Goal: Task Accomplishment & Management: Complete application form

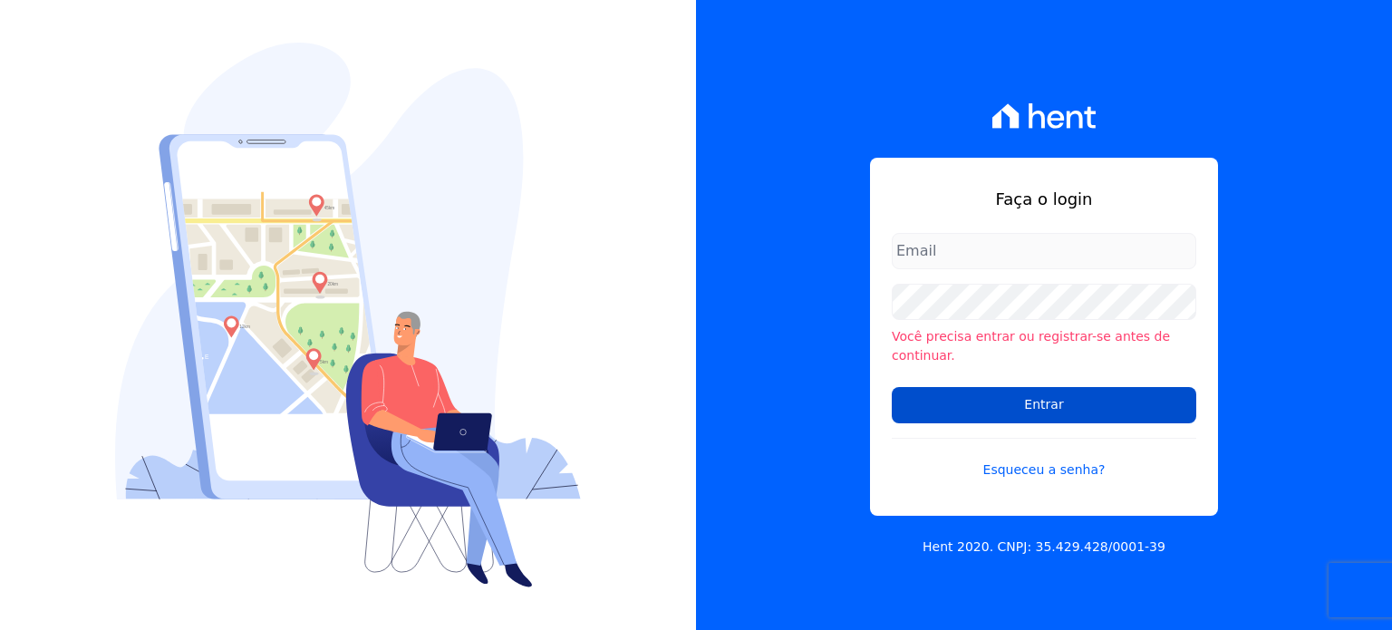
type input "[PERSON_NAME][EMAIL_ADDRESS][DOMAIN_NAME]"
click at [972, 411] on input "Entrar" at bounding box center [1044, 405] width 305 height 36
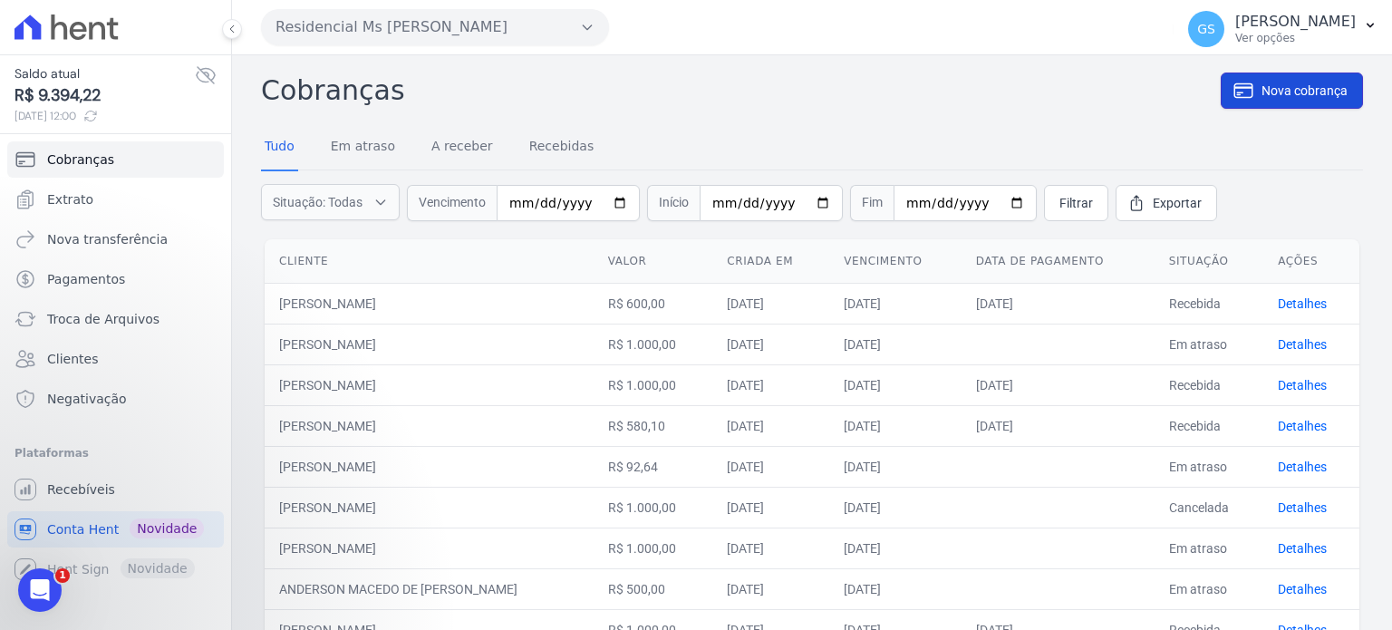
click at [1267, 85] on span "Nova cobrança" at bounding box center [1305, 91] width 86 height 18
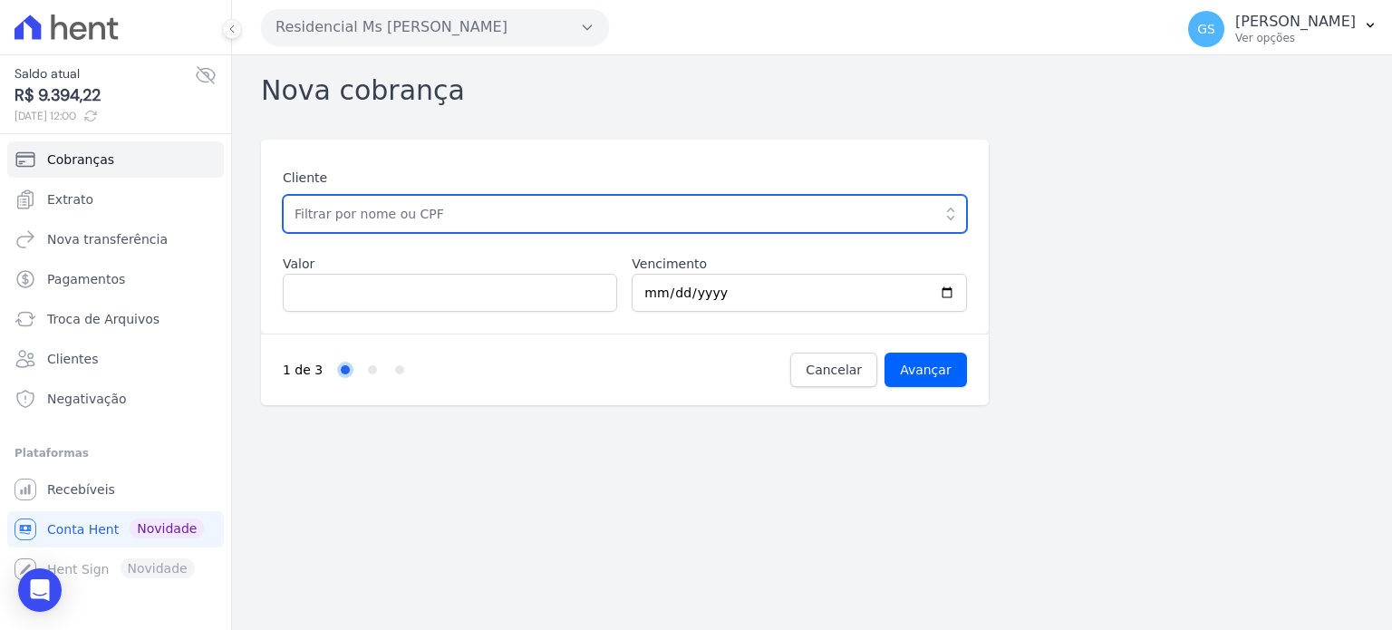
click at [617, 208] on input "text" at bounding box center [625, 214] width 684 height 38
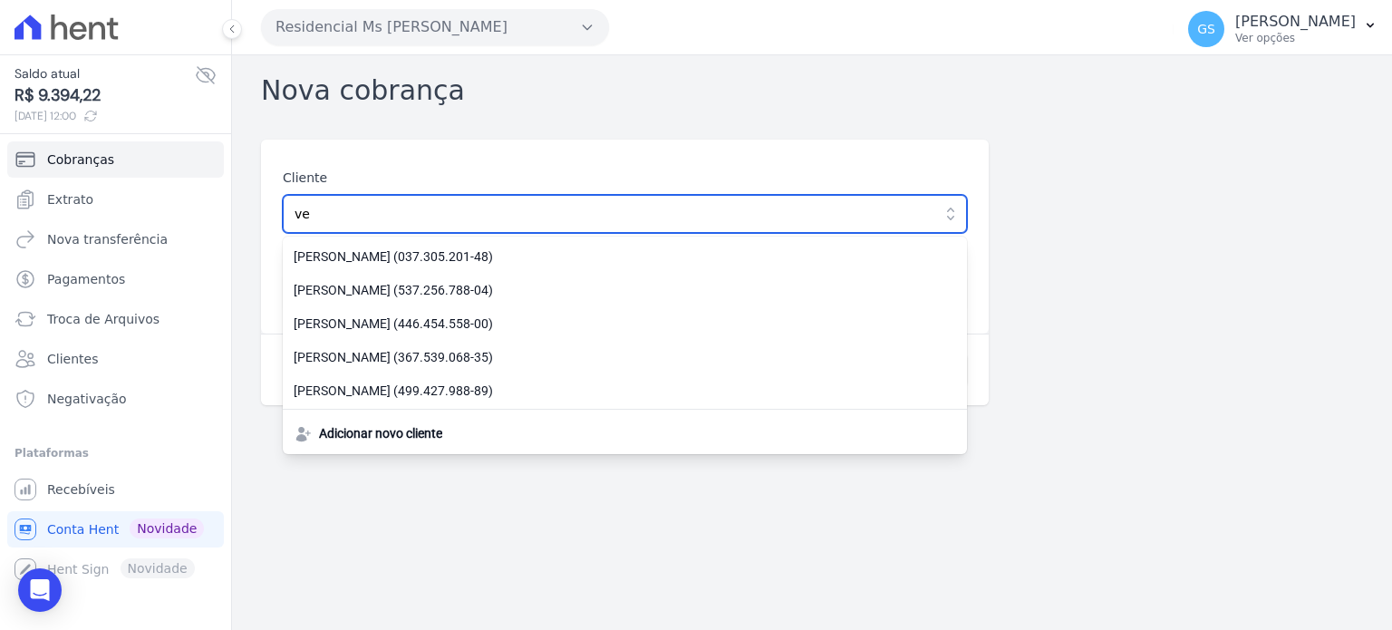
type input "v"
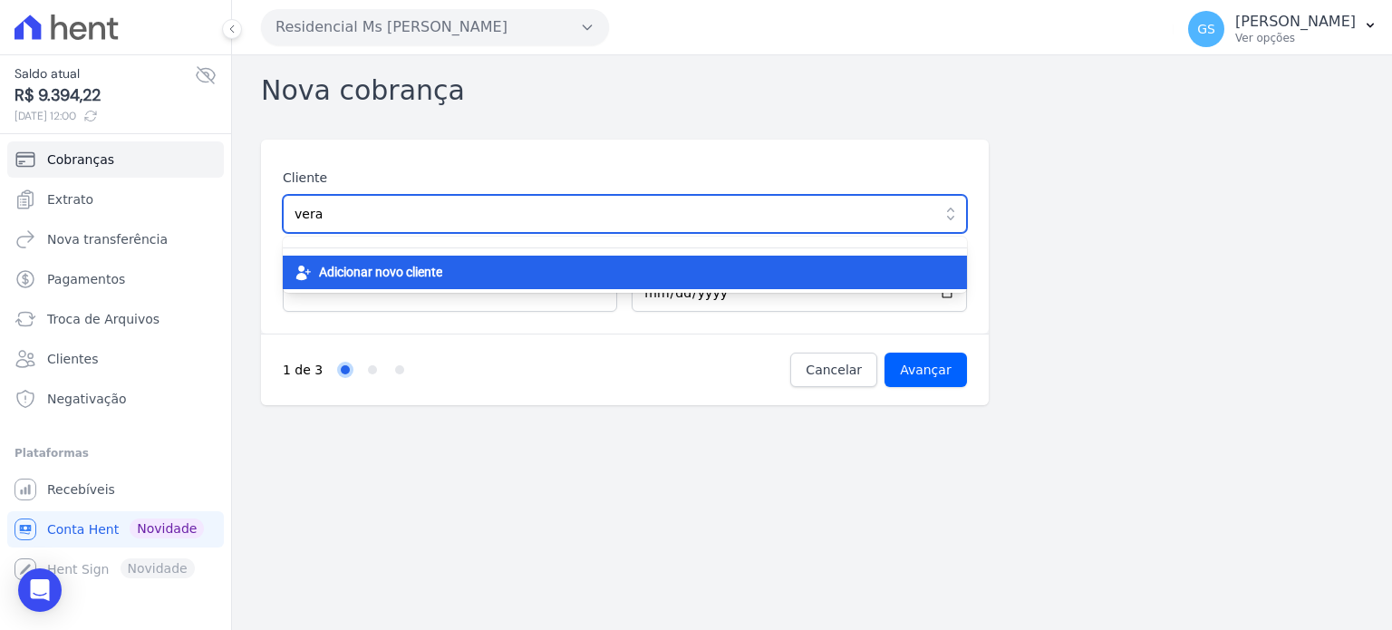
type input "vera"
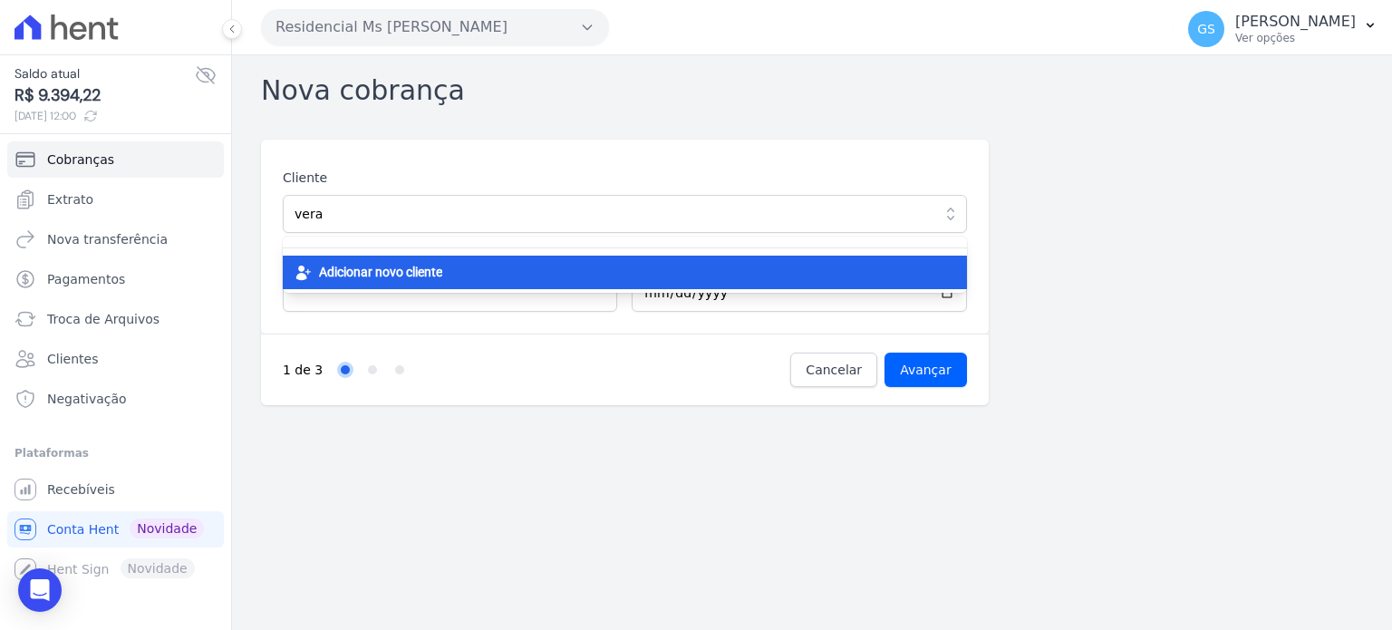
click at [566, 262] on div "Adicionar novo cliente" at bounding box center [625, 273] width 684 height 34
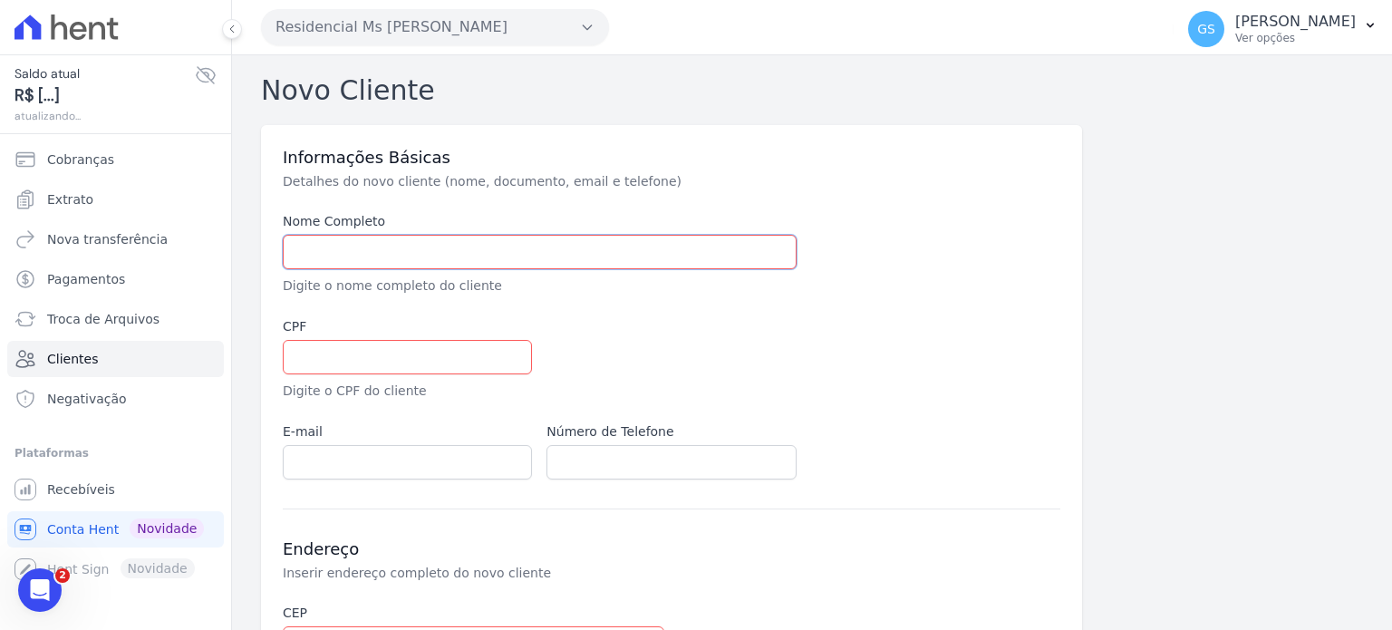
drag, startPoint x: 0, startPoint y: 0, endPoint x: 566, endPoint y: 262, distance: 623.3
click at [566, 262] on input "text" at bounding box center [540, 252] width 514 height 34
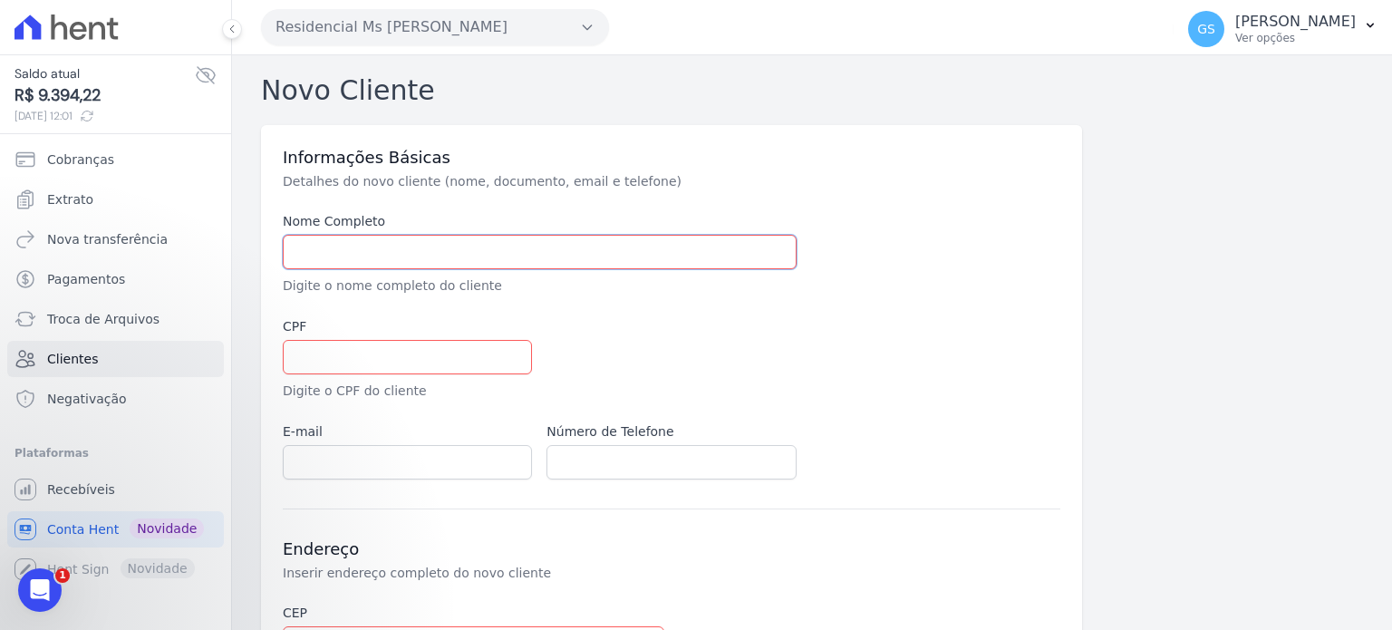
click at [601, 250] on input "text" at bounding box center [540, 252] width 514 height 34
click at [481, 247] on input "VERA CRISTI" at bounding box center [540, 252] width 514 height 34
paste input "ANE DOS SANTOS"
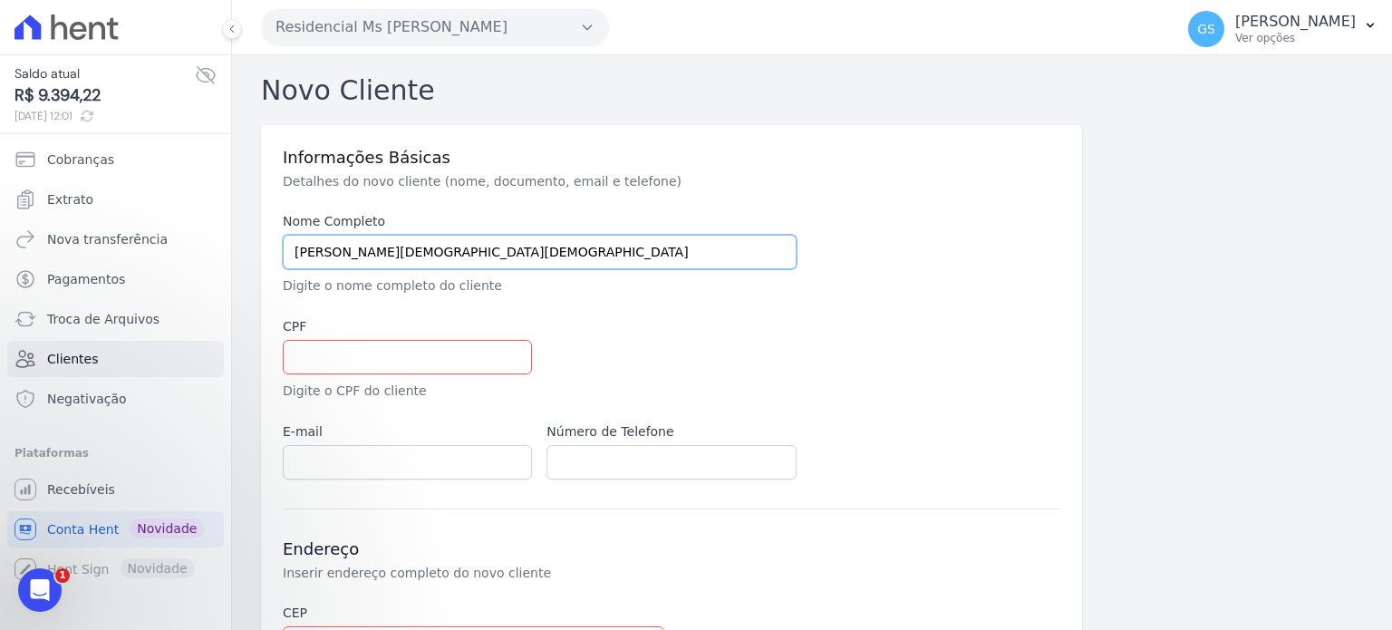
type input "[PERSON_NAME][DEMOGRAPHIC_DATA] DOS [PERSON_NAME]"
click at [414, 356] on input "text" at bounding box center [407, 357] width 249 height 34
paste input "294.776.158-89"
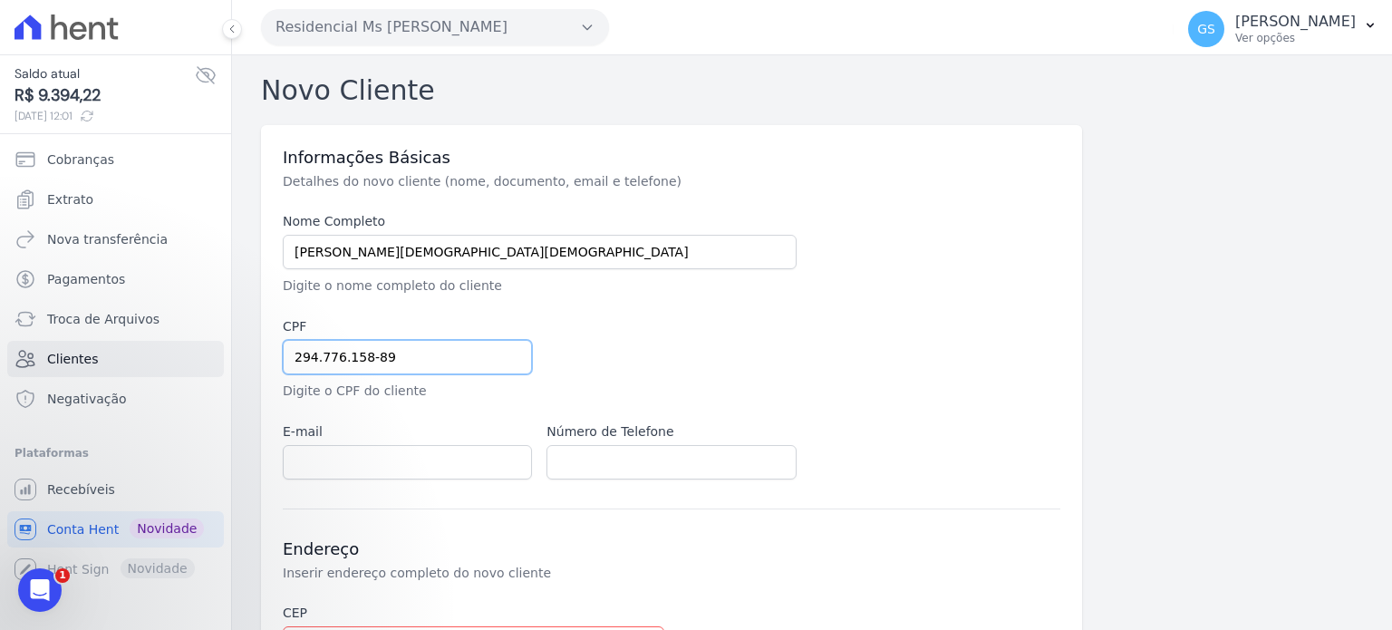
type input "294.776.158-89"
click at [412, 460] on input "email" at bounding box center [407, 462] width 249 height 34
paste input "vera-cristiane1@hotmail.com"
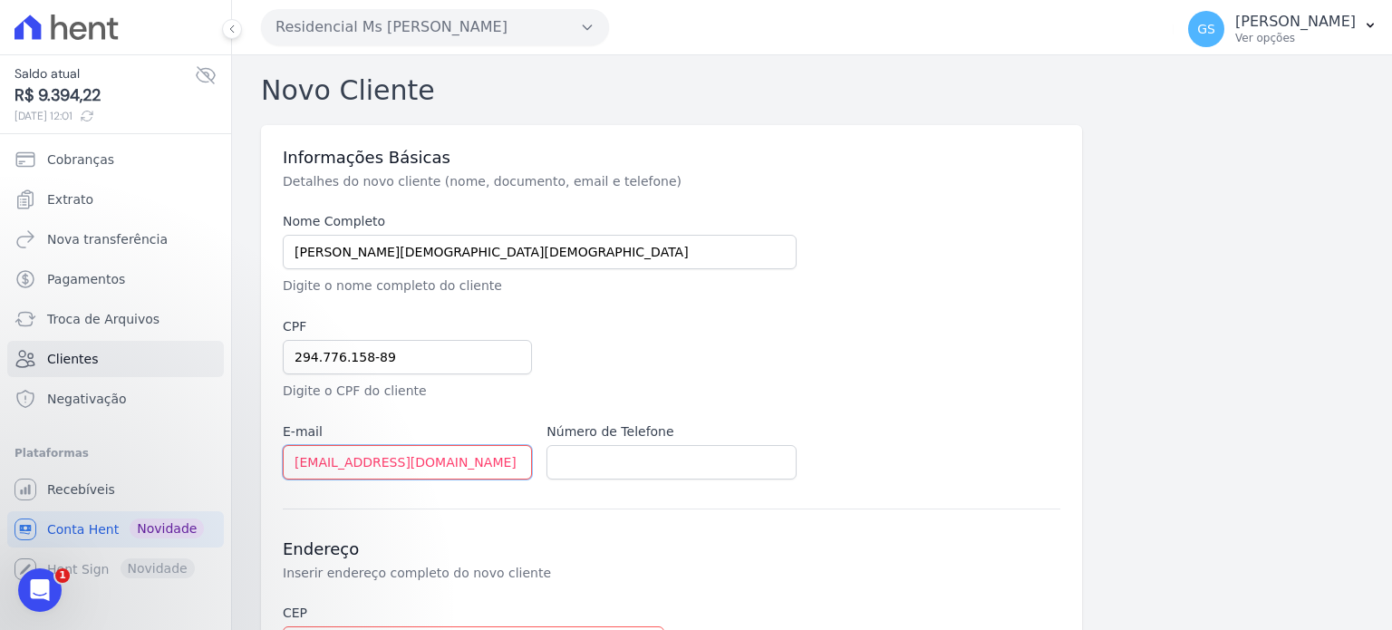
type input "vera-cristiane1@hotmail.com"
click at [623, 458] on input "text" at bounding box center [671, 462] width 249 height 34
paste input "(11) 98509-5559"
click at [627, 463] on input "(11) 98509-5559" at bounding box center [671, 462] width 249 height 34
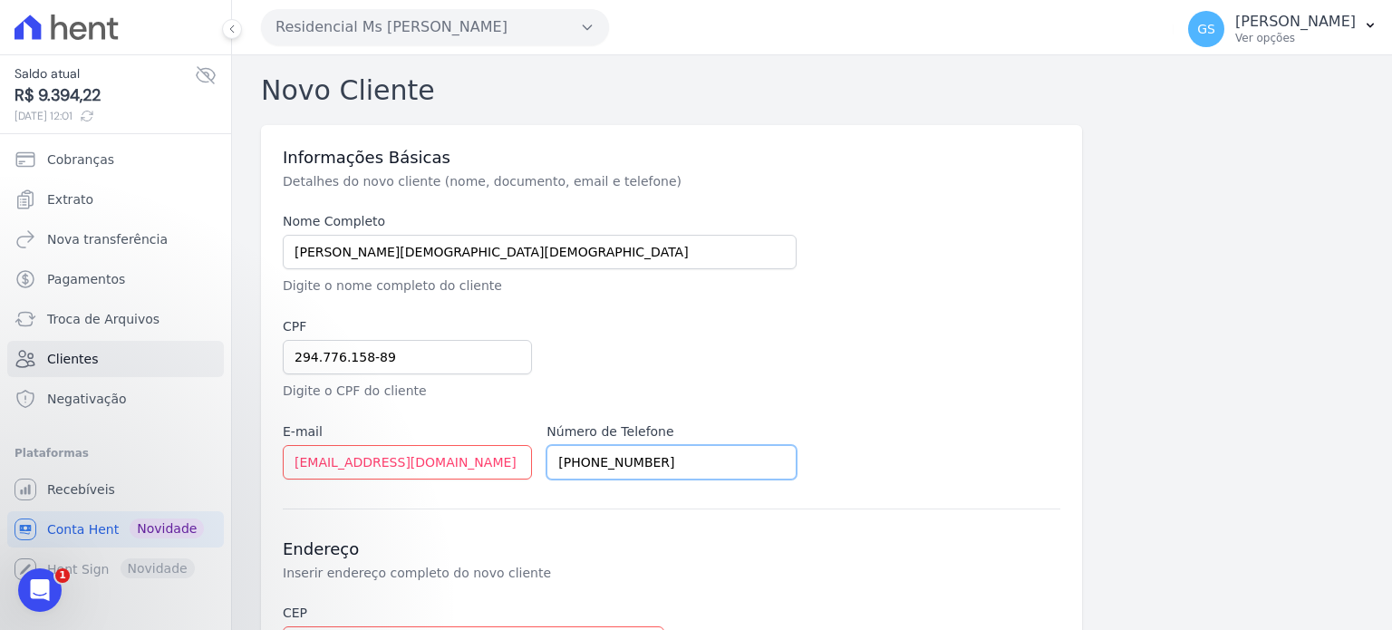
click at [627, 463] on input "(11) 98509-5559" at bounding box center [671, 462] width 249 height 34
paste input "9153-5965"
type input "(11) 99153-5965"
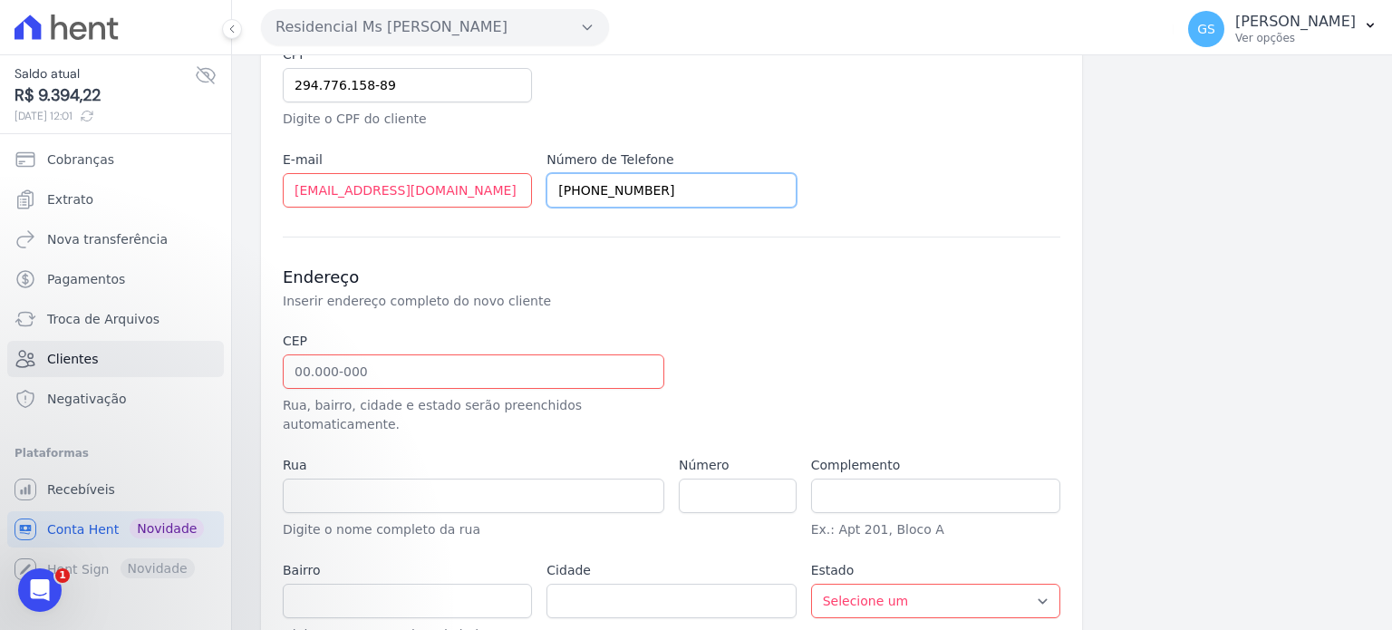
scroll to position [356, 0]
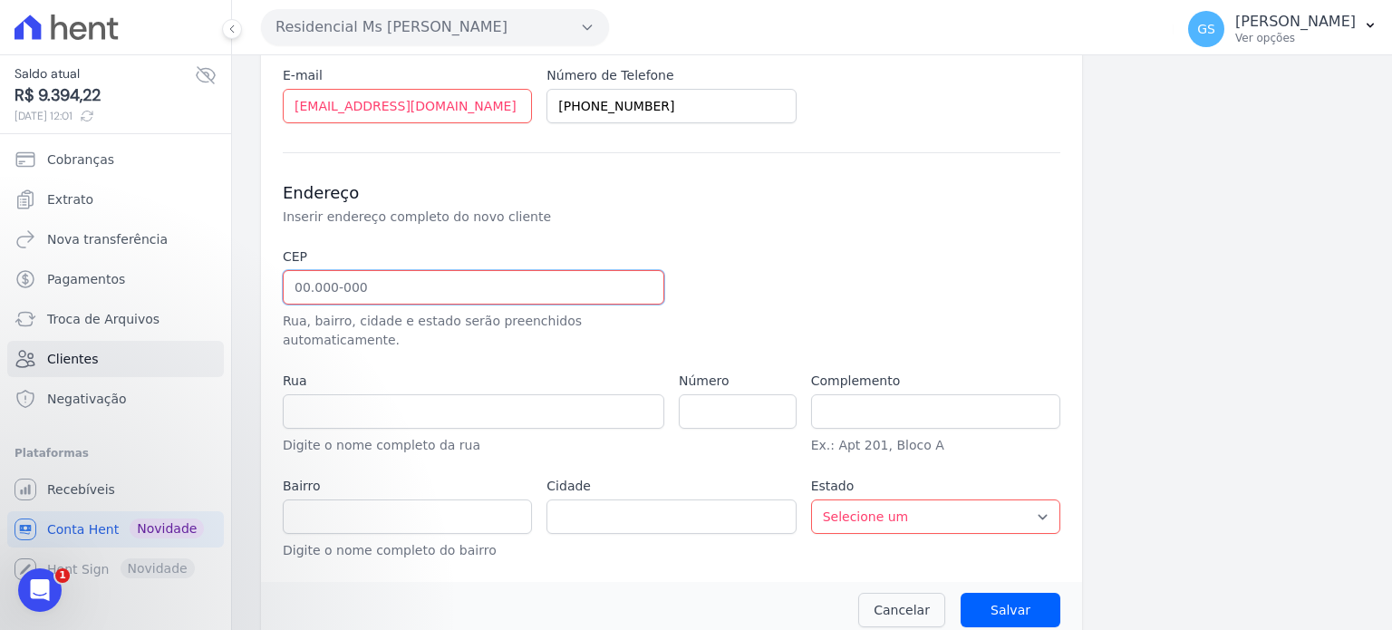
click at [566, 289] on input "text" at bounding box center [474, 287] width 382 height 34
paste input "08.180-170"
type input "08.180-170"
type input "Rua Curuamanema"
type input "Vila Seabra"
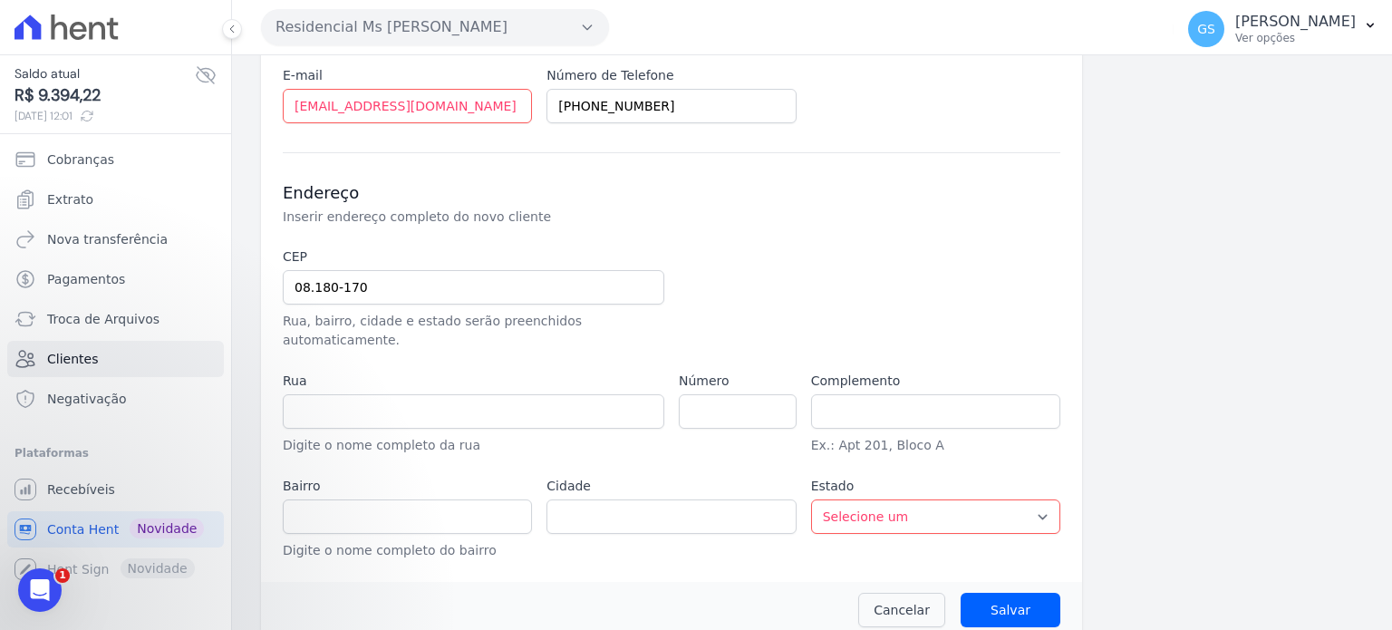
type input "São Paulo"
select select "SP"
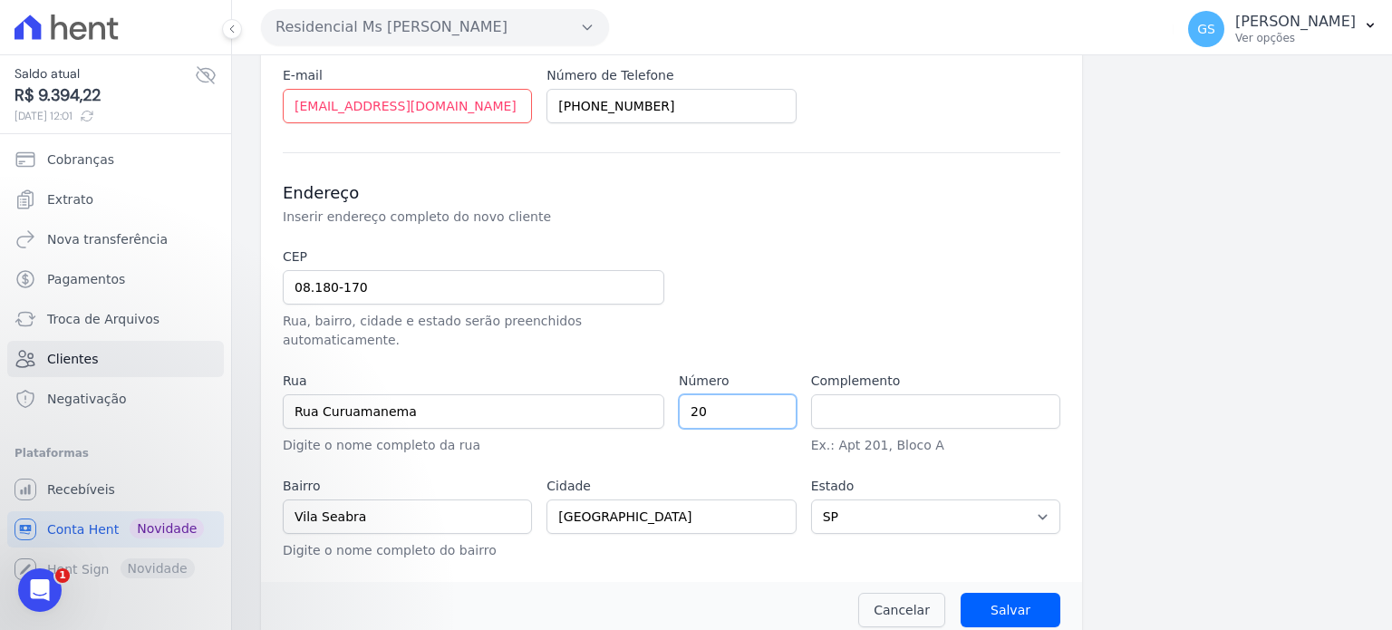
type input "20"
click at [996, 593] on input "Salvar" at bounding box center [1011, 610] width 100 height 34
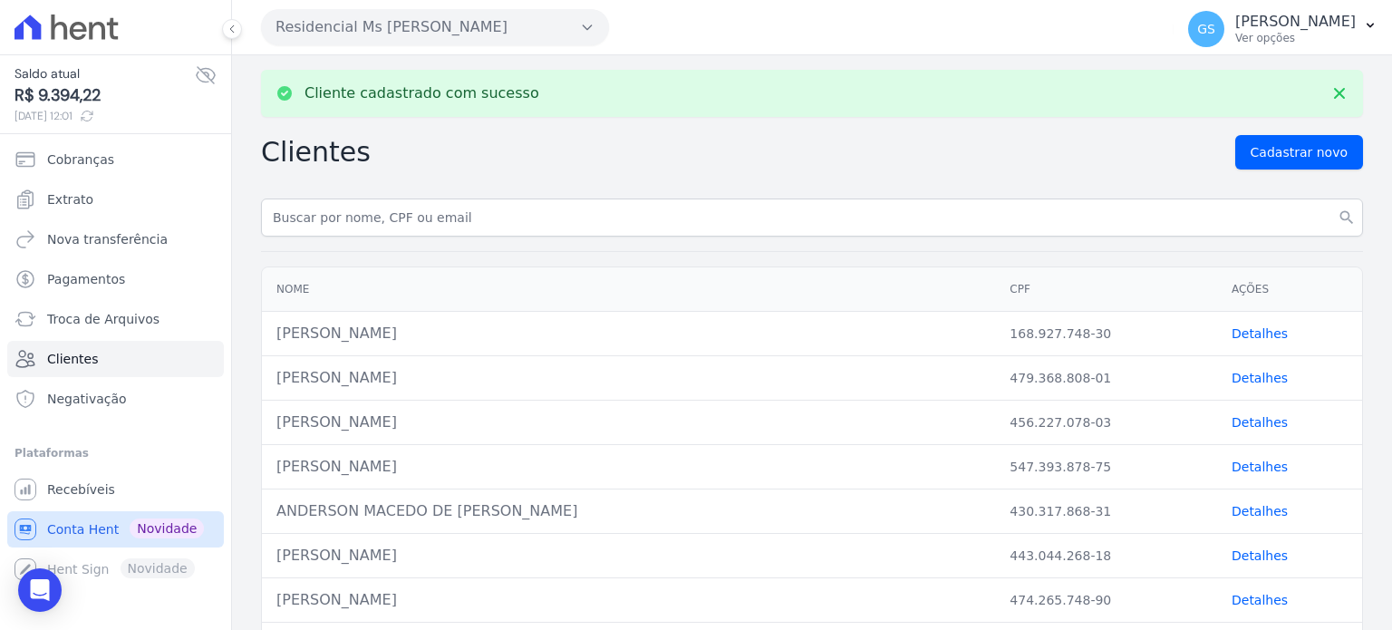
drag, startPoint x: 83, startPoint y: 529, endPoint x: 102, endPoint y: 518, distance: 22.4
click at [83, 529] on span "Conta Hent" at bounding box center [83, 529] width 72 height 18
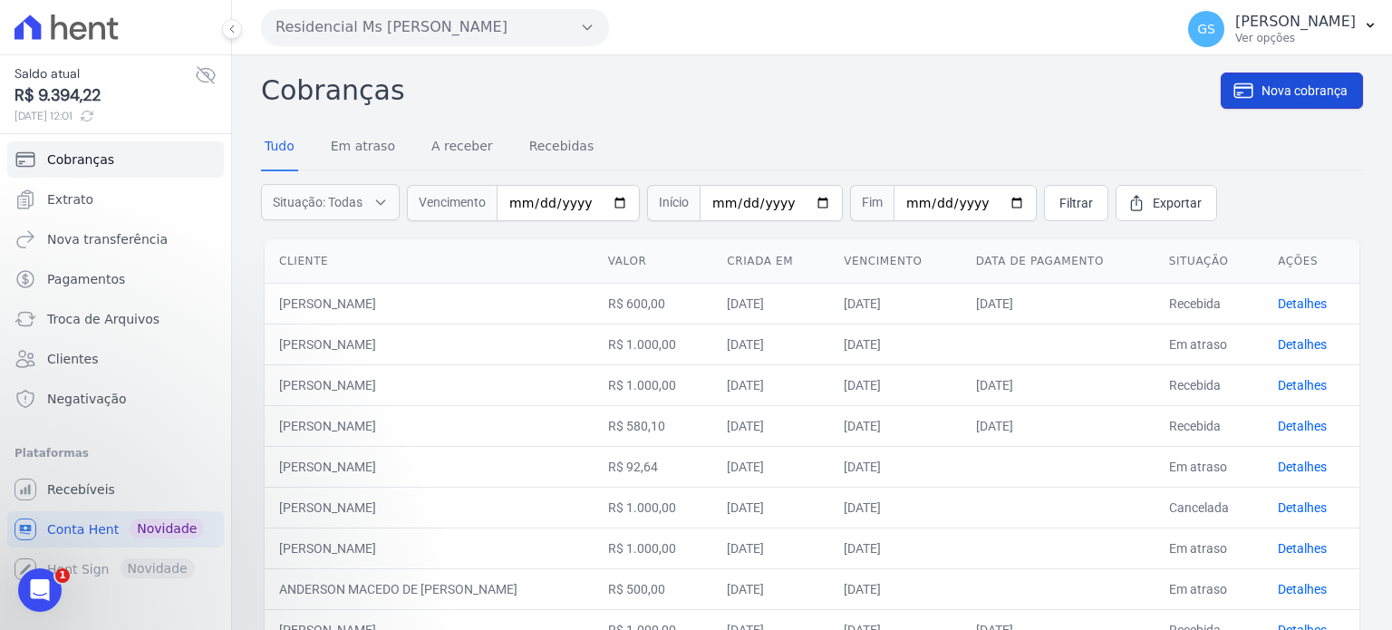
click at [1314, 101] on link "Nova cobrança" at bounding box center [1292, 91] width 142 height 36
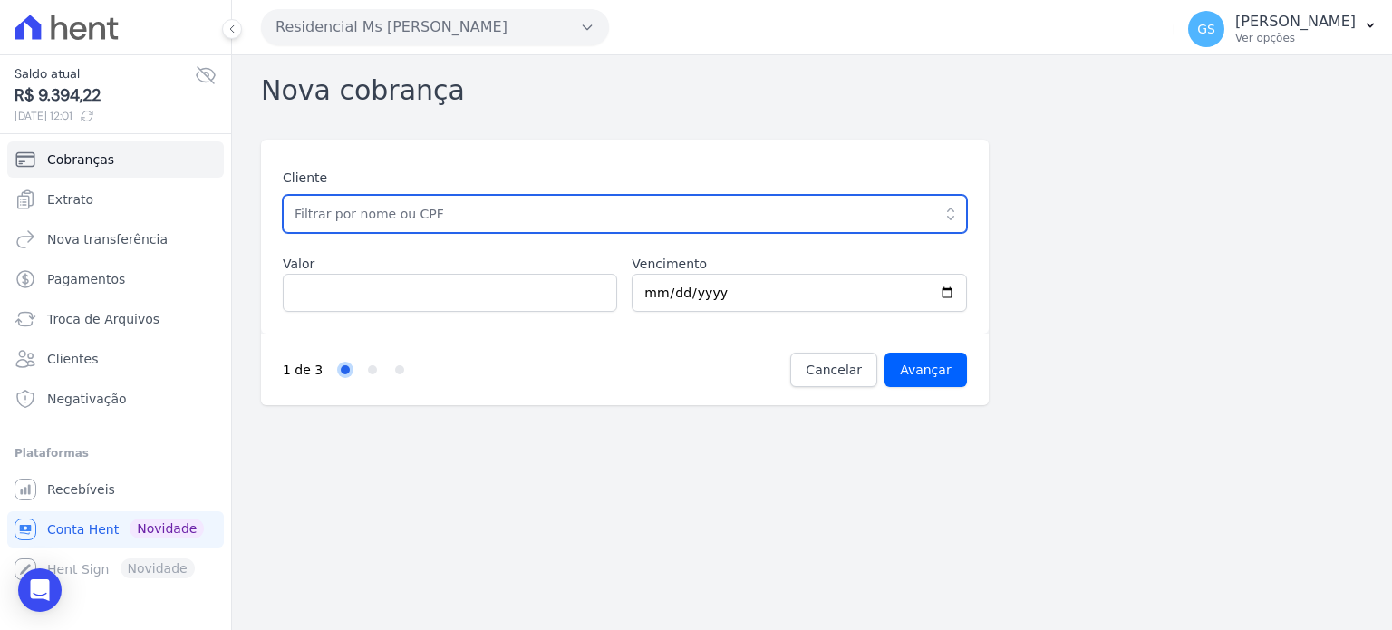
click at [840, 209] on input "text" at bounding box center [625, 214] width 684 height 38
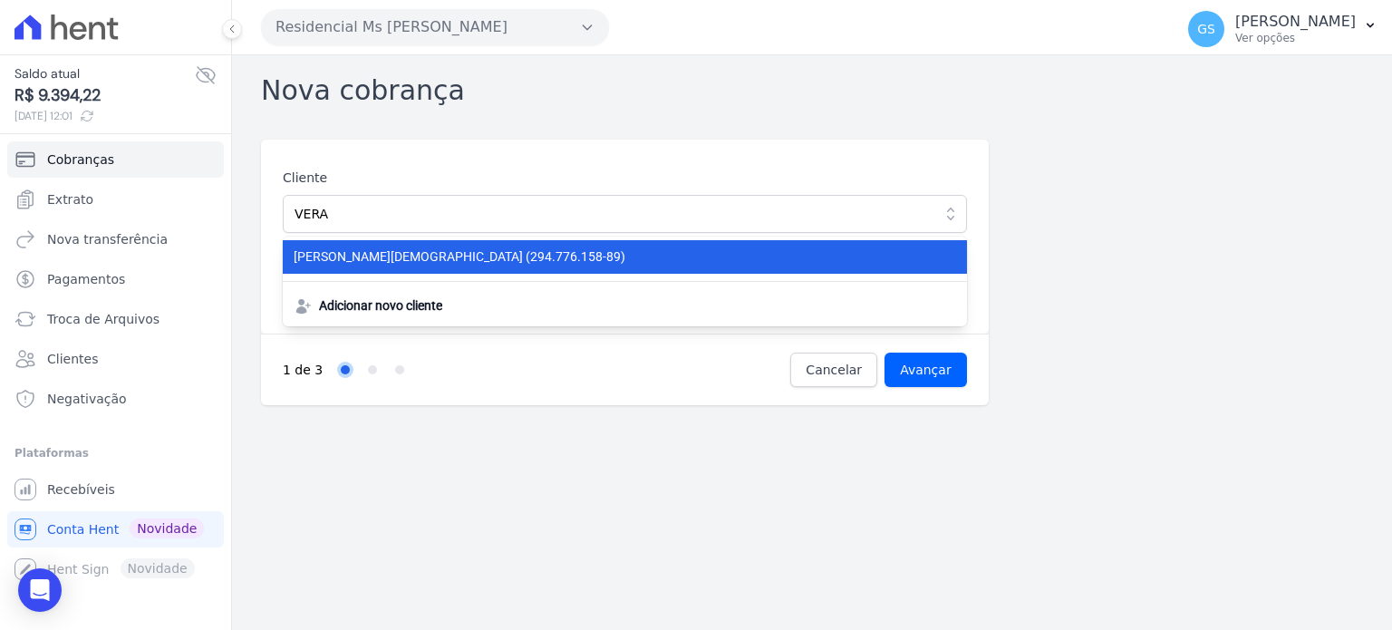
click at [790, 266] on li "VERA CRISTIANE DOS SANTOS (294.776.158-89)" at bounding box center [625, 257] width 684 height 34
type input "[PERSON_NAME][DEMOGRAPHIC_DATA][DEMOGRAPHIC_DATA]"
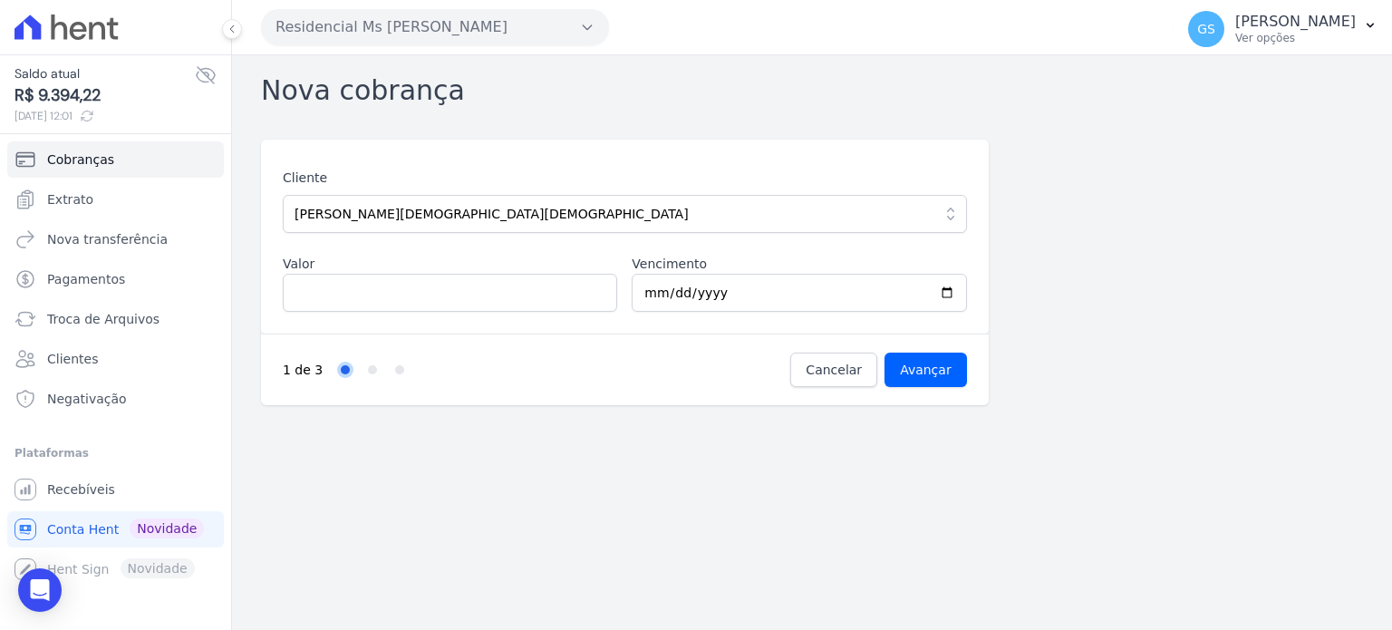
drag, startPoint x: 438, startPoint y: 317, endPoint x: 458, endPoint y: 309, distance: 21.5
click at [451, 311] on div "Cliente VERA CRISTIANE DOS SANTOS VERA CRISTIANE DOS SANTOS (294.776.158-89) Ad…" at bounding box center [625, 237] width 728 height 194
click at [497, 296] on input "Valor" at bounding box center [450, 293] width 334 height 38
type input "1652"
type input "2025-10-10"
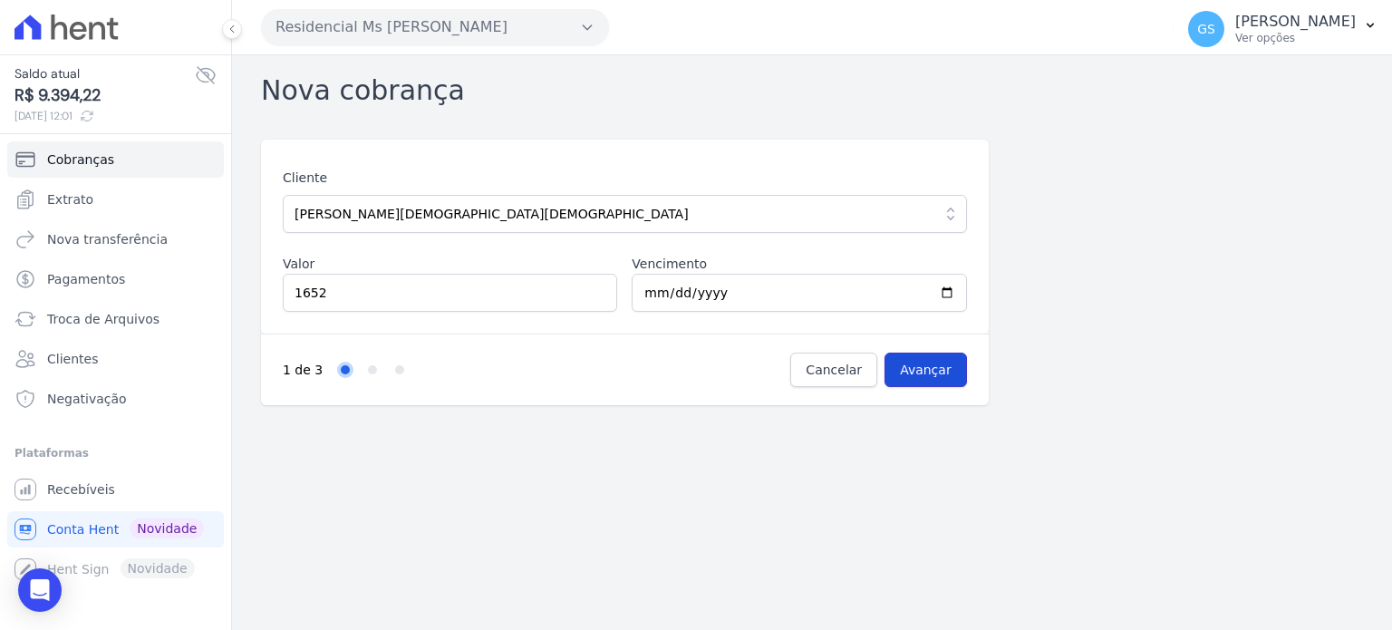
click at [950, 376] on input "Avançar" at bounding box center [926, 370] width 82 height 34
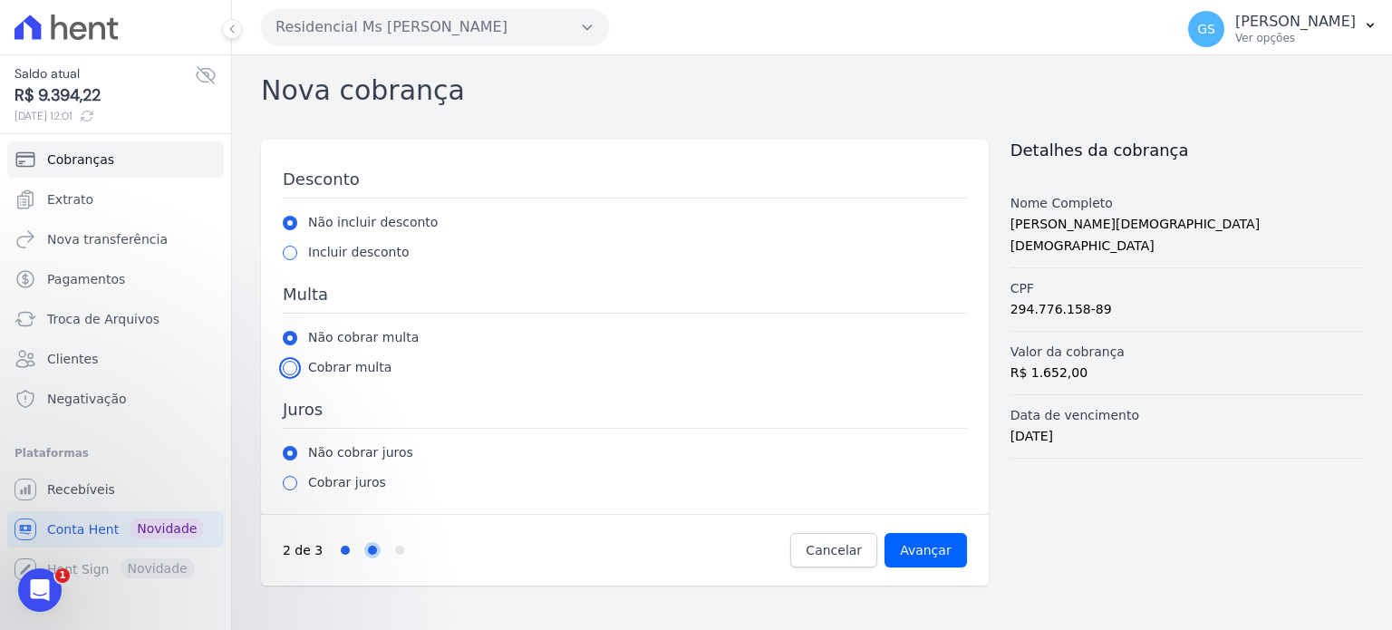
click at [291, 364] on input "radio" at bounding box center [290, 368] width 15 height 15
radio input "true"
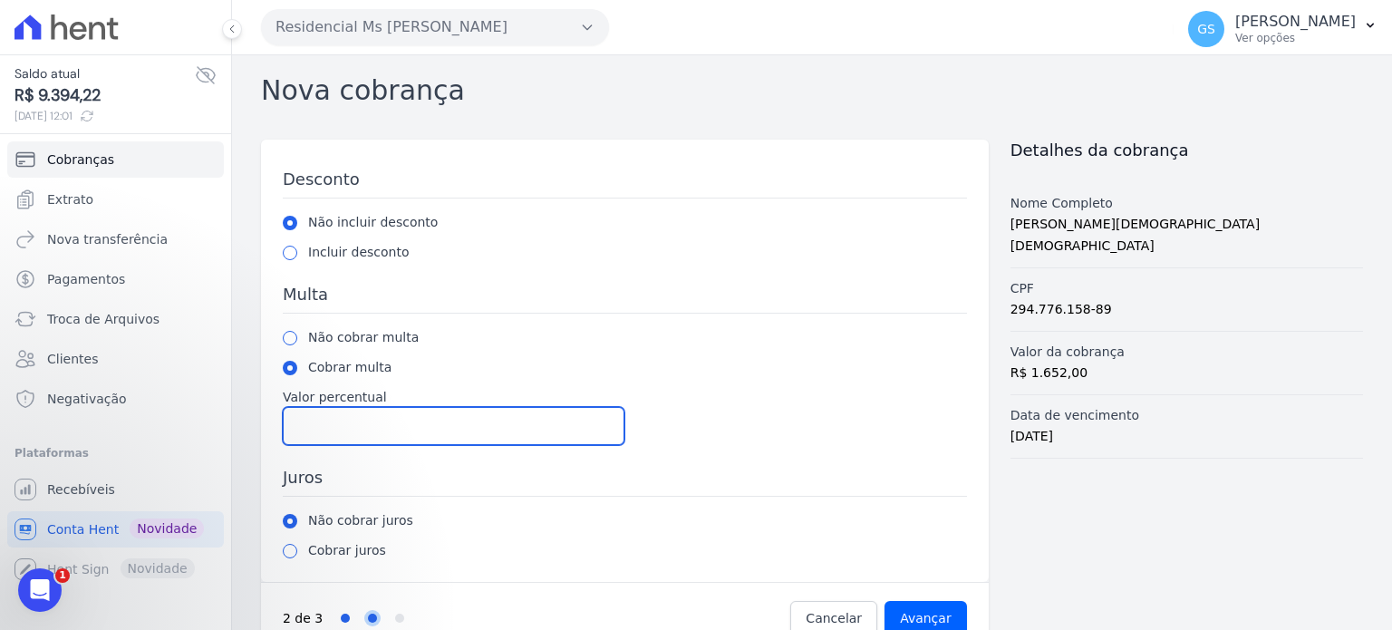
click at [366, 422] on input "Valor percentual" at bounding box center [454, 426] width 342 height 38
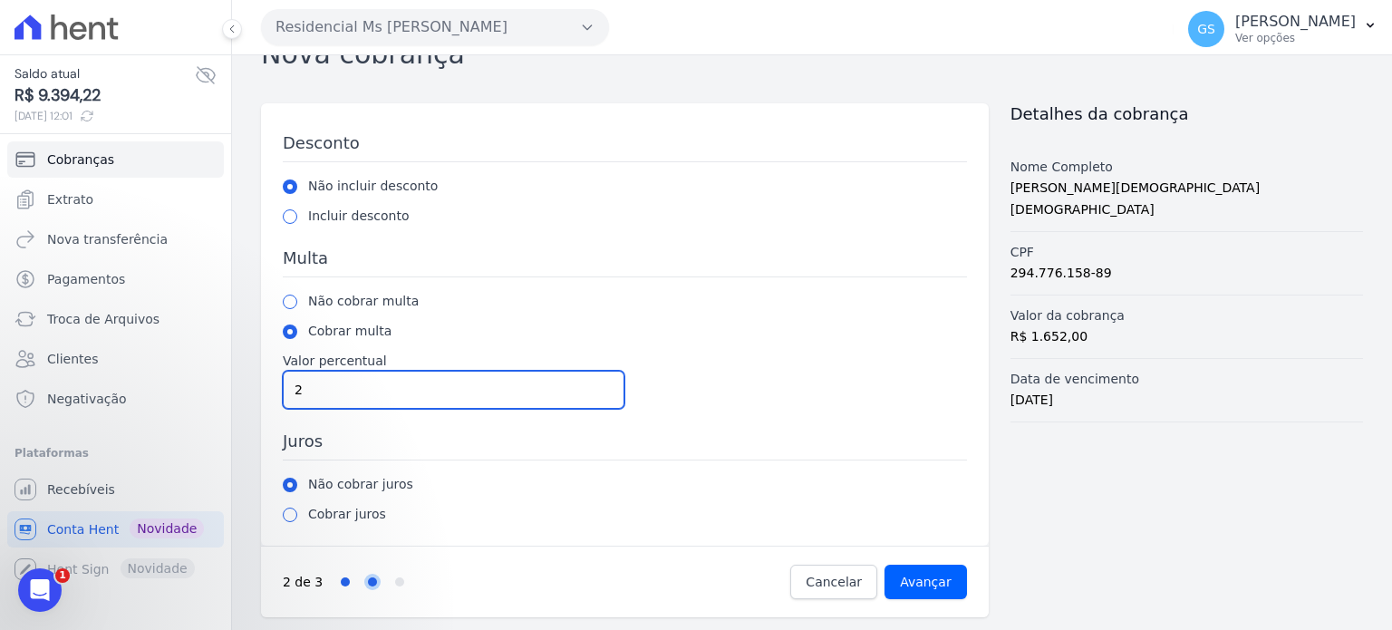
type input "2"
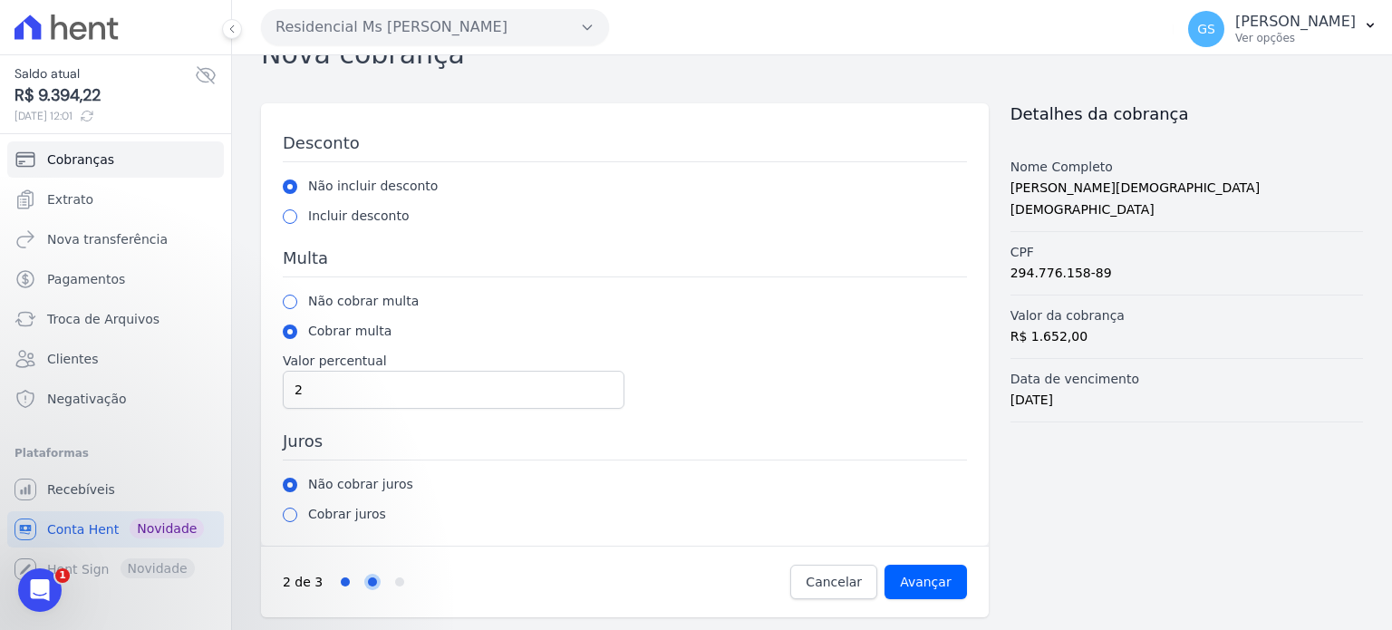
drag, startPoint x: 286, startPoint y: 506, endPoint x: 297, endPoint y: 512, distance: 12.6
click at [286, 507] on div "Cobrar juros" at bounding box center [625, 514] width 684 height 19
click at [357, 518] on label "Cobrar juros" at bounding box center [347, 514] width 78 height 19
click at [290, 515] on input "radio" at bounding box center [290, 515] width 15 height 15
radio input "true"
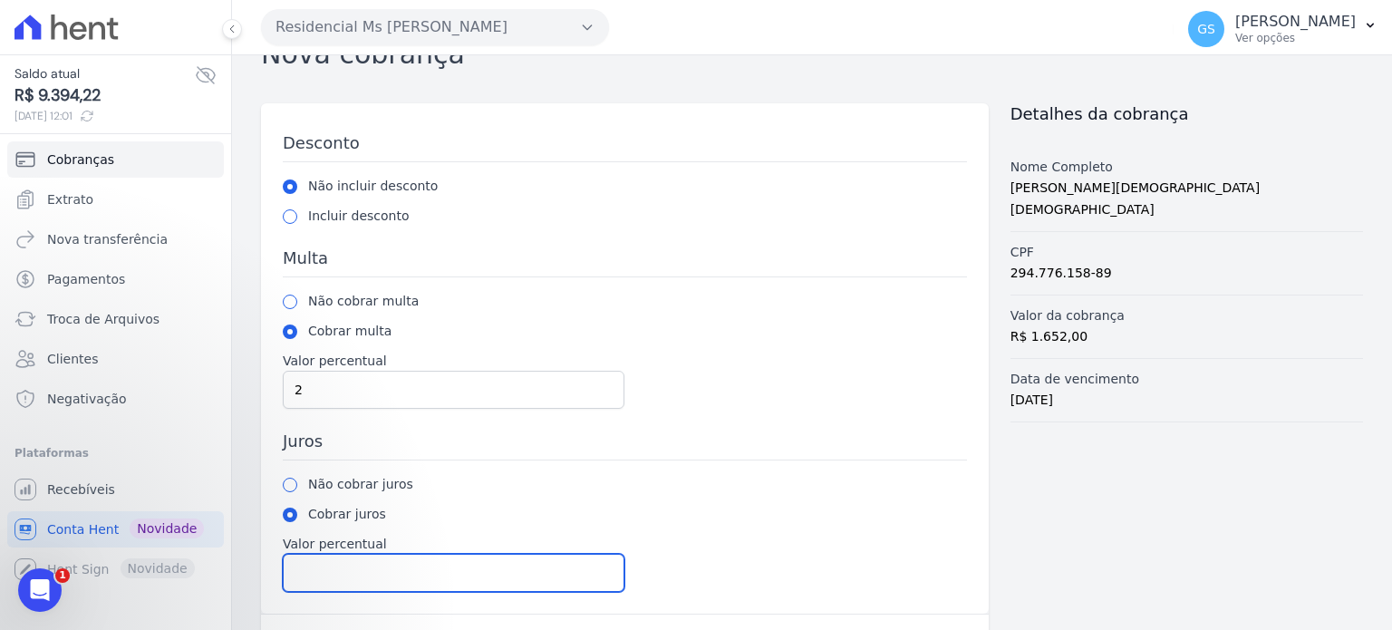
click at [362, 573] on input "Valor percentual" at bounding box center [454, 573] width 342 height 38
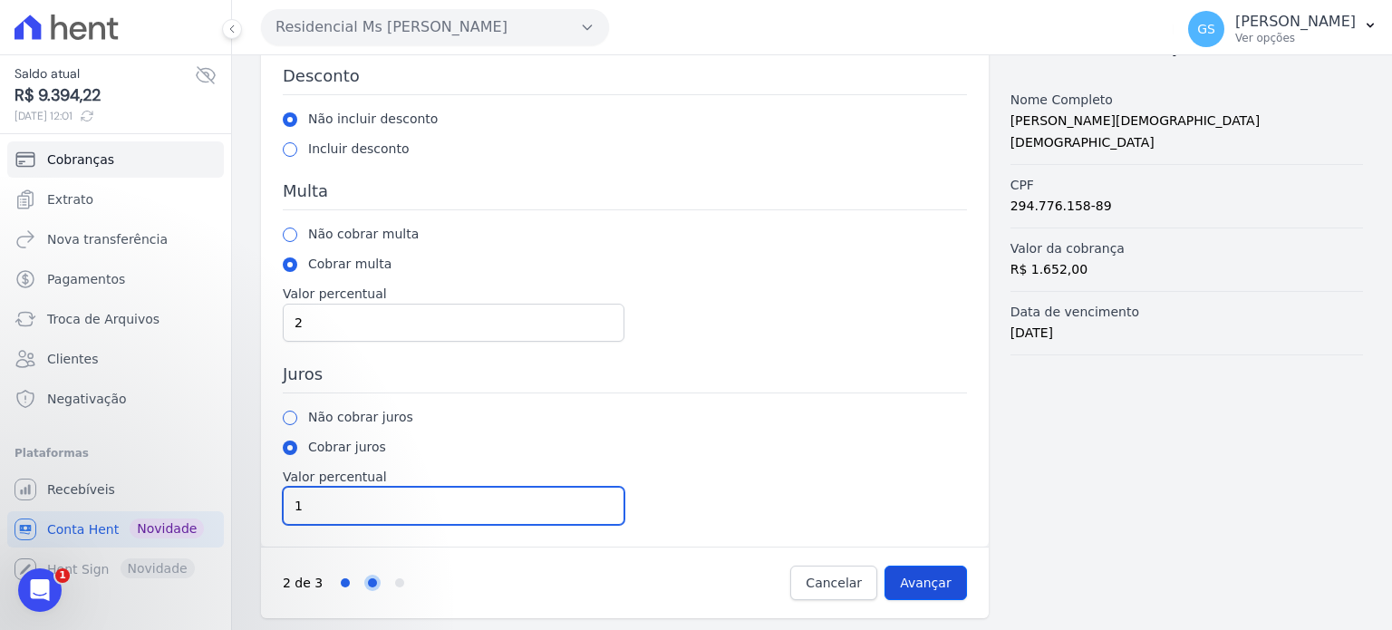
type input "1"
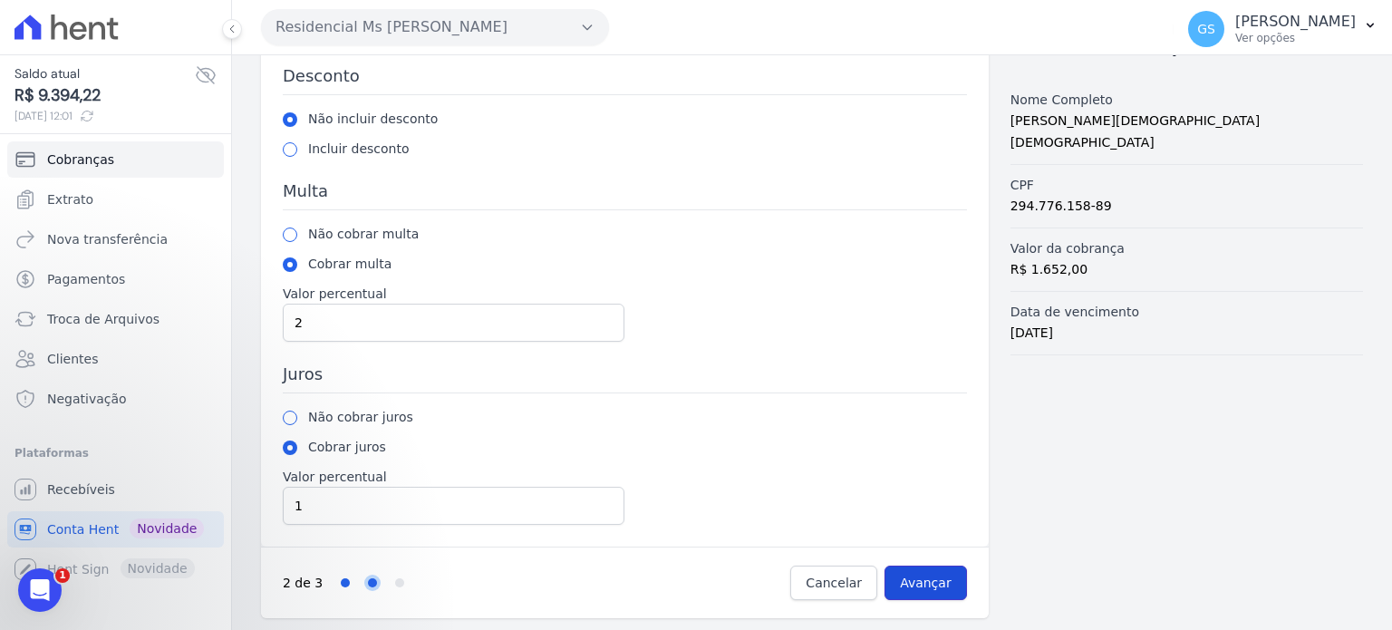
click at [931, 588] on input "Avançar" at bounding box center [926, 583] width 82 height 34
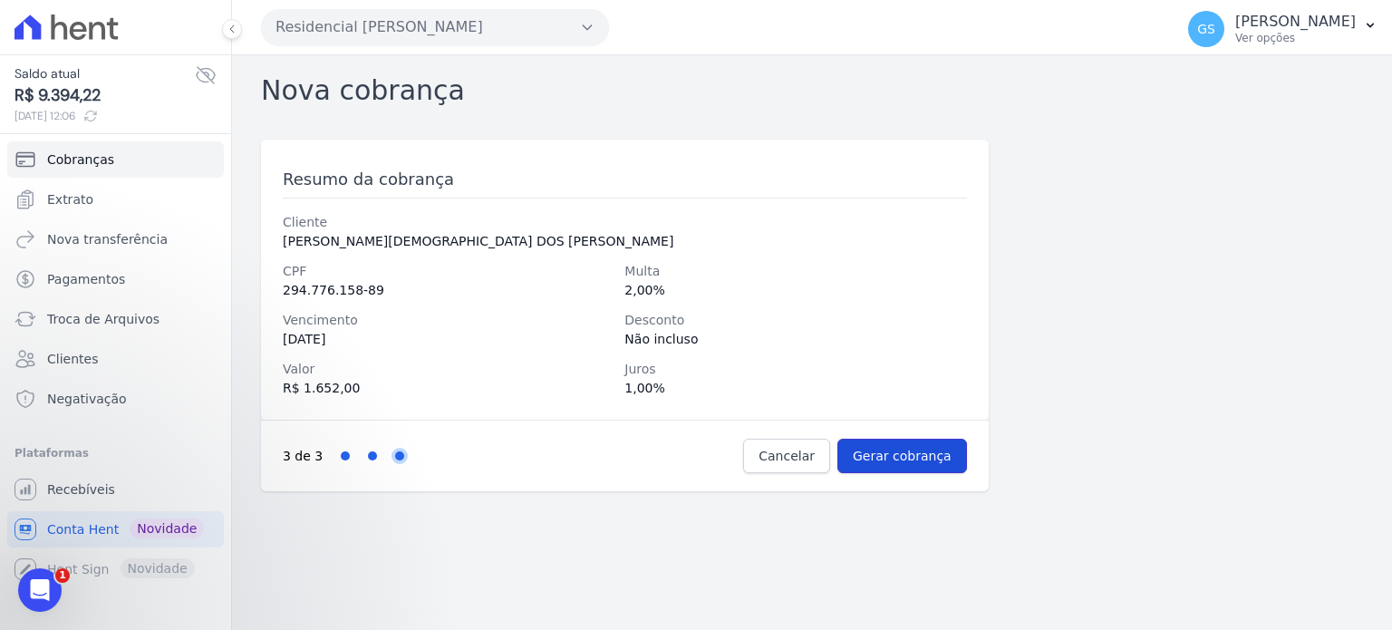
click at [909, 463] on input "Gerar cobrança" at bounding box center [903, 456] width 130 height 34
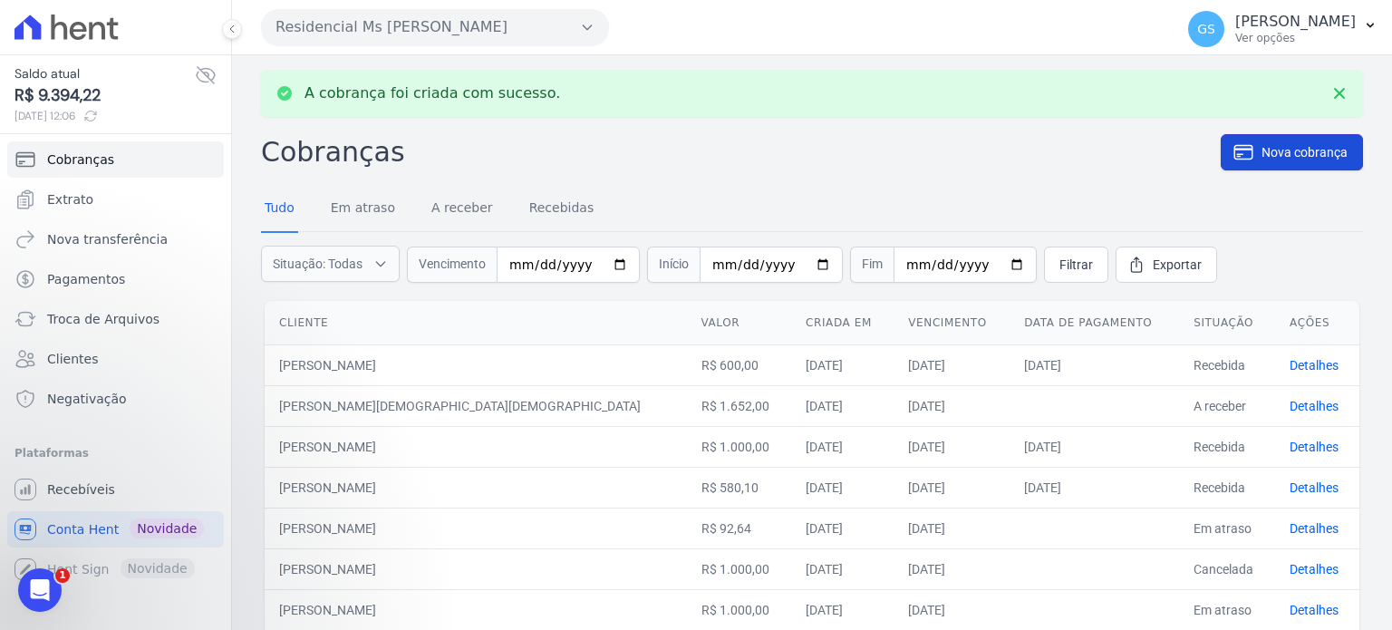
click at [1303, 158] on span "Nova cobrança" at bounding box center [1305, 152] width 86 height 18
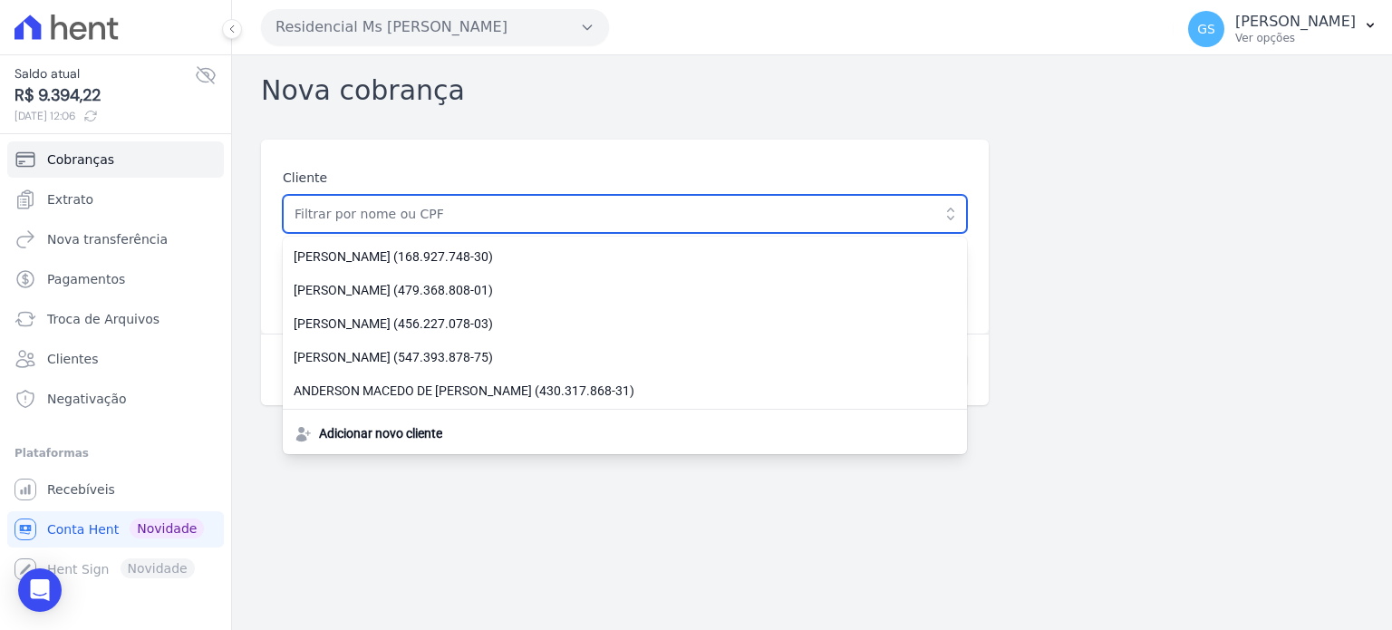
click at [573, 222] on input "text" at bounding box center [625, 214] width 684 height 38
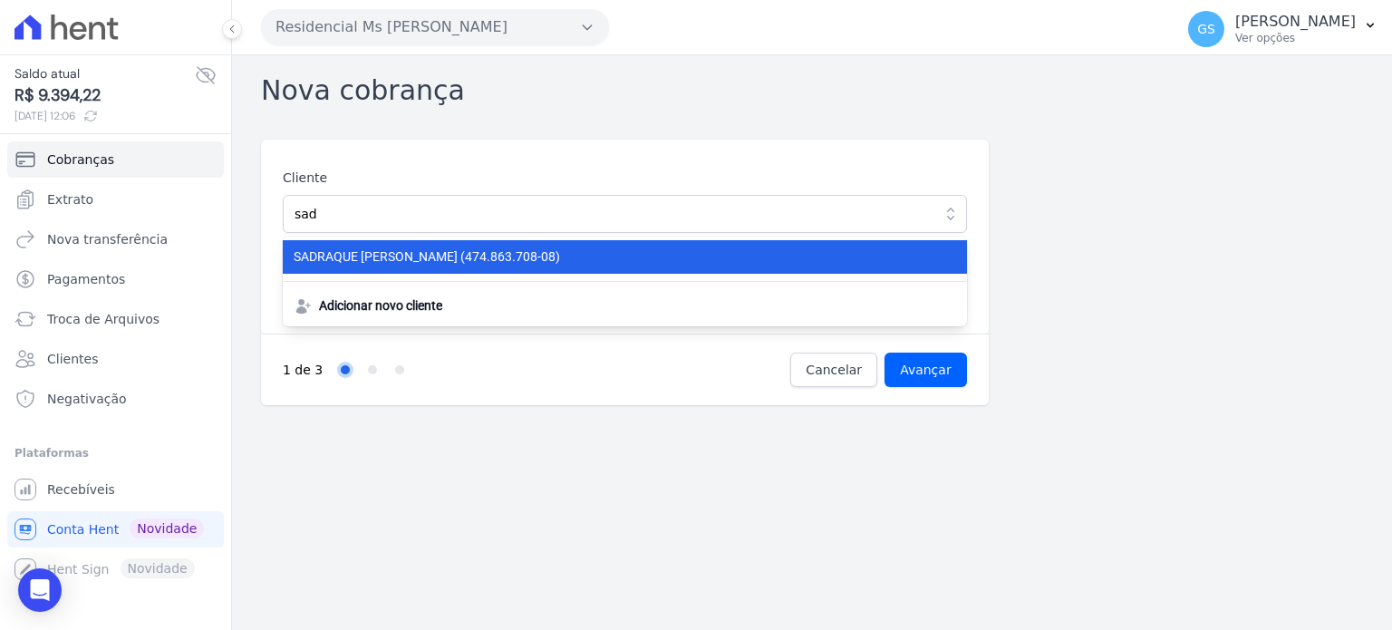
click at [575, 252] on span "SADRAQUE SOLANO PAULINO GONCALVES (474.863.708-08)" at bounding box center [614, 256] width 641 height 19
type input "SADRAQUE [PERSON_NAME]"
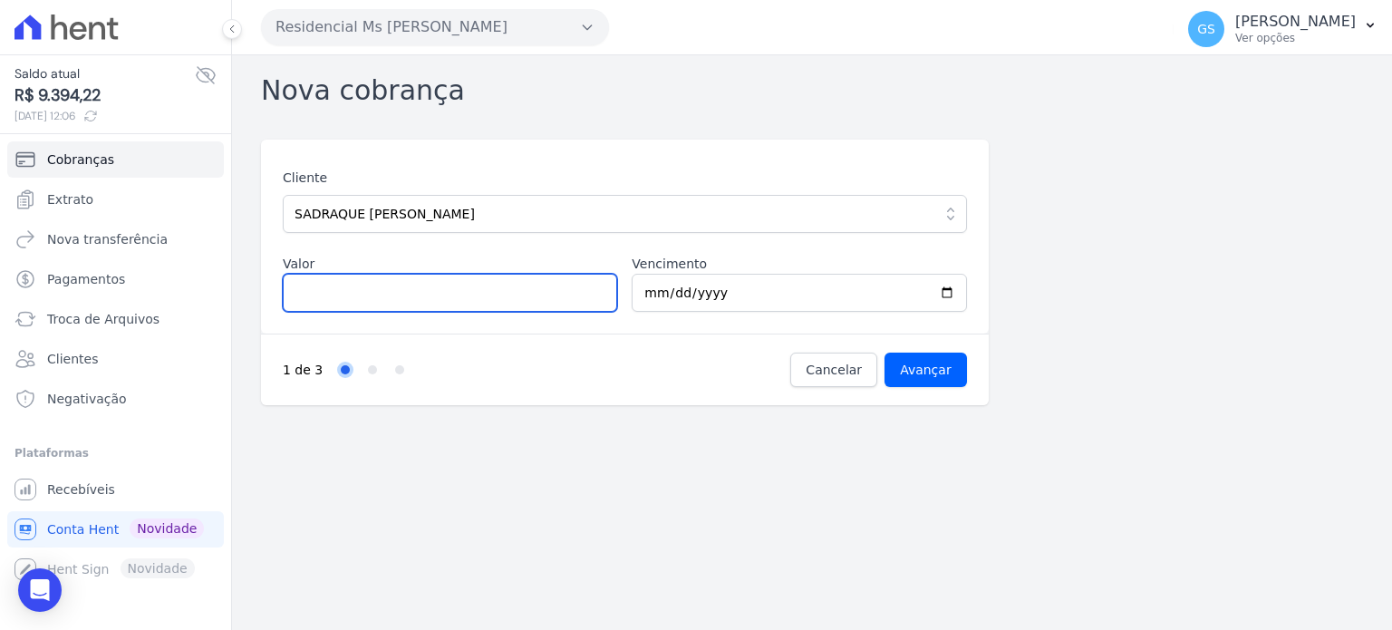
click at [522, 278] on input "Valor" at bounding box center [450, 293] width 334 height 38
type input "600"
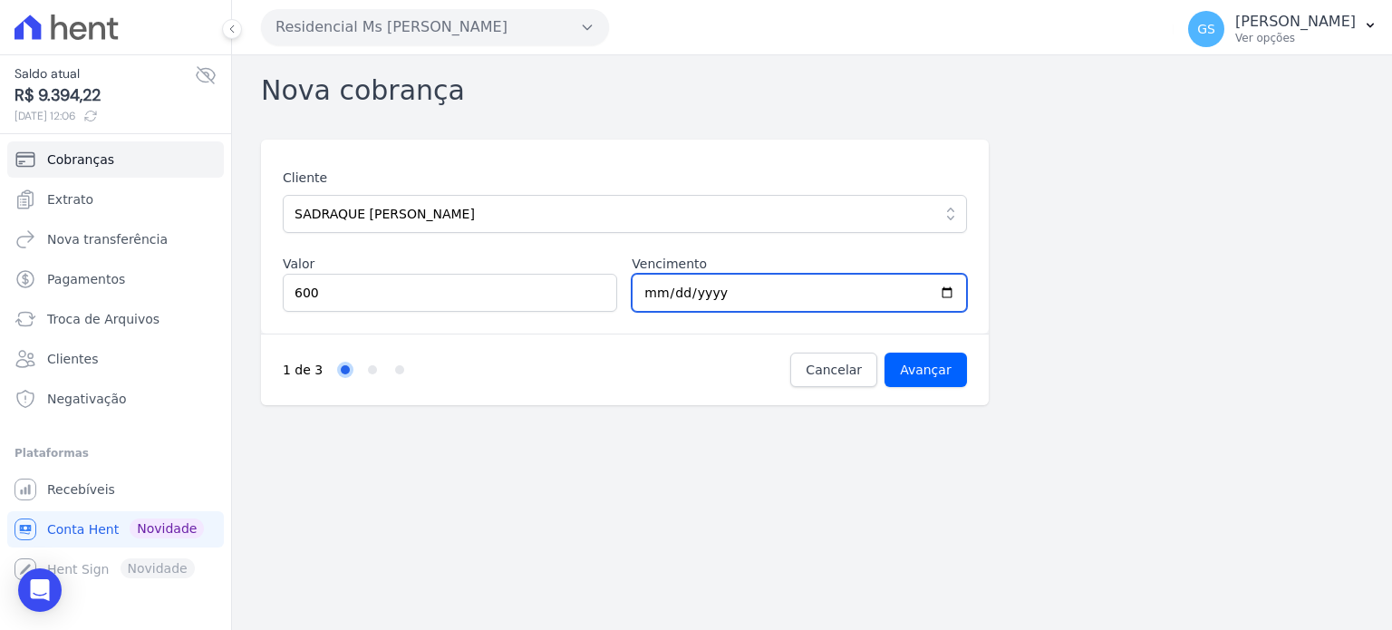
type input "2025-10-10"
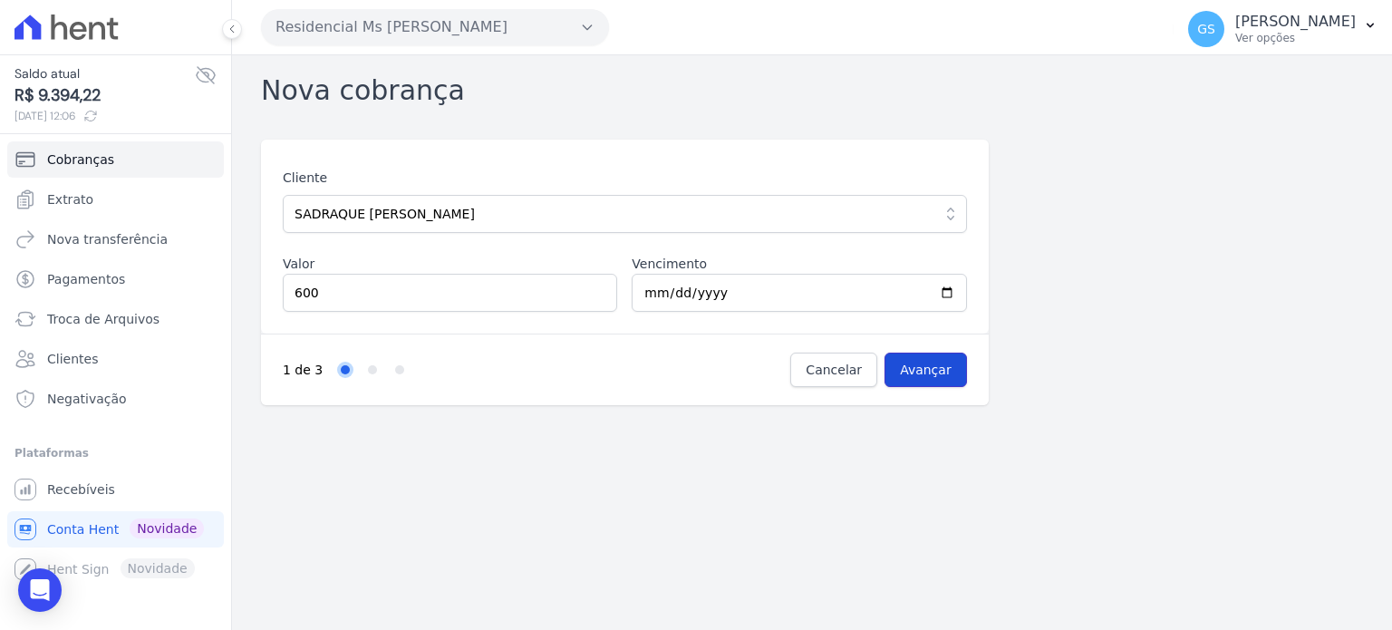
click at [953, 380] on input "Avançar" at bounding box center [926, 370] width 82 height 34
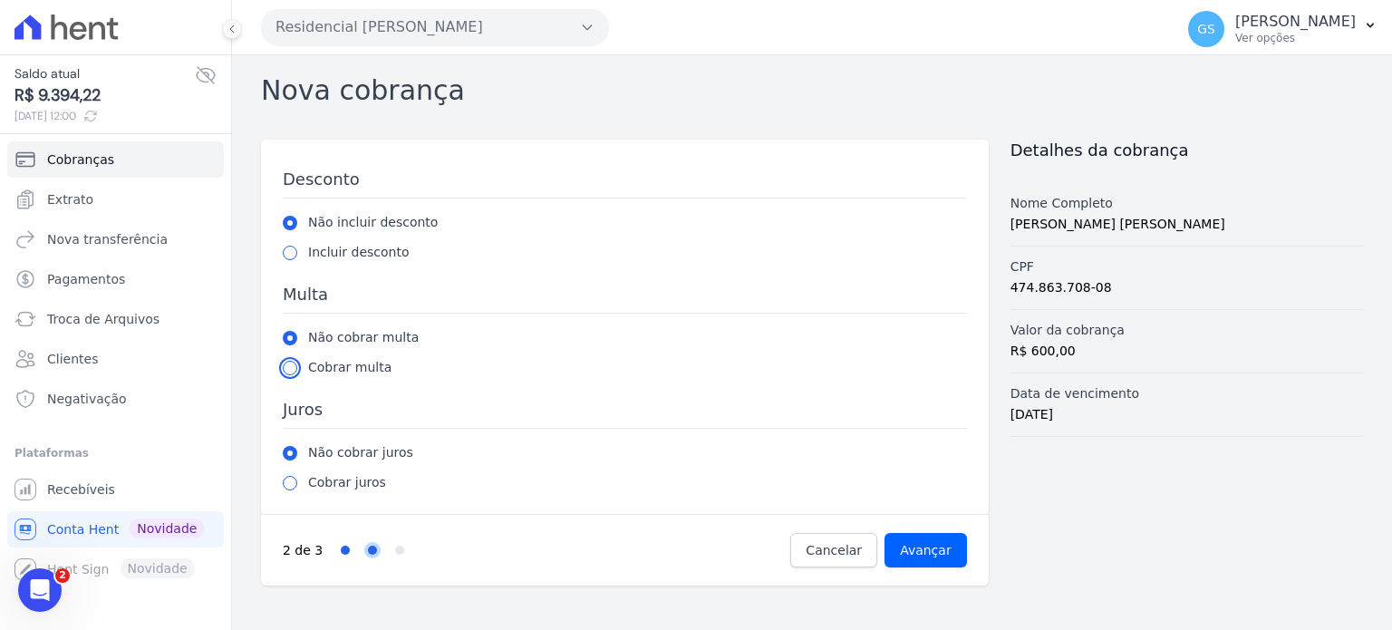
drag, startPoint x: 286, startPoint y: 364, endPoint x: 301, endPoint y: 373, distance: 17.4
click at [286, 364] on input "radio" at bounding box center [290, 368] width 15 height 15
radio input "true"
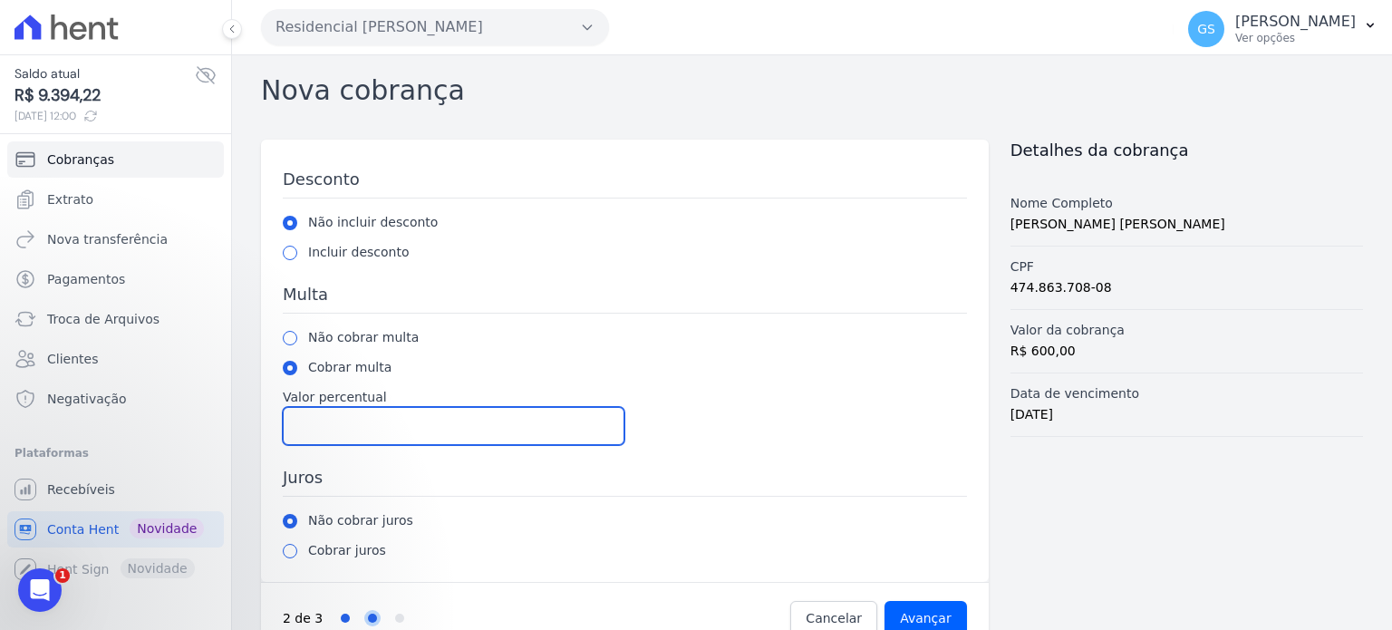
click at [363, 424] on input "Valor percentual" at bounding box center [454, 426] width 342 height 38
type input "2"
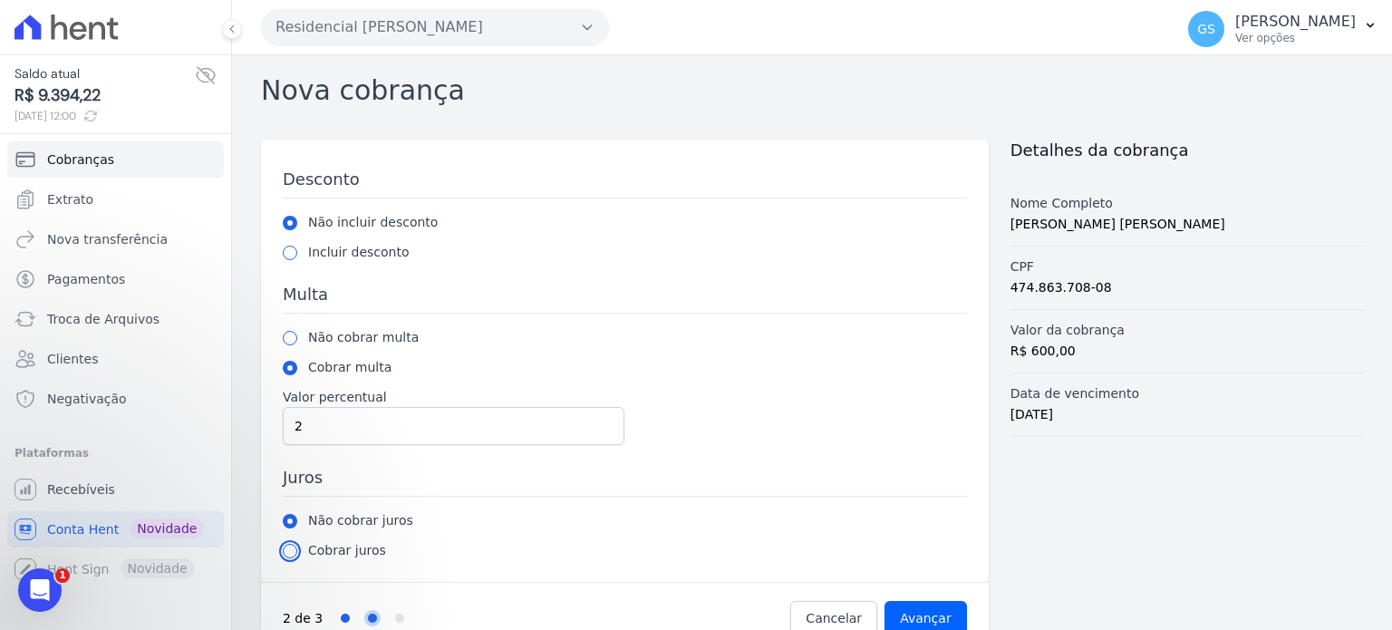
drag, startPoint x: 289, startPoint y: 550, endPoint x: 326, endPoint y: 575, distance: 44.5
click at [289, 550] on input "radio" at bounding box center [290, 551] width 15 height 15
radio input "true"
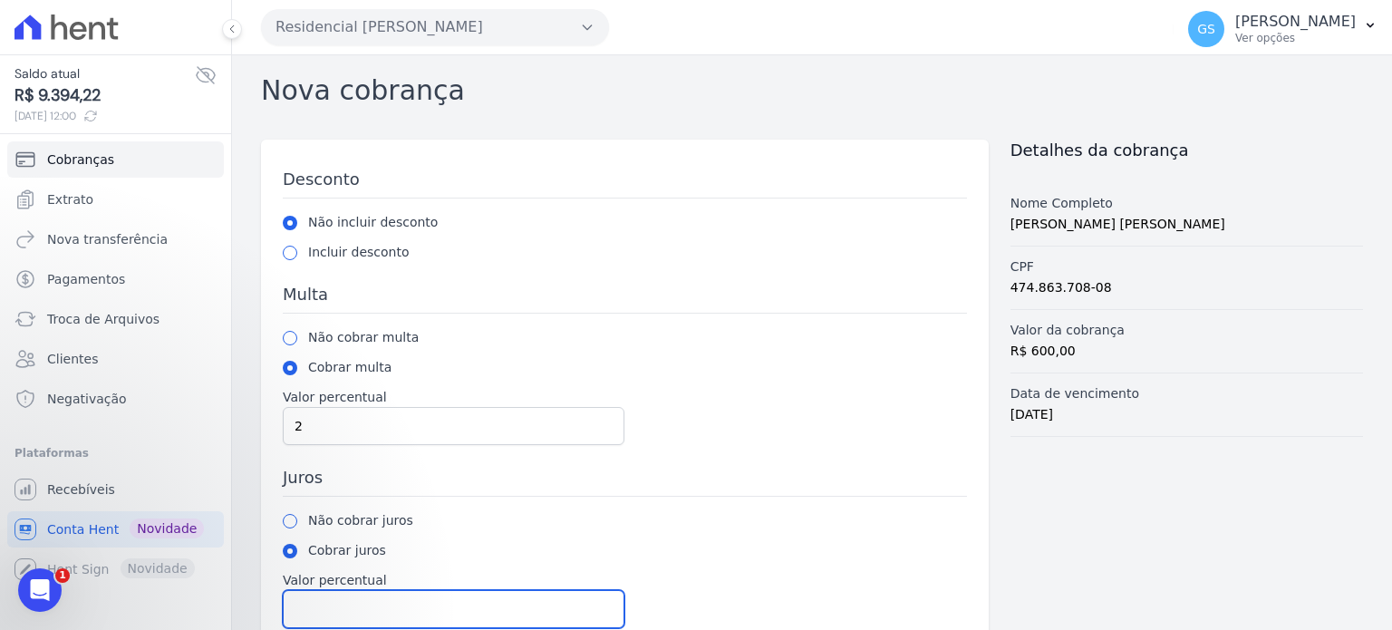
click at [344, 599] on input "Valor percentual" at bounding box center [454, 609] width 342 height 38
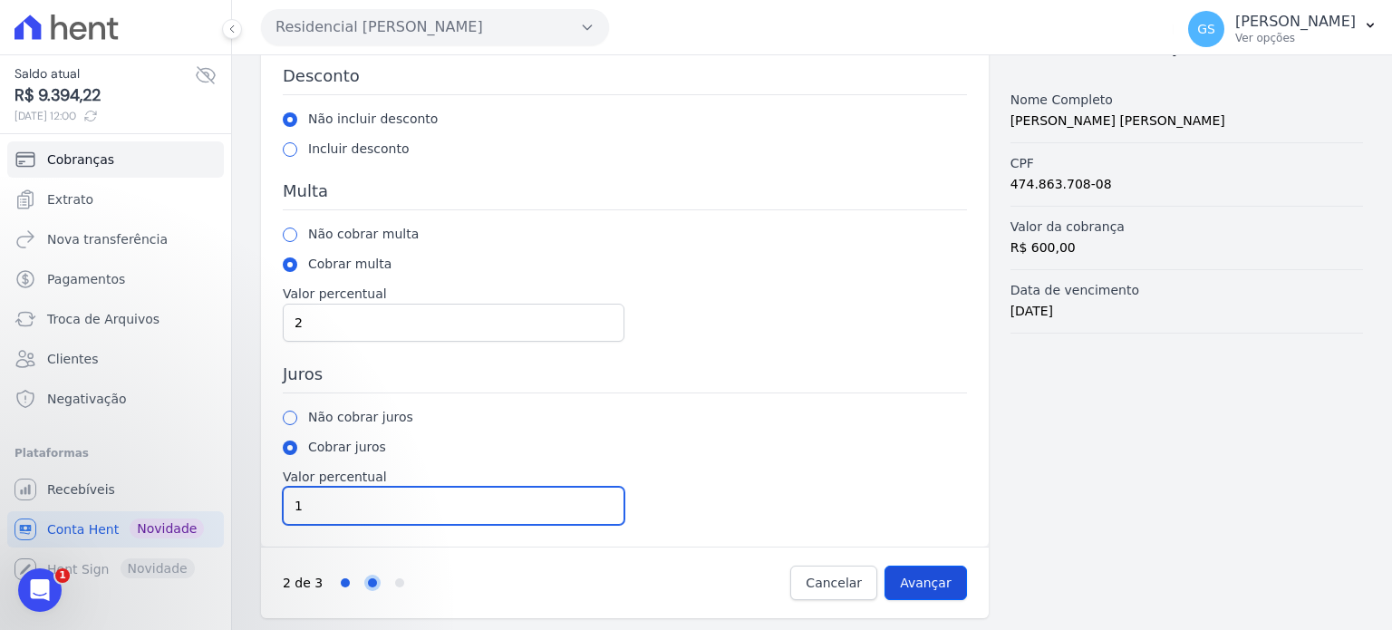
type input "1"
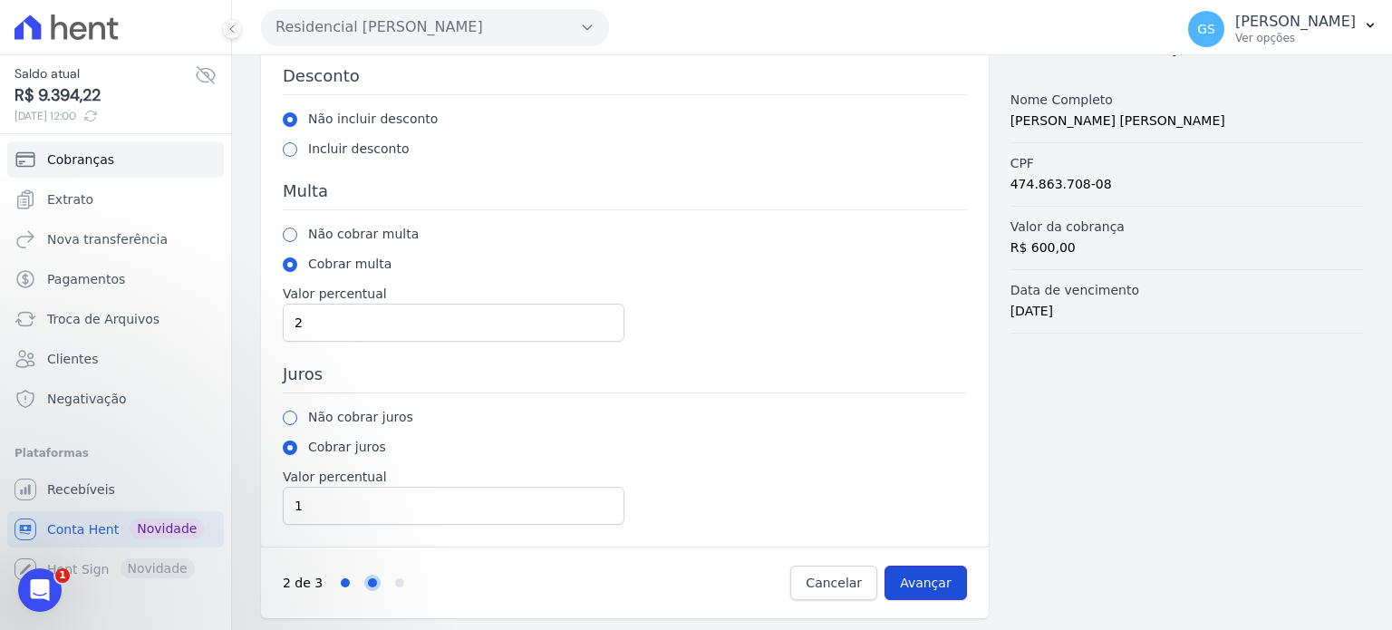
click at [938, 590] on input "Avançar" at bounding box center [926, 583] width 82 height 34
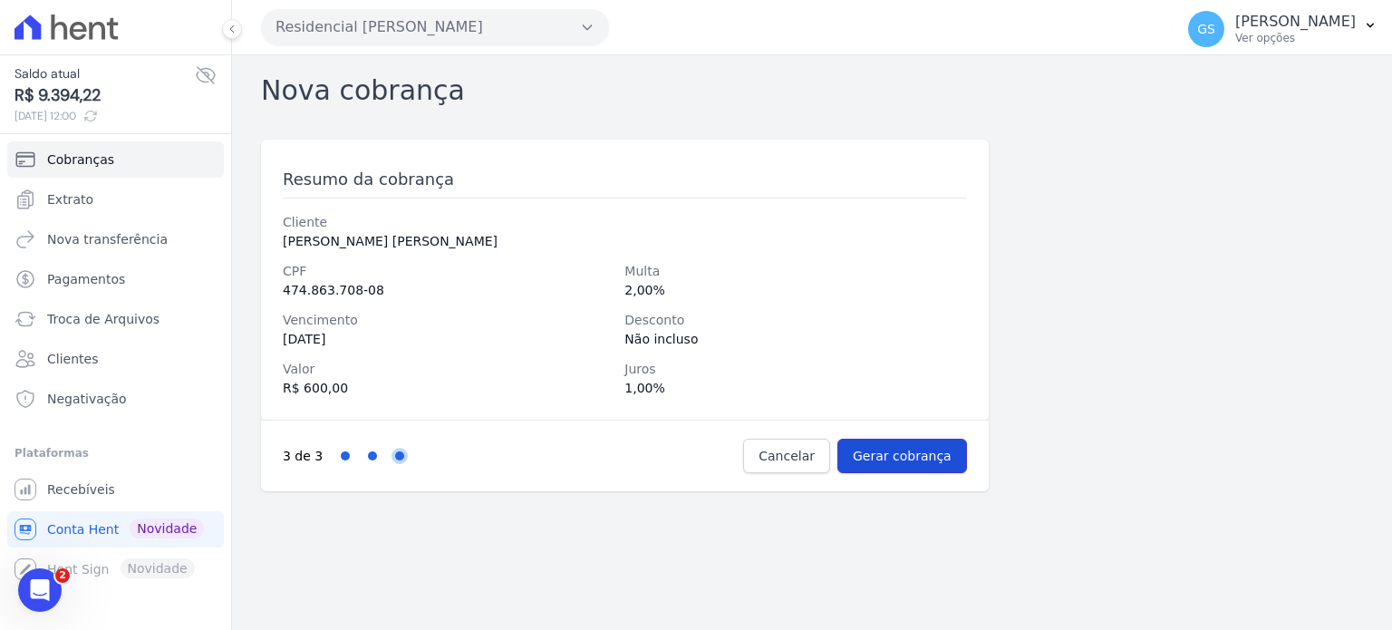
click at [886, 453] on input "Gerar cobrança" at bounding box center [903, 456] width 130 height 34
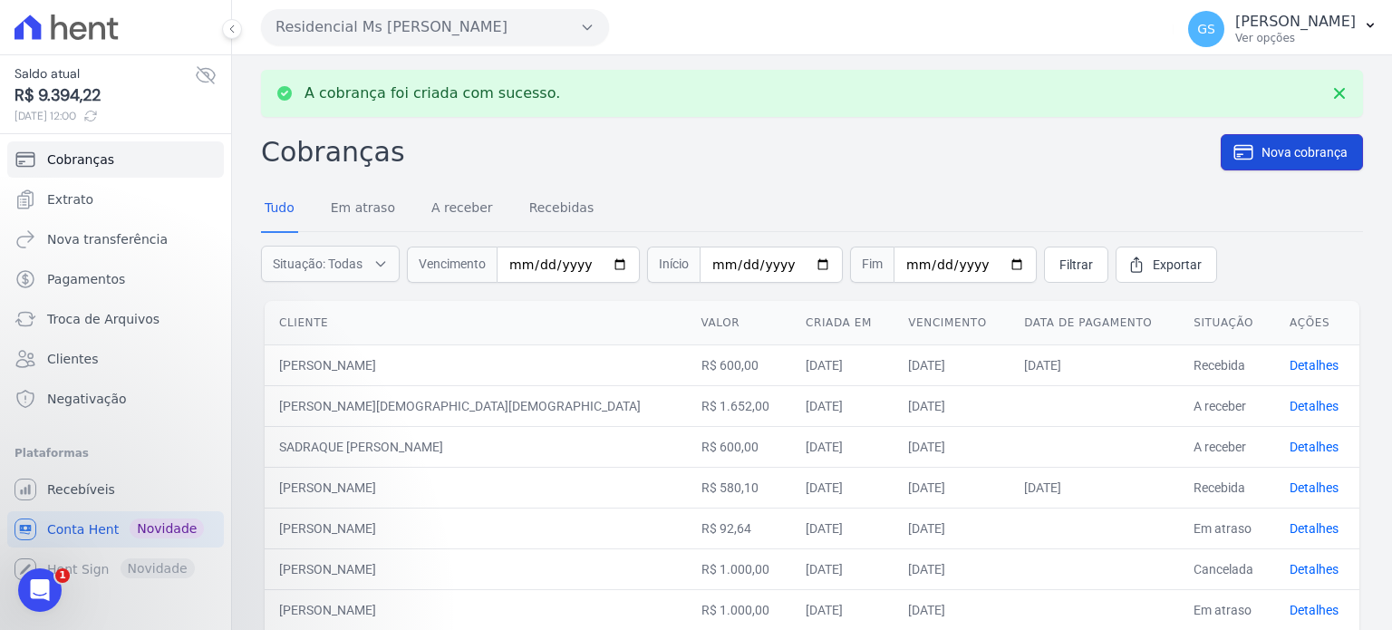
drag, startPoint x: 1245, startPoint y: 151, endPoint x: 1216, endPoint y: 159, distance: 30.8
click at [1245, 151] on link "Nova cobrança" at bounding box center [1292, 152] width 142 height 36
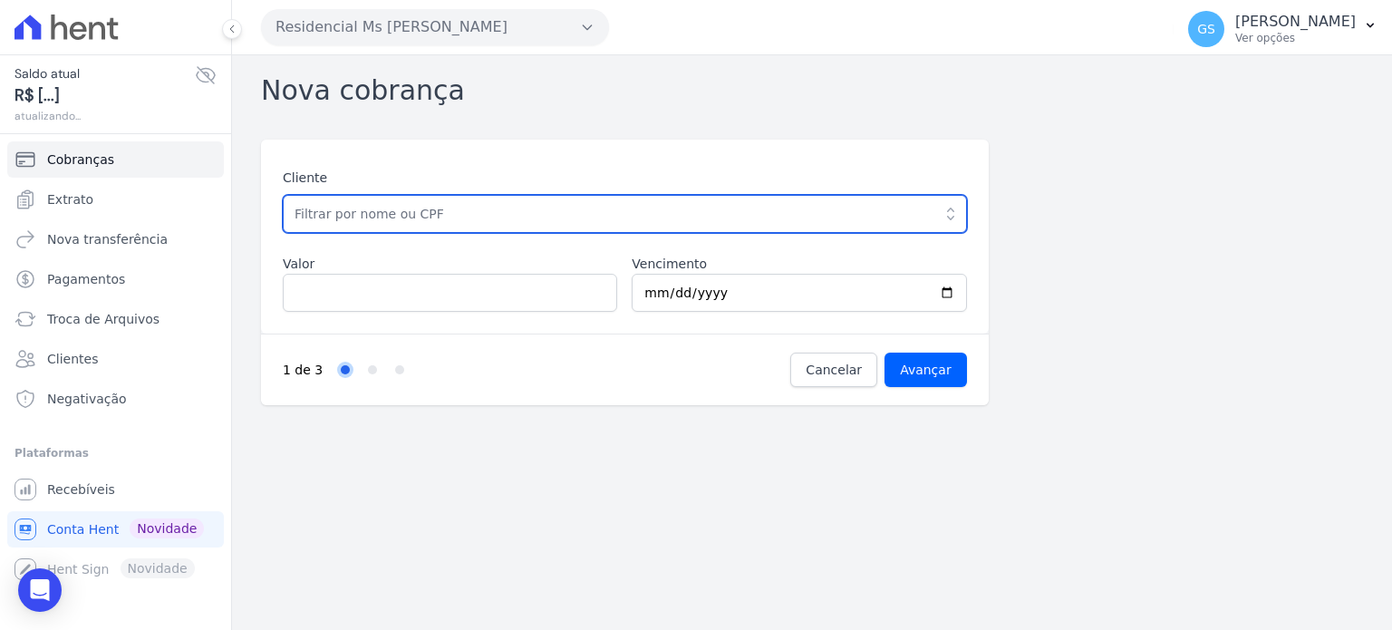
click at [554, 221] on input "text" at bounding box center [625, 214] width 684 height 38
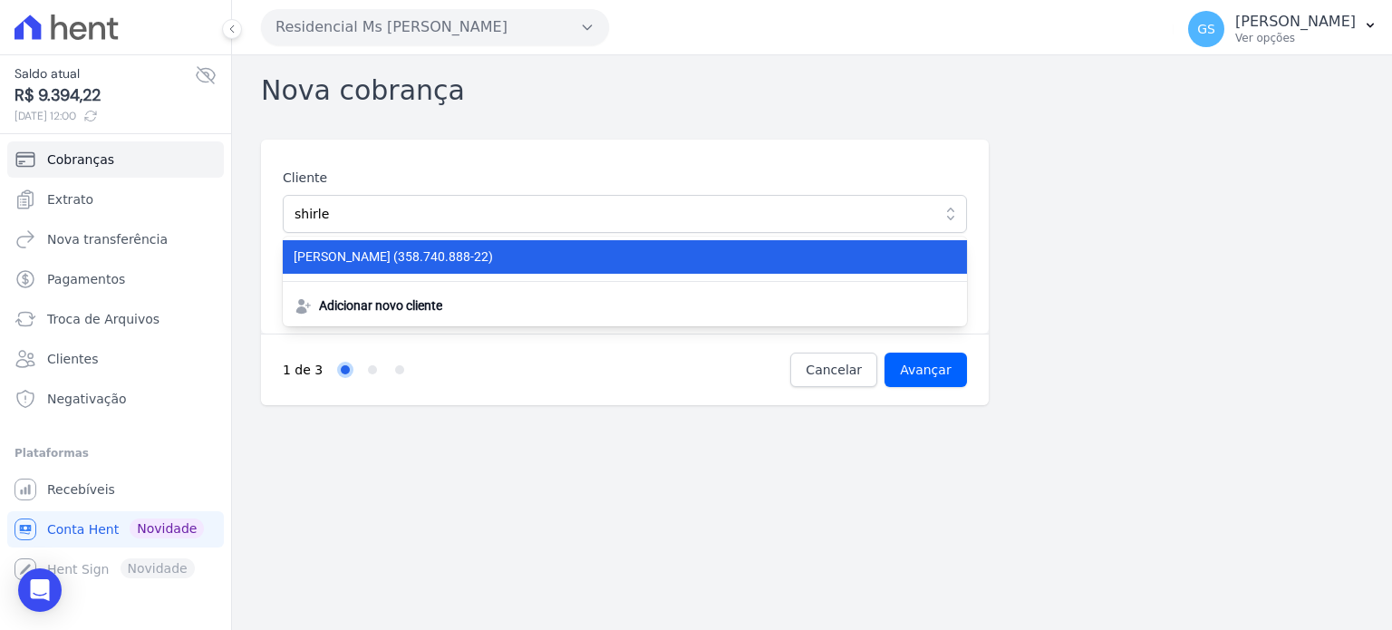
click at [536, 255] on span "SHIRLENE REGINA DE SOUZA (358.740.888-22)" at bounding box center [614, 256] width 641 height 19
type input "[PERSON_NAME]"
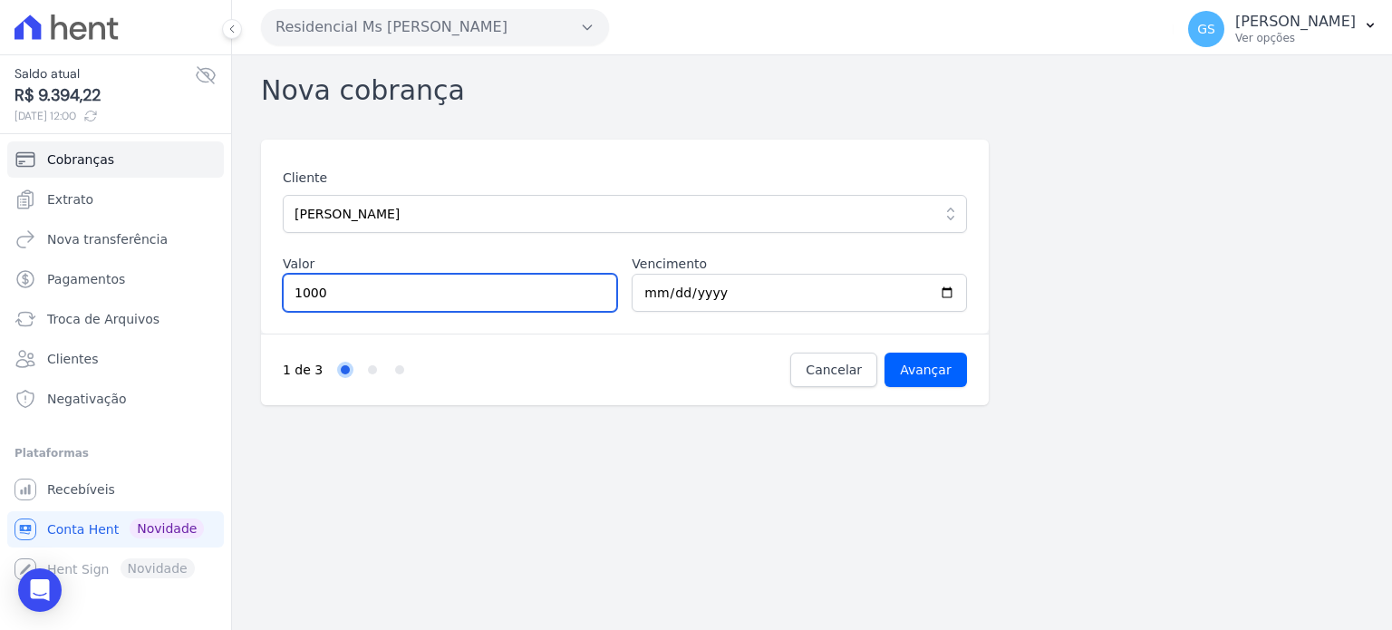
type input "1000"
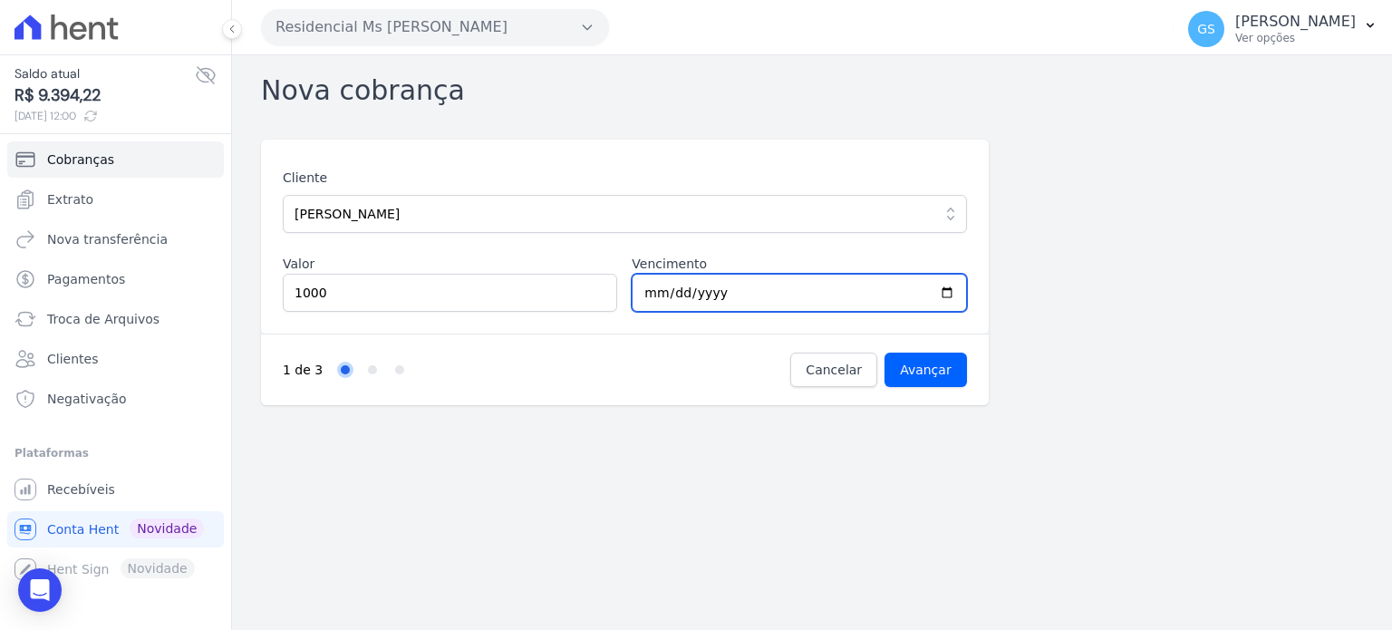
type input "2025-10-10"
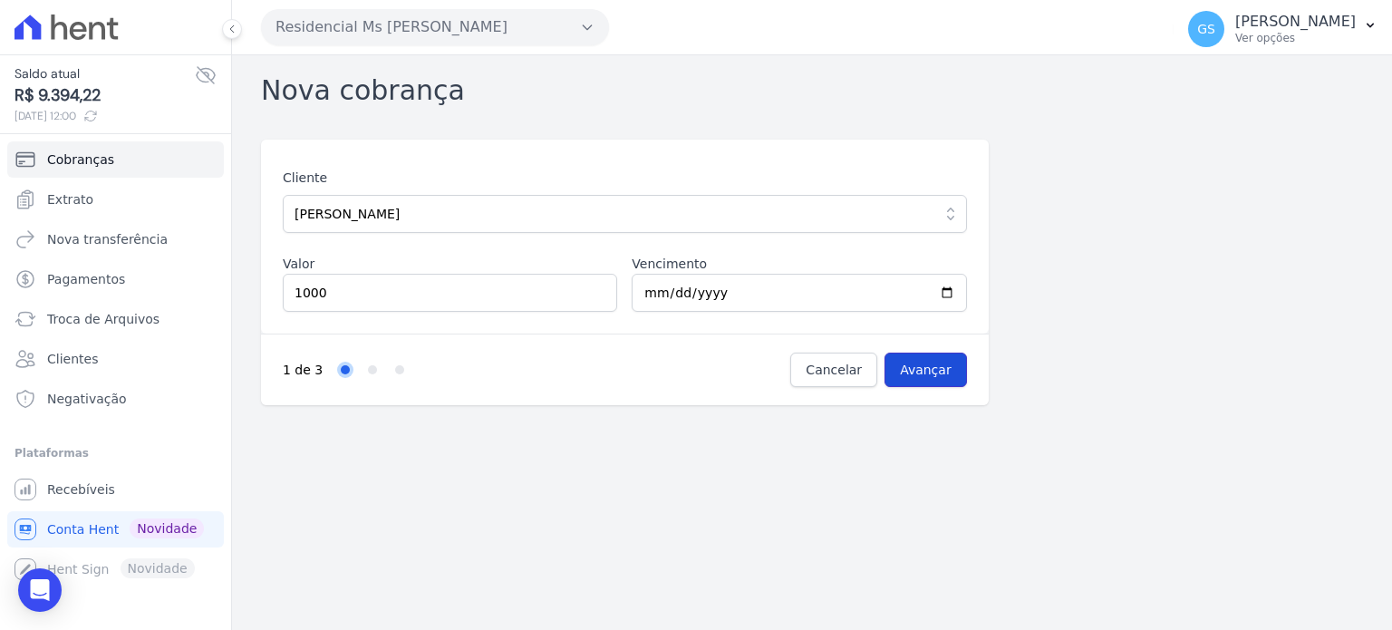
click at [951, 372] on input "Avançar" at bounding box center [926, 370] width 82 height 34
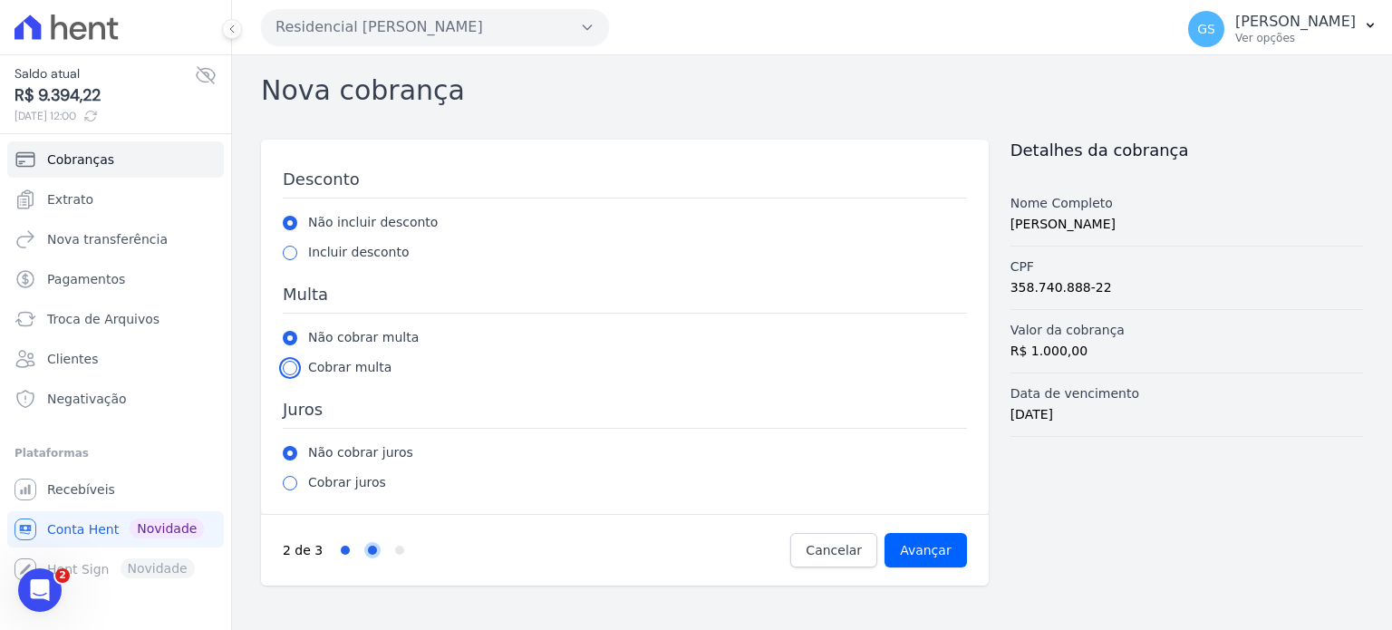
click at [286, 365] on input "radio" at bounding box center [290, 368] width 15 height 15
radio input "true"
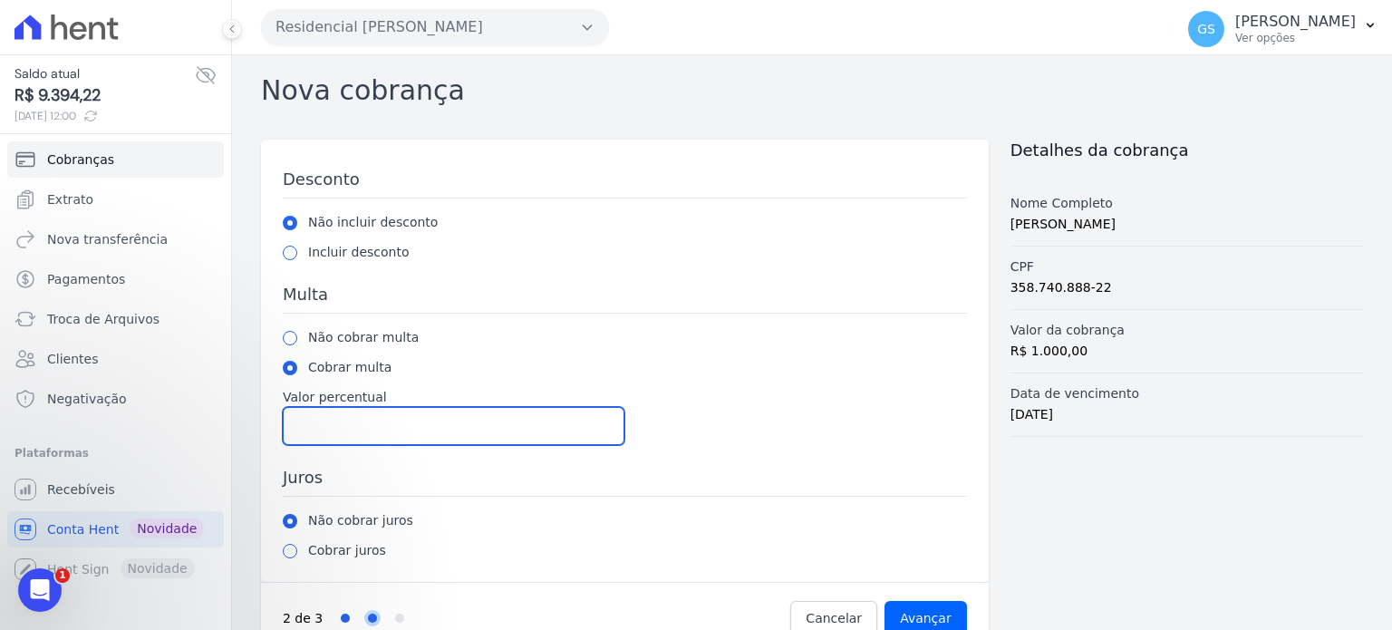
click at [353, 423] on input "Valor percentual" at bounding box center [454, 426] width 342 height 38
type input "2"
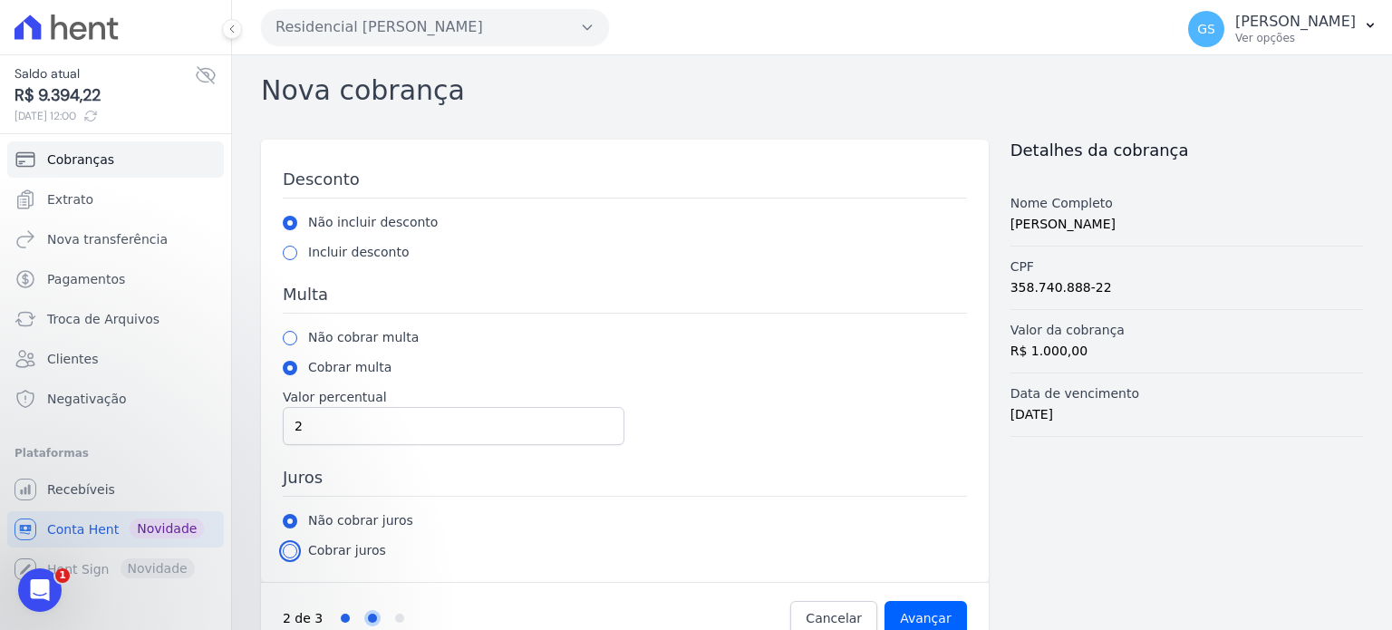
drag, startPoint x: 292, startPoint y: 550, endPoint x: 330, endPoint y: 564, distance: 40.4
click at [292, 551] on input "radio" at bounding box center [290, 551] width 15 height 15
radio input "true"
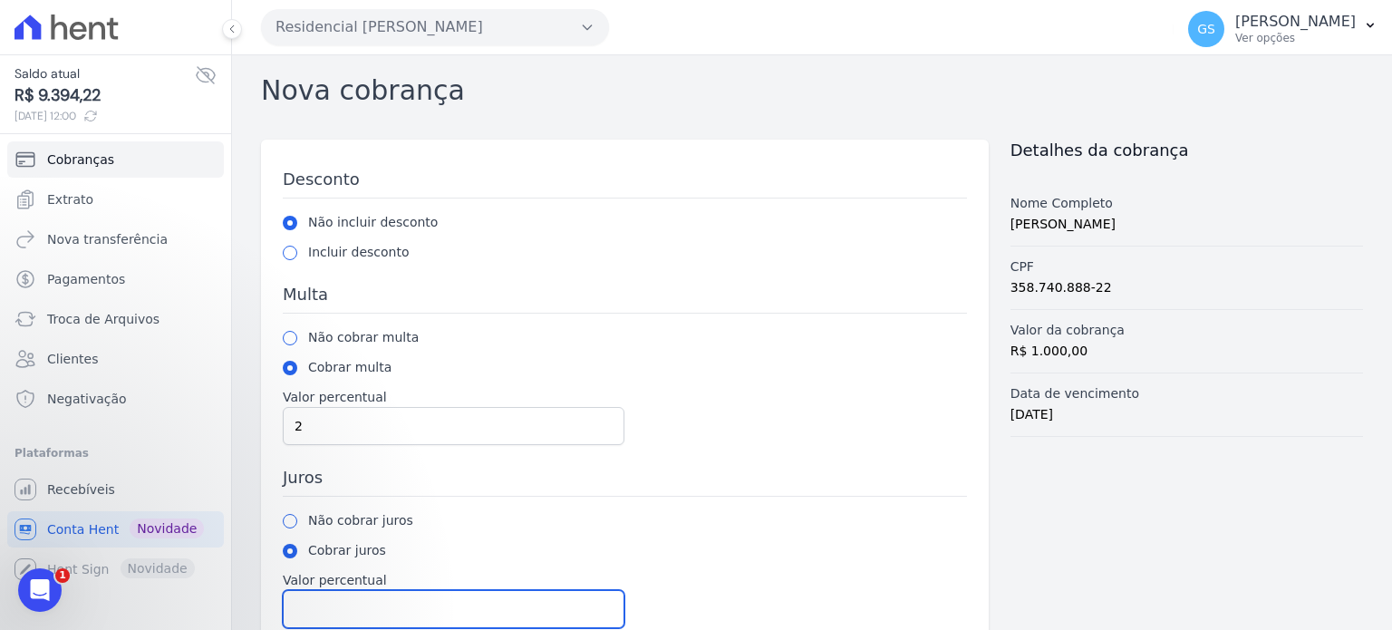
click at [371, 598] on input "Valor percentual" at bounding box center [454, 609] width 342 height 38
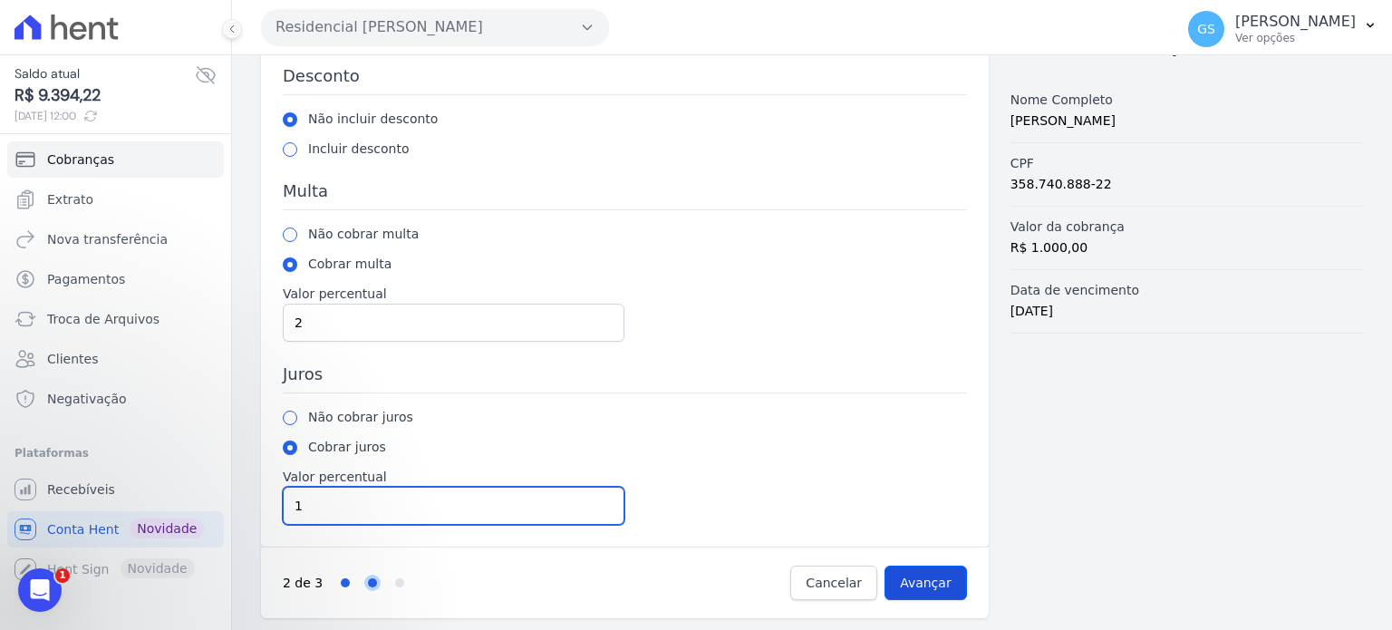
type input "1"
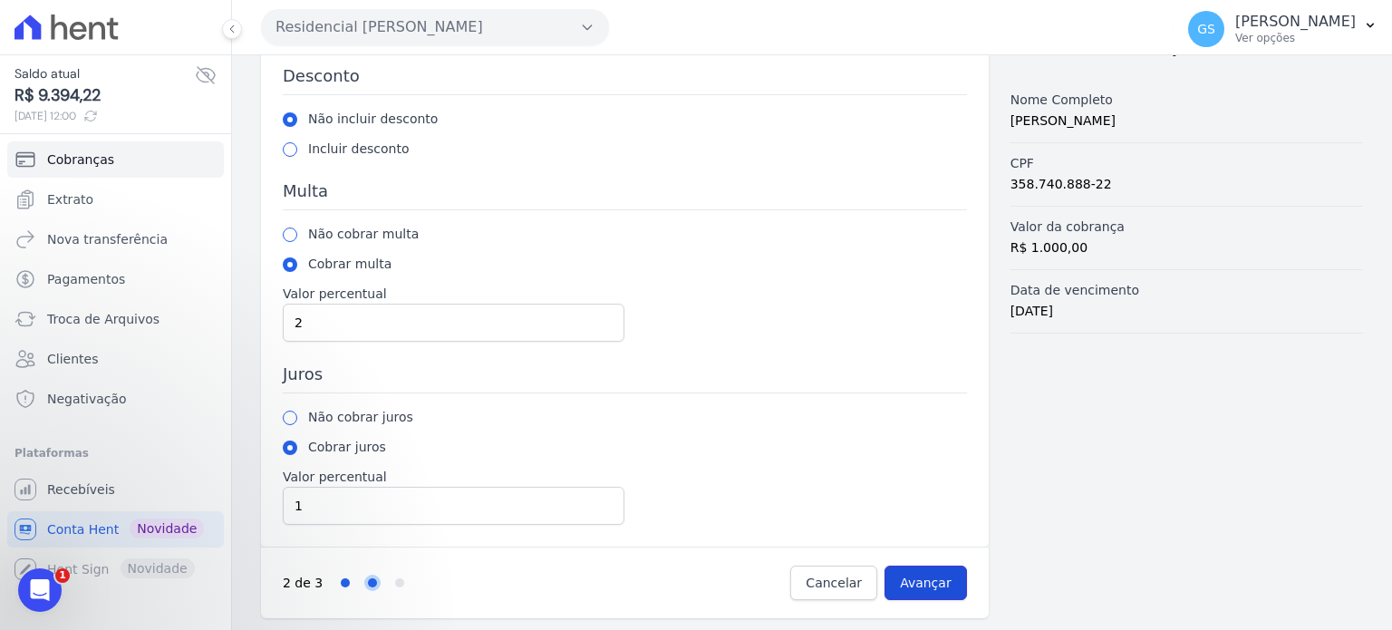
click at [906, 576] on input "Avançar" at bounding box center [926, 583] width 82 height 34
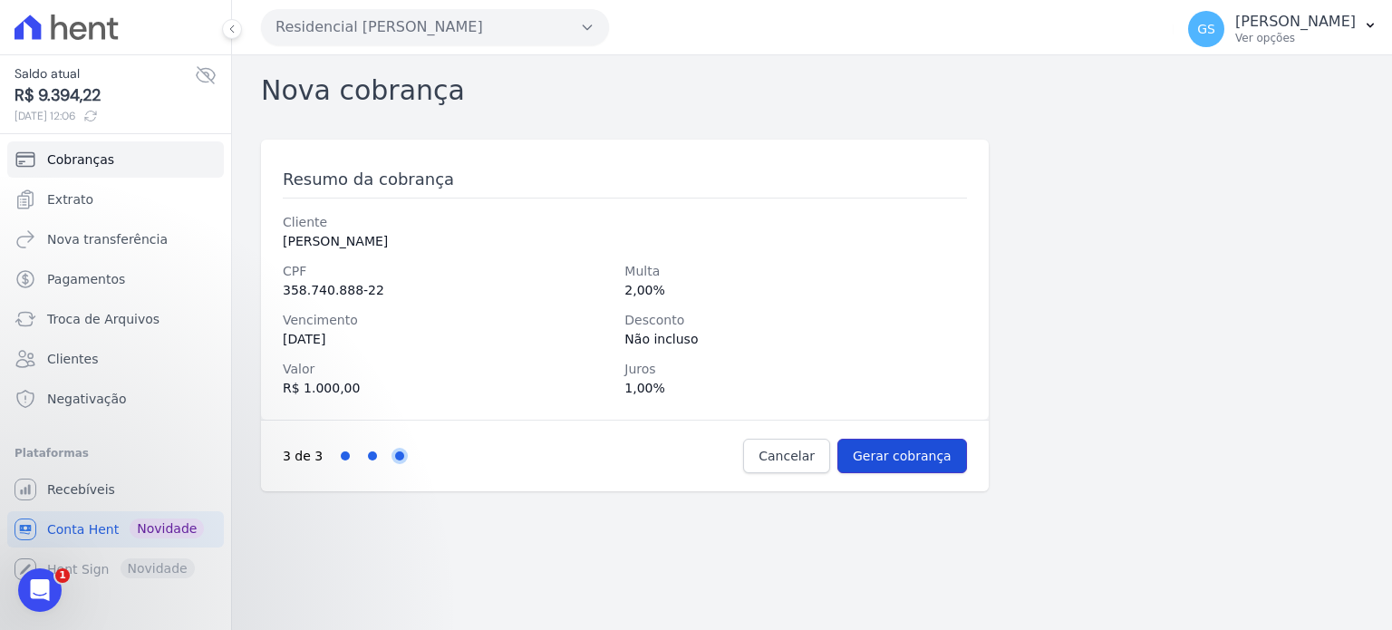
click at [899, 458] on input "Gerar cobrança" at bounding box center [903, 456] width 130 height 34
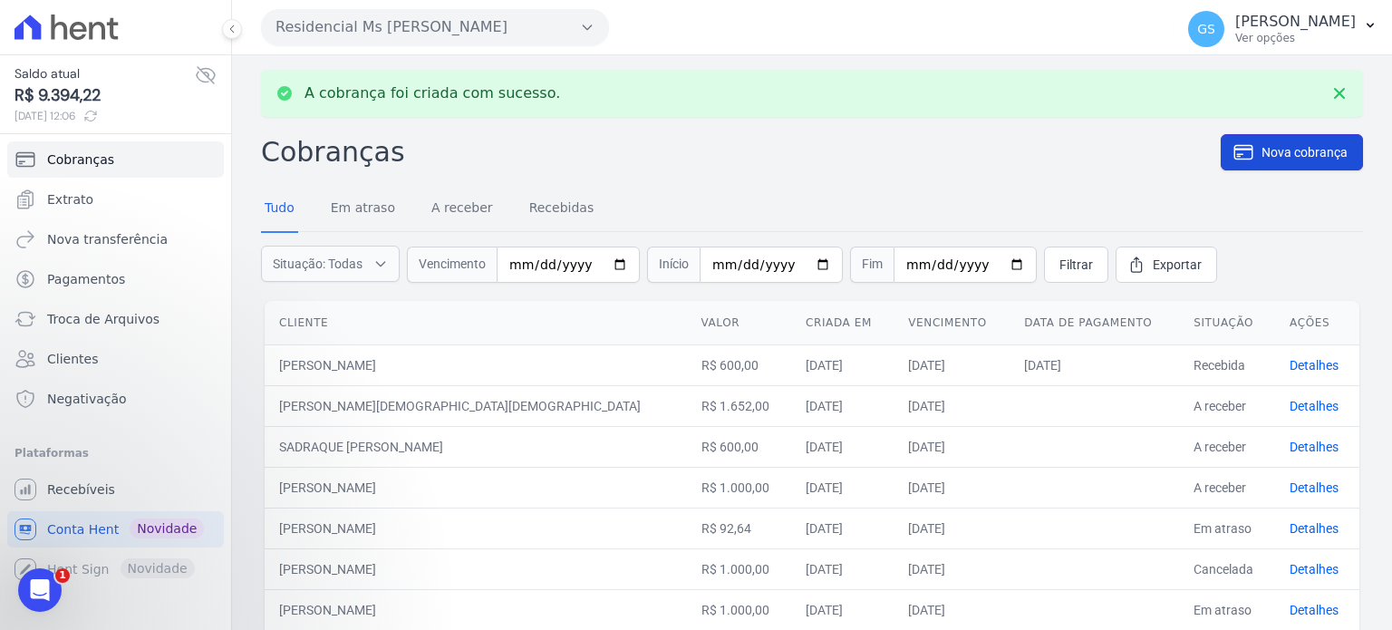
click at [1262, 156] on span "Nova cobrança" at bounding box center [1305, 152] width 86 height 18
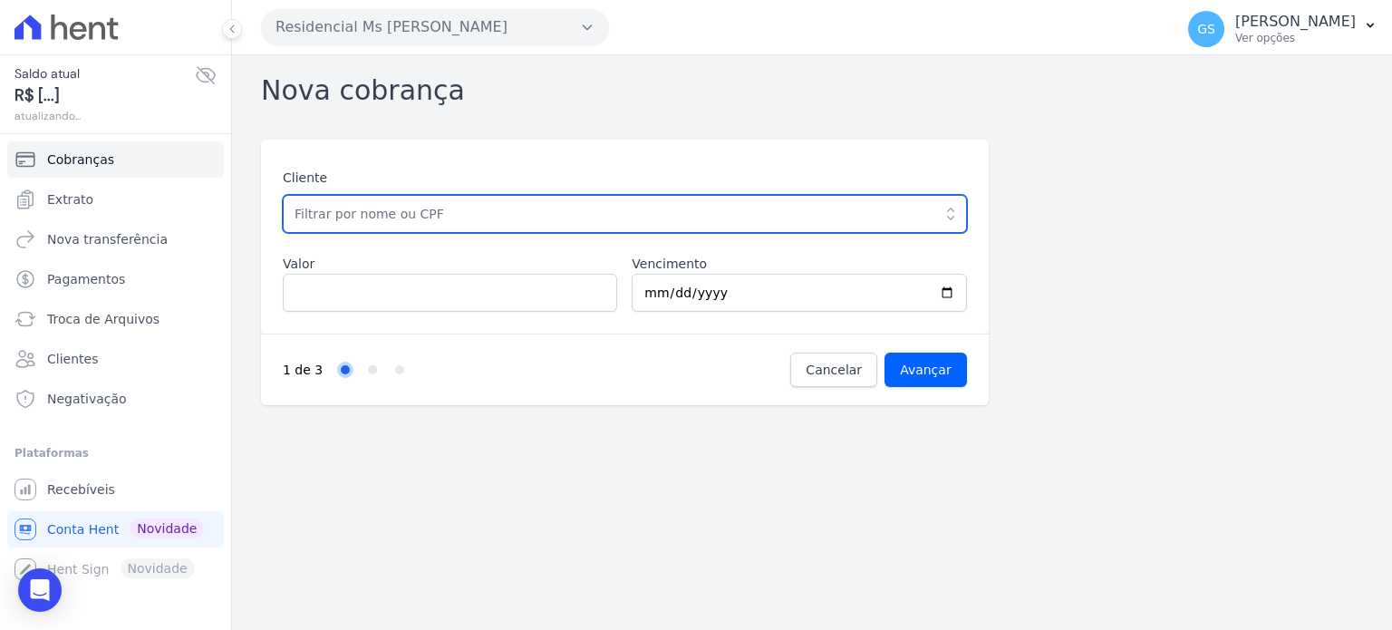
click at [634, 222] on input "text" at bounding box center [625, 214] width 684 height 38
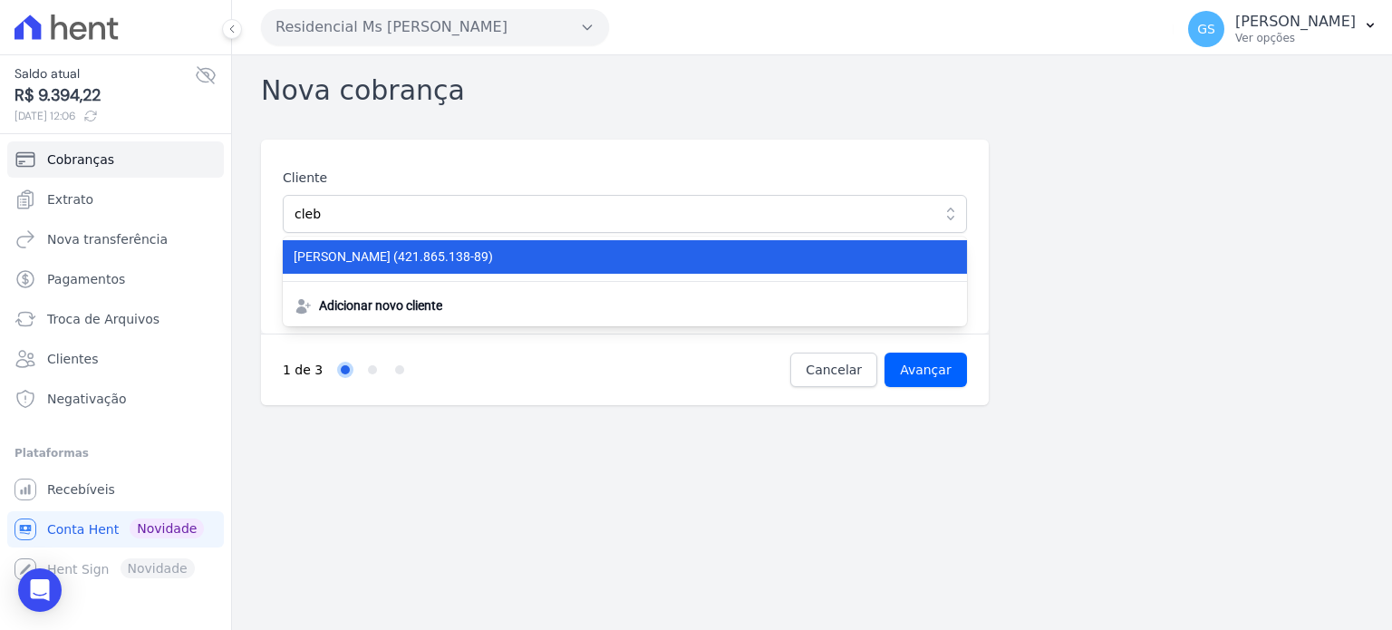
click at [602, 249] on span "[PERSON_NAME] (421.865.138-89)" at bounding box center [614, 256] width 641 height 19
type input "[PERSON_NAME]"
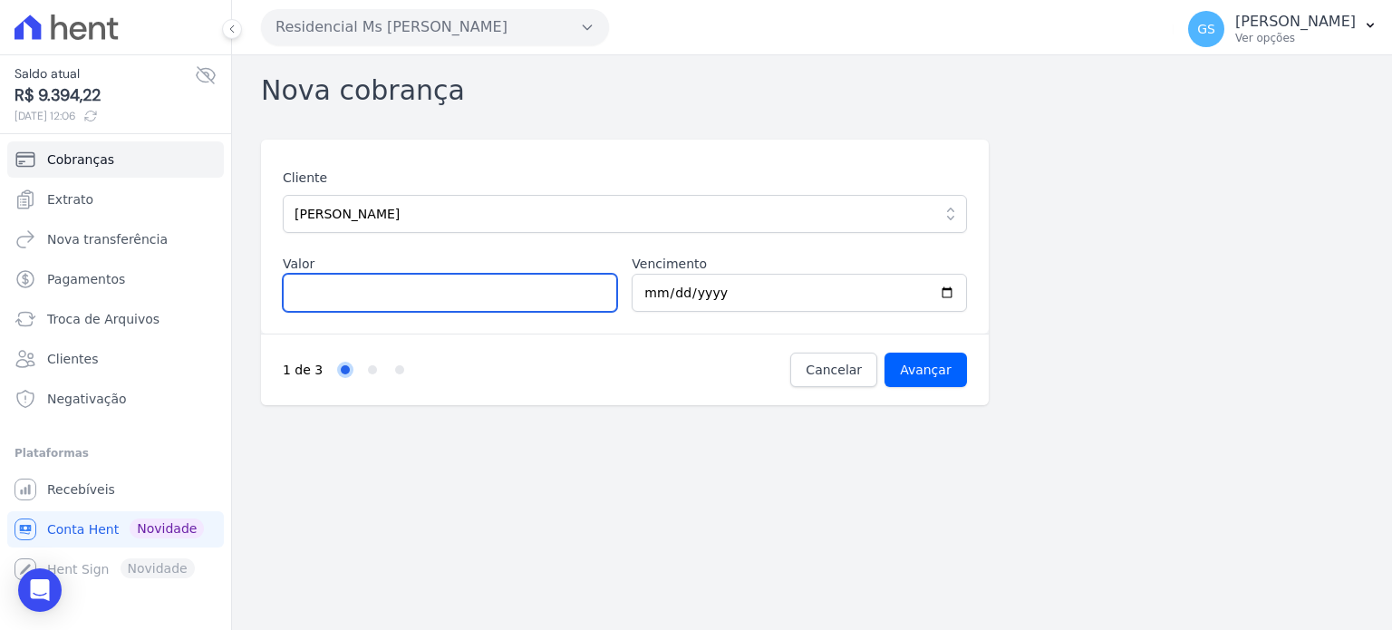
click at [518, 281] on input "Valor" at bounding box center [450, 293] width 334 height 38
type input "70.48"
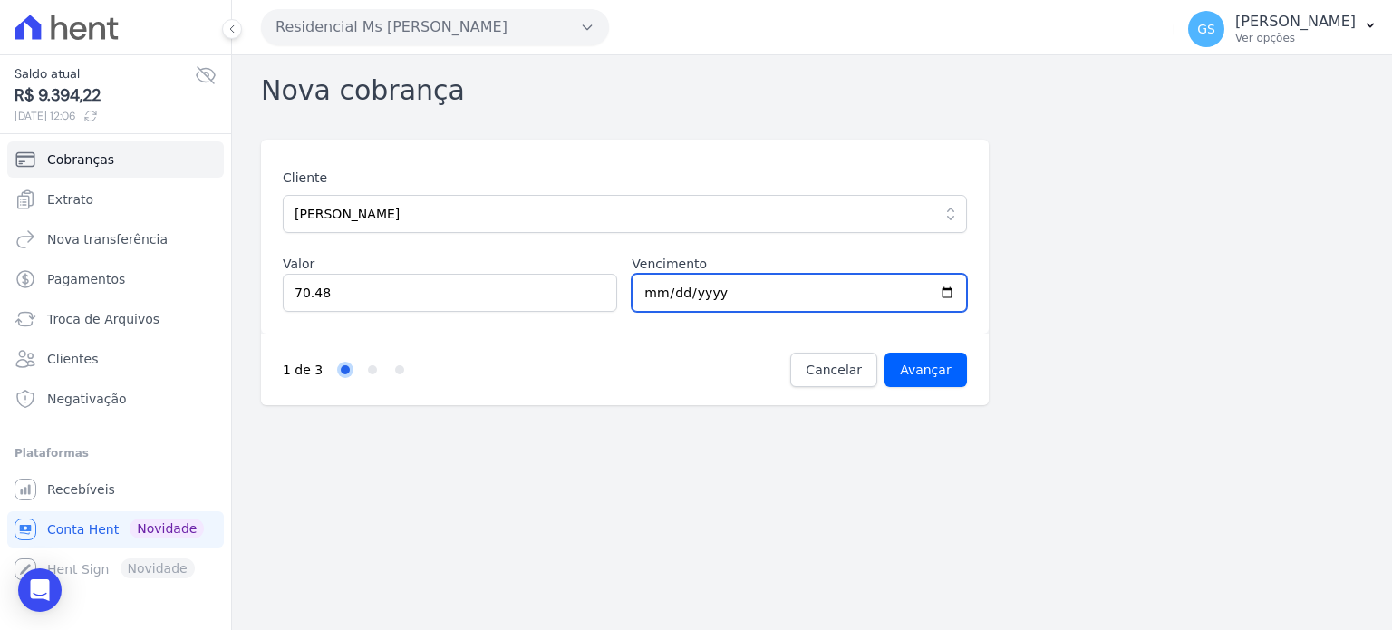
type input "2025-10-10"
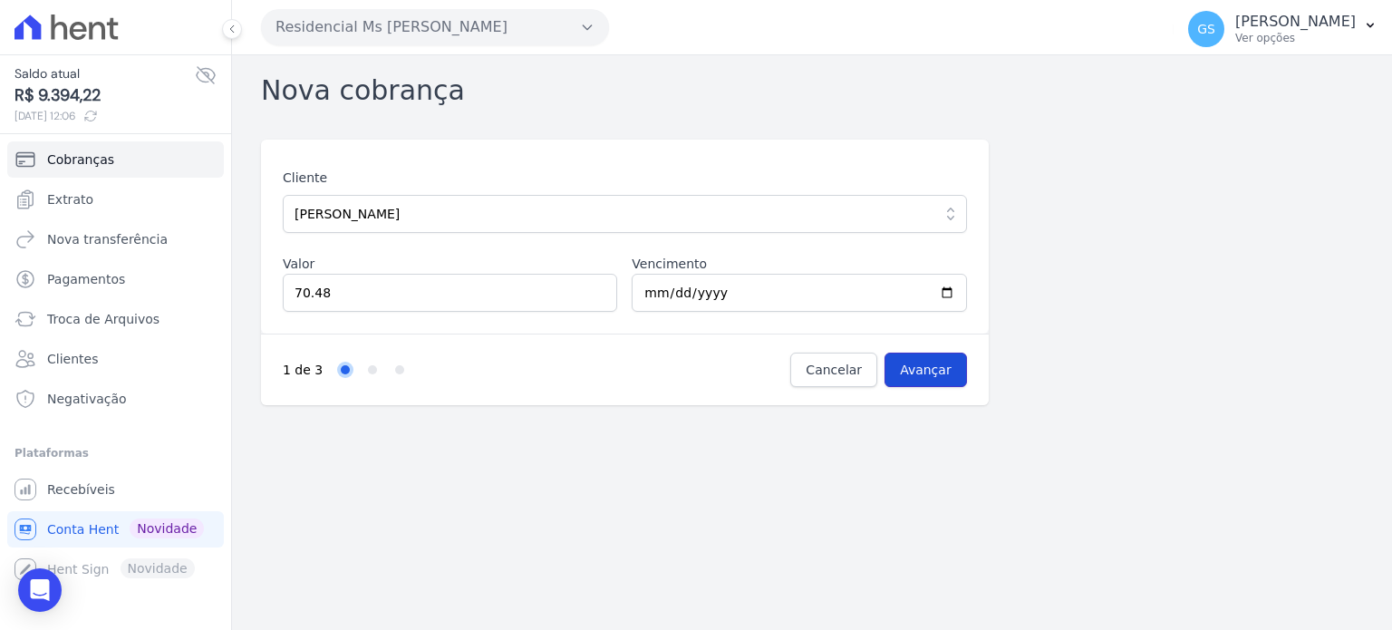
click at [917, 365] on input "Avançar" at bounding box center [926, 370] width 82 height 34
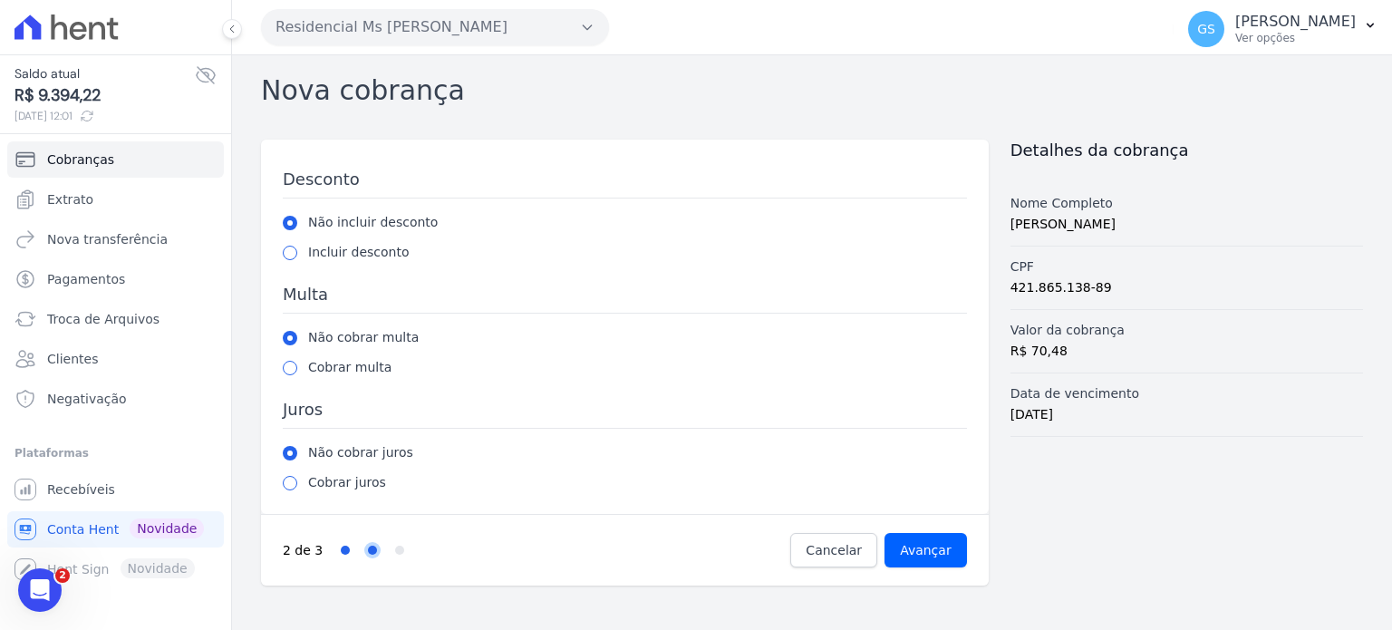
drag, startPoint x: 283, startPoint y: 373, endPoint x: 314, endPoint y: 380, distance: 31.7
click at [284, 373] on div "Cobrar multa" at bounding box center [625, 367] width 684 height 19
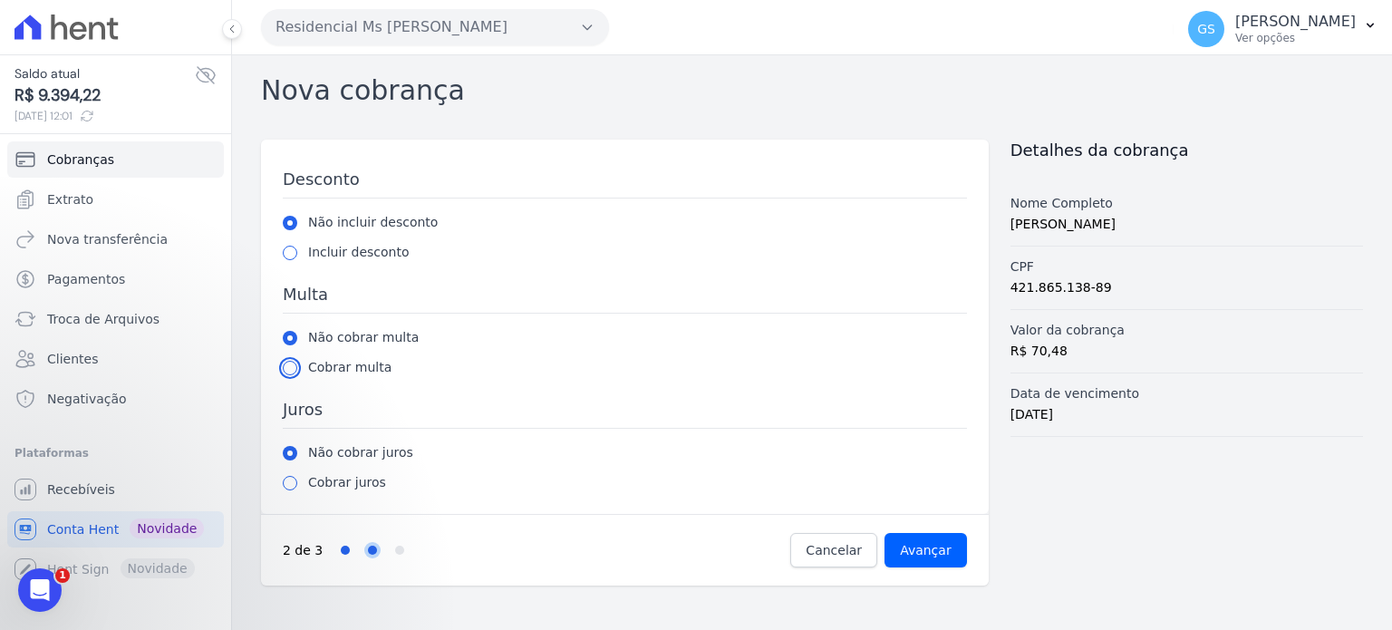
click at [292, 366] on input "radio" at bounding box center [290, 368] width 15 height 15
radio input "true"
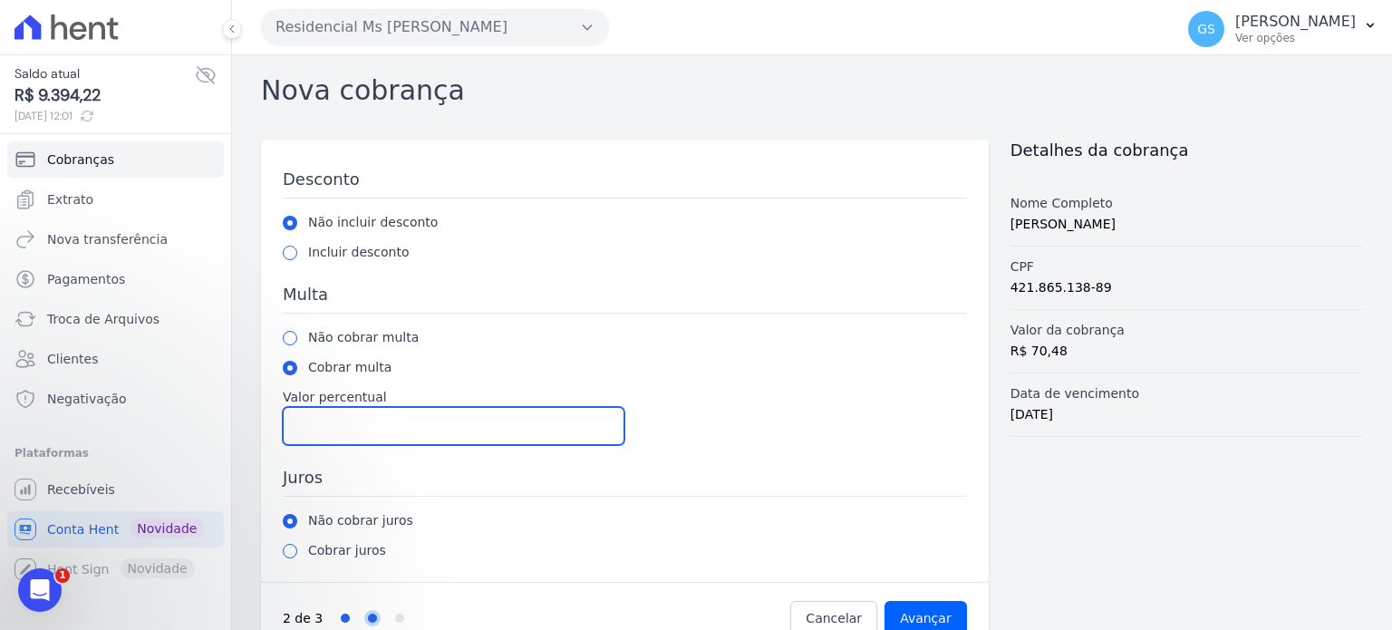
click at [354, 428] on input "Valor percentual" at bounding box center [454, 426] width 342 height 38
type input "2"
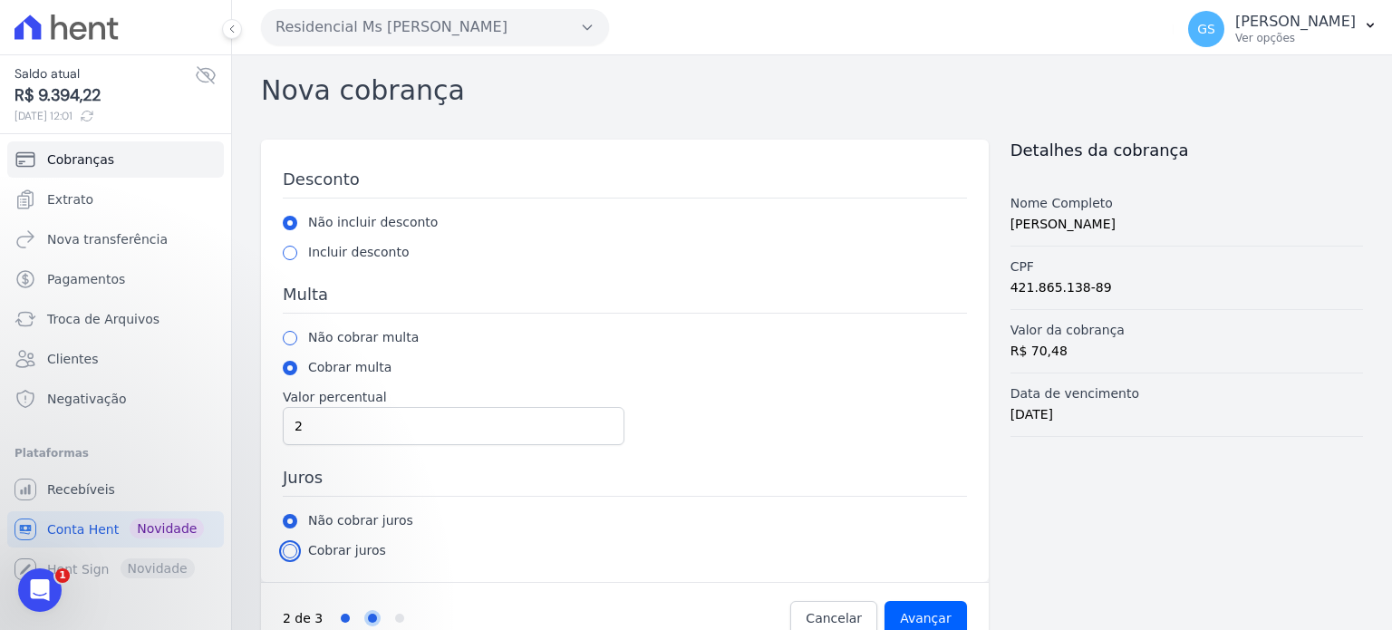
click at [296, 547] on input "radio" at bounding box center [290, 551] width 15 height 15
radio input "true"
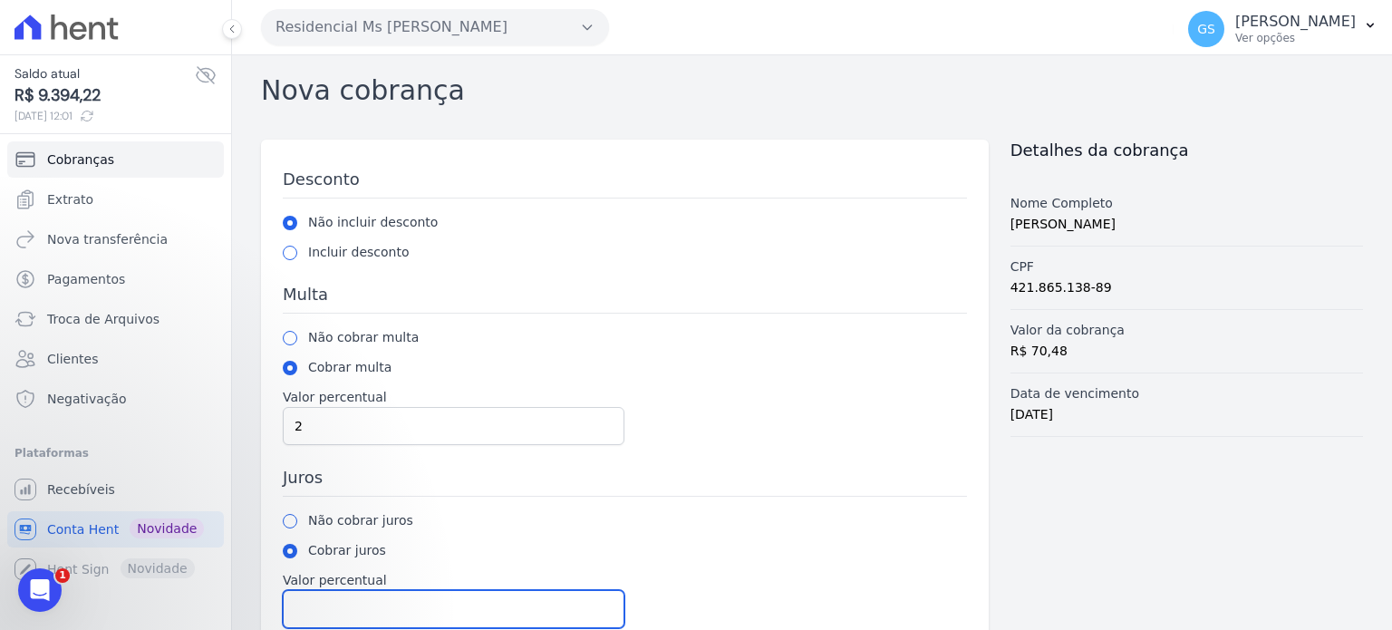
click at [337, 599] on input "Valor percentual" at bounding box center [454, 609] width 342 height 38
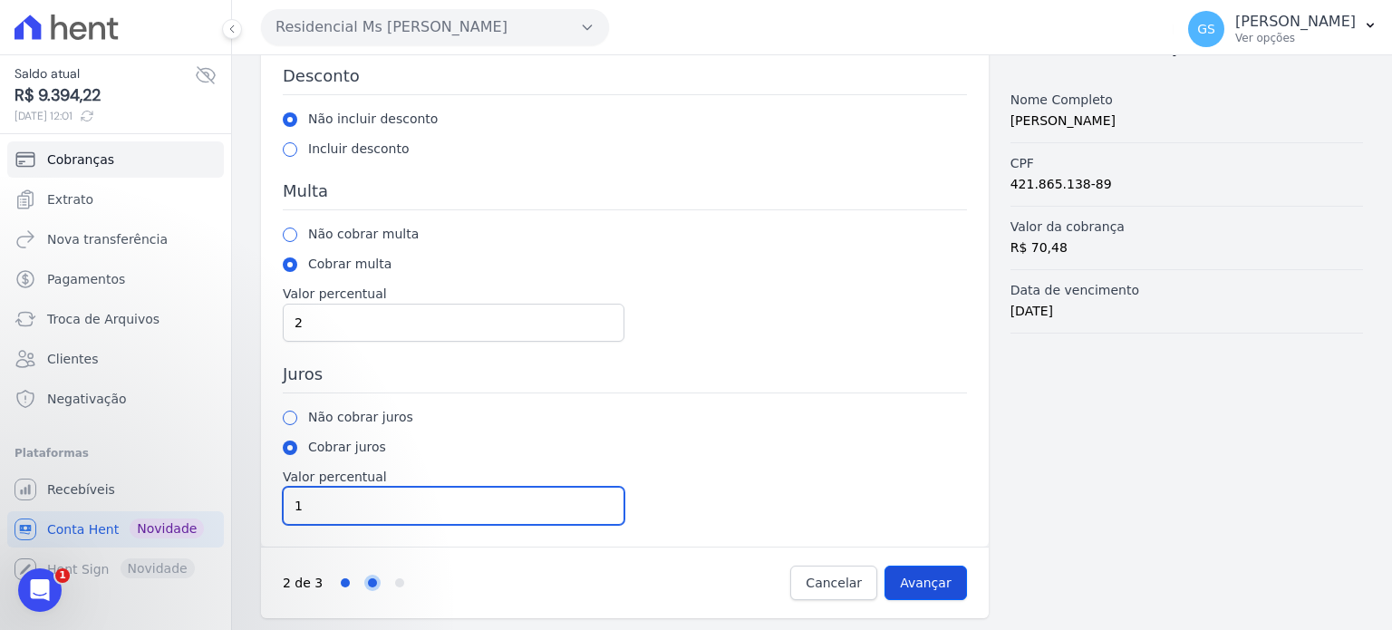
type input "1"
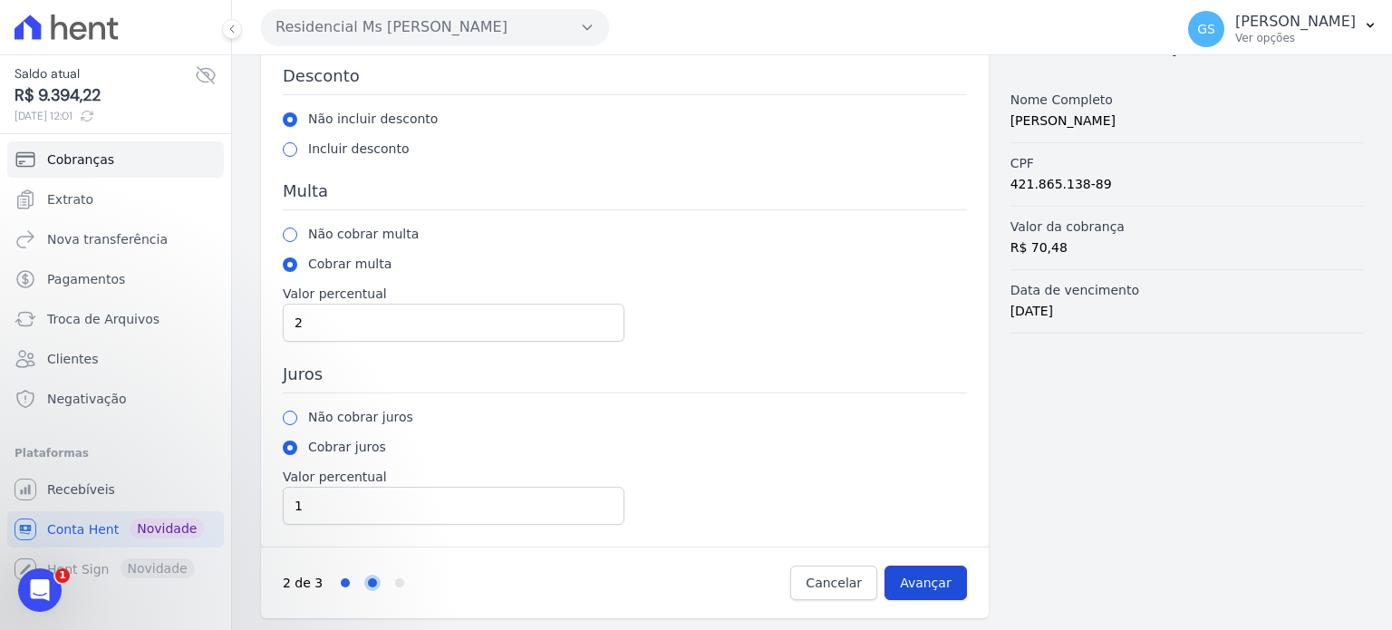
click at [920, 588] on input "Avançar" at bounding box center [926, 583] width 82 height 34
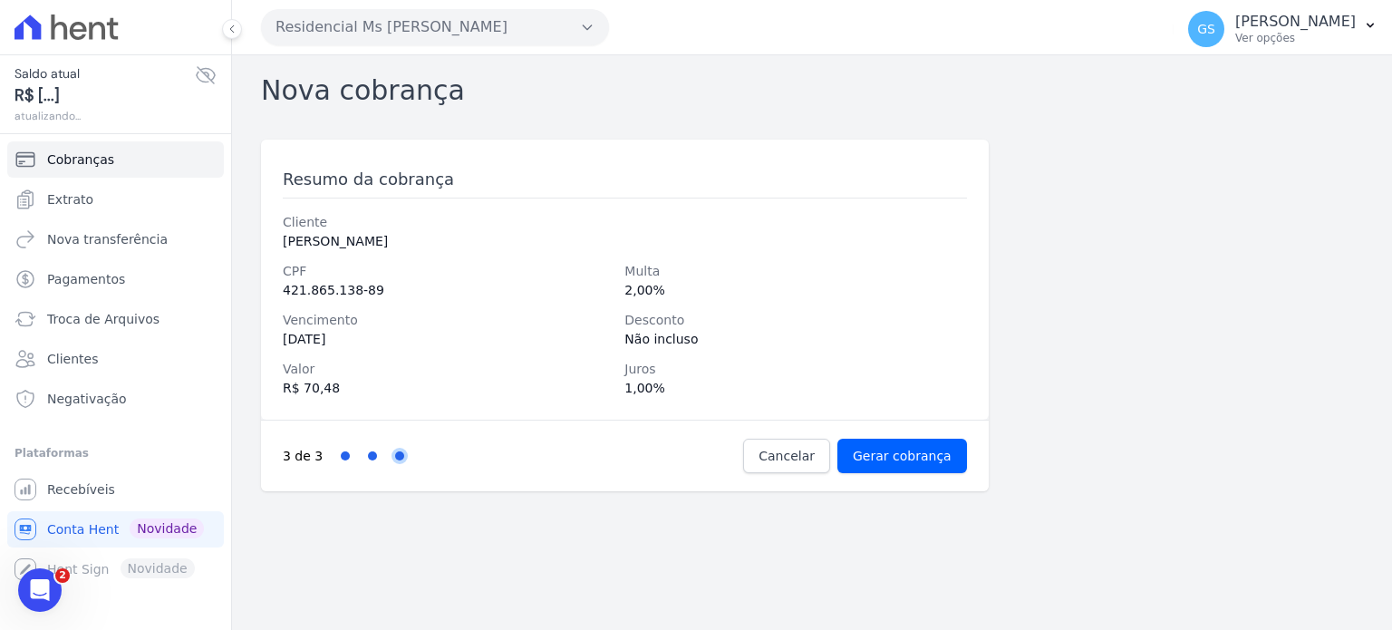
click at [919, 475] on div "3 de 3 Step 1 Step 2 Step 3 Cancelar Gerar cobrança" at bounding box center [625, 456] width 728 height 72
click at [921, 470] on input "Gerar cobrança" at bounding box center [903, 456] width 130 height 34
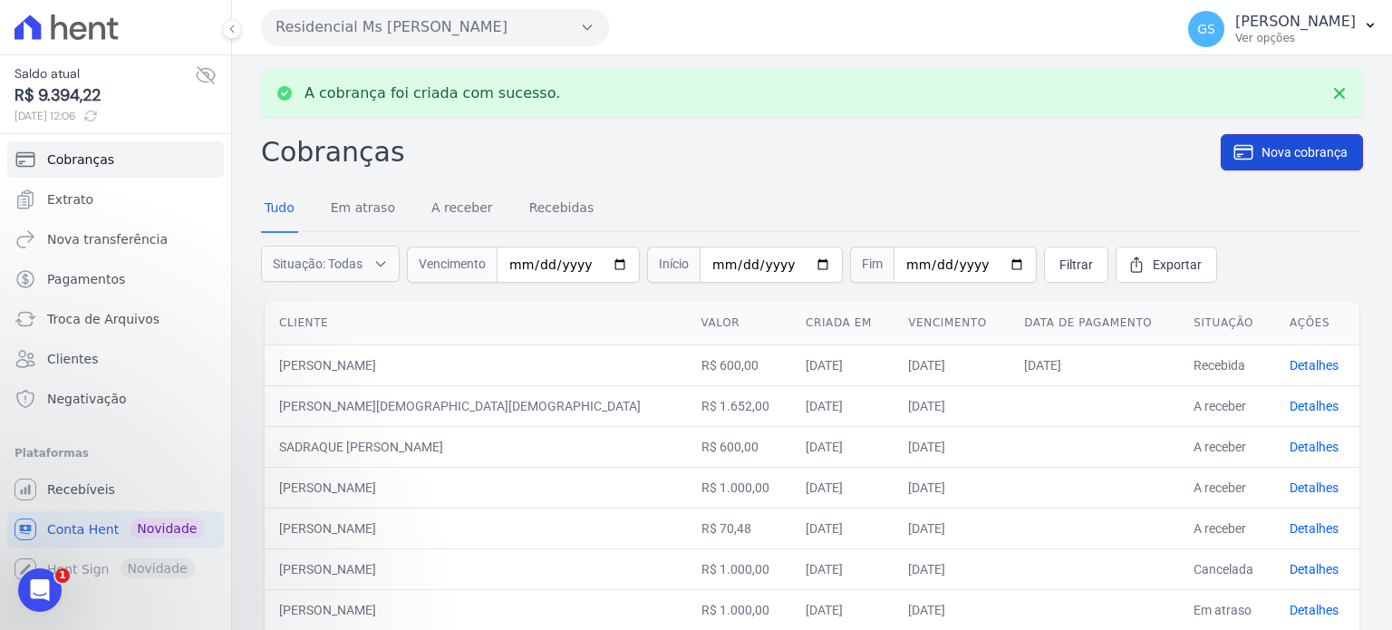
click at [1246, 150] on link "Nova cobrança" at bounding box center [1292, 152] width 142 height 36
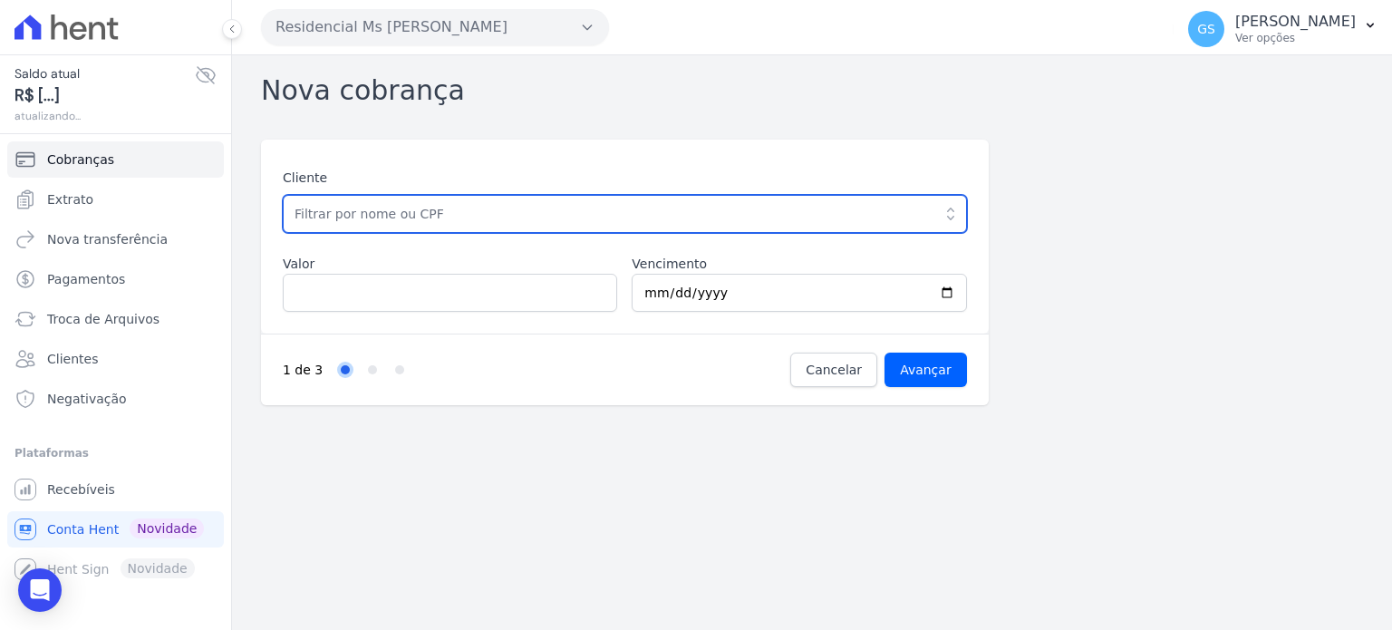
click at [562, 217] on input "text" at bounding box center [625, 214] width 684 height 38
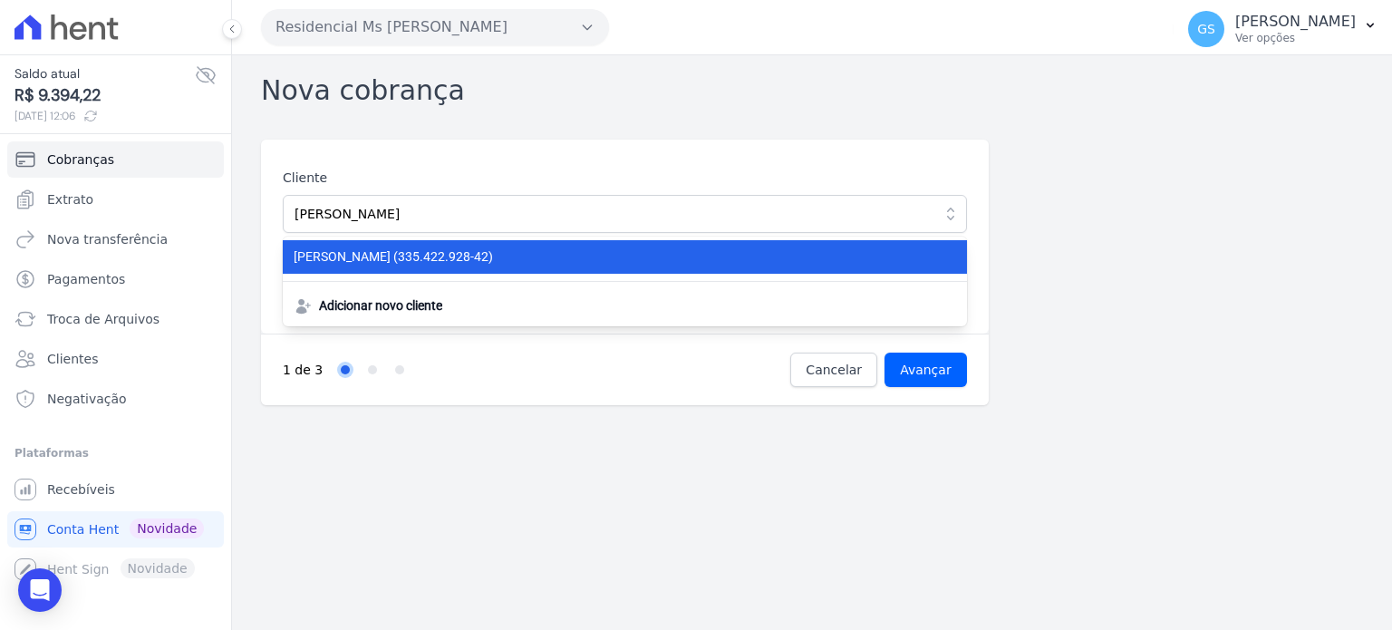
click at [537, 249] on span "MIRIAM SODRE DA SILVA (335.422.928-42)" at bounding box center [614, 256] width 641 height 19
type input "MIRIAM SODRE DA SILVA"
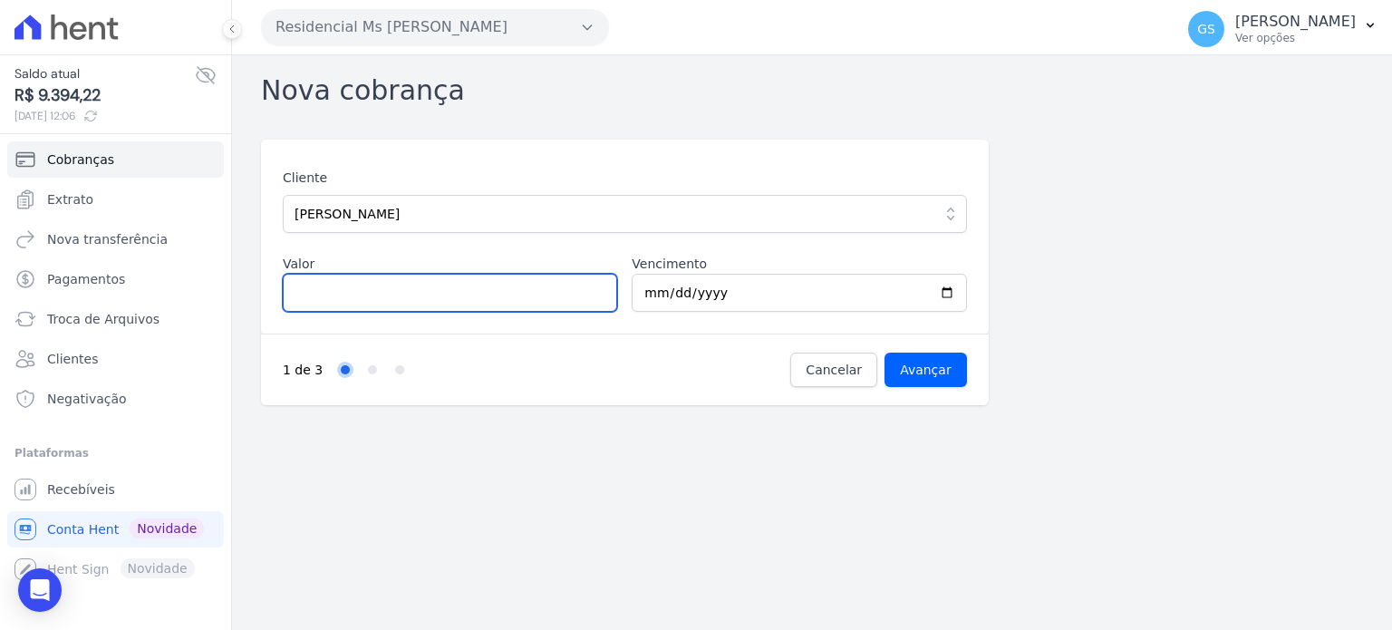
click at [475, 289] on input "Valor" at bounding box center [450, 293] width 334 height 38
type input "1000"
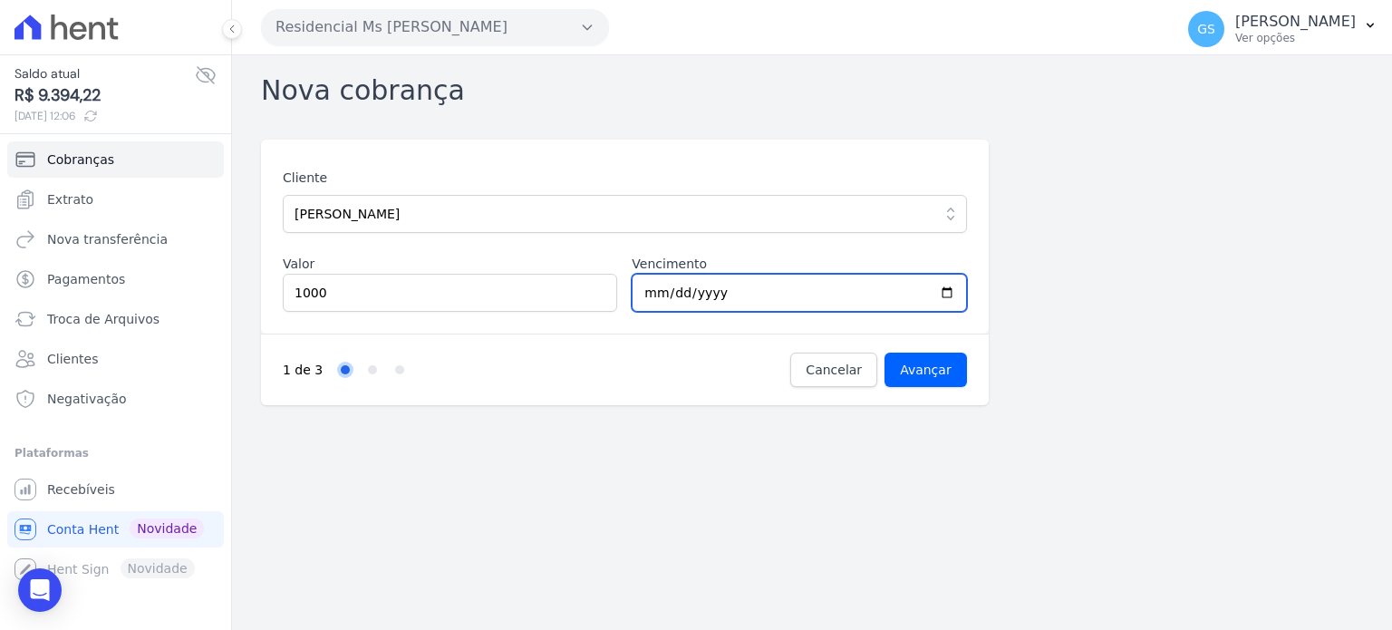
type input "2025-10-10"
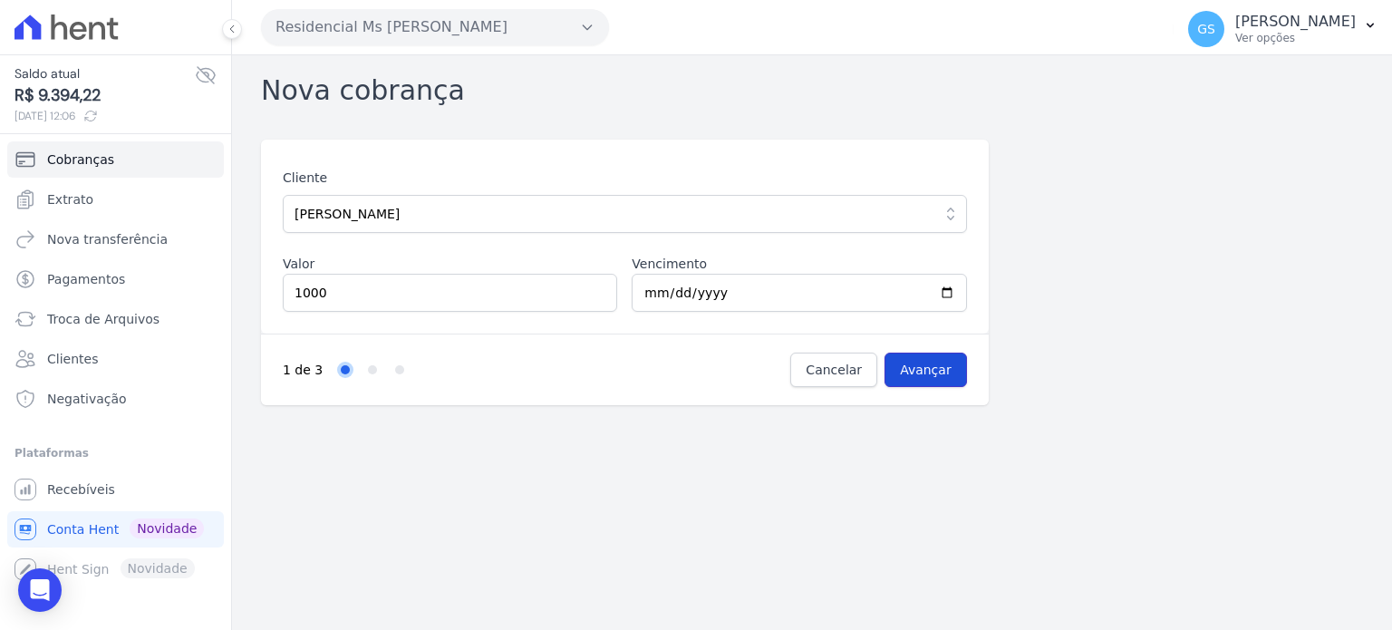
click at [946, 379] on input "Avançar" at bounding box center [926, 370] width 82 height 34
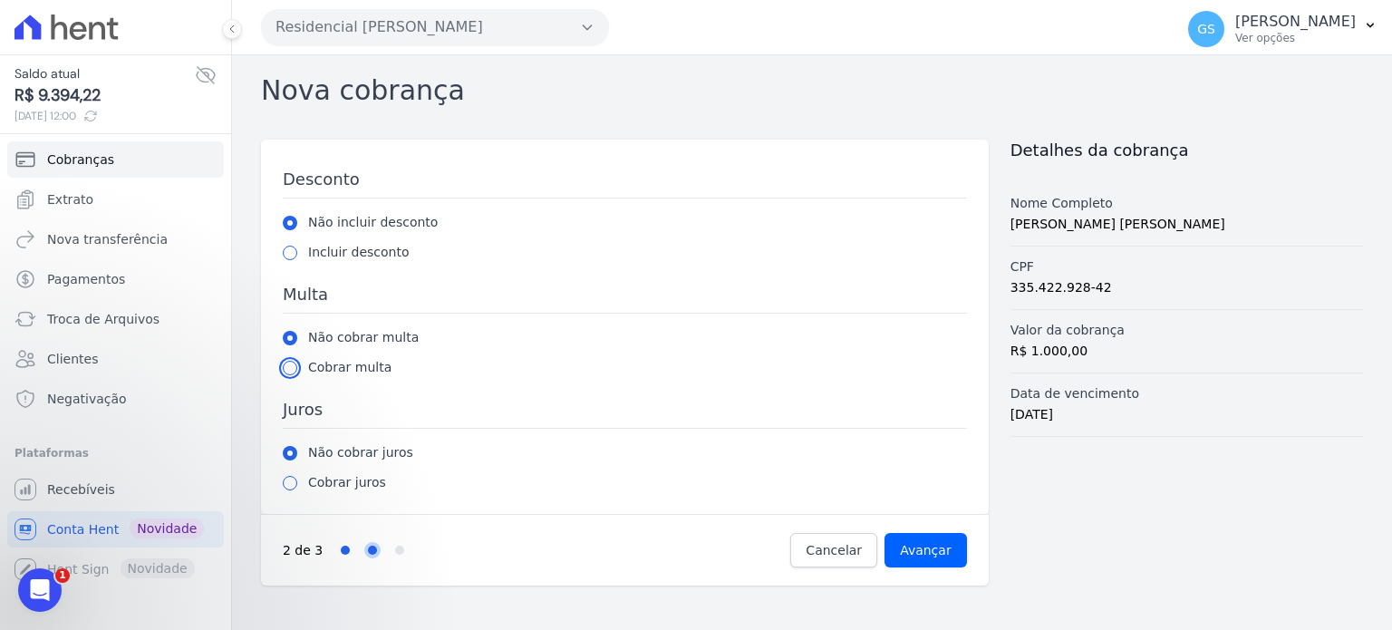
click at [290, 365] on input "radio" at bounding box center [290, 368] width 15 height 15
radio input "true"
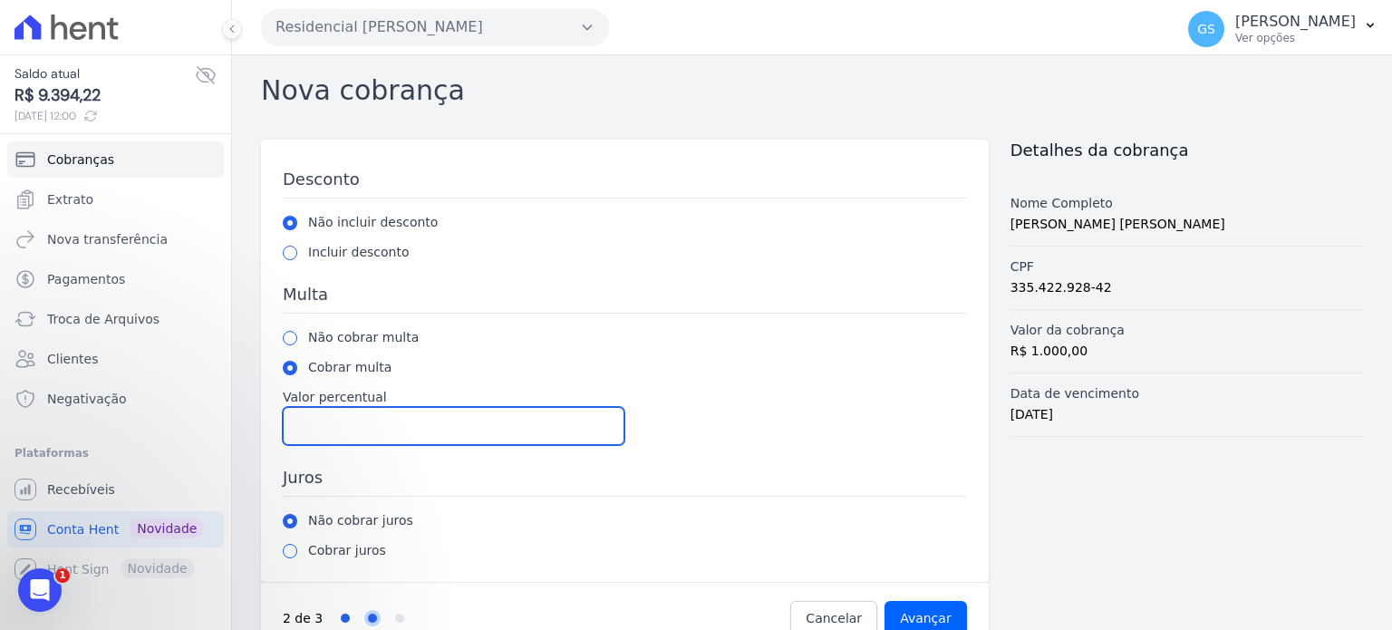
click at [352, 420] on input "Valor percentual" at bounding box center [454, 426] width 342 height 38
type input "2"
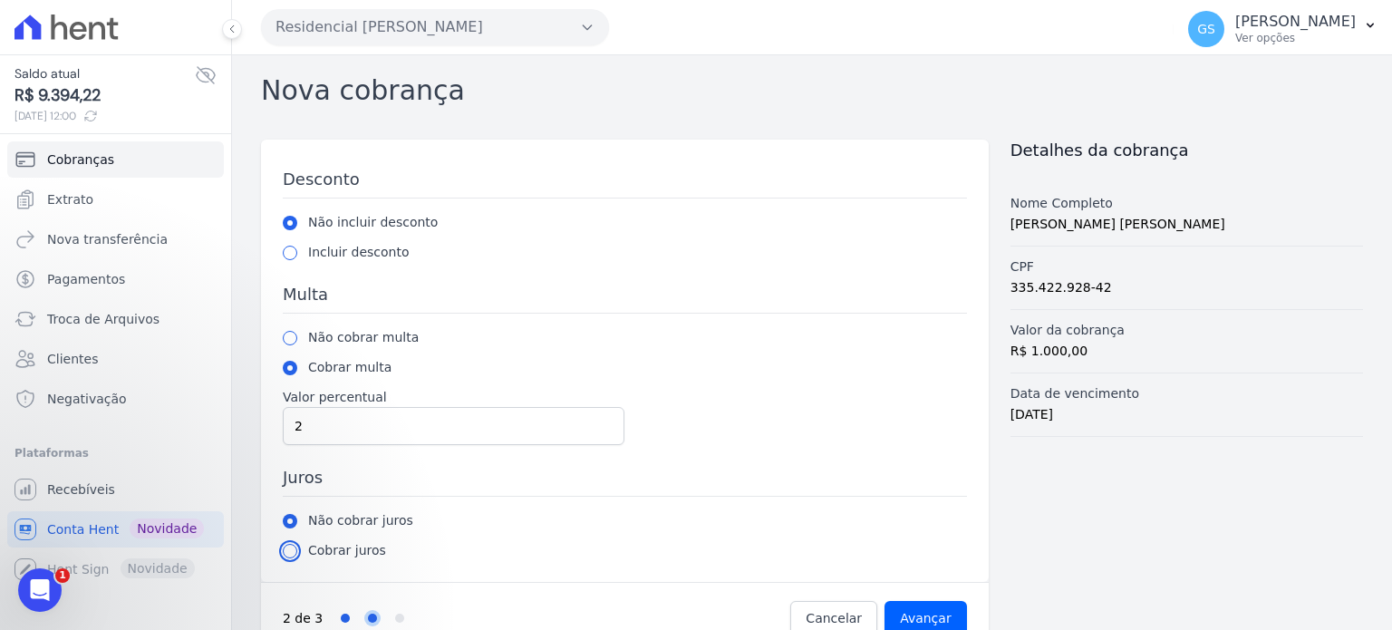
click at [292, 554] on input "radio" at bounding box center [290, 551] width 15 height 15
radio input "true"
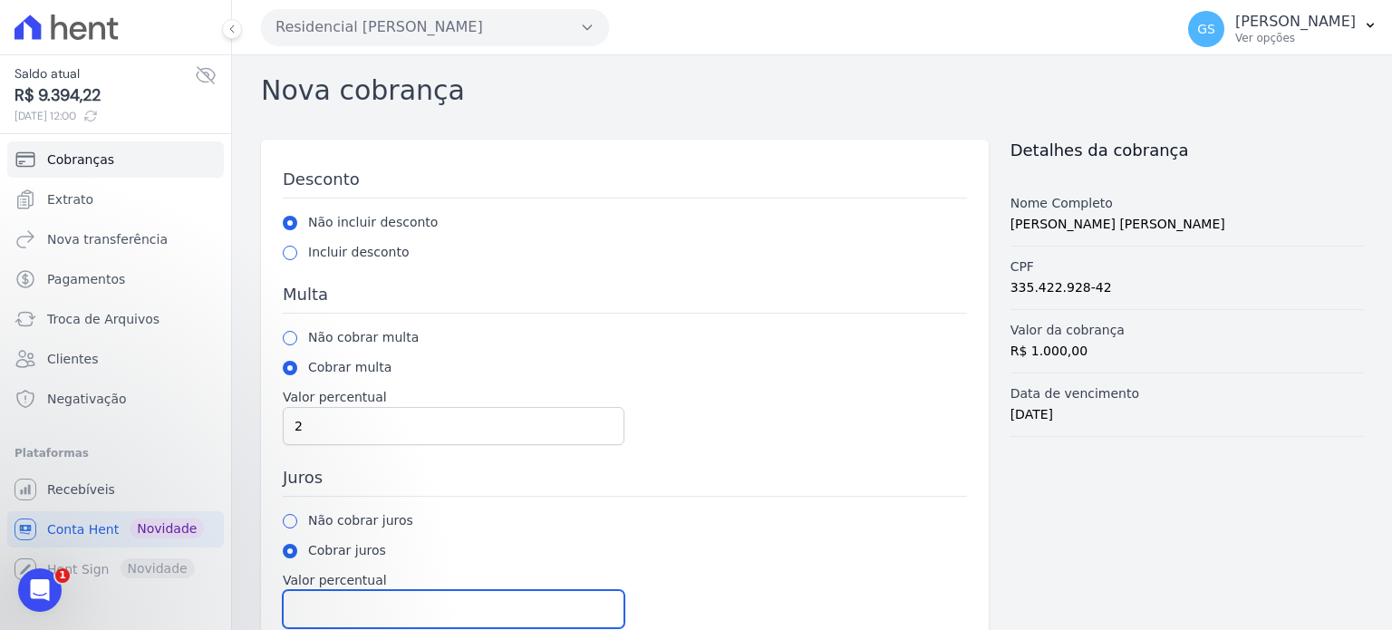
drag, startPoint x: 412, startPoint y: 611, endPoint x: 480, endPoint y: 513, distance: 119.7
click at [412, 610] on input "Valor percentual" at bounding box center [454, 609] width 342 height 38
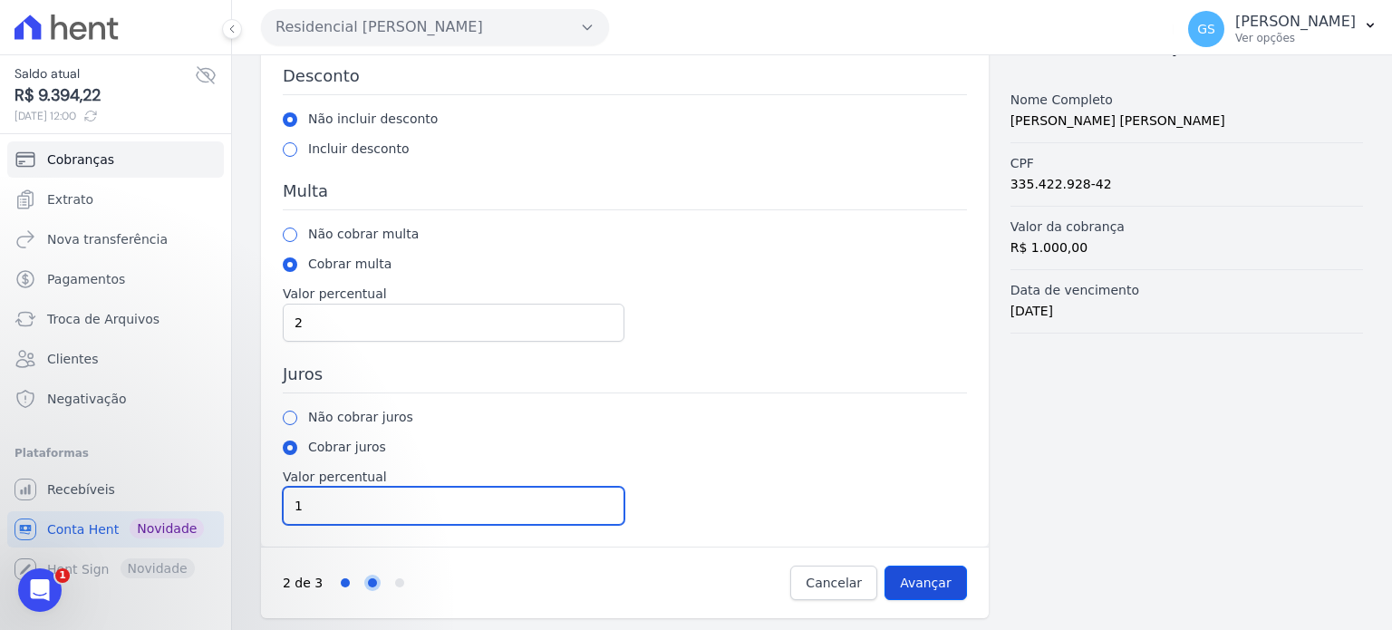
type input "1"
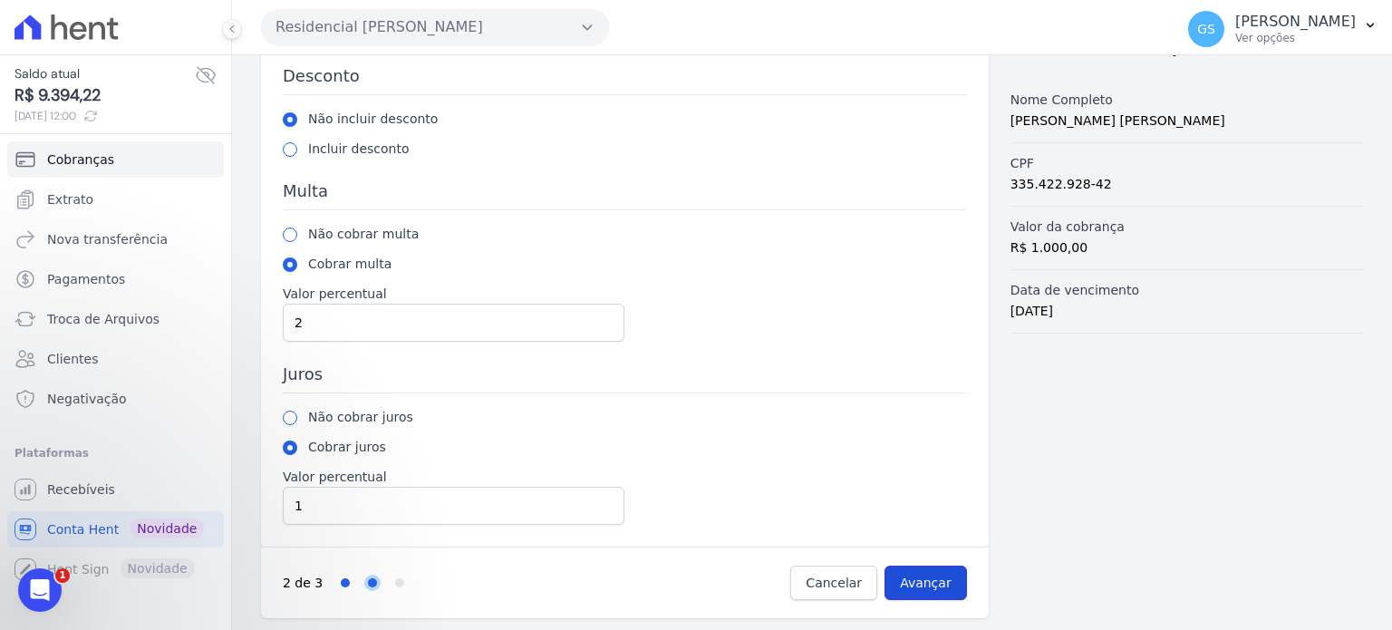
click at [937, 590] on input "Avançar" at bounding box center [926, 583] width 82 height 34
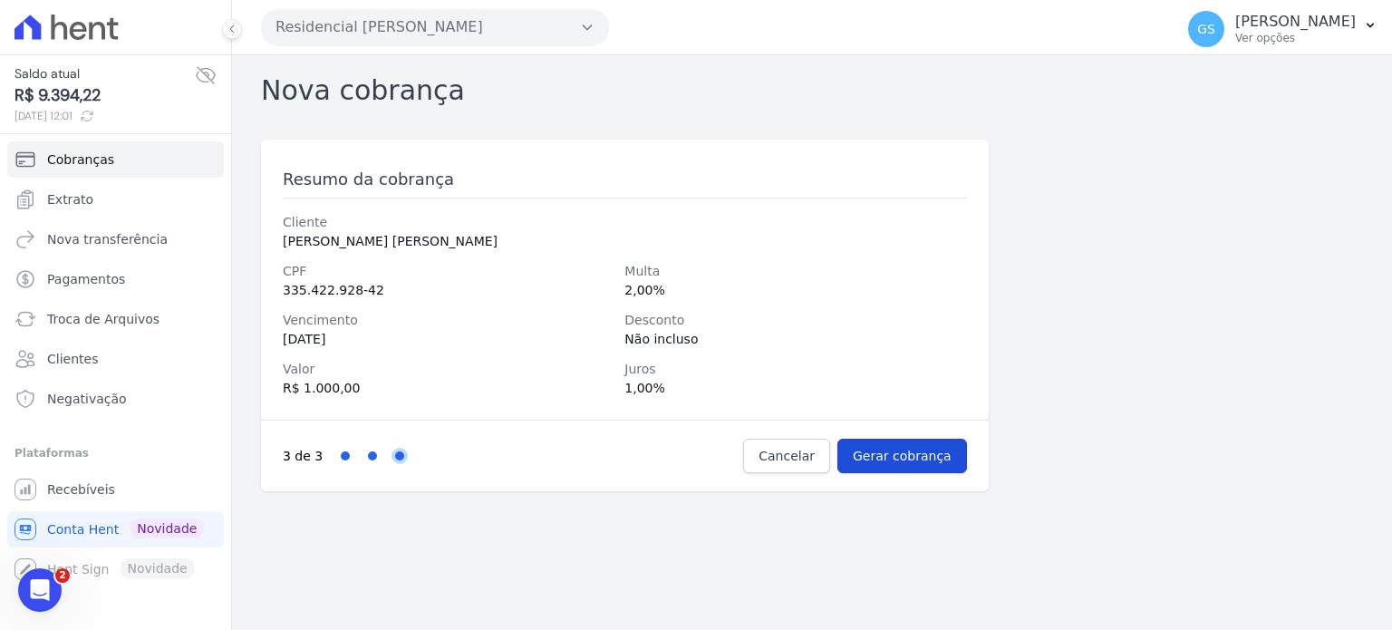
click at [916, 460] on input "Gerar cobrança" at bounding box center [903, 456] width 130 height 34
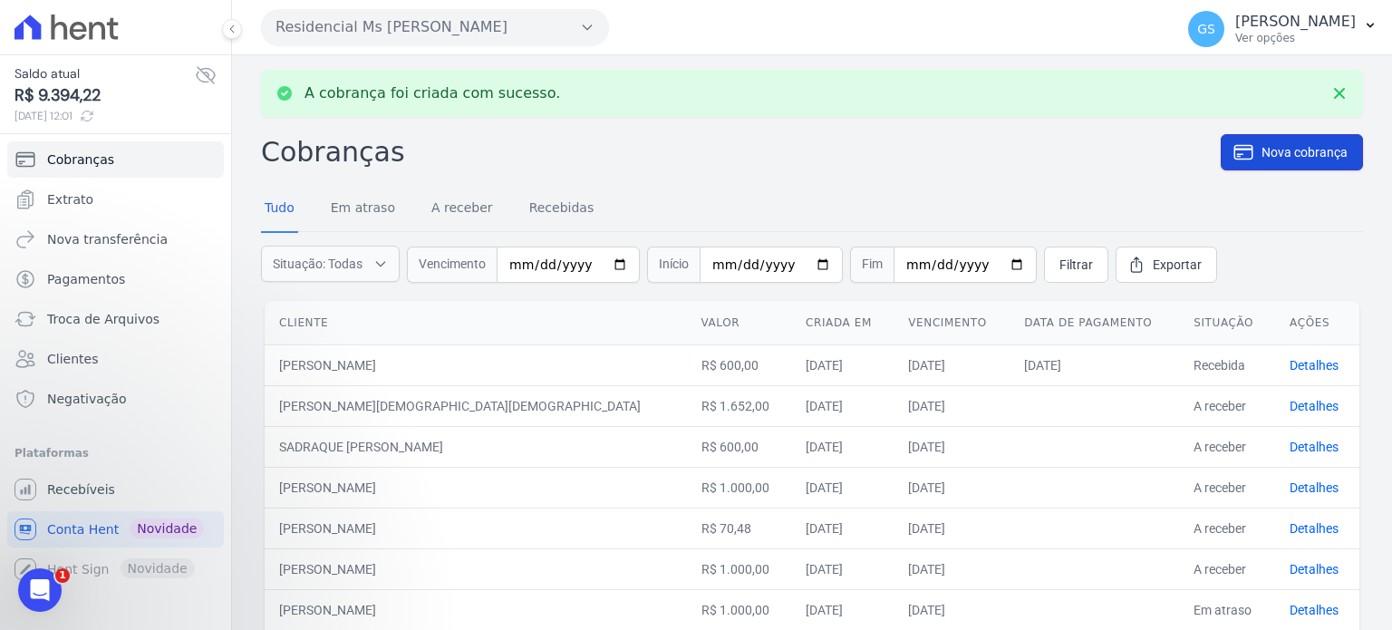
drag, startPoint x: 1235, startPoint y: 159, endPoint x: 1216, endPoint y: 164, distance: 19.8
click at [1235, 159] on icon at bounding box center [1244, 152] width 18 height 14
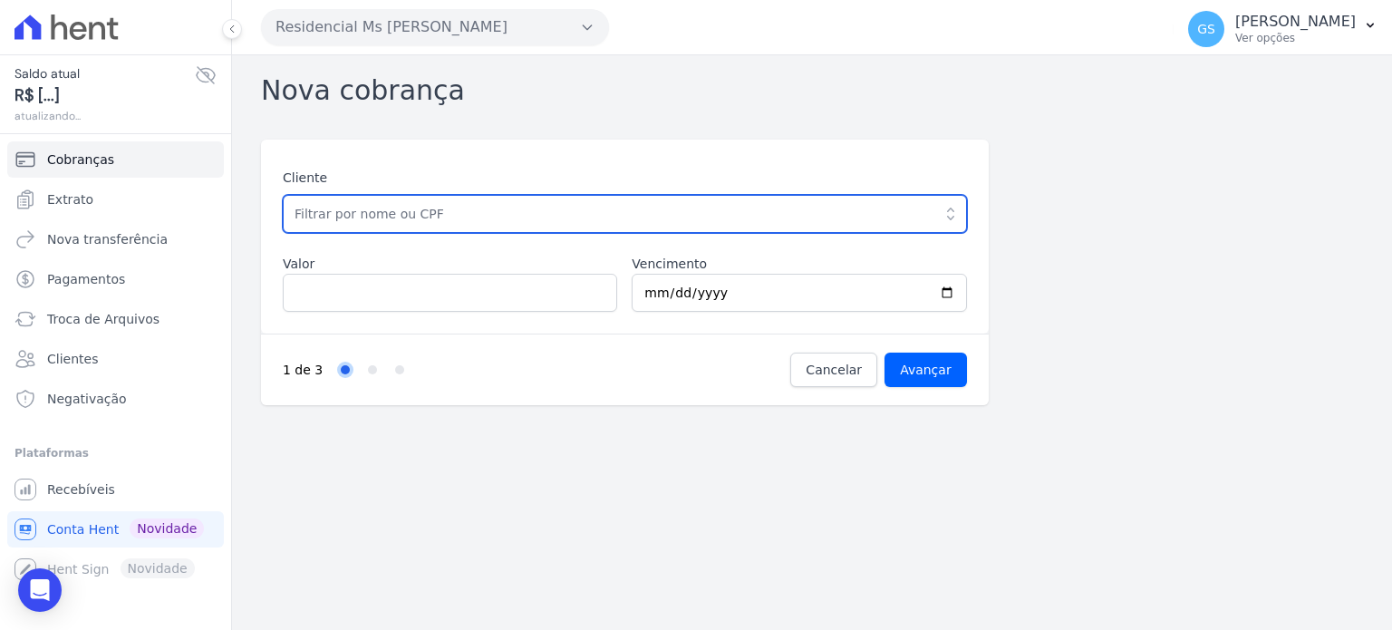
click at [542, 217] on input "text" at bounding box center [625, 214] width 684 height 38
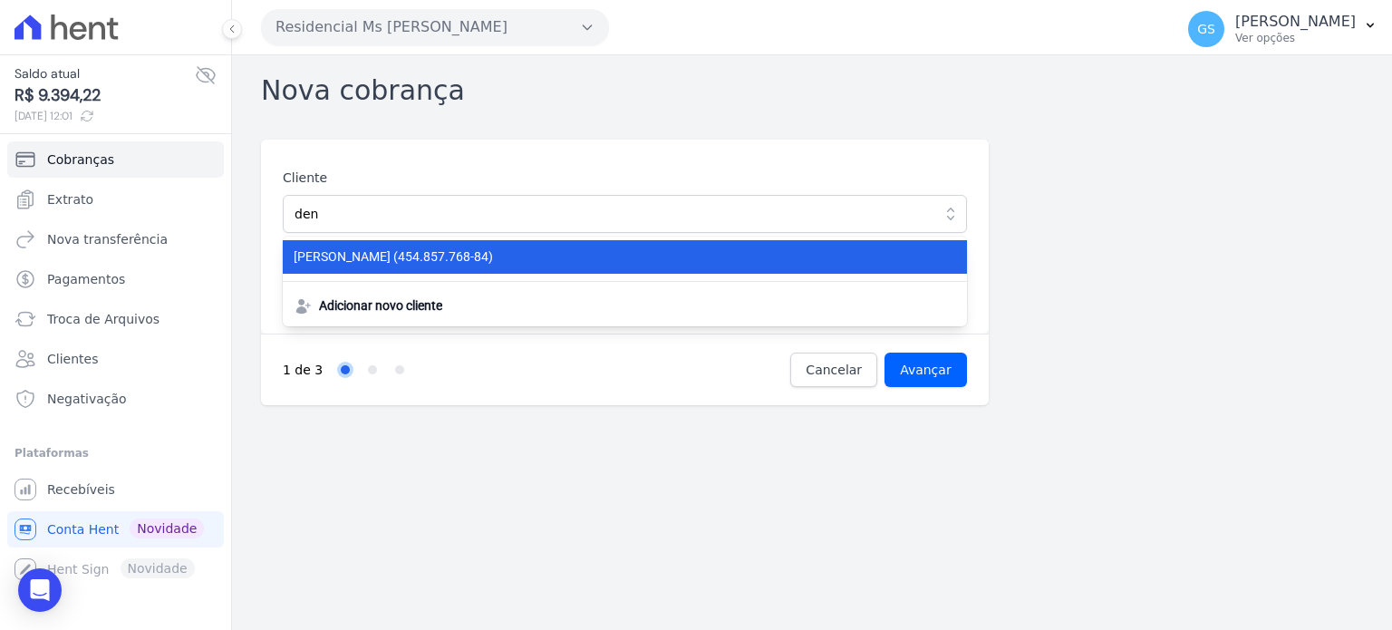
click at [527, 253] on span "DENILSON DE ANDRADE PEREIRA (454.857.768-84)" at bounding box center [614, 256] width 641 height 19
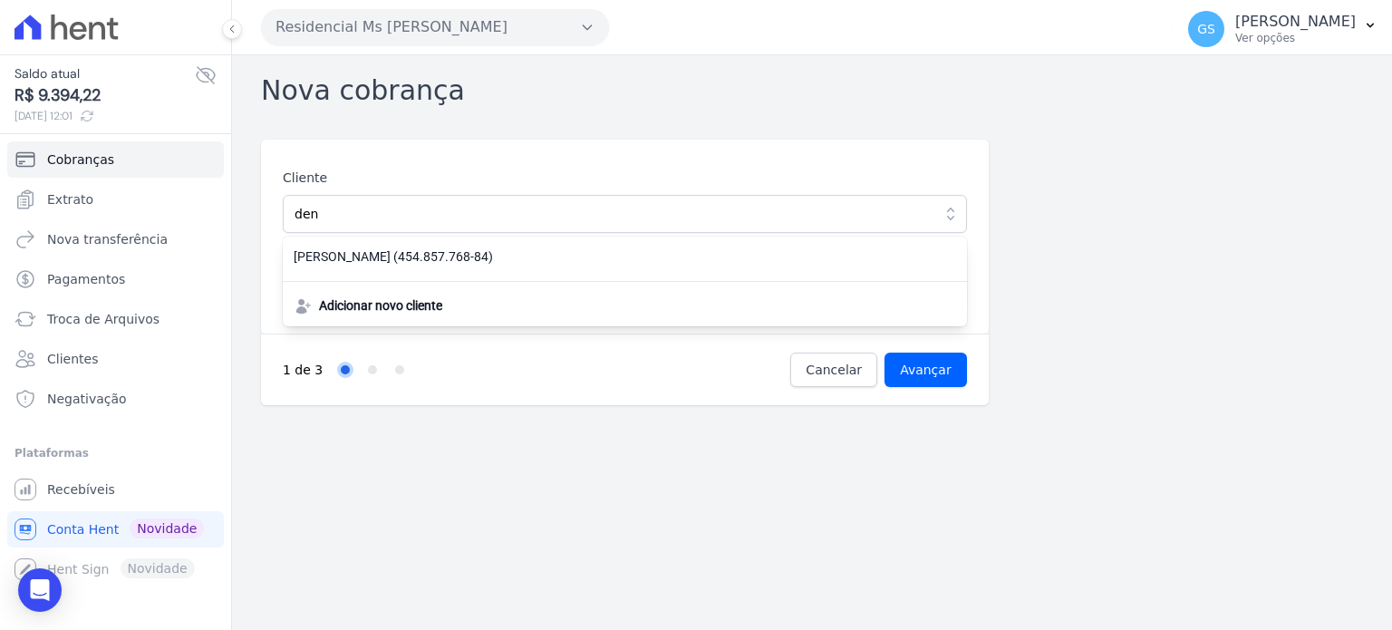
type input "DENILSON DE ANDRADE PEREIRA"
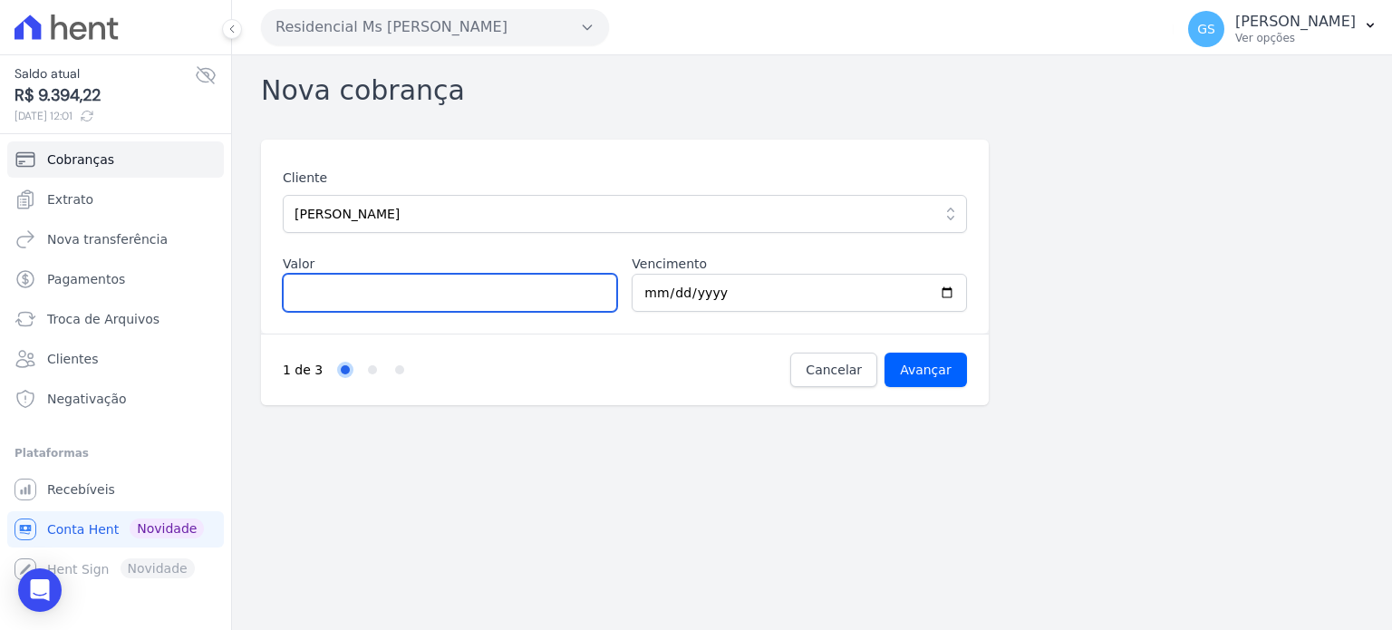
click at [502, 286] on input "Valor" at bounding box center [450, 293] width 334 height 38
type input "750"
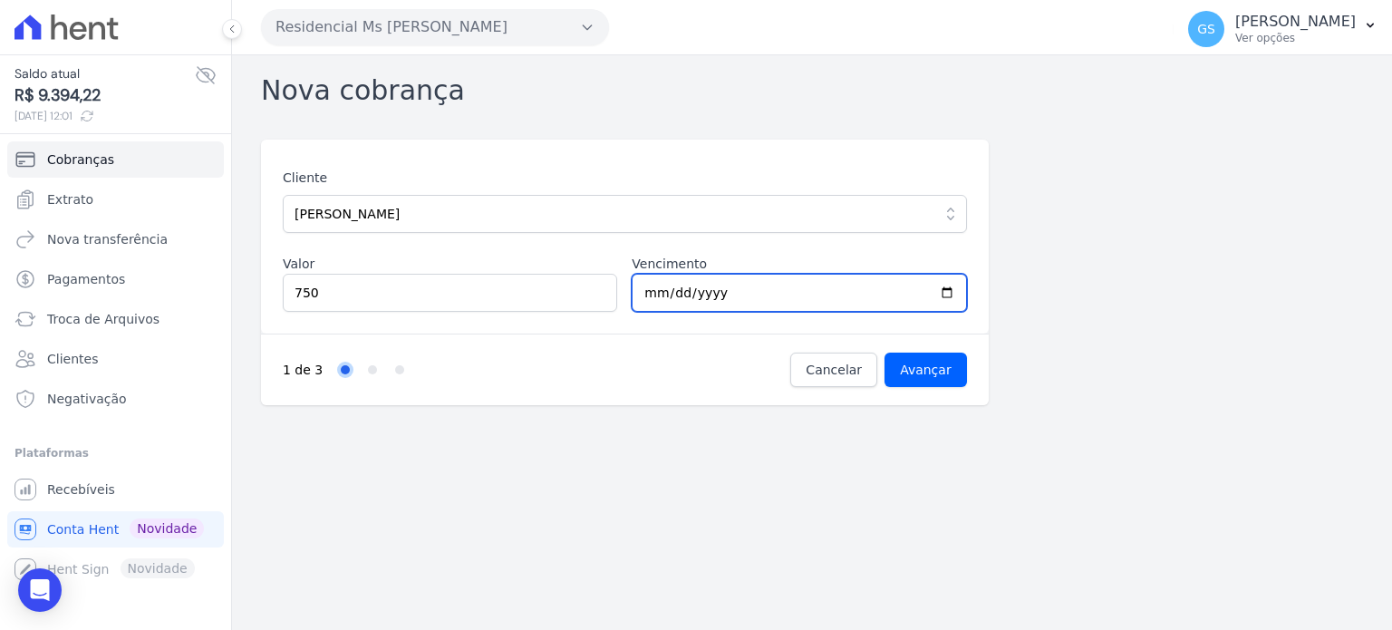
type input "2025-10-10"
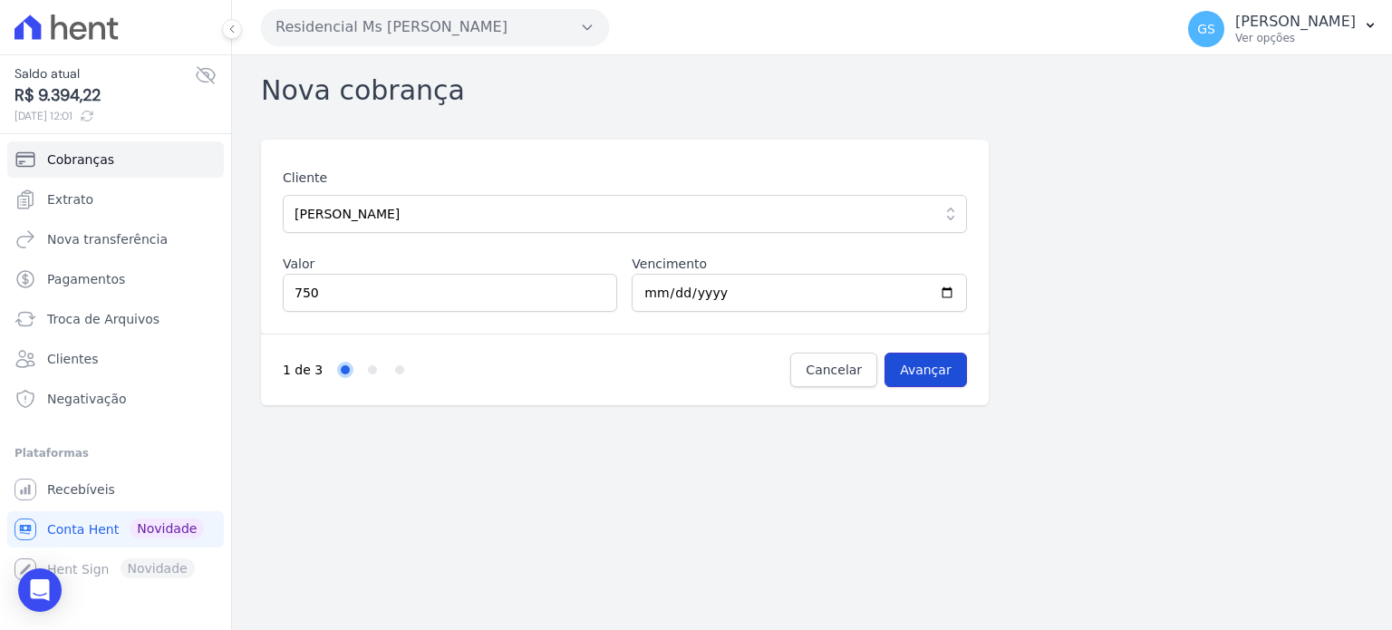
click at [931, 370] on input "Avançar" at bounding box center [926, 370] width 82 height 34
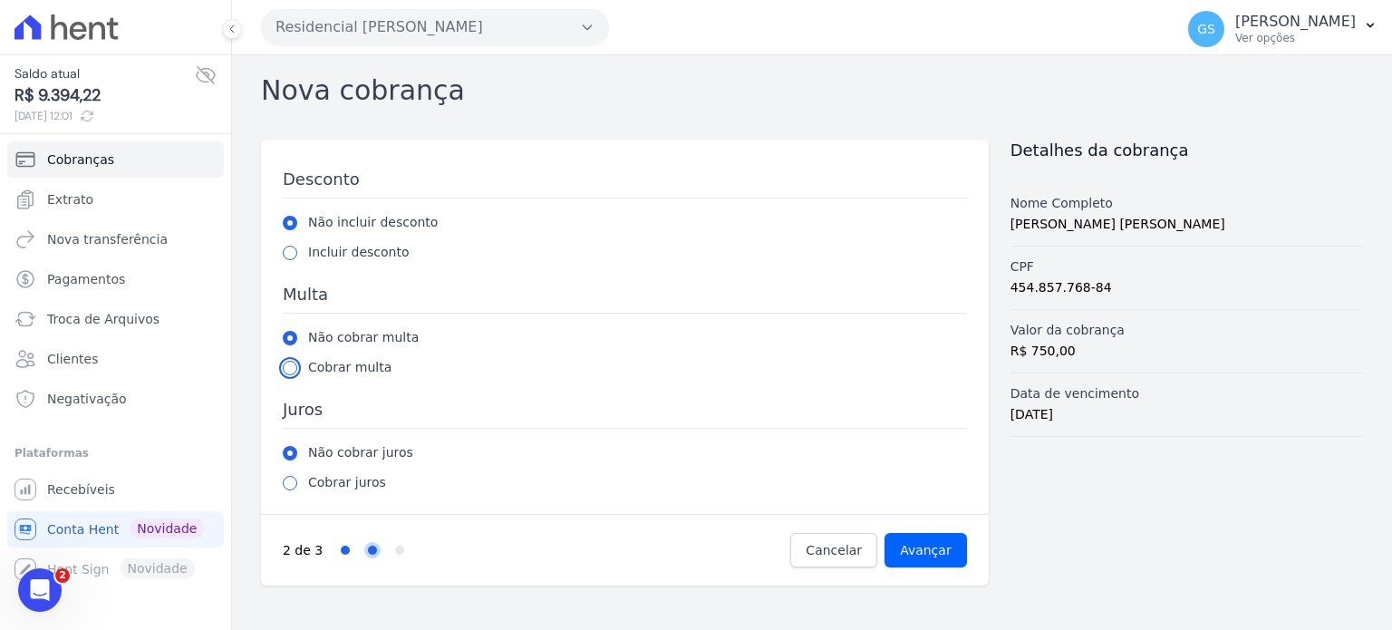
drag, startPoint x: 291, startPoint y: 365, endPoint x: 297, endPoint y: 376, distance: 12.6
click at [290, 366] on input "radio" at bounding box center [290, 368] width 15 height 15
radio input "true"
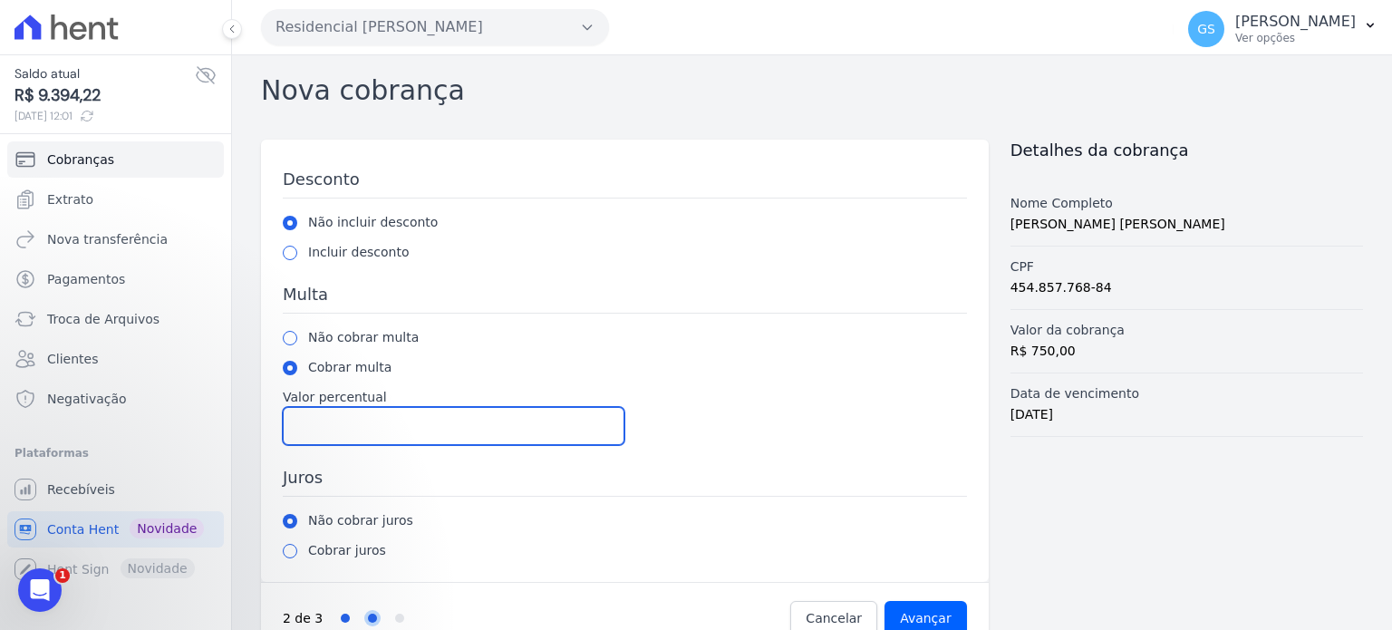
click at [346, 433] on input "Valor percentual" at bounding box center [454, 426] width 342 height 38
type input "2"
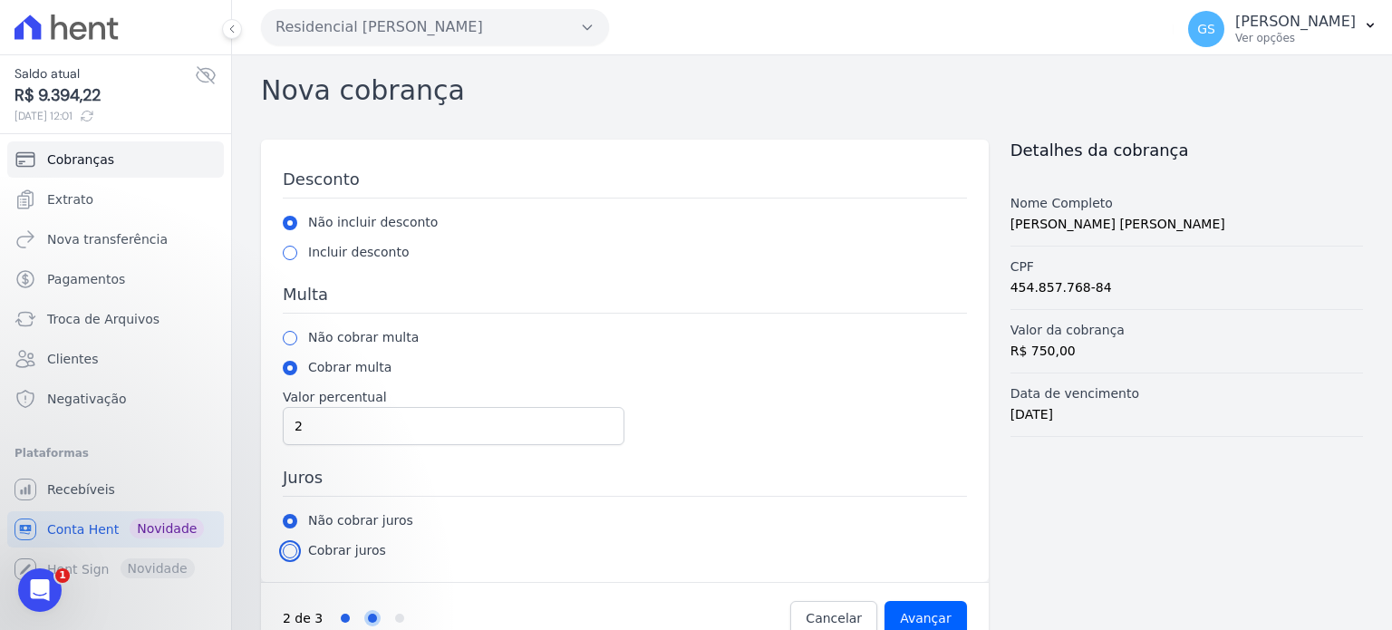
click at [290, 549] on input "radio" at bounding box center [290, 551] width 15 height 15
radio input "true"
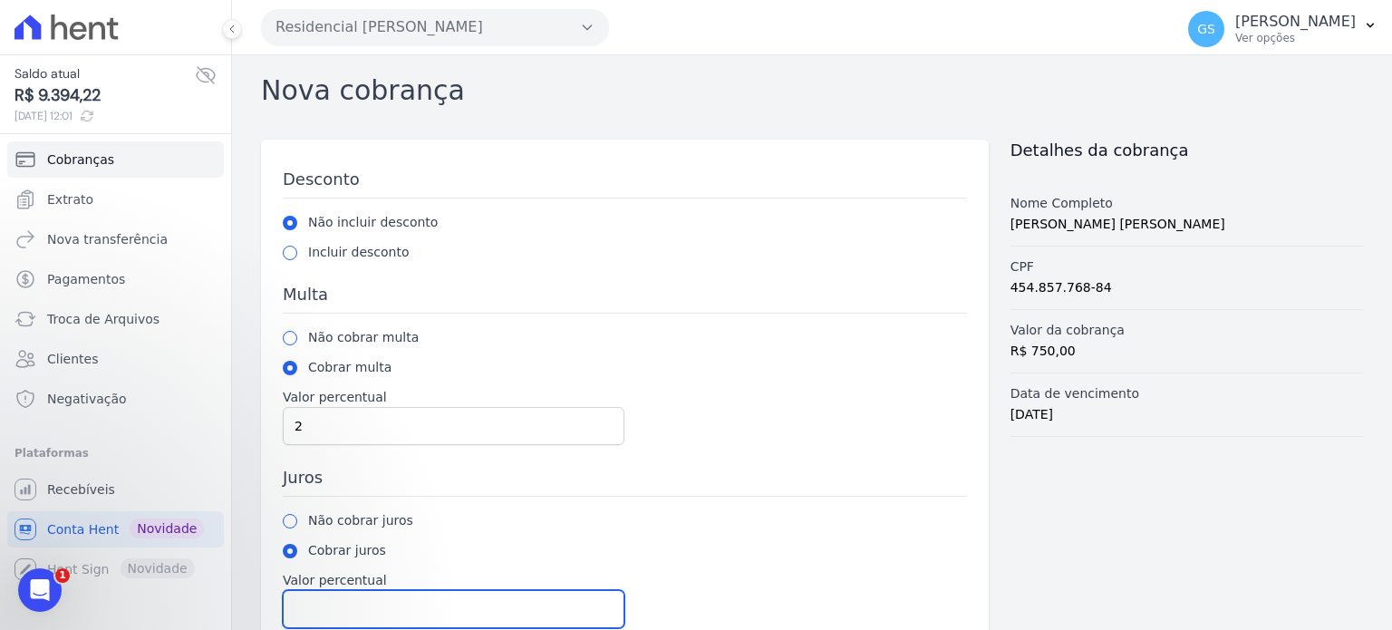
click at [363, 608] on input "Valor percentual" at bounding box center [454, 609] width 342 height 38
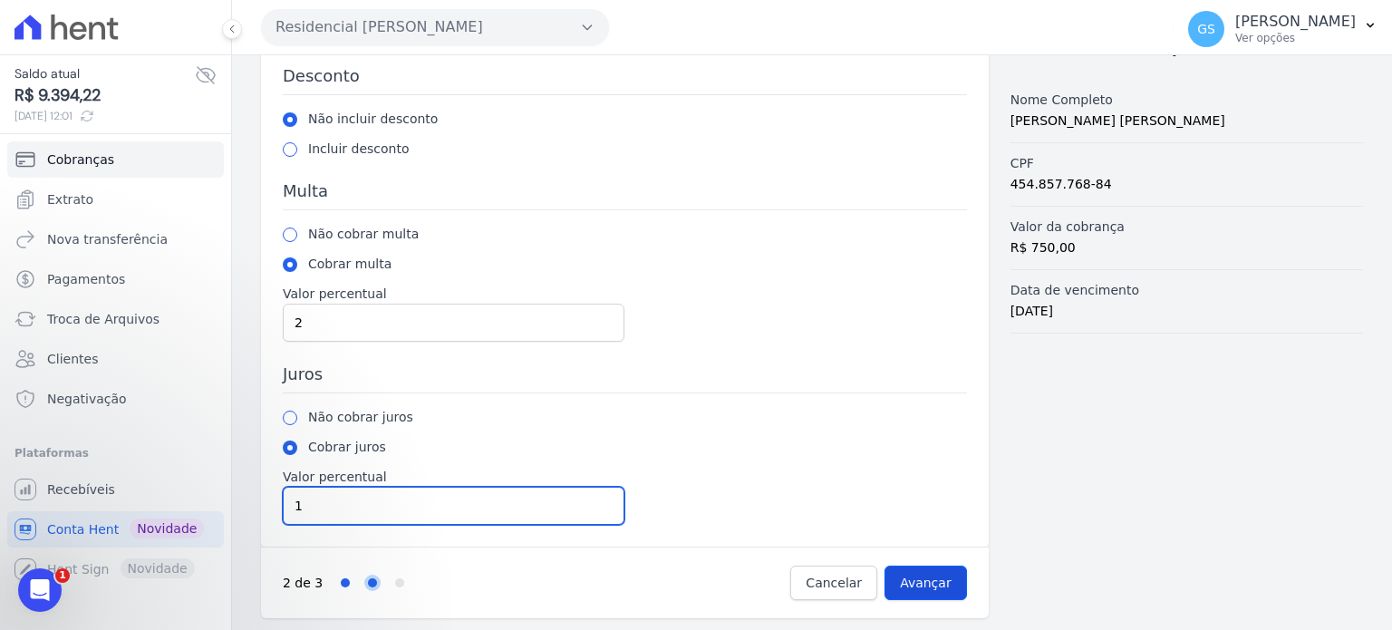
type input "1"
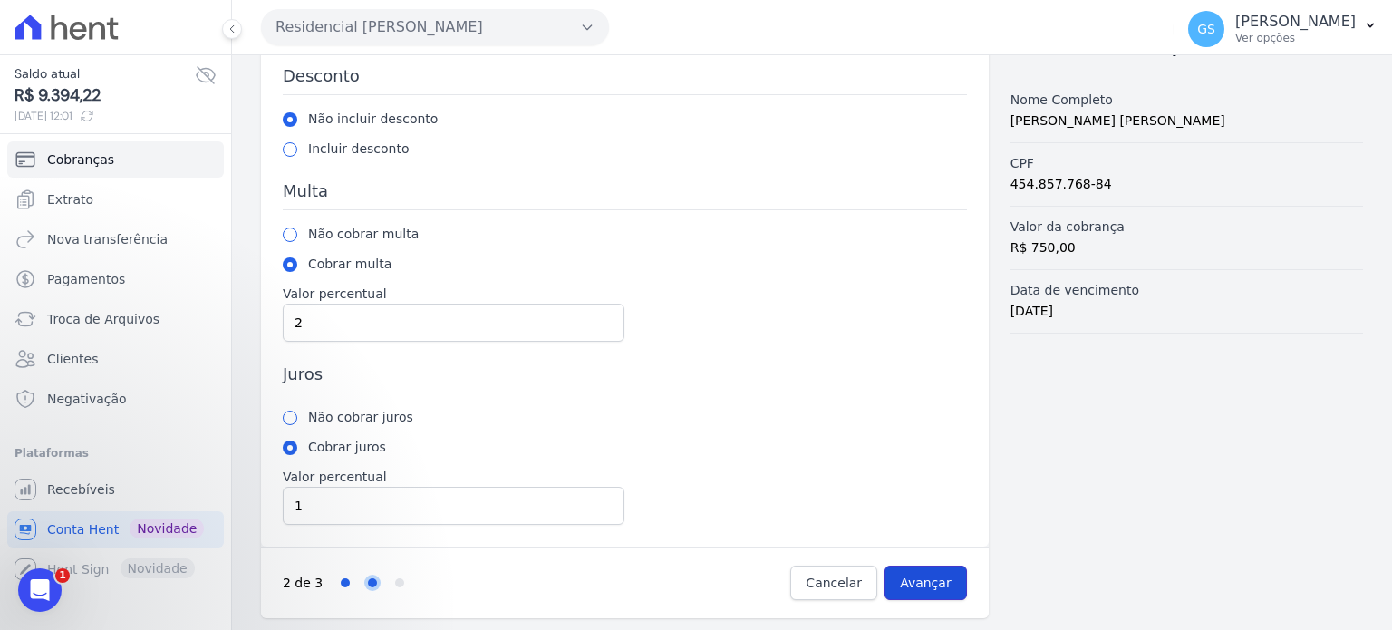
click at [940, 586] on input "Avançar" at bounding box center [926, 583] width 82 height 34
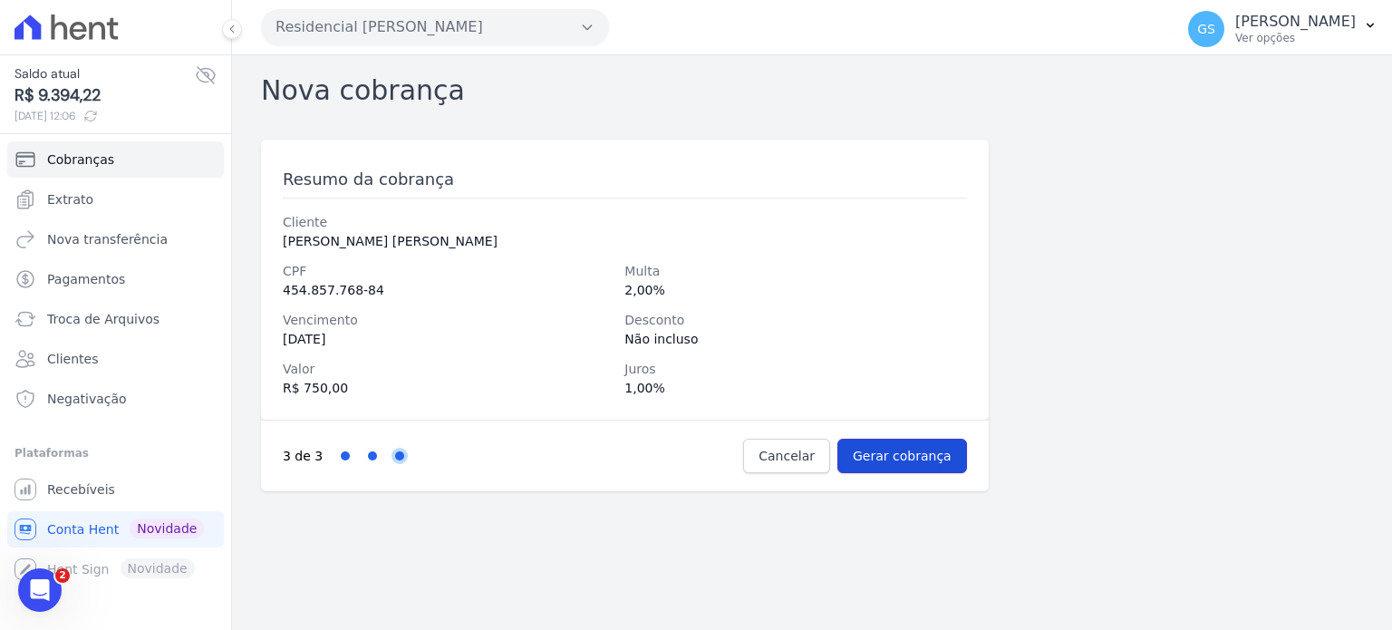
click at [904, 450] on input "Gerar cobrança" at bounding box center [903, 456] width 130 height 34
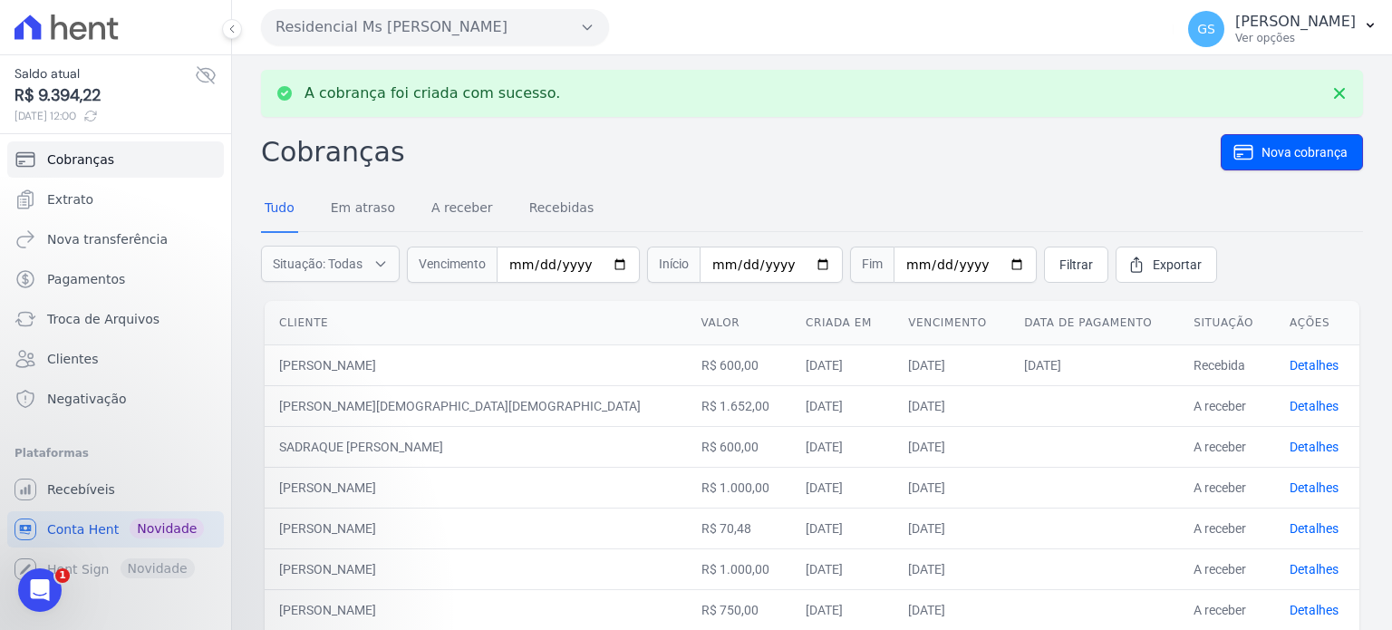
drag, startPoint x: 1246, startPoint y: 147, endPoint x: 1200, endPoint y: 160, distance: 48.2
click at [1246, 147] on link "Nova cobrança" at bounding box center [1292, 152] width 142 height 36
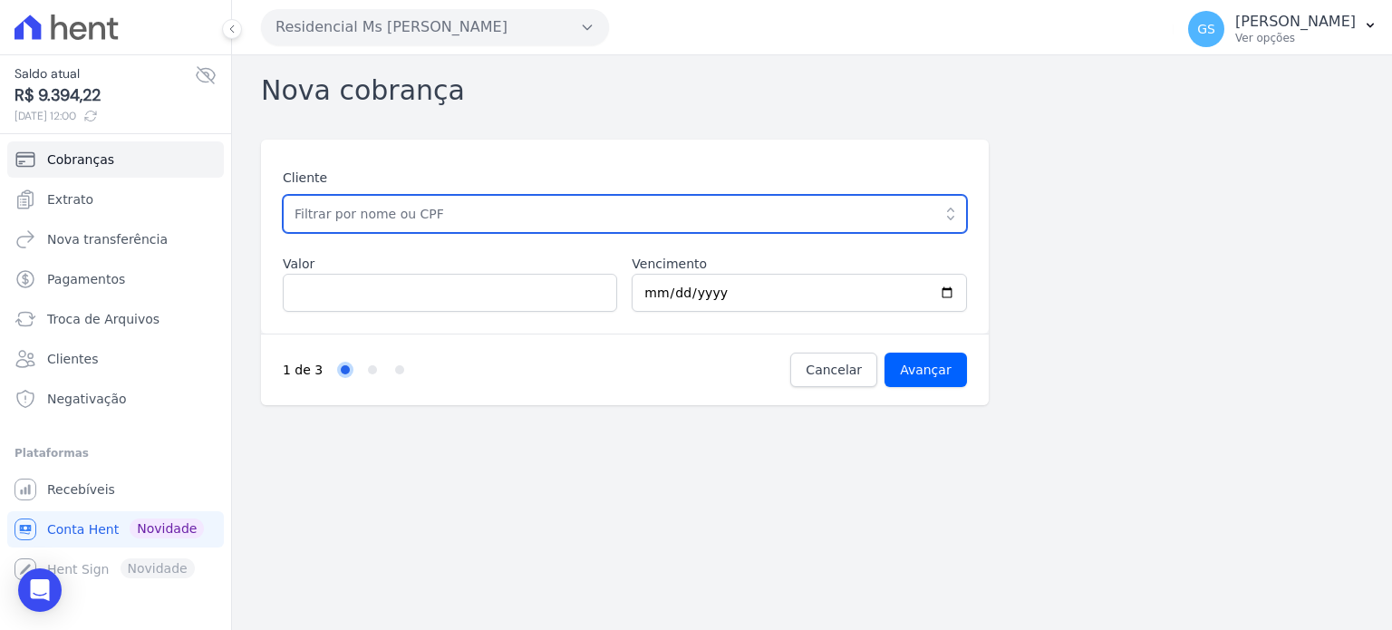
click at [602, 209] on input "text" at bounding box center [625, 214] width 684 height 38
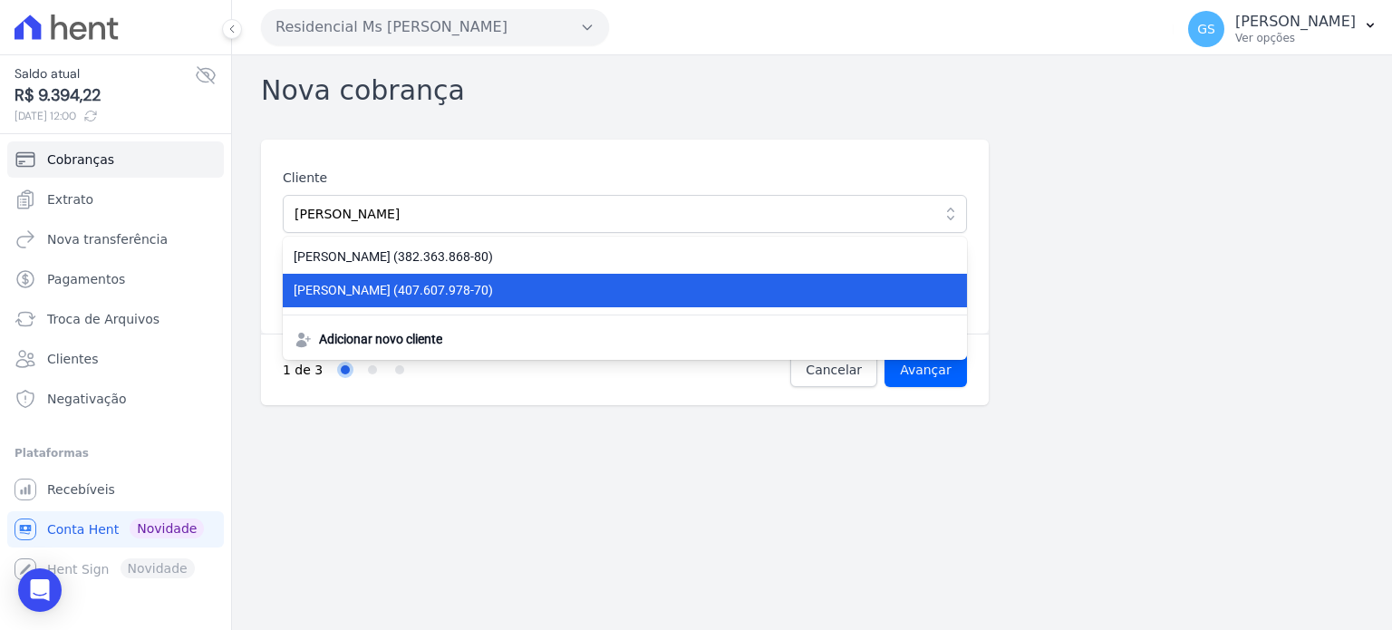
click at [572, 292] on span "[PERSON_NAME] (407.607.978-70)" at bounding box center [614, 290] width 641 height 19
type input "[PERSON_NAME]"
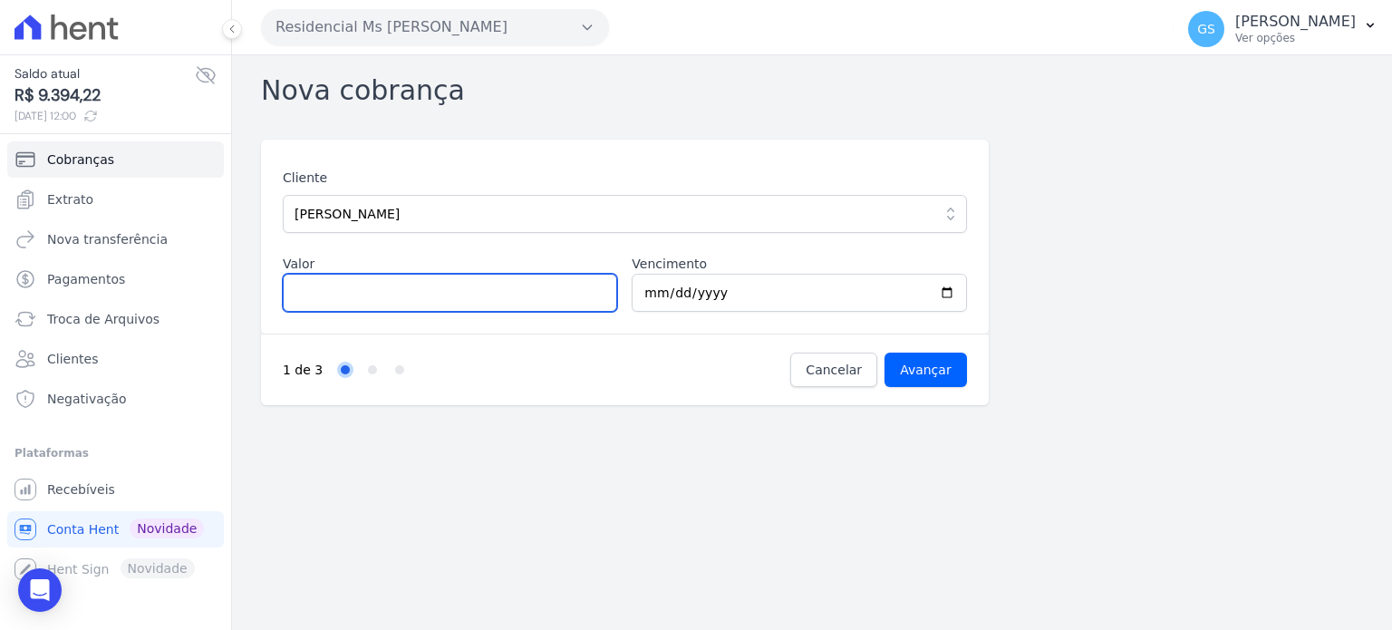
click at [431, 291] on input "Valor" at bounding box center [450, 293] width 334 height 38
type input "1000"
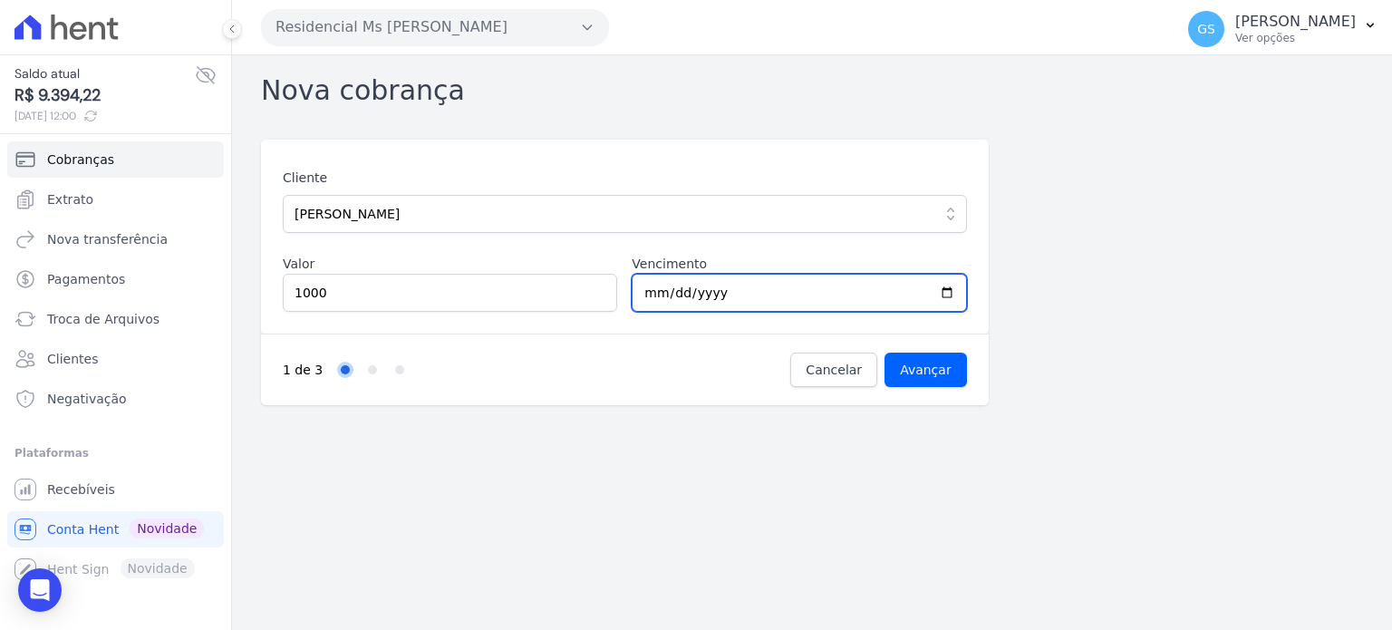
type input "2025-10-10"
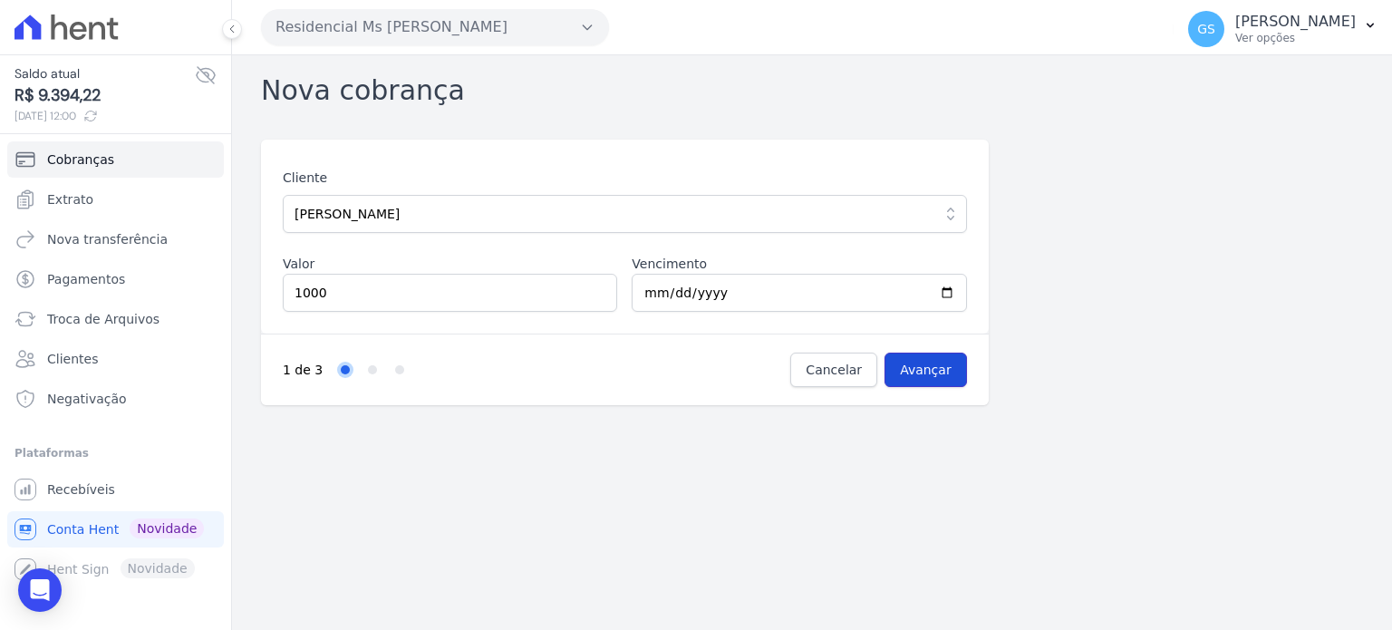
click at [932, 365] on input "Avançar" at bounding box center [926, 370] width 82 height 34
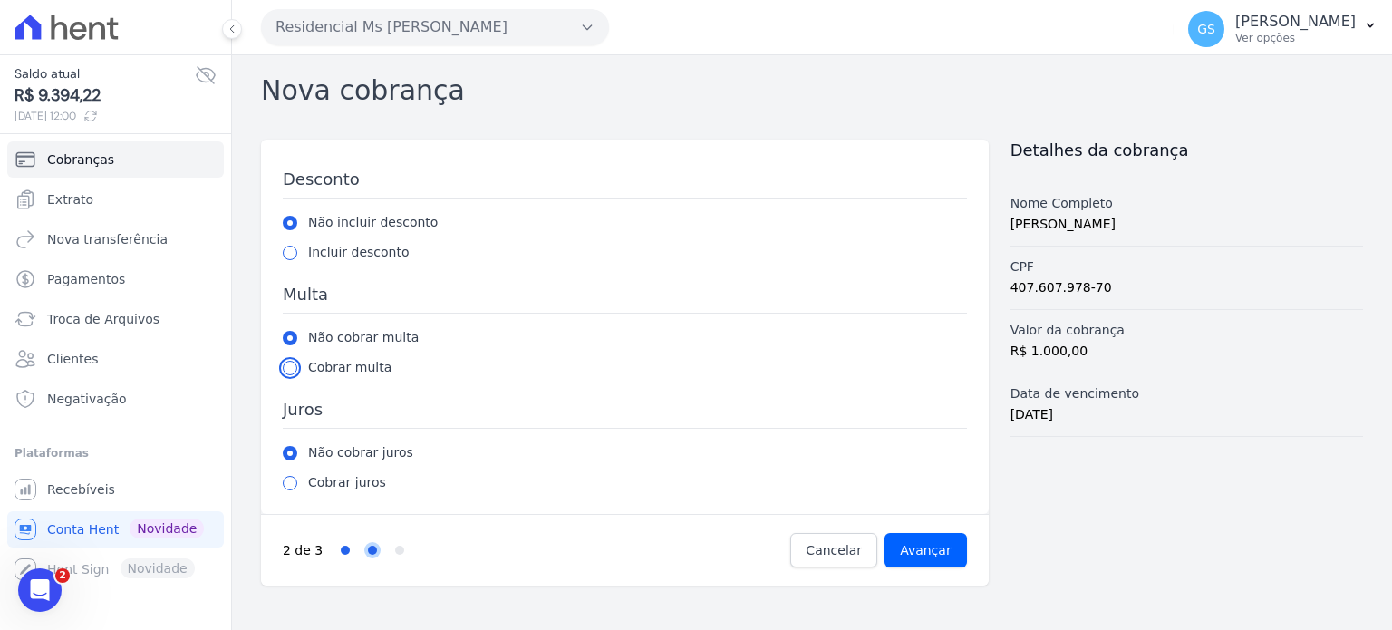
click at [286, 365] on input "radio" at bounding box center [290, 368] width 15 height 15
radio input "true"
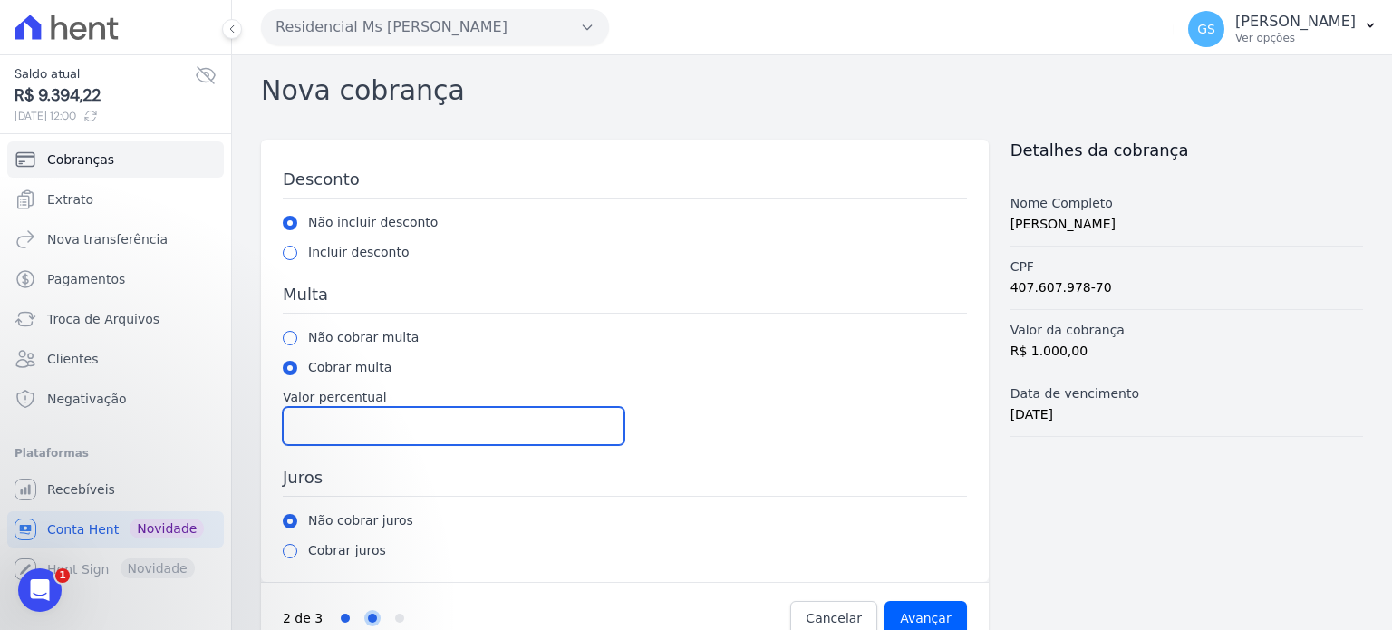
click at [371, 441] on input "Valor percentual" at bounding box center [454, 426] width 342 height 38
type input "2"
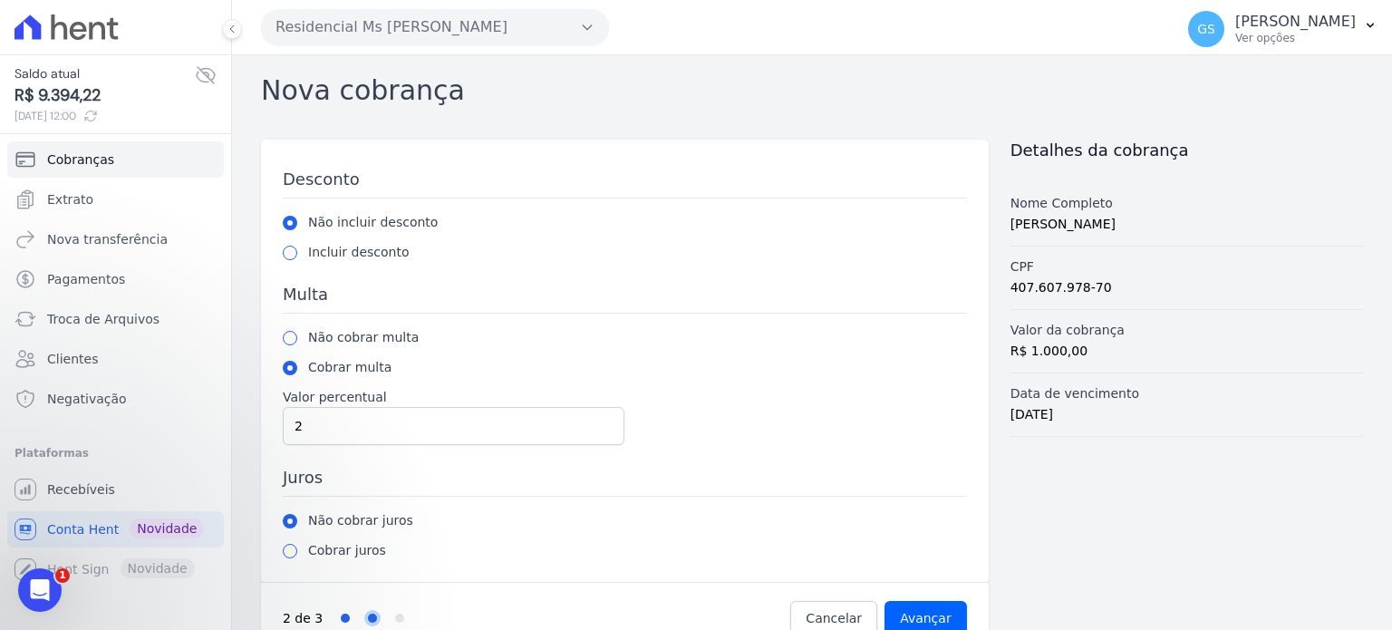
drag, startPoint x: 298, startPoint y: 552, endPoint x: 316, endPoint y: 558, distance: 19.2
click at [298, 553] on div "Cobrar juros" at bounding box center [625, 550] width 684 height 19
click at [293, 550] on input "radio" at bounding box center [290, 551] width 15 height 15
radio input "true"
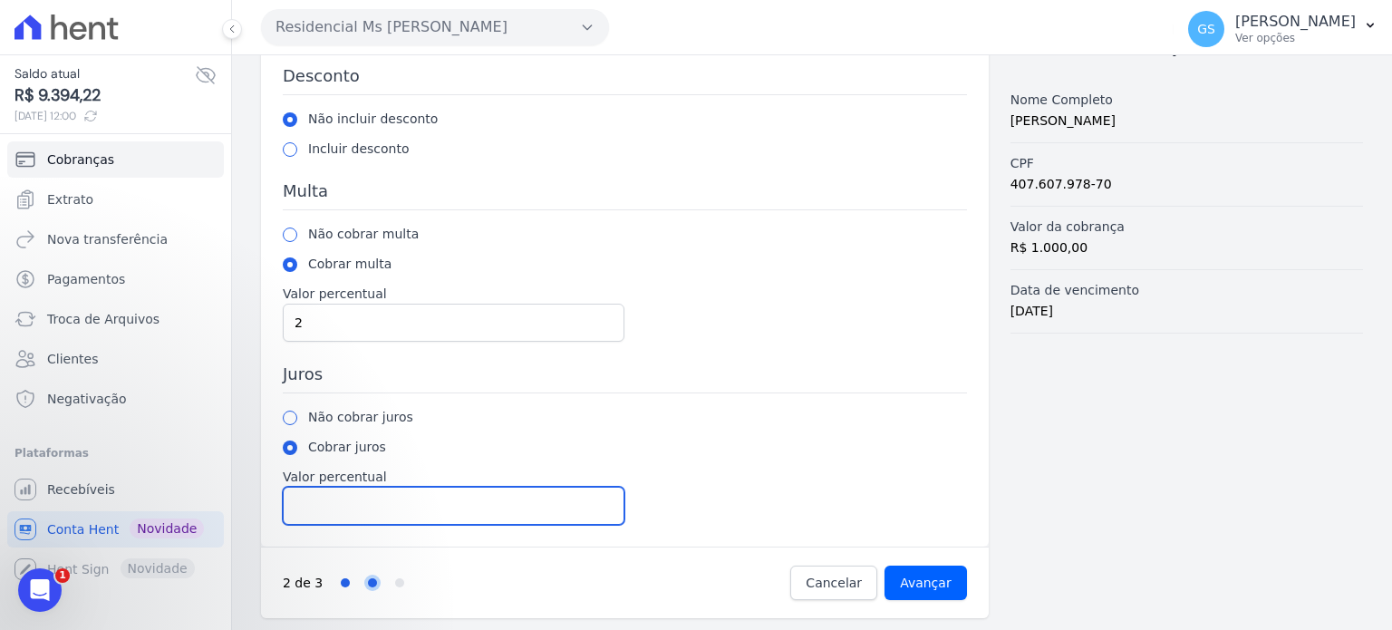
click at [373, 519] on input "Valor percentual" at bounding box center [454, 506] width 342 height 38
type input "1"
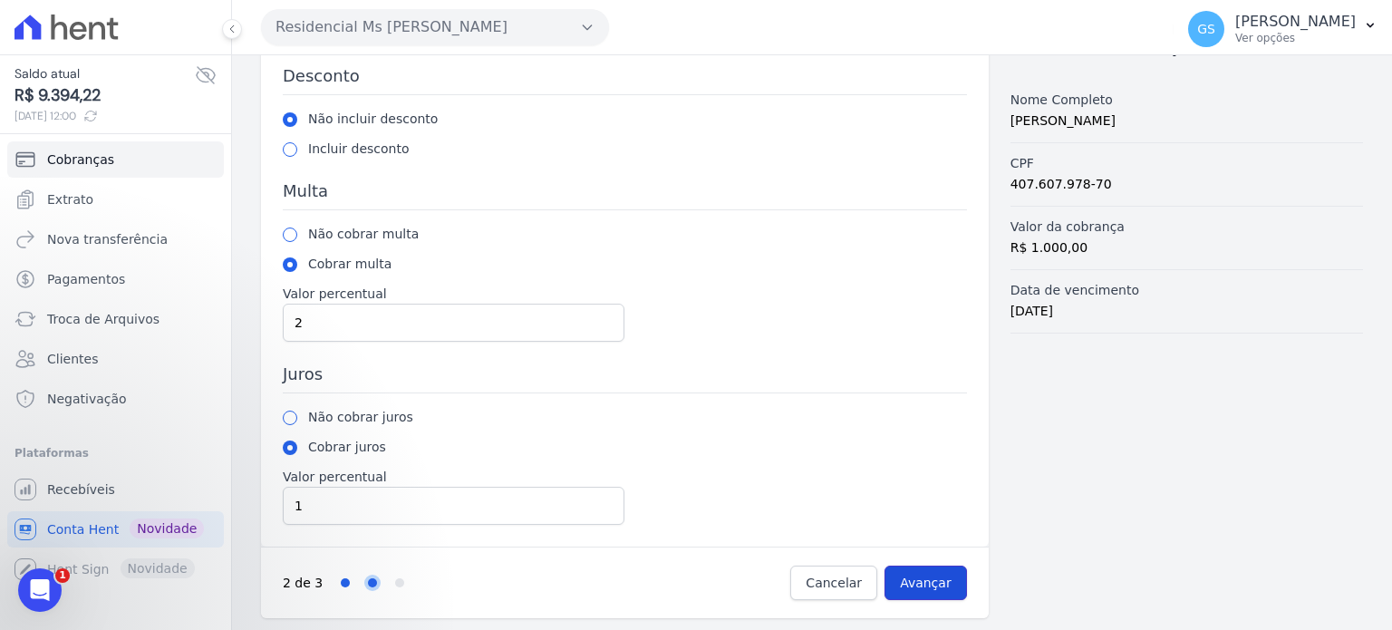
click at [932, 586] on input "Avançar" at bounding box center [926, 583] width 82 height 34
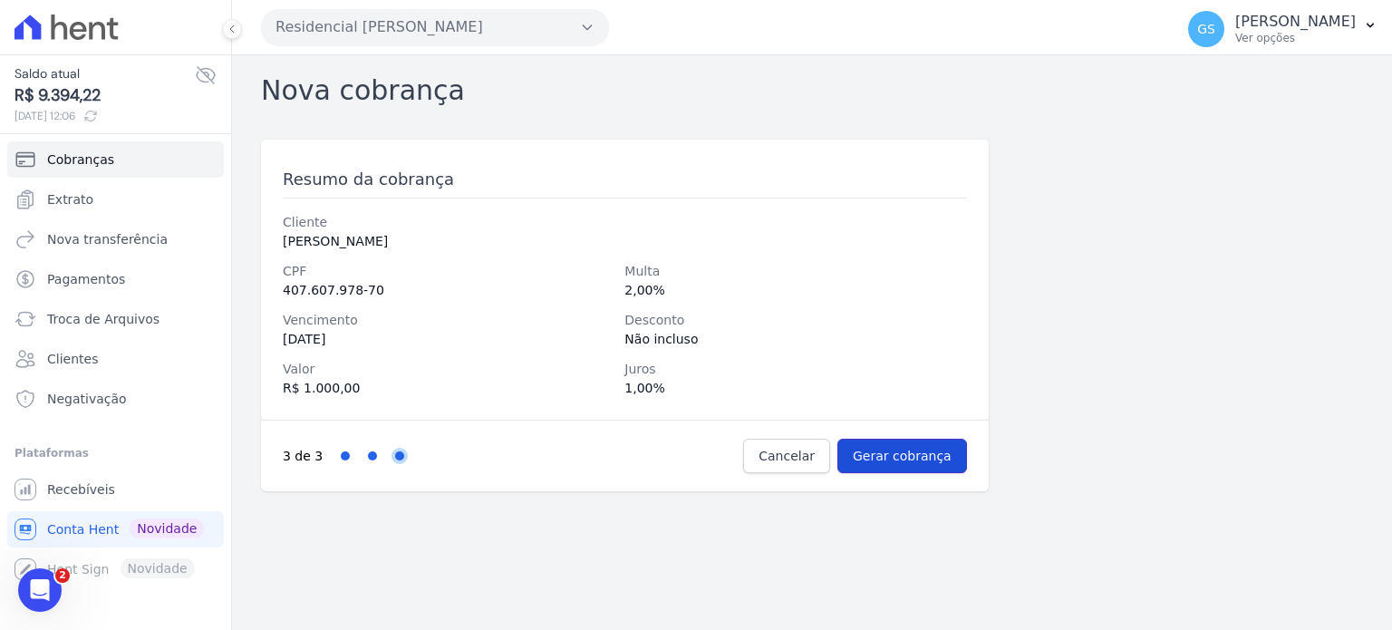
click at [892, 449] on input "Gerar cobrança" at bounding box center [903, 456] width 130 height 34
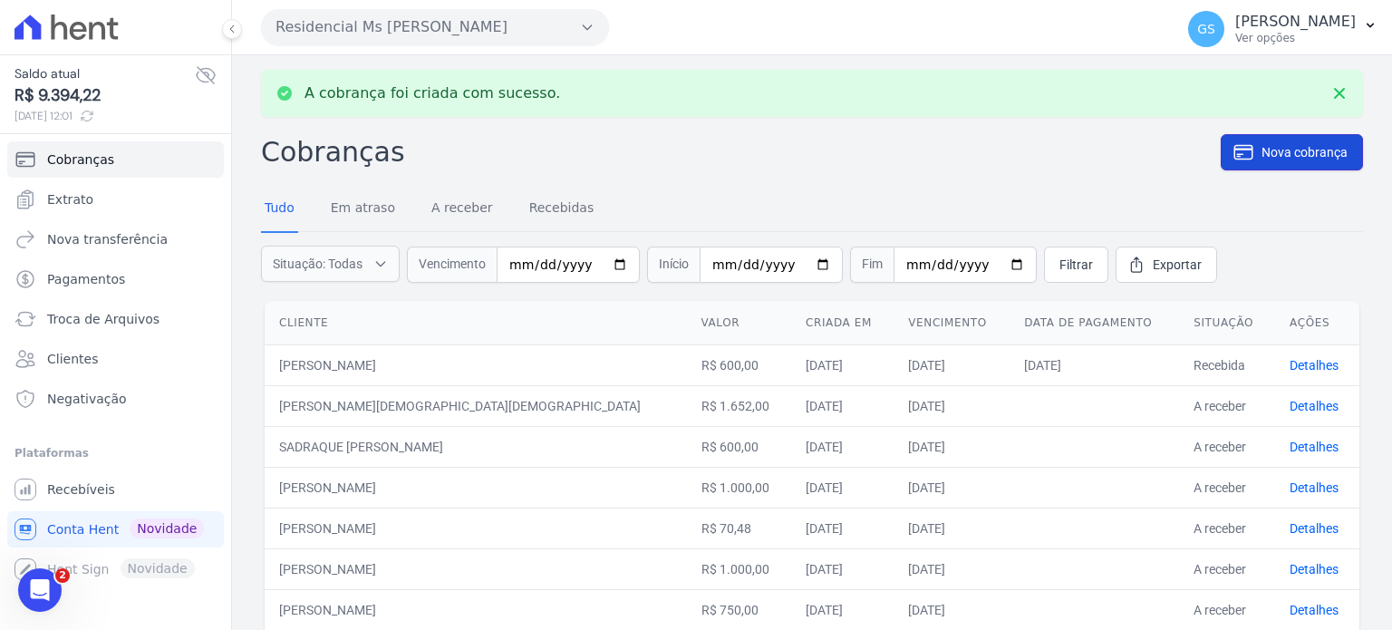
drag, startPoint x: 1273, startPoint y: 148, endPoint x: 1186, endPoint y: 151, distance: 87.1
click at [1273, 148] on span "Nova cobrança" at bounding box center [1305, 152] width 86 height 18
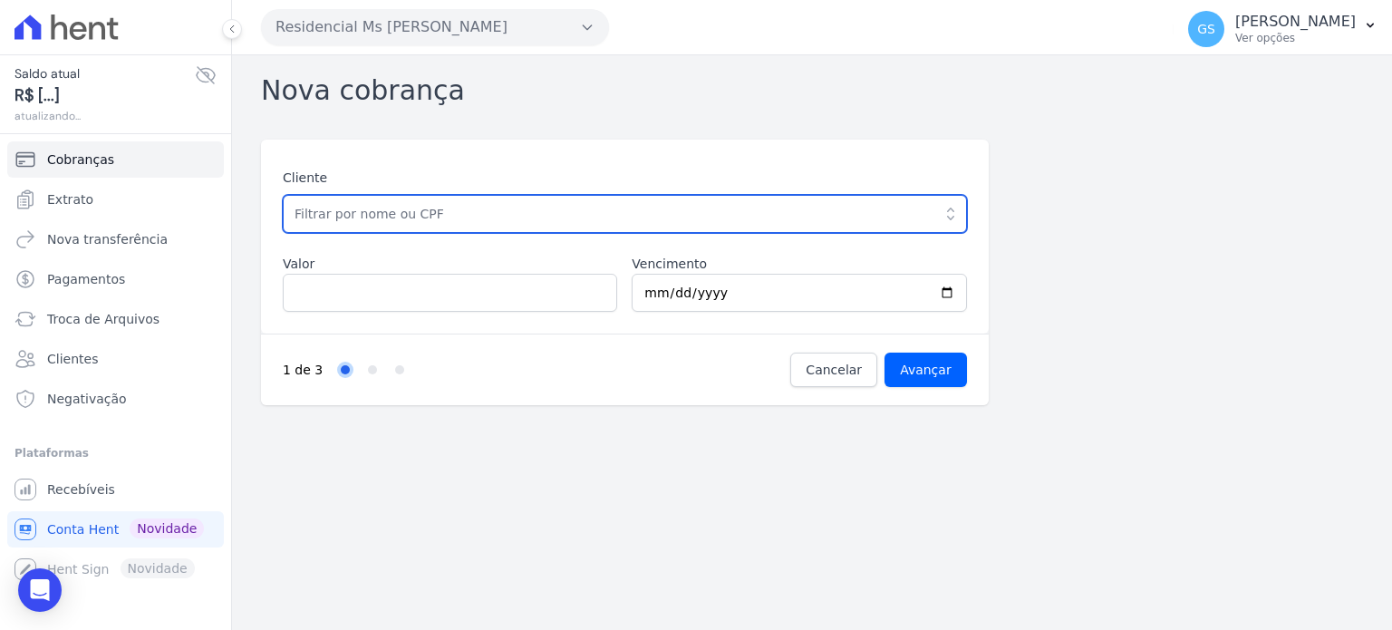
click at [588, 227] on input "text" at bounding box center [625, 214] width 684 height 38
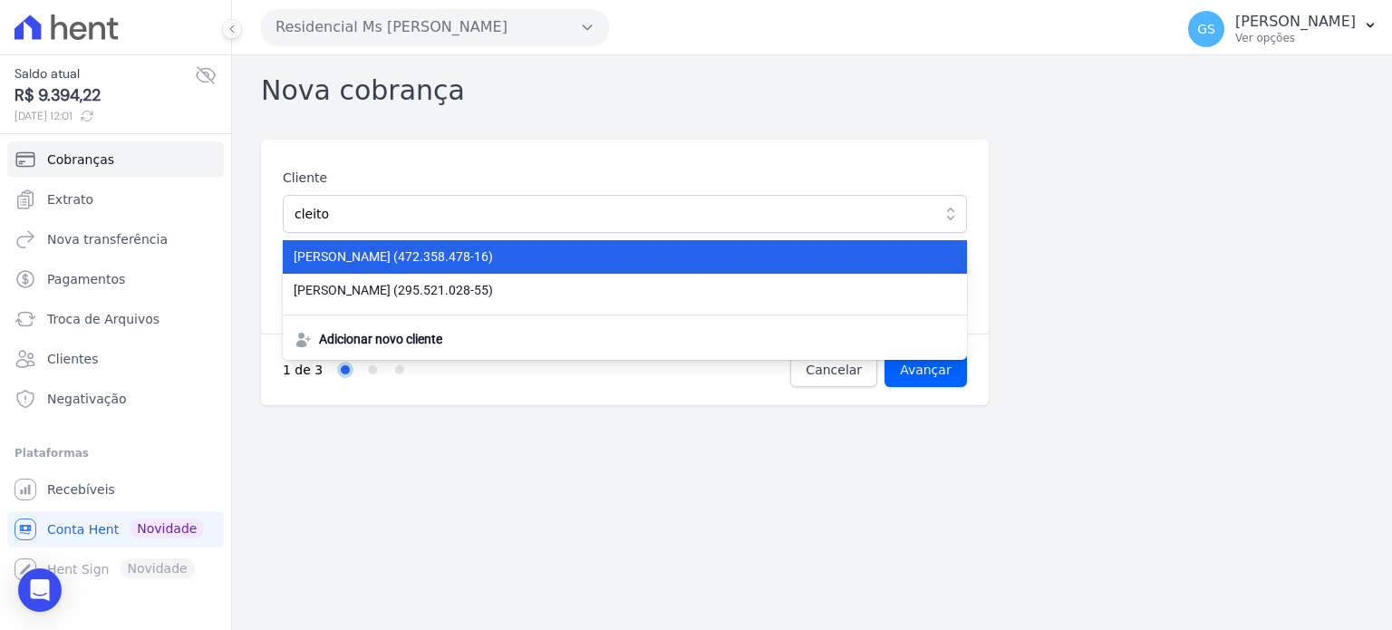
click at [575, 256] on span "[PERSON_NAME] (472.358.478-16)" at bounding box center [614, 256] width 641 height 19
type input "[PERSON_NAME]"
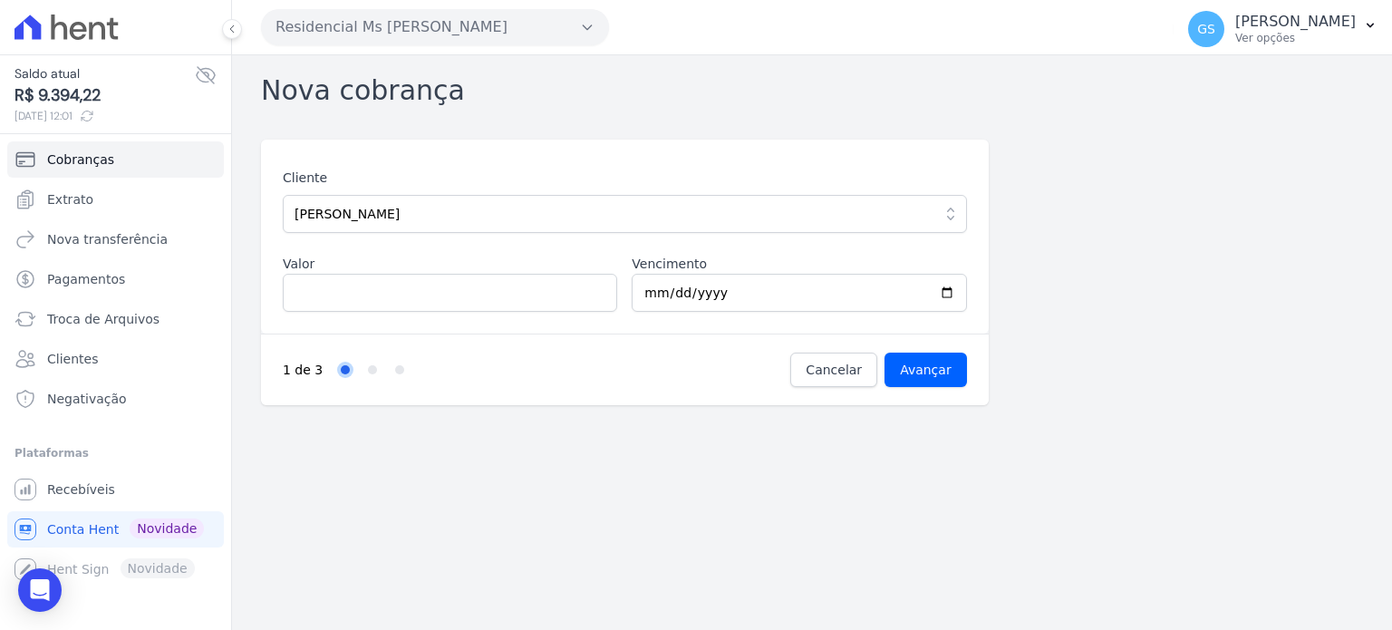
click at [443, 313] on div "Cliente [PERSON_NAME] [PERSON_NAME] (472.358.478-16) [PERSON_NAME] (295.521.028…" at bounding box center [625, 237] width 728 height 194
click at [459, 297] on input "Valor" at bounding box center [450, 293] width 334 height 38
type input "800"
type input "[DATE]"
click at [912, 376] on input "Avançar" at bounding box center [926, 370] width 82 height 34
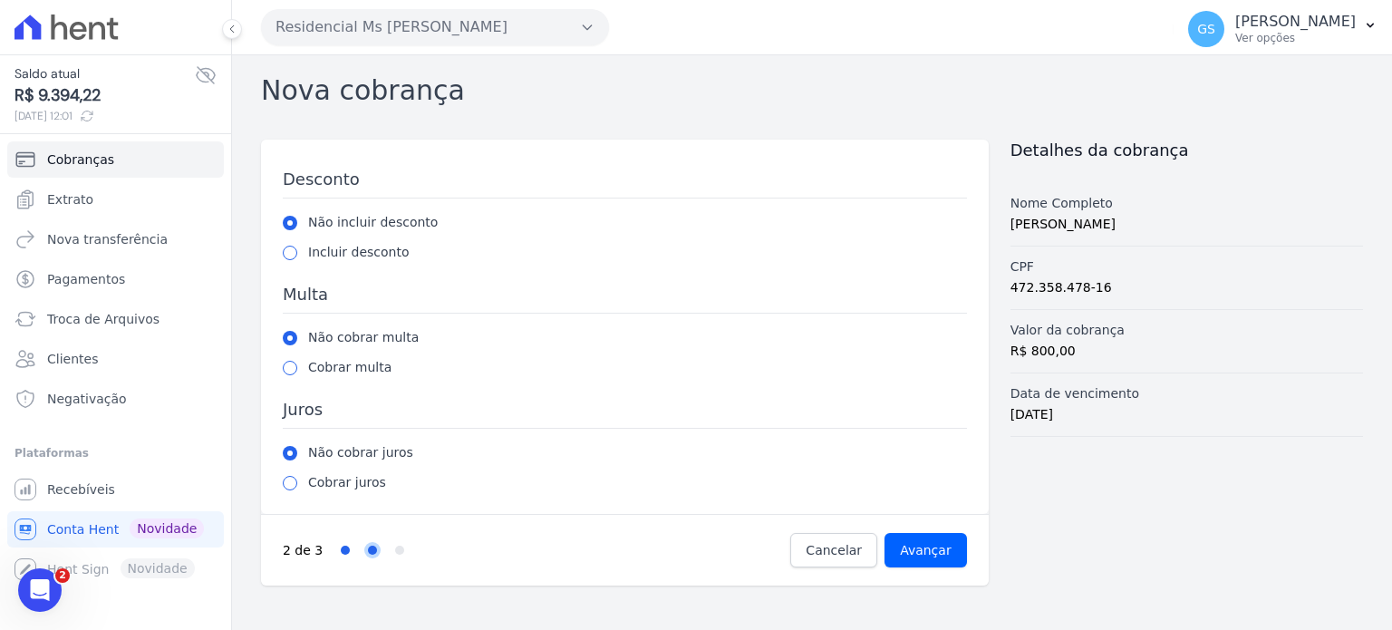
click at [297, 371] on div "Cobrar multa" at bounding box center [625, 367] width 684 height 19
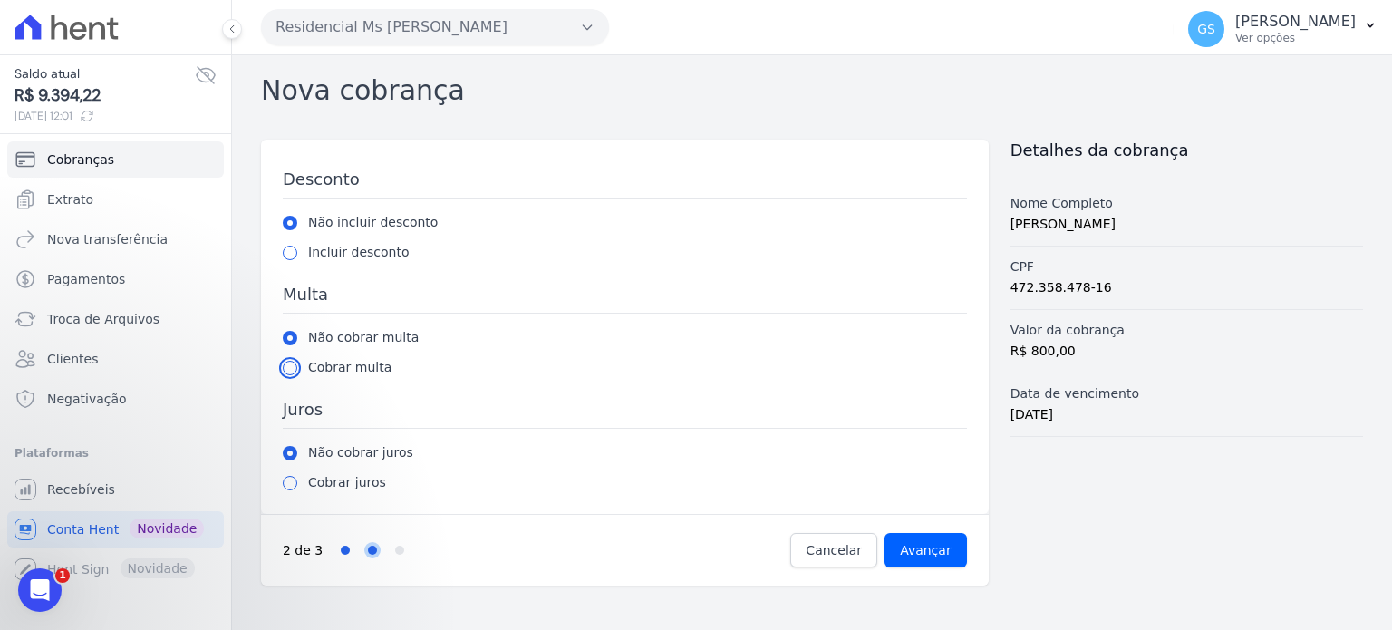
click at [294, 369] on input "radio" at bounding box center [290, 368] width 15 height 15
radio input "true"
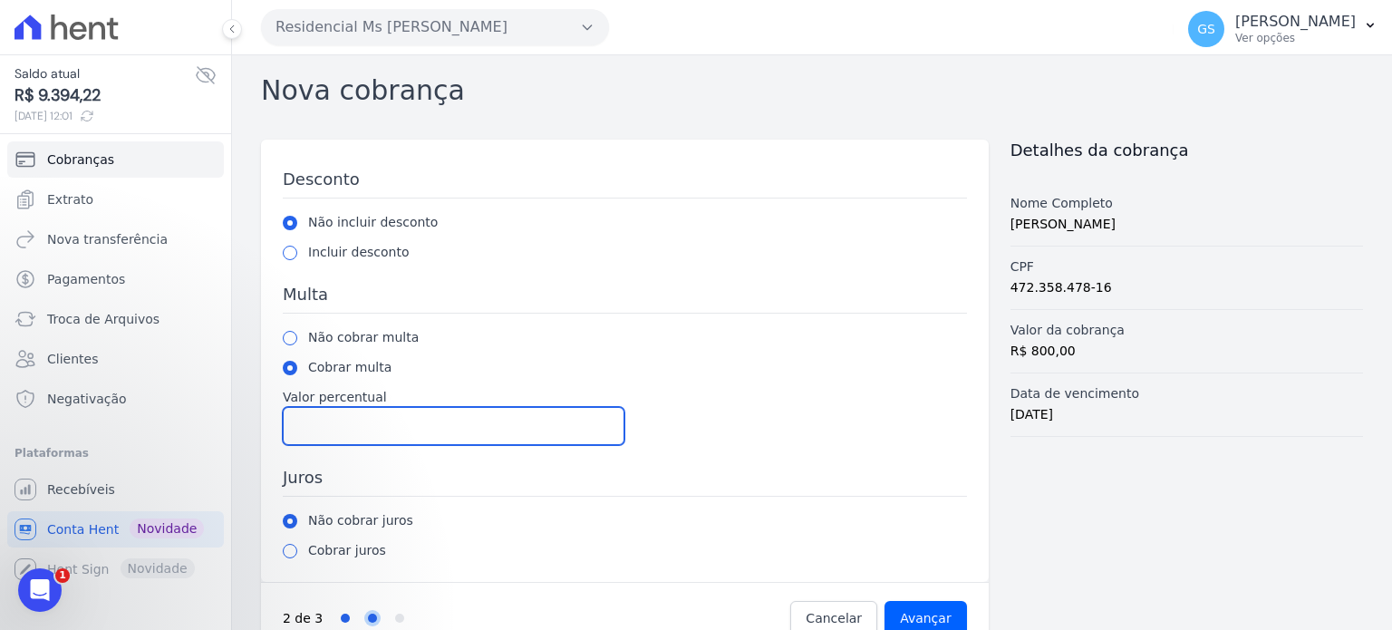
click at [368, 421] on input "Valor percentual" at bounding box center [454, 426] width 342 height 38
type input "2"
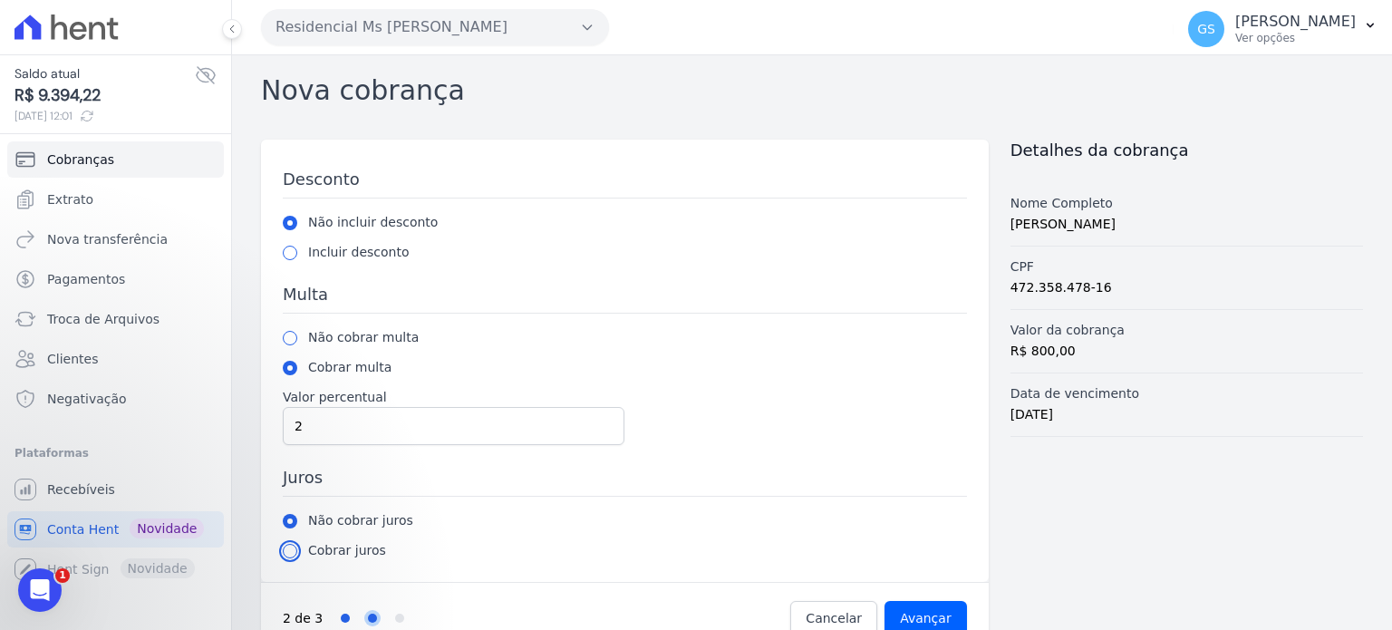
click at [286, 552] on input "radio" at bounding box center [290, 551] width 15 height 15
radio input "true"
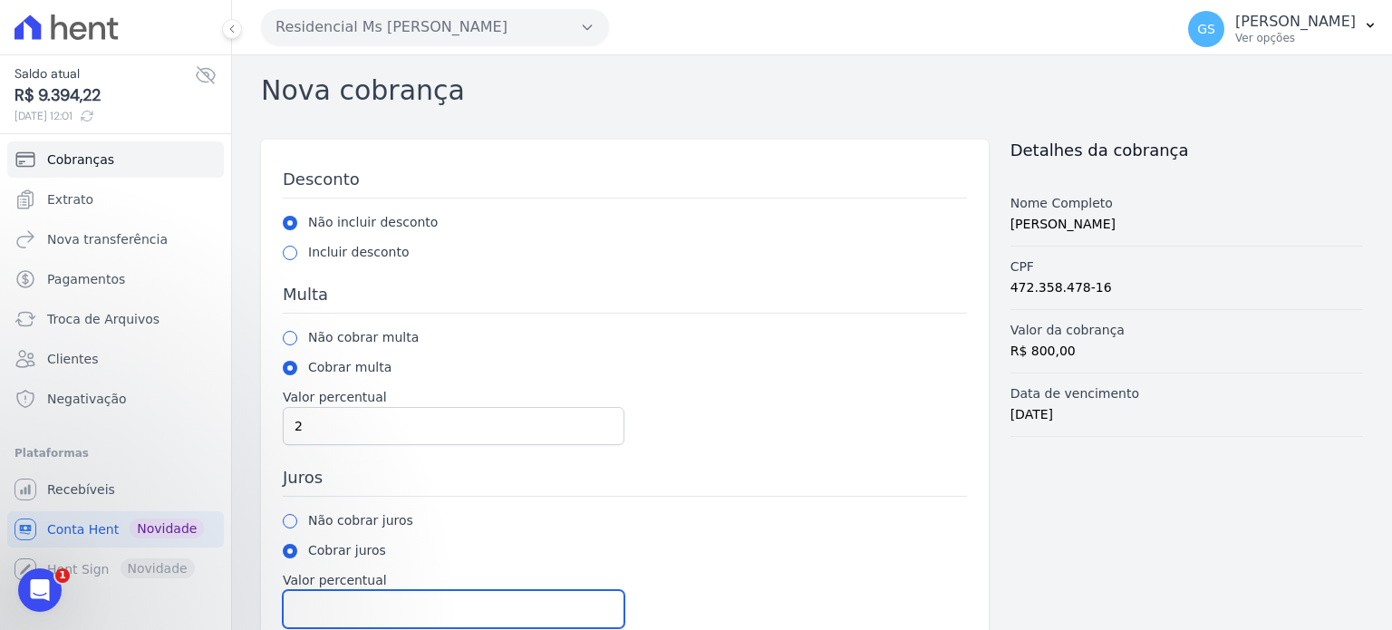
click at [362, 599] on input "Valor percentual" at bounding box center [454, 609] width 342 height 38
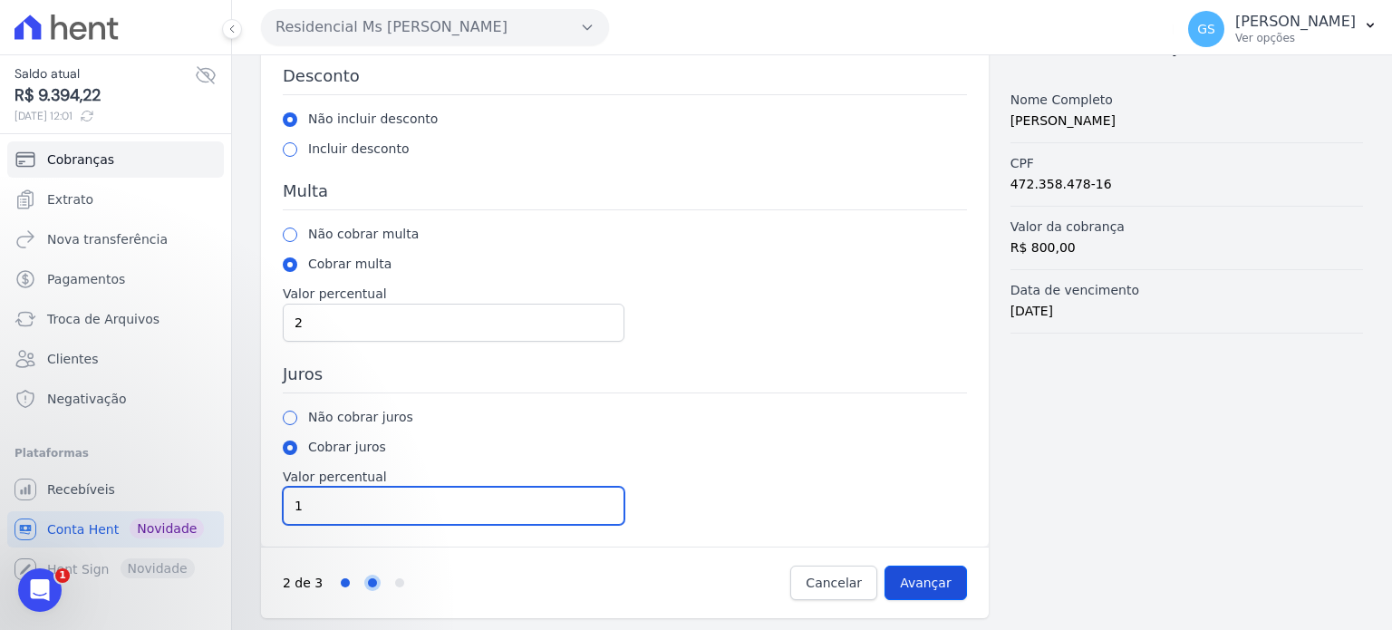
type input "1"
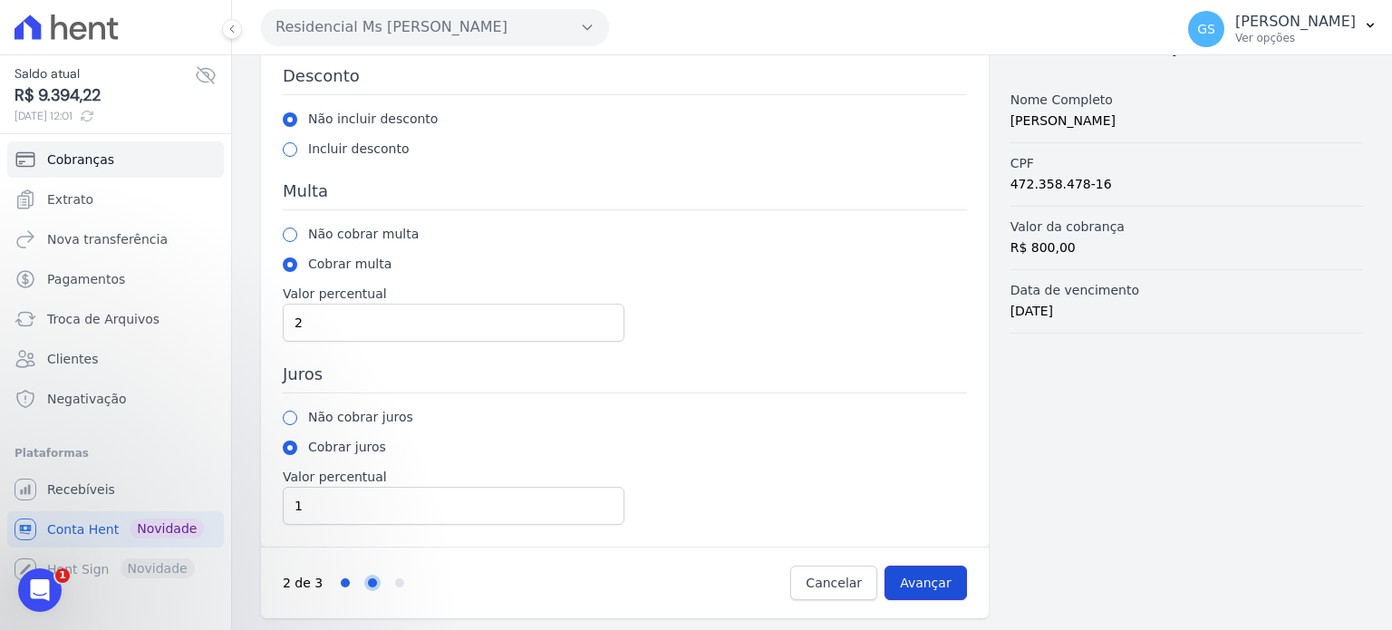
click at [920, 579] on input "Avançar" at bounding box center [926, 583] width 82 height 34
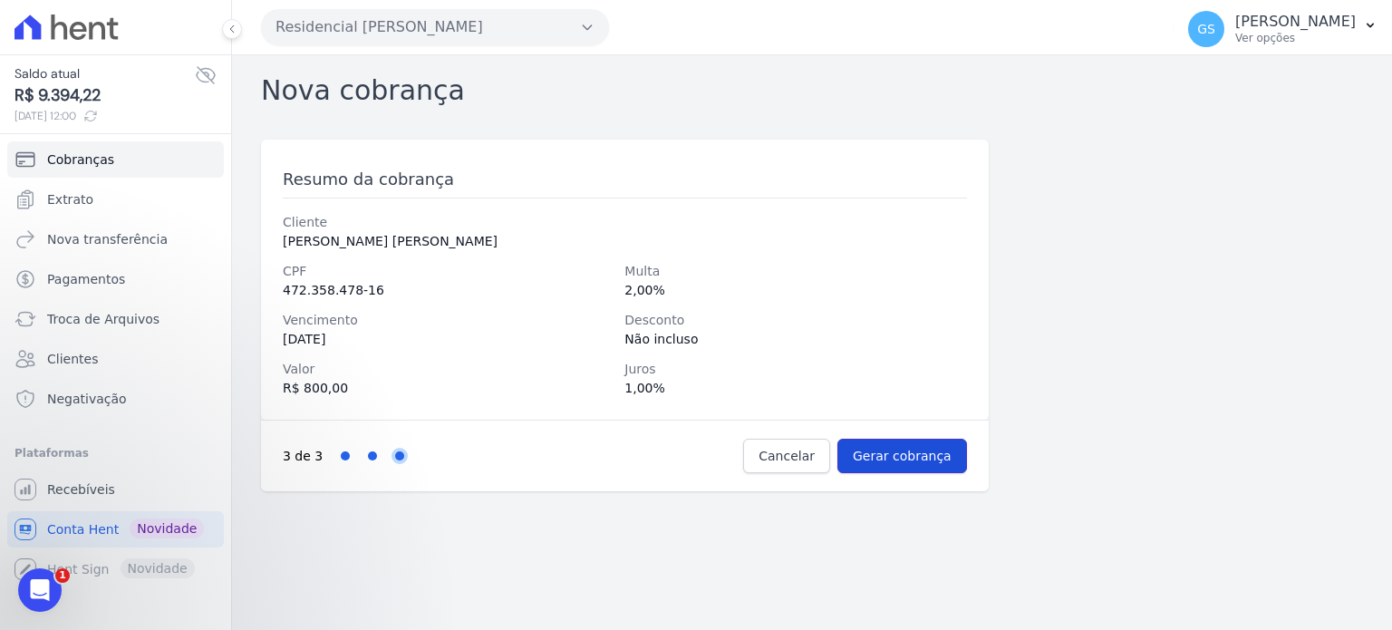
click at [897, 453] on input "Gerar cobrança" at bounding box center [903, 456] width 130 height 34
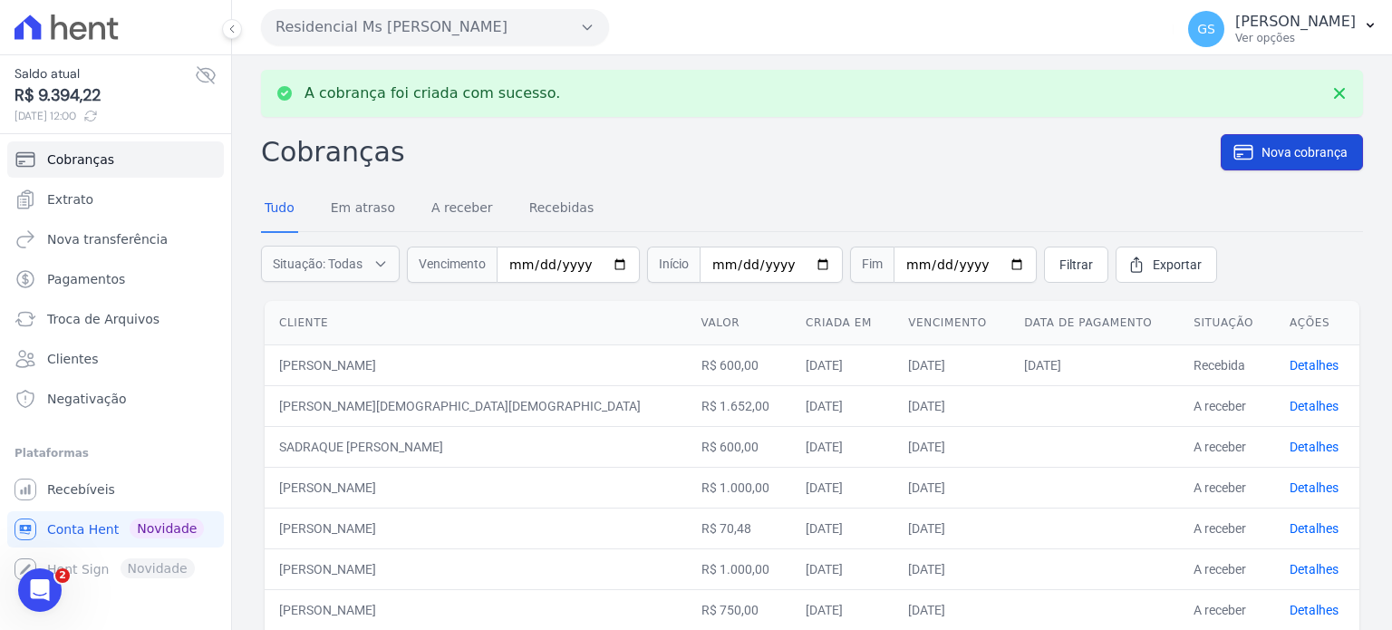
click at [1297, 141] on link "Nova cobrança" at bounding box center [1292, 152] width 142 height 36
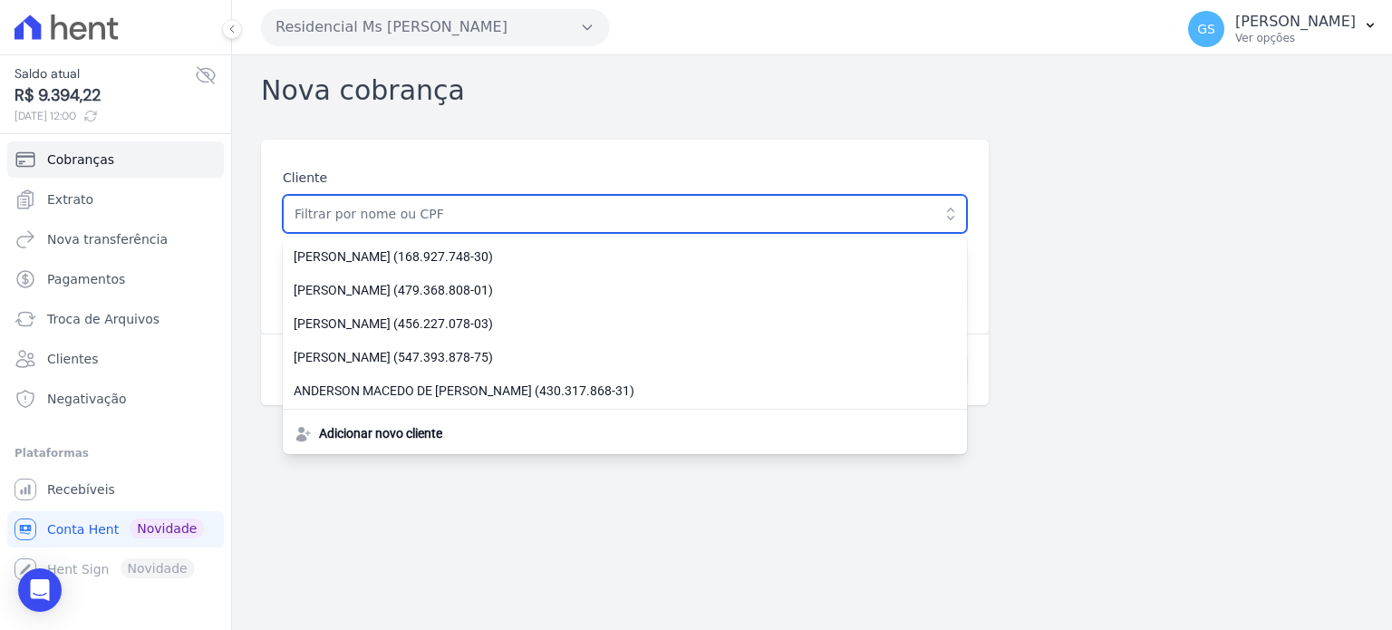
click at [538, 213] on input "text" at bounding box center [625, 214] width 684 height 38
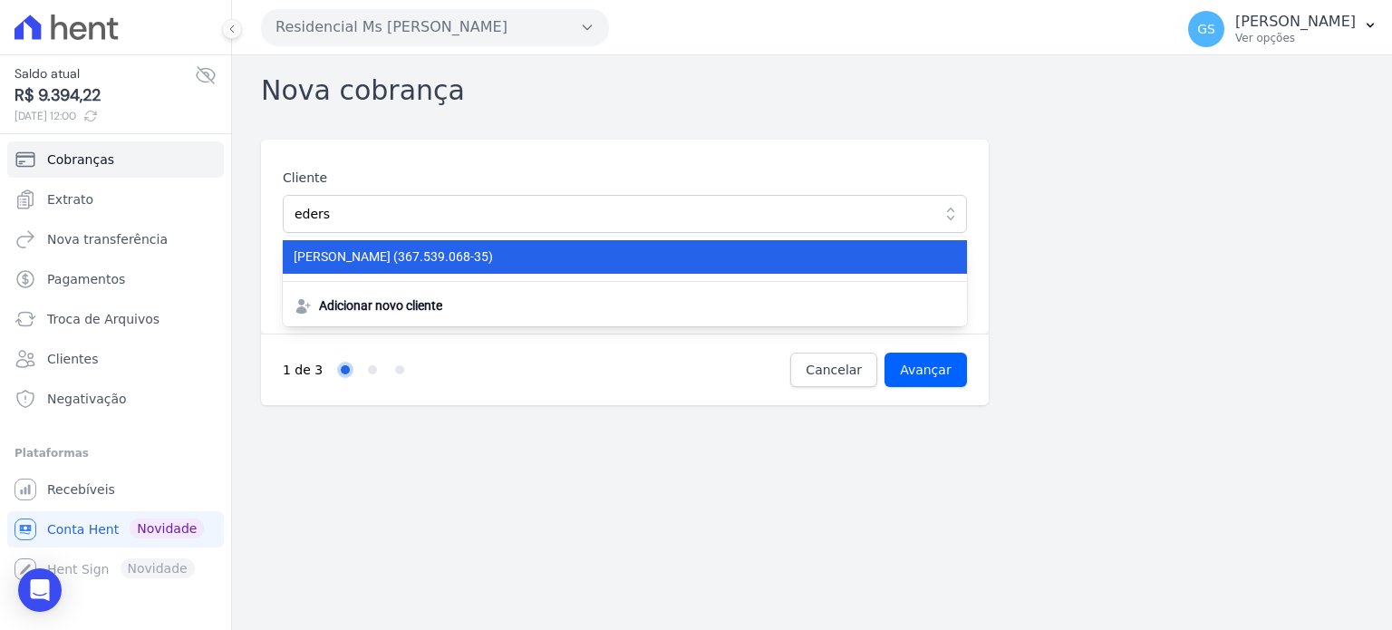
click at [509, 256] on span "EDERSON MARTINS DE OLIVEIRA (367.539.068-35)" at bounding box center [614, 256] width 641 height 19
type input "[PERSON_NAME]"
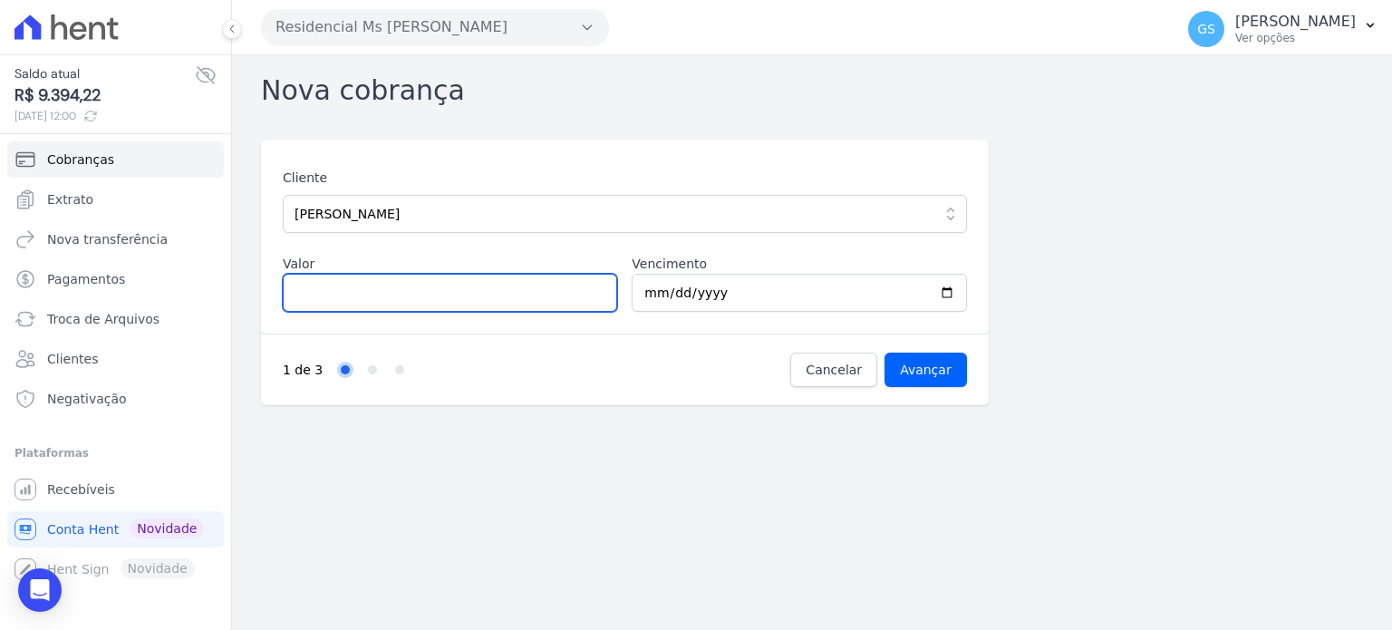
click at [419, 309] on input "Valor" at bounding box center [450, 293] width 334 height 38
type input "700"
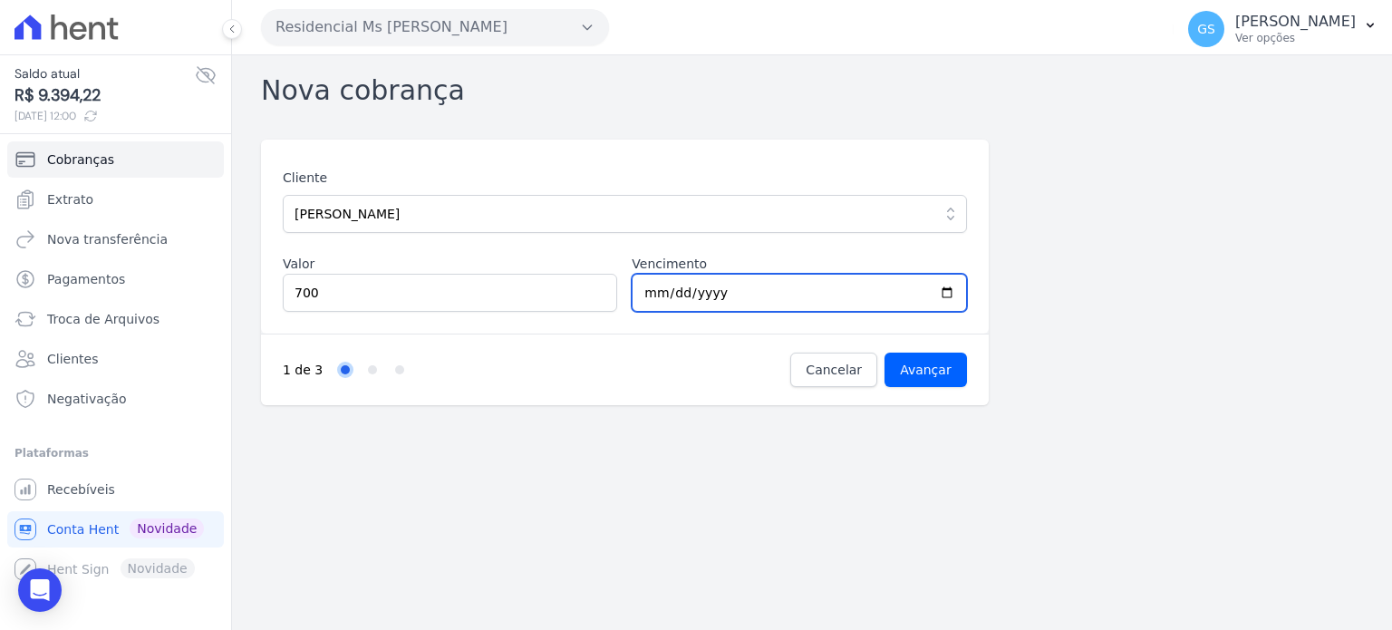
type input "2025-10-10"
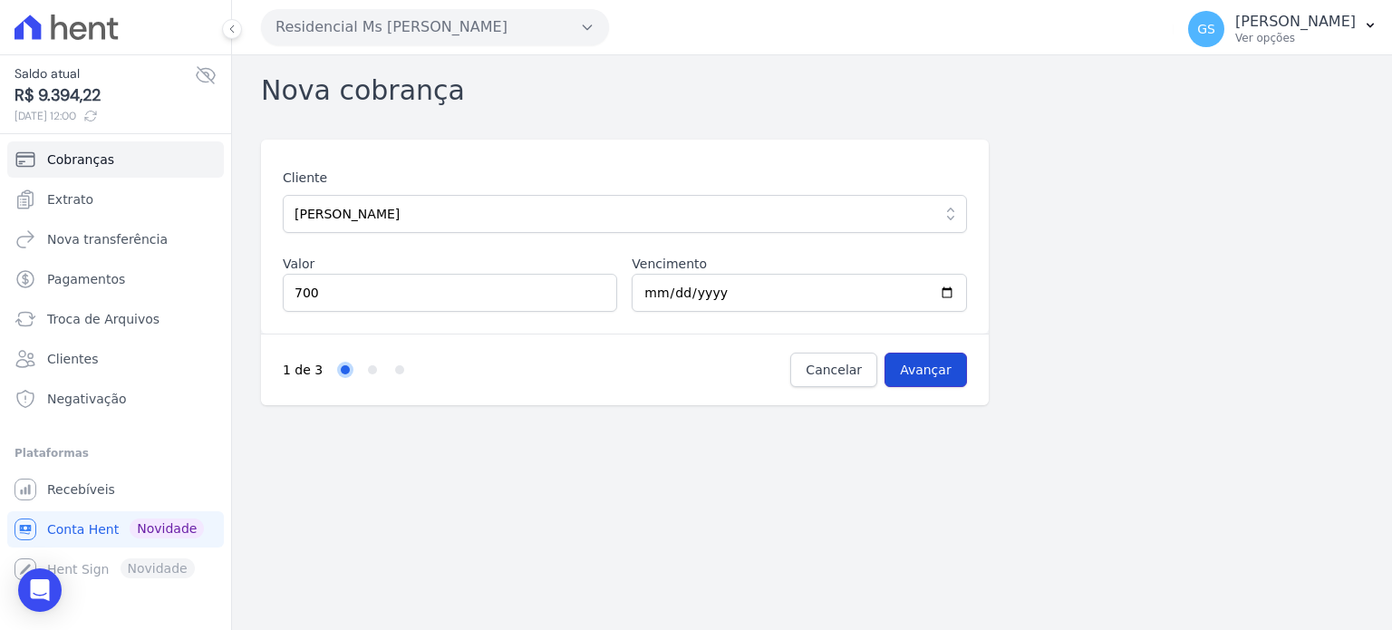
click at [954, 378] on input "Avançar" at bounding box center [926, 370] width 82 height 34
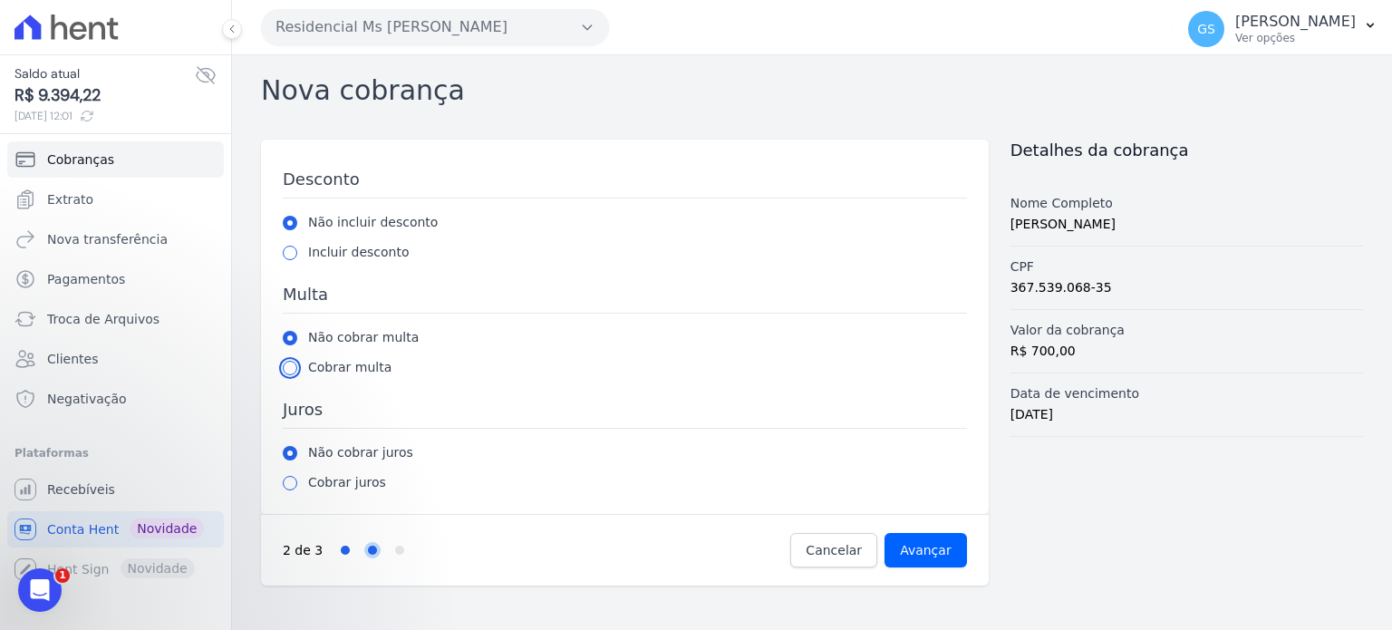
click at [287, 365] on input "radio" at bounding box center [290, 368] width 15 height 15
radio input "true"
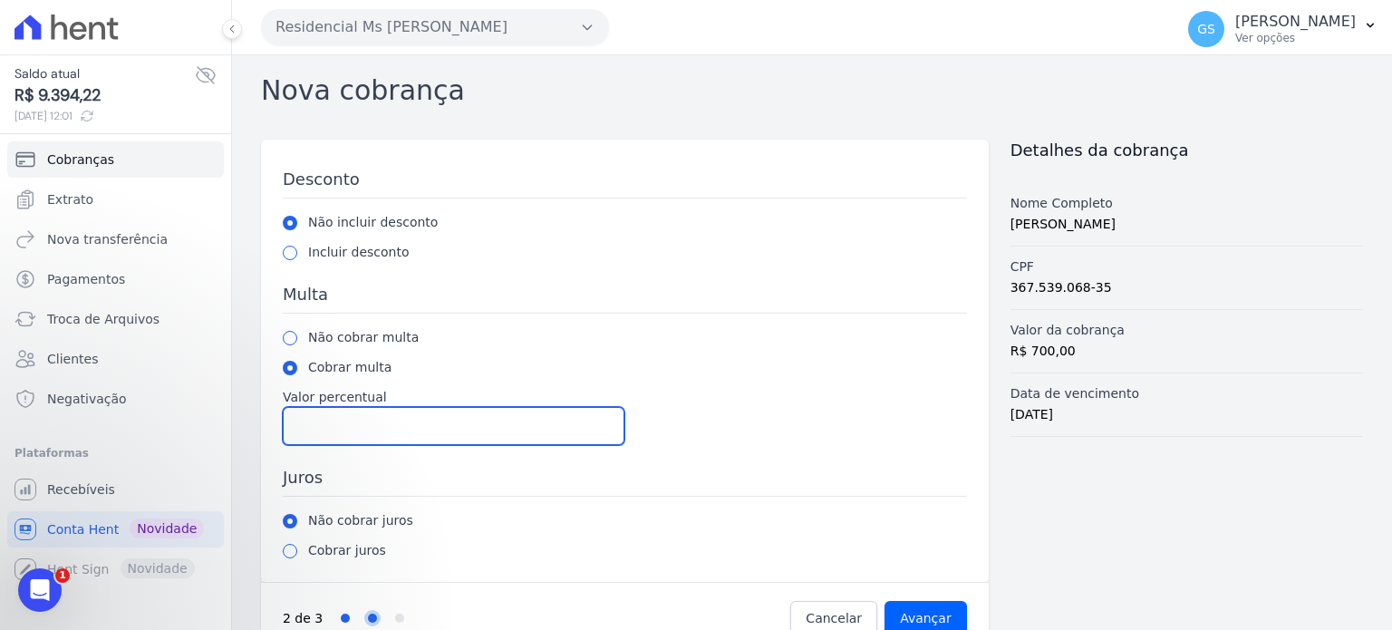
click at [345, 423] on input "Valor percentual" at bounding box center [454, 426] width 342 height 38
type input "2"
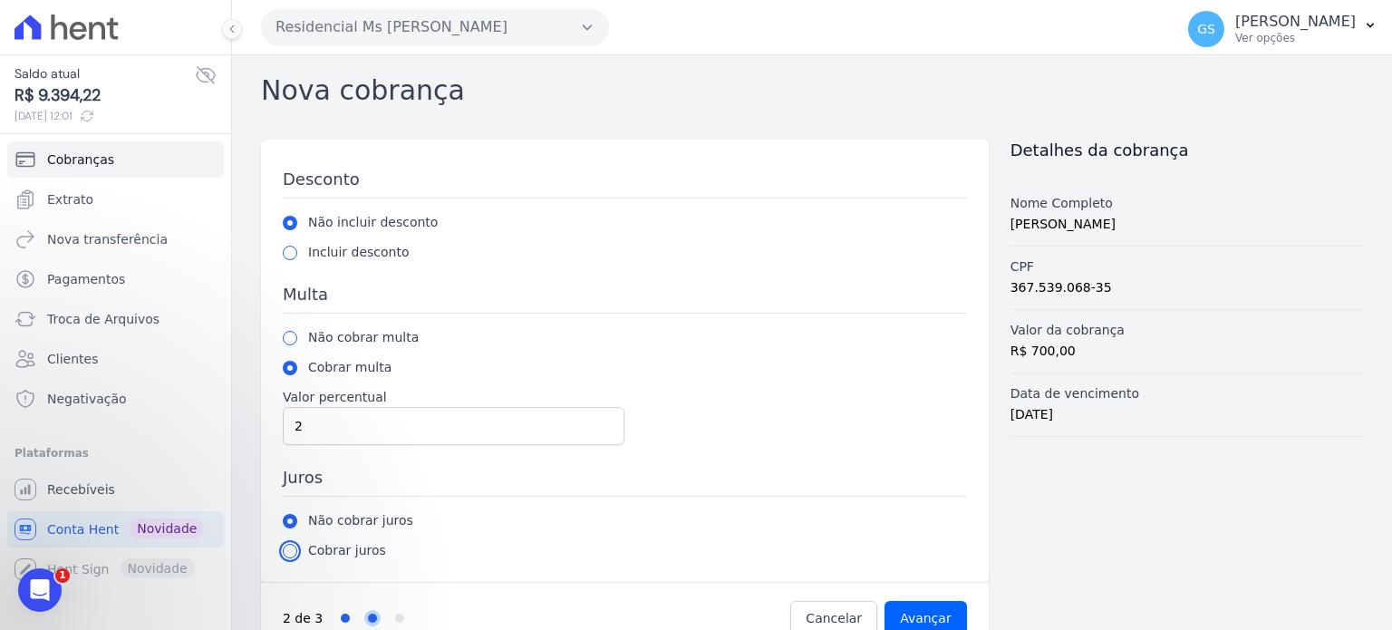
click at [288, 554] on input "radio" at bounding box center [290, 551] width 15 height 15
radio input "true"
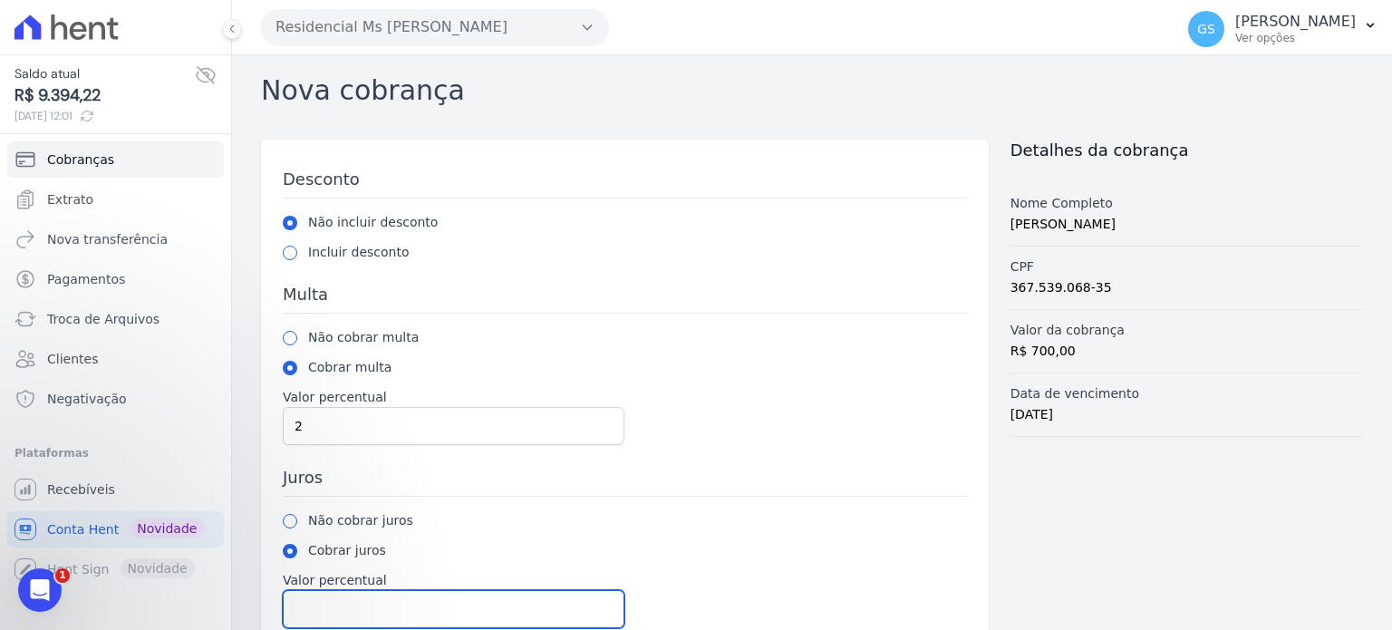
click at [344, 590] on input "Valor percentual" at bounding box center [454, 609] width 342 height 38
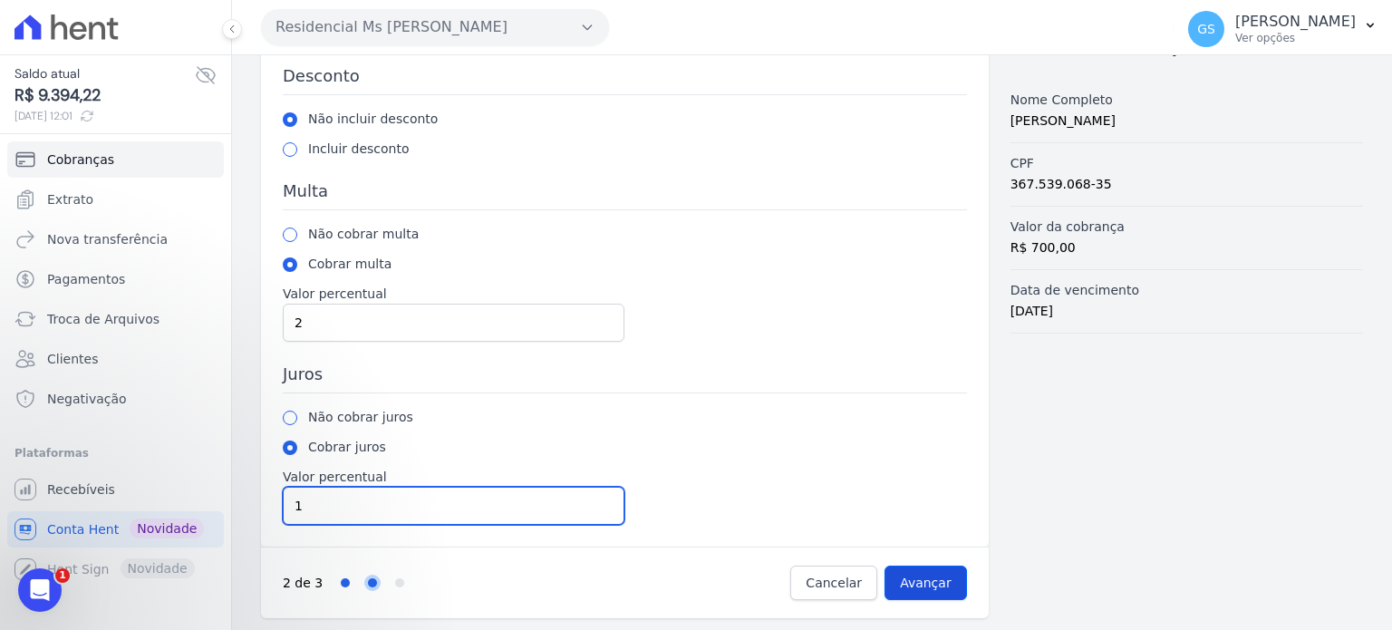
type input "1"
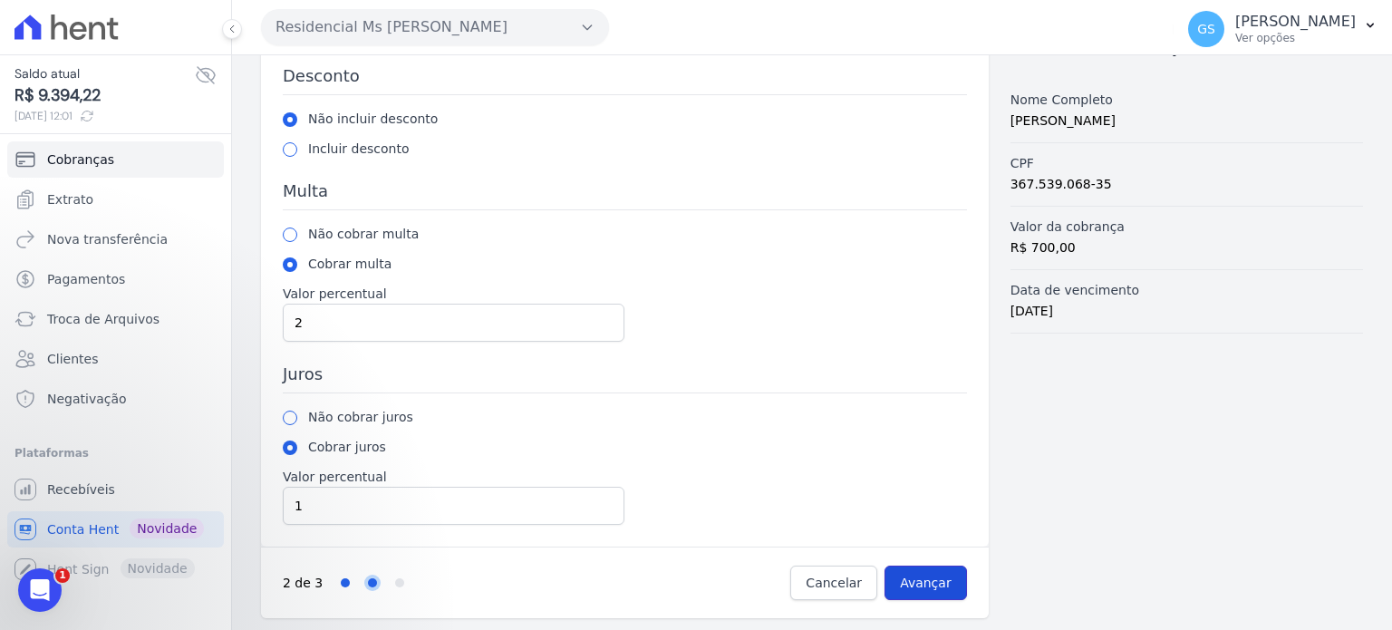
click at [916, 578] on input "Avançar" at bounding box center [926, 583] width 82 height 34
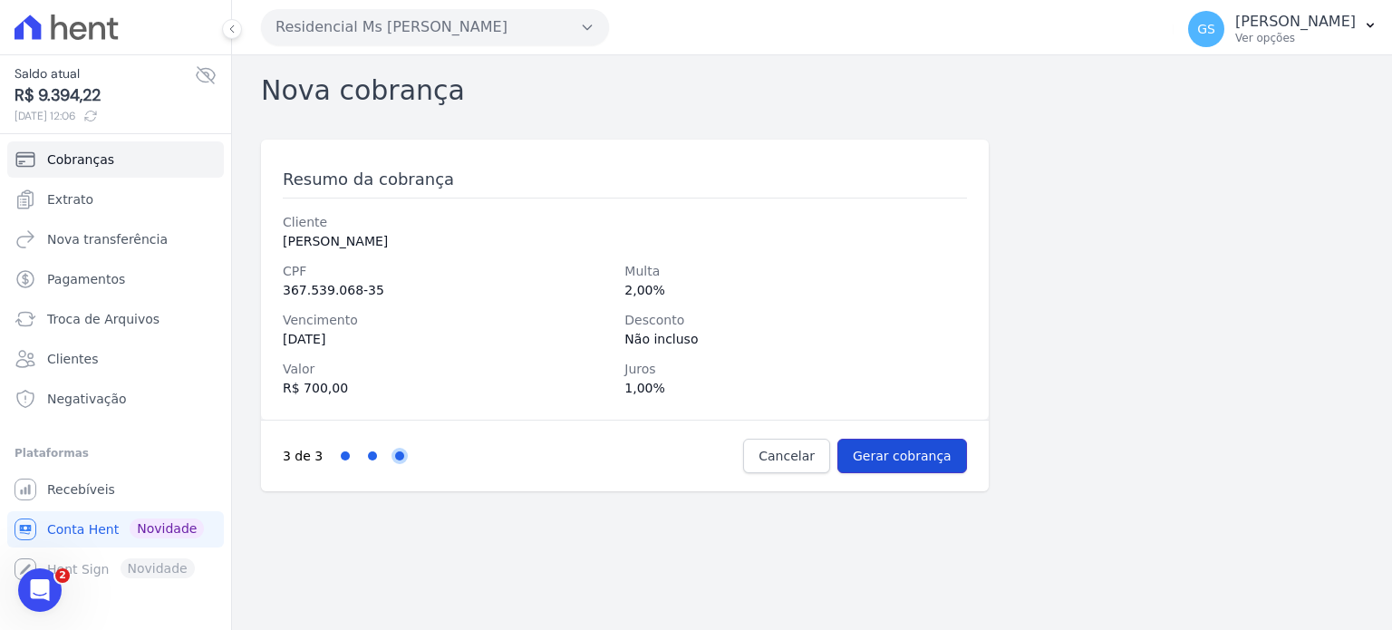
click at [888, 444] on input "Gerar cobrança" at bounding box center [903, 456] width 130 height 34
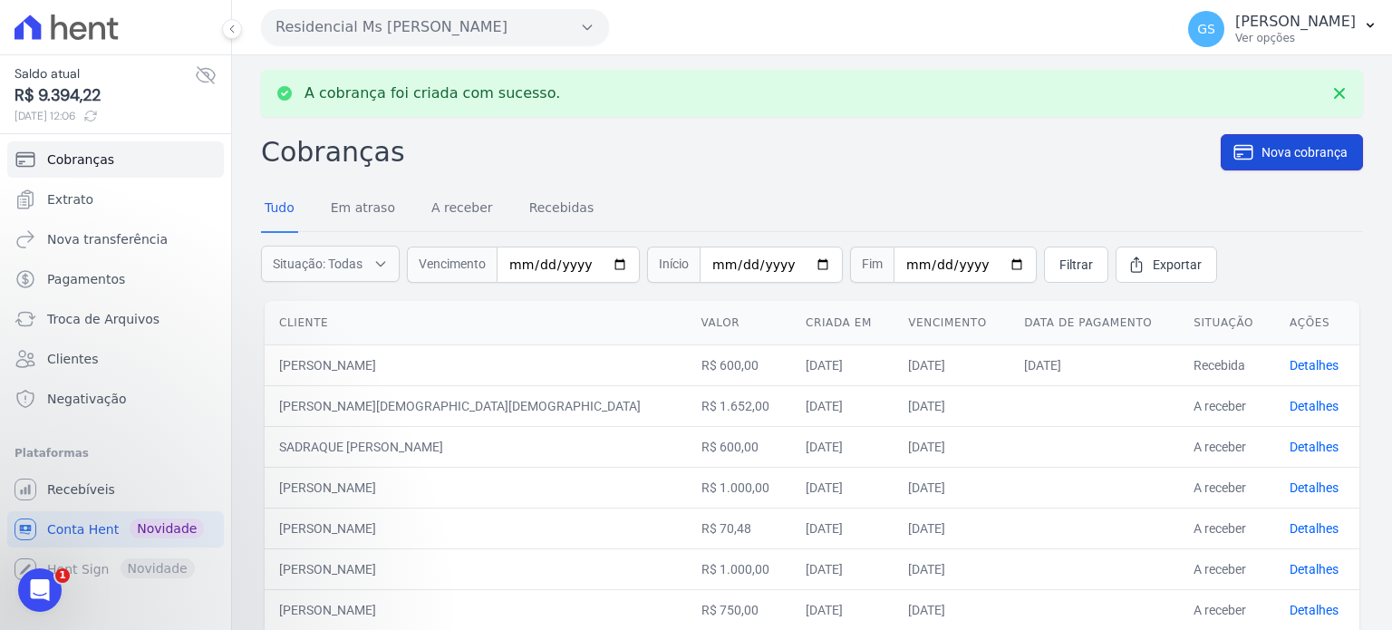
click at [1301, 159] on span "Nova cobrança" at bounding box center [1305, 152] width 86 height 18
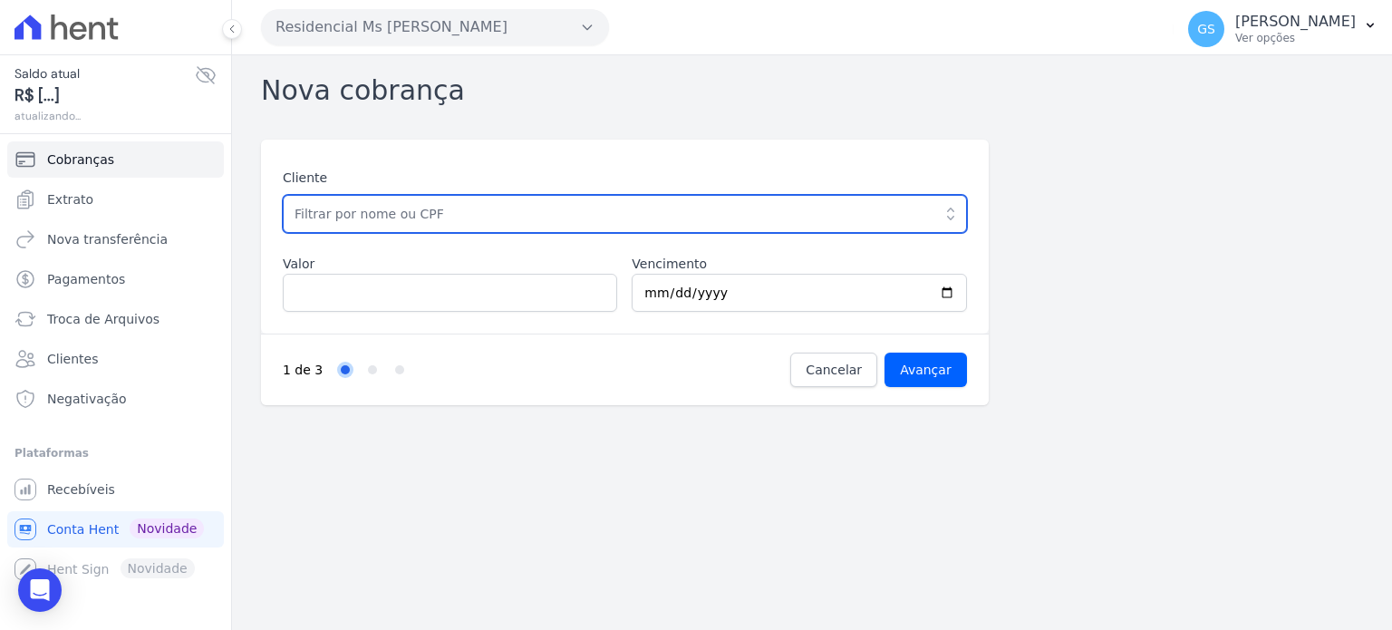
click at [625, 217] on input "text" at bounding box center [625, 214] width 684 height 38
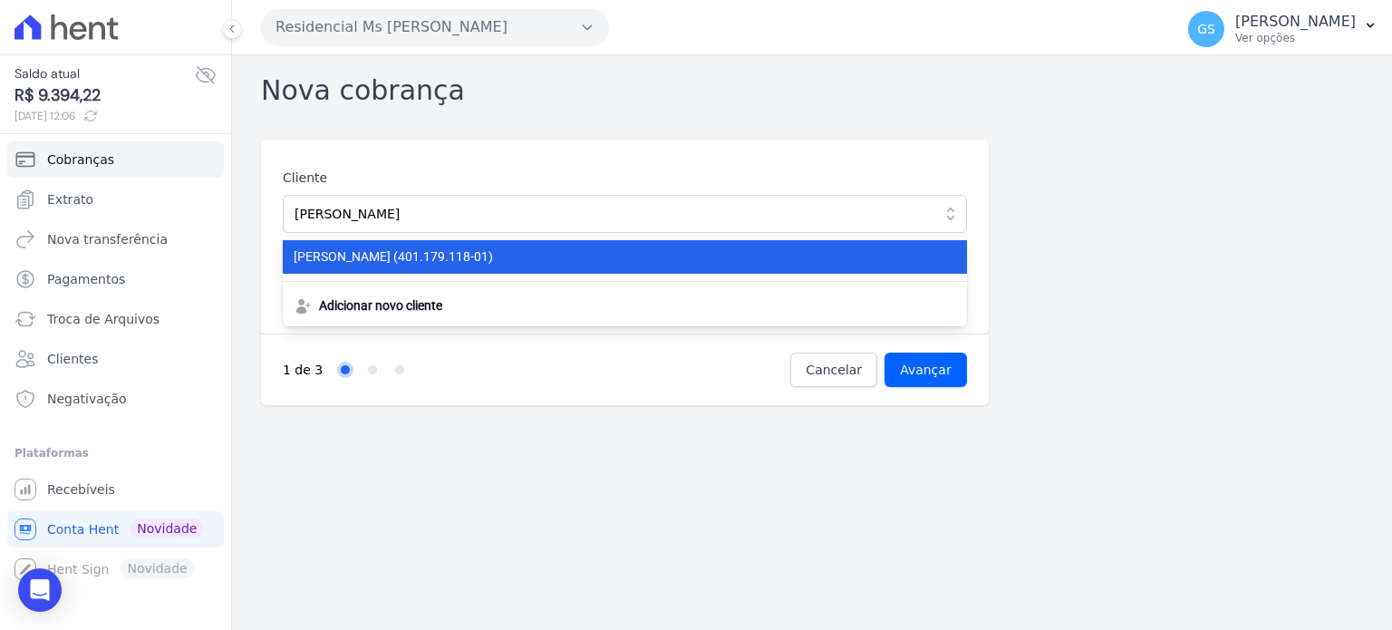
click at [598, 261] on span "GABRIELA LIMA DA SILVA (401.179.118-01)" at bounding box center [614, 256] width 641 height 19
type input "[PERSON_NAME] [PERSON_NAME]"
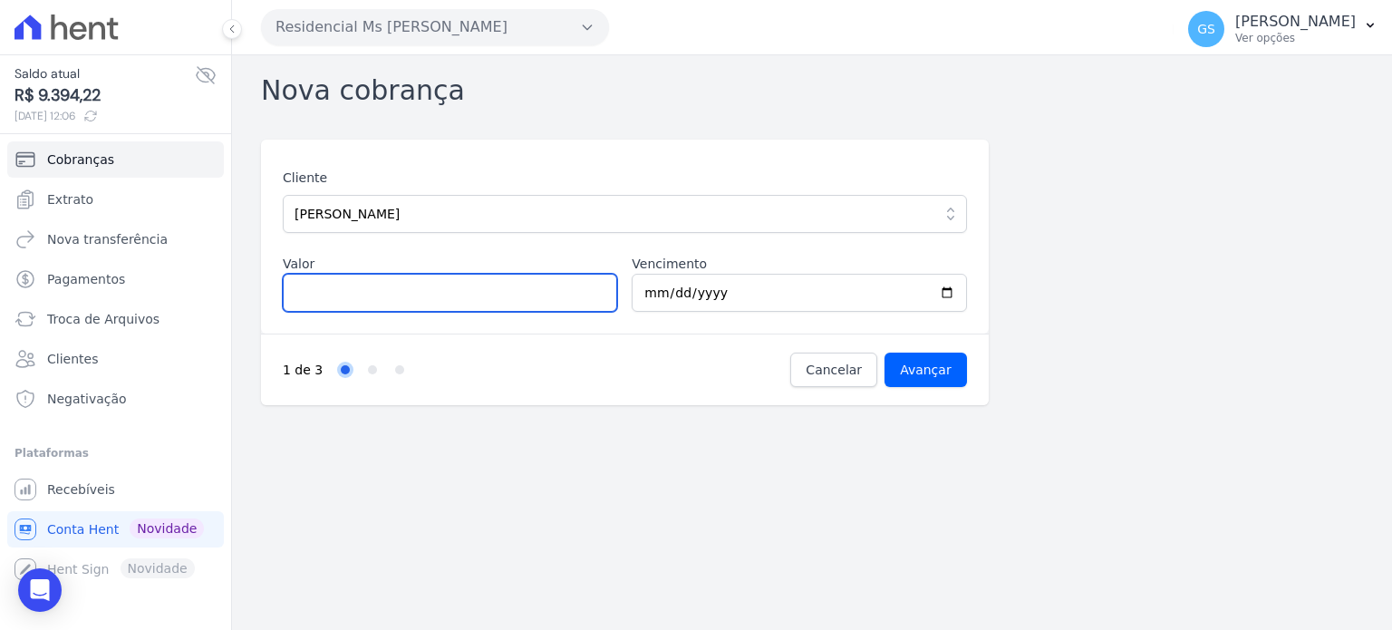
click at [510, 288] on input "Valor" at bounding box center [450, 293] width 334 height 38
type input "1000"
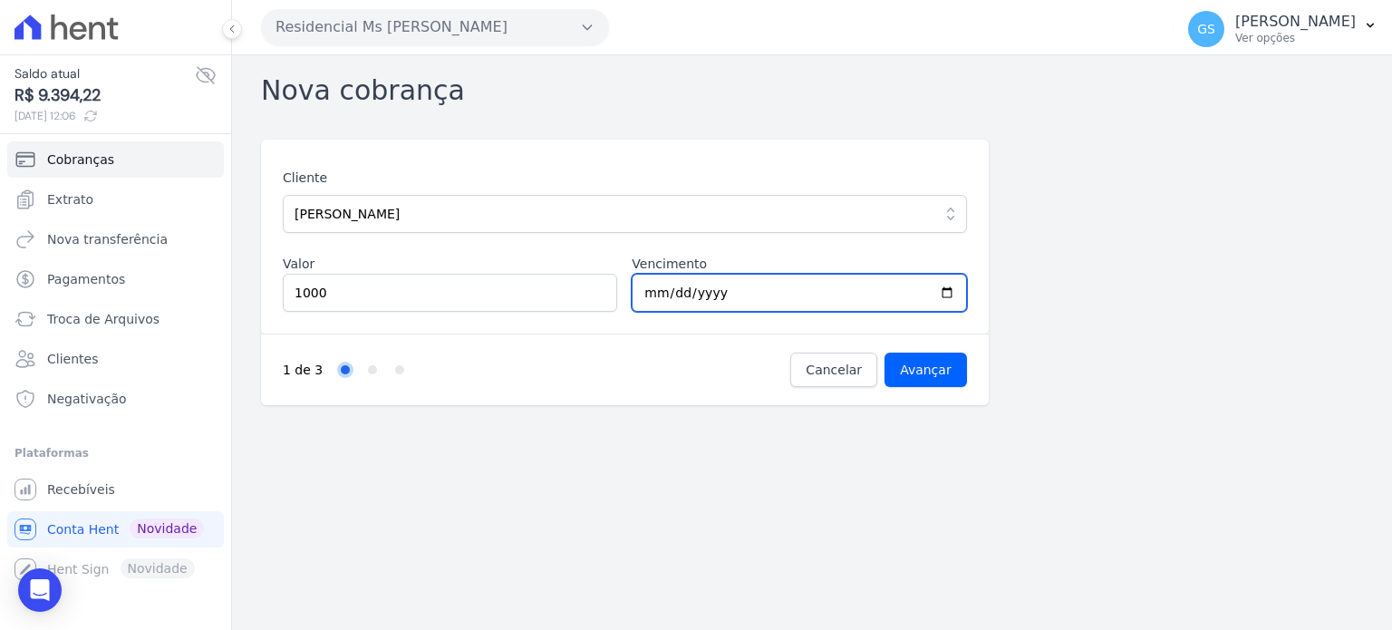
type input "2025-10-10"
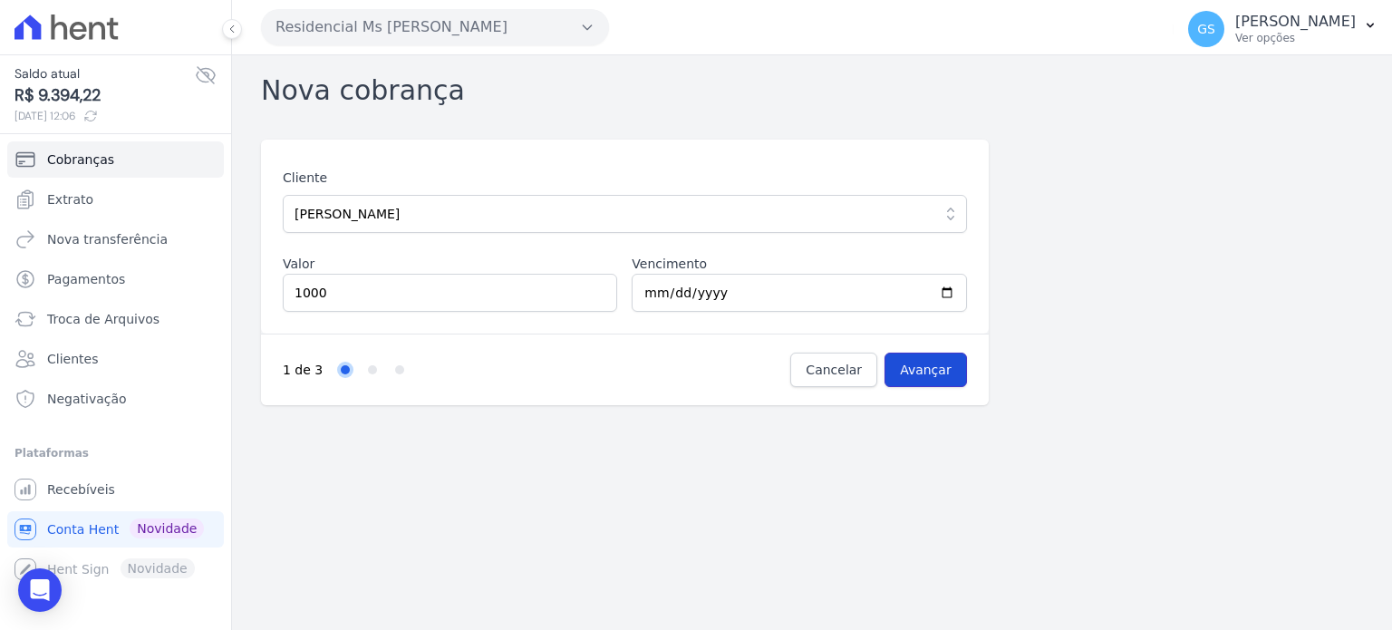
click at [920, 366] on input "Avançar" at bounding box center [926, 370] width 82 height 34
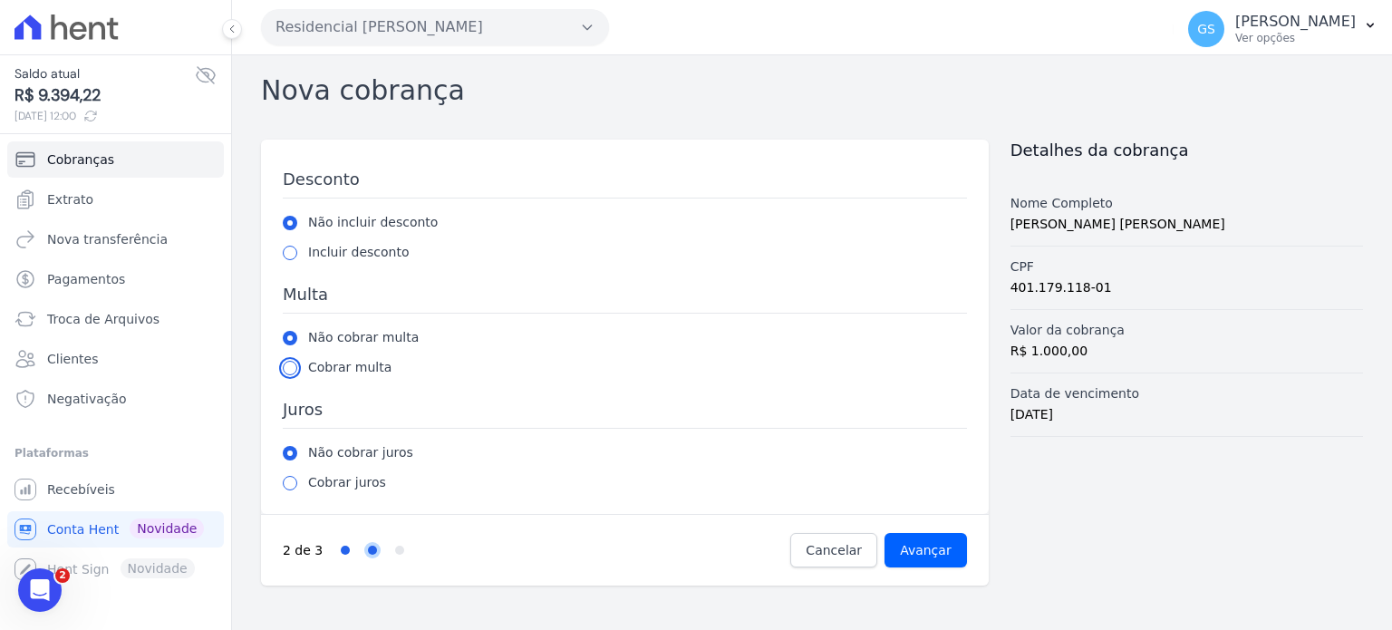
click at [290, 368] on input "radio" at bounding box center [290, 368] width 15 height 15
radio input "true"
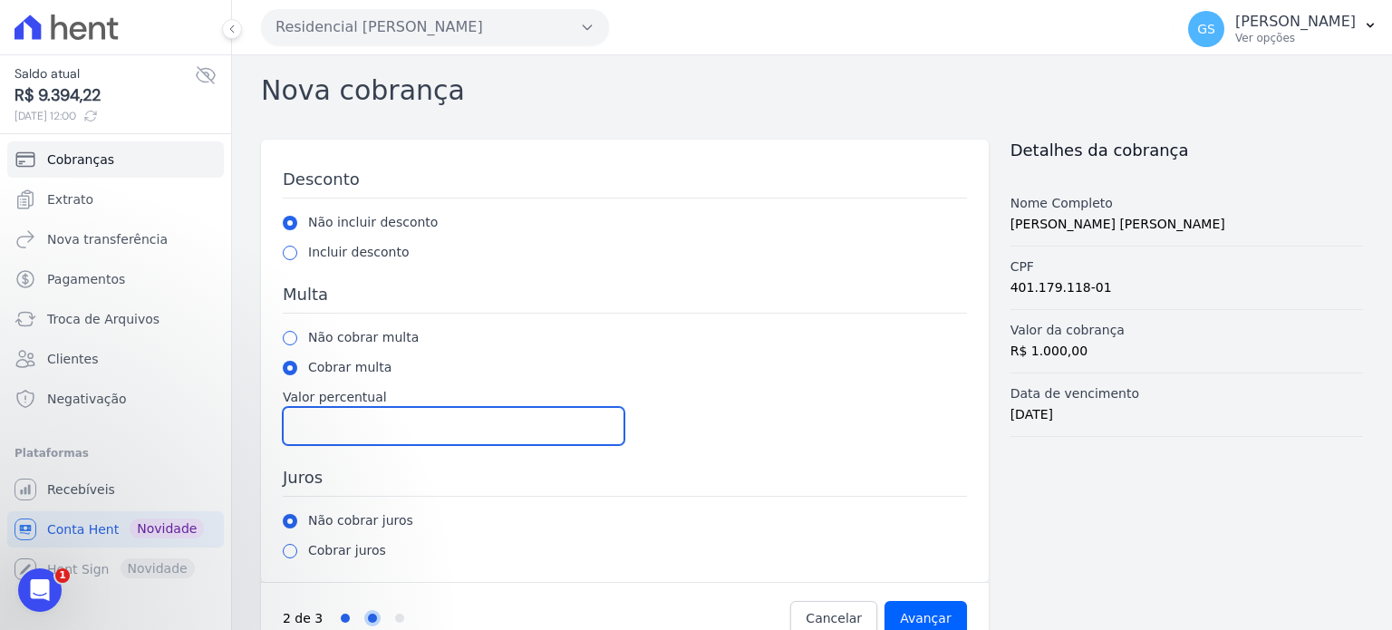
click at [325, 412] on input "Valor percentual" at bounding box center [454, 426] width 342 height 38
type input "2"
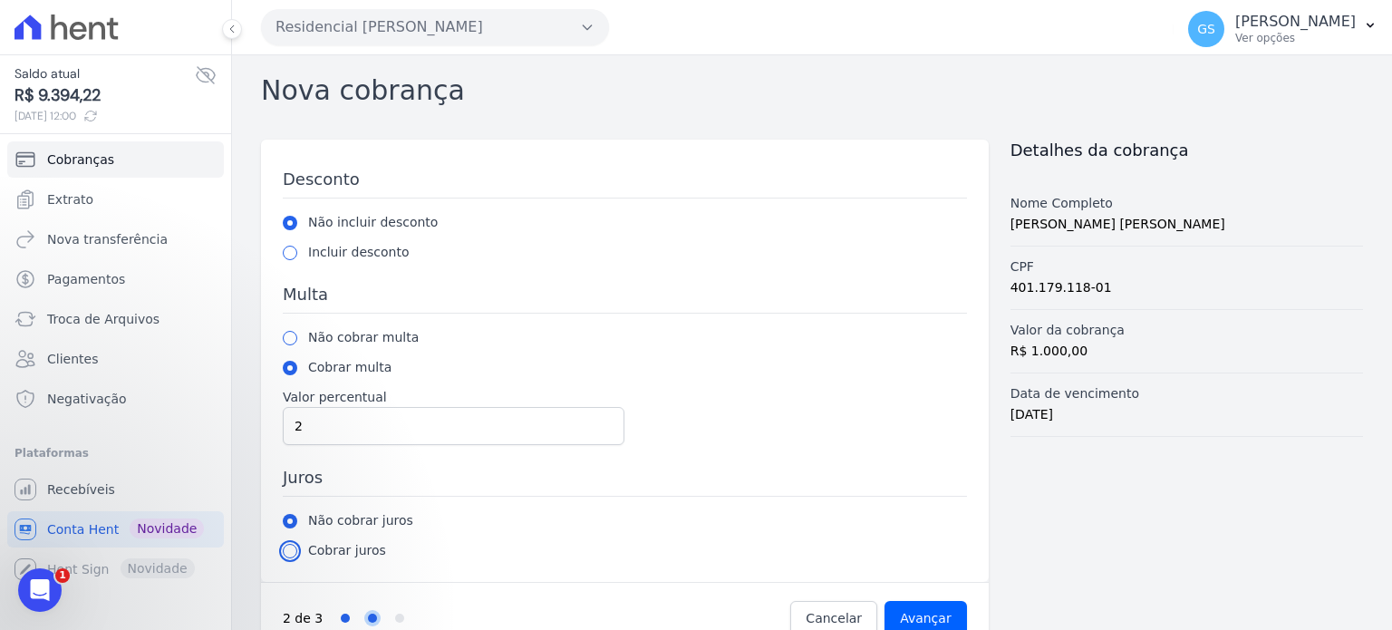
click at [290, 550] on input "radio" at bounding box center [290, 551] width 15 height 15
radio input "true"
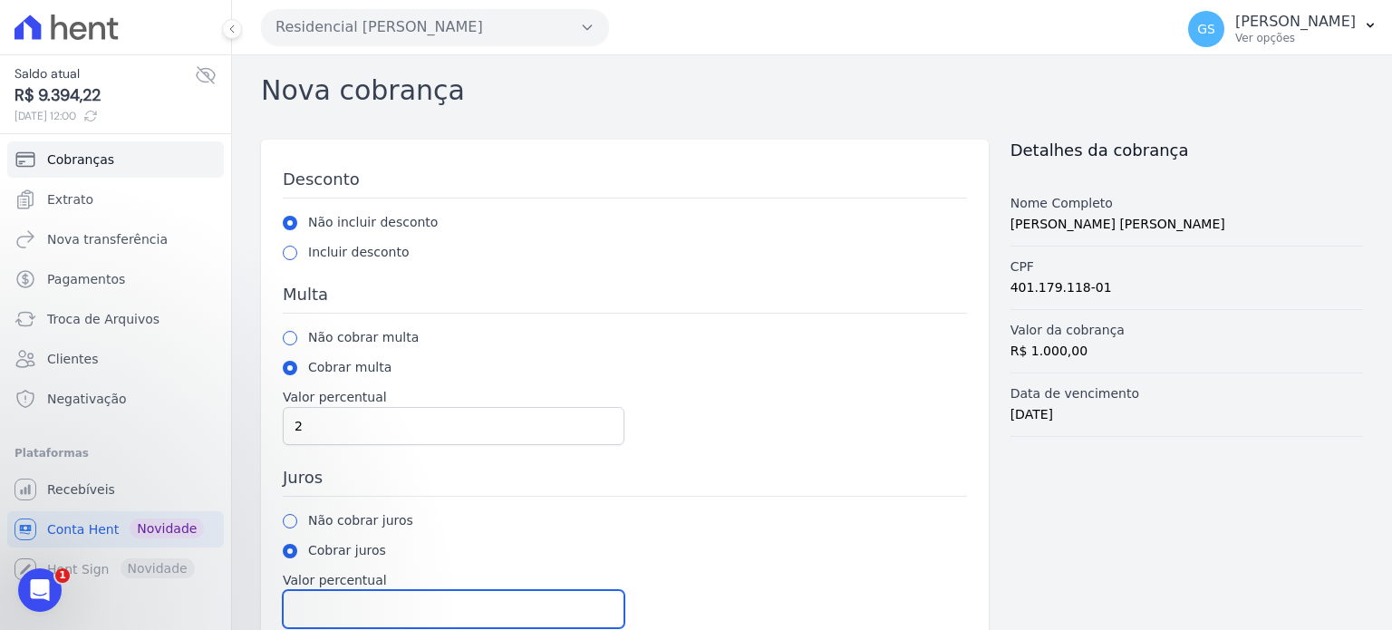
click at [383, 597] on input "Valor percentual" at bounding box center [454, 609] width 342 height 38
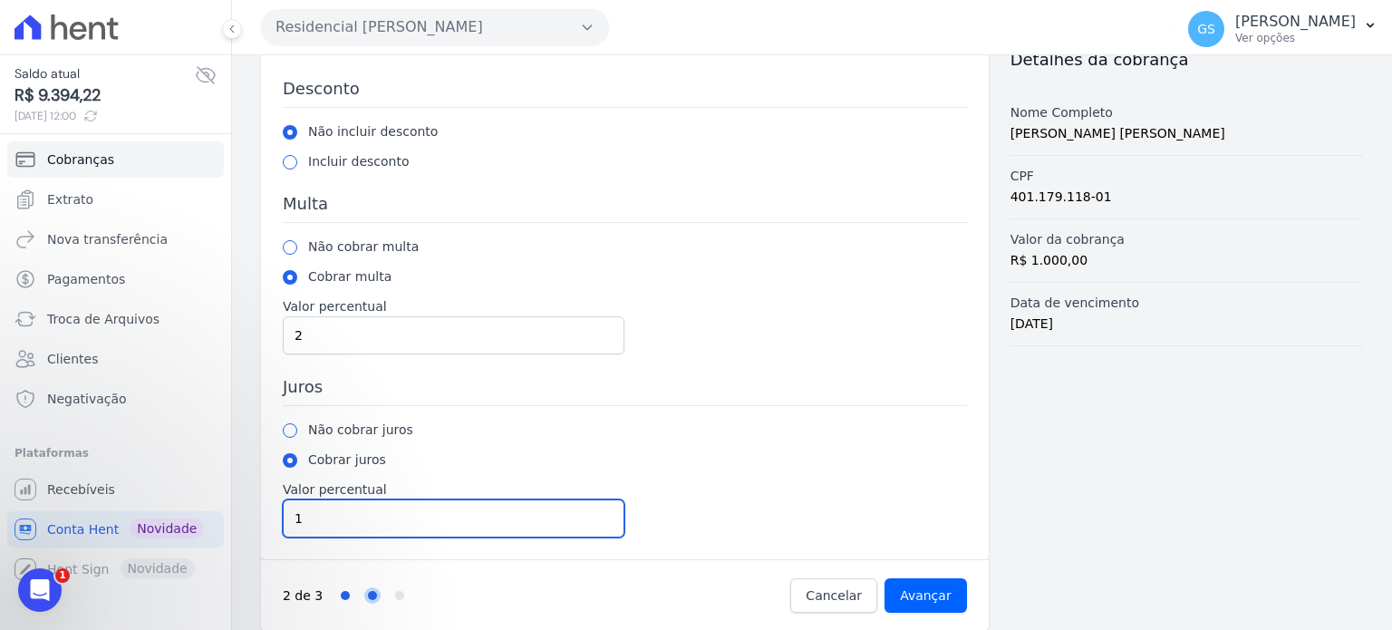
scroll to position [103, 0]
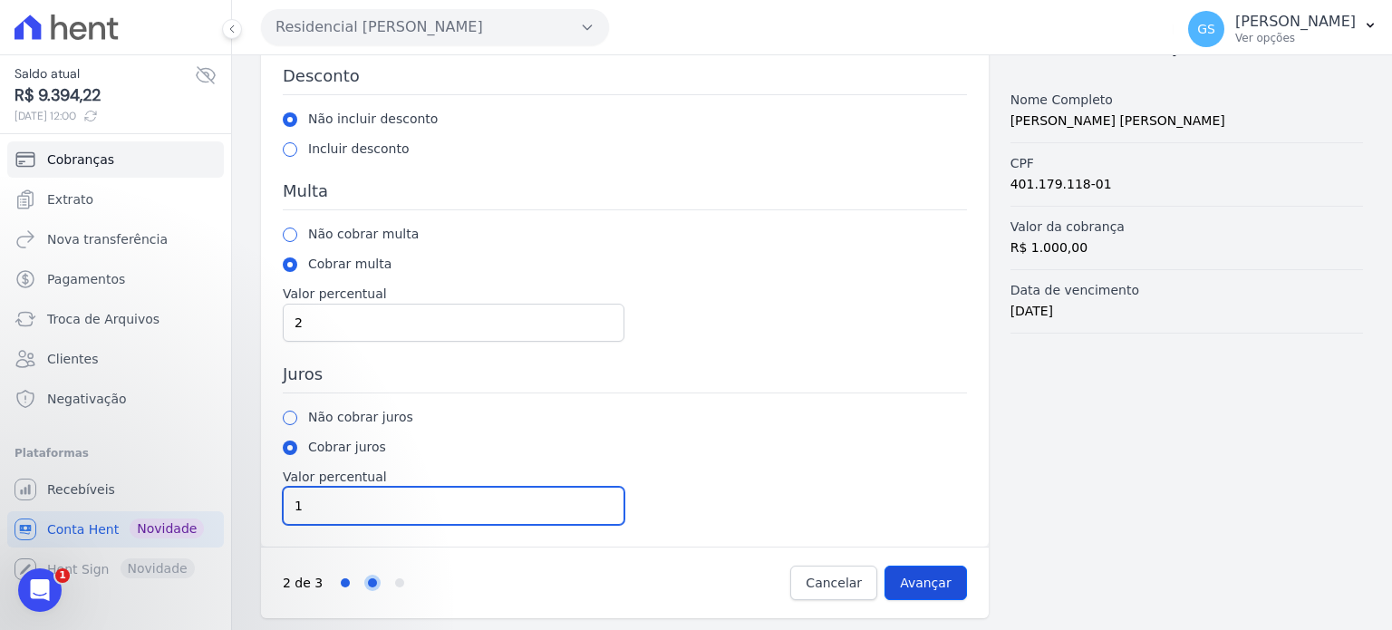
type input "1"
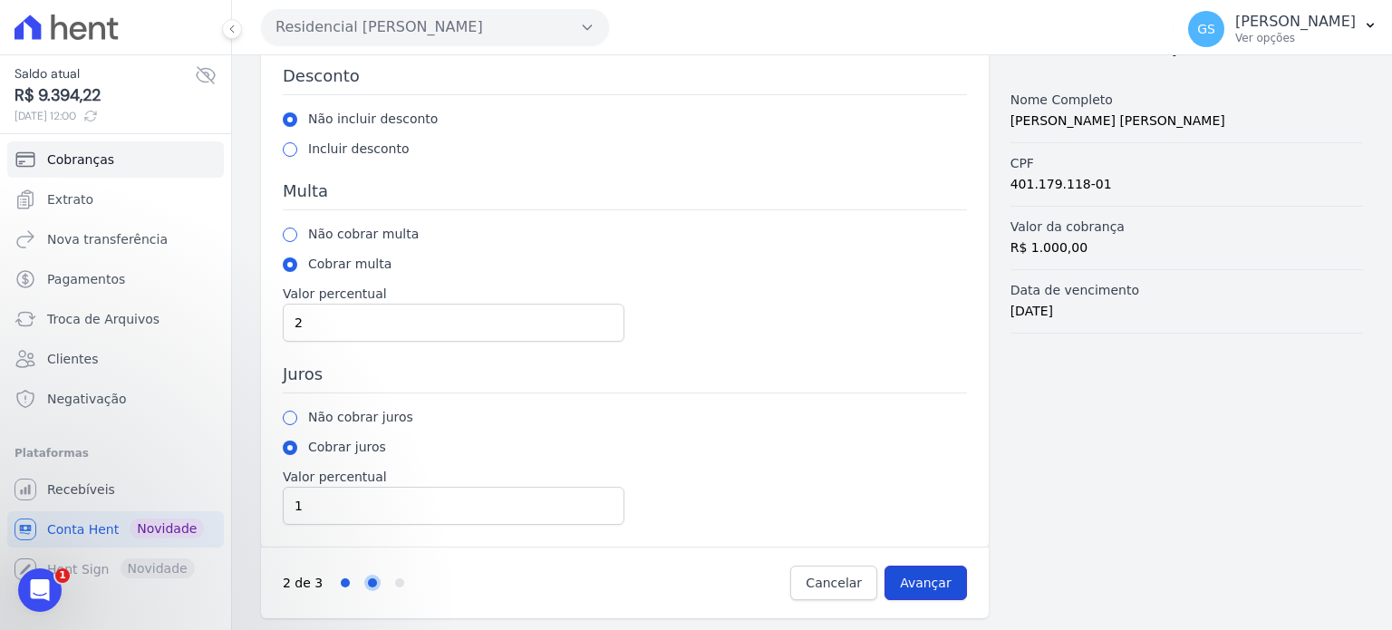
click at [953, 585] on input "Avançar" at bounding box center [926, 583] width 82 height 34
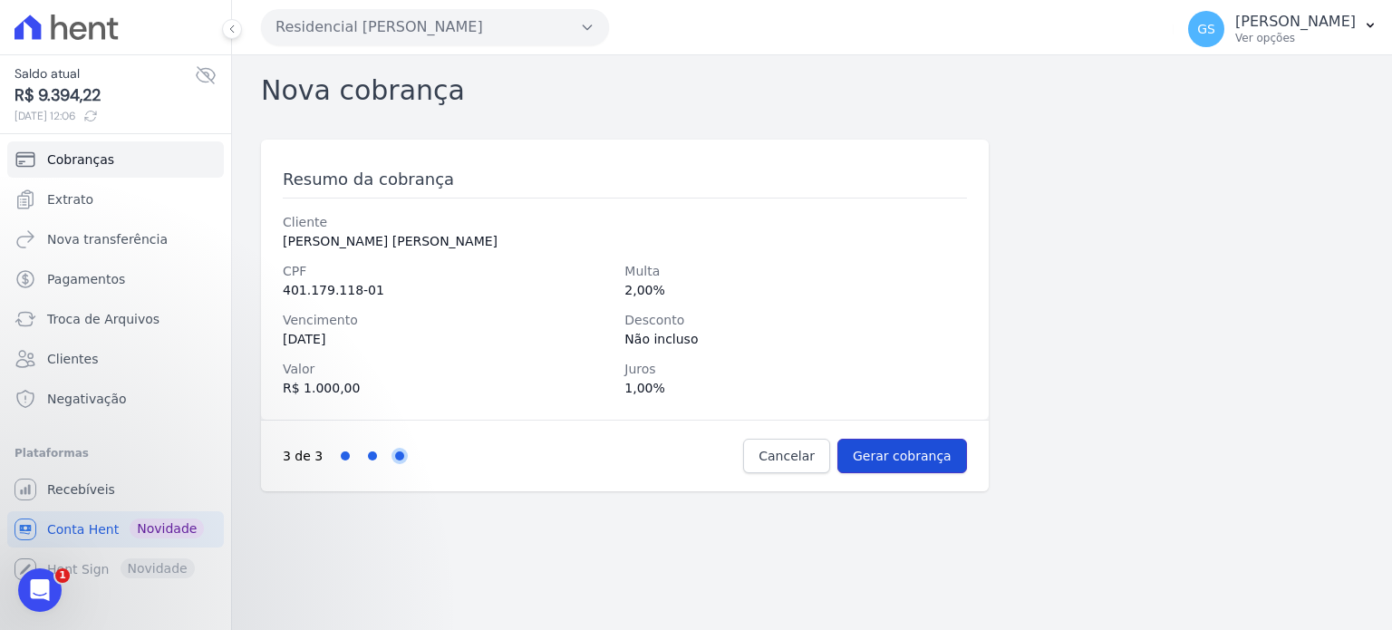
click at [880, 452] on input "Gerar cobrança" at bounding box center [903, 456] width 130 height 34
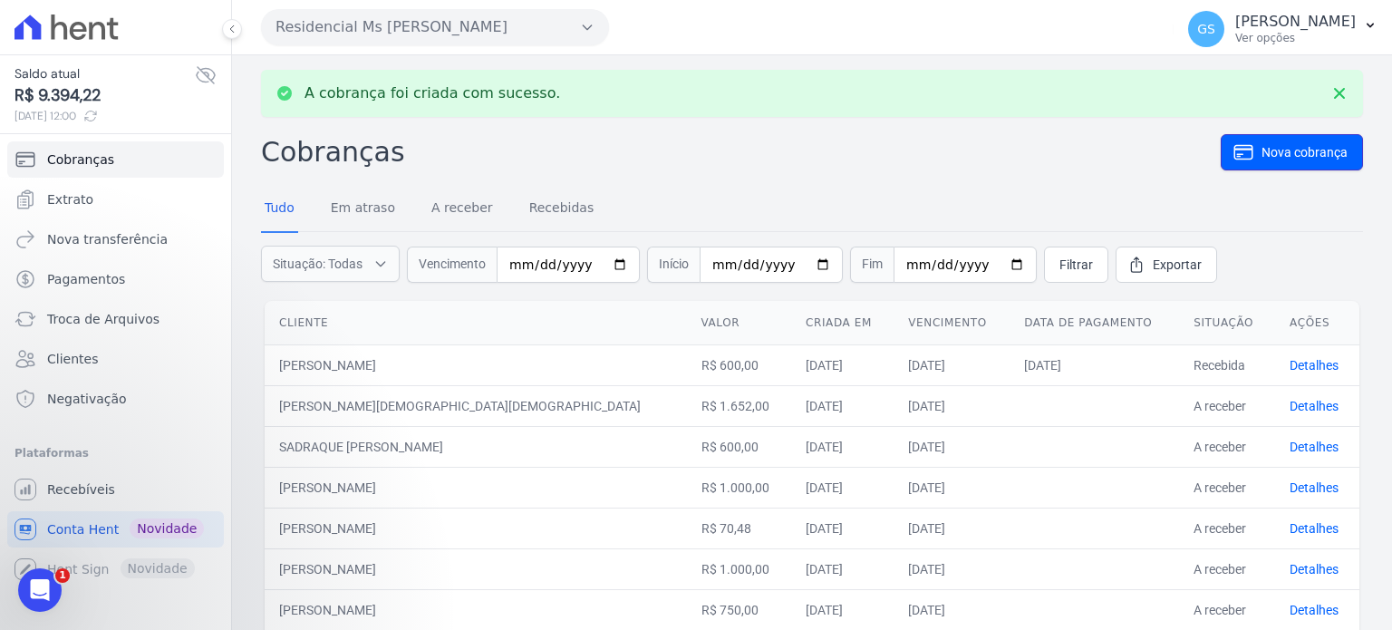
drag, startPoint x: 1249, startPoint y: 158, endPoint x: 1204, endPoint y: 160, distance: 45.4
click at [1262, 158] on span "Nova cobrança" at bounding box center [1305, 152] width 86 height 18
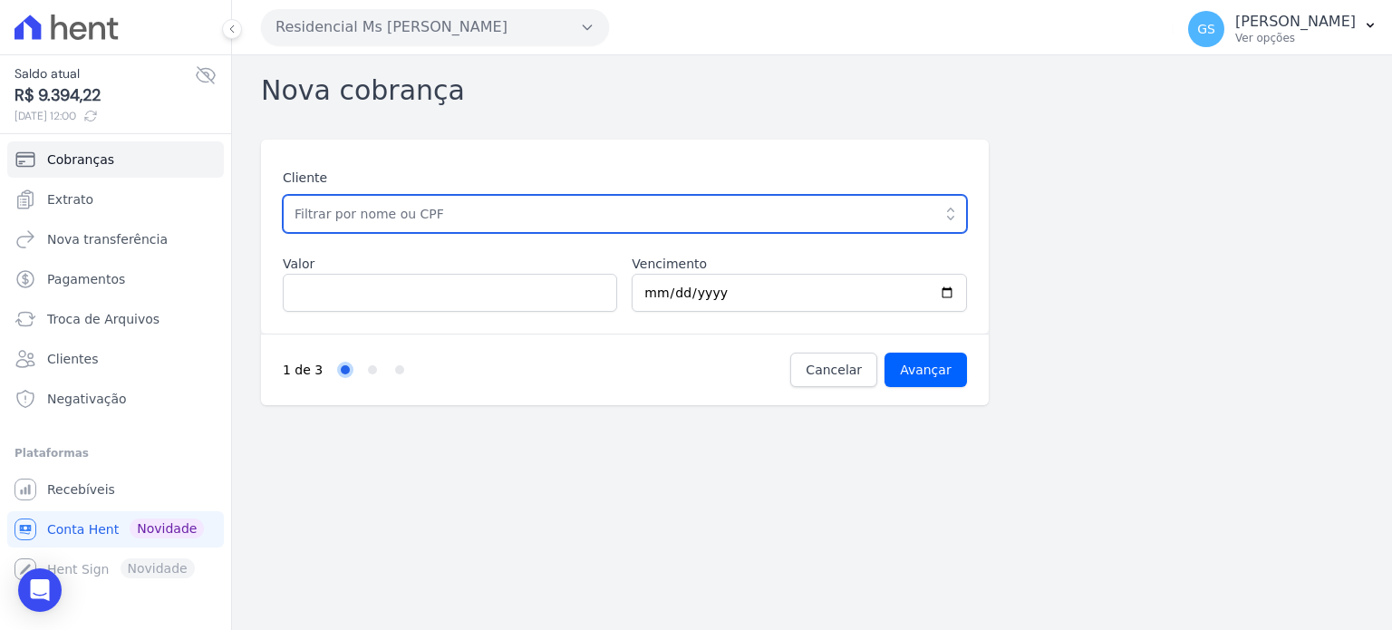
click at [486, 224] on input "text" at bounding box center [625, 214] width 684 height 38
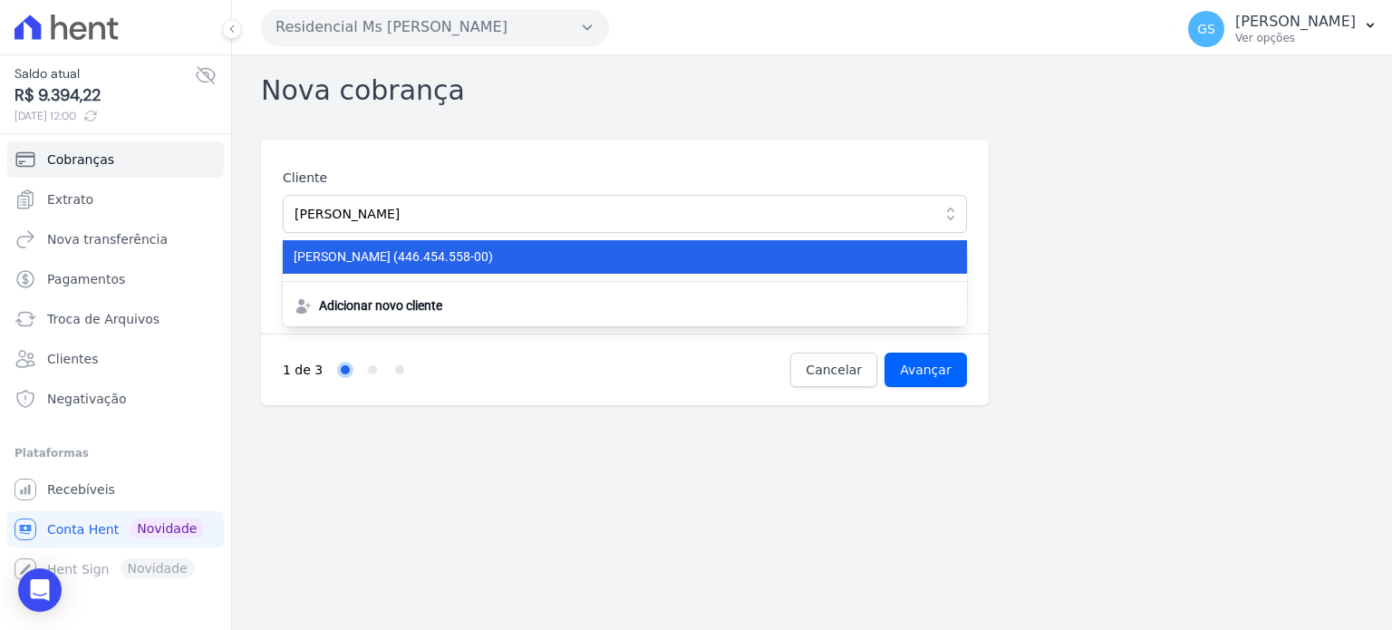
click at [457, 255] on span "CAROLINE GOMES DE AZEVEDO (446.454.558-00)" at bounding box center [614, 256] width 641 height 19
type input "[PERSON_NAME]"
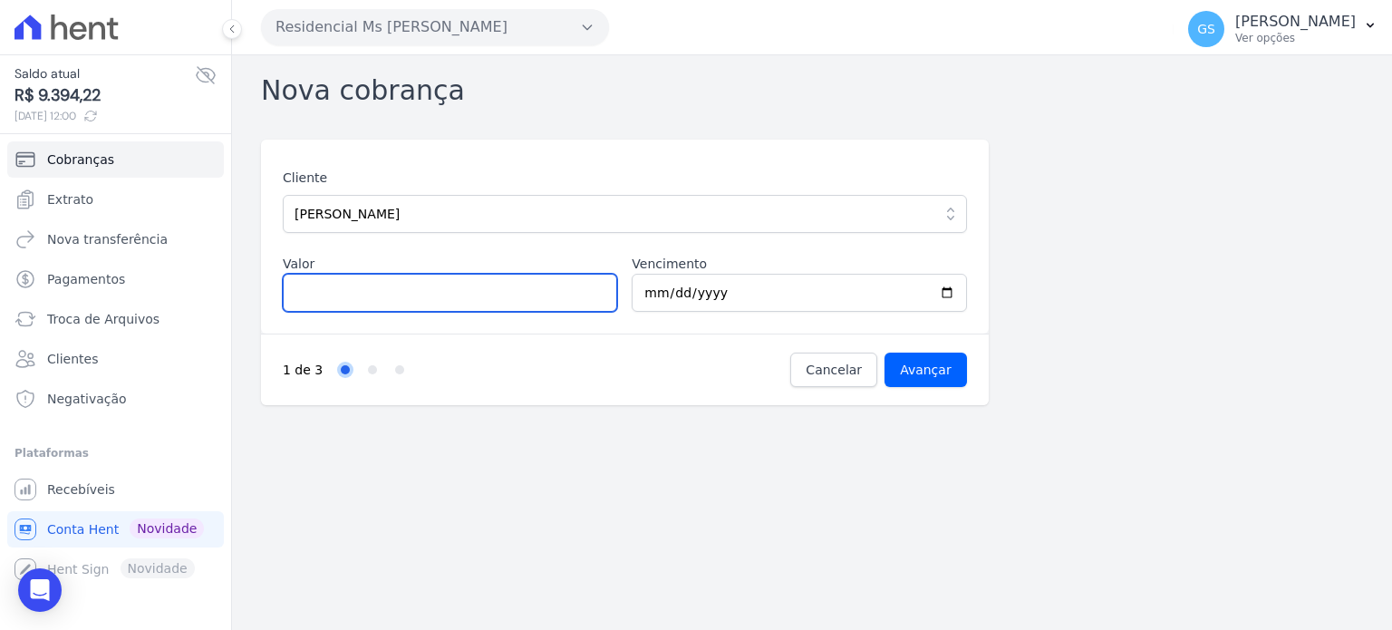
click at [441, 279] on input "Valor" at bounding box center [450, 293] width 334 height 38
type input "900"
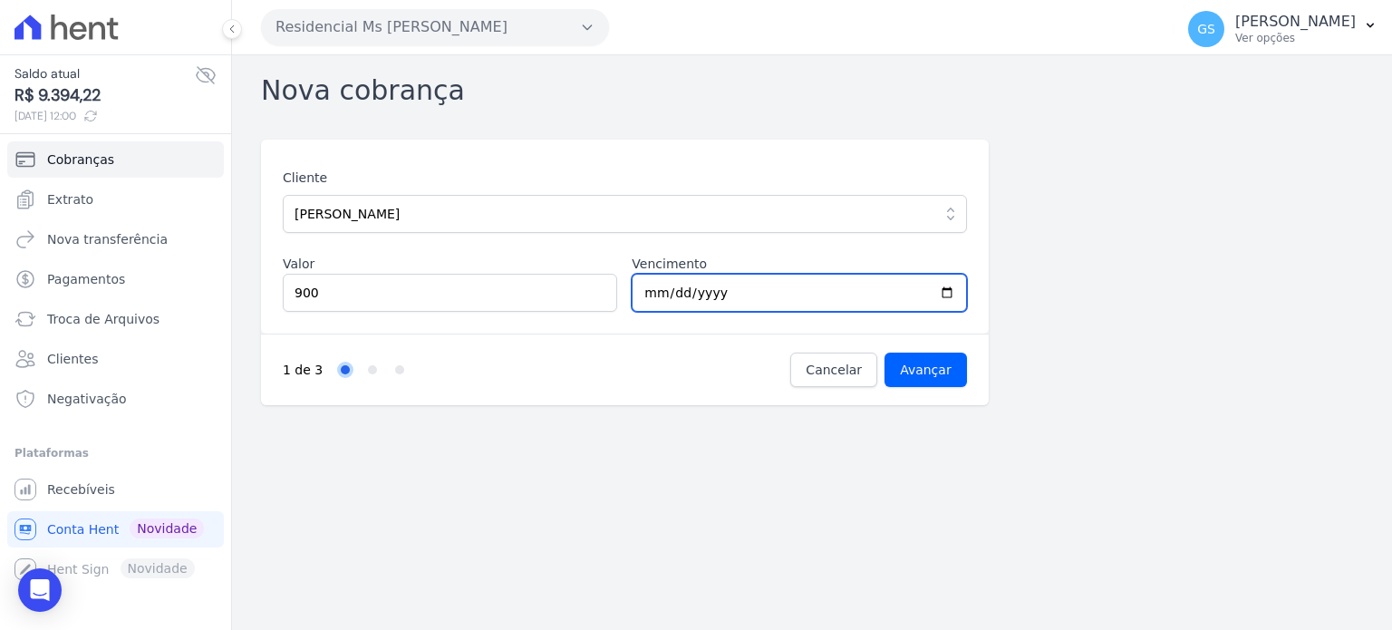
type input "2025-10-10"
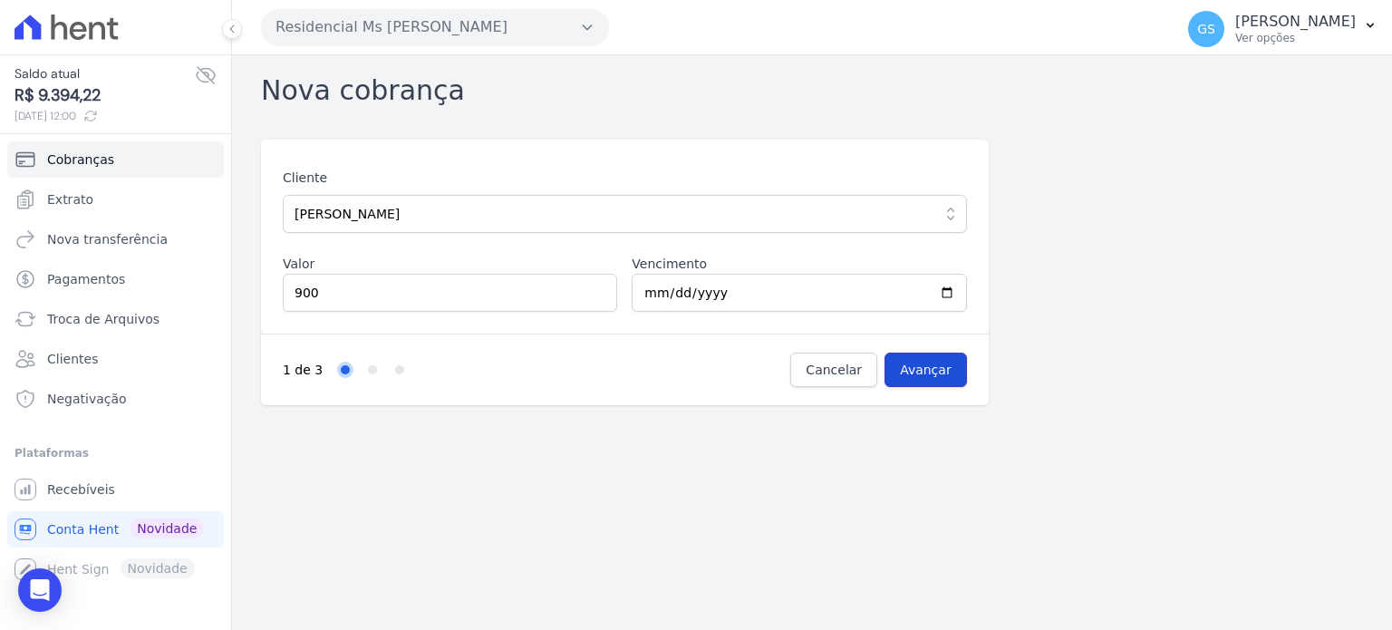
click at [914, 373] on input "Avançar" at bounding box center [926, 370] width 82 height 34
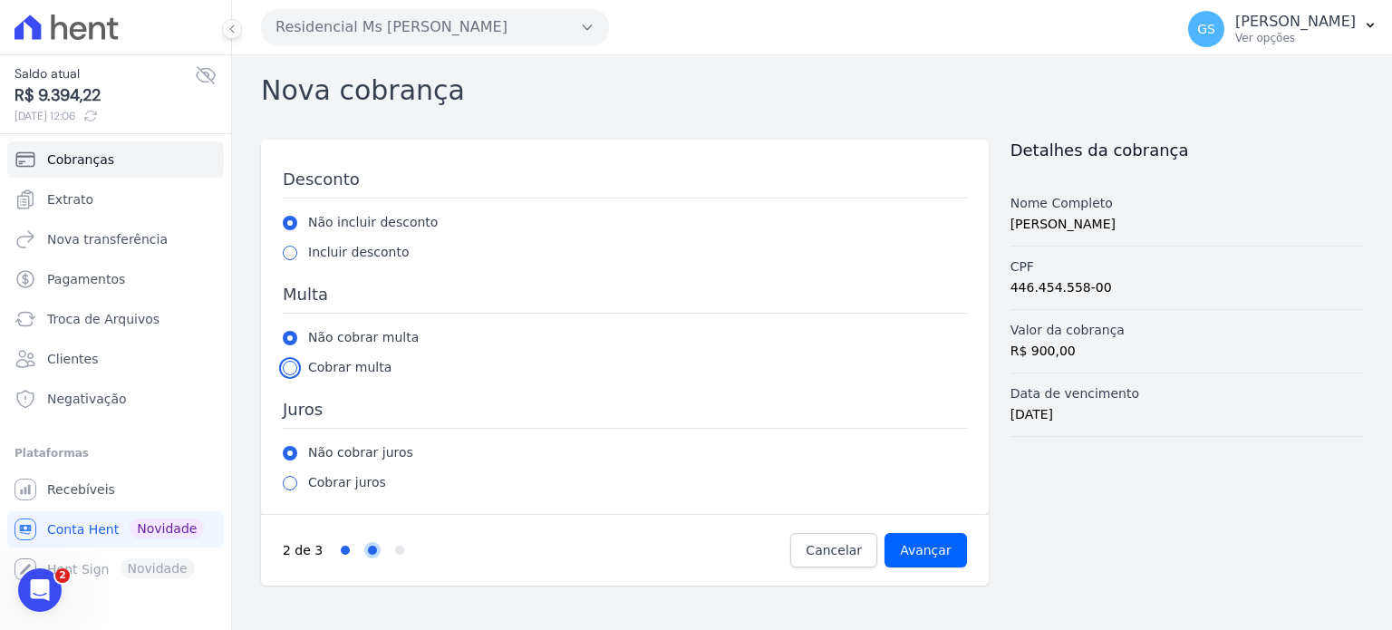
click at [295, 366] on input "radio" at bounding box center [290, 368] width 15 height 15
radio input "true"
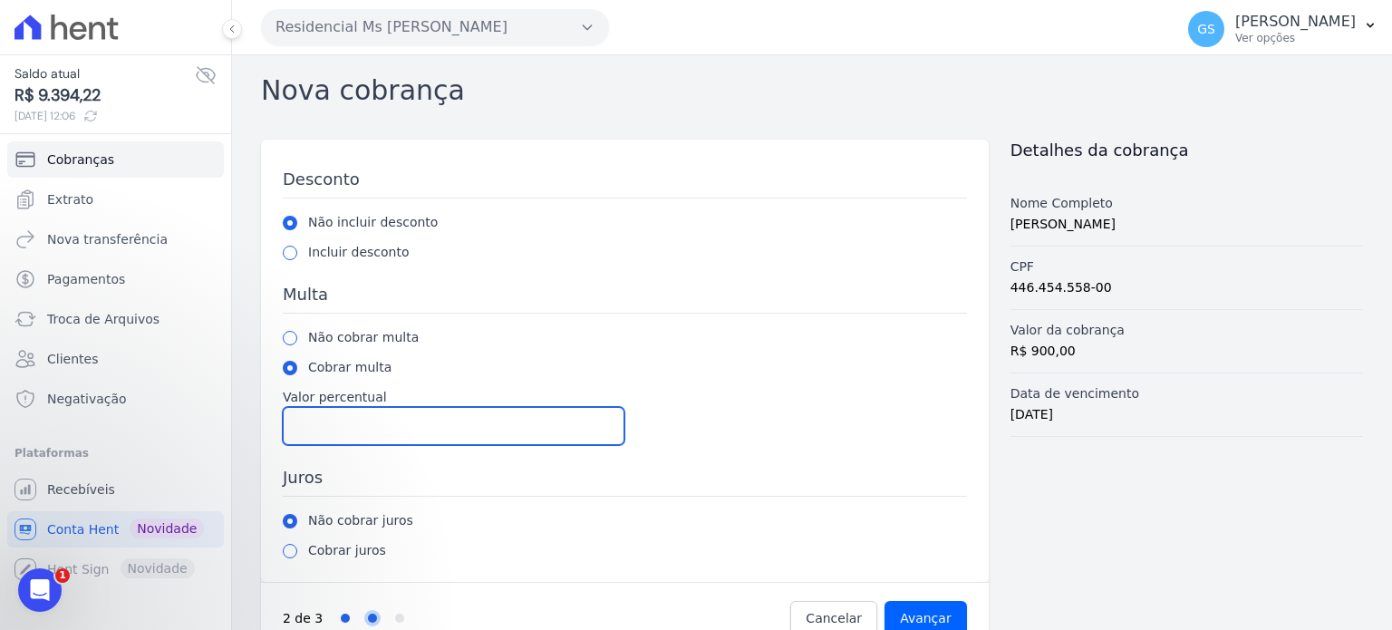
click at [337, 419] on input "Valor percentual" at bounding box center [454, 426] width 342 height 38
type input "2"
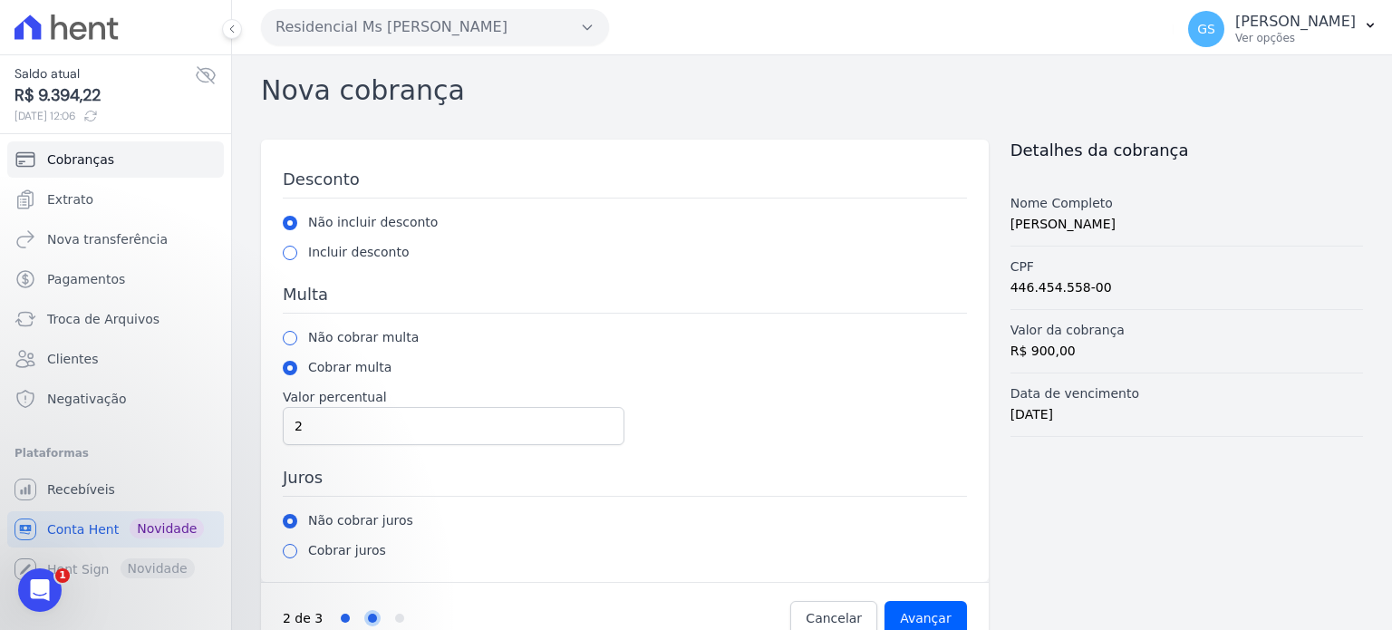
click at [297, 552] on div "Cobrar juros" at bounding box center [625, 550] width 684 height 19
click at [291, 550] on input "radio" at bounding box center [290, 551] width 15 height 15
radio input "true"
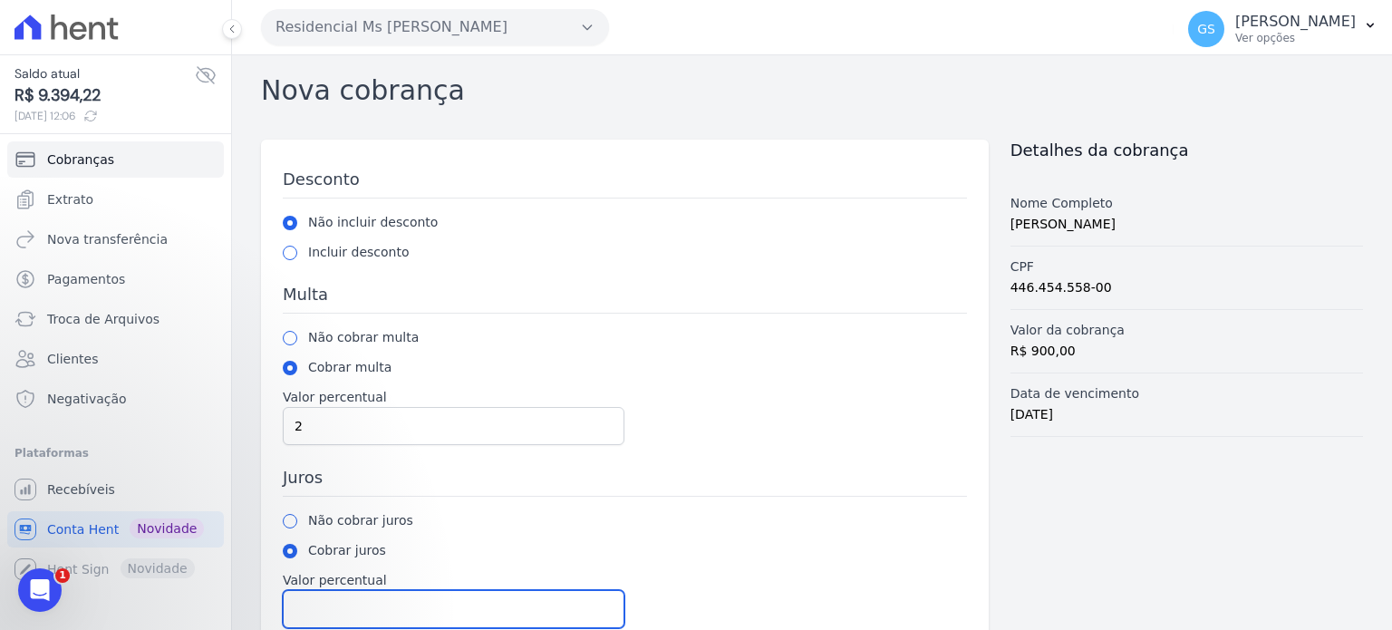
click at [333, 603] on input "Valor percentual" at bounding box center [454, 609] width 342 height 38
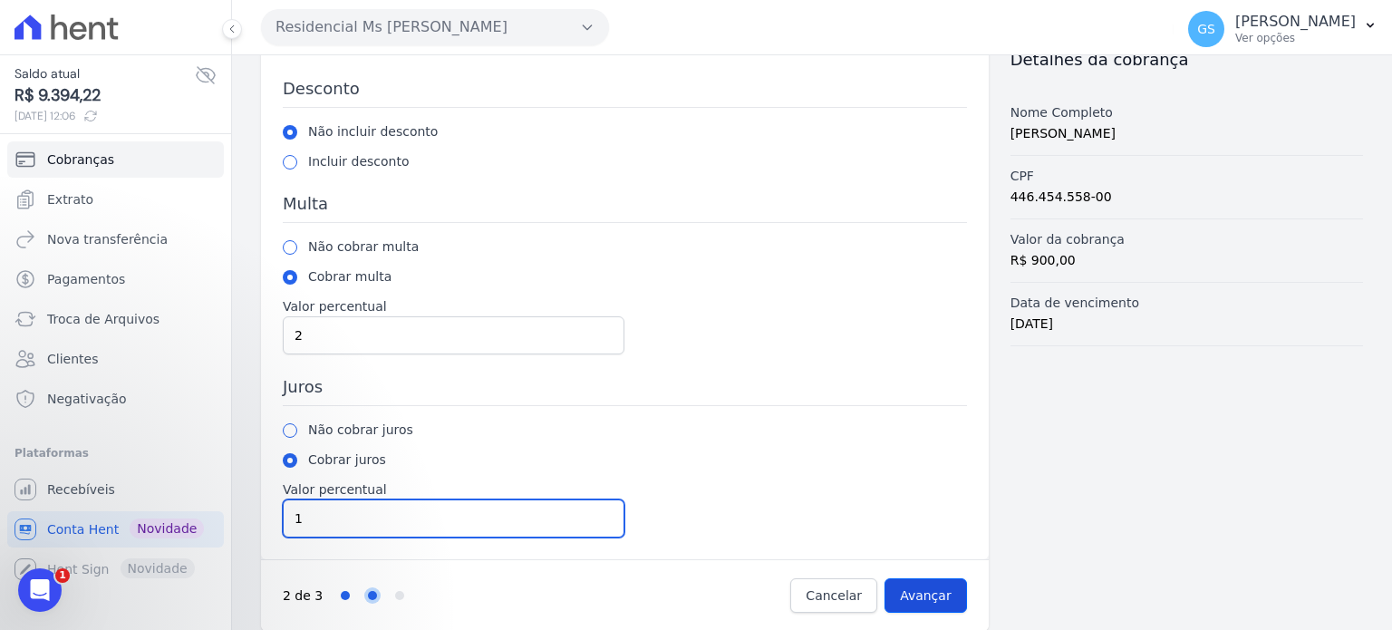
type input "1"
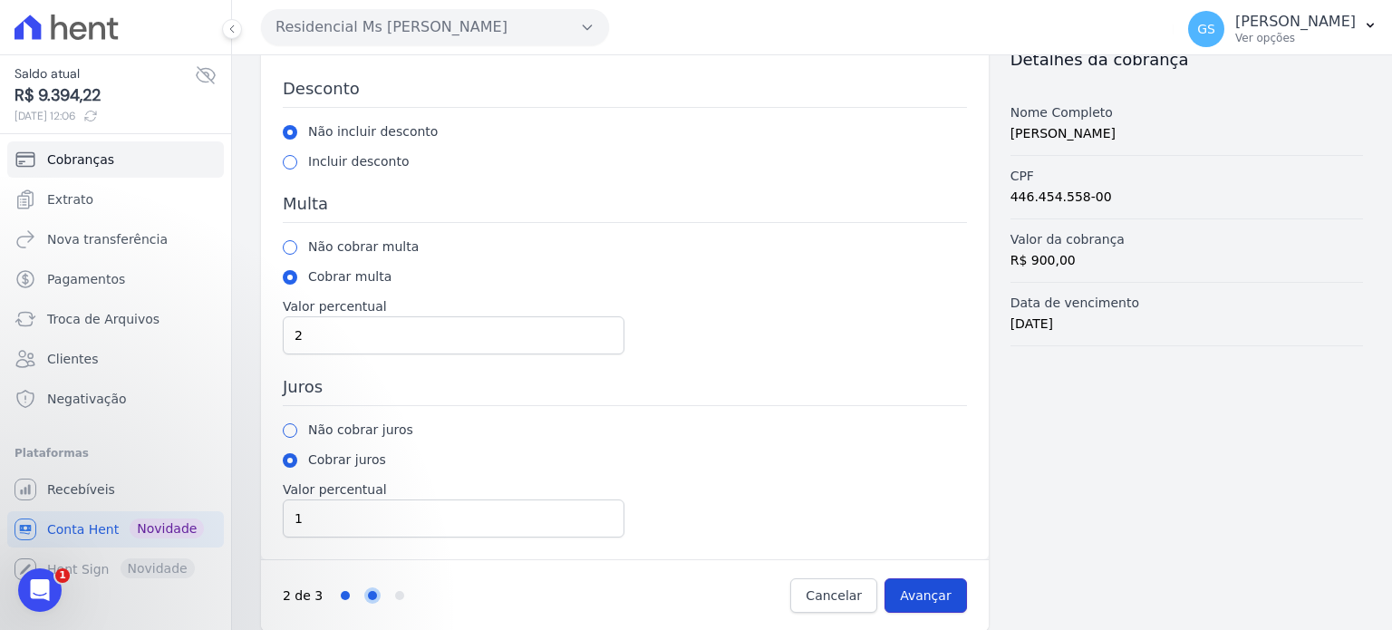
click at [908, 596] on input "Avançar" at bounding box center [926, 595] width 82 height 34
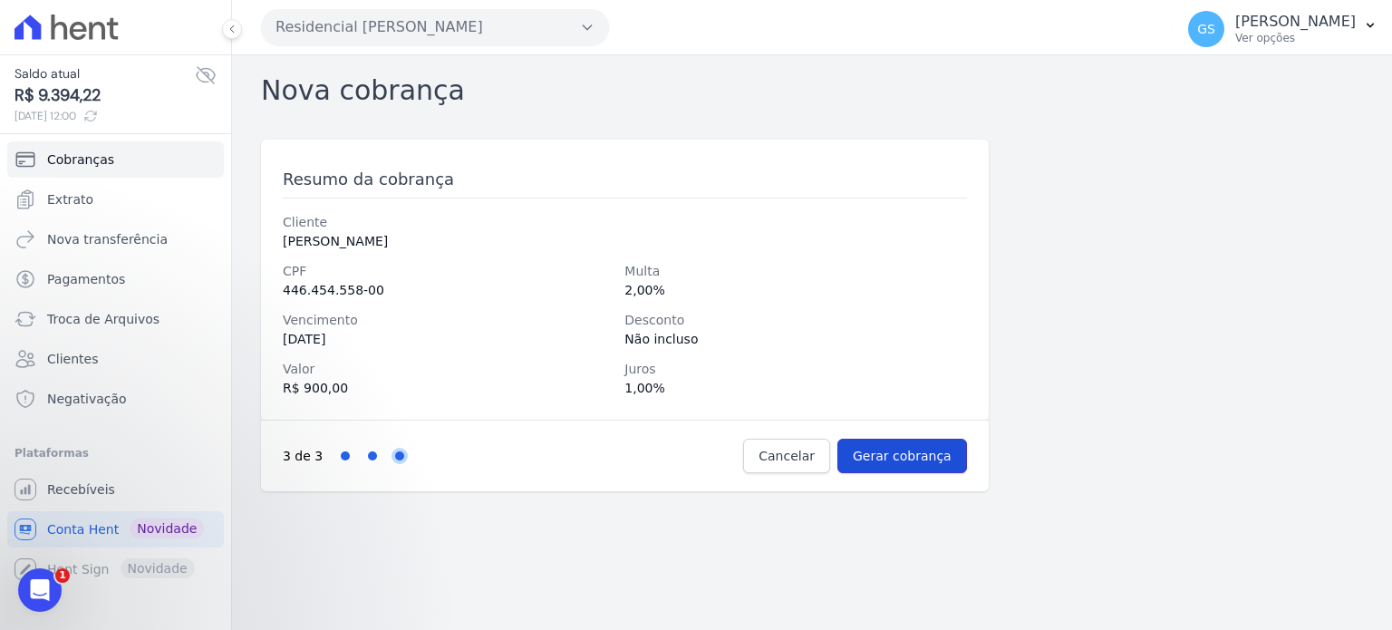
click at [932, 467] on input "Gerar cobrança" at bounding box center [903, 456] width 130 height 34
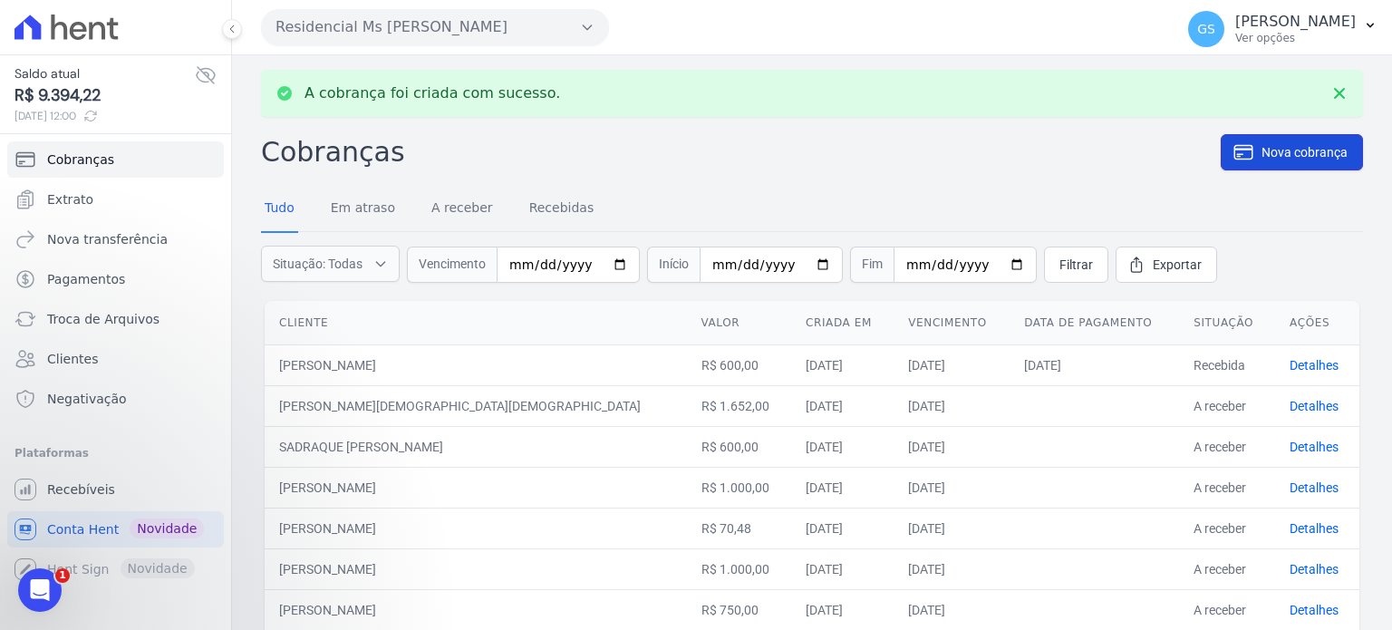
click at [1263, 166] on link "Nova cobrança" at bounding box center [1292, 152] width 142 height 36
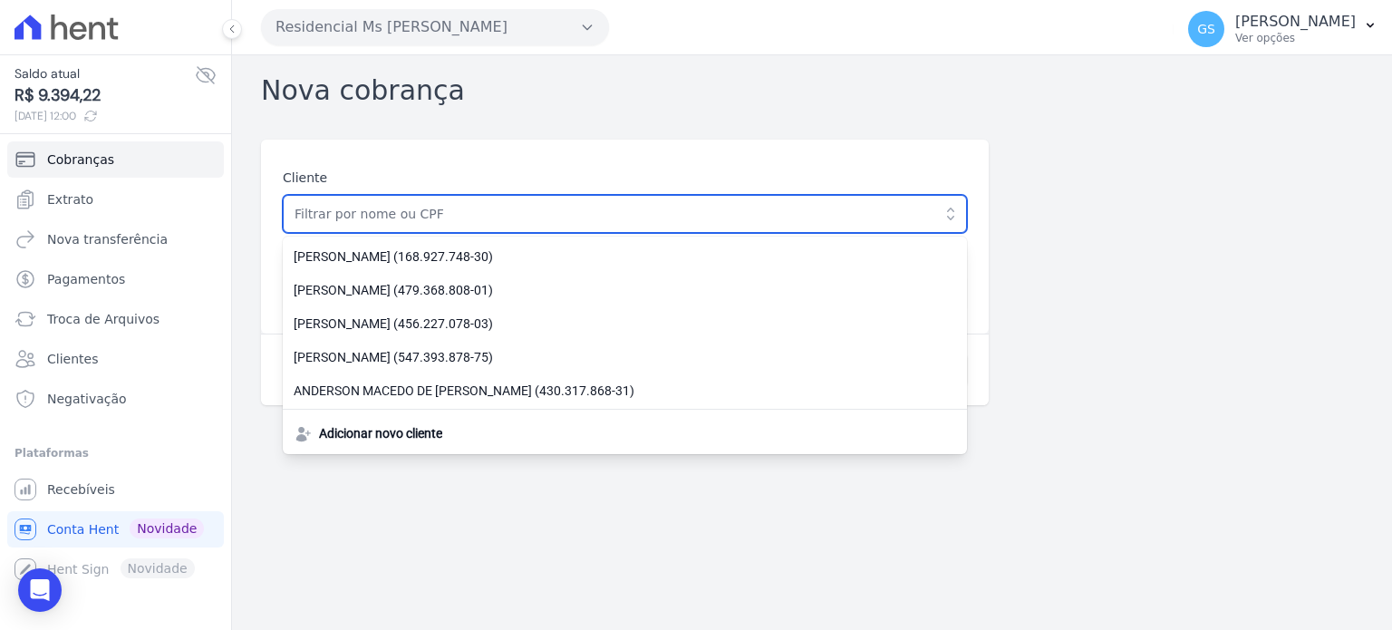
click at [570, 227] on input "text" at bounding box center [625, 214] width 684 height 38
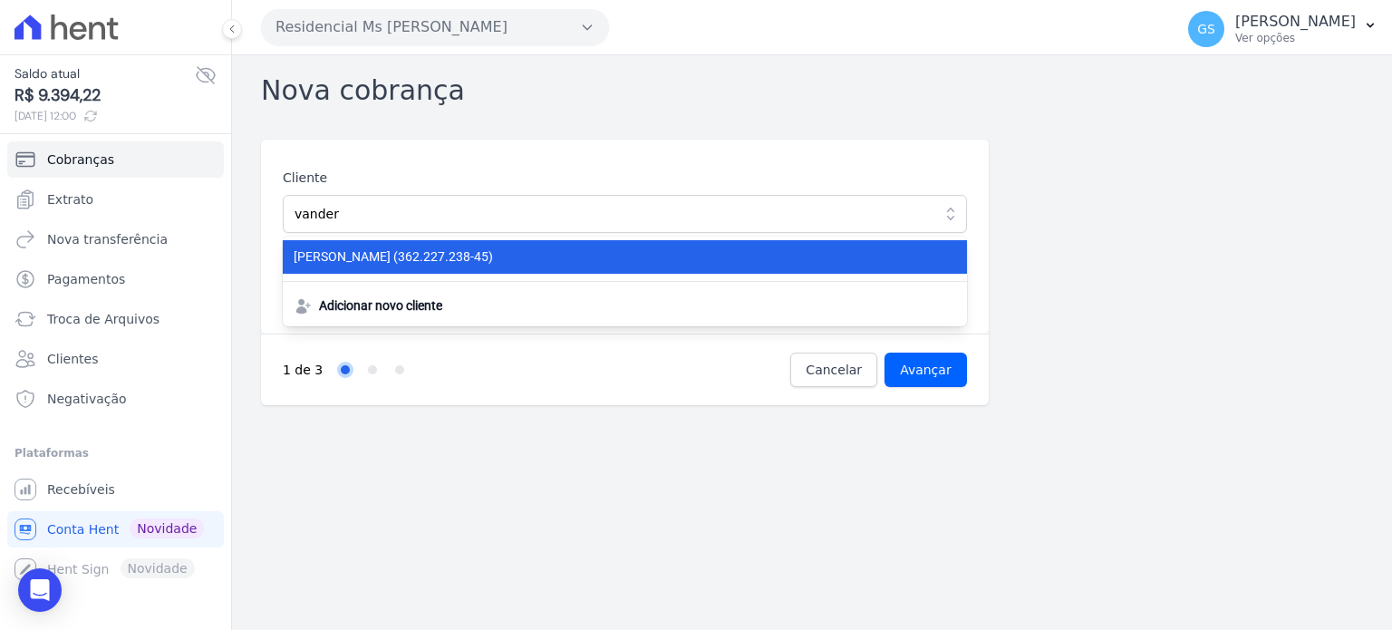
click at [627, 257] on span "VANDERLEI SOARES RODRIGUES (362.227.238-45)" at bounding box center [614, 256] width 641 height 19
type input "[PERSON_NAME]"
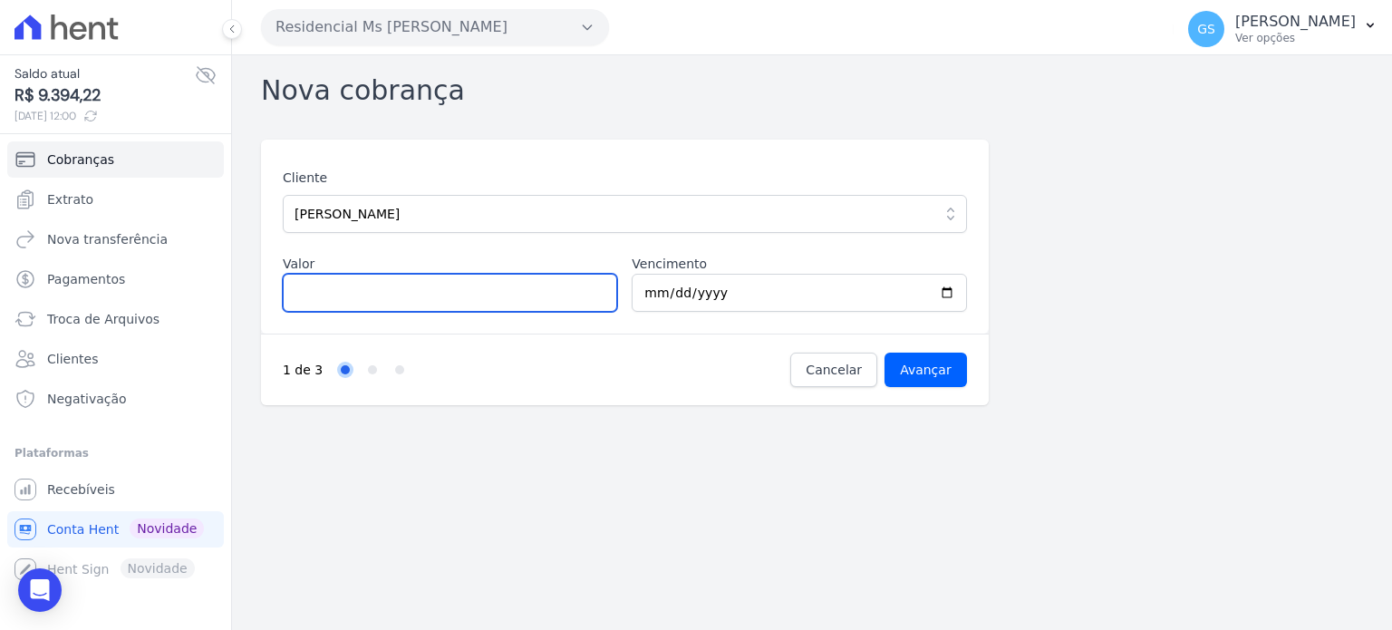
click at [561, 286] on input "Valor" at bounding box center [450, 293] width 334 height 38
type input "1000"
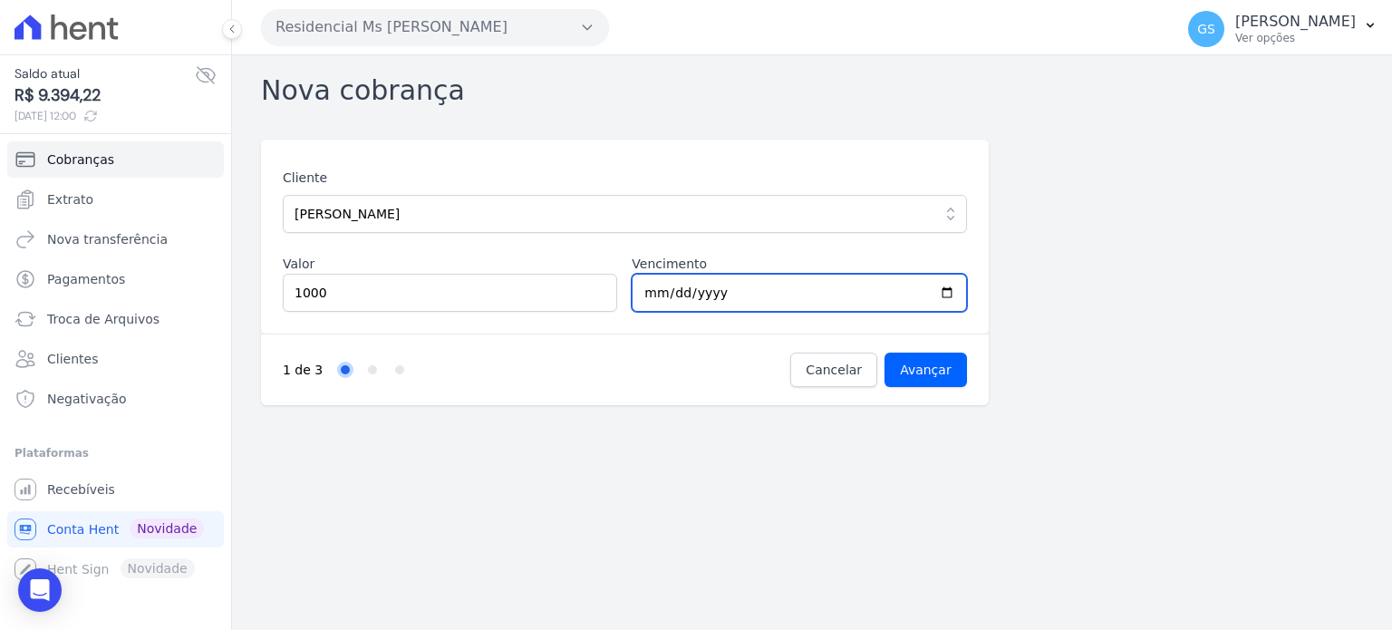
type input "[DATE]"
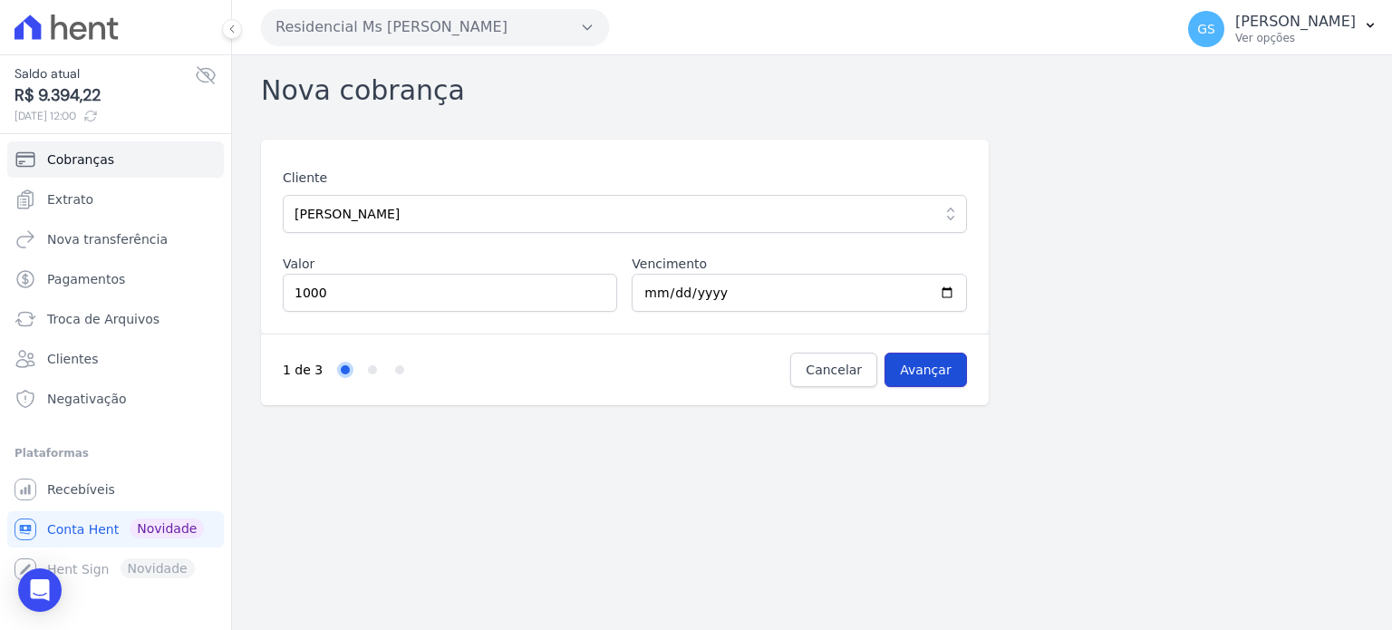
click at [948, 376] on input "Avançar" at bounding box center [926, 370] width 82 height 34
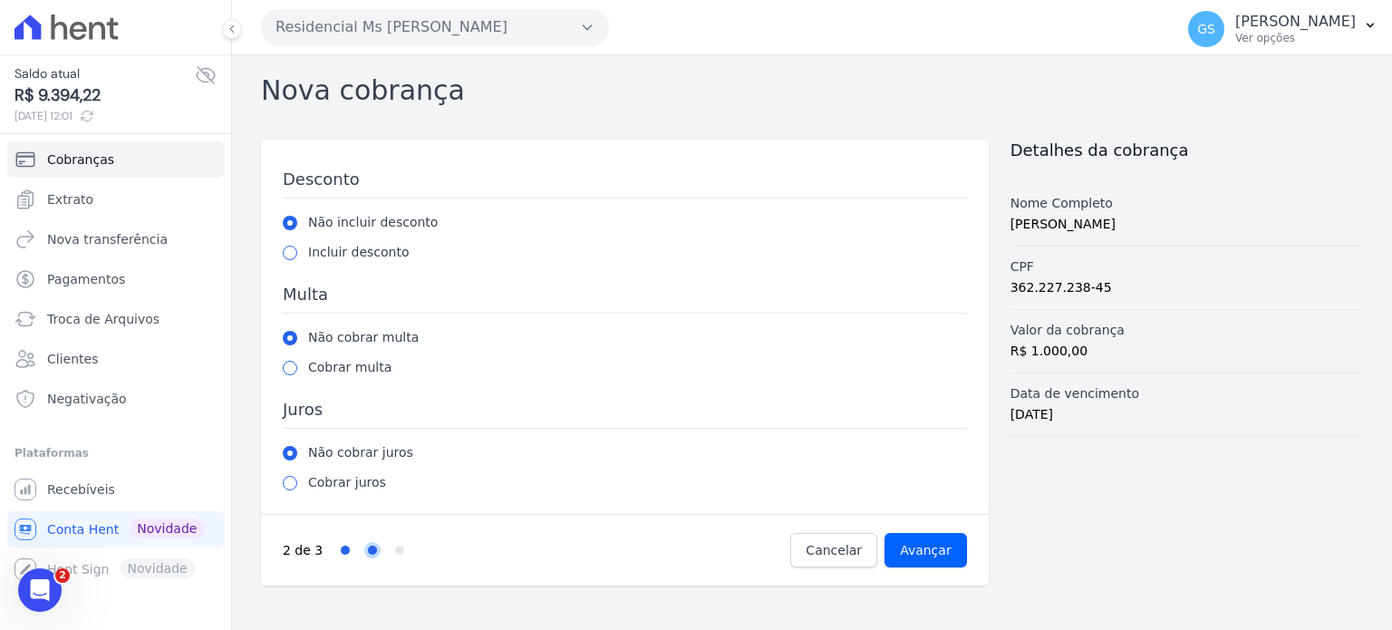
click at [297, 367] on div "Cobrar multa" at bounding box center [625, 367] width 684 height 19
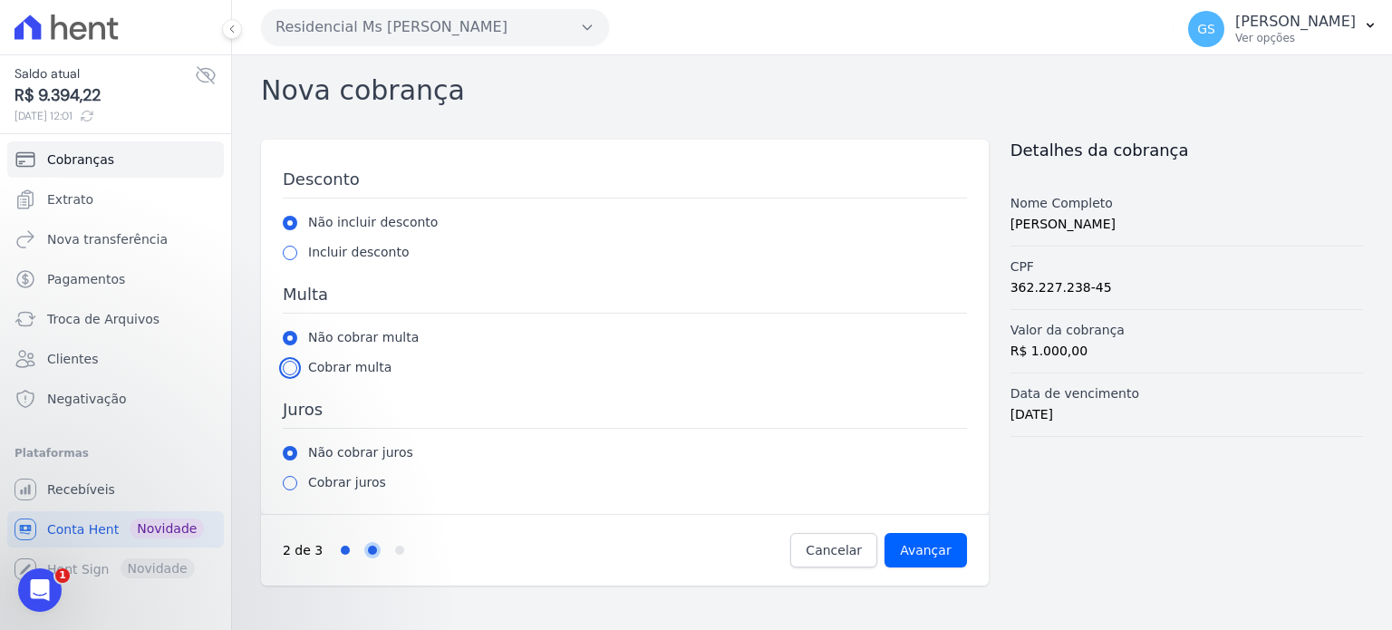
click at [292, 373] on input "radio" at bounding box center [290, 368] width 15 height 15
radio input "true"
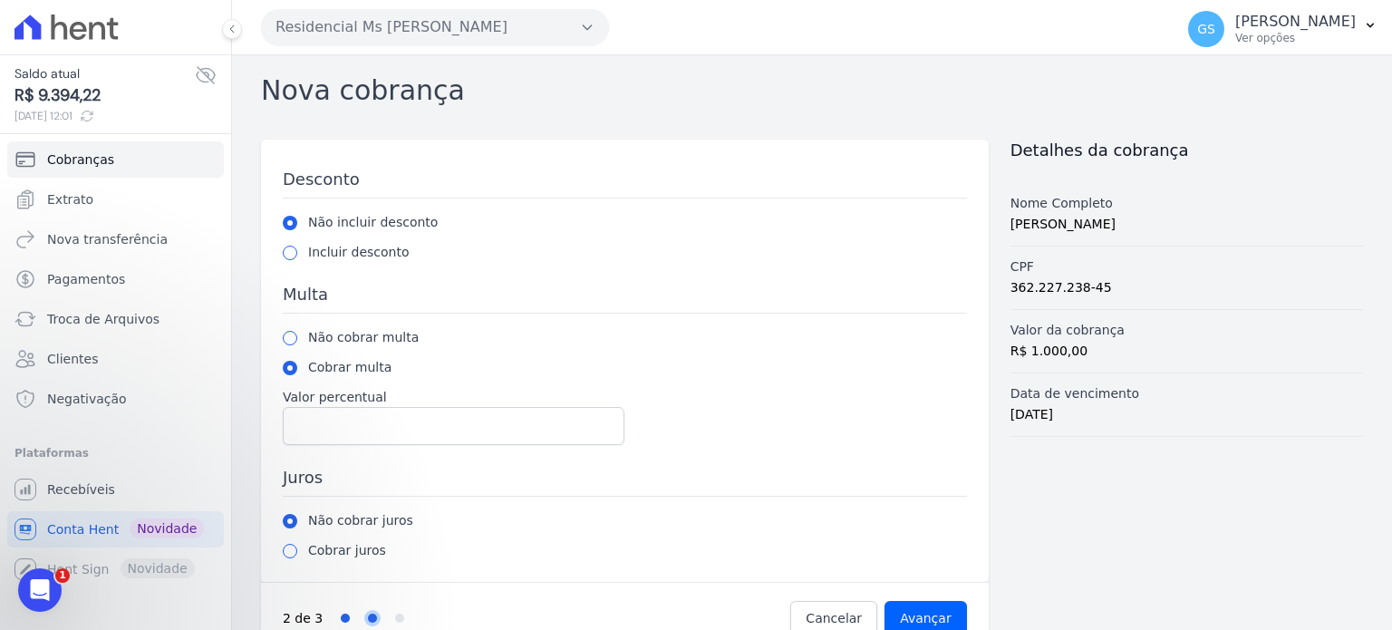
click at [327, 444] on div "Desconto Não incluir desconto Incluir desconto Valor percentual Multa Não cobra…" at bounding box center [625, 365] width 684 height 392
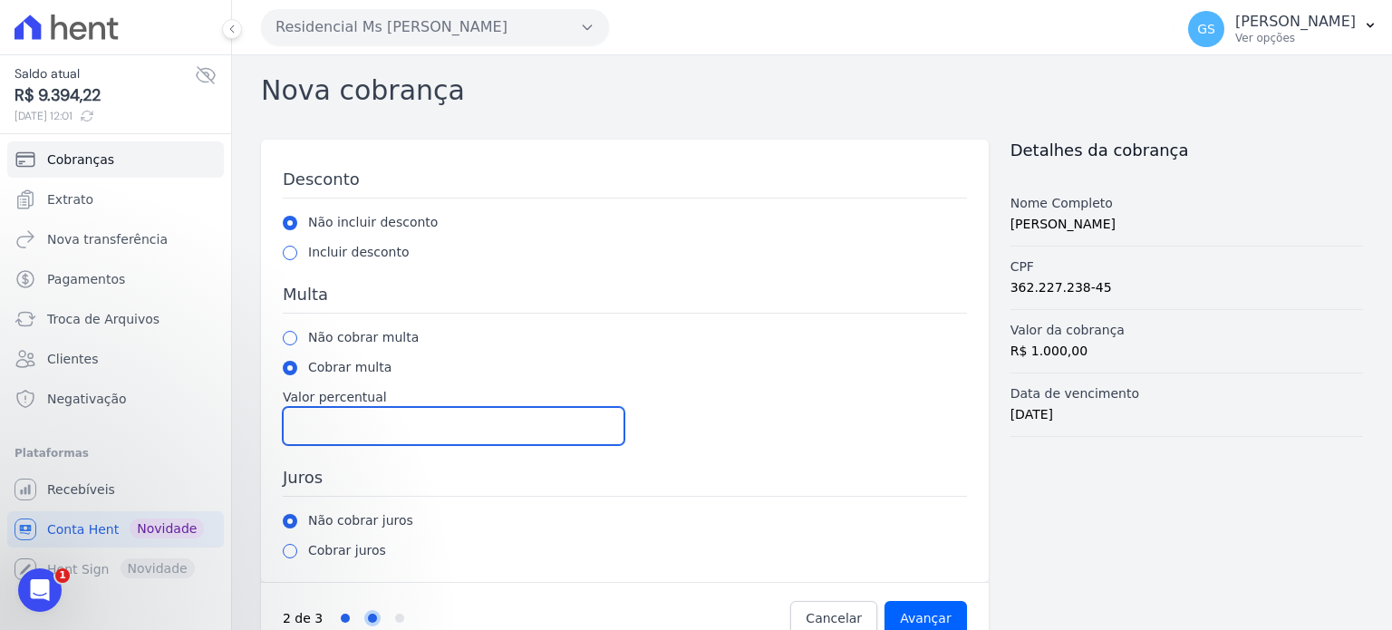
click at [338, 435] on input "Valor percentual" at bounding box center [454, 426] width 342 height 38
type input "2"
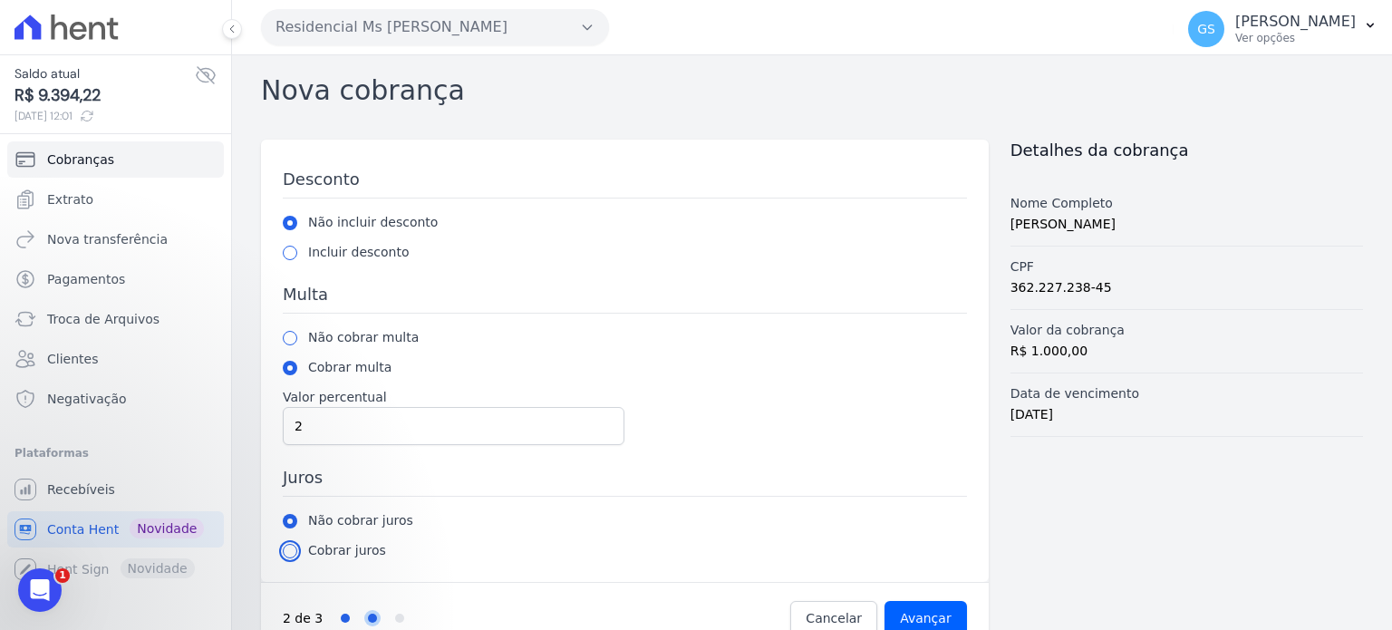
click at [290, 549] on input "radio" at bounding box center [290, 551] width 15 height 15
radio input "true"
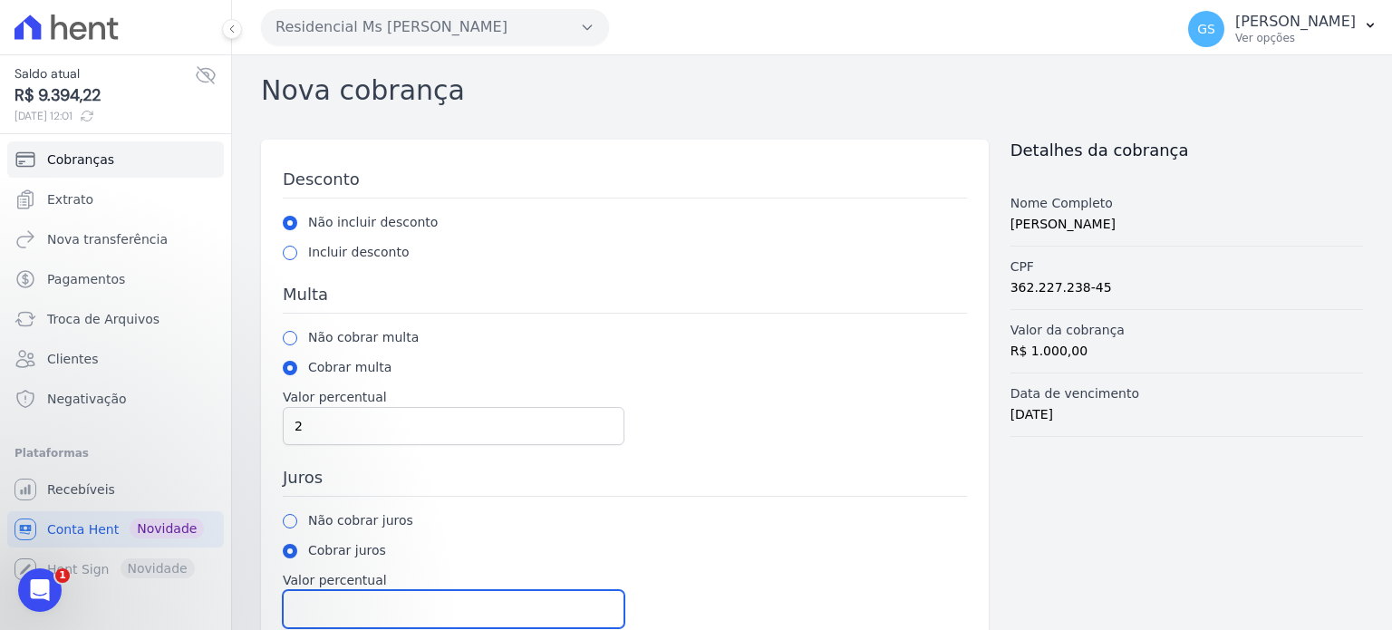
click at [356, 596] on input "Valor percentual" at bounding box center [454, 609] width 342 height 38
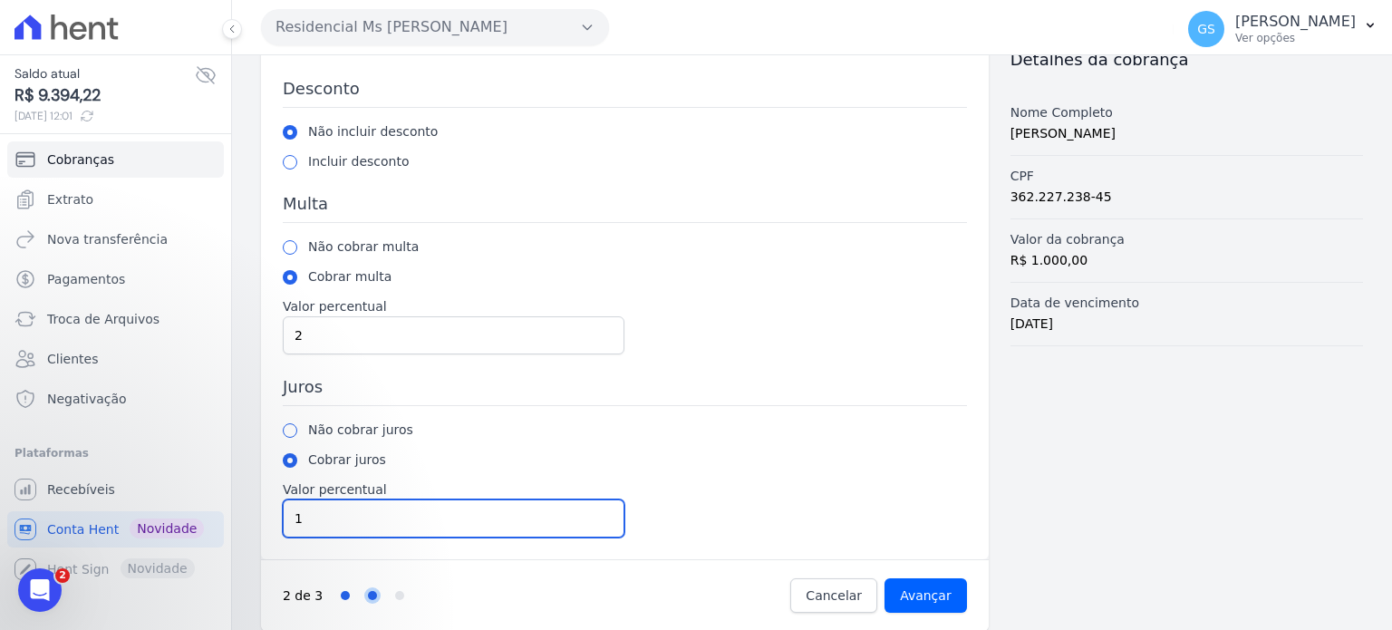
scroll to position [103, 0]
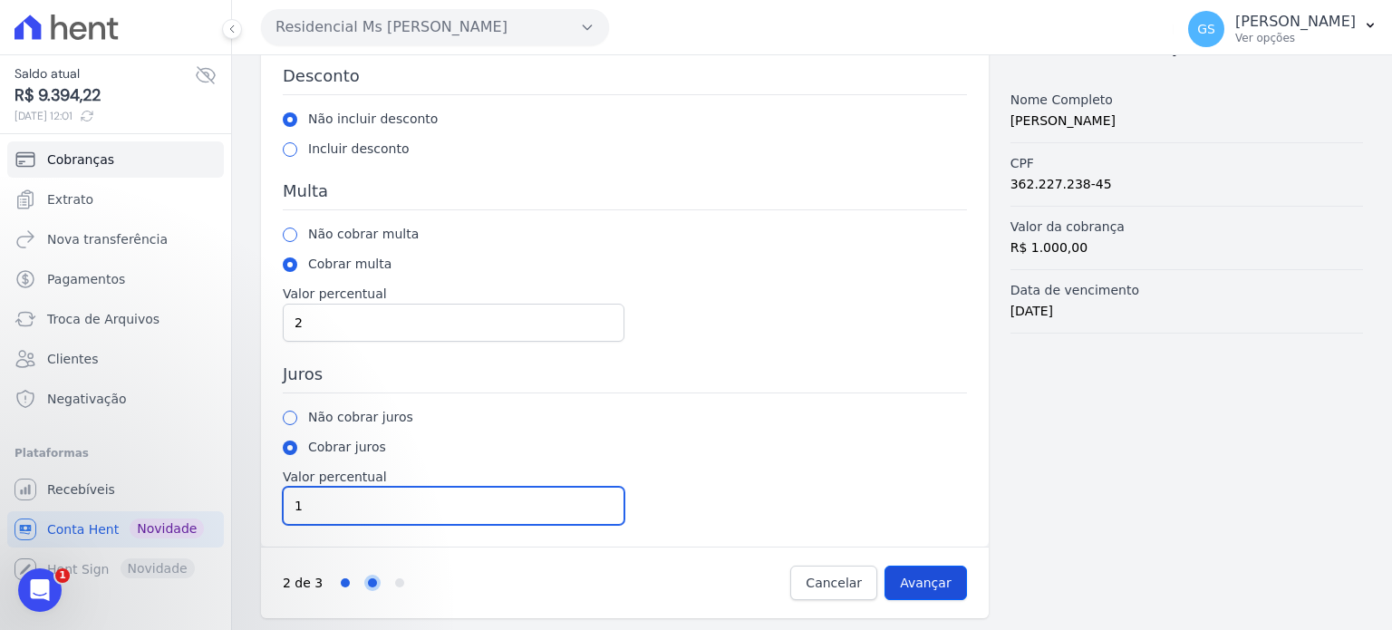
type input "1"
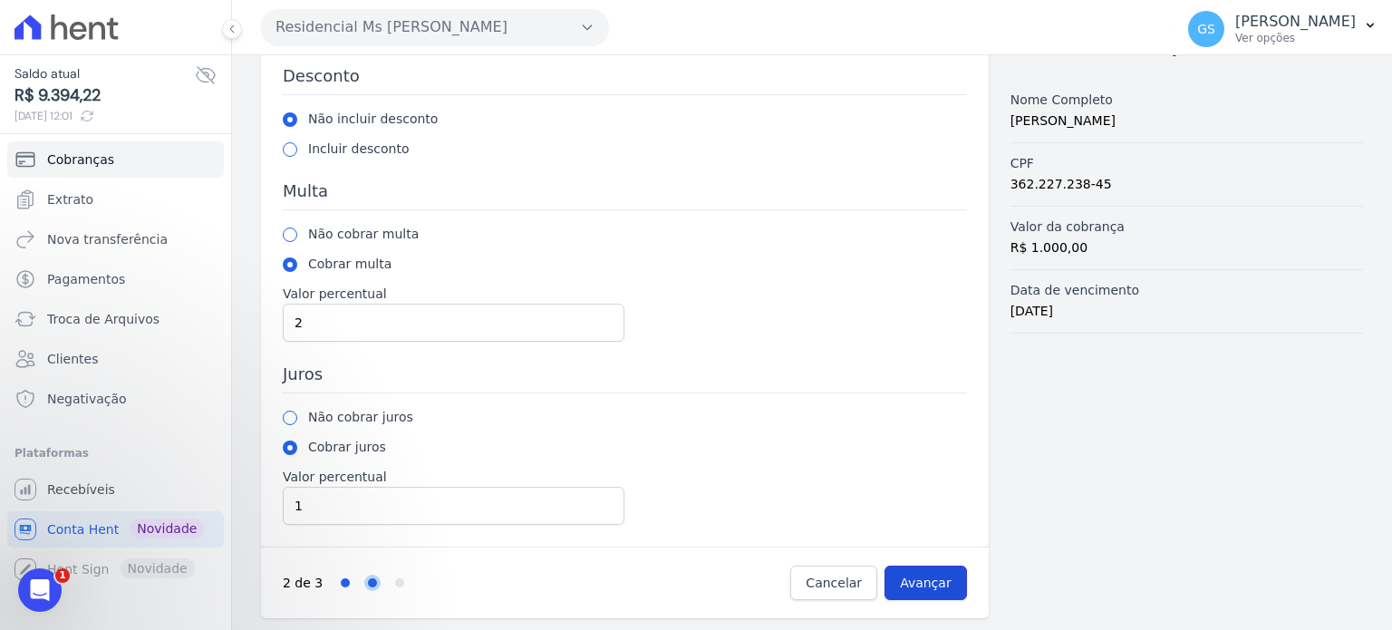
click at [907, 568] on input "Avançar" at bounding box center [926, 583] width 82 height 34
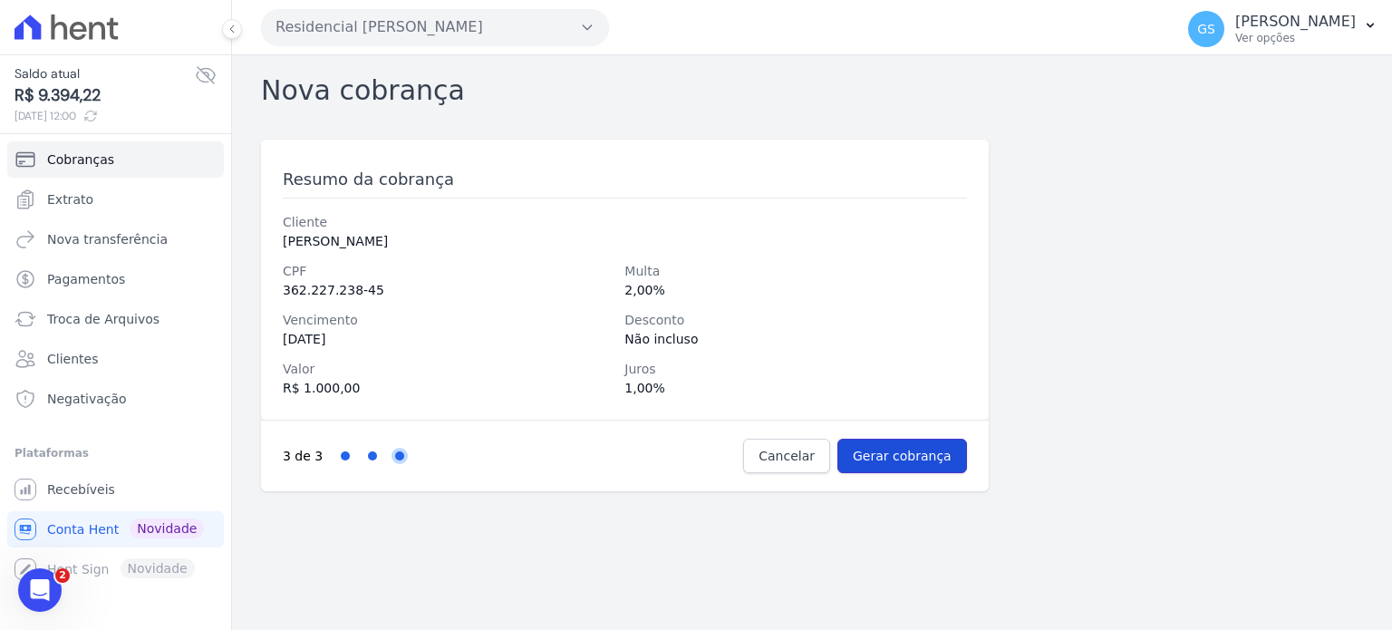
click at [917, 464] on input "Gerar cobrança" at bounding box center [903, 456] width 130 height 34
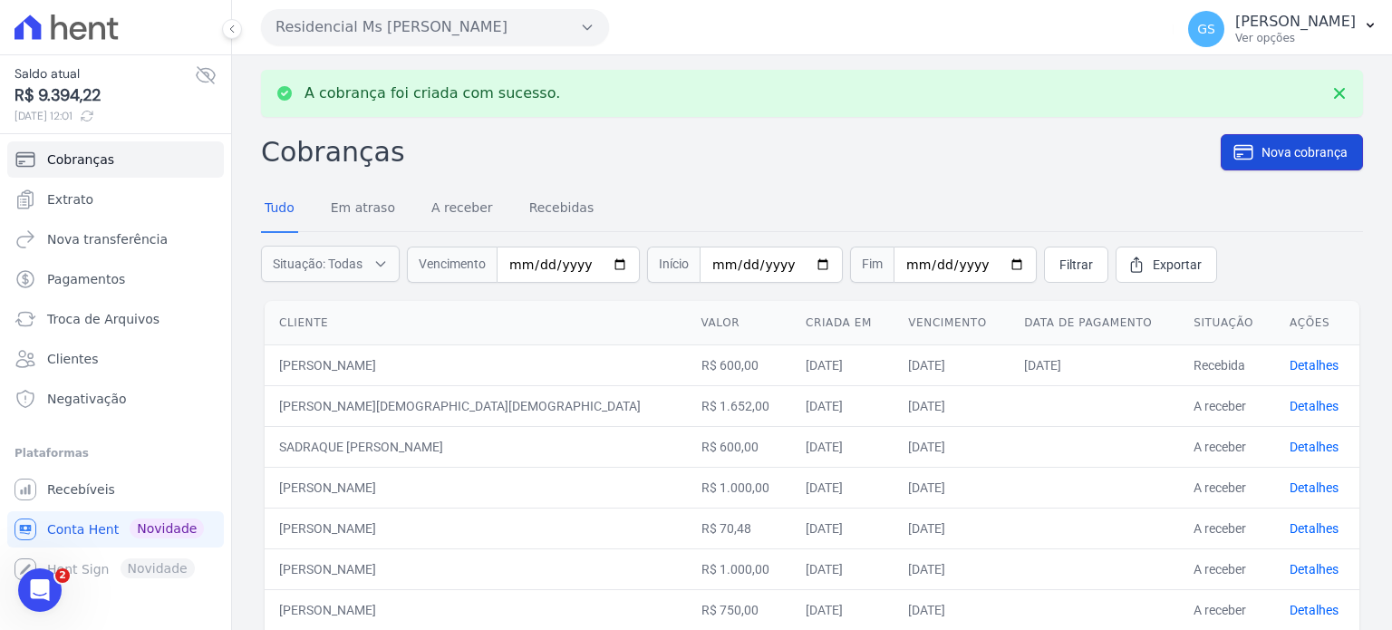
click at [1296, 159] on span "Nova cobrança" at bounding box center [1305, 152] width 86 height 18
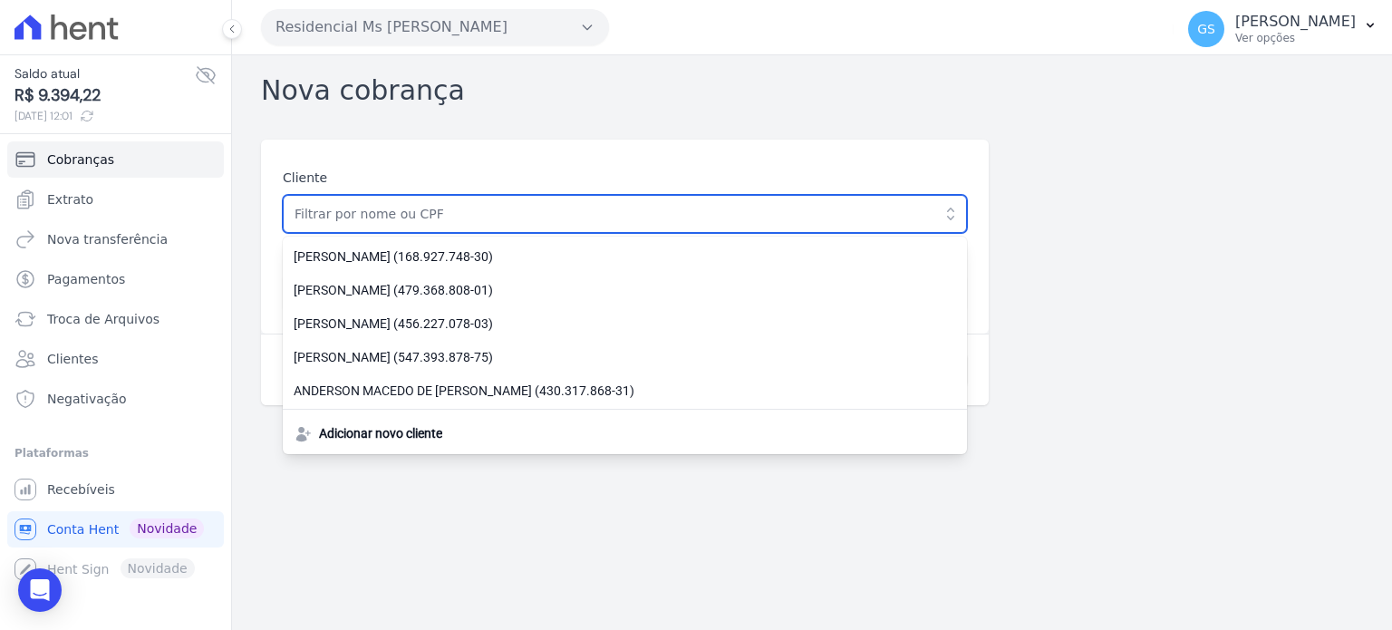
click at [722, 217] on input "text" at bounding box center [625, 214] width 684 height 38
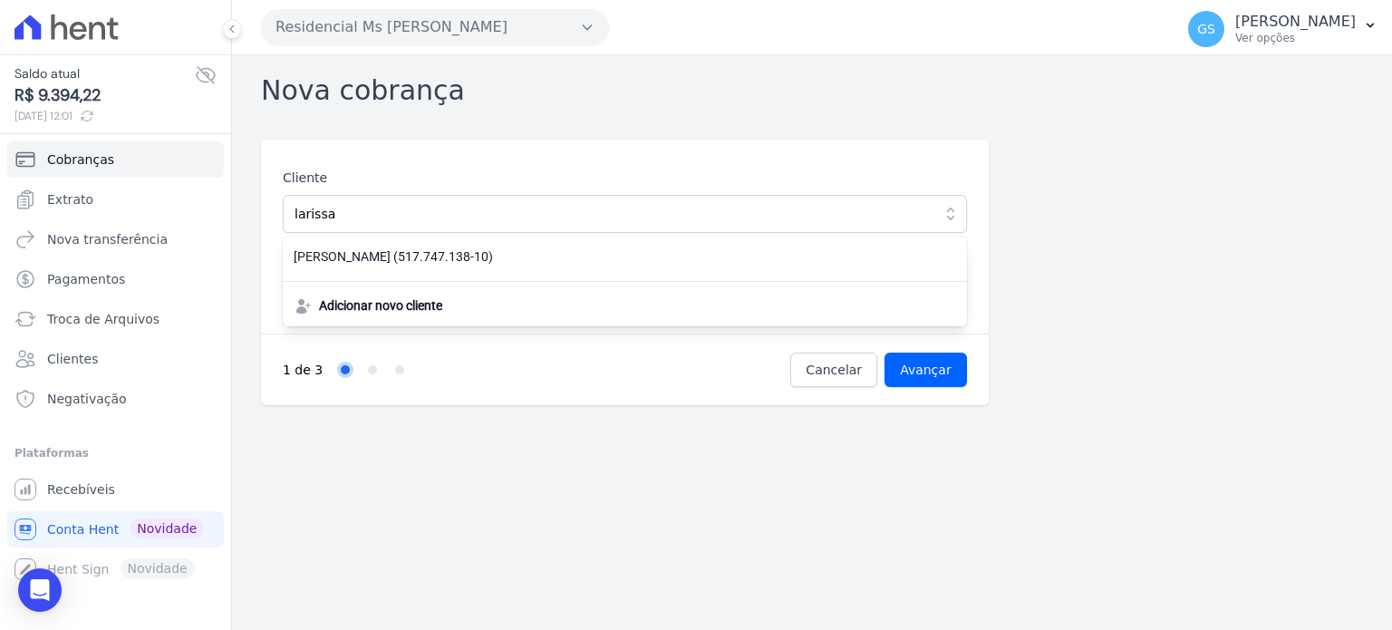
drag, startPoint x: 703, startPoint y: 249, endPoint x: 660, endPoint y: 267, distance: 47.1
click at [703, 250] on span "[PERSON_NAME] (517.747.138-10)" at bounding box center [614, 256] width 641 height 19
type input "[PERSON_NAME]"
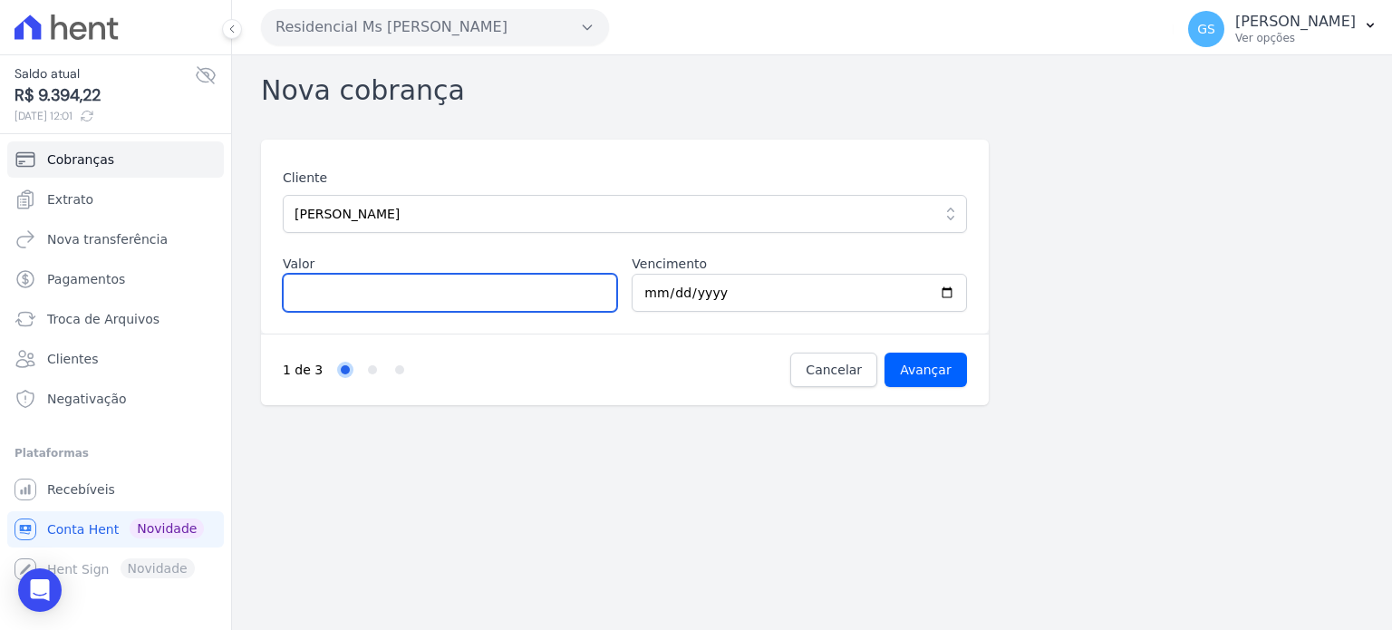
click at [519, 296] on input "Valor" at bounding box center [450, 293] width 334 height 38
type input "1200"
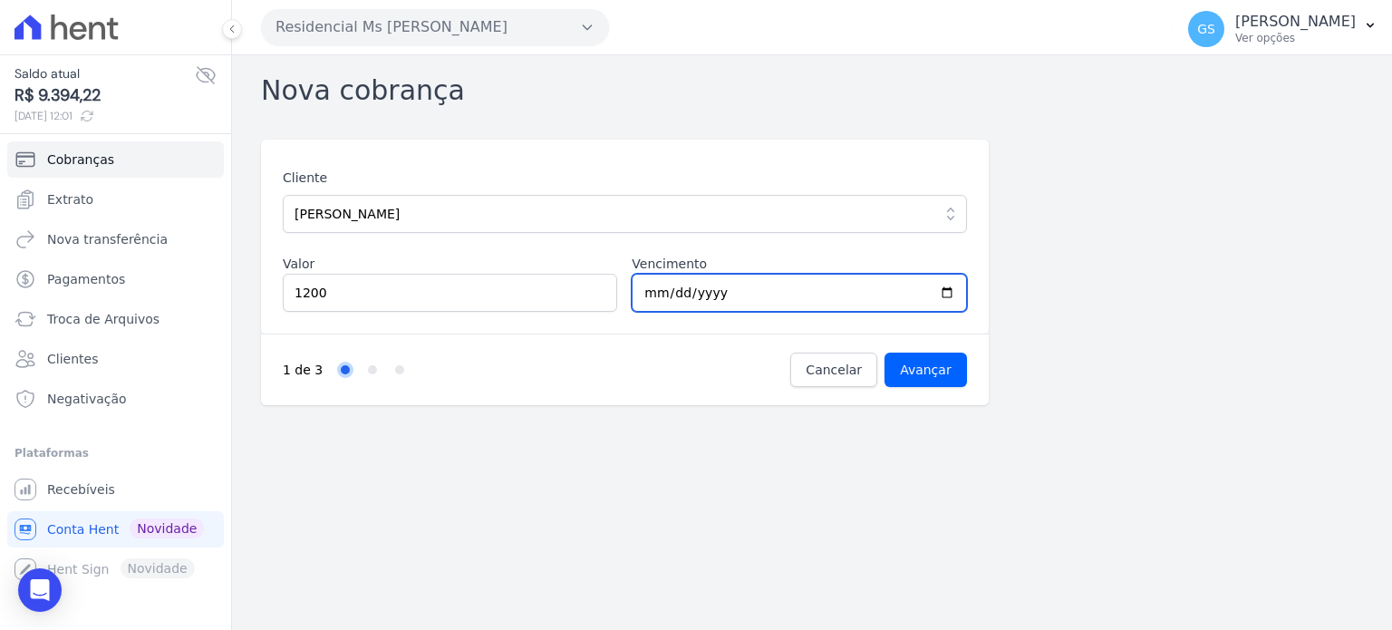
type input "[DATE]"
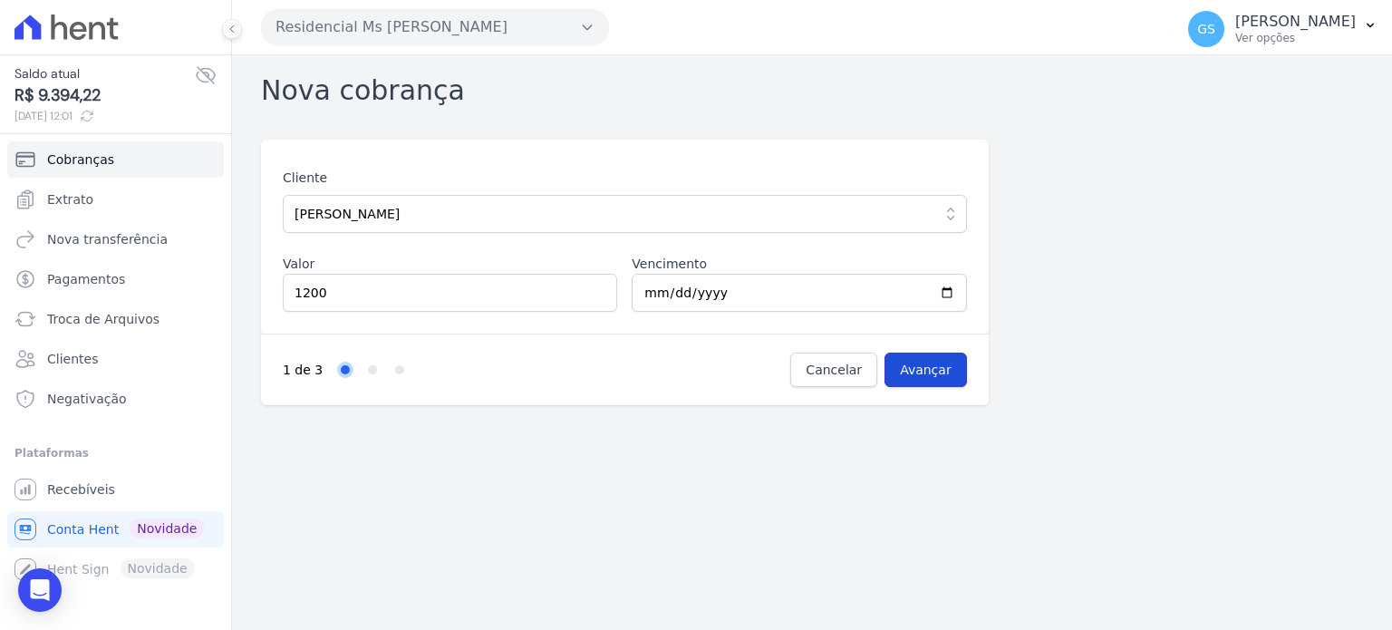
click at [932, 370] on input "Avançar" at bounding box center [926, 370] width 82 height 34
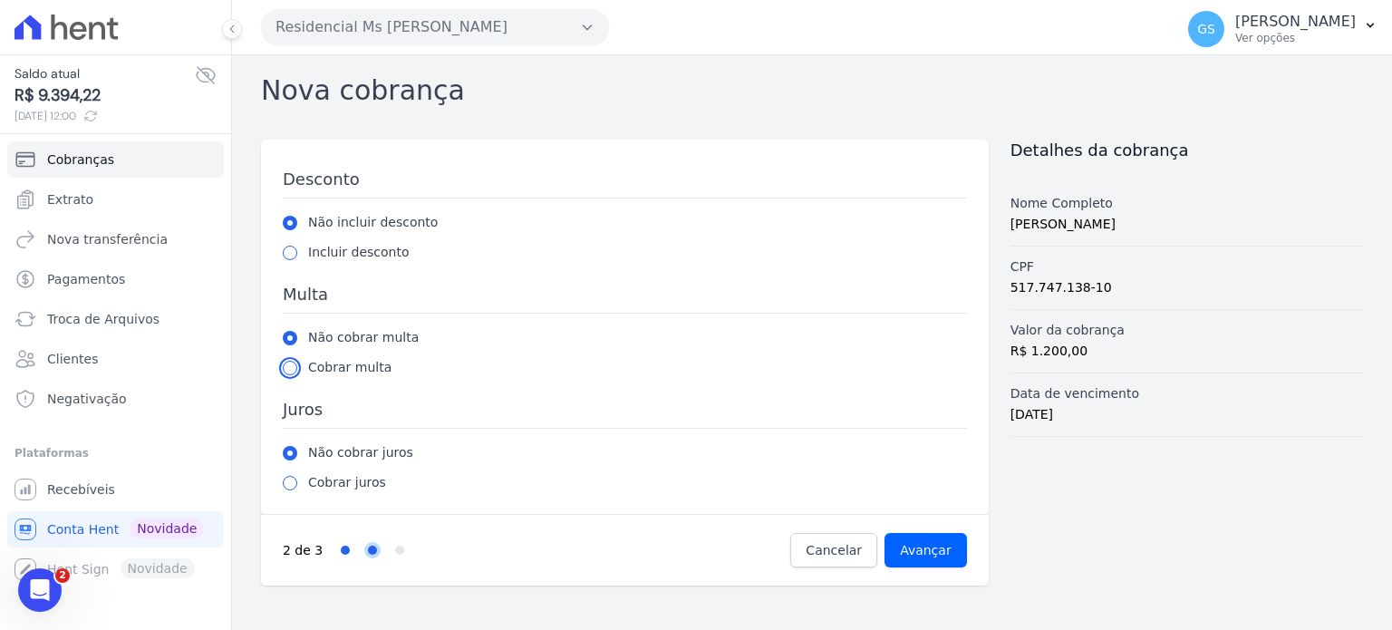
click at [290, 363] on input "radio" at bounding box center [290, 368] width 15 height 15
radio input "true"
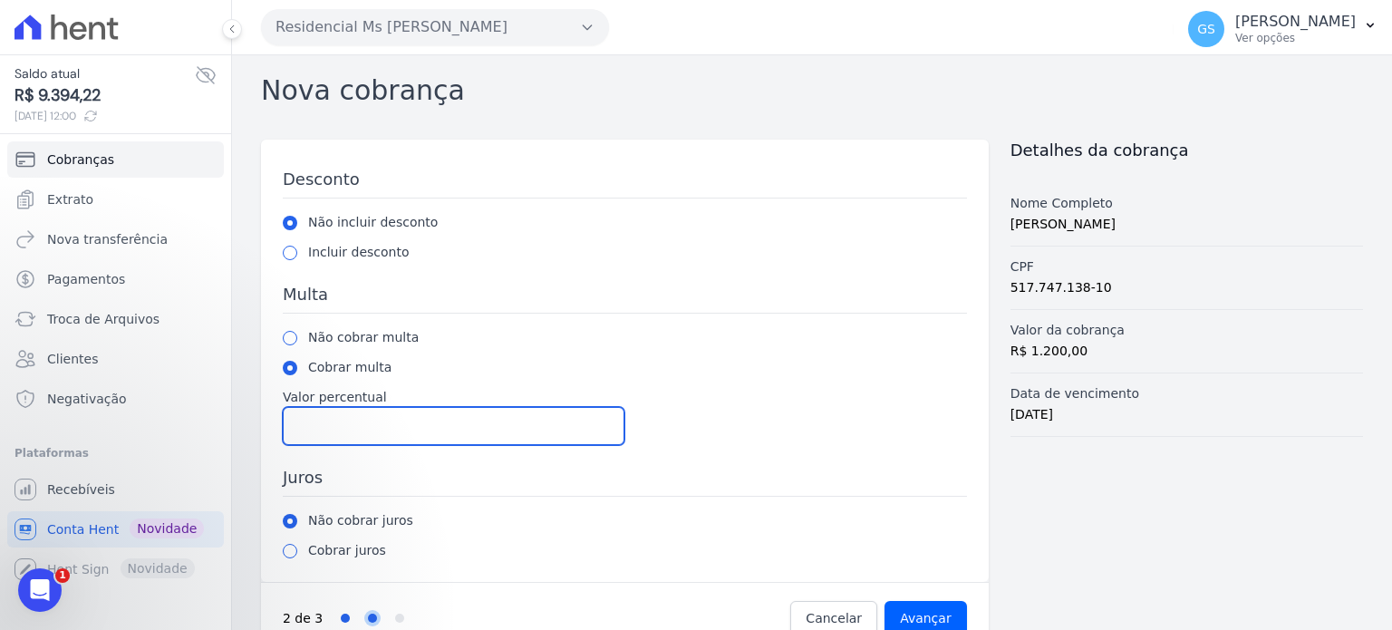
click at [337, 422] on input "Valor percentual" at bounding box center [454, 426] width 342 height 38
type input "2"
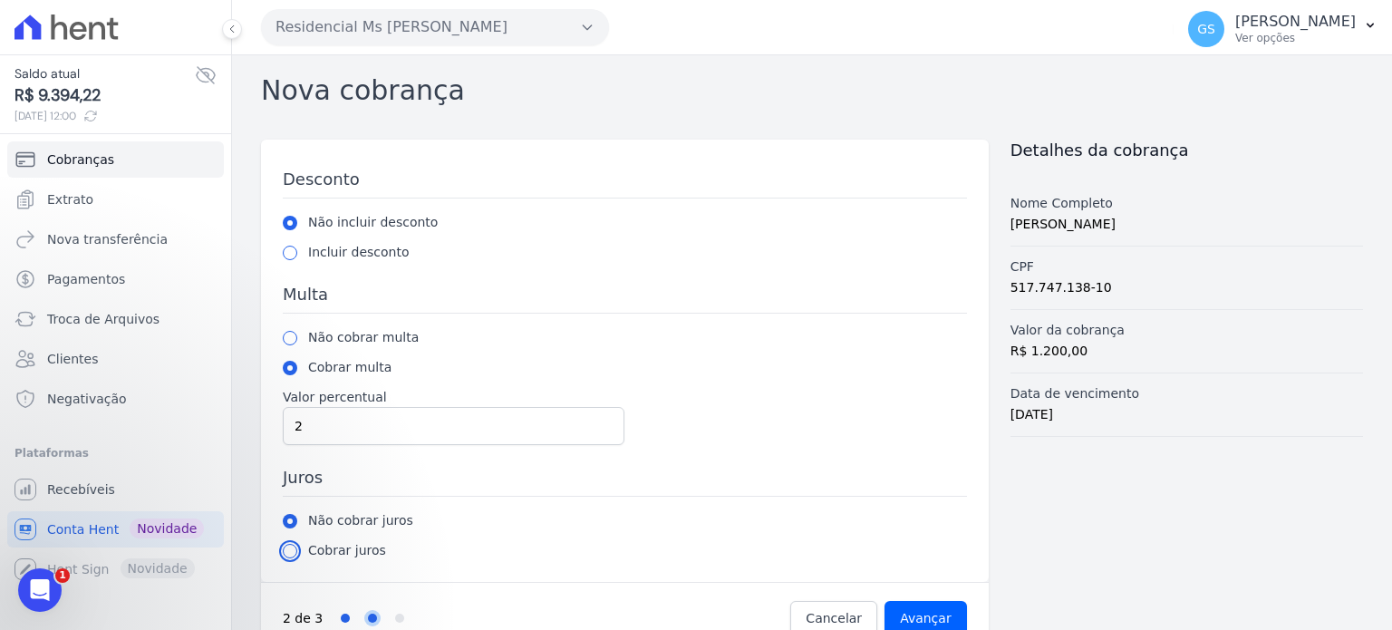
click at [294, 549] on input "radio" at bounding box center [290, 551] width 15 height 15
radio input "true"
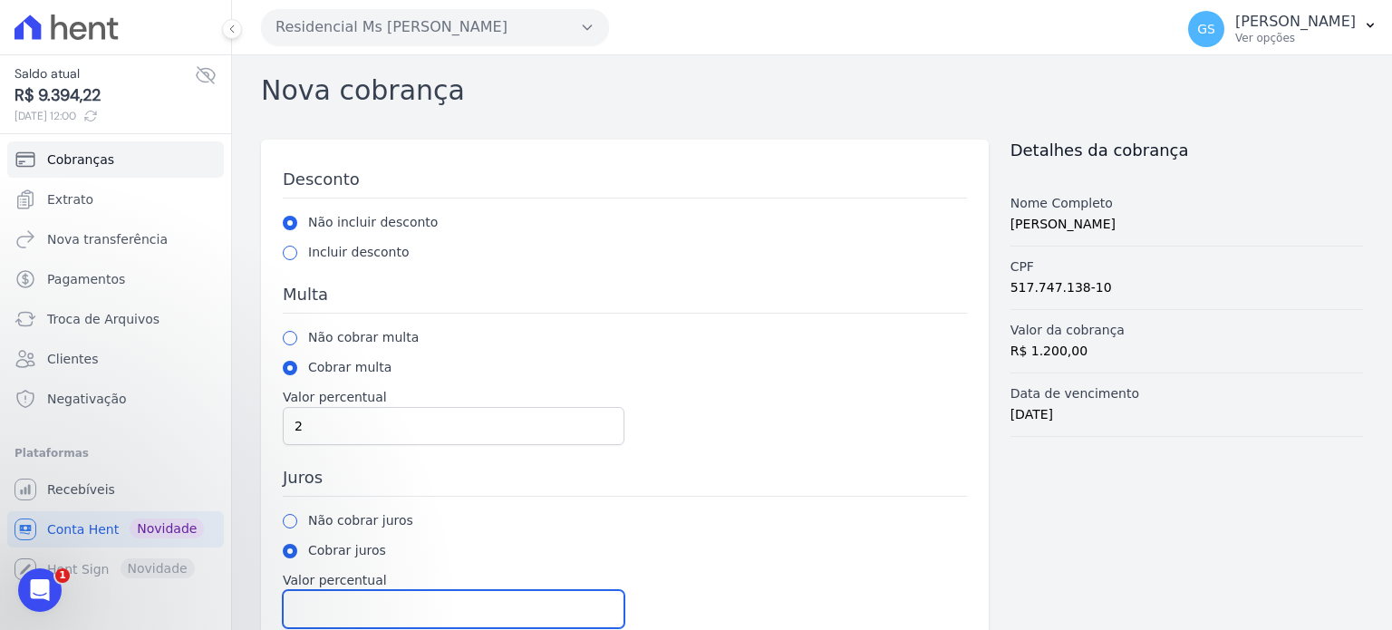
click at [369, 601] on input "Valor percentual" at bounding box center [454, 609] width 342 height 38
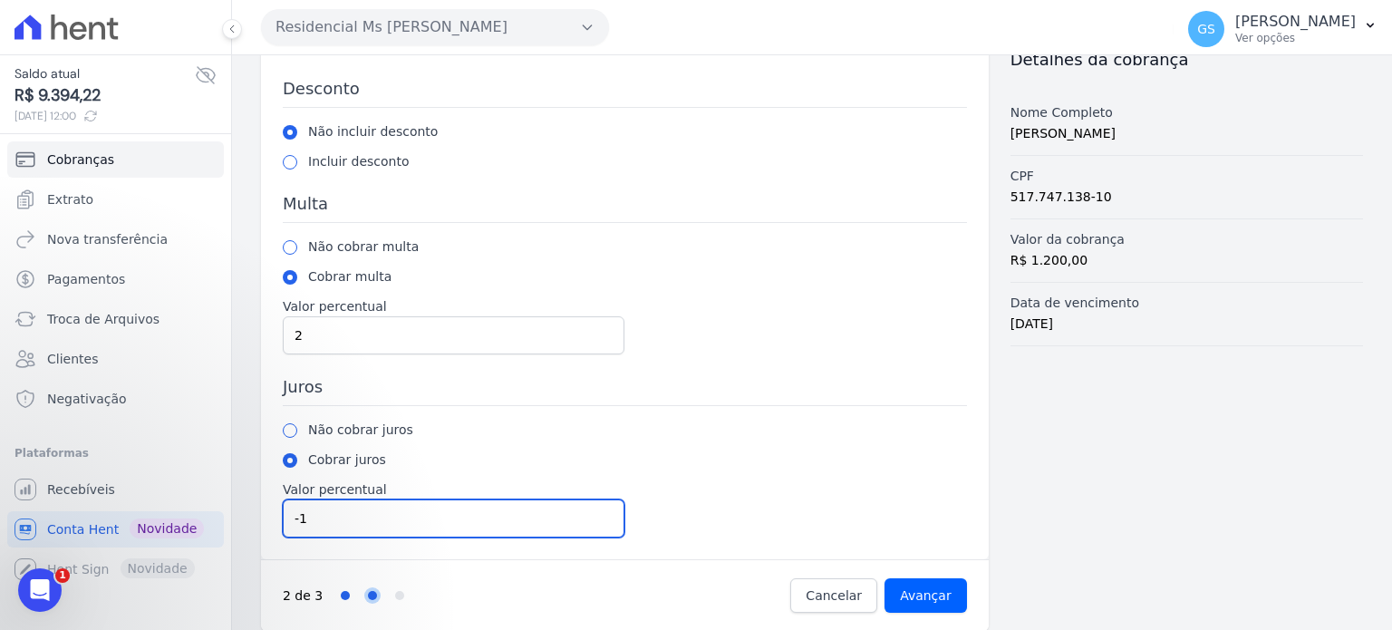
scroll to position [103, 0]
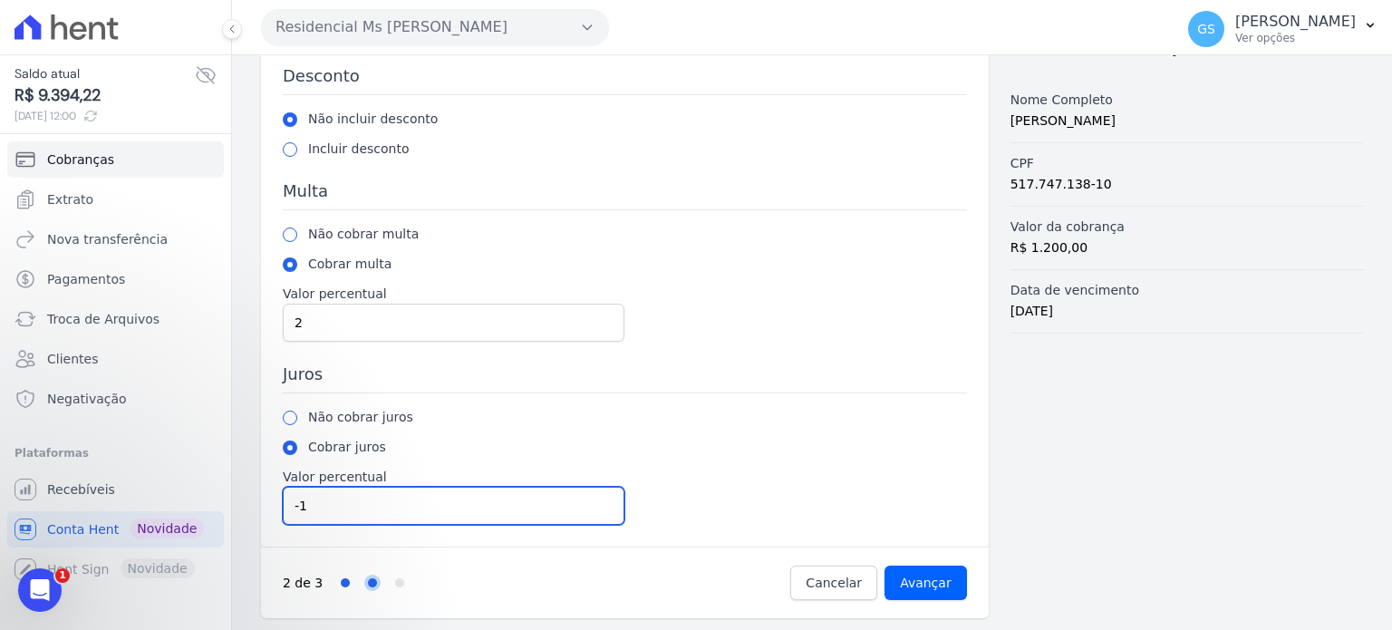
drag, startPoint x: 420, startPoint y: 501, endPoint x: 236, endPoint y: 507, distance: 184.1
click at [236, 507] on div "Nova cobrança Desconto Não incluir desconto Incluir desconto Valor percentual M…" at bounding box center [812, 292] width 1160 height 681
type input "1"
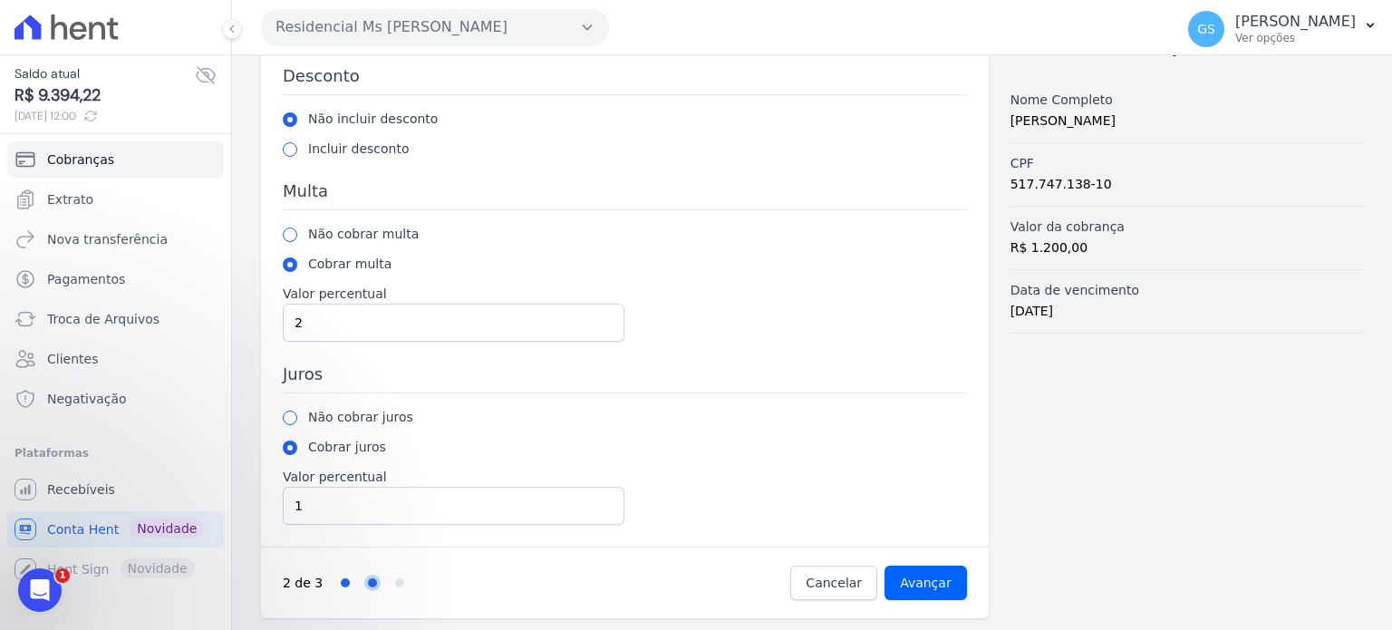
click at [543, 438] on div "Cobrar juros" at bounding box center [625, 447] width 684 height 19
click at [932, 583] on input "Avançar" at bounding box center [926, 583] width 82 height 34
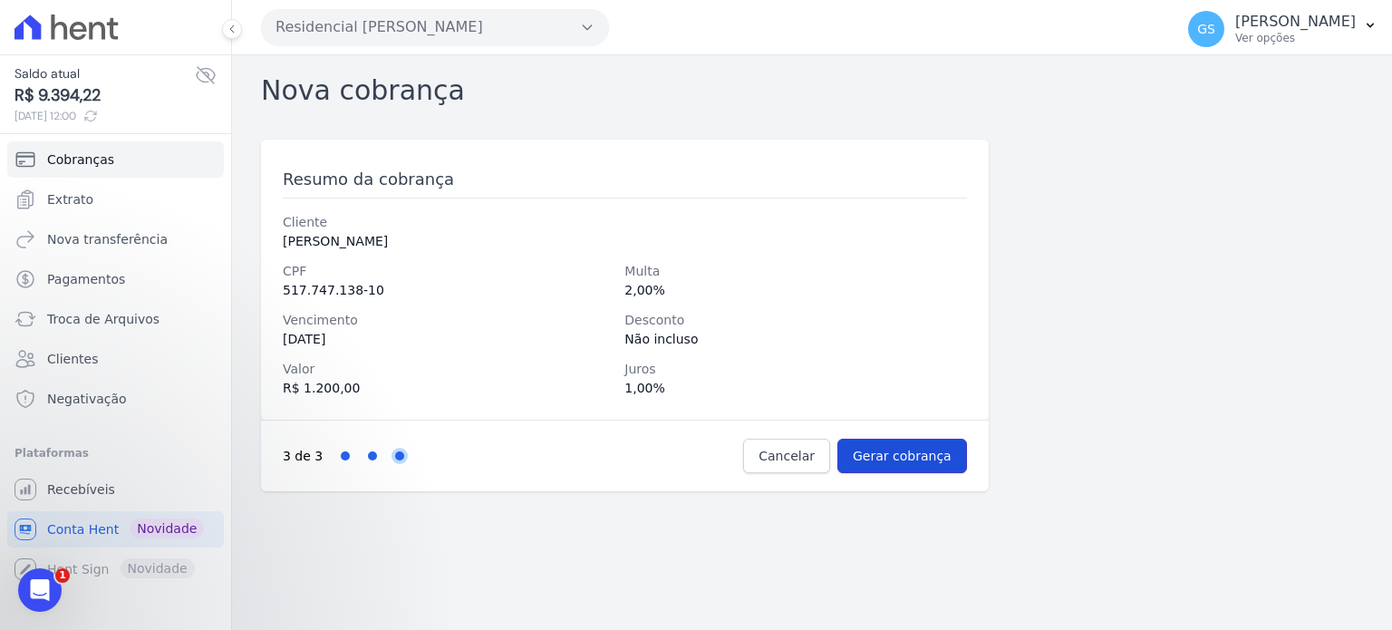
click at [901, 452] on input "Gerar cobrança" at bounding box center [903, 456] width 130 height 34
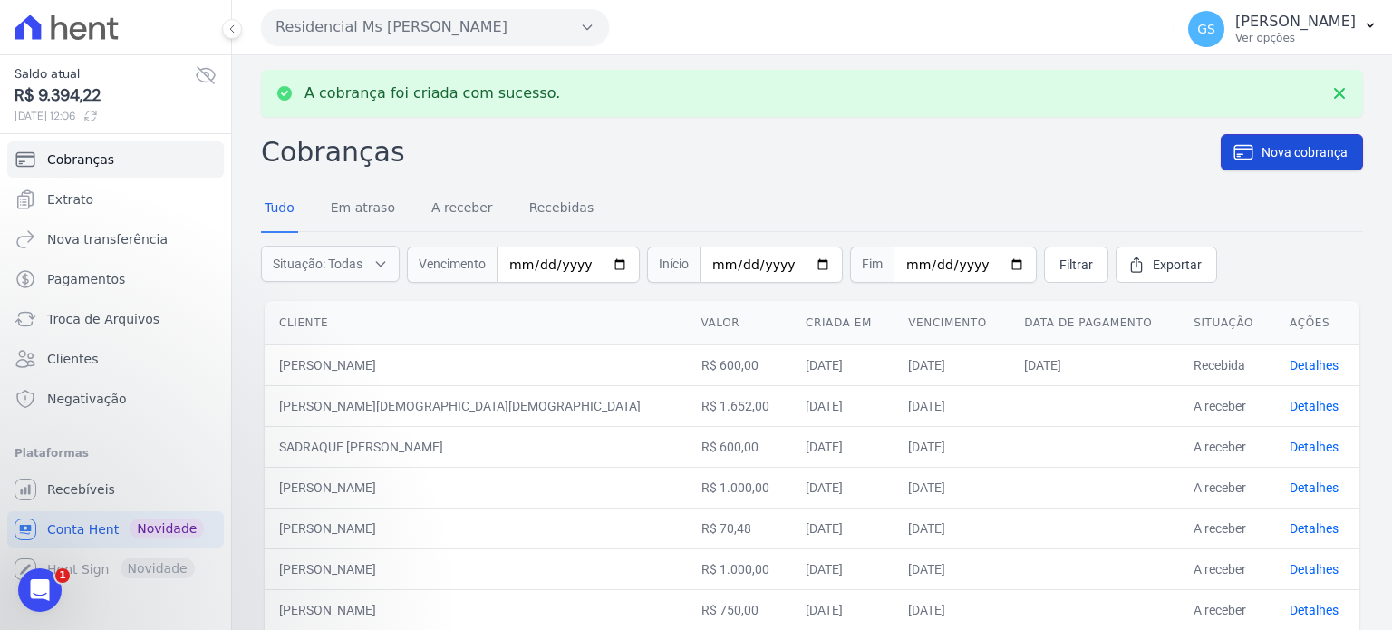
click at [1262, 157] on span "Nova cobrança" at bounding box center [1305, 152] width 86 height 18
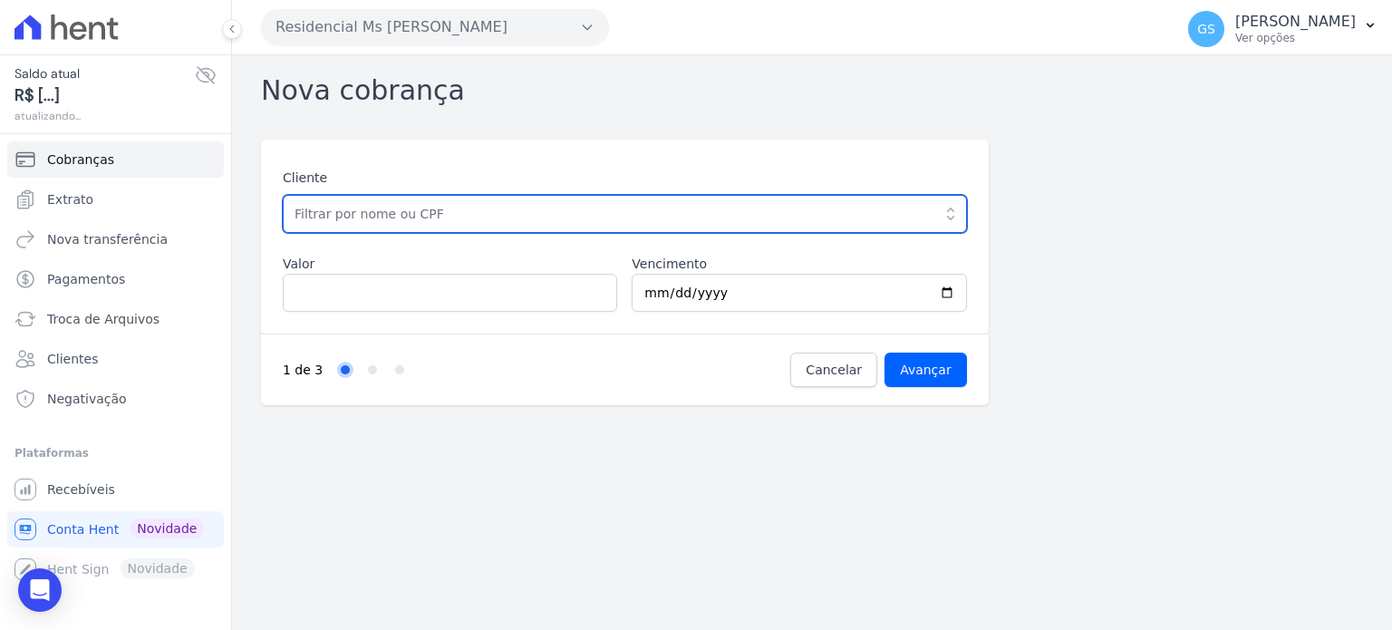
click at [654, 211] on input "text" at bounding box center [625, 214] width 684 height 38
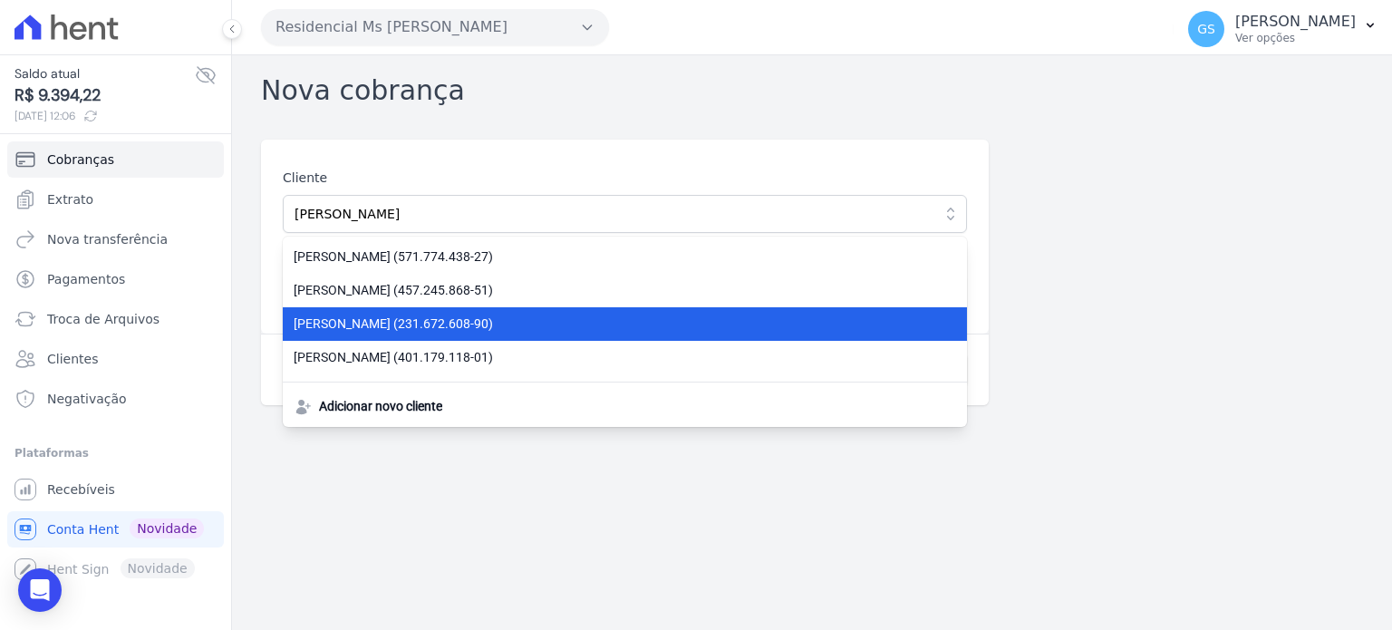
click at [609, 315] on span "[PERSON_NAME] (231.672.608-90)" at bounding box center [614, 324] width 641 height 19
type input "[PERSON_NAME]"
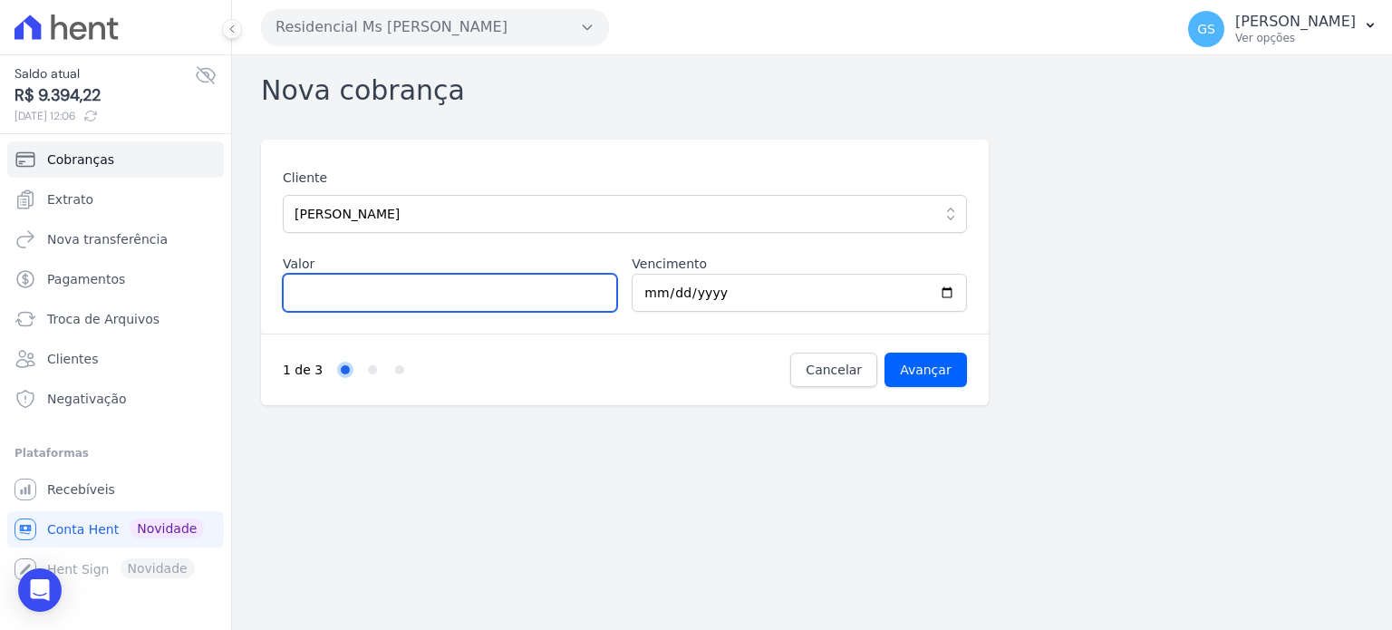
click at [492, 286] on input "Valor" at bounding box center [450, 293] width 334 height 38
type input "1000"
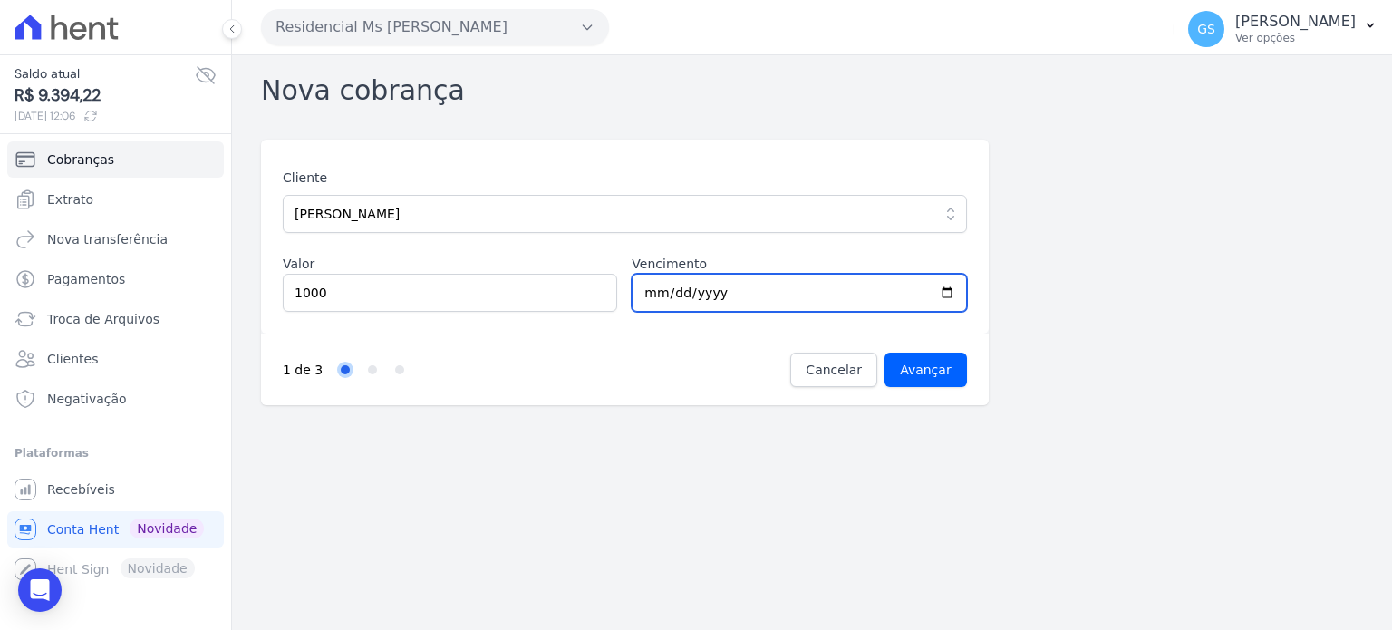
type input "[DATE]"
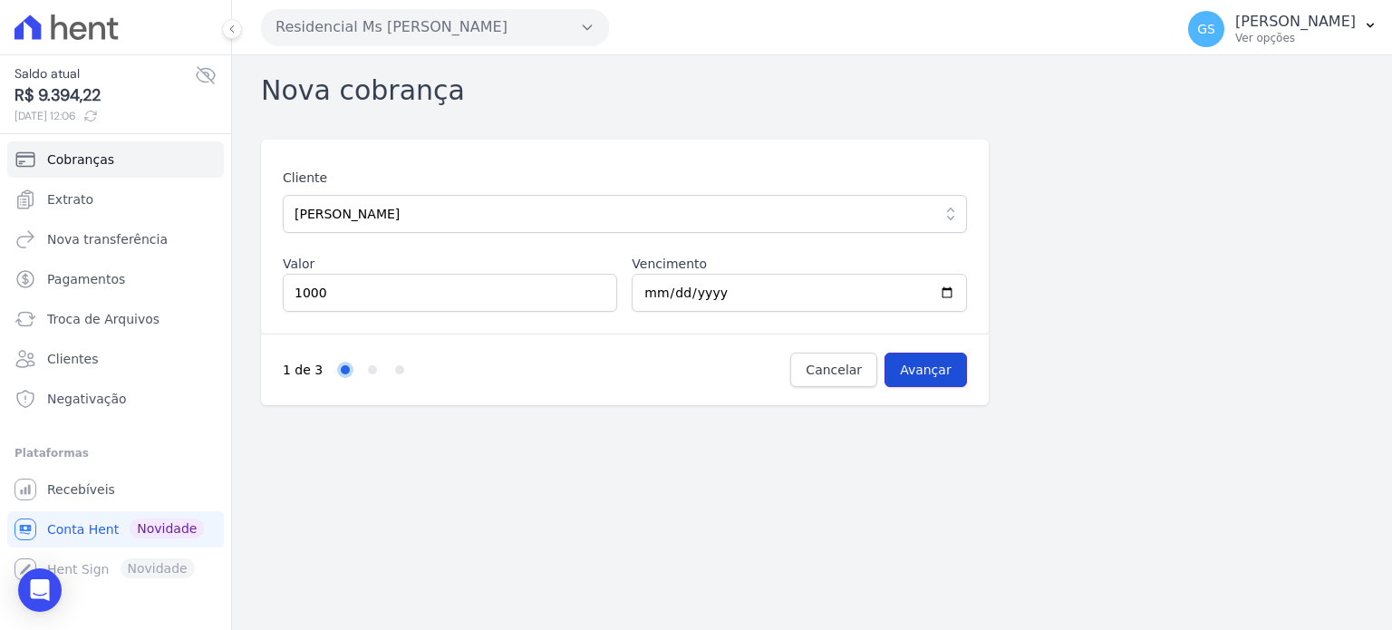
click at [941, 373] on input "Avançar" at bounding box center [926, 370] width 82 height 34
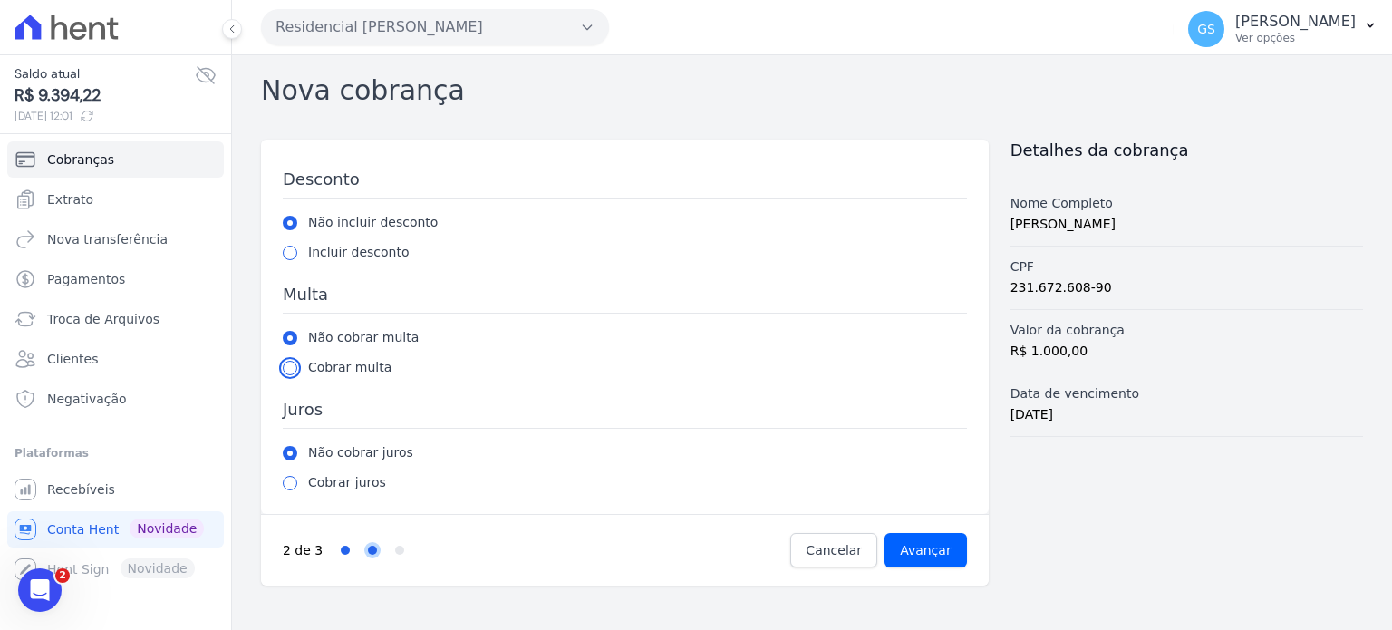
click at [295, 372] on input "radio" at bounding box center [290, 368] width 15 height 15
radio input "true"
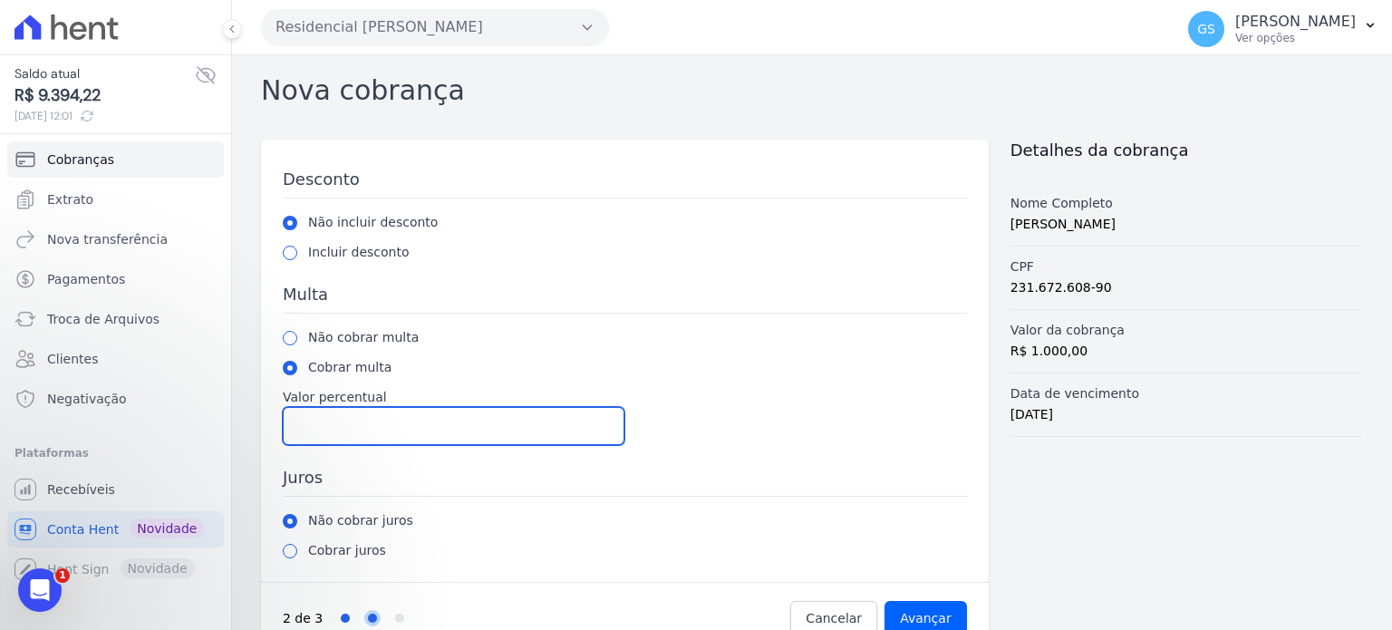
click at [329, 427] on input "Valor percentual" at bounding box center [454, 426] width 342 height 38
type input "2"
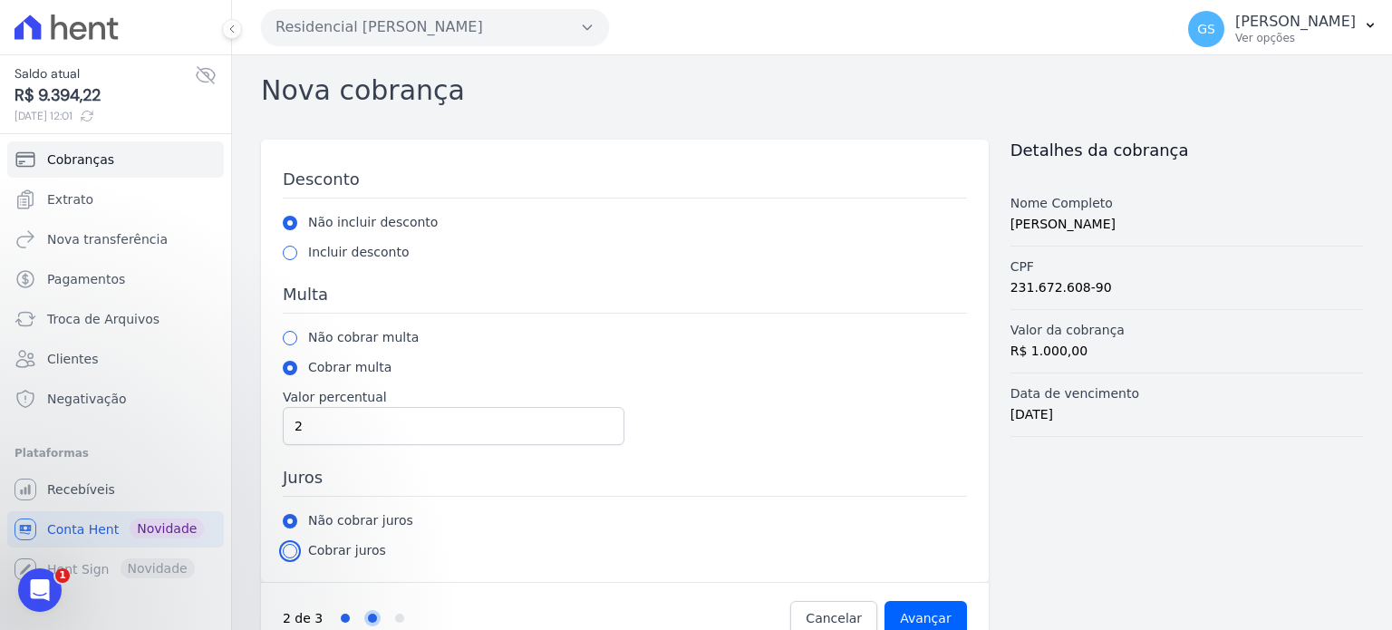
click at [290, 551] on input "radio" at bounding box center [290, 551] width 15 height 15
radio input "true"
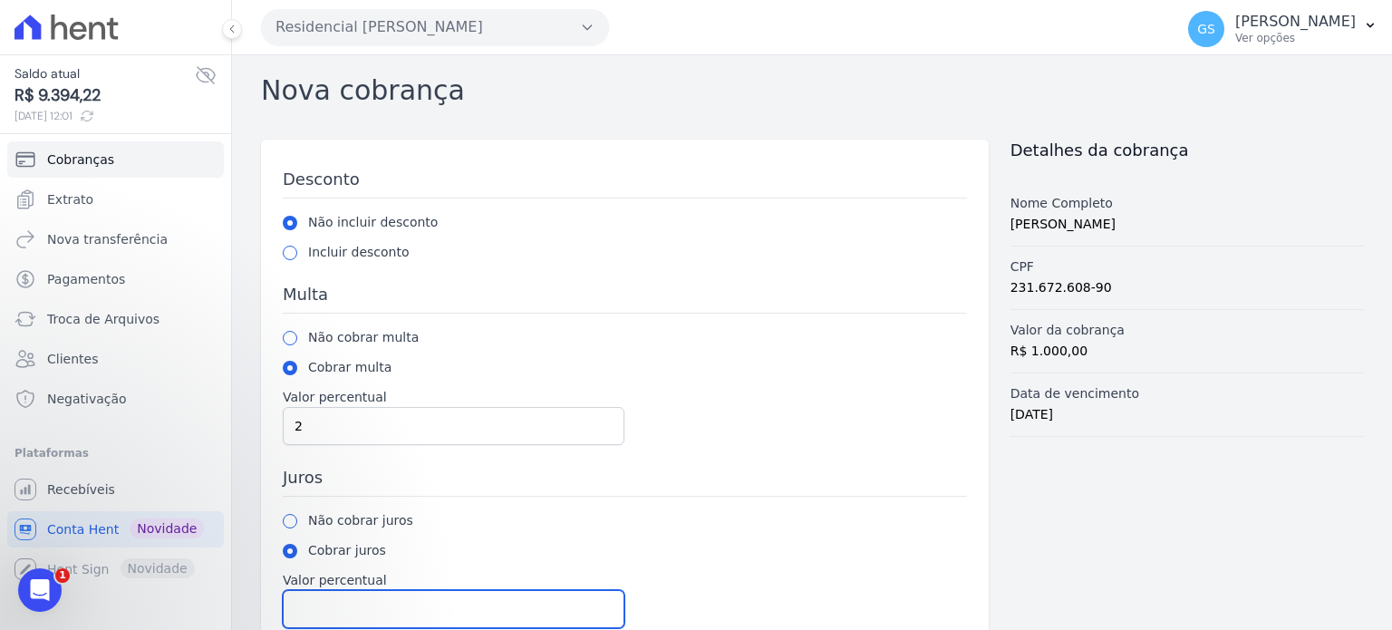
click at [352, 602] on input "Valor percentual" at bounding box center [454, 609] width 342 height 38
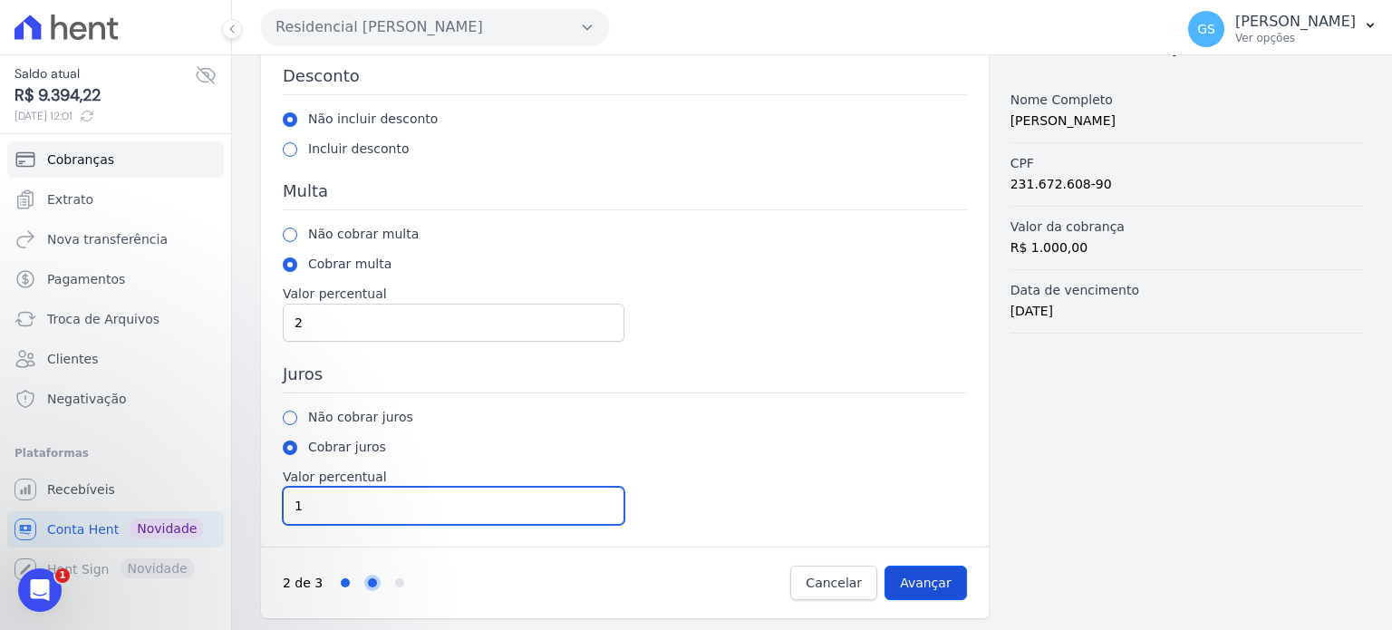
type input "1"
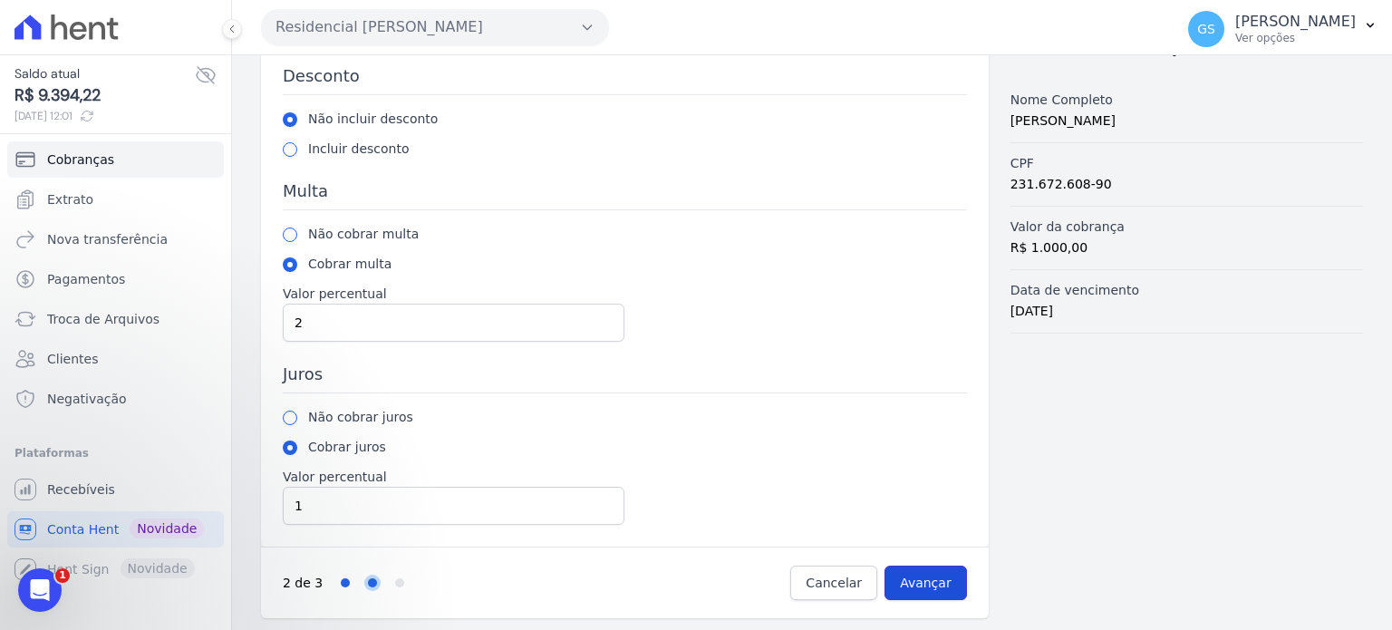
click at [903, 577] on input "Avançar" at bounding box center [926, 583] width 82 height 34
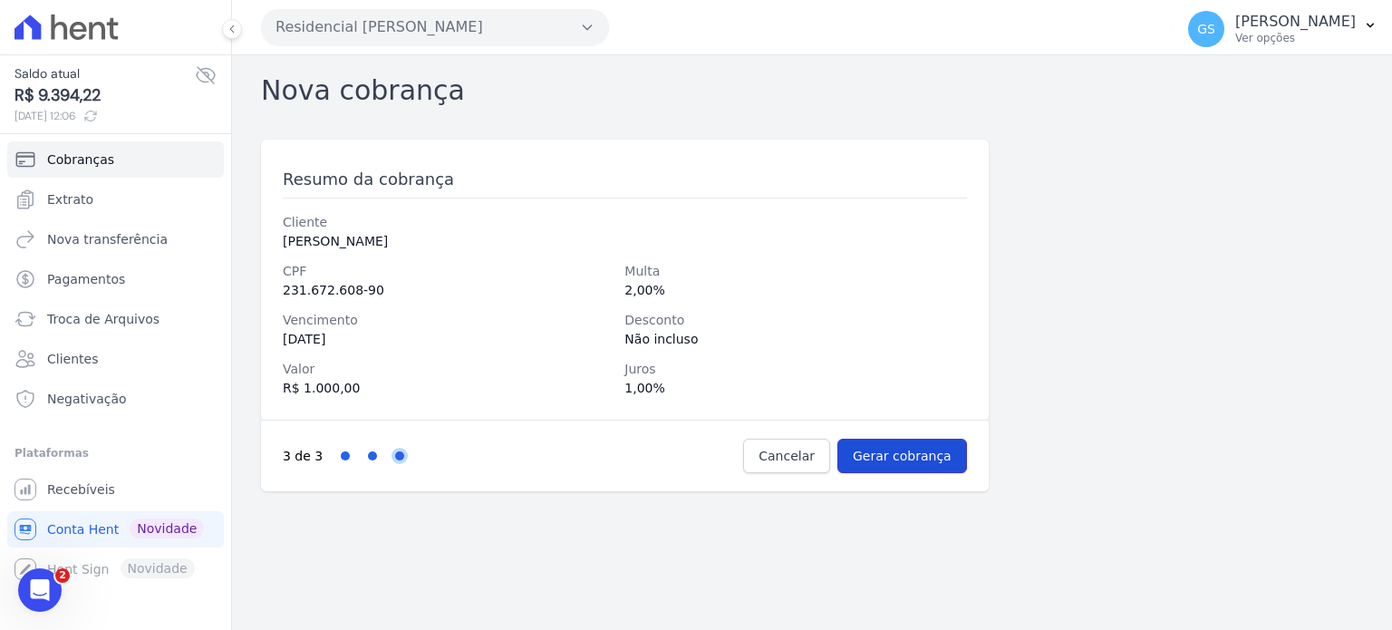
click at [892, 460] on input "Gerar cobrança" at bounding box center [903, 456] width 130 height 34
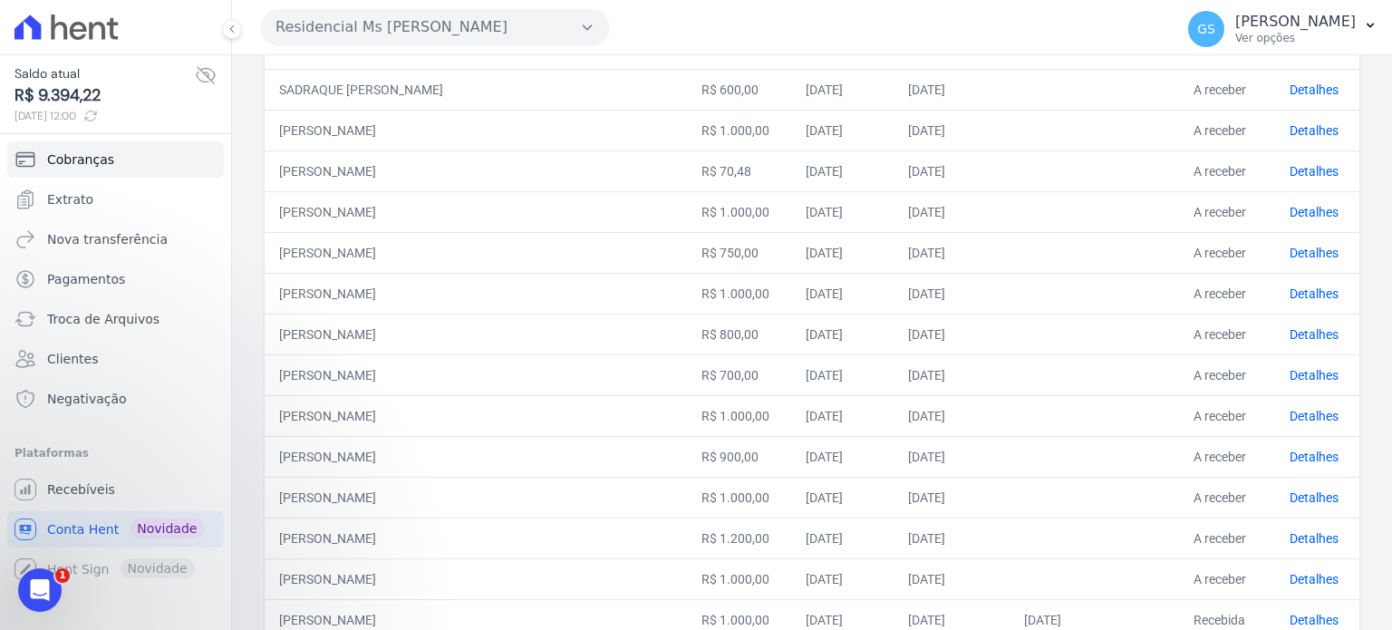
scroll to position [386, 0]
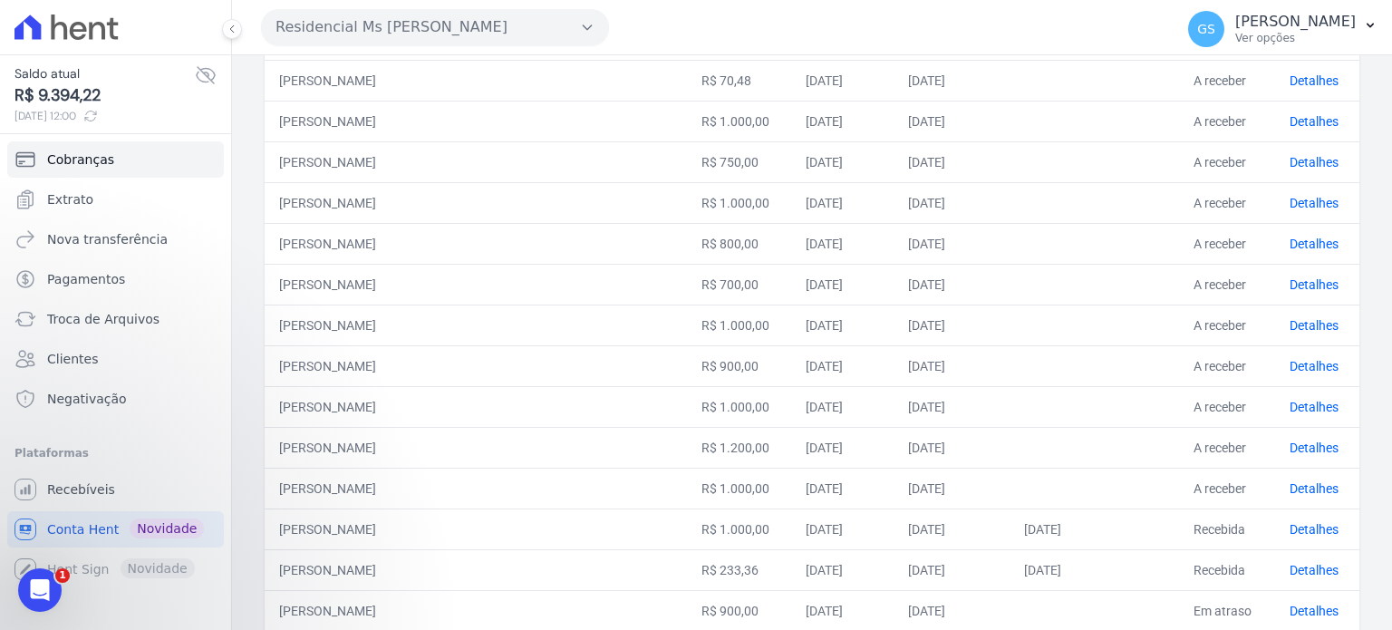
click at [791, 295] on td "01/10/2025" at bounding box center [842, 284] width 102 height 41
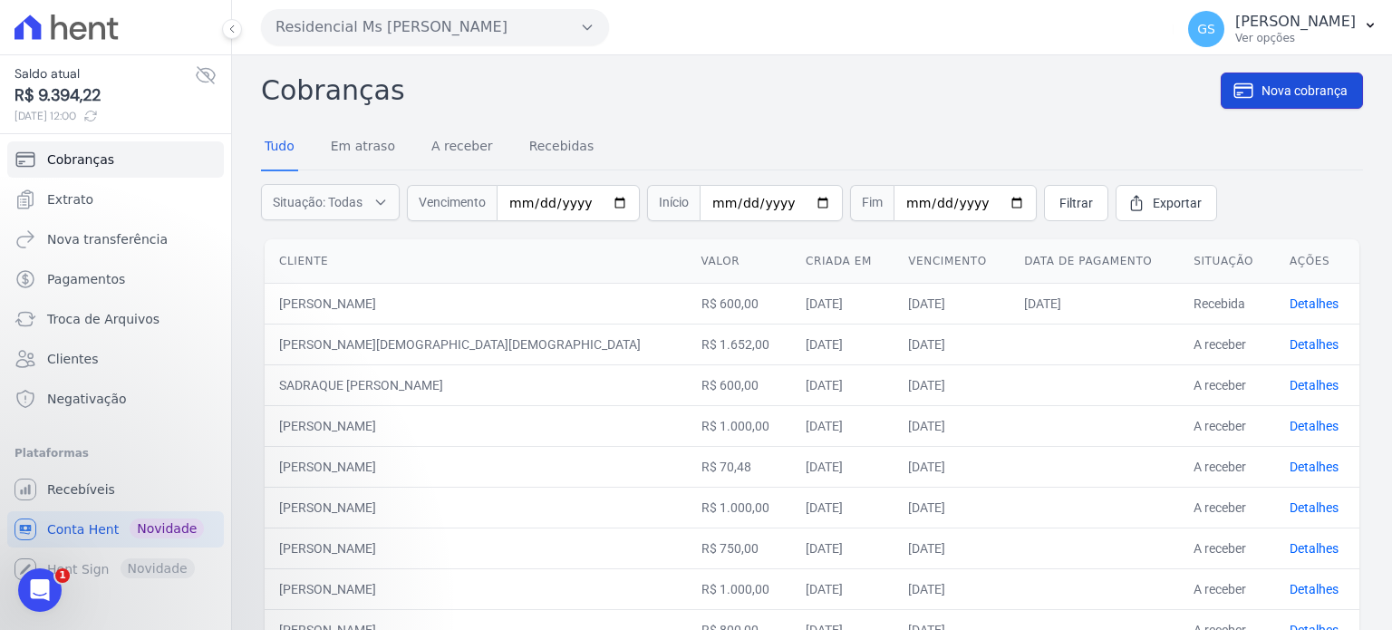
click at [1282, 95] on span "Nova cobrança" at bounding box center [1305, 91] width 86 height 18
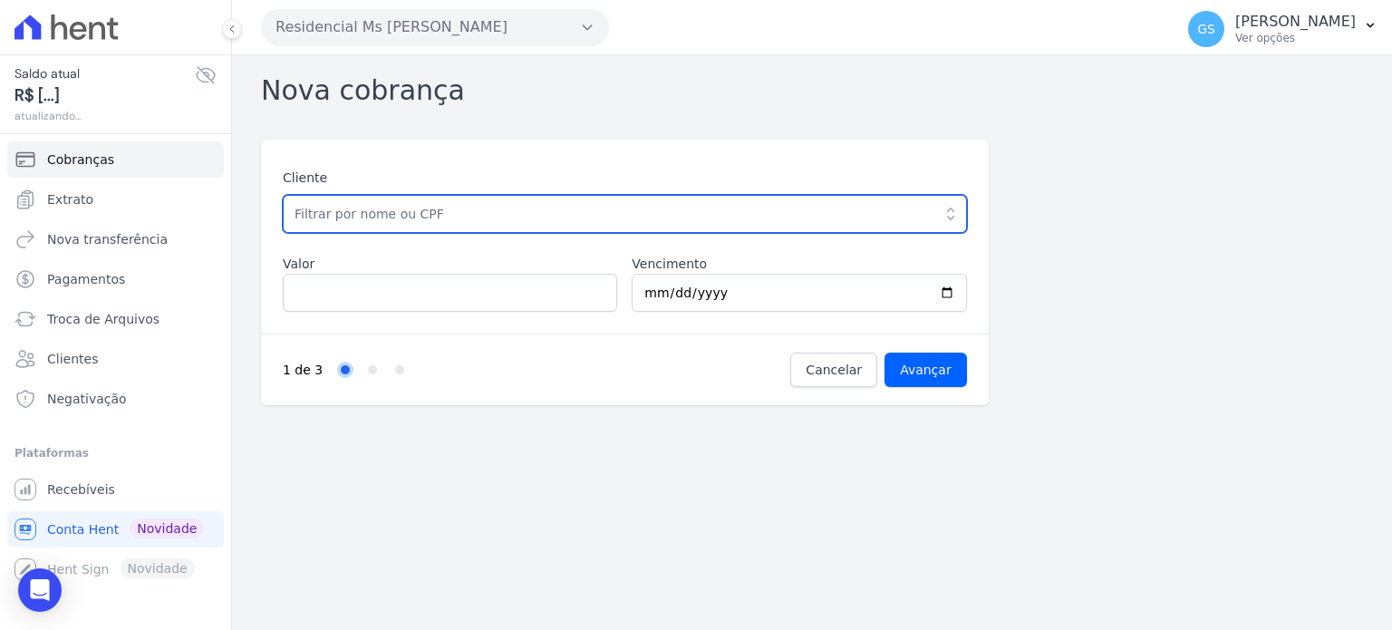
click at [729, 218] on input "text" at bounding box center [625, 214] width 684 height 38
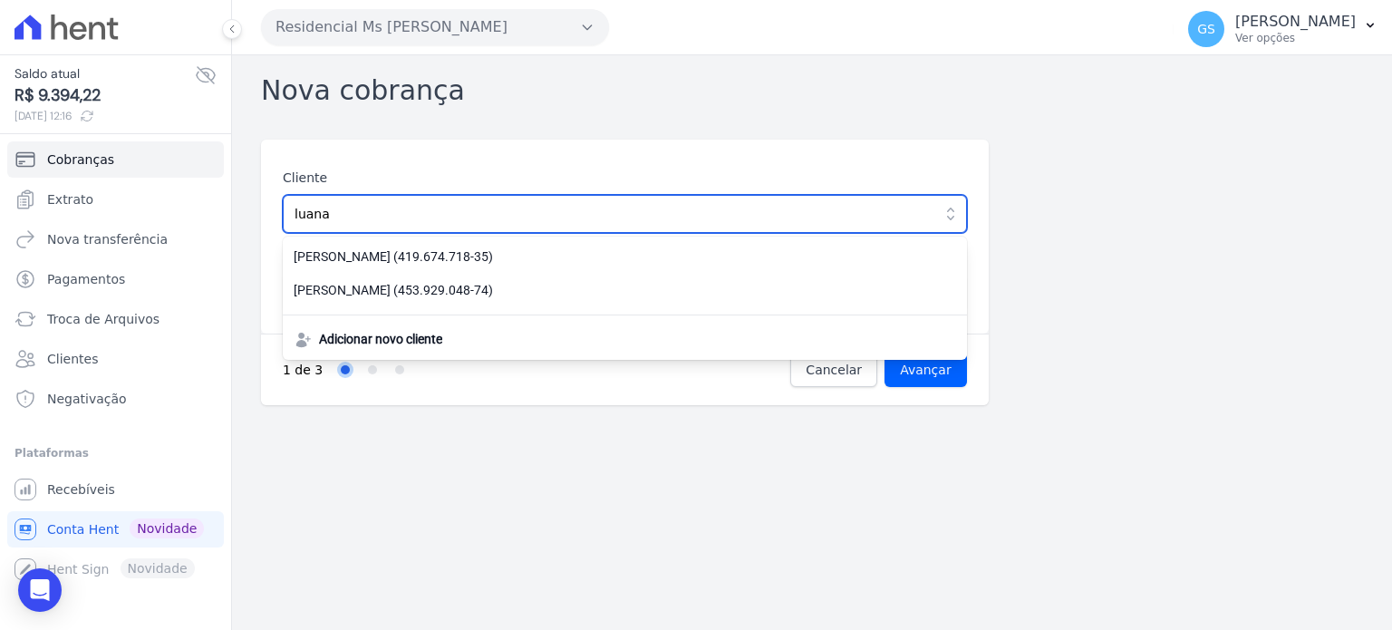
type input "luana"
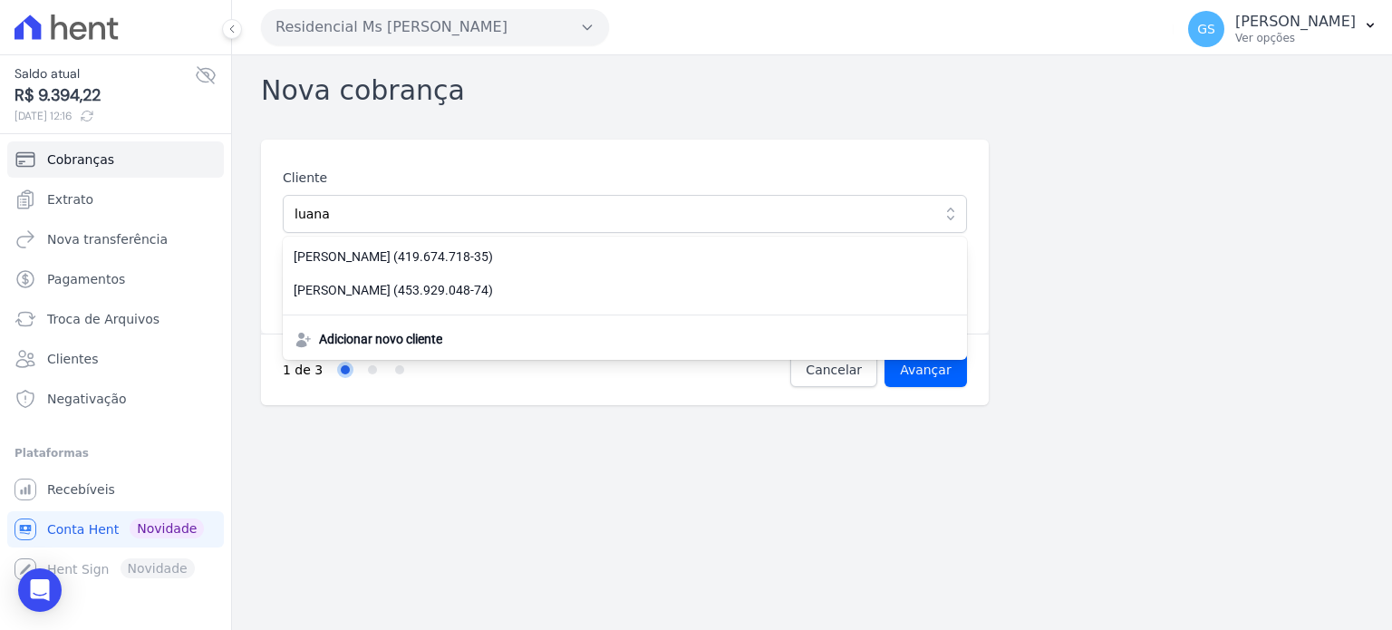
click at [1113, 258] on div "Cliente luana LUANA LOURENCO DA SILVA (419.674.718-35) LUANA MOTA FERREIRA (453…" at bounding box center [812, 273] width 1102 height 266
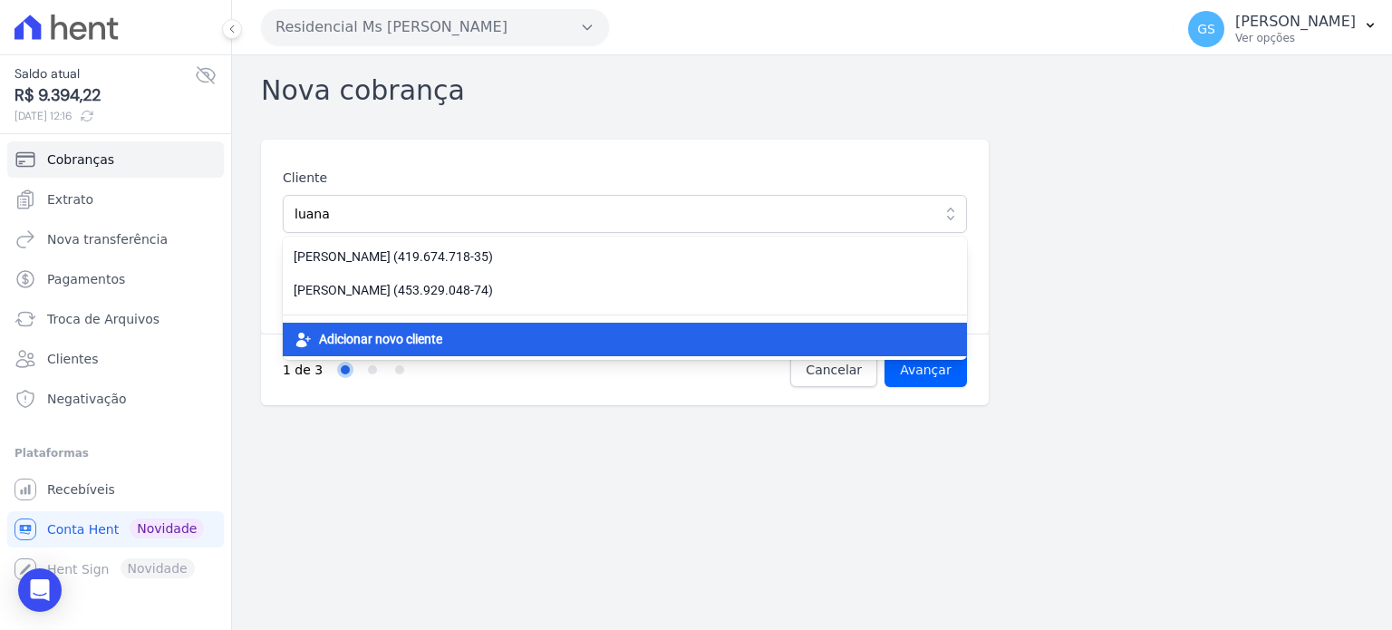
click at [575, 333] on div "Adicionar novo cliente" at bounding box center [625, 340] width 684 height 34
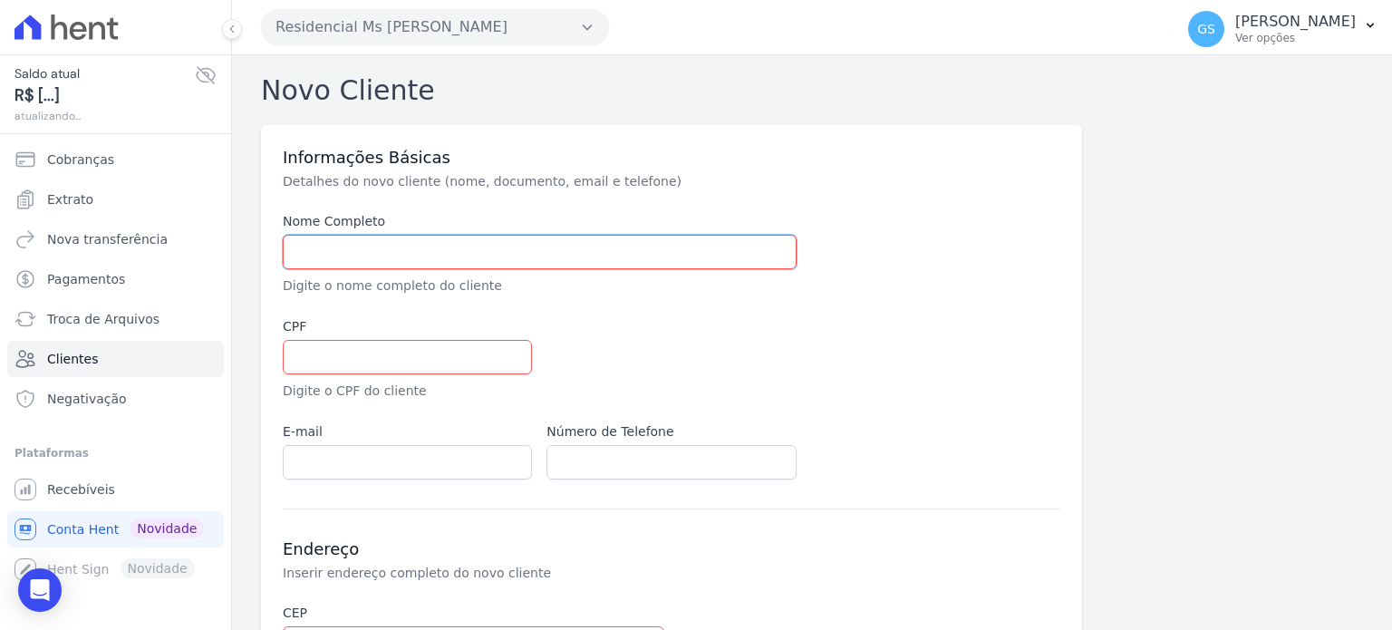
click at [473, 247] on input "text" at bounding box center [540, 252] width 514 height 34
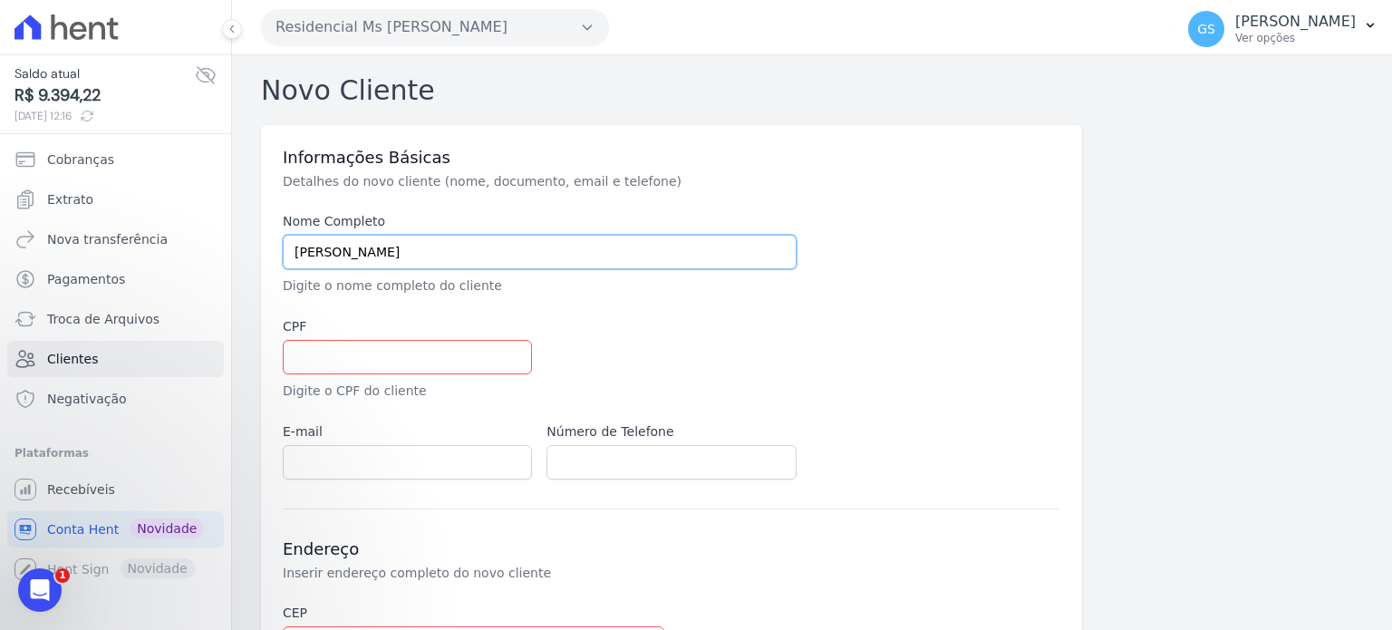
type input "LUANA SILVA"
paste input "435.684.008-98"
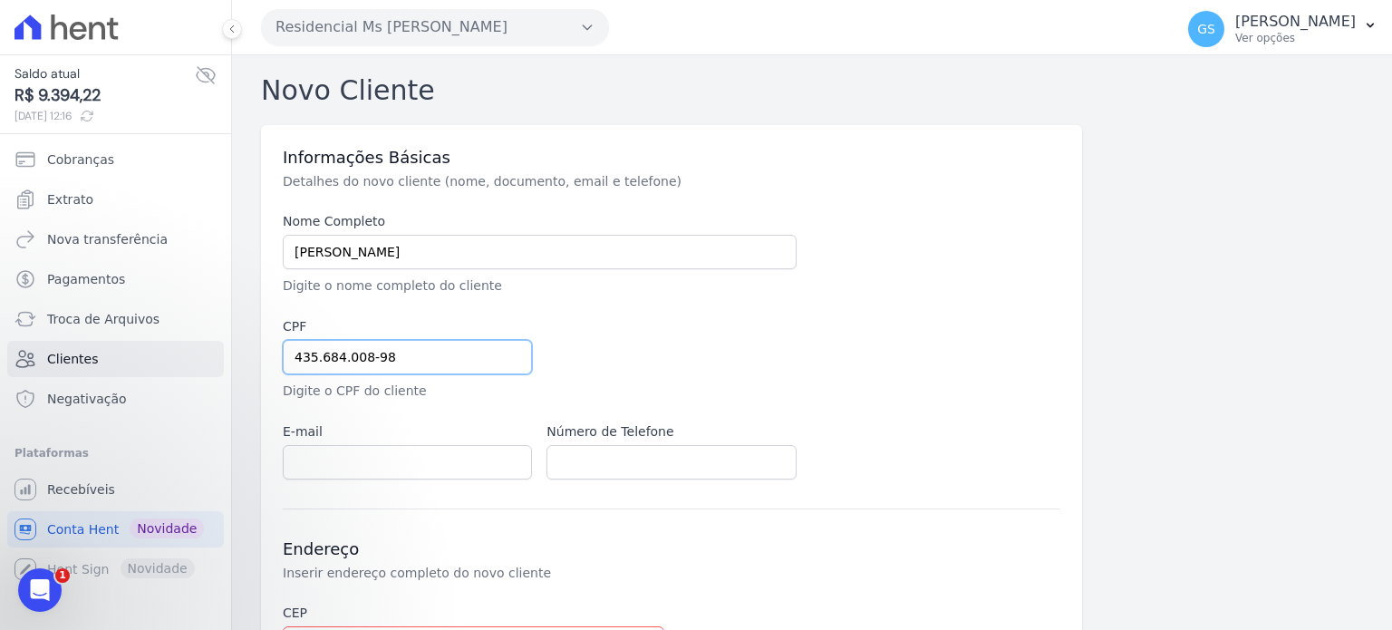
type input "435.684.008-98"
paste input "luana.silva031012@gmail.com"
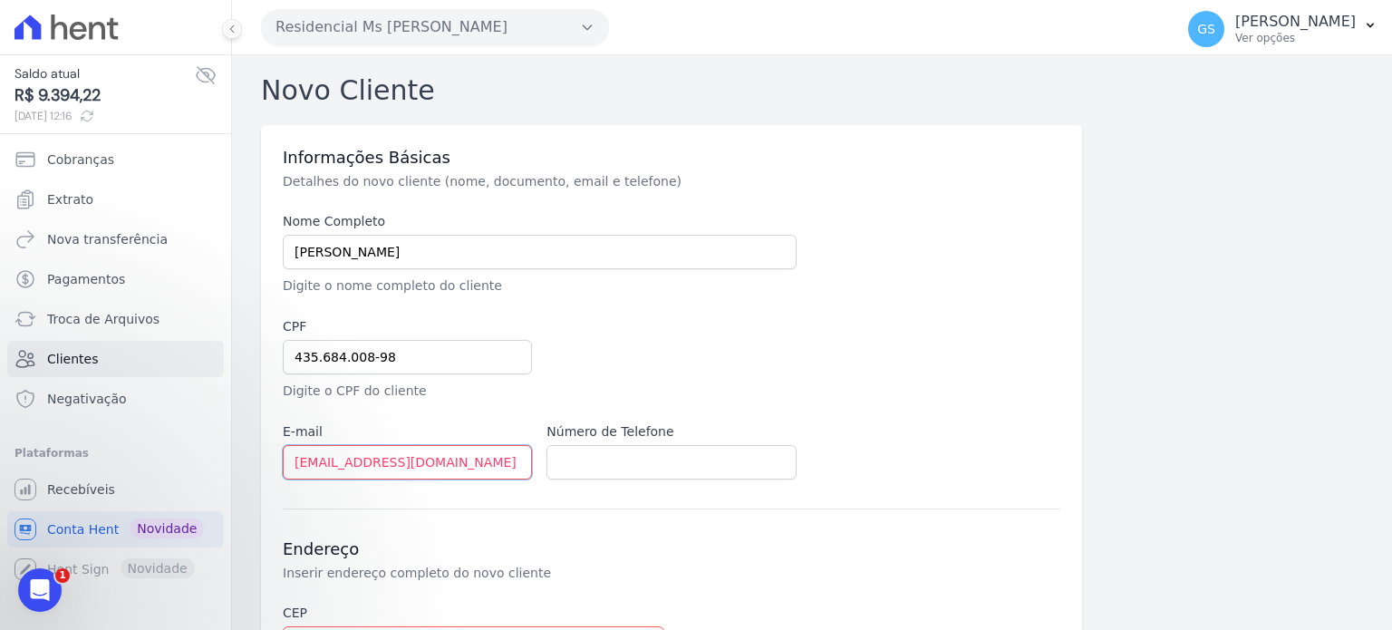
type input "luana.silva031012@gmail.com"
click at [659, 468] on input "text" at bounding box center [671, 462] width 249 height 34
paste input "(11) 93017-8699"
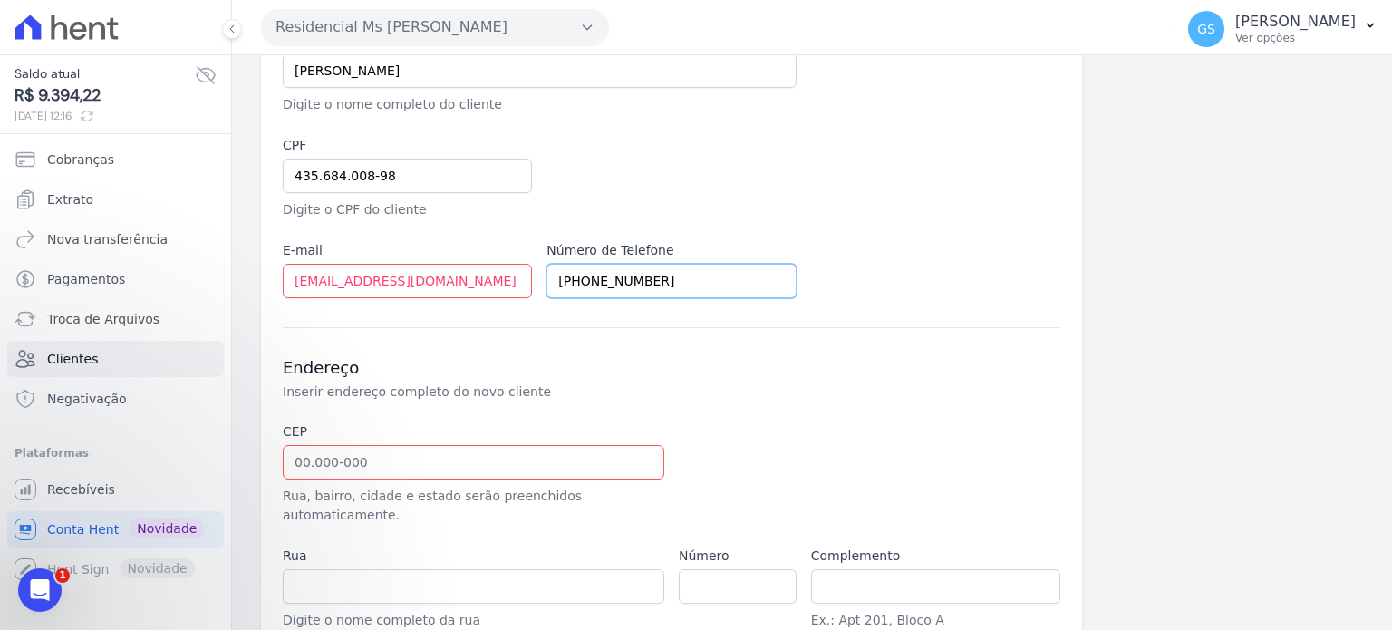
type input "(11) 93017-8699"
click at [454, 487] on p "Rua, bairro, cidade e estado serão preenchidos automaticamente." at bounding box center [474, 506] width 382 height 38
click at [482, 461] on input "text" at bounding box center [474, 462] width 382 height 34
paste input "08.142-235"
type input "08.142-235"
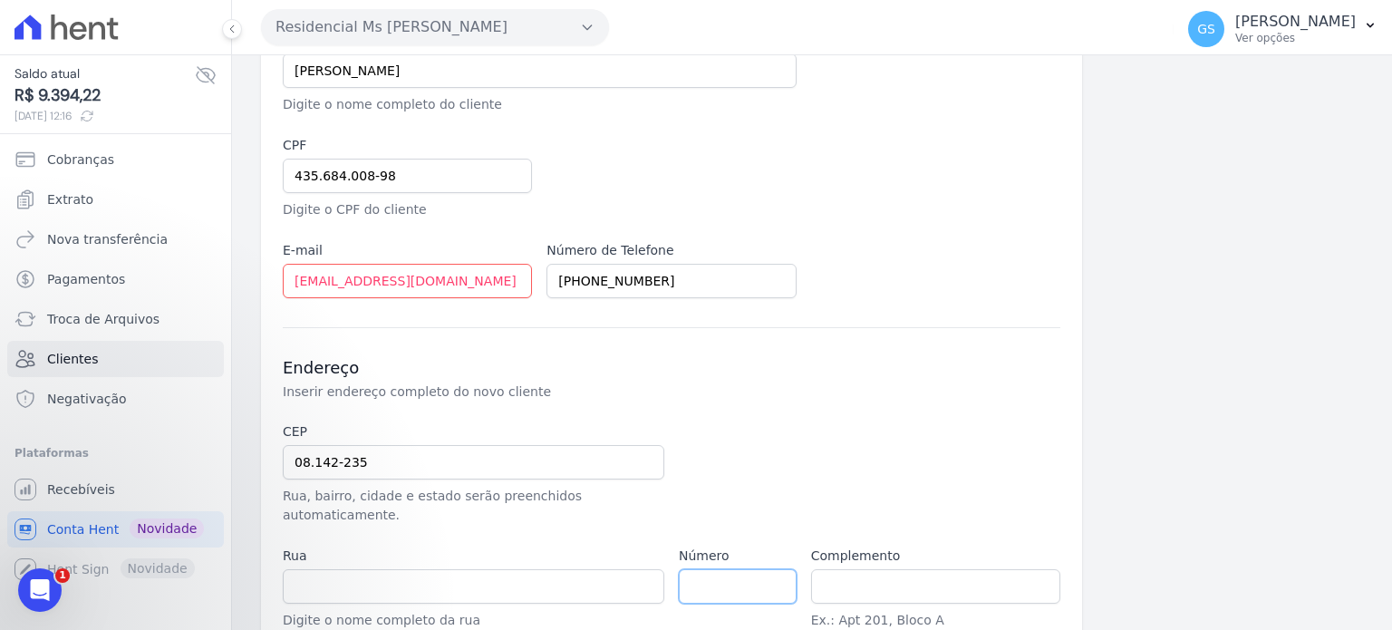
click at [740, 569] on input "number" at bounding box center [738, 586] width 118 height 34
click at [756, 427] on div at bounding box center [803, 473] width 249 height 102
type input "Rua Manuel Rodrigues Santiago"
type input "Jardim Laura"
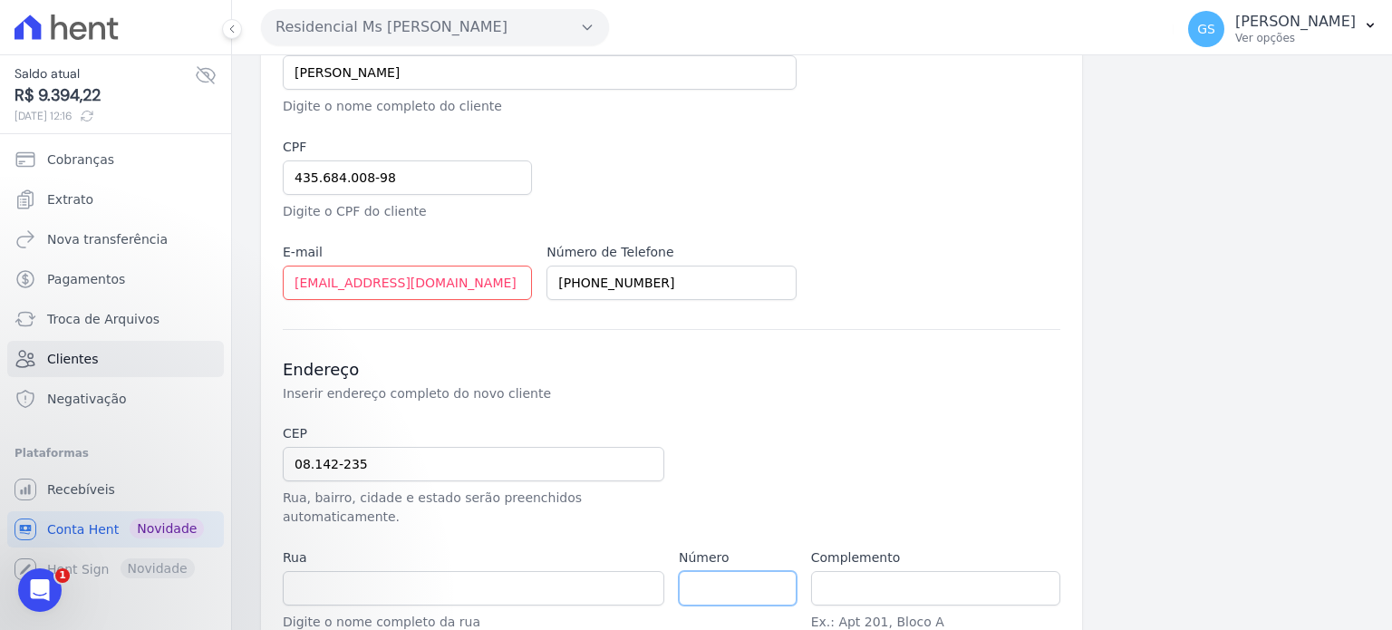
type input "São Paulo"
select select "SP"
click at [756, 427] on div at bounding box center [803, 475] width 249 height 102
click at [721, 571] on input "number" at bounding box center [738, 588] width 118 height 34
type input "70"
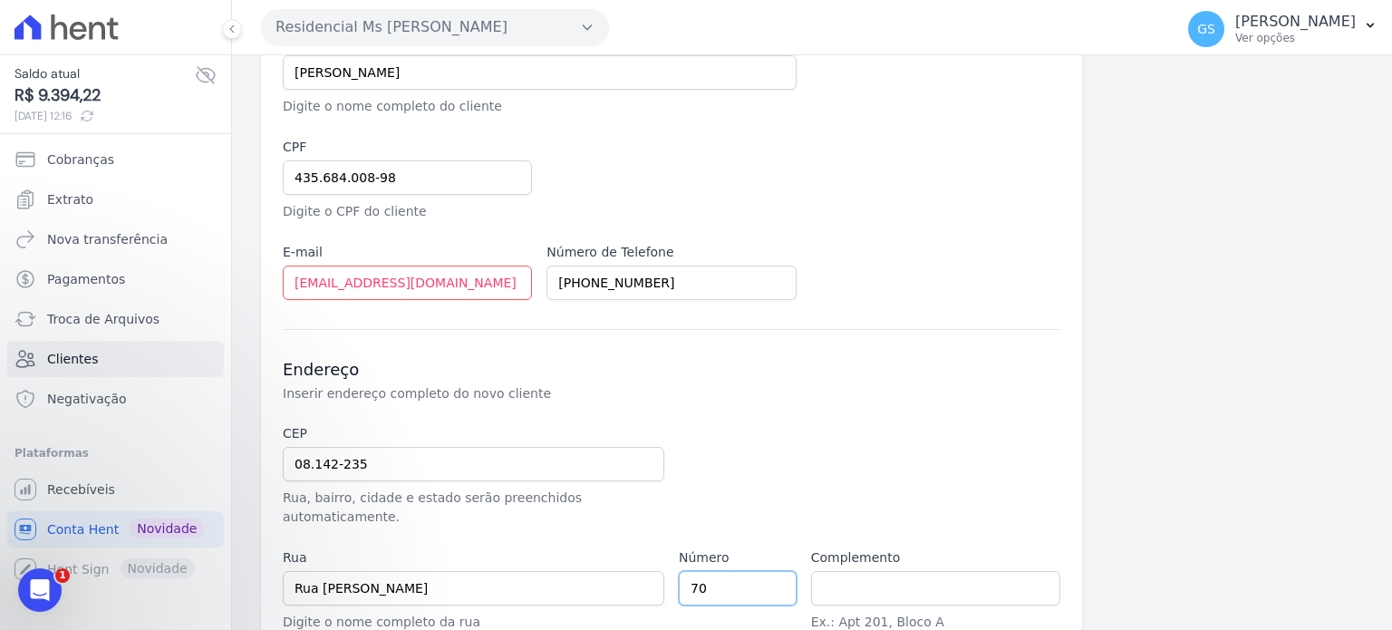
scroll to position [356, 0]
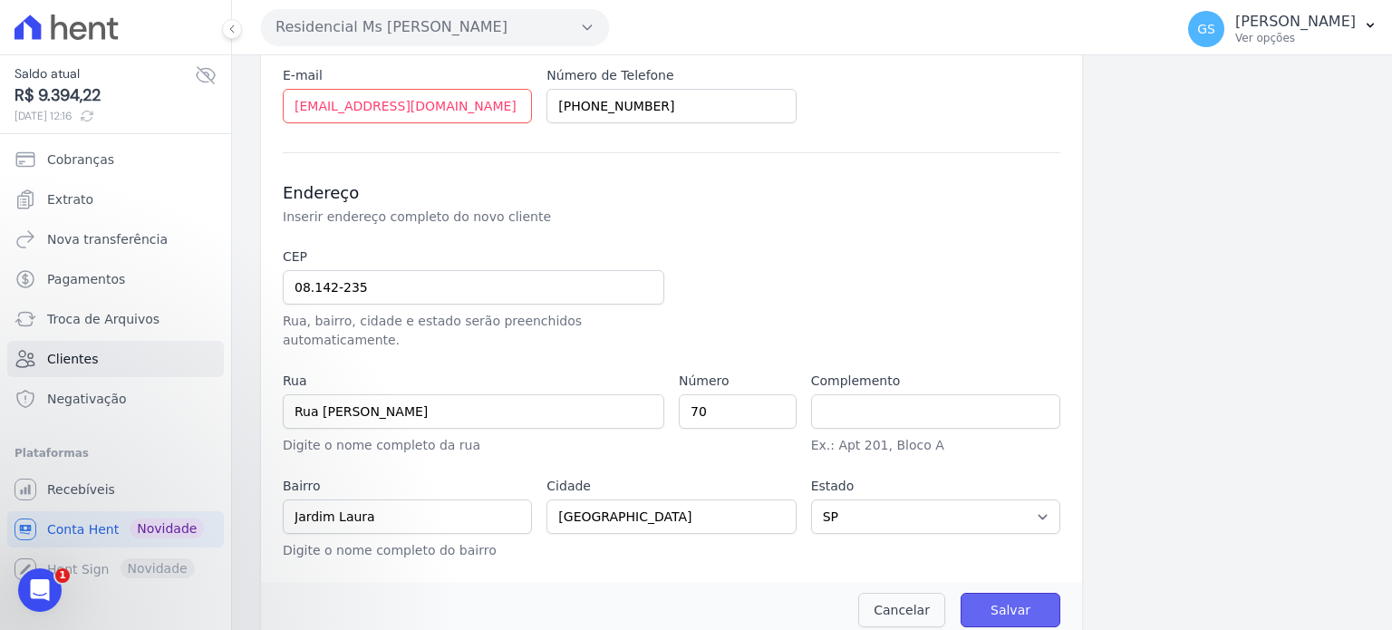
click at [988, 593] on input "Salvar" at bounding box center [1011, 610] width 100 height 34
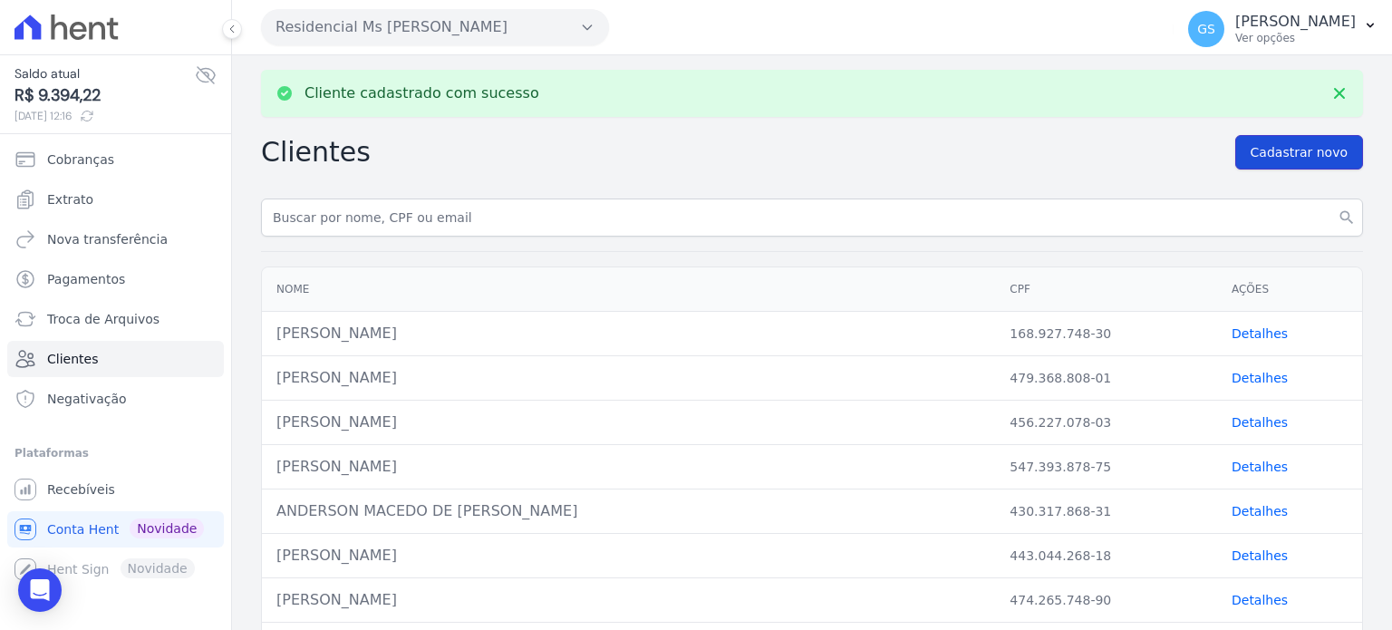
click at [1295, 151] on span "Cadastrar novo" at bounding box center [1299, 152] width 97 height 18
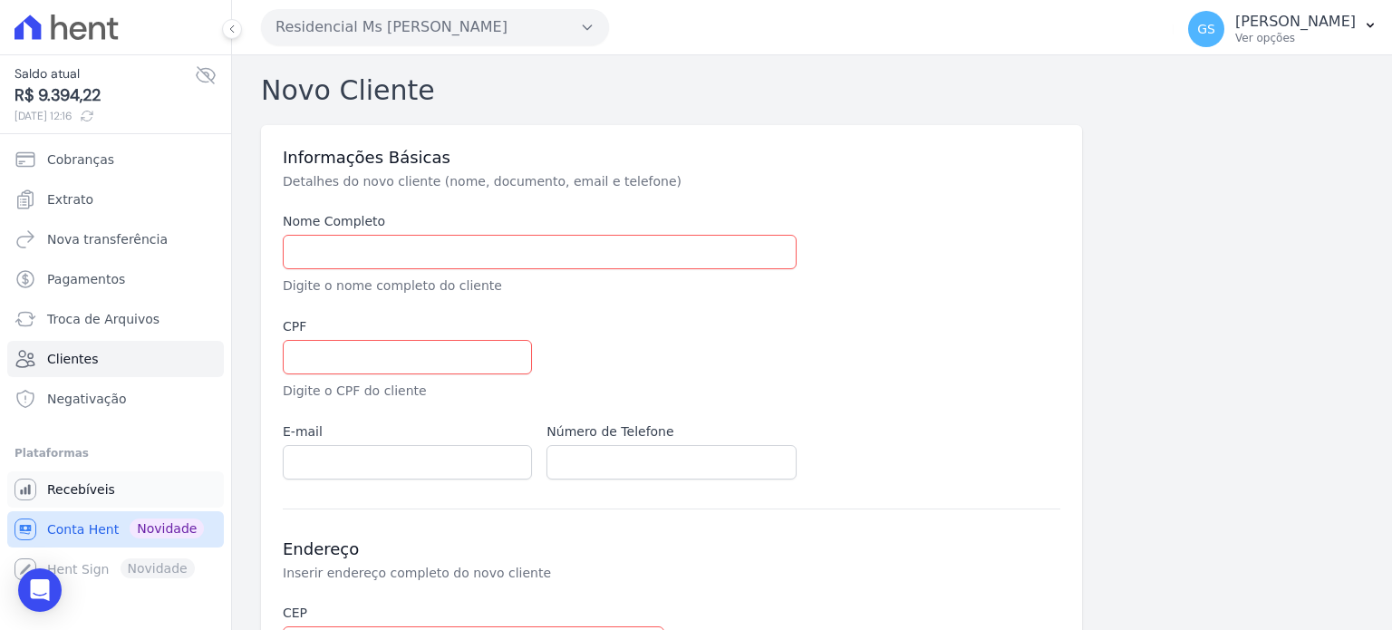
drag, startPoint x: 83, startPoint y: 532, endPoint x: 160, endPoint y: 503, distance: 81.5
click at [83, 532] on span "Conta Hent" at bounding box center [83, 529] width 72 height 18
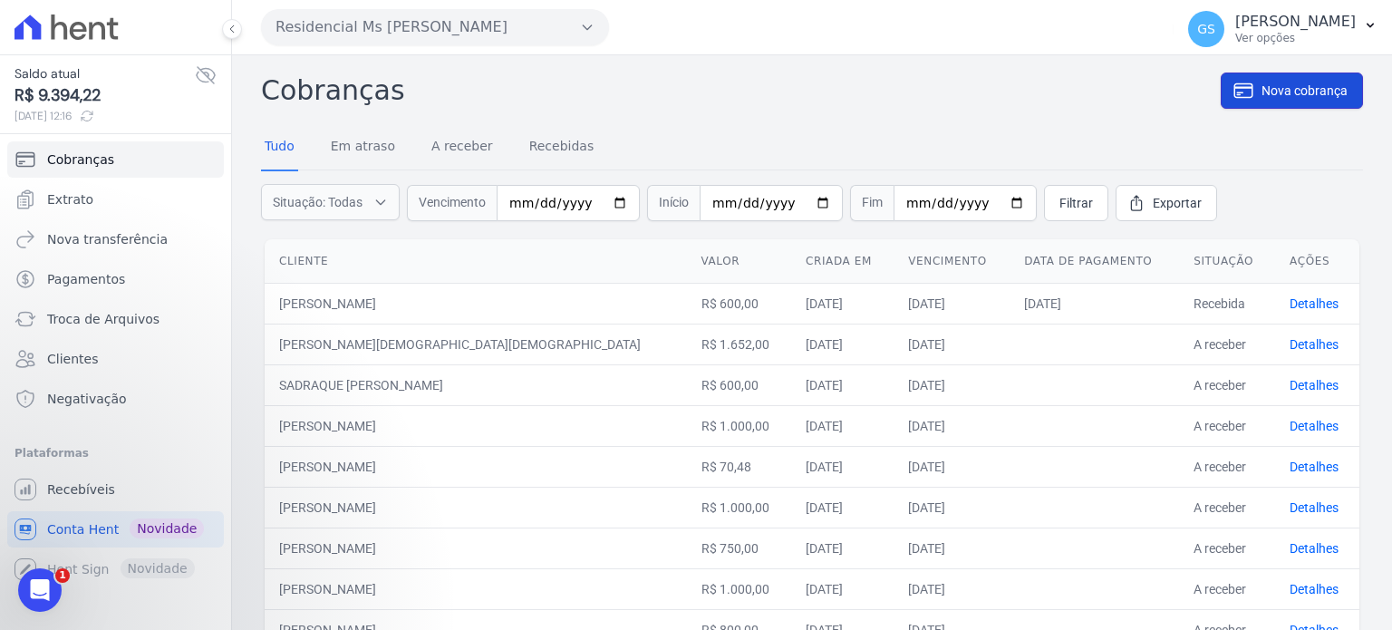
click at [1275, 93] on span "Nova cobrança" at bounding box center [1305, 91] width 86 height 18
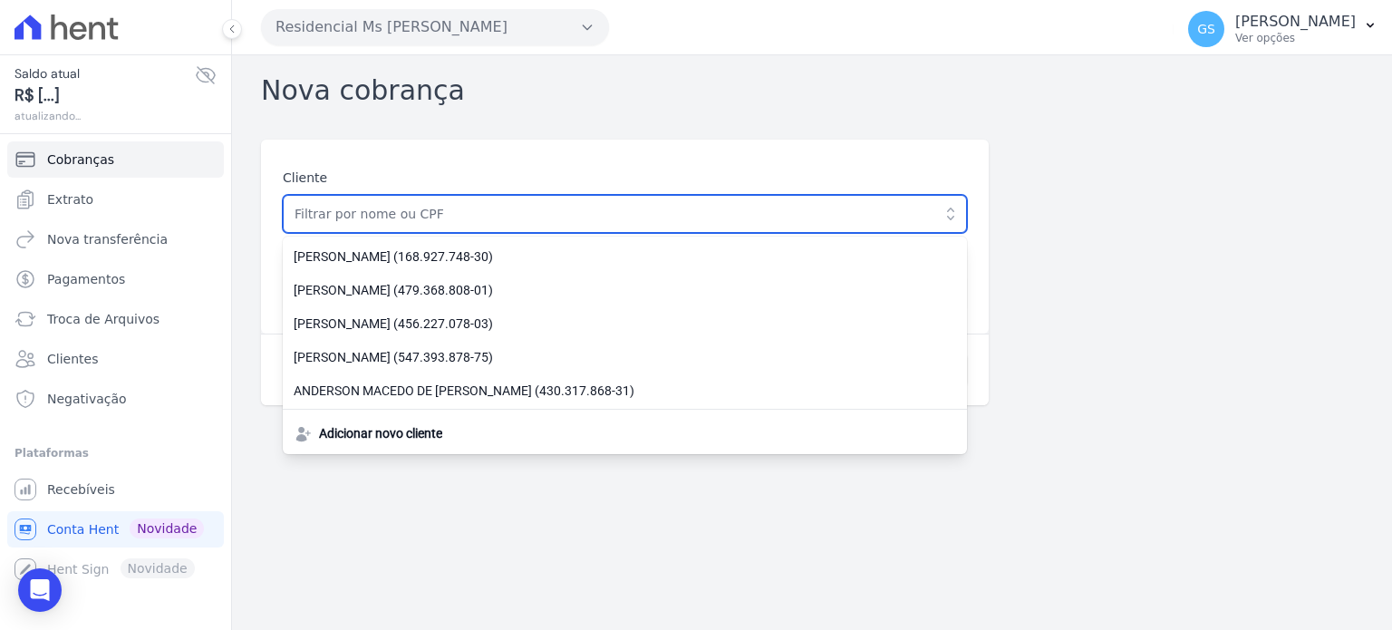
click at [479, 214] on input "text" at bounding box center [625, 214] width 684 height 38
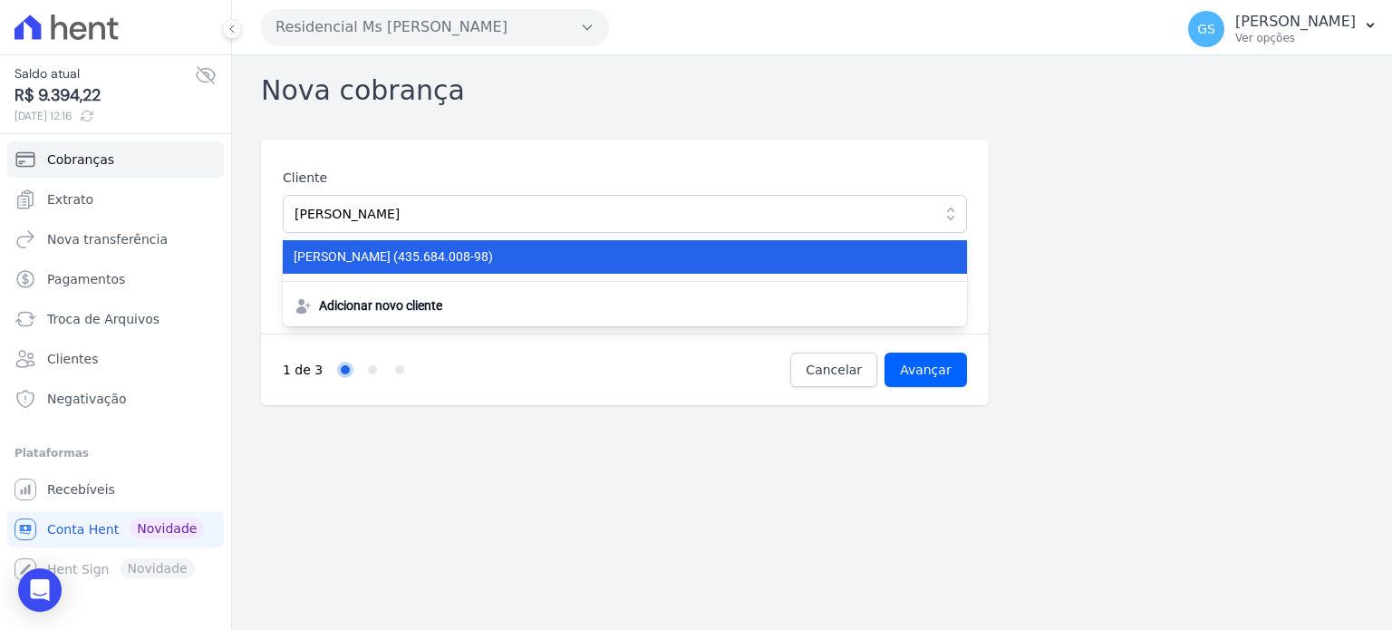
click at [460, 257] on span "LUANA SILVA (435.684.008-98)" at bounding box center [614, 256] width 641 height 19
type input "[PERSON_NAME]"
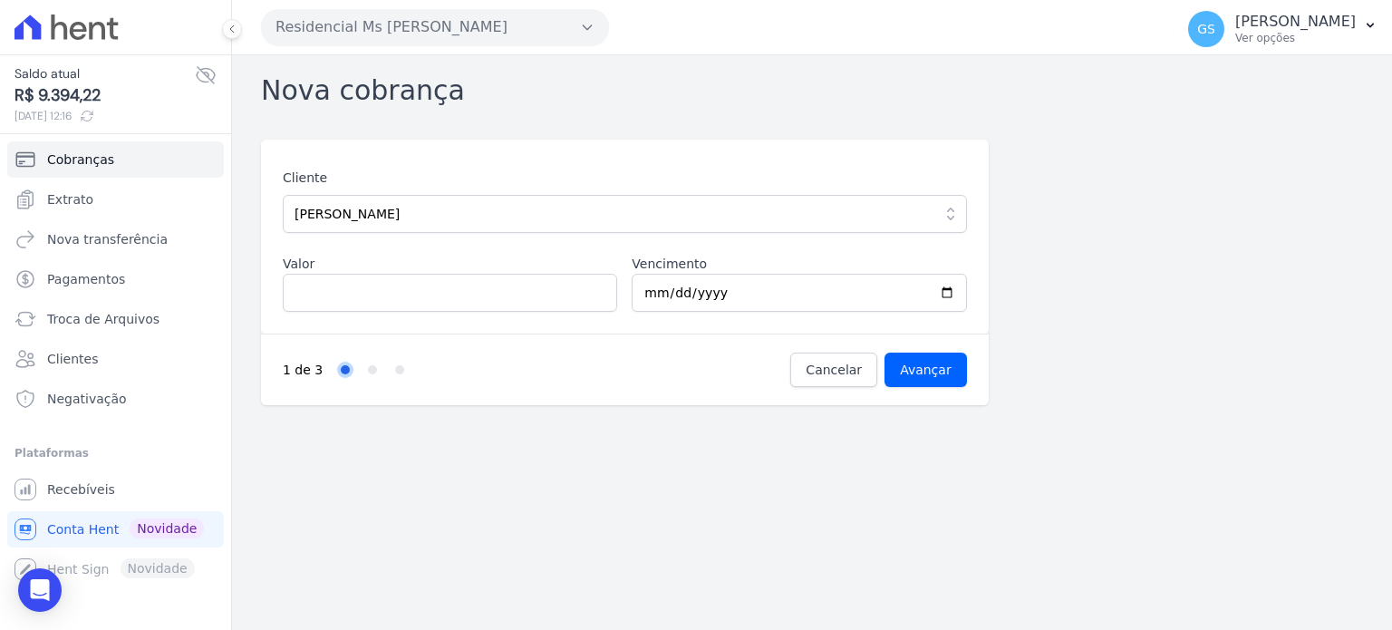
click at [457, 275] on div "Valor" at bounding box center [450, 283] width 334 height 57
click at [453, 289] on input "Valor" at bounding box center [450, 293] width 334 height 38
type input "900"
type input "[DATE]"
click at [921, 371] on input "Avançar" at bounding box center [926, 370] width 82 height 34
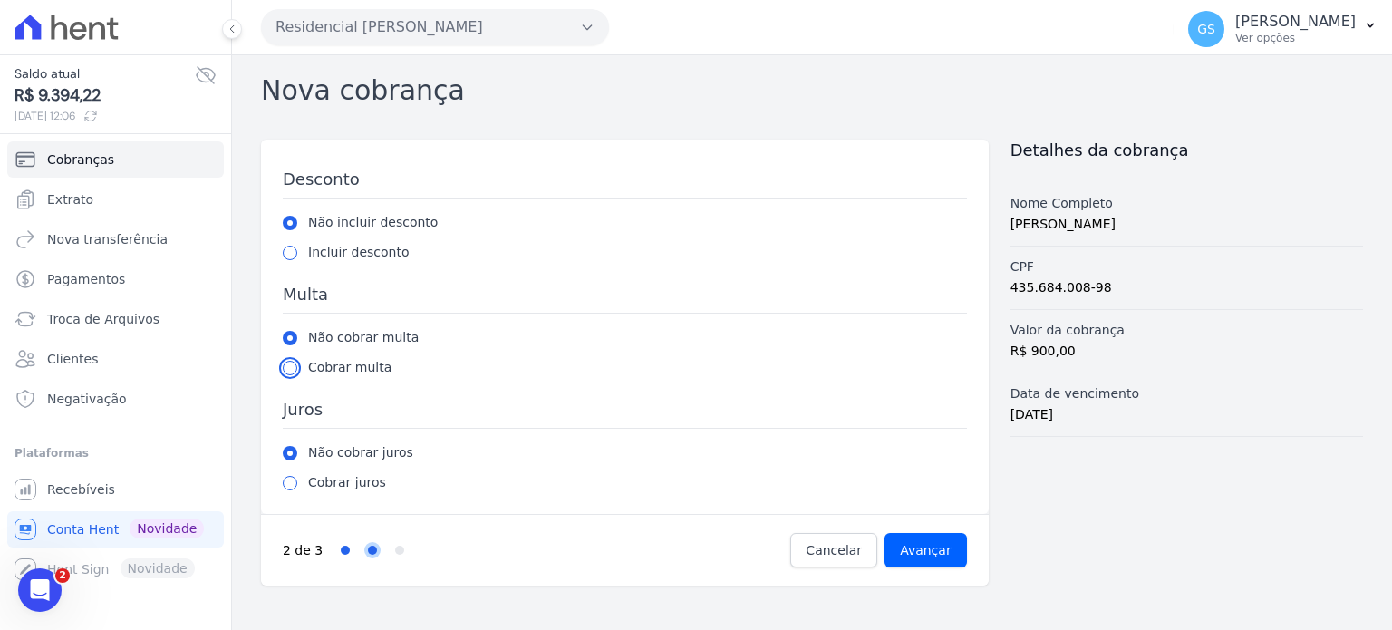
click at [283, 368] on input "radio" at bounding box center [290, 368] width 15 height 15
radio input "true"
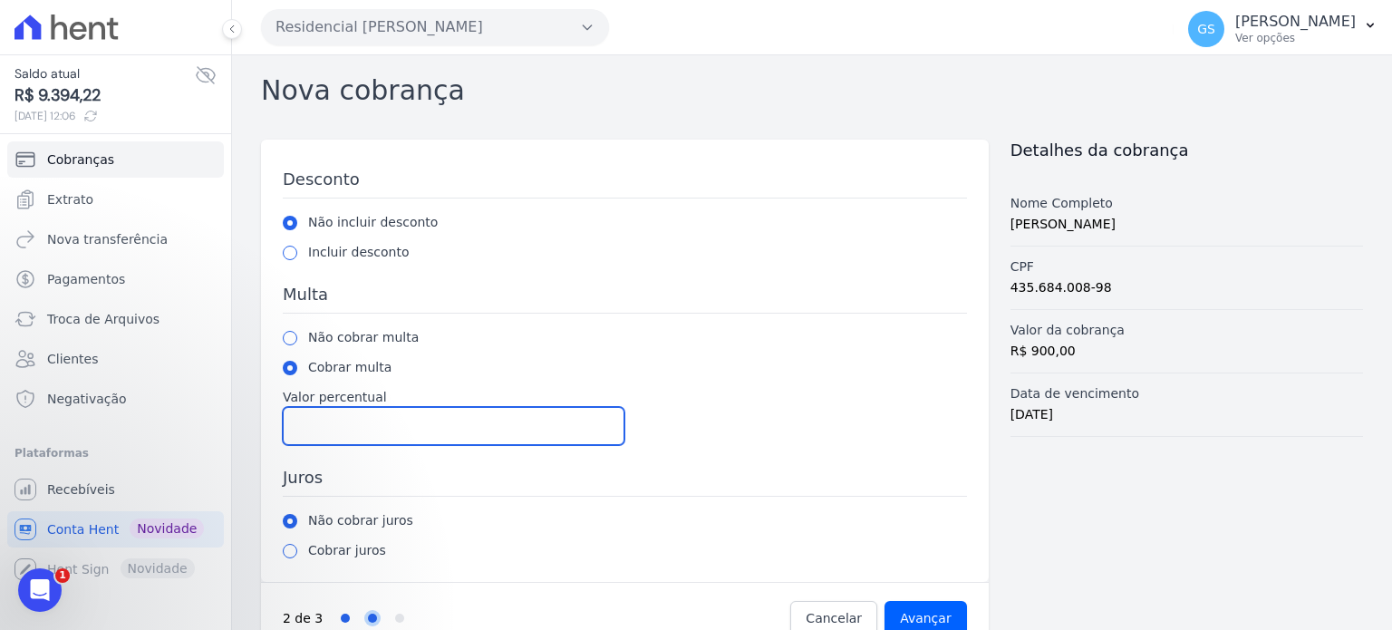
click at [337, 413] on input "Valor percentual" at bounding box center [454, 426] width 342 height 38
type input "2"
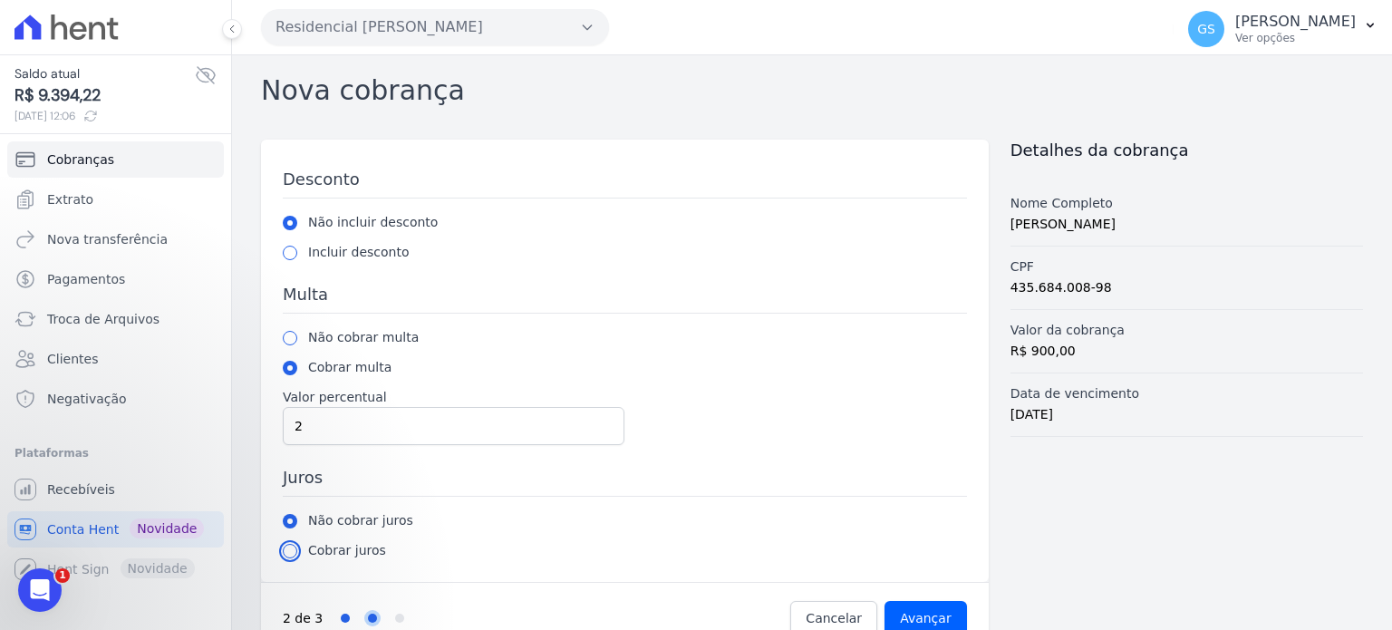
click at [294, 555] on input "radio" at bounding box center [290, 551] width 15 height 15
radio input "true"
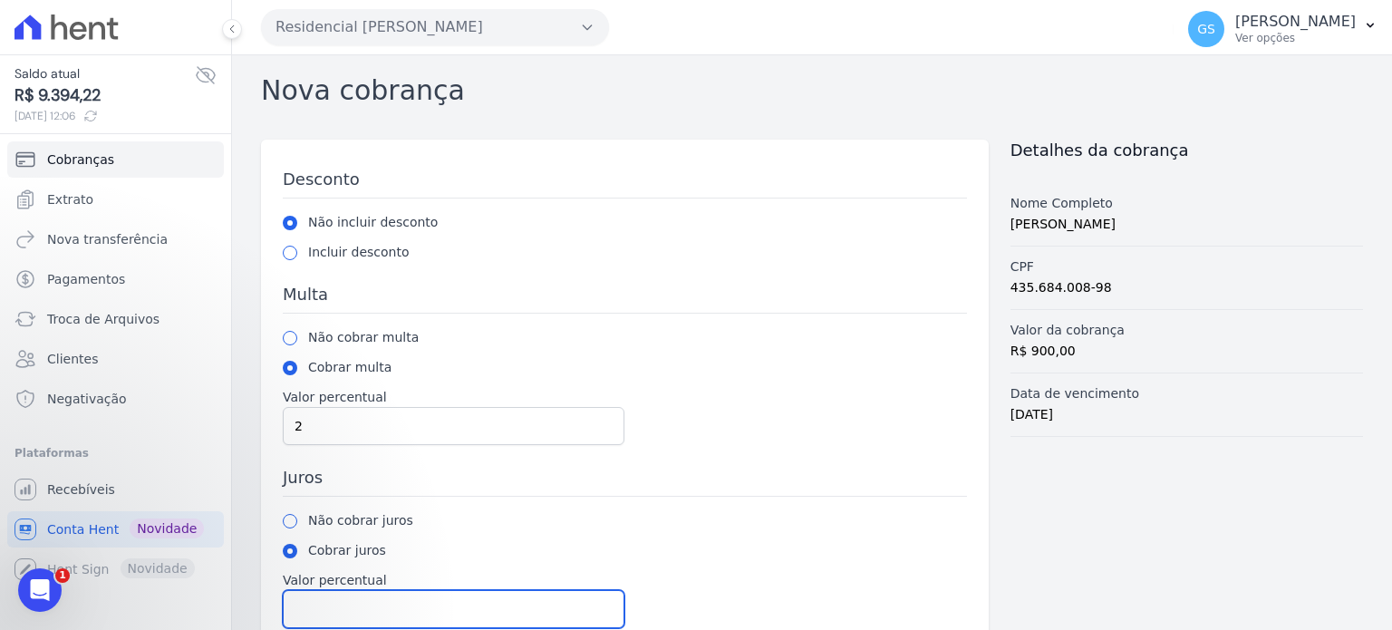
drag, startPoint x: 331, startPoint y: 598, endPoint x: 404, endPoint y: 511, distance: 113.9
click at [332, 598] on input "Valor percentual" at bounding box center [454, 609] width 342 height 38
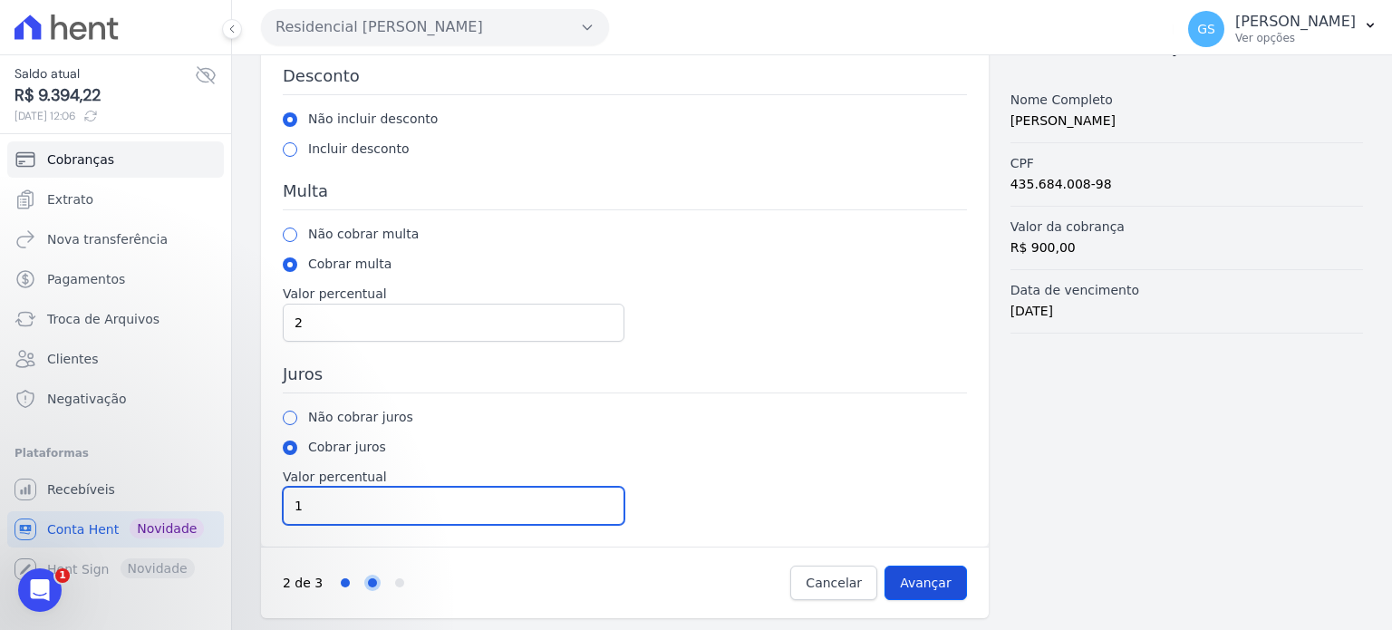
type input "1"
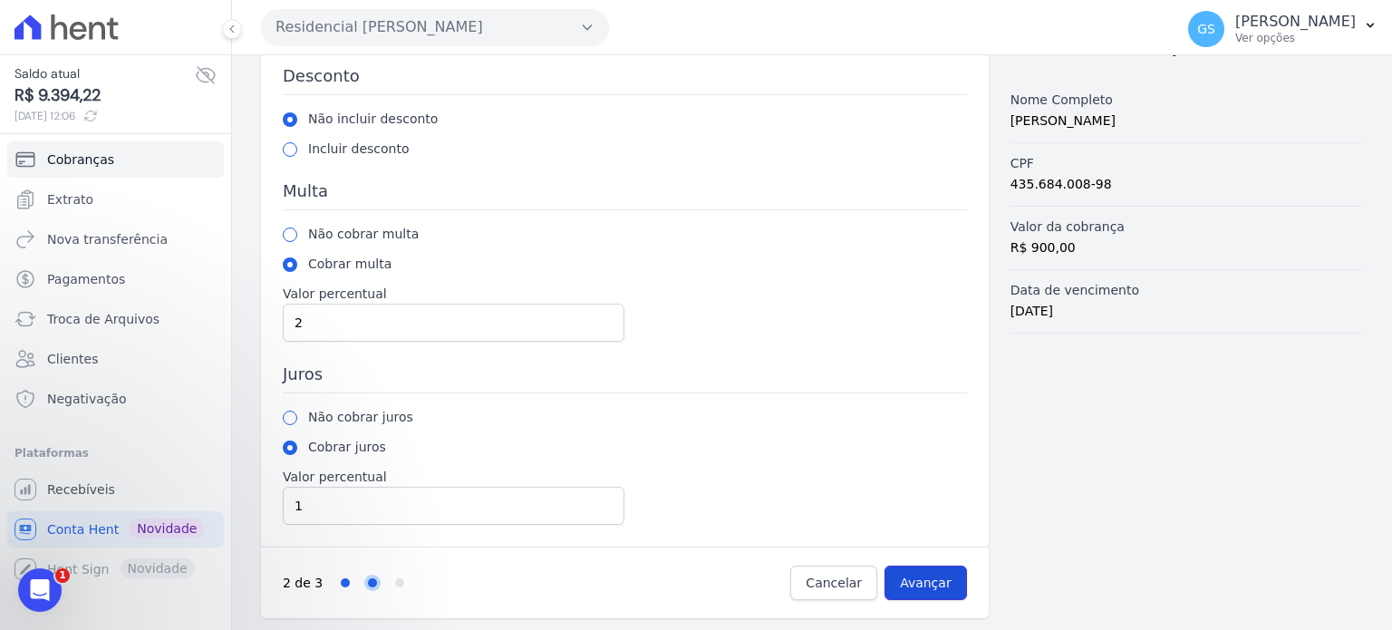
click at [899, 574] on input "Avançar" at bounding box center [926, 583] width 82 height 34
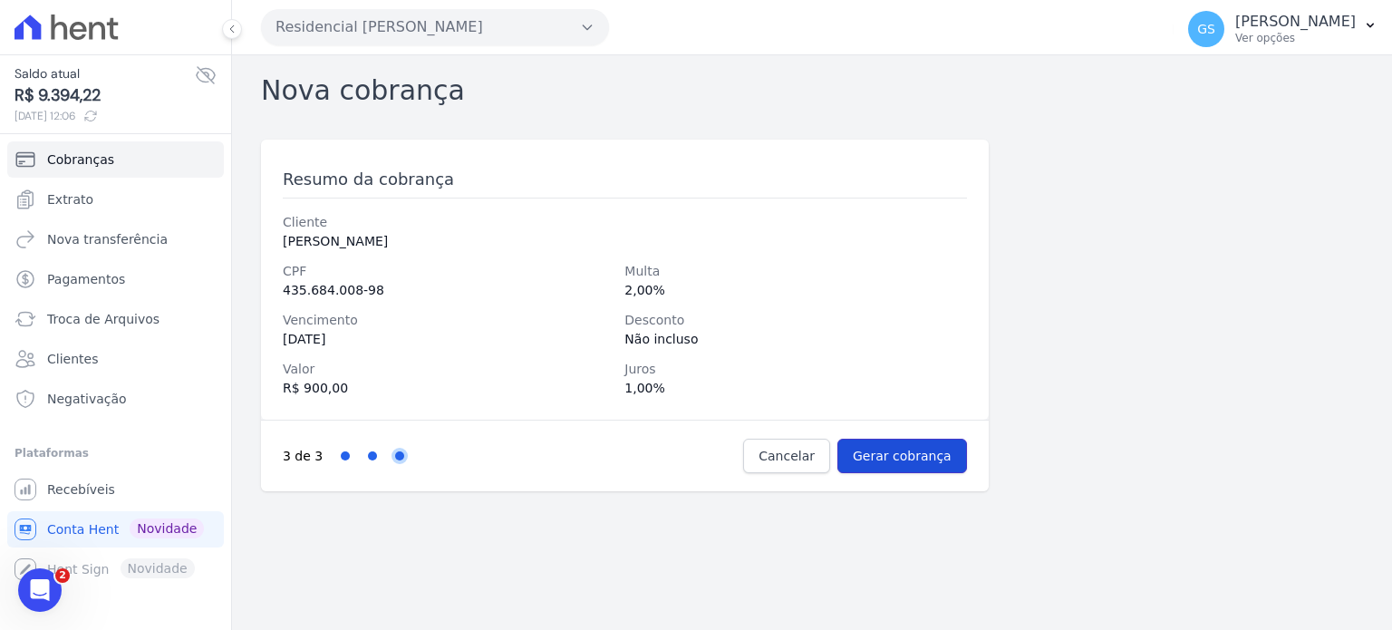
click at [926, 449] on input "Gerar cobrança" at bounding box center [903, 456] width 130 height 34
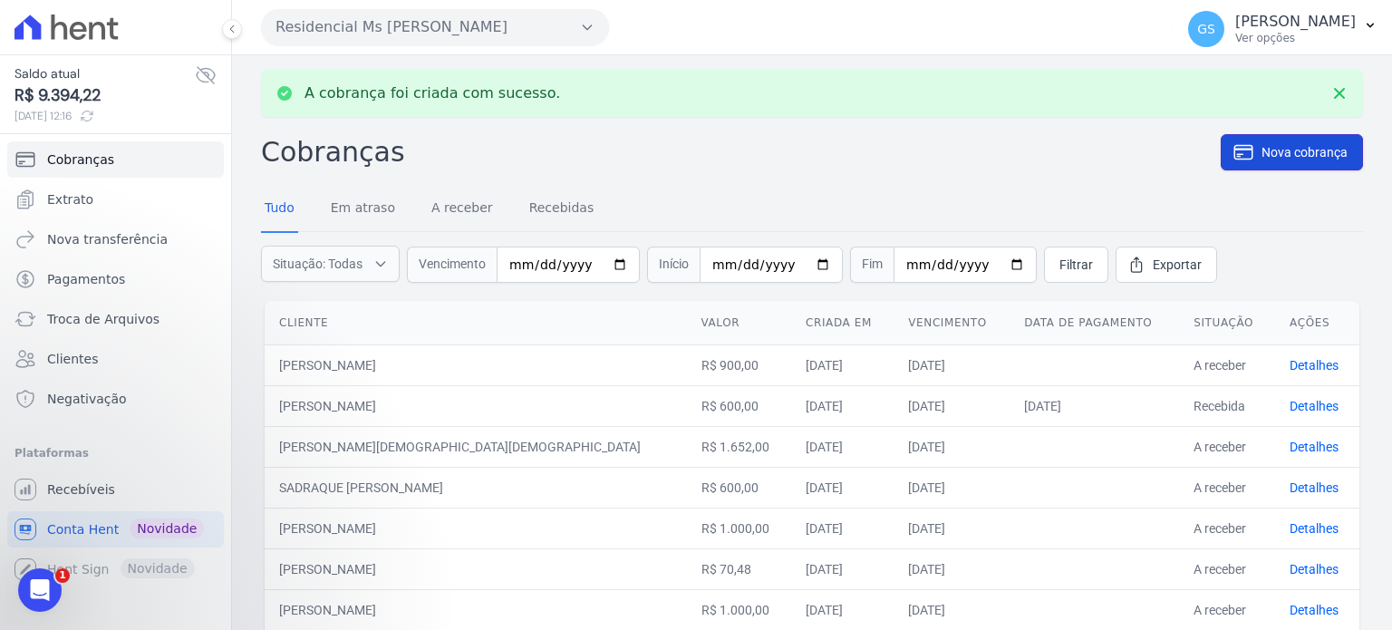
click at [1277, 150] on span "Nova cobrança" at bounding box center [1305, 152] width 86 height 18
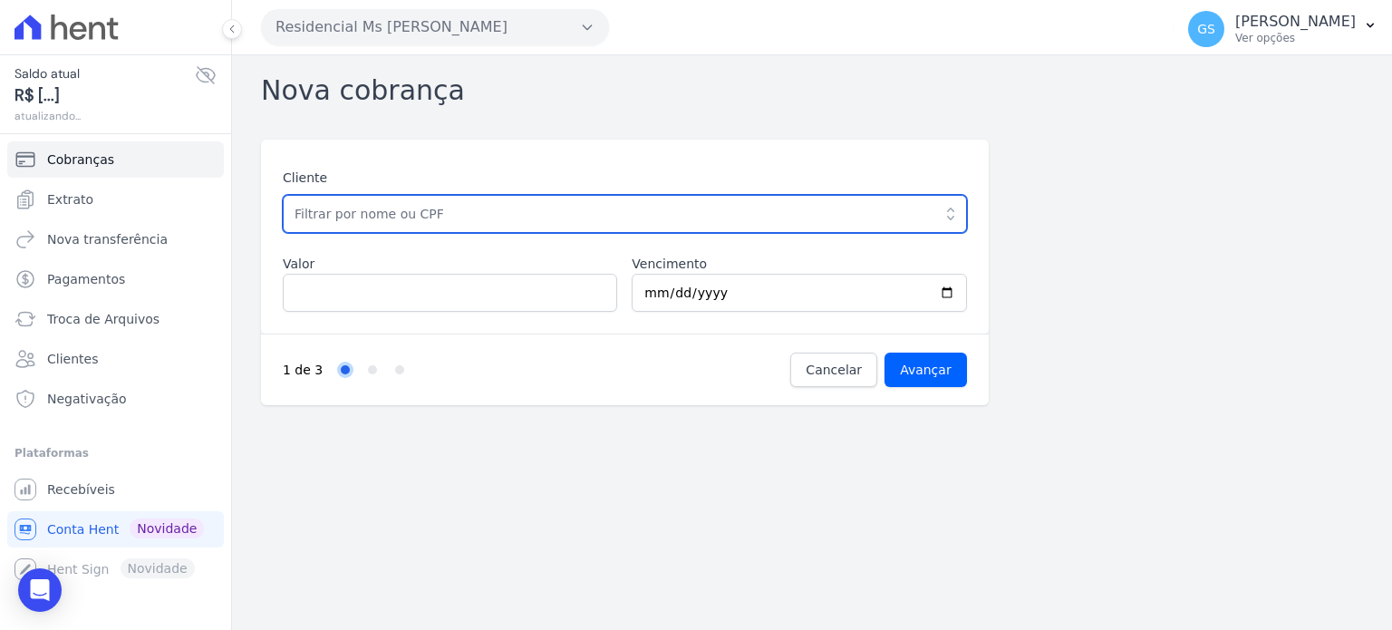
click at [615, 228] on input "text" at bounding box center [625, 214] width 684 height 38
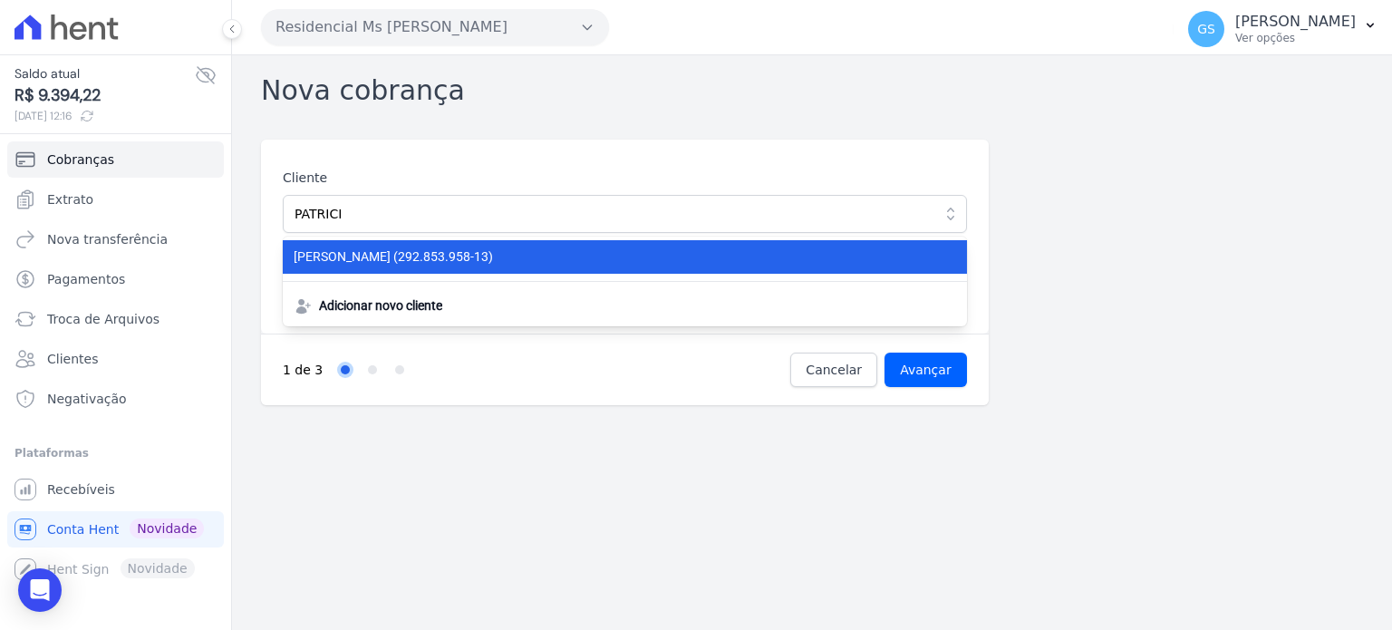
click at [607, 249] on span "PATRICIA FERREIRA DE JESUS (292.853.958-13)" at bounding box center [614, 256] width 641 height 19
type input "[PERSON_NAME]"
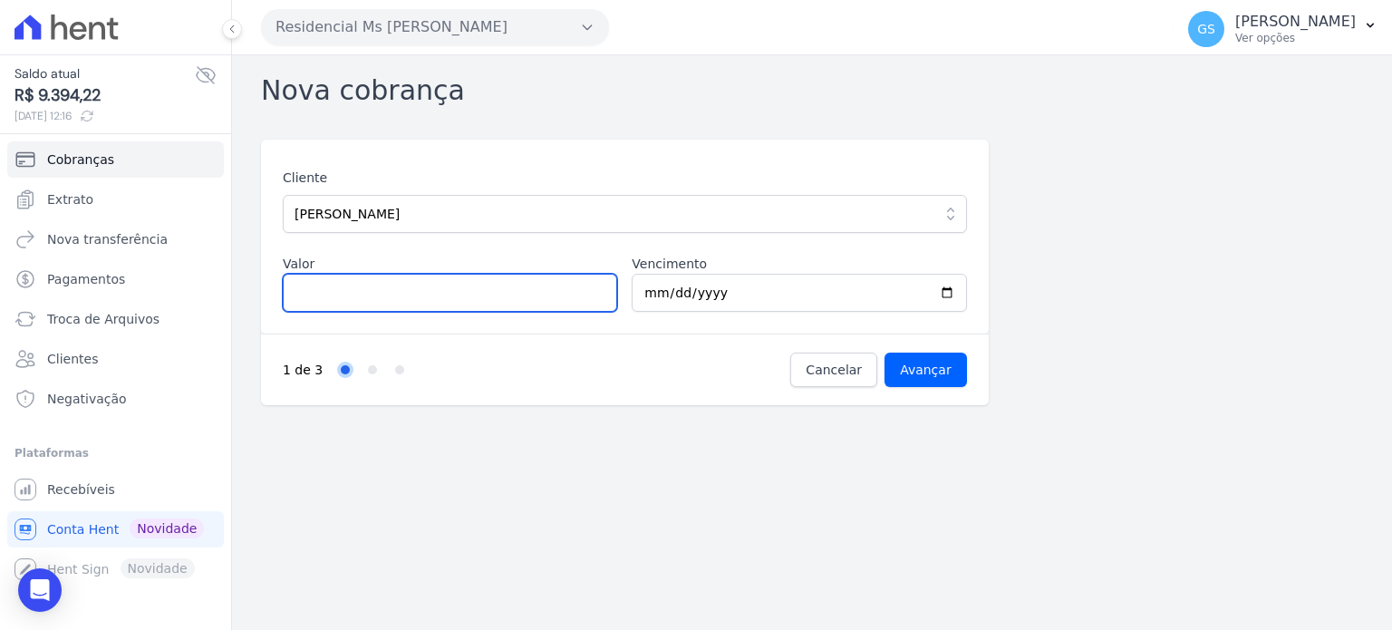
click at [538, 282] on input "Valor" at bounding box center [450, 293] width 334 height 38
type input "2000"
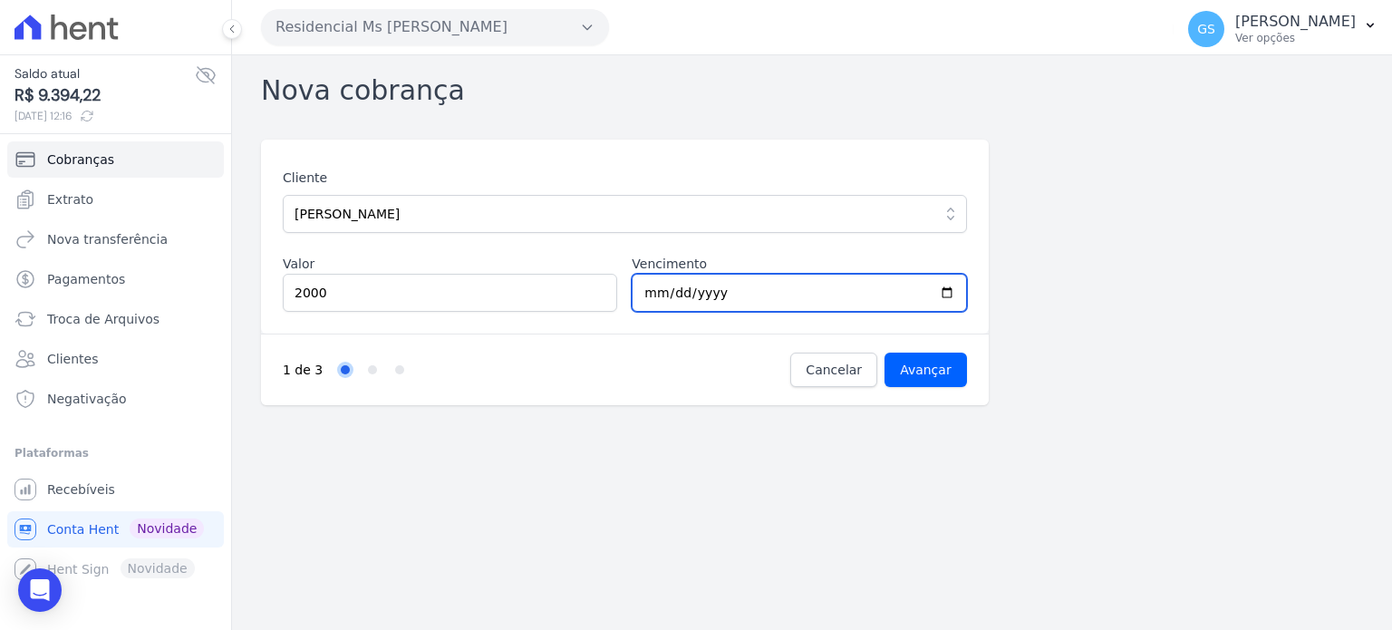
type input "[DATE]"
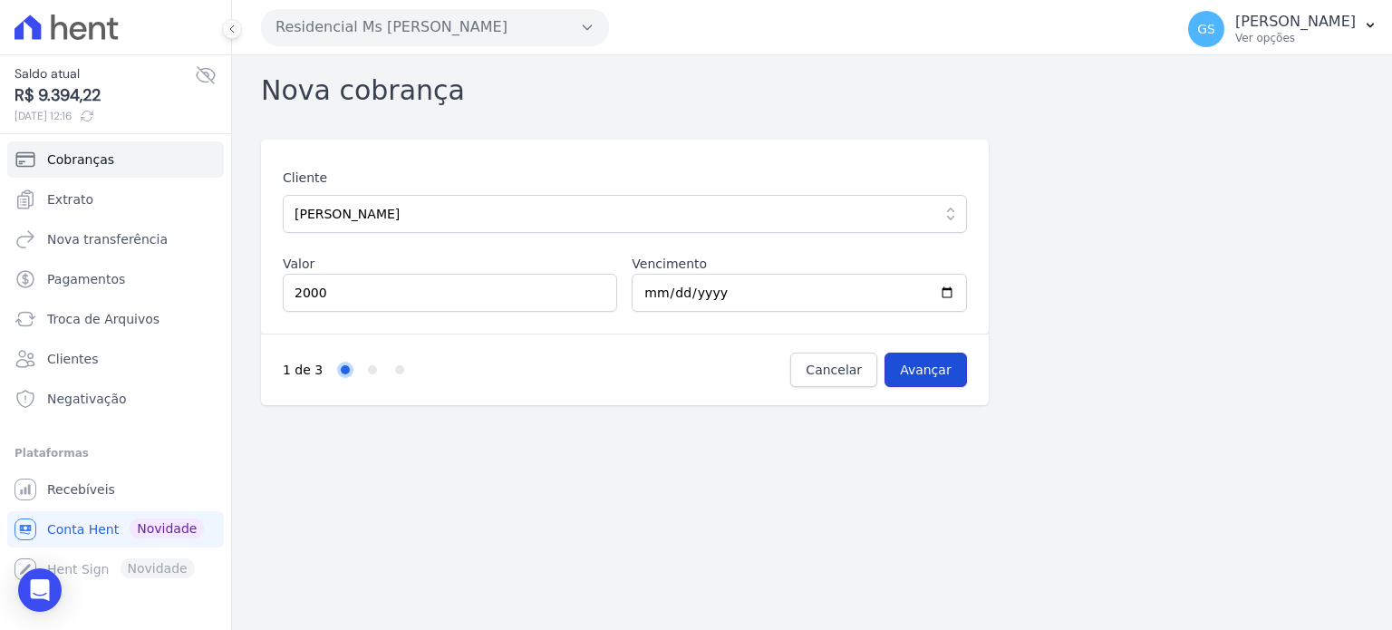
click at [952, 383] on input "Avançar" at bounding box center [926, 370] width 82 height 34
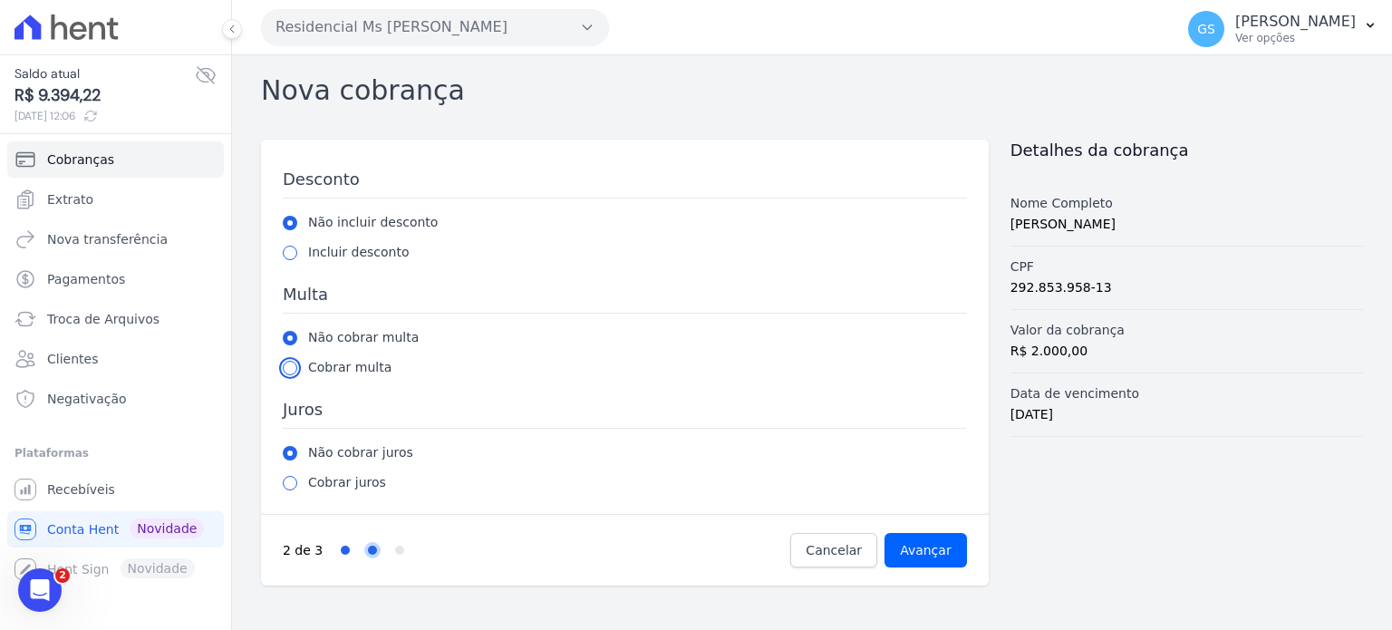
click at [294, 369] on input "radio" at bounding box center [290, 368] width 15 height 15
radio input "true"
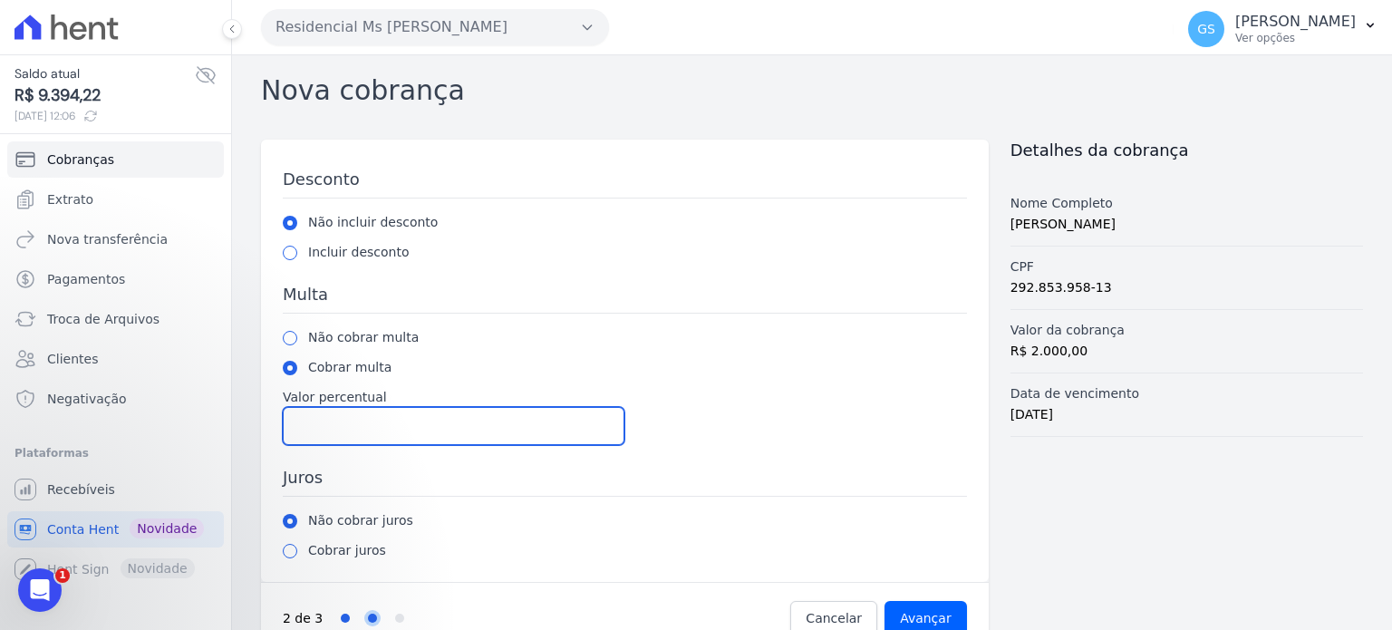
click at [319, 417] on input "Valor percentual" at bounding box center [454, 426] width 342 height 38
type input "2"
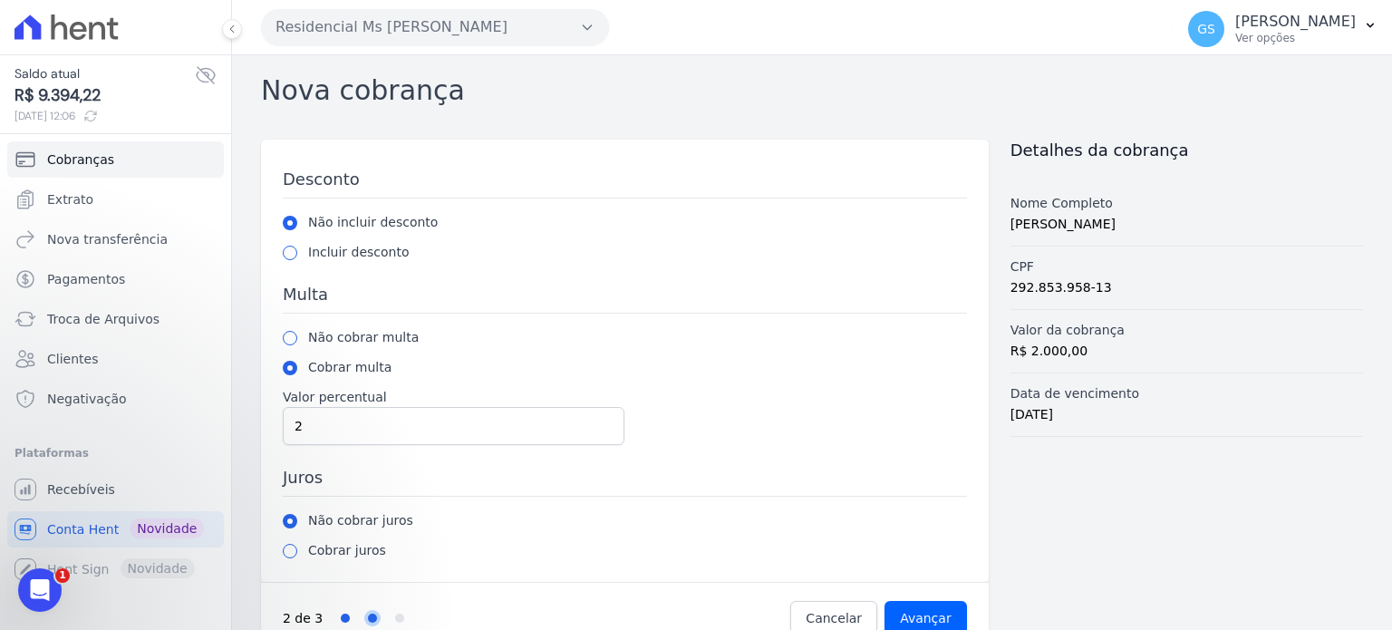
click at [286, 557] on div "Cobrar juros" at bounding box center [625, 550] width 684 height 19
click at [291, 548] on input "radio" at bounding box center [290, 551] width 15 height 15
radio input "true"
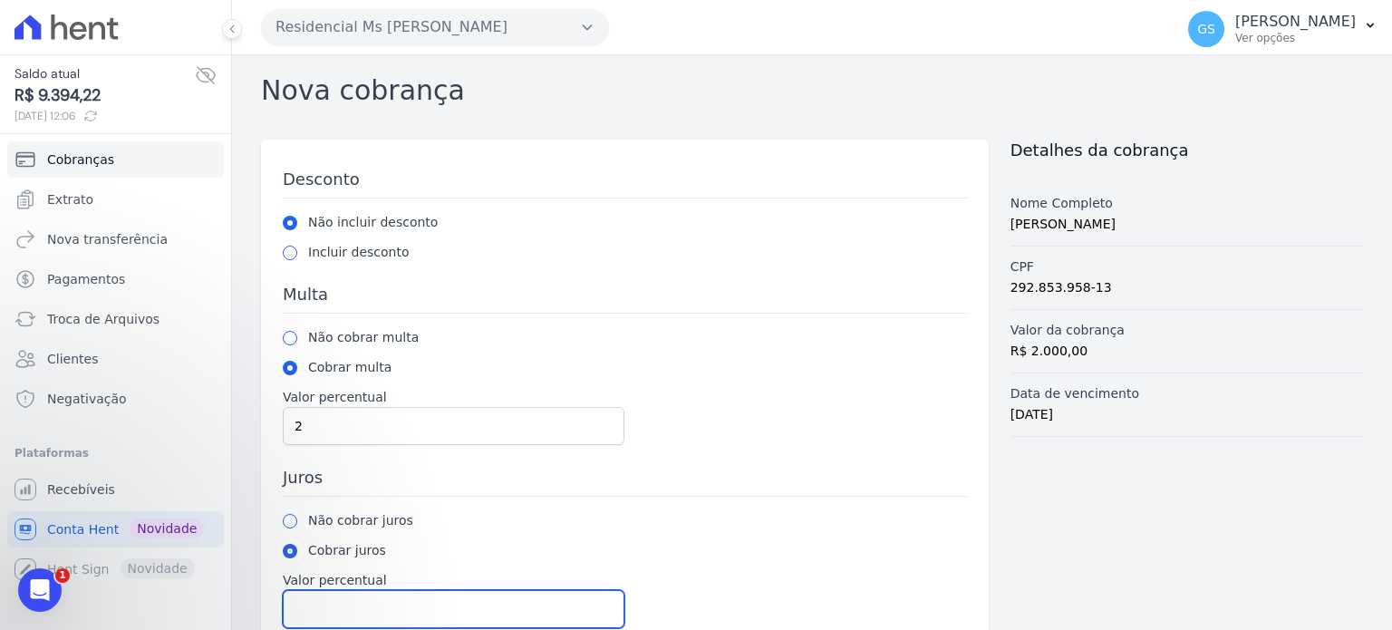
click at [338, 593] on input "Valor percentual" at bounding box center [454, 609] width 342 height 38
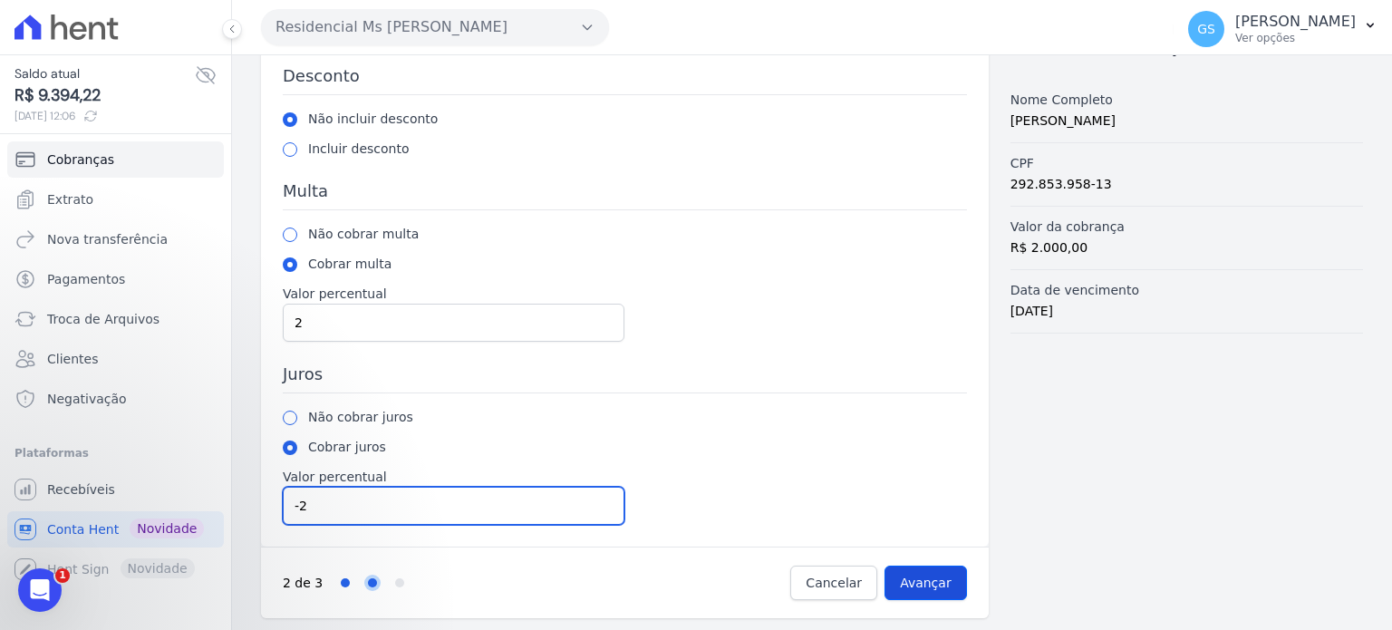
type input "-2"
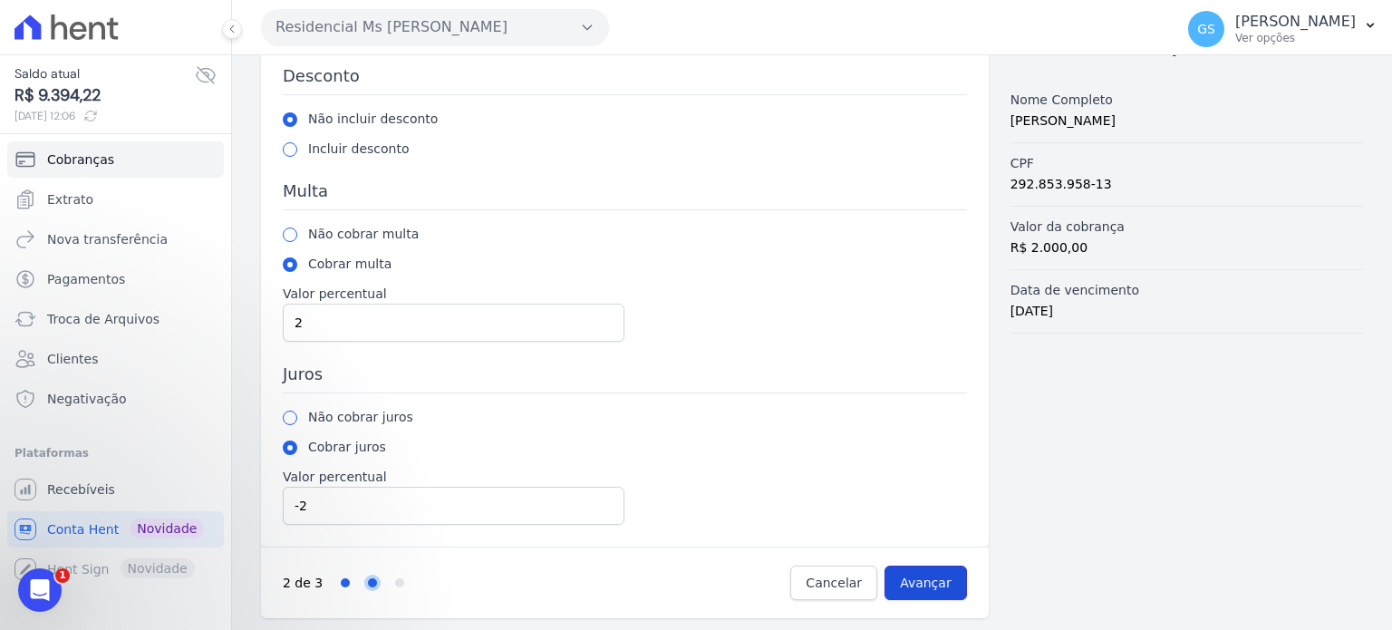
click at [895, 582] on input "Avançar" at bounding box center [926, 583] width 82 height 34
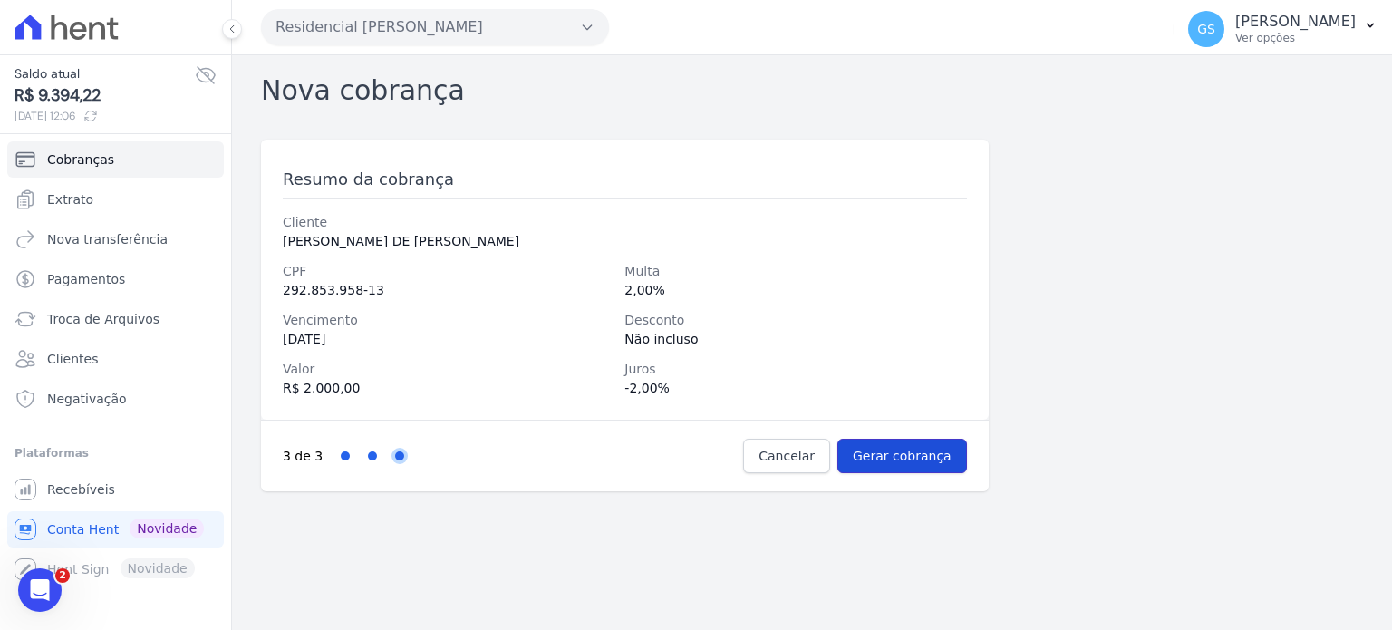
click at [900, 454] on input "Gerar cobrança" at bounding box center [903, 456] width 130 height 34
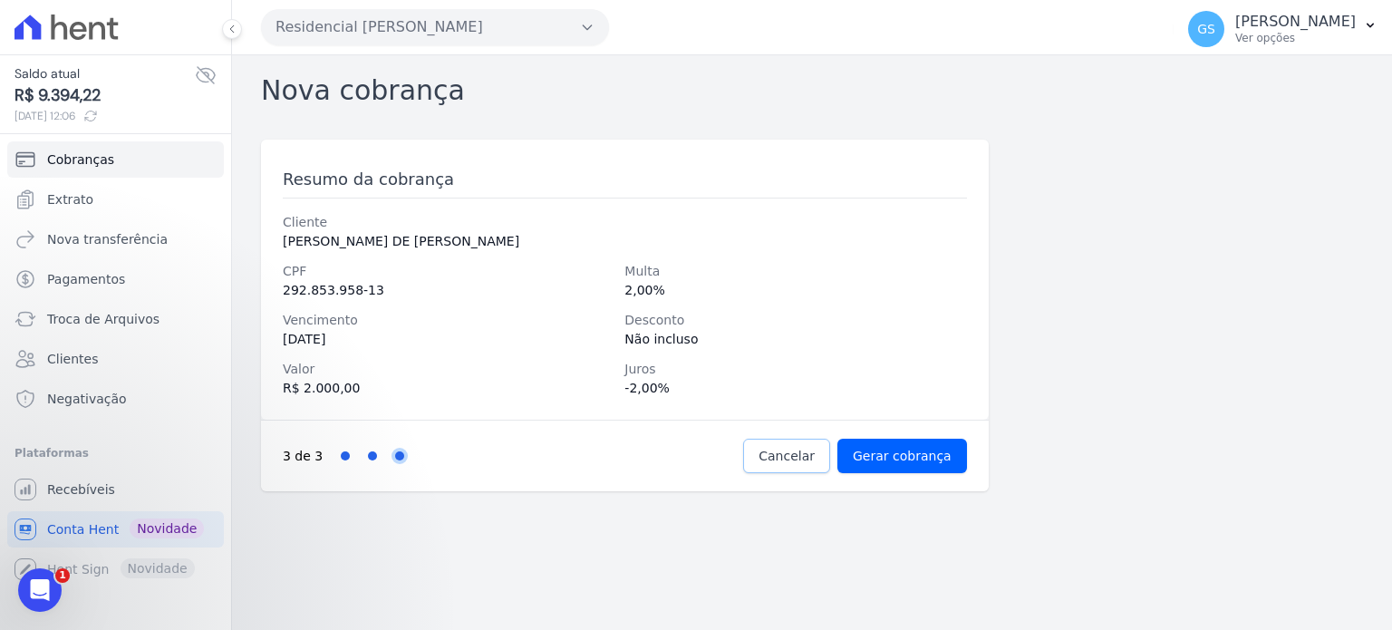
click at [781, 470] on link "Cancelar" at bounding box center [786, 456] width 87 height 34
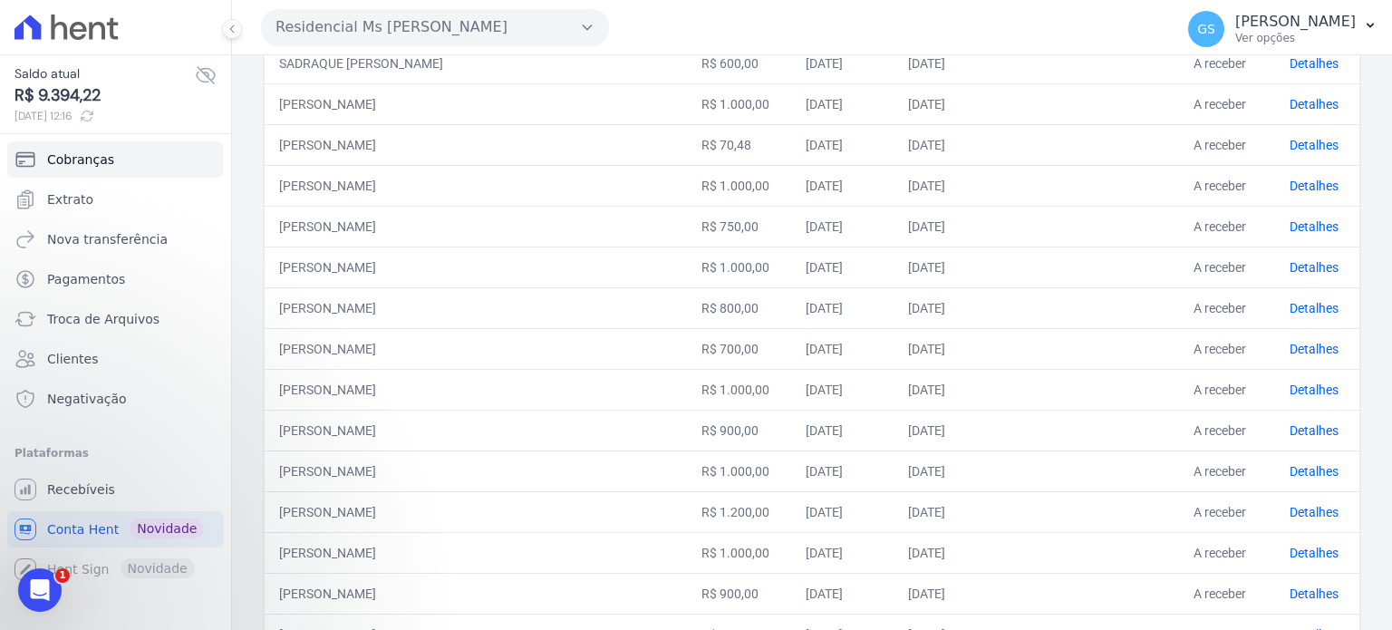
scroll to position [181, 0]
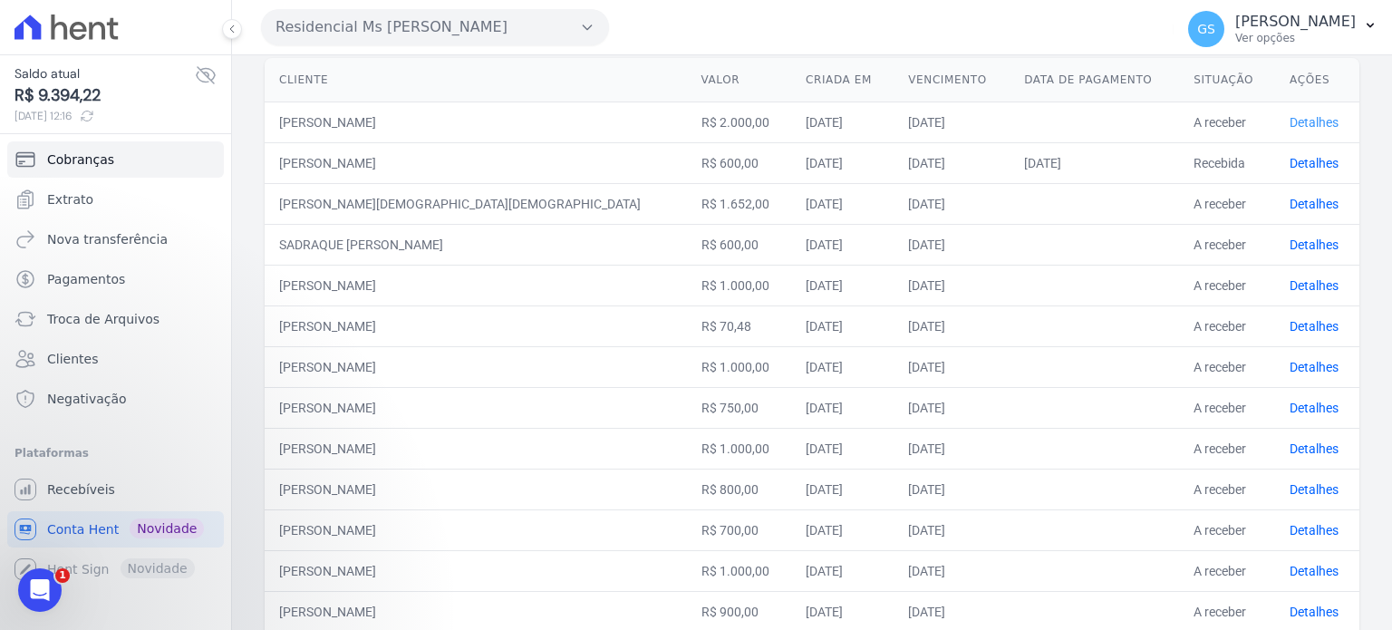
click at [1290, 123] on link "Detalhes" at bounding box center [1314, 122] width 49 height 15
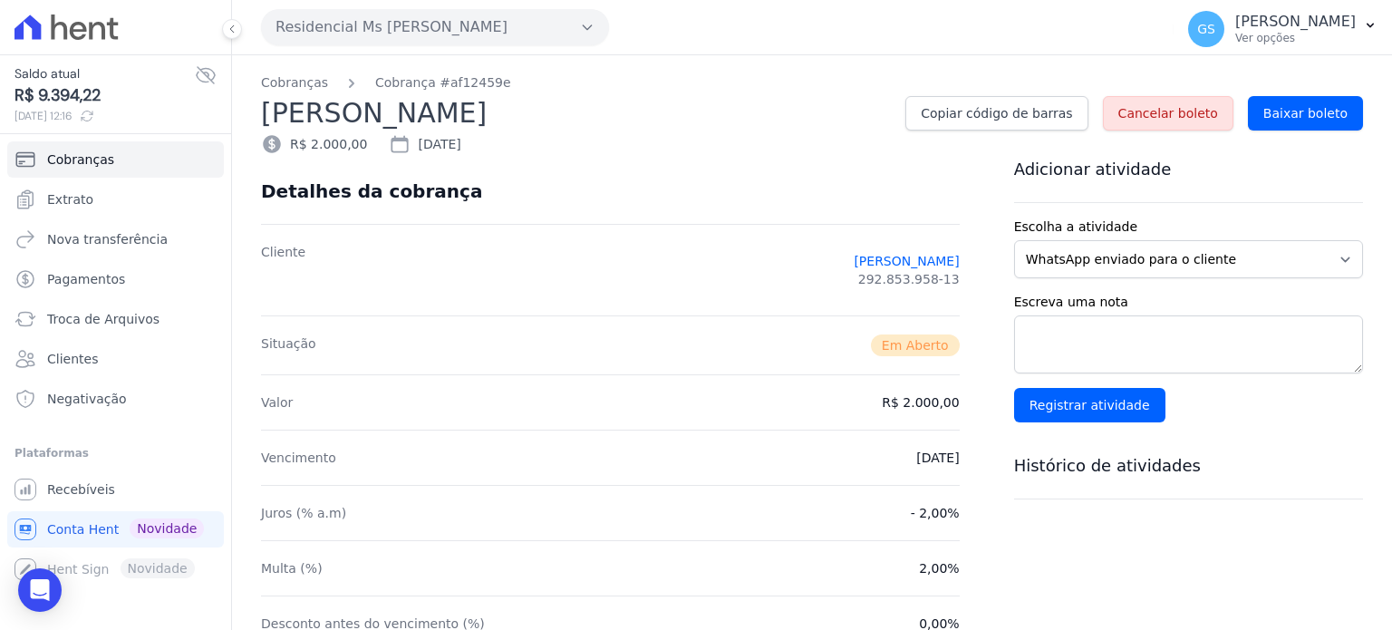
click at [1128, 115] on span "Cancelar boleto" at bounding box center [1169, 113] width 100 height 18
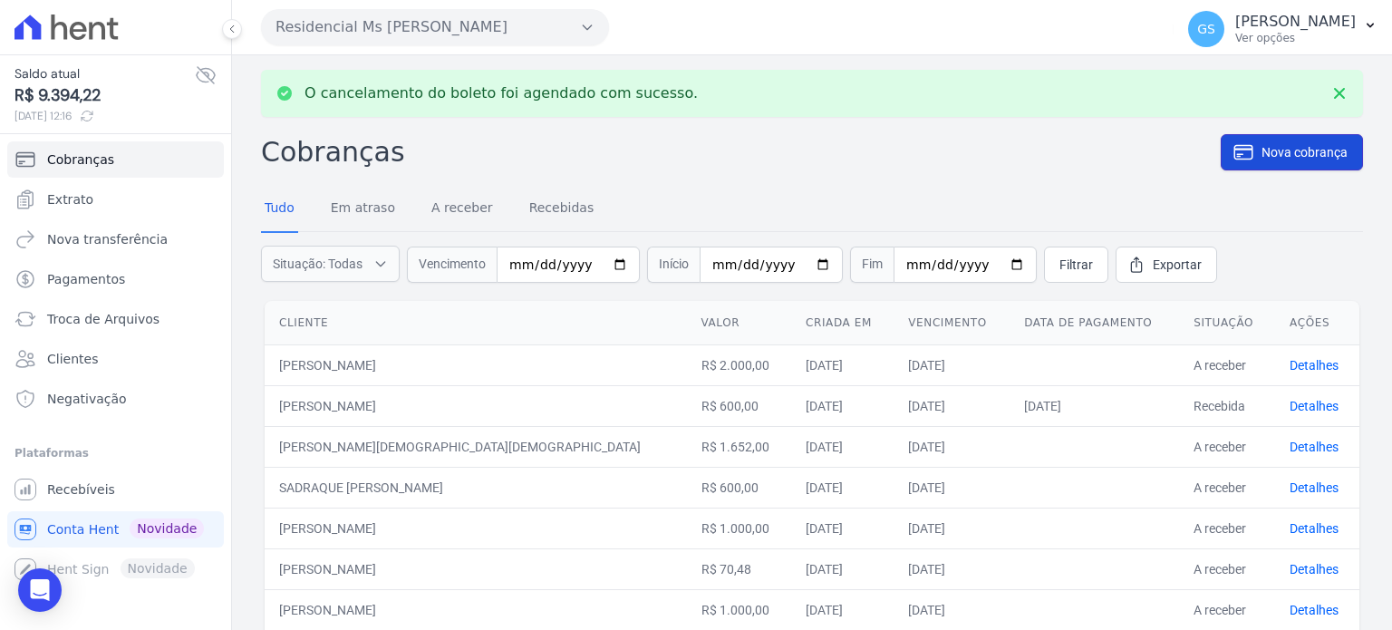
click at [1262, 157] on span "Nova cobrança" at bounding box center [1305, 152] width 86 height 18
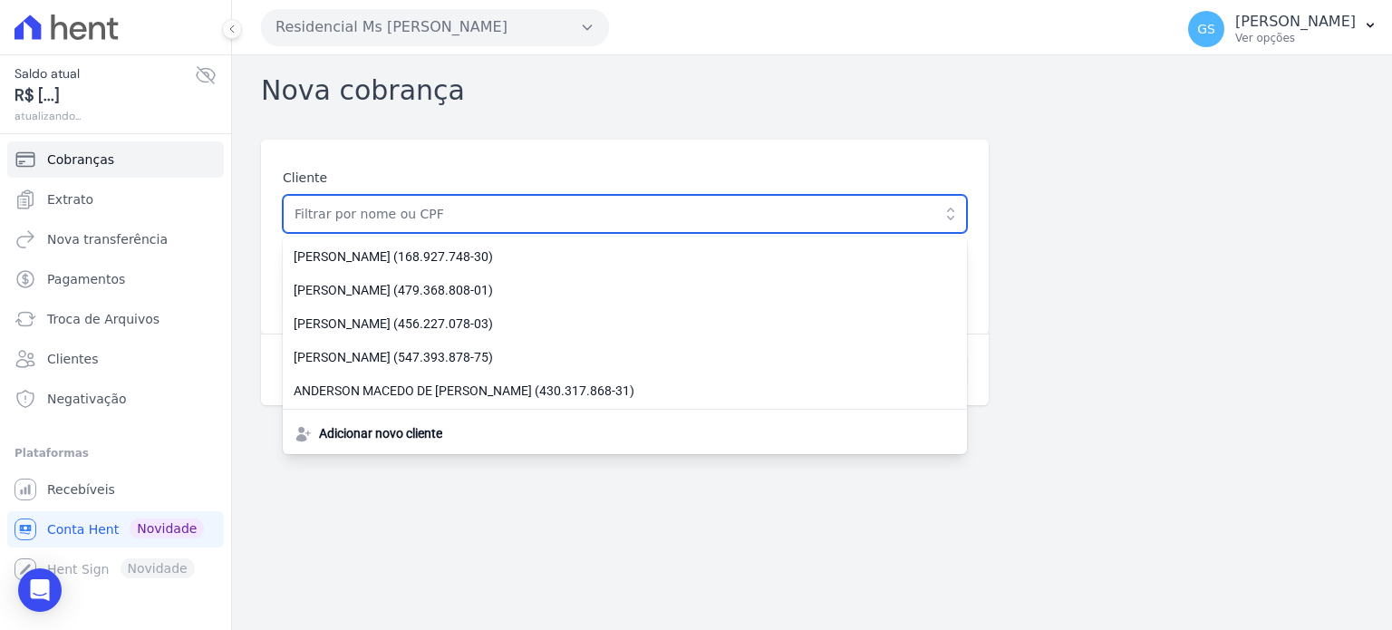
click at [642, 220] on input "text" at bounding box center [625, 214] width 684 height 38
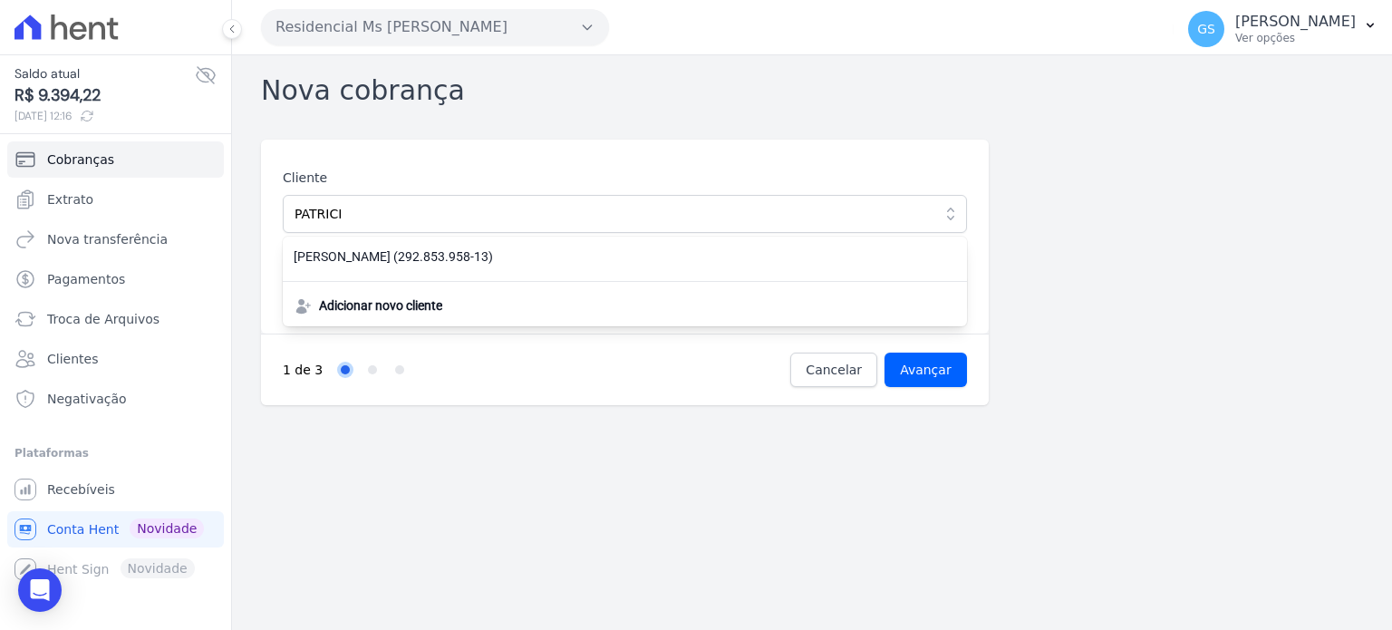
drag, startPoint x: 700, startPoint y: 260, endPoint x: 687, endPoint y: 264, distance: 13.2
click at [700, 260] on span "PATRICIA FERREIRA DE JESUS (292.853.958-13)" at bounding box center [614, 256] width 641 height 19
type input "PATRICIA FERREIRA DE JESUS"
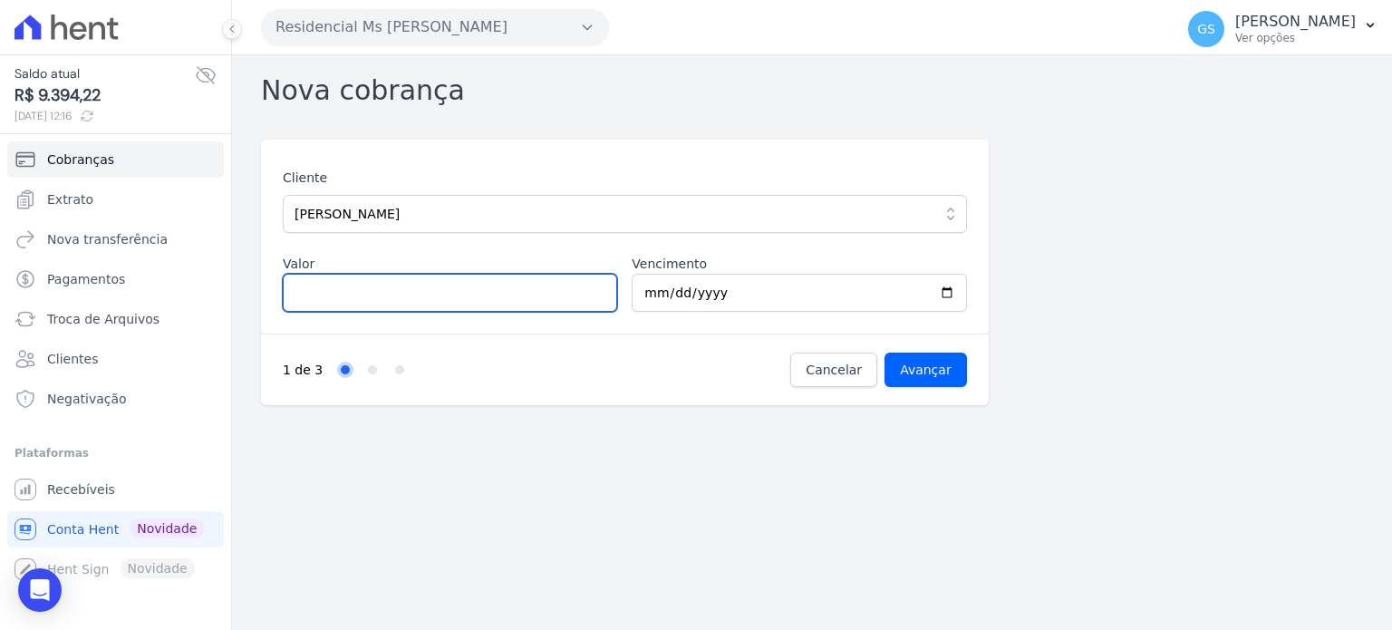
click at [472, 286] on input "Valor" at bounding box center [450, 293] width 334 height 38
type input "2000"
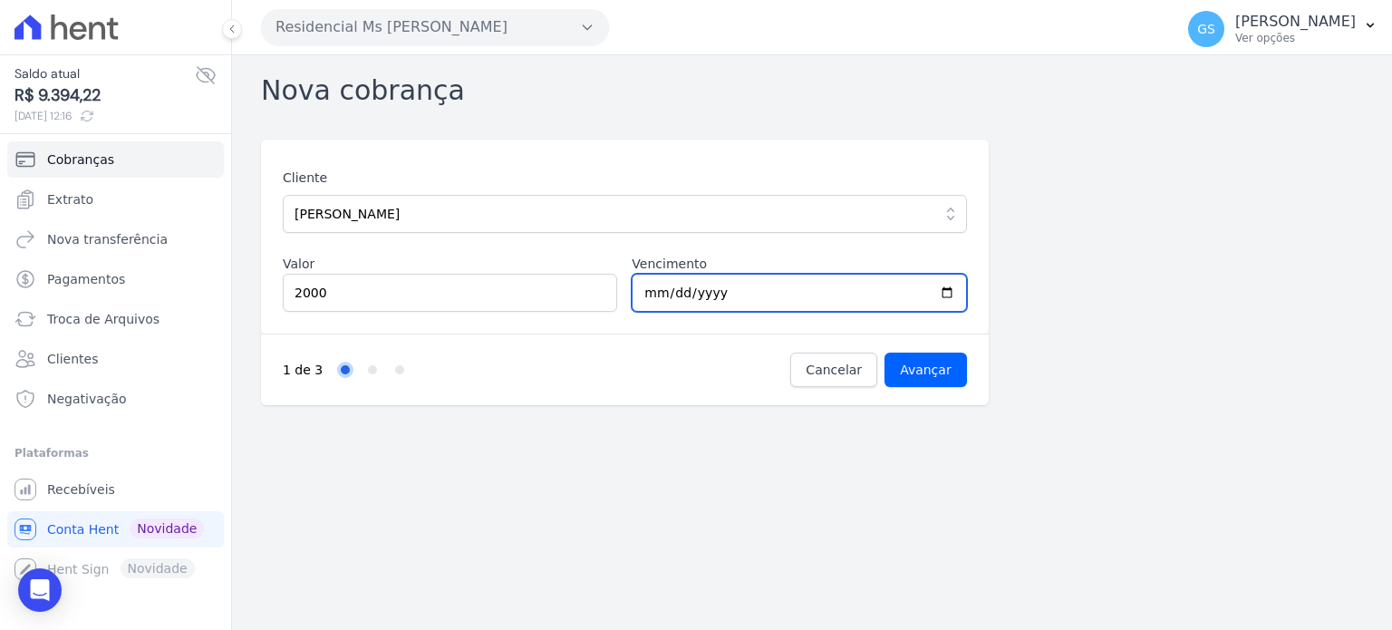
type input "2025-10-10"
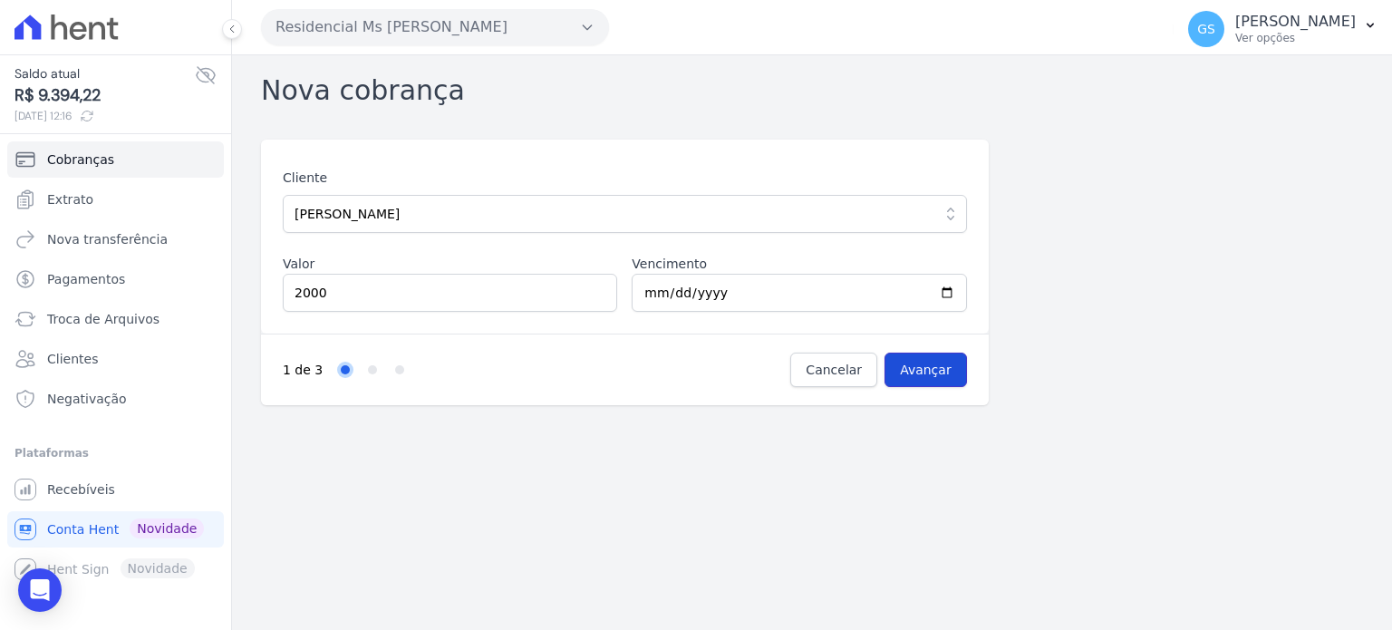
click at [914, 373] on input "Avançar" at bounding box center [926, 370] width 82 height 34
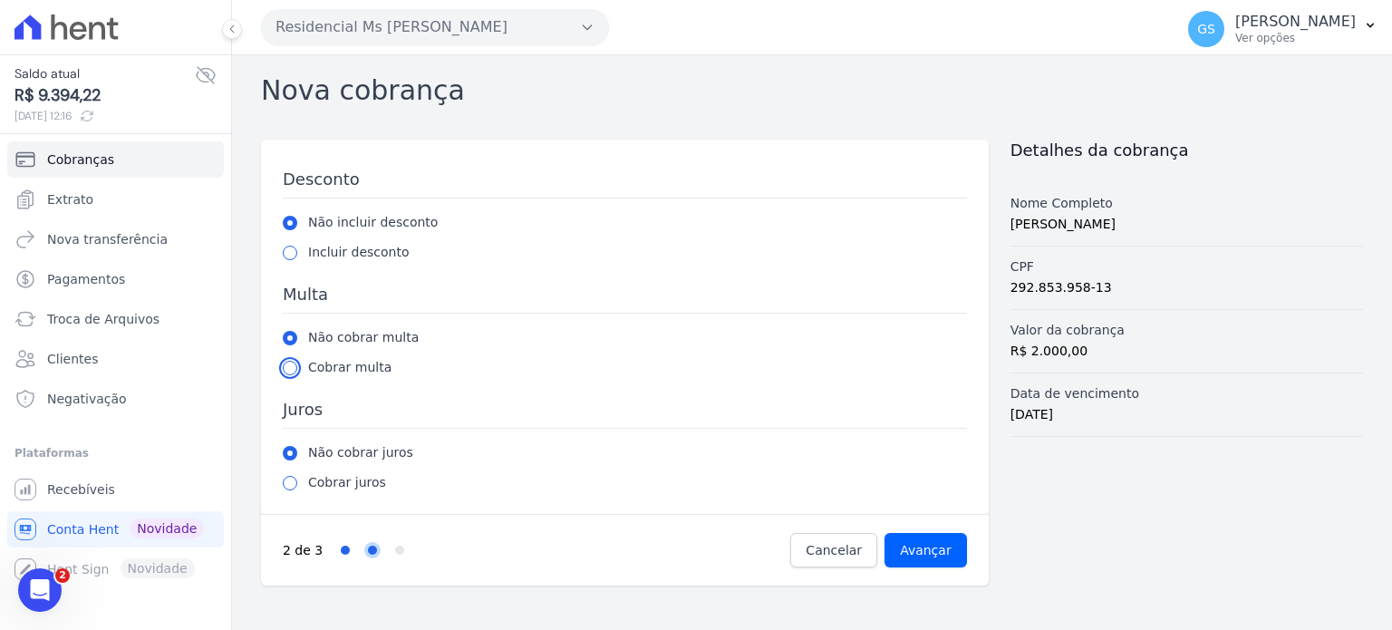
click at [286, 372] on input "radio" at bounding box center [290, 368] width 15 height 15
radio input "true"
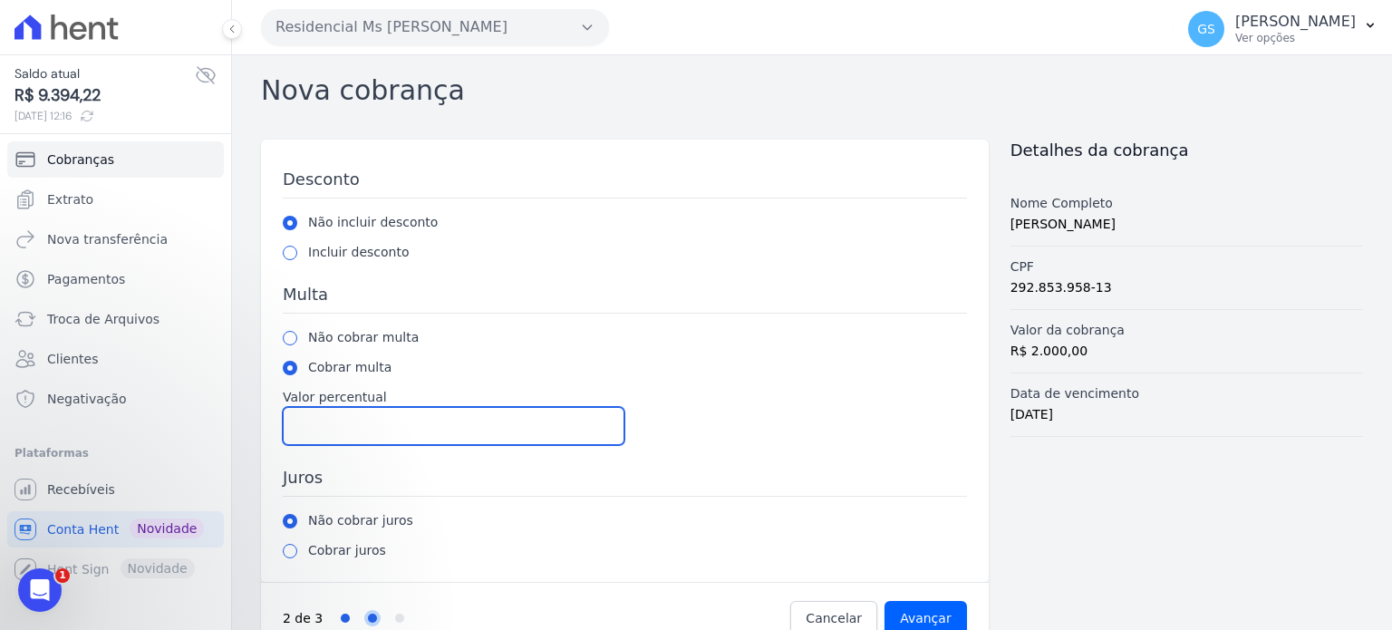
click at [348, 433] on input "Valor percentual" at bounding box center [454, 426] width 342 height 38
type input "2"
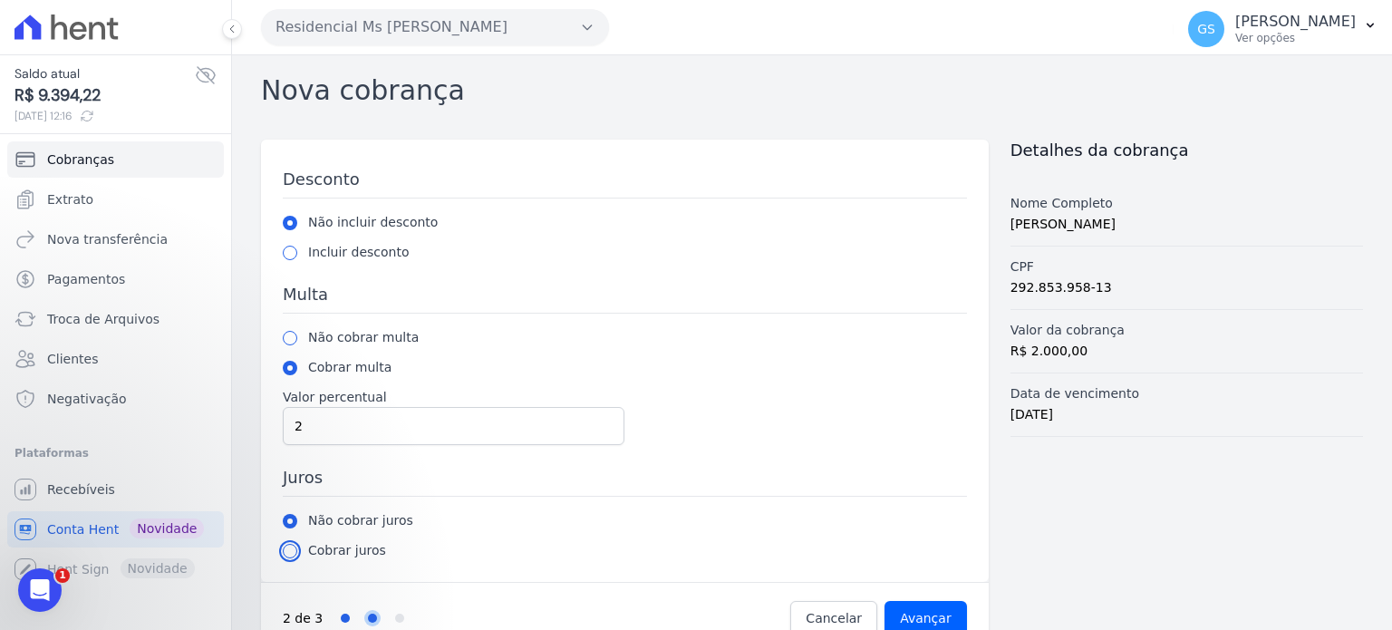
click at [286, 550] on input "radio" at bounding box center [290, 551] width 15 height 15
radio input "true"
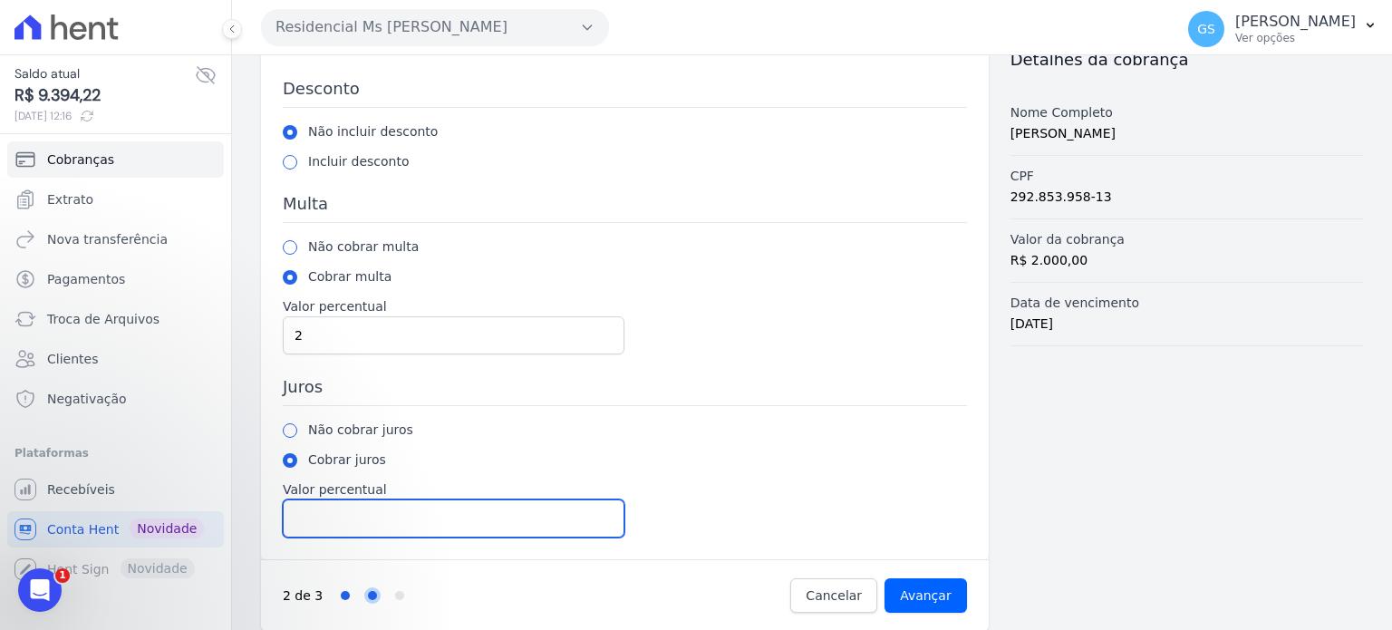
click at [373, 525] on input "Valor percentual" at bounding box center [454, 518] width 342 height 38
type input "1"
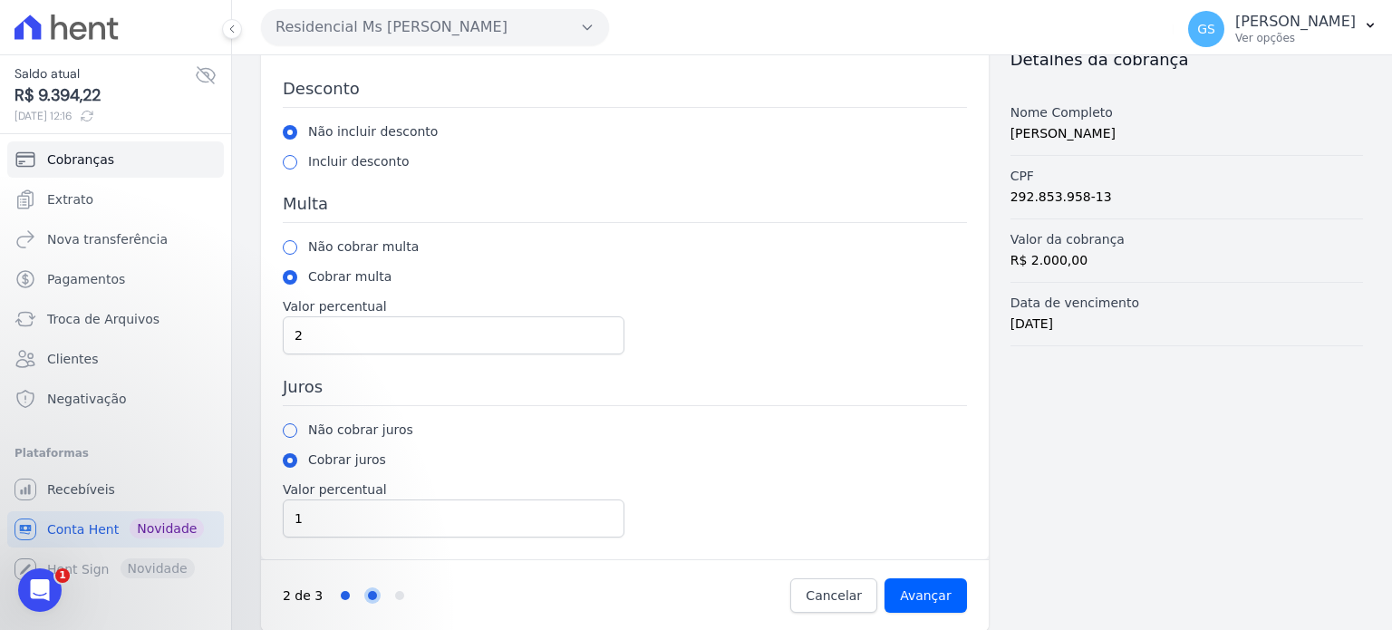
click at [712, 434] on div "Não cobrar juros" at bounding box center [625, 430] width 684 height 19
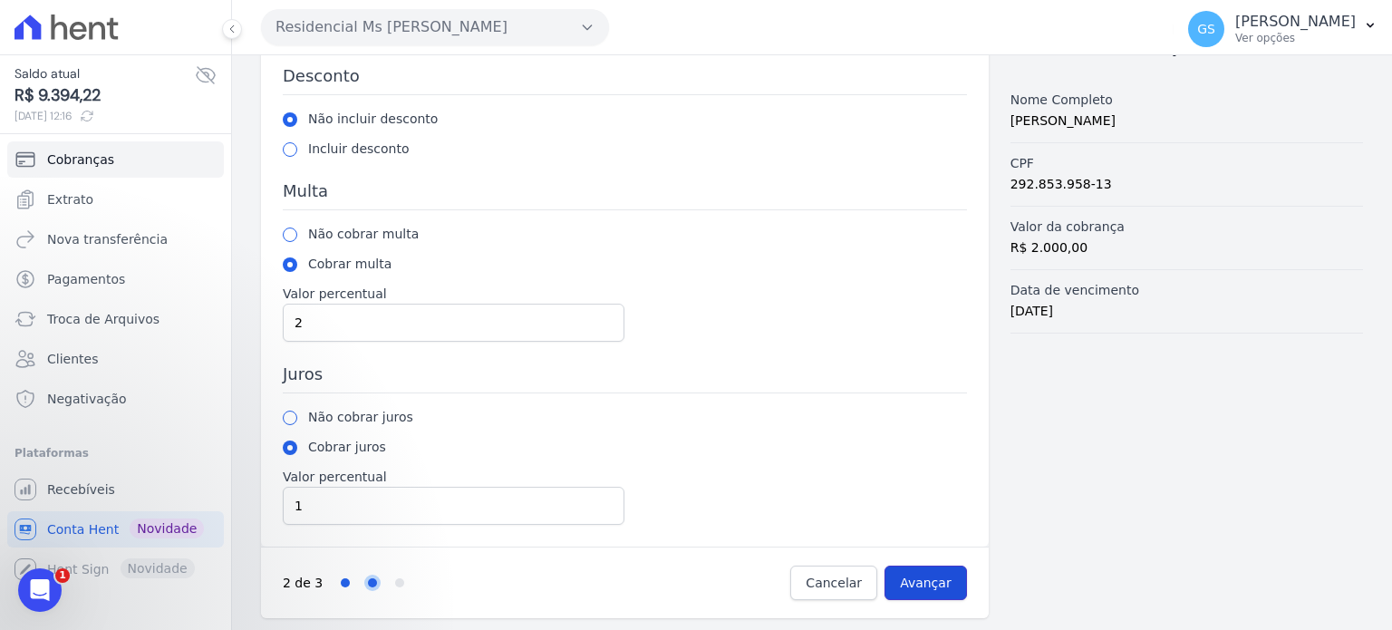
click at [918, 572] on input "Avançar" at bounding box center [926, 583] width 82 height 34
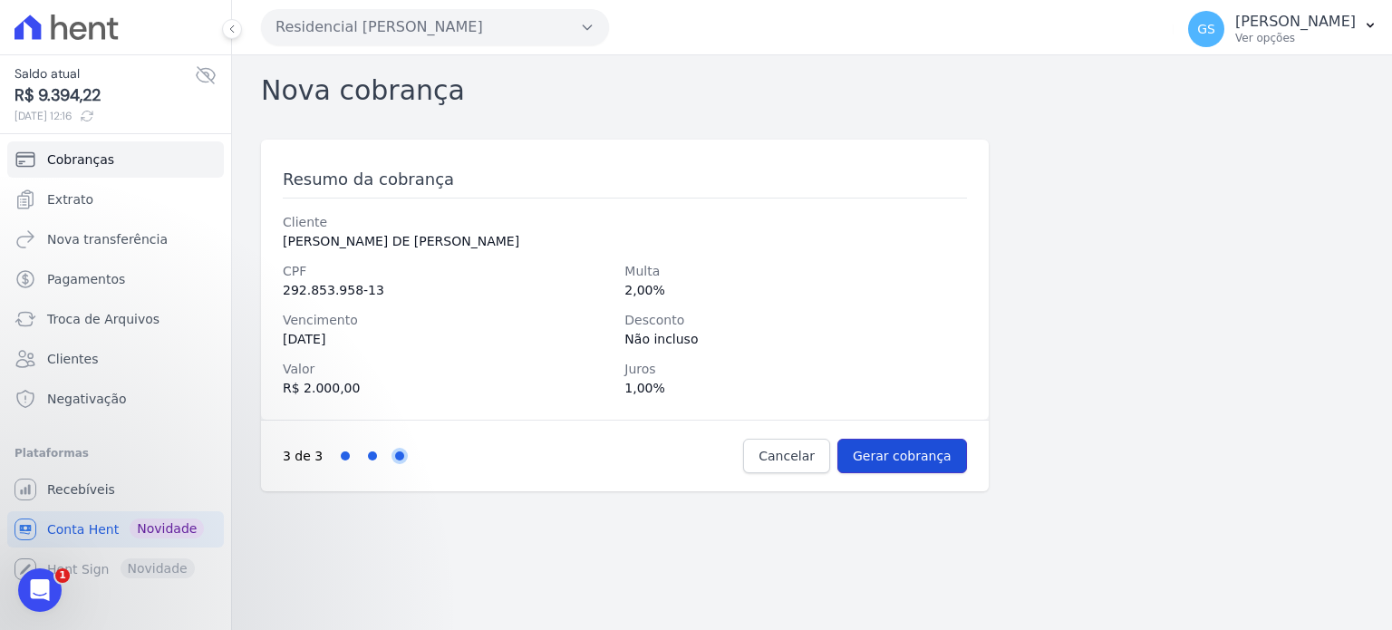
click at [935, 452] on input "Gerar cobrança" at bounding box center [903, 456] width 130 height 34
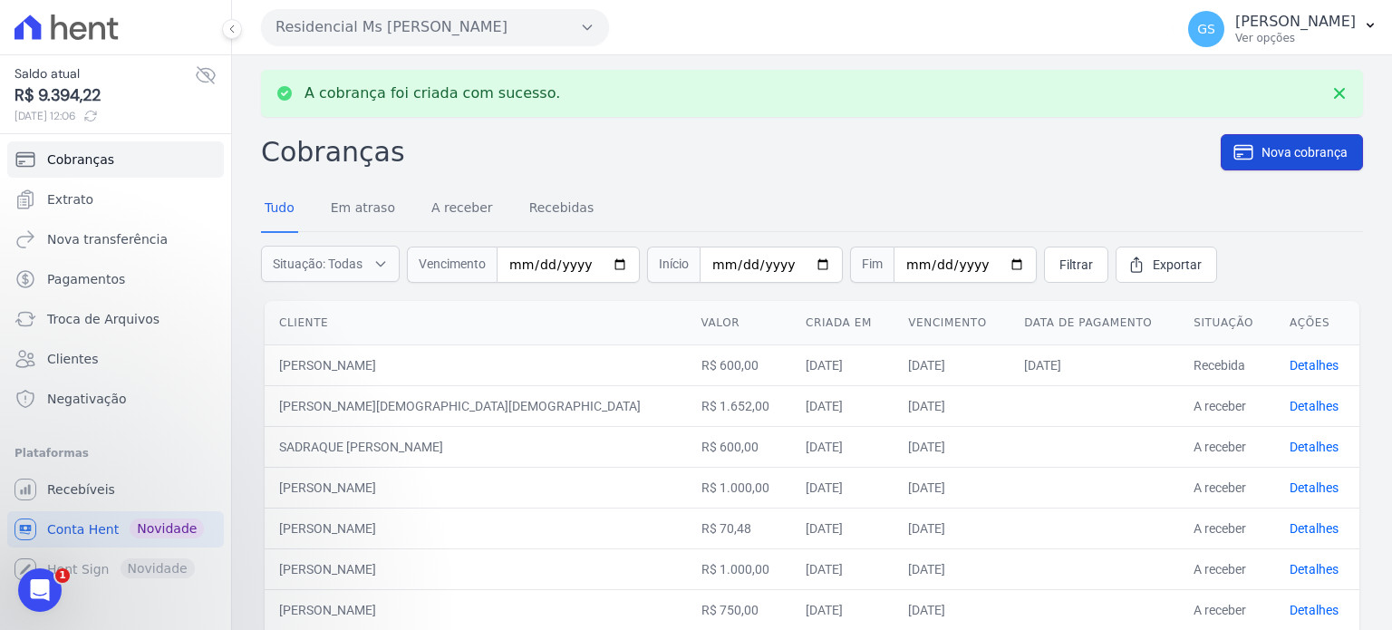
click at [1271, 153] on span "Nova cobrança" at bounding box center [1305, 152] width 86 height 18
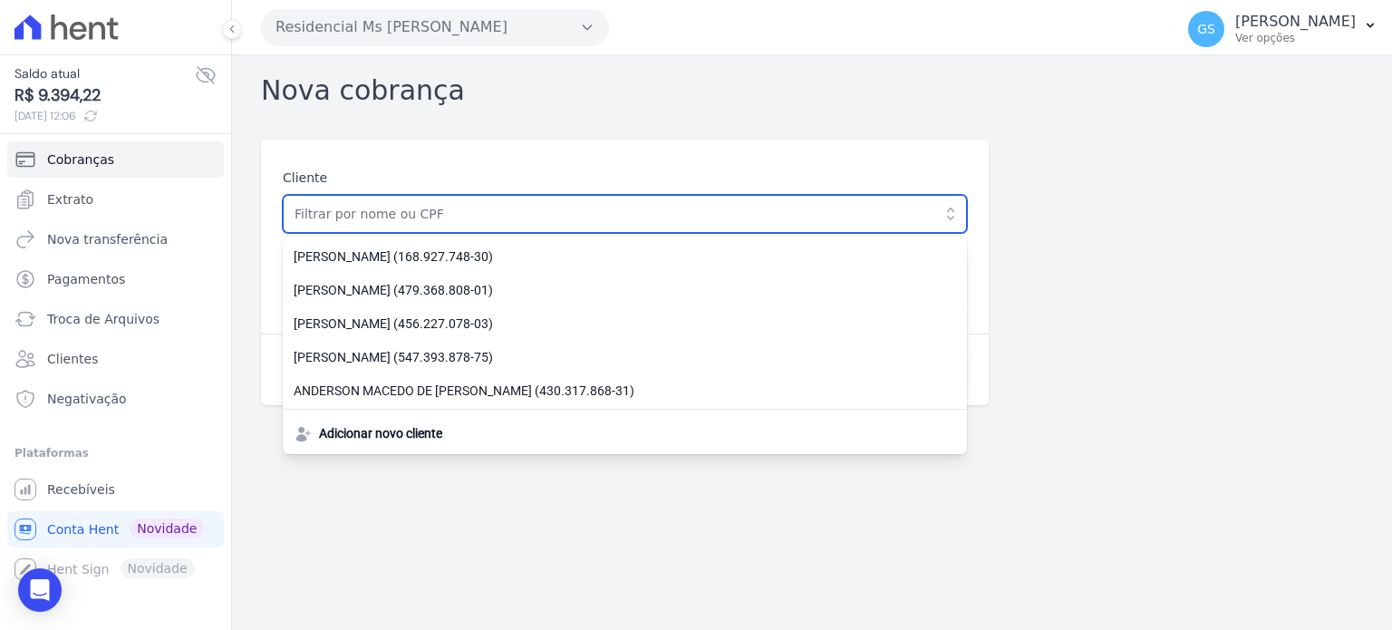
click at [517, 213] on input "text" at bounding box center [625, 214] width 684 height 38
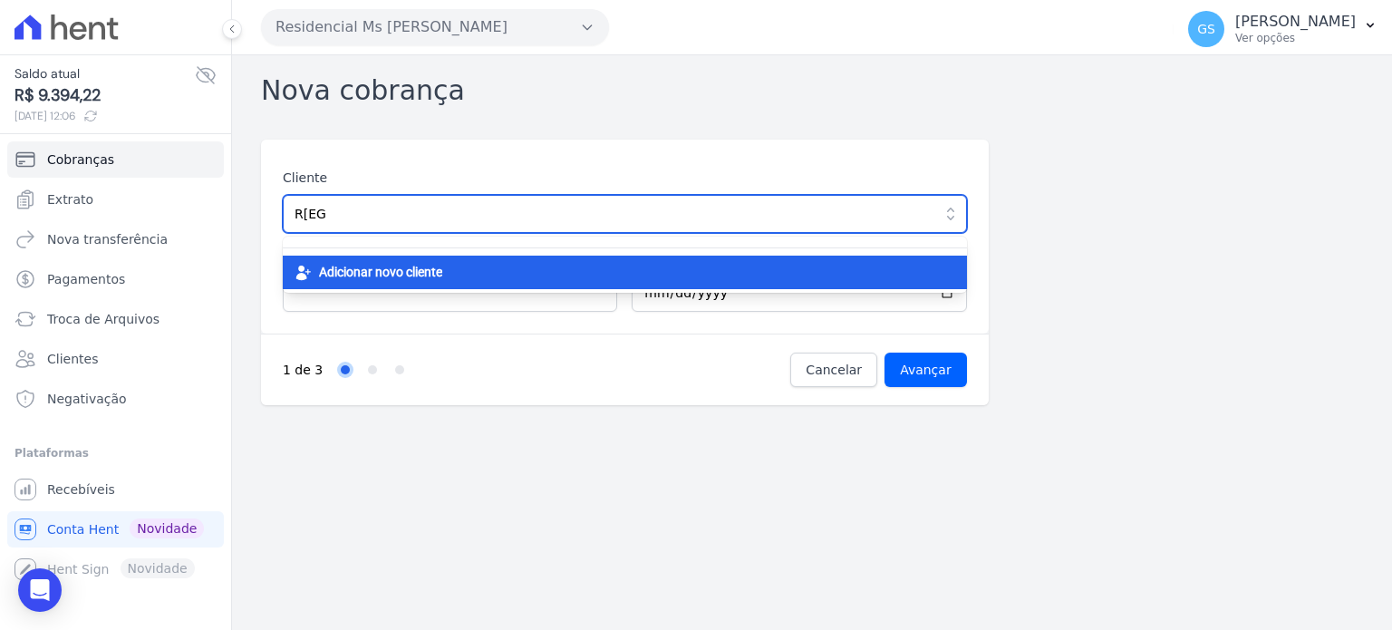
type input "R[EG"
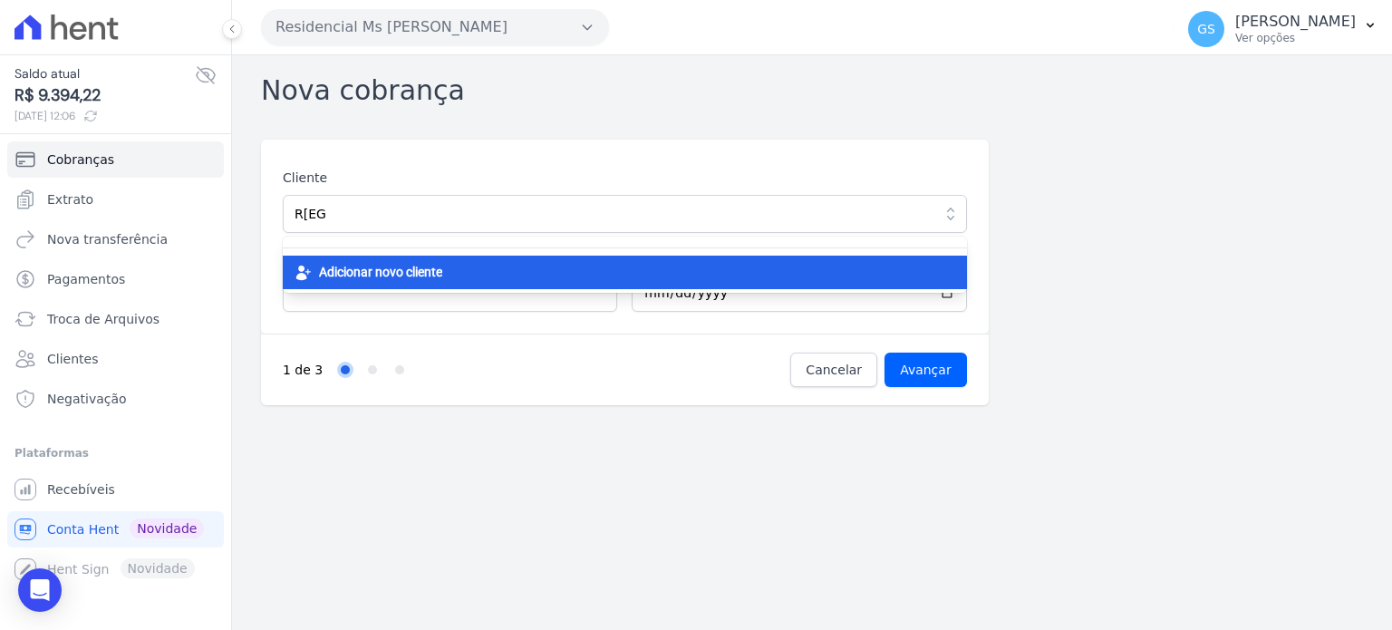
click at [511, 262] on div "Adicionar novo cliente" at bounding box center [625, 273] width 684 height 34
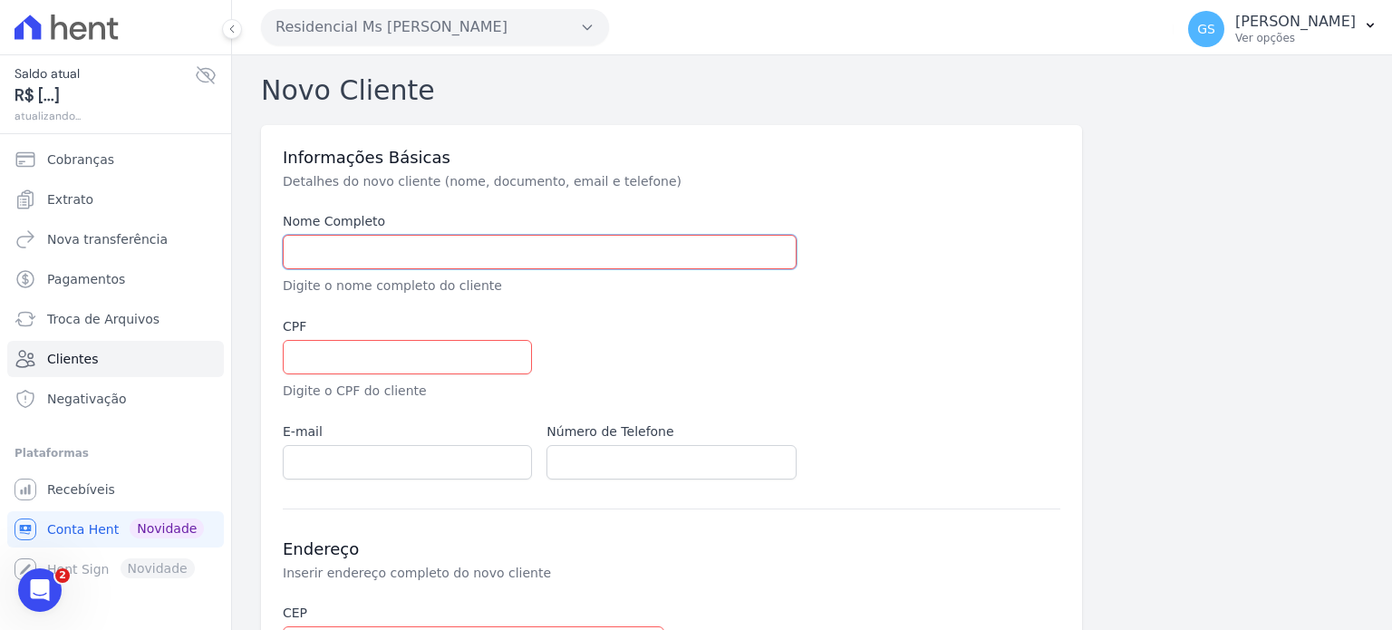
click at [505, 261] on input "text" at bounding box center [540, 252] width 514 height 34
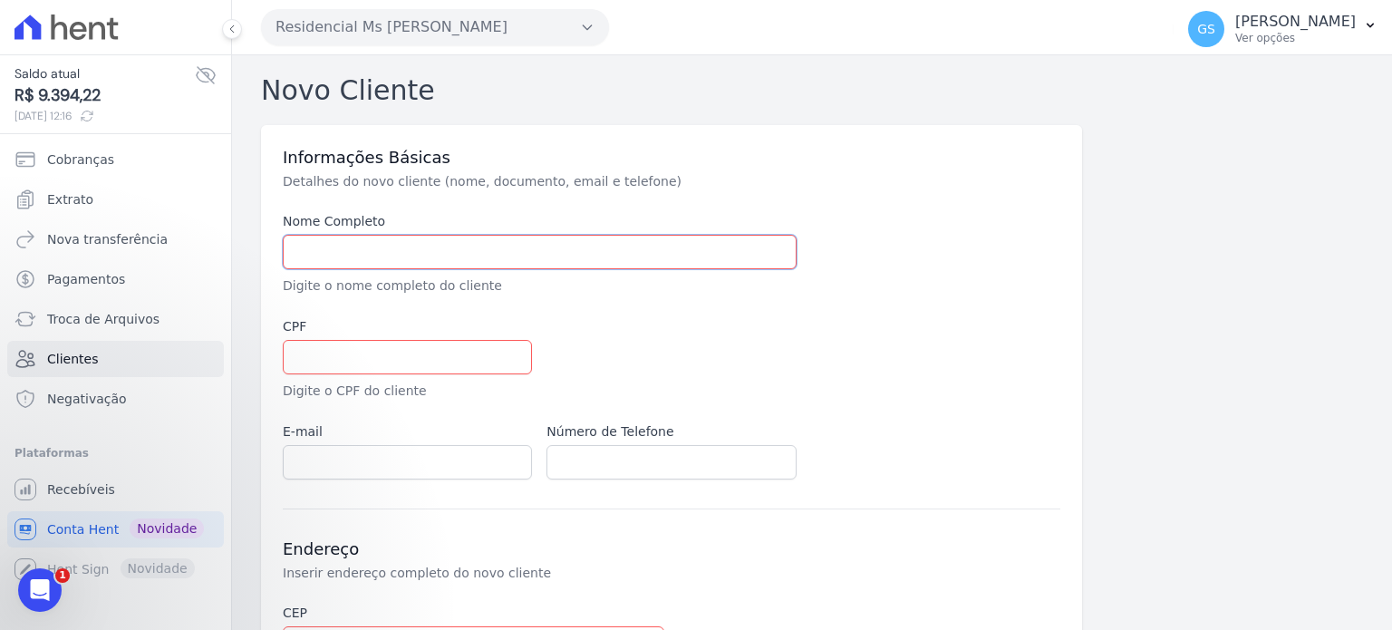
paste input "531.234.878-30"
drag, startPoint x: 442, startPoint y: 260, endPoint x: 116, endPoint y: 247, distance: 326.6
click at [116, 247] on div "Saldo atual R$ 9.394,22 [DATE] 12:16 Cobranças Extrato Nova transferência Pagam…" at bounding box center [696, 315] width 1392 height 630
click at [412, 264] on input "531.234.878-30" at bounding box center [540, 252] width 514 height 34
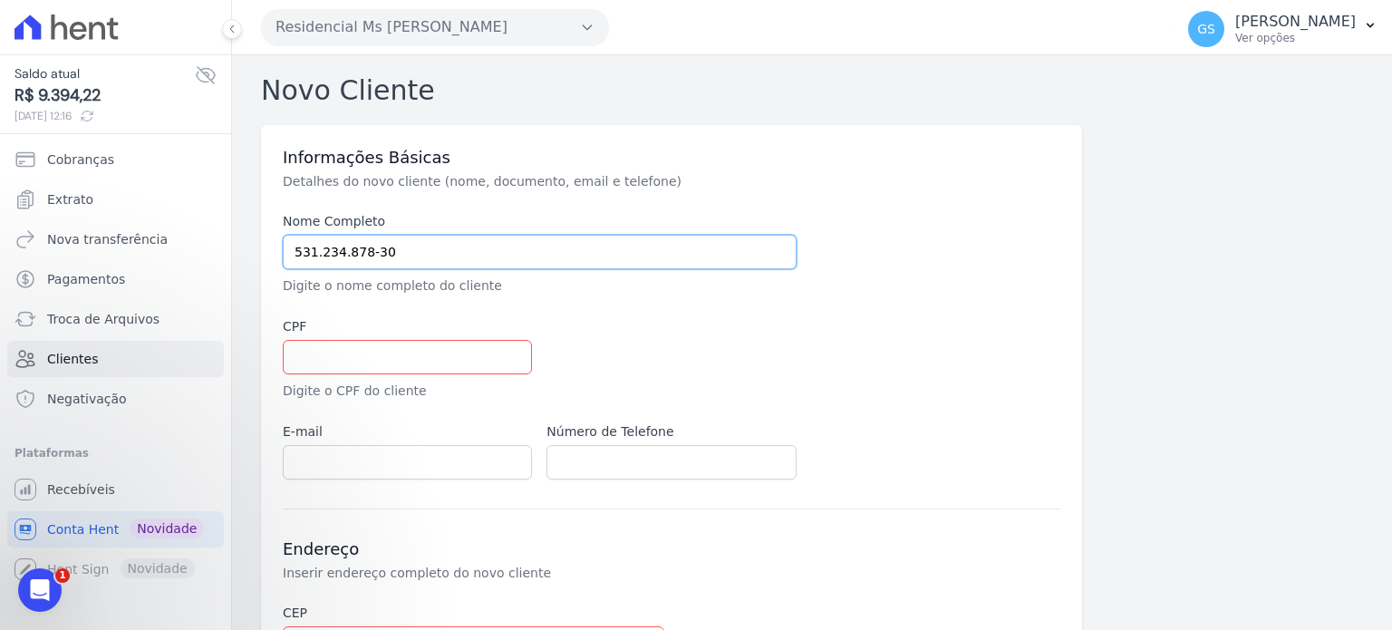
click at [412, 264] on input "531.234.878-30" at bounding box center [540, 252] width 514 height 34
paste input "REGIA [PERSON_NAME]"
type input "REGIA [PERSON_NAME]"
click at [323, 356] on input "text" at bounding box center [407, 357] width 249 height 34
paste input "531.234.878-30"
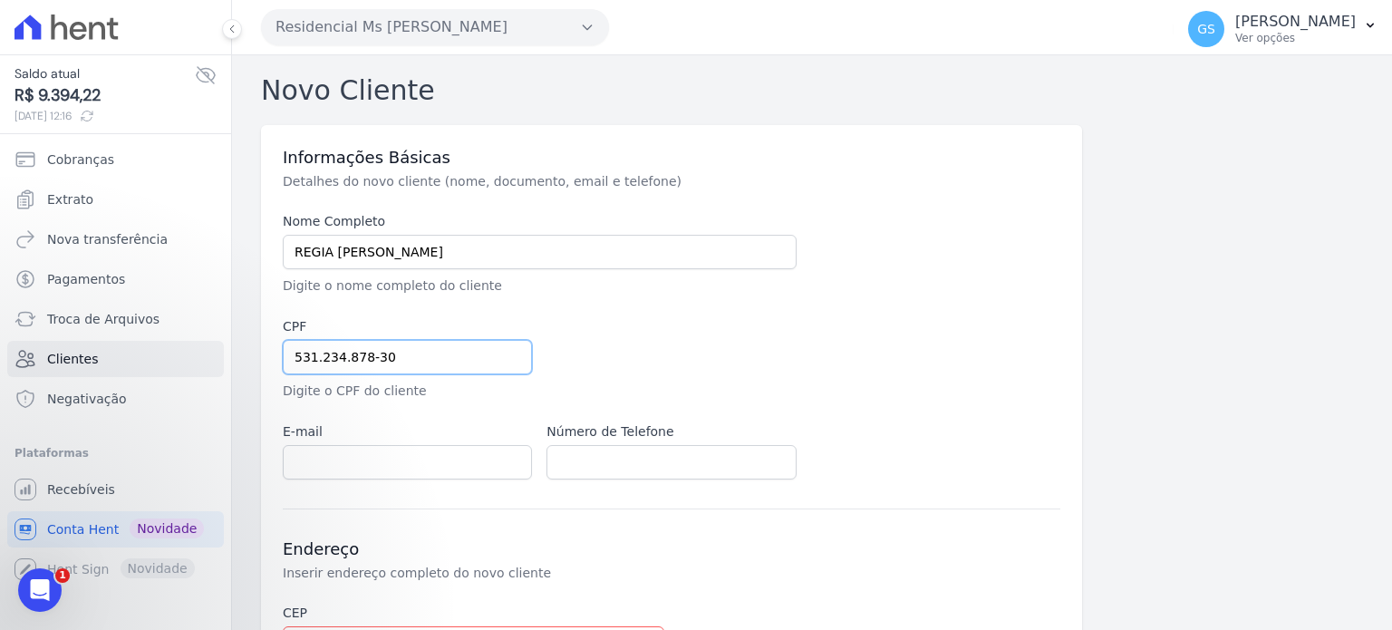
type input "531.234.878-30"
click at [465, 465] on input "email" at bounding box center [407, 462] width 249 height 34
paste input "sthalizyy@gmail.com"
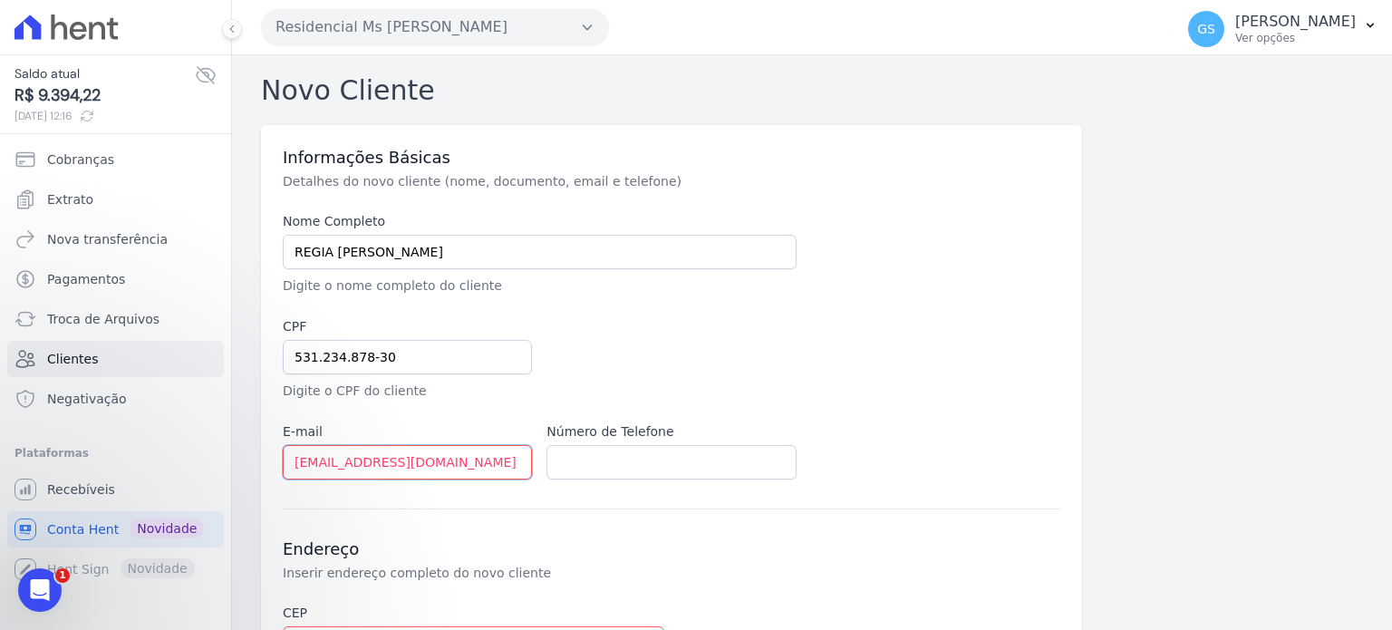
type input "sthalizyy@gmail.com"
click at [582, 459] on input "text" at bounding box center [671, 462] width 249 height 34
paste input "(11) 91517-9732"
type input "(11) 91517-9732"
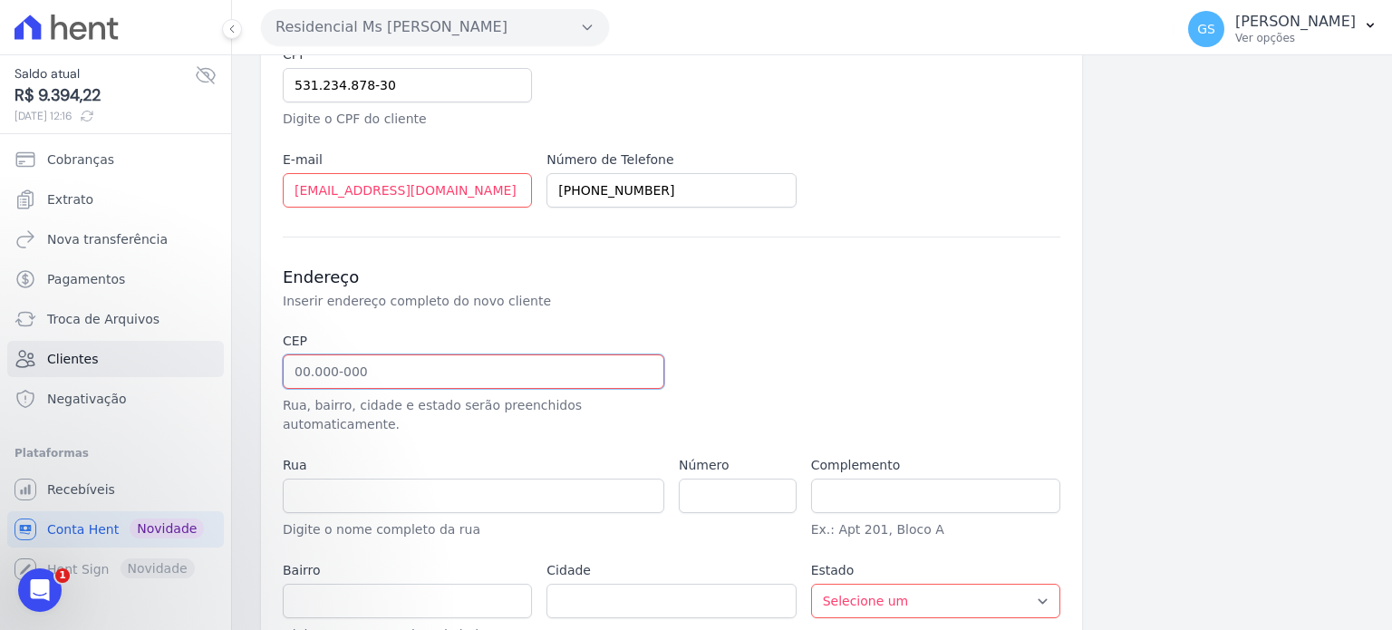
click at [459, 372] on input "text" at bounding box center [474, 371] width 382 height 34
paste input "08.750-770"
type input "08.750-770"
type input "Rua Doutor Francisco Soares Marialva"
type input "Jundiapeba"
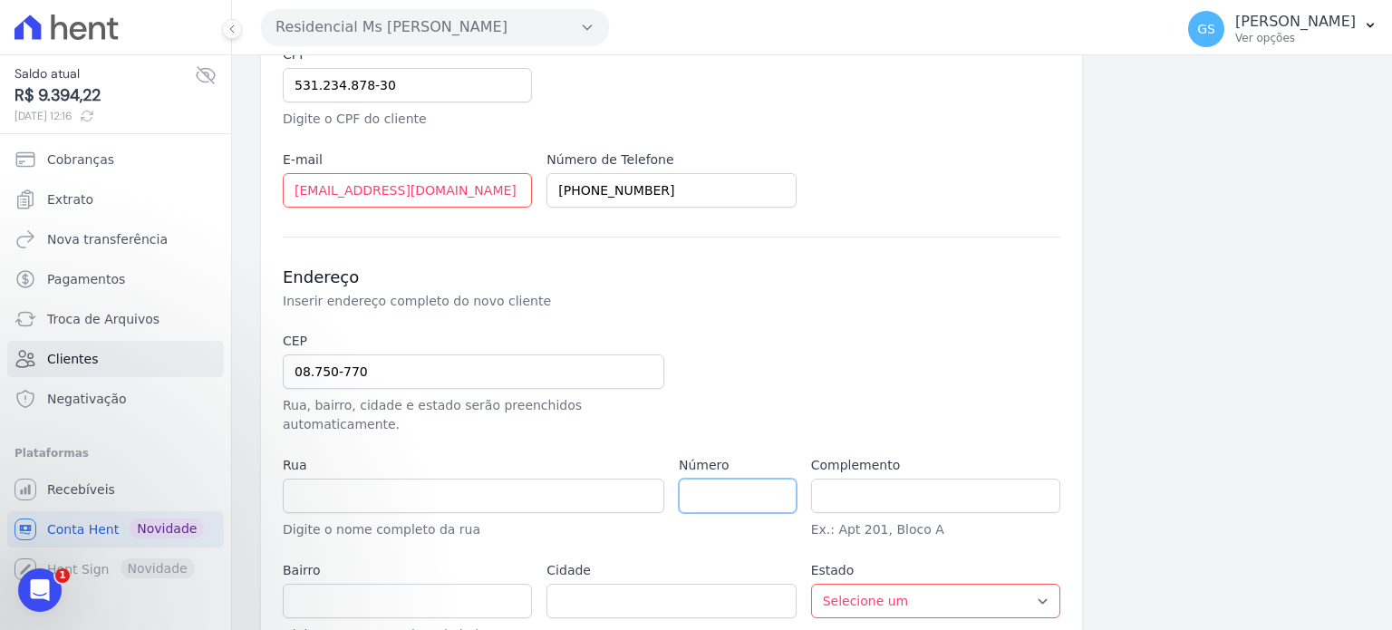
type input "Mogi das Cruzes"
select select "SP"
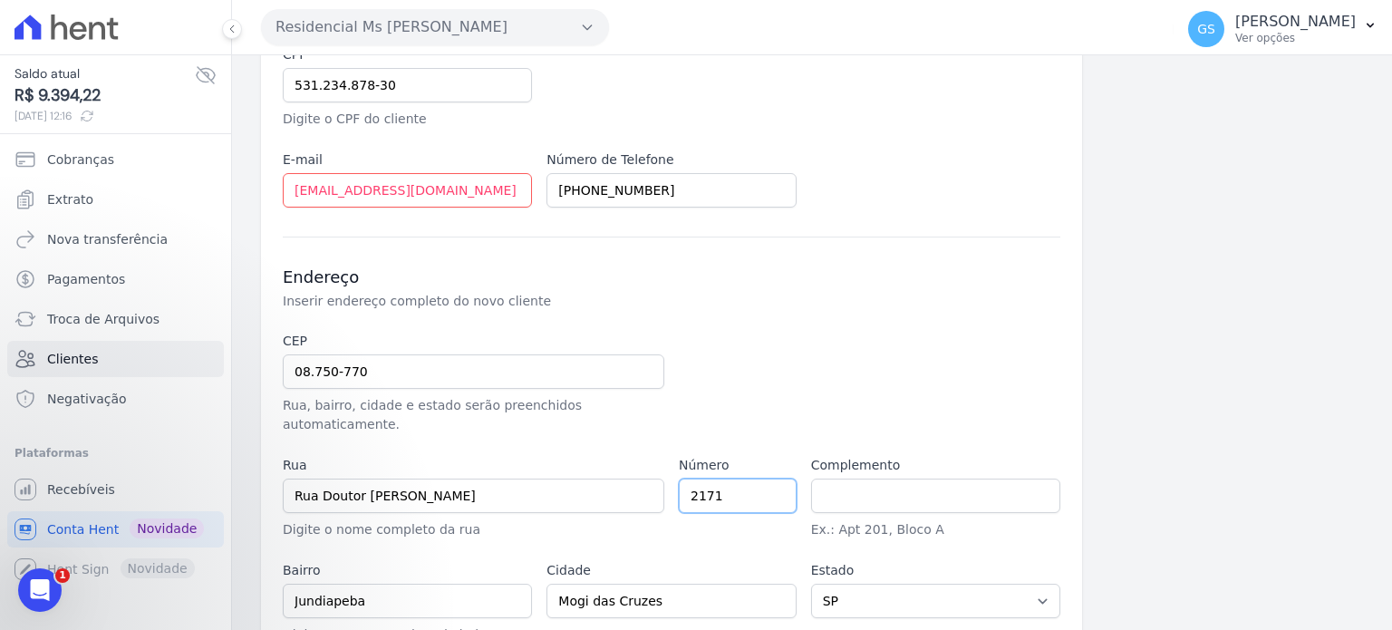
type input "2171"
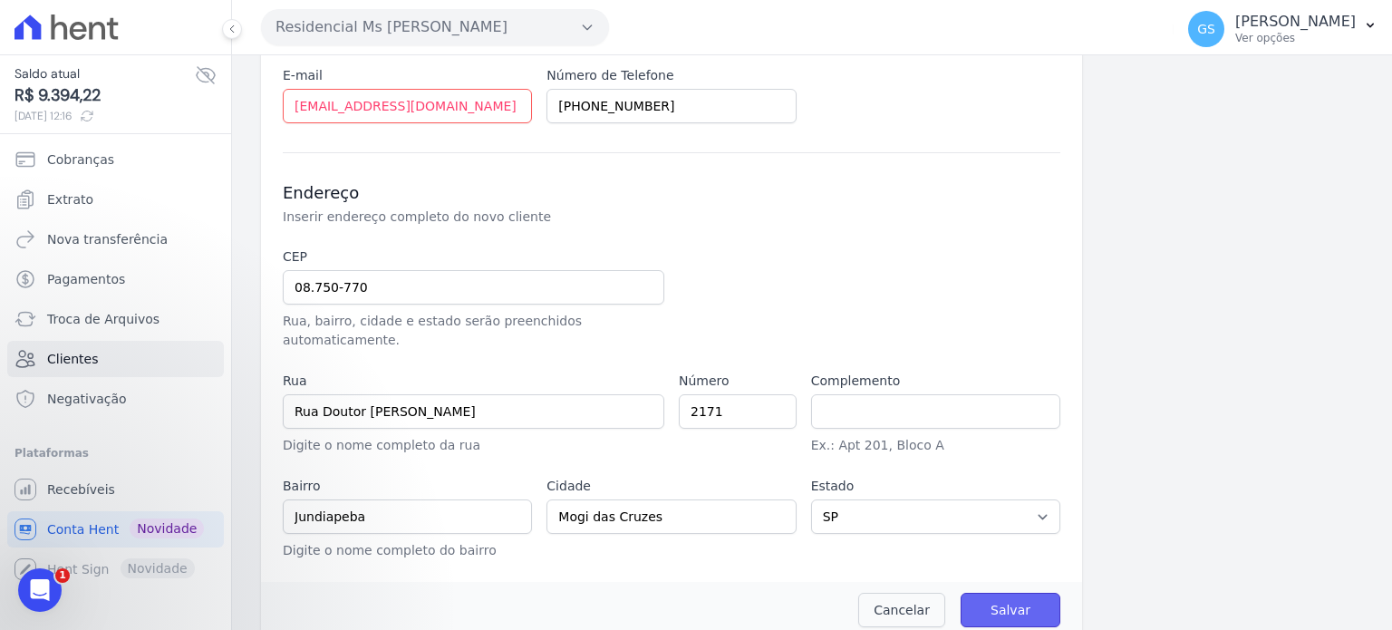
click at [990, 593] on input "Salvar" at bounding box center [1011, 610] width 100 height 34
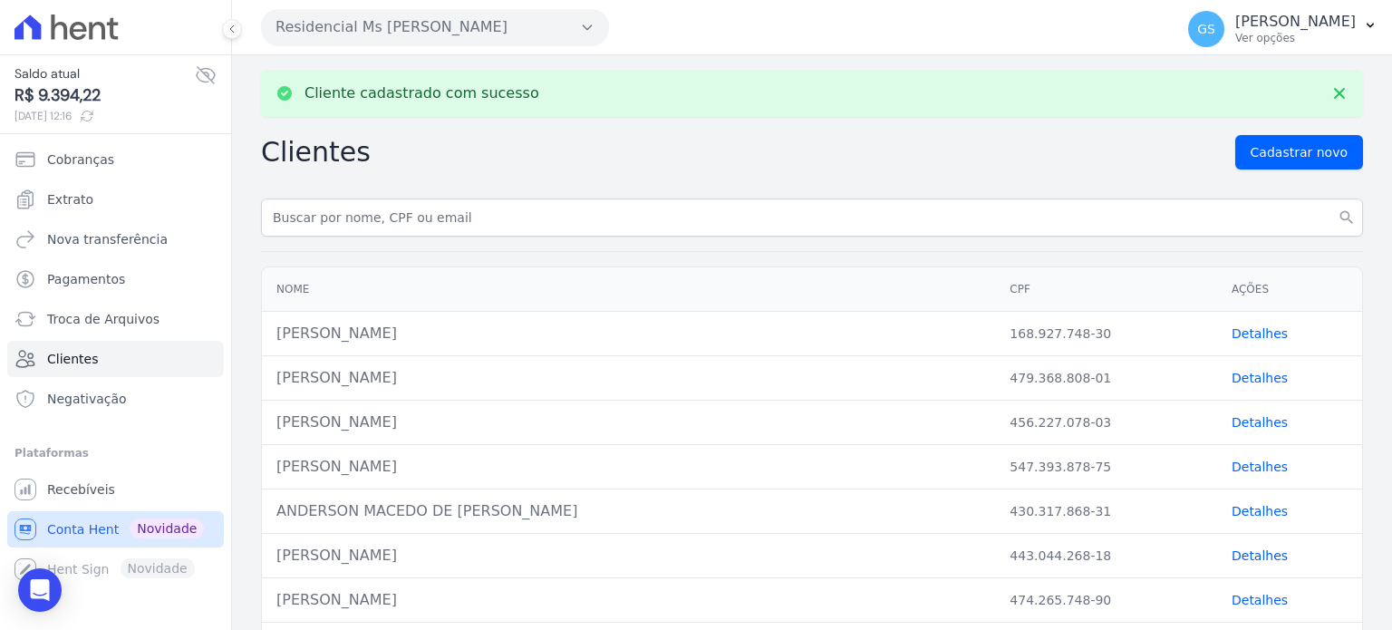
click at [125, 527] on link "Conta Hent Novidade" at bounding box center [115, 529] width 217 height 36
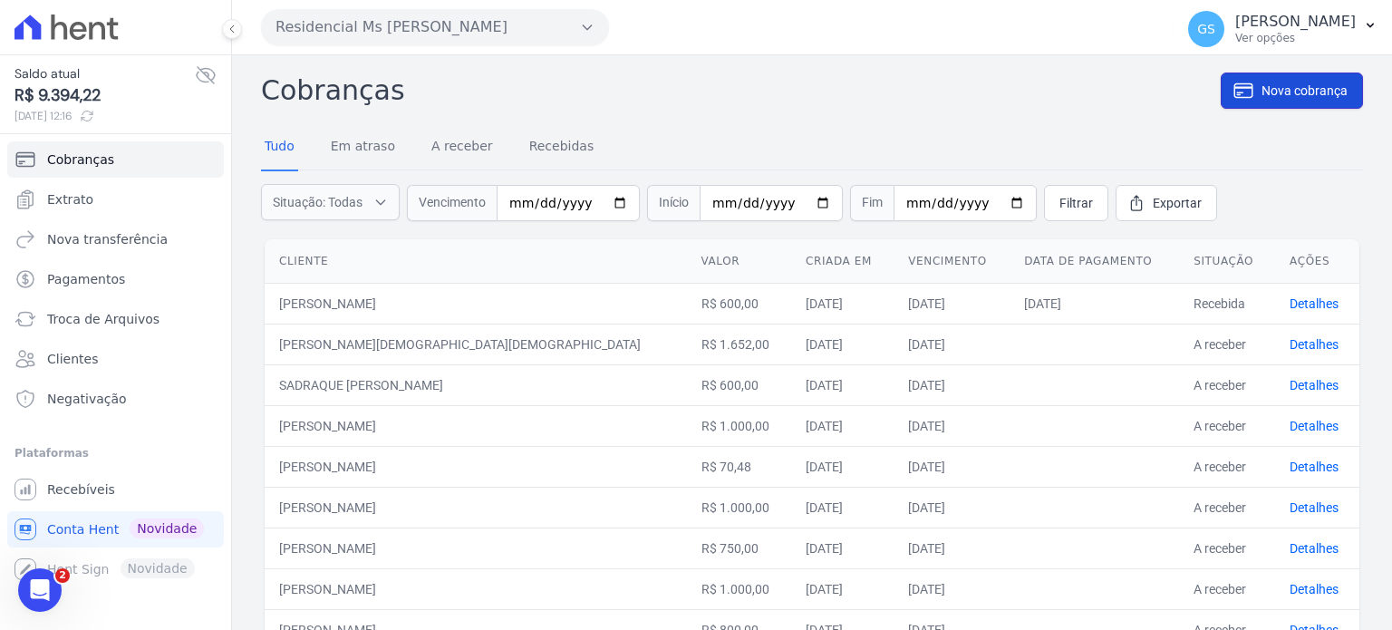
click at [1298, 93] on span "Nova cobrança" at bounding box center [1305, 91] width 86 height 18
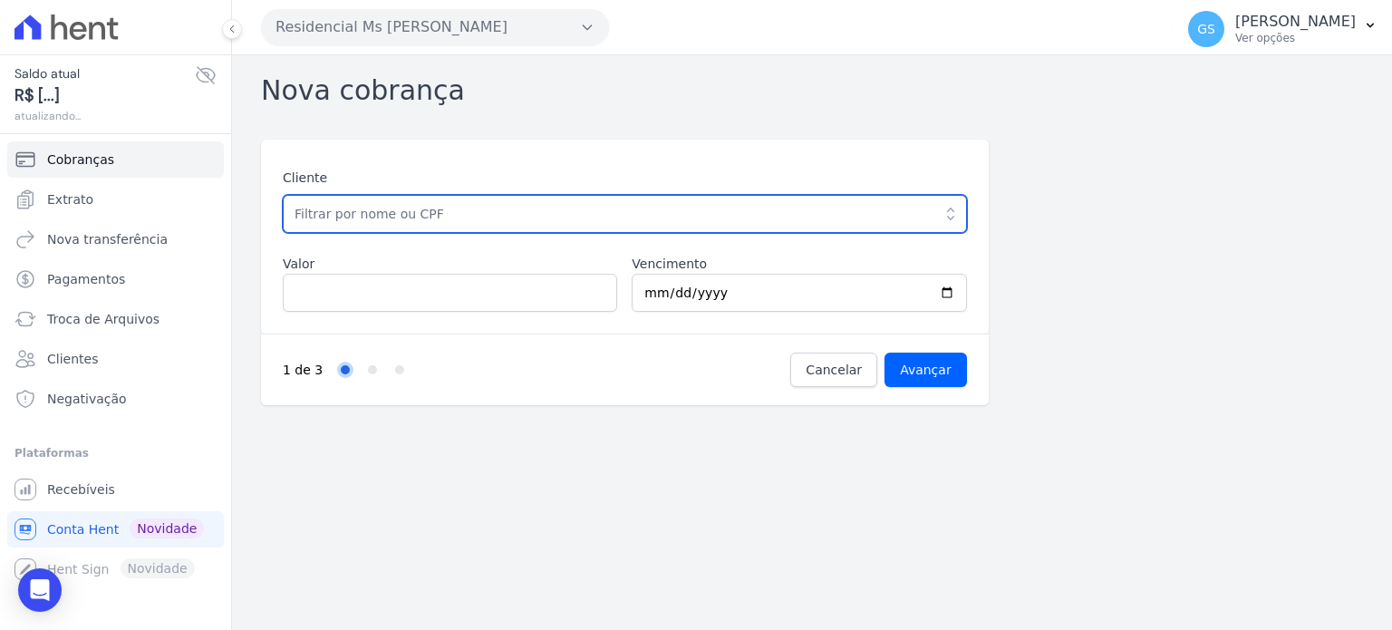
click at [425, 213] on input "text" at bounding box center [625, 214] width 684 height 38
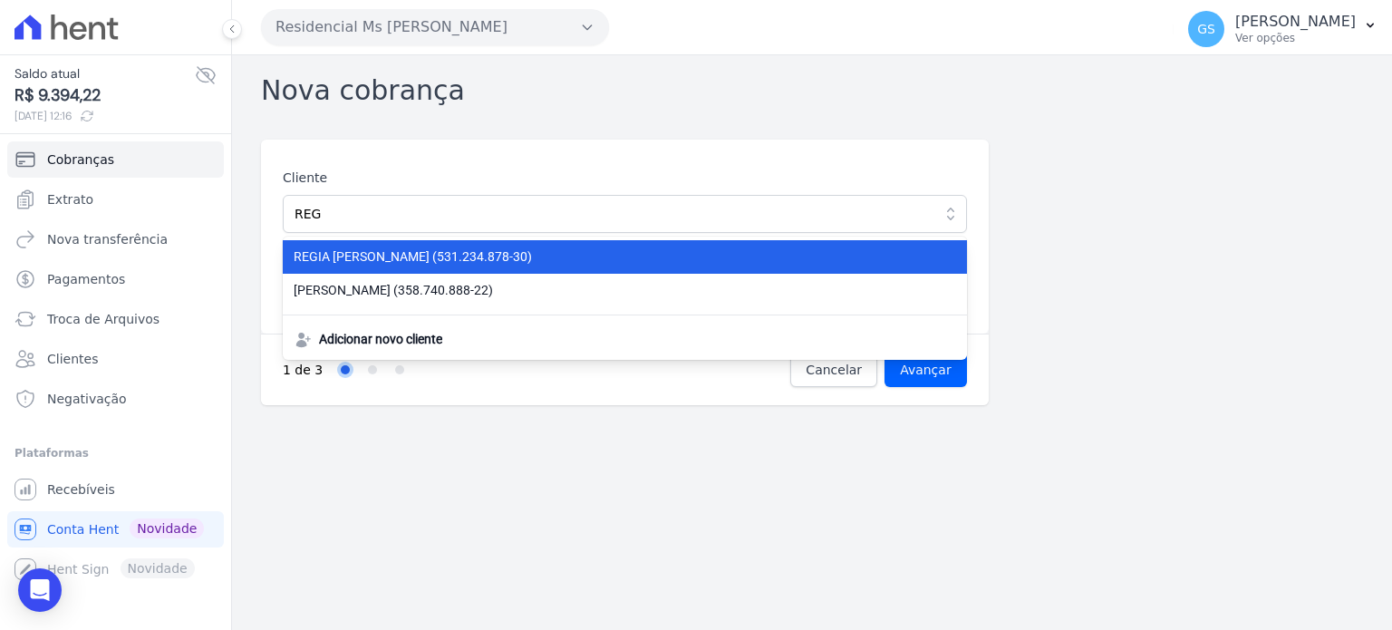
click at [424, 261] on span "REGIA THALIZY SOUZA SANTOS (531.234.878-30)" at bounding box center [614, 256] width 641 height 19
type input "REGIA [PERSON_NAME]"
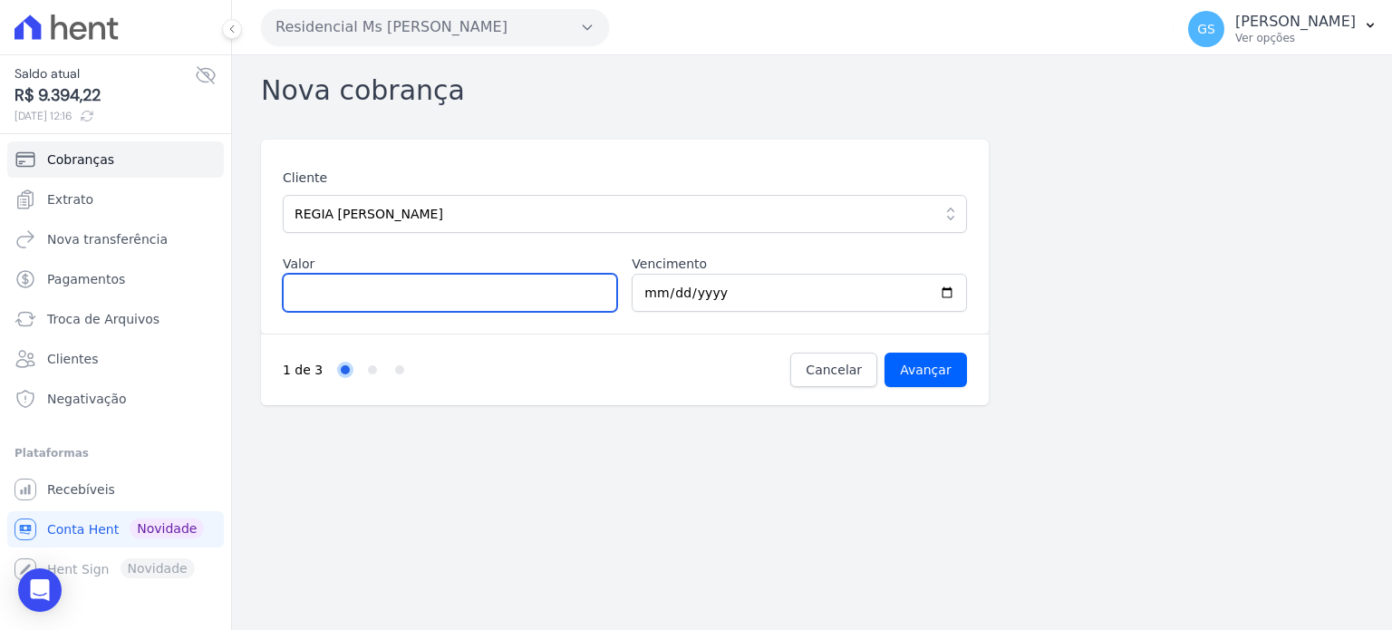
click at [402, 289] on input "Valor" at bounding box center [450, 293] width 334 height 38
type input "1500"
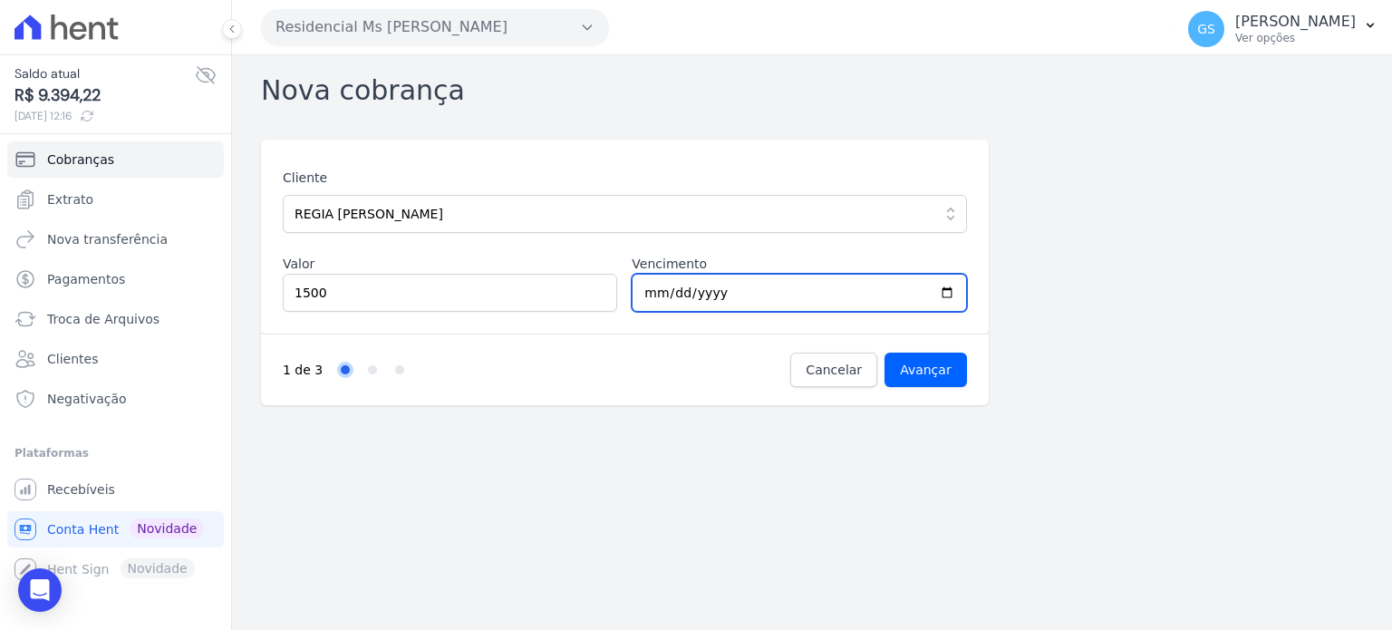
type input "[DATE]"
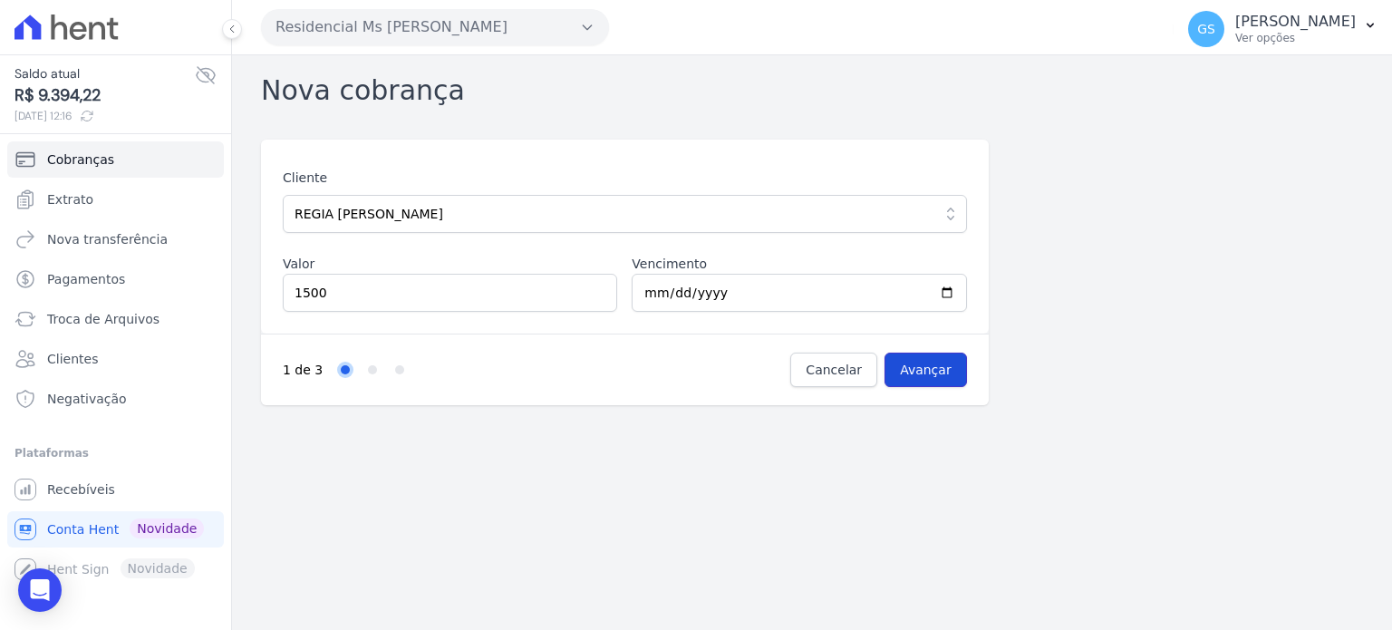
click at [933, 374] on input "Avançar" at bounding box center [926, 370] width 82 height 34
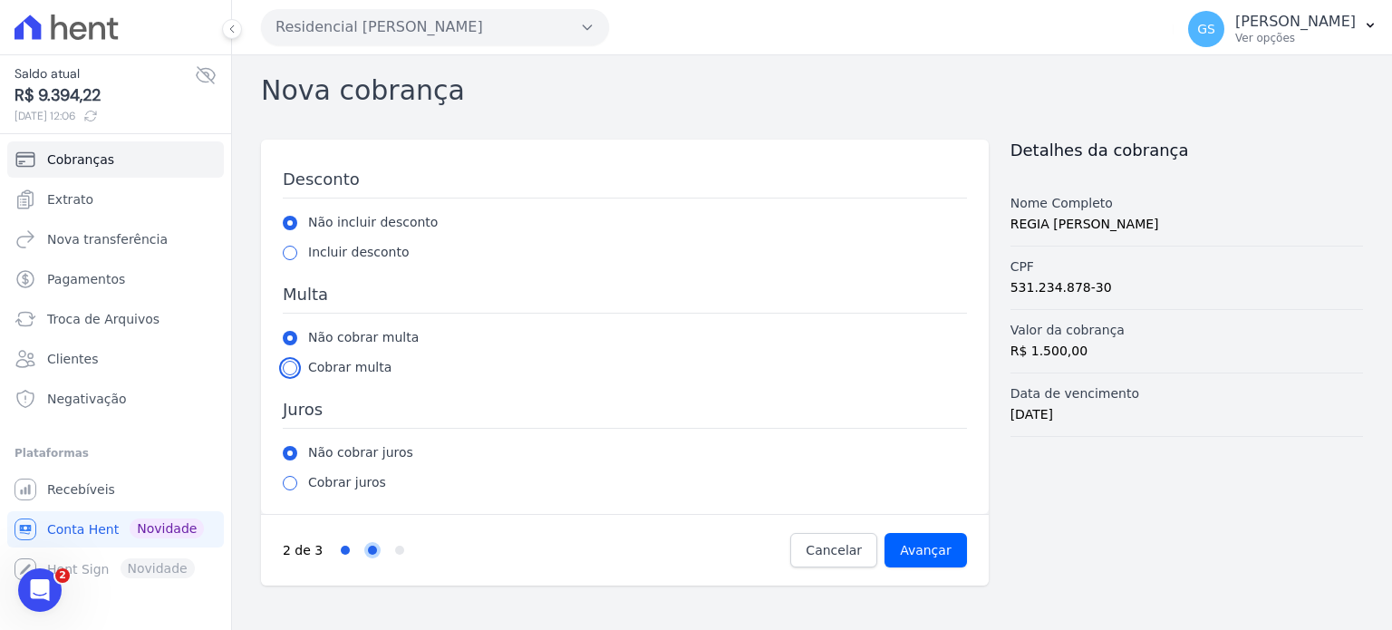
click at [288, 365] on input "radio" at bounding box center [290, 368] width 15 height 15
radio input "true"
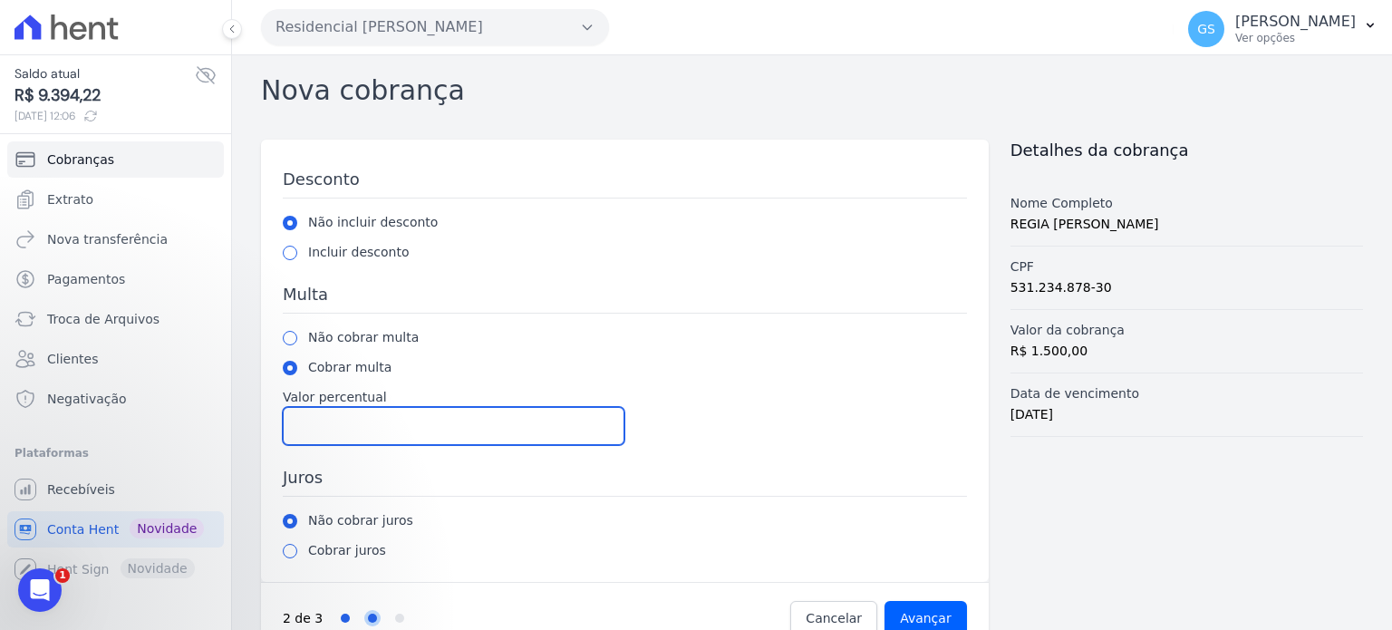
click at [325, 420] on input "Valor percentual" at bounding box center [454, 426] width 342 height 38
type input "2"
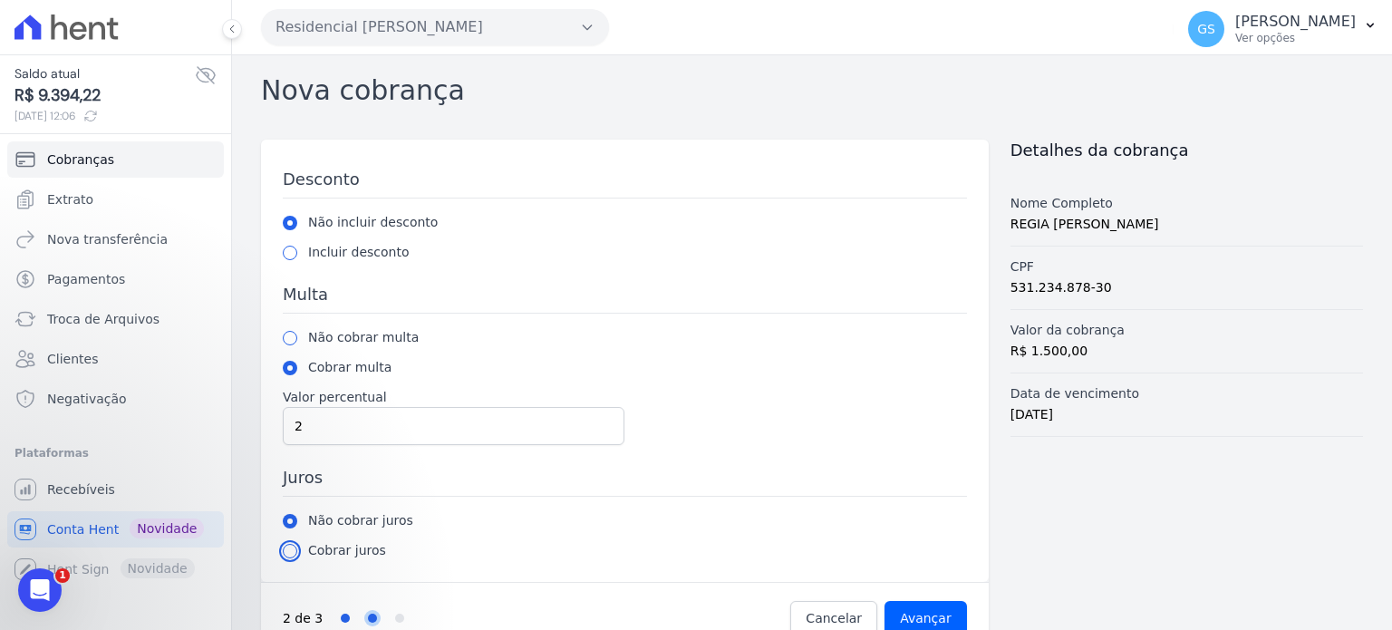
click at [294, 545] on input "radio" at bounding box center [290, 551] width 15 height 15
radio input "true"
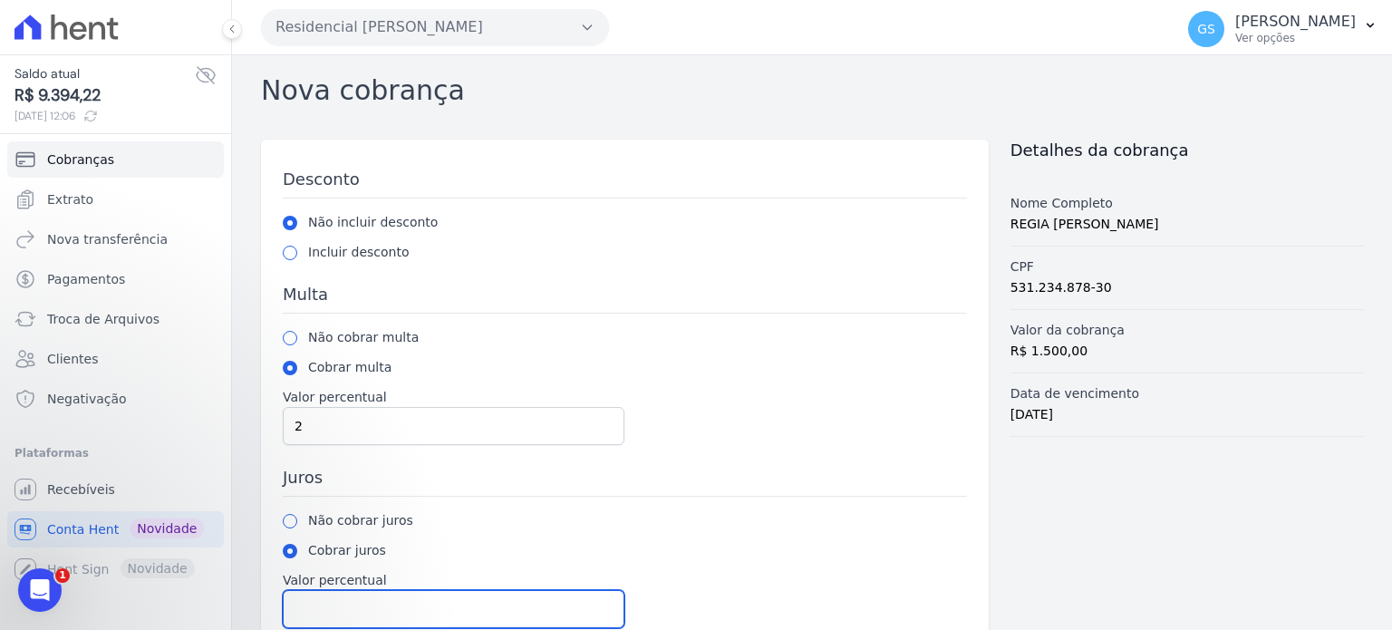
drag, startPoint x: 333, startPoint y: 598, endPoint x: 395, endPoint y: 548, distance: 80.0
click at [334, 598] on input "Valor percentual" at bounding box center [454, 609] width 342 height 38
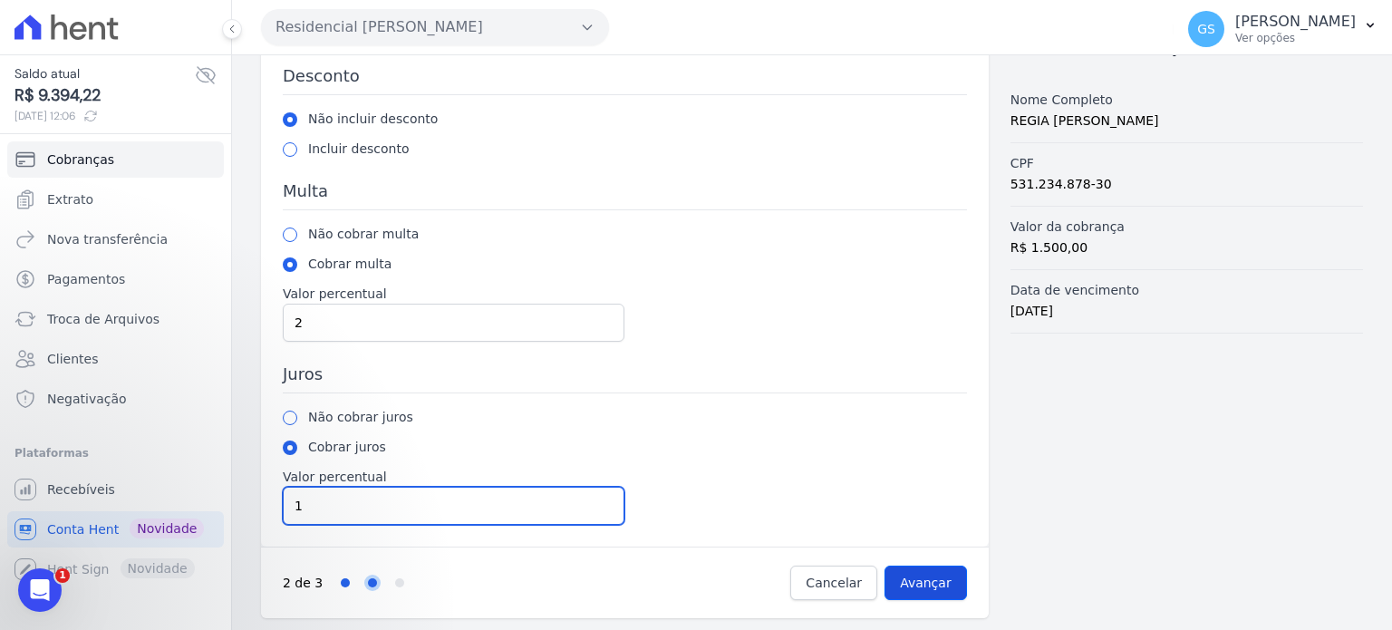
type input "1"
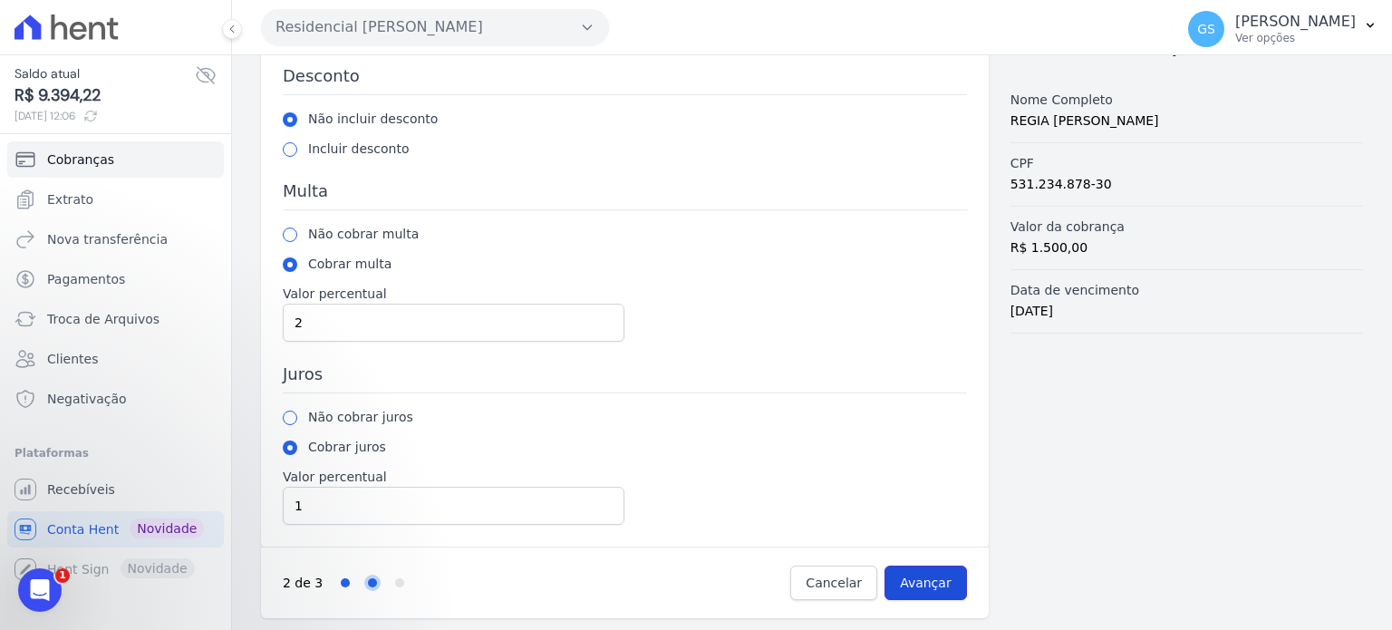
click at [913, 577] on input "Avançar" at bounding box center [926, 583] width 82 height 34
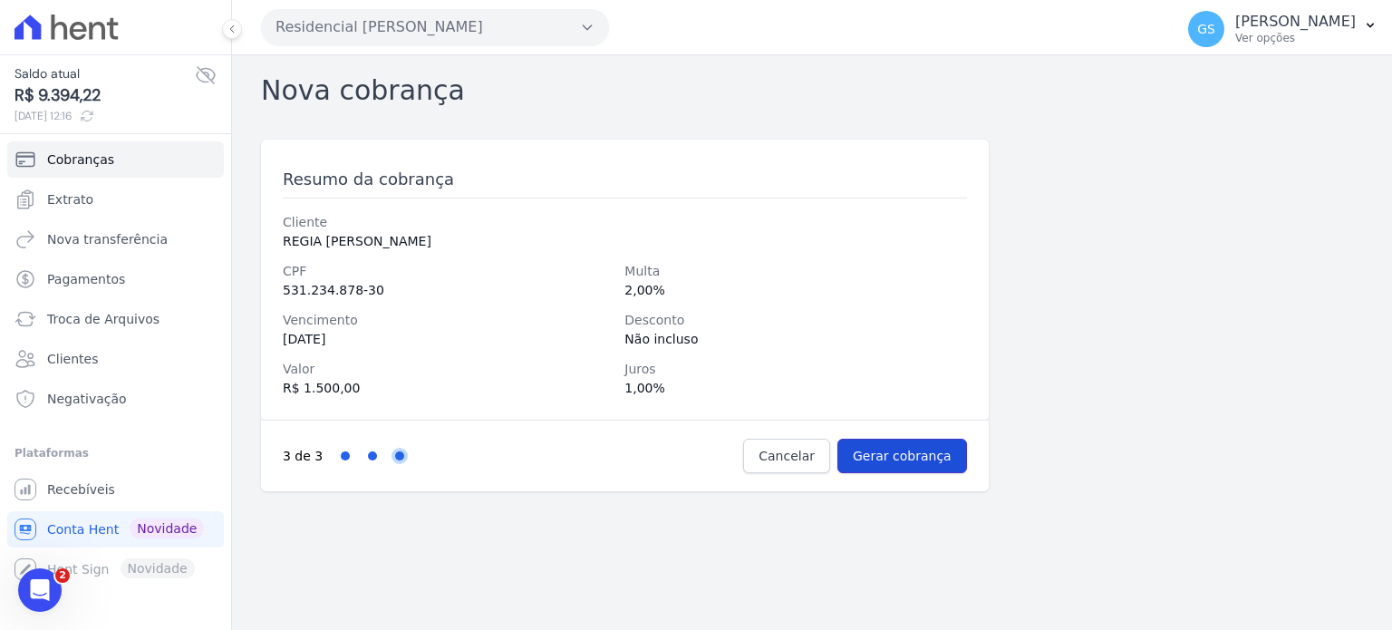
click at [896, 452] on input "Gerar cobrança" at bounding box center [903, 456] width 130 height 34
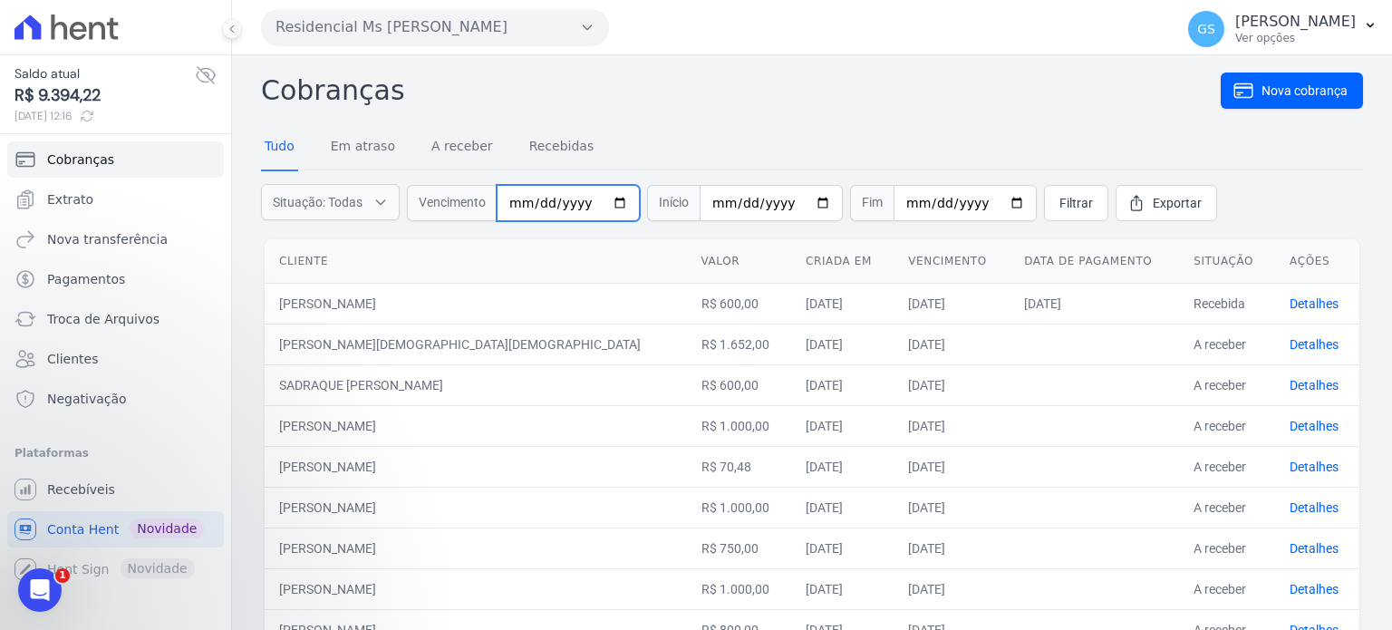
click at [517, 206] on input "date" at bounding box center [568, 203] width 143 height 36
type input "[DATE]"
click at [1077, 213] on link "Filtrar" at bounding box center [1076, 203] width 64 height 36
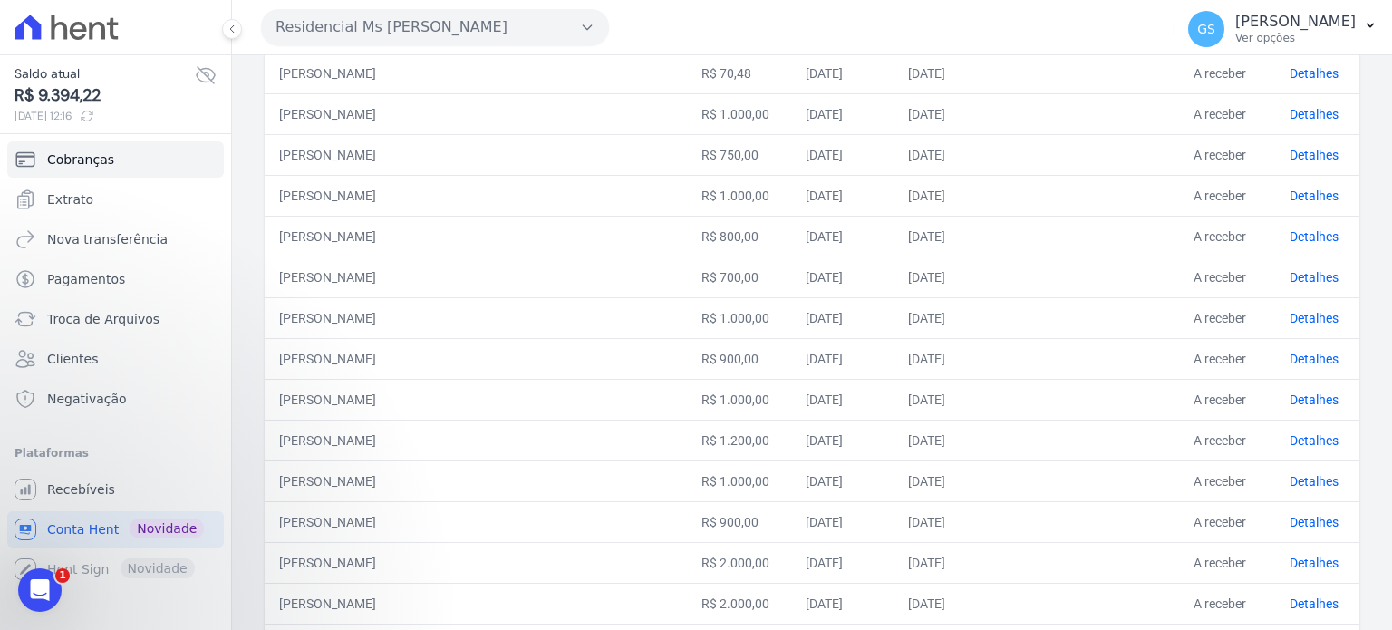
scroll to position [484, 0]
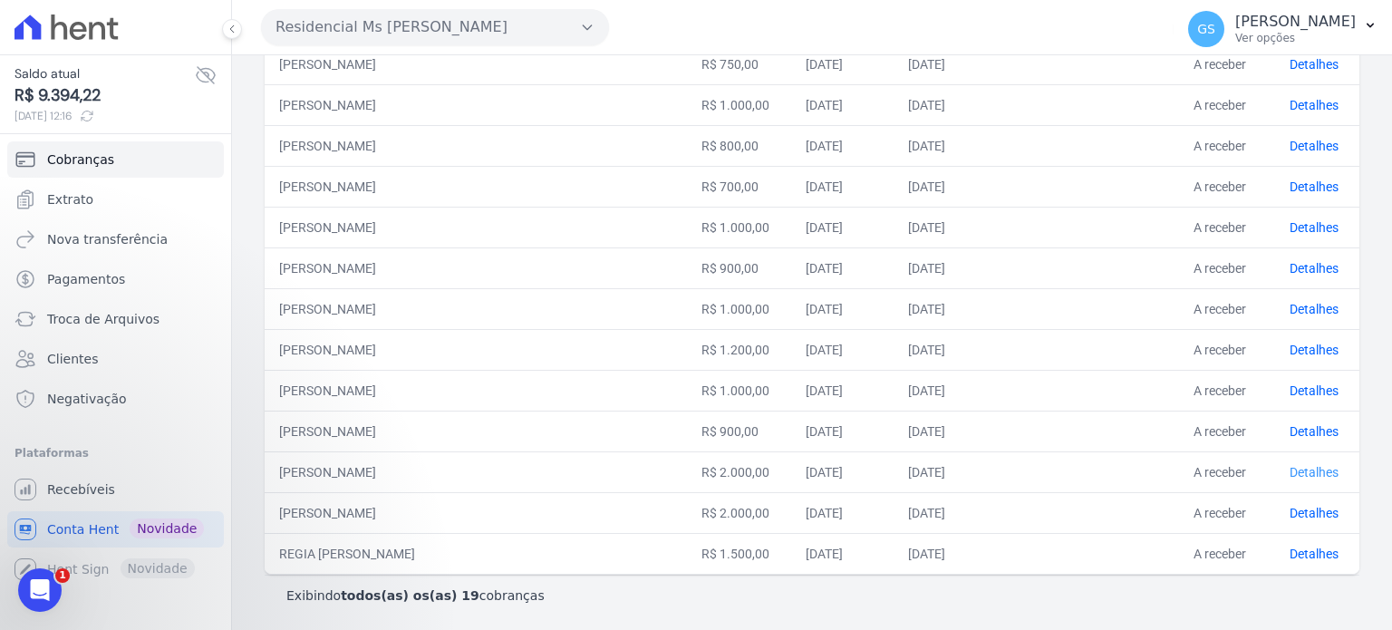
click at [1291, 468] on link "Detalhes" at bounding box center [1314, 472] width 49 height 15
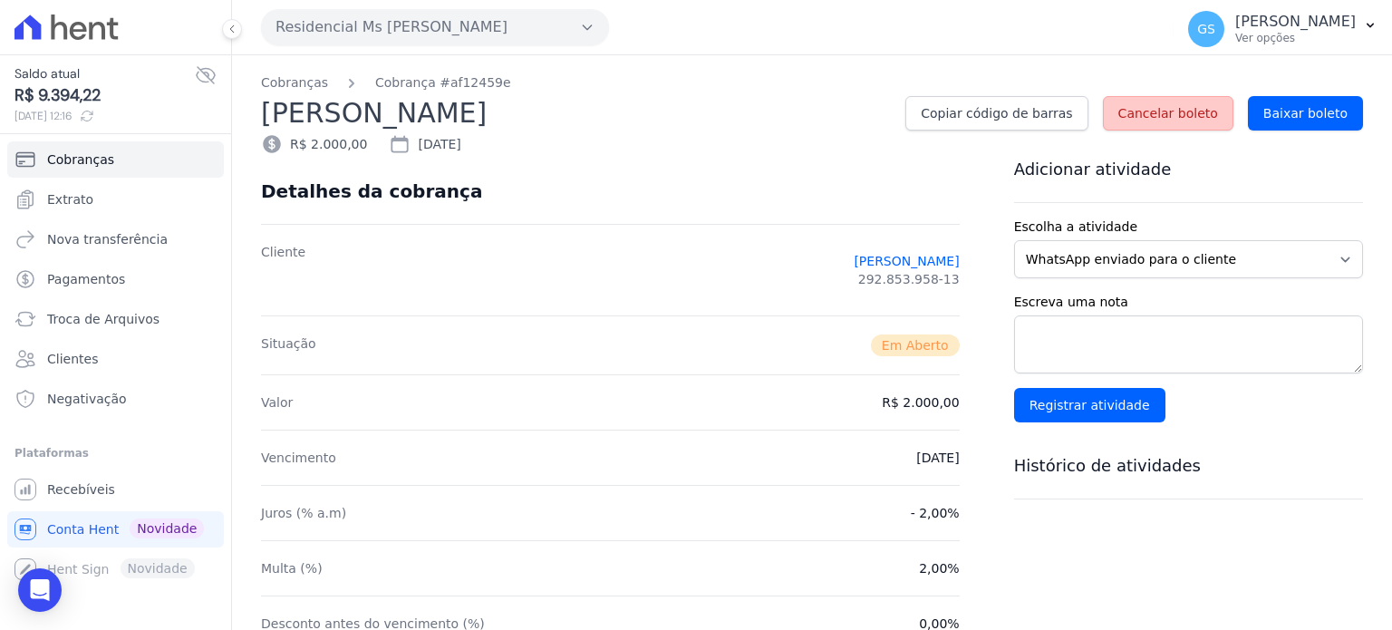
click at [1178, 121] on span "Cancelar boleto" at bounding box center [1169, 113] width 100 height 18
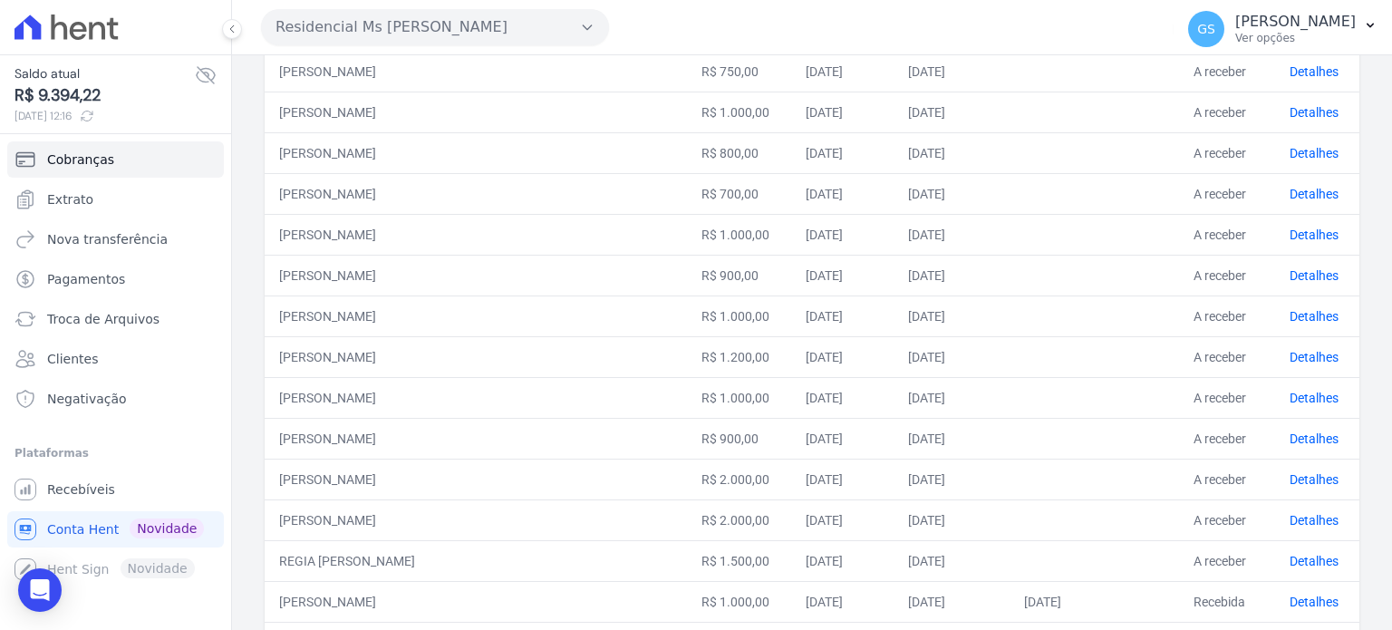
scroll to position [810, 0]
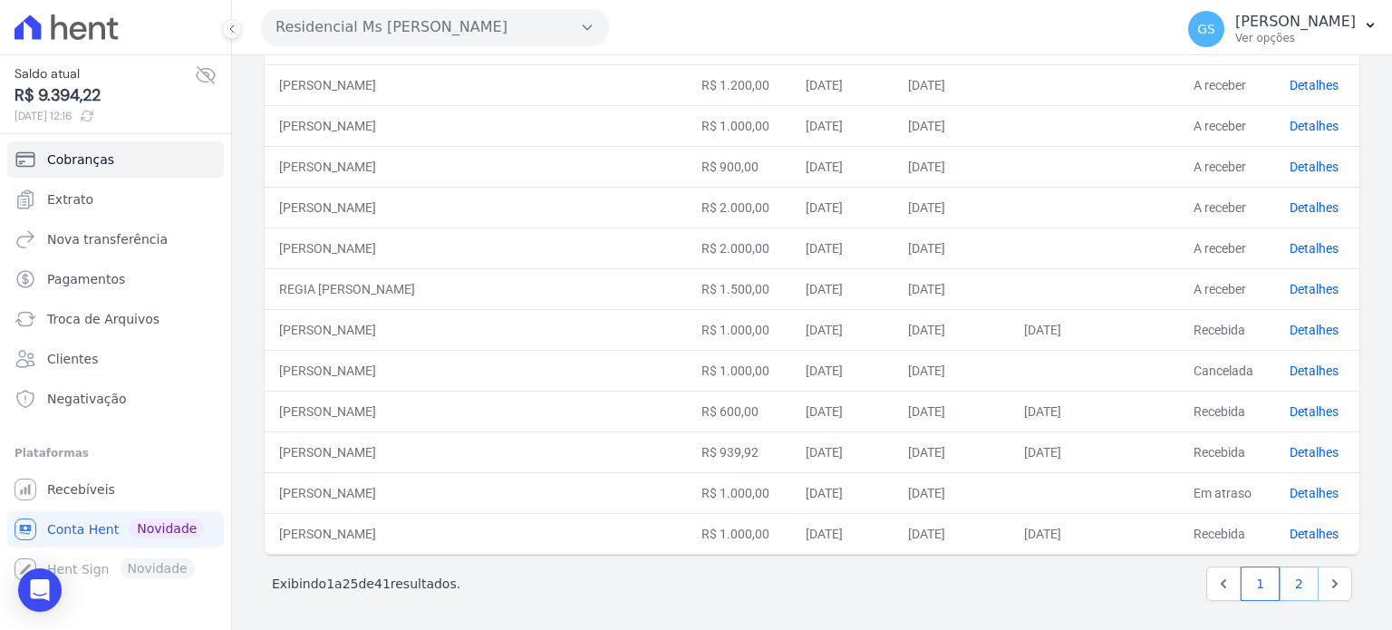
click at [1284, 573] on link "2" at bounding box center [1299, 584] width 39 height 34
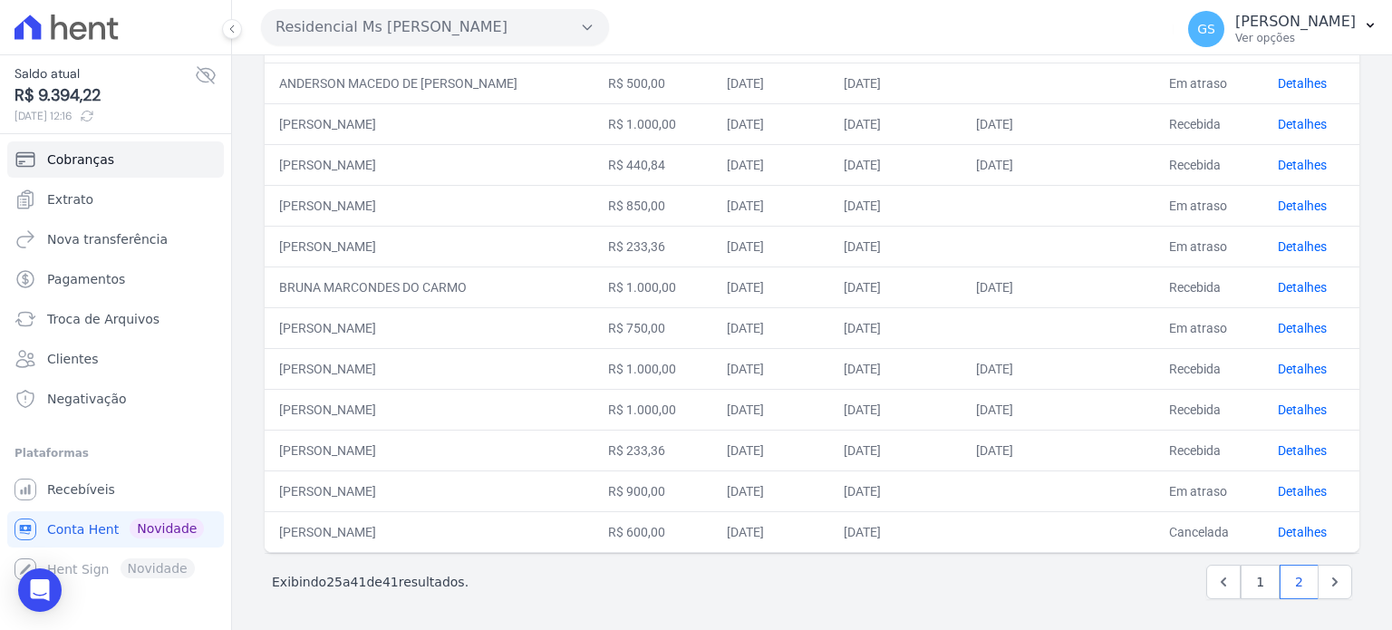
scroll to position [21, 0]
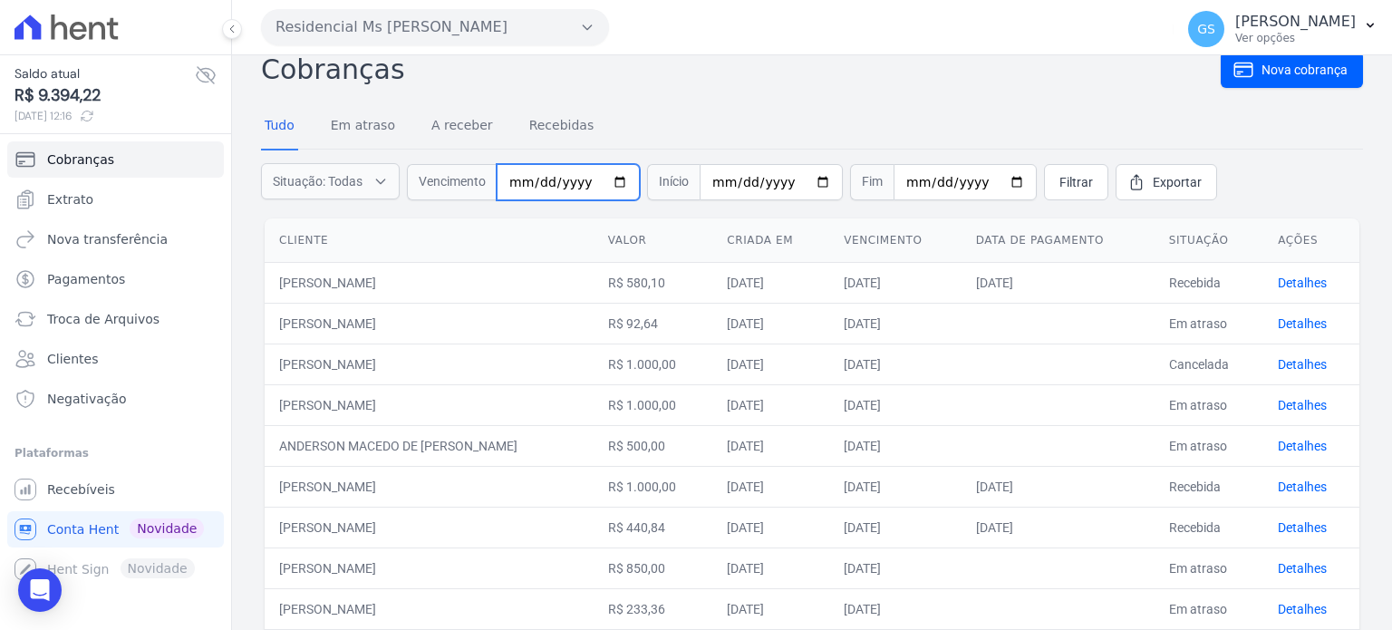
click at [516, 177] on input "date" at bounding box center [568, 182] width 143 height 36
type input "2025-10-10"
click at [1073, 186] on span "Filtrar" at bounding box center [1077, 182] width 34 height 18
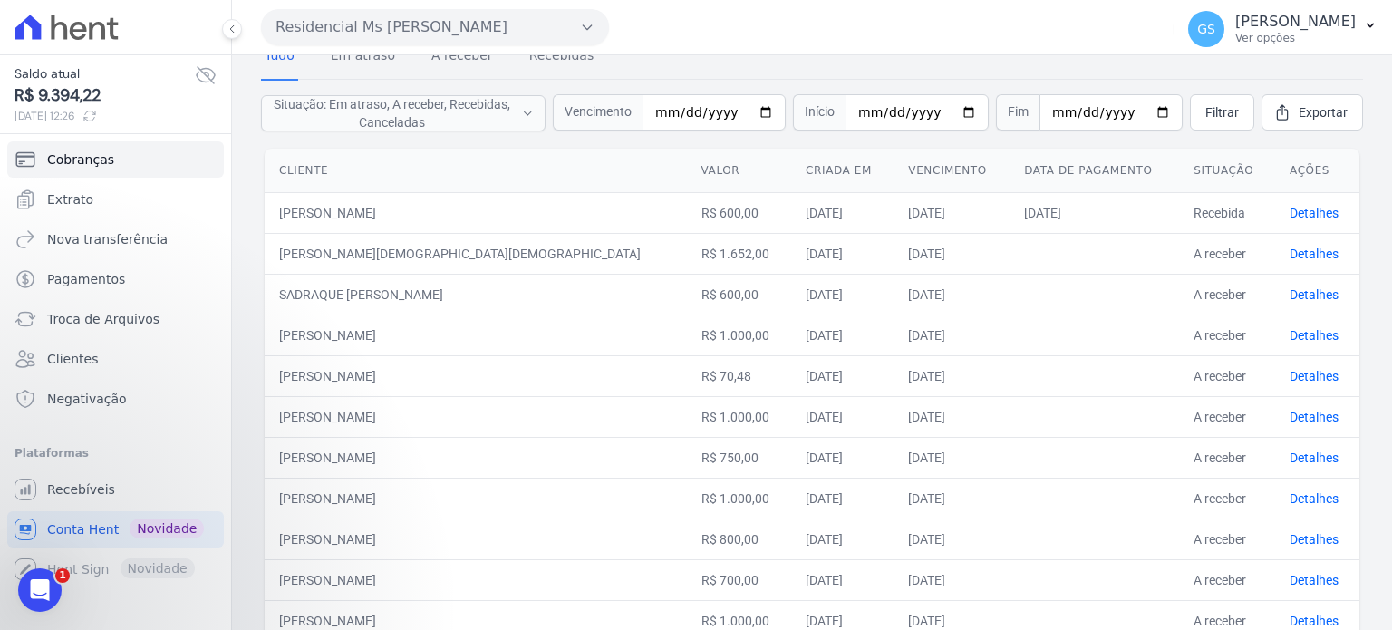
scroll to position [181, 0]
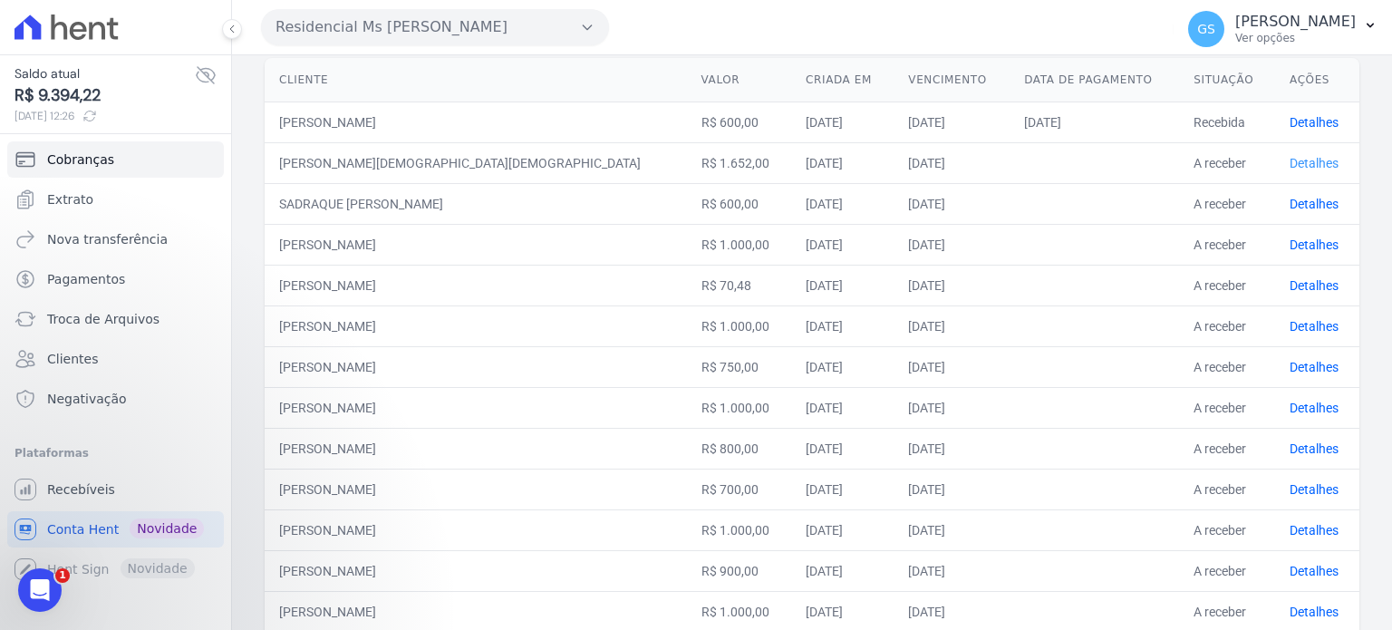
click at [1290, 165] on link "Detalhes" at bounding box center [1314, 163] width 49 height 15
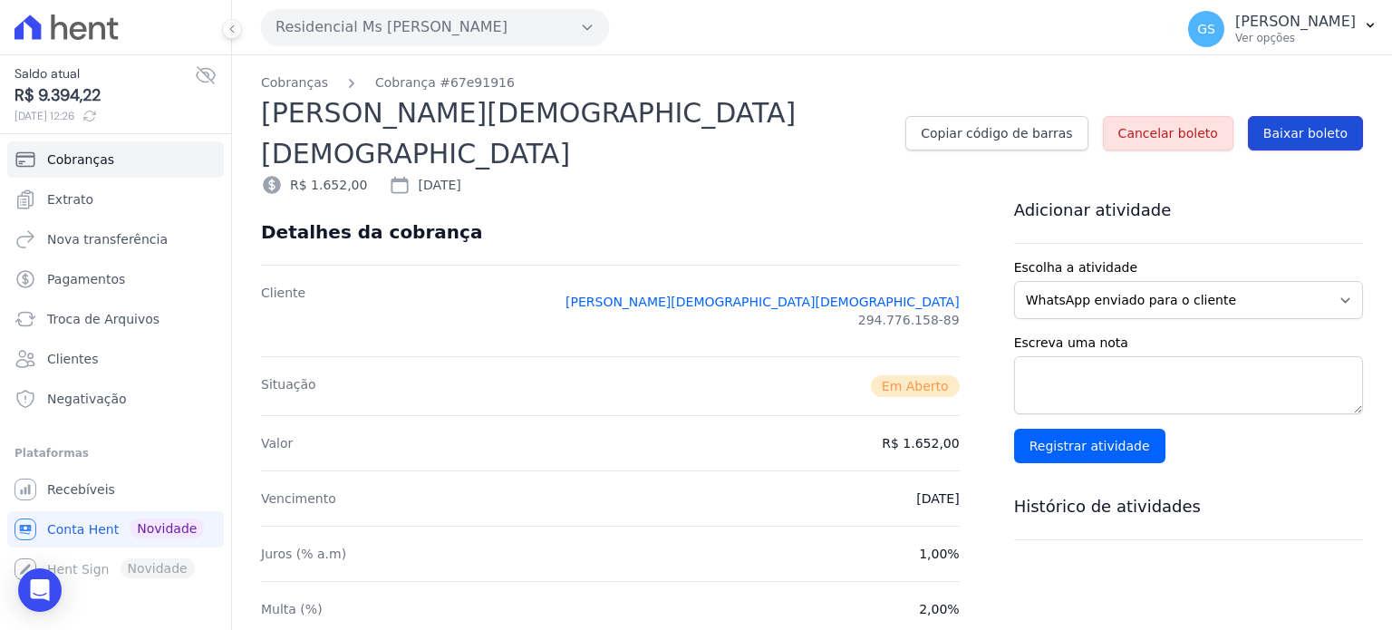
click at [1280, 124] on span "Baixar boleto" at bounding box center [1306, 133] width 84 height 18
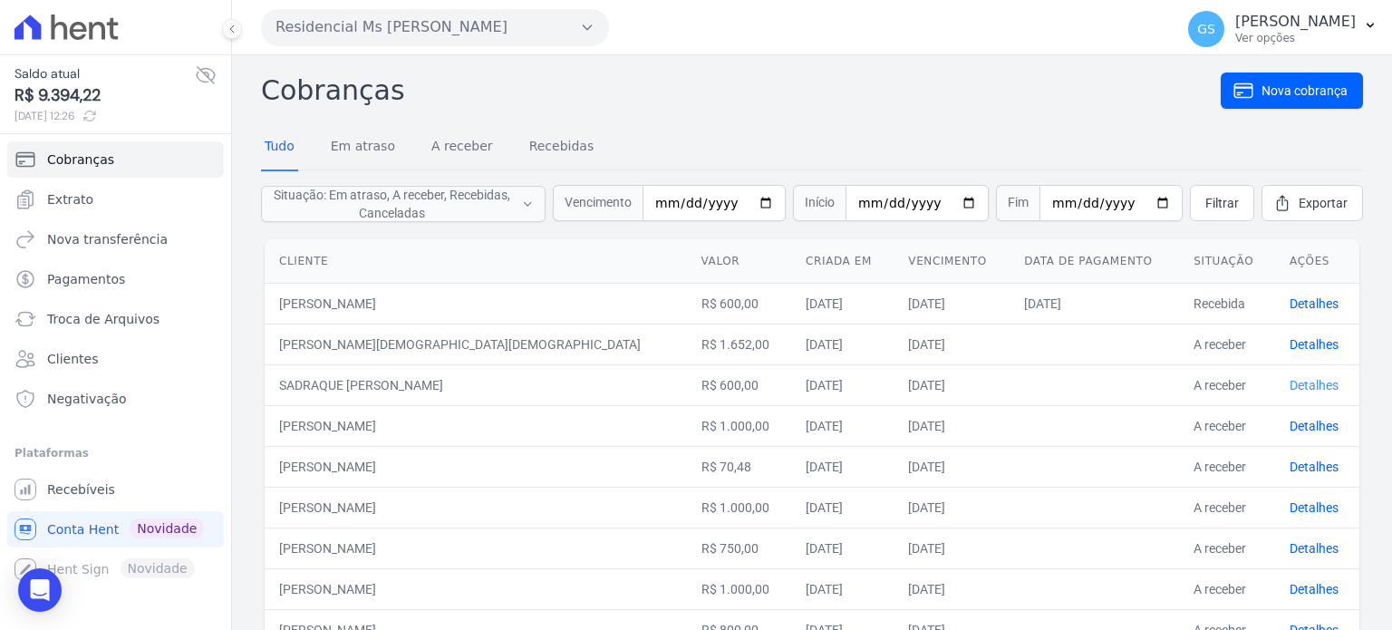
click at [1290, 385] on link "Detalhes" at bounding box center [1314, 385] width 49 height 15
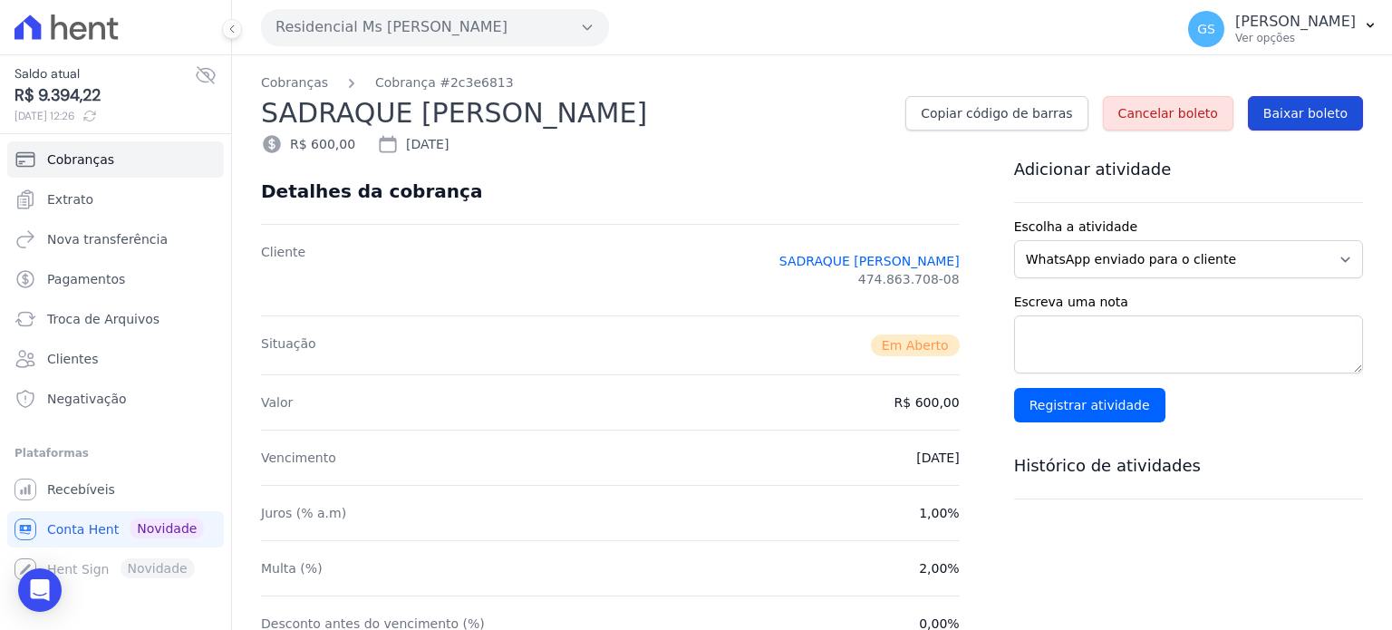
click at [1264, 121] on span "Baixar boleto" at bounding box center [1306, 113] width 84 height 18
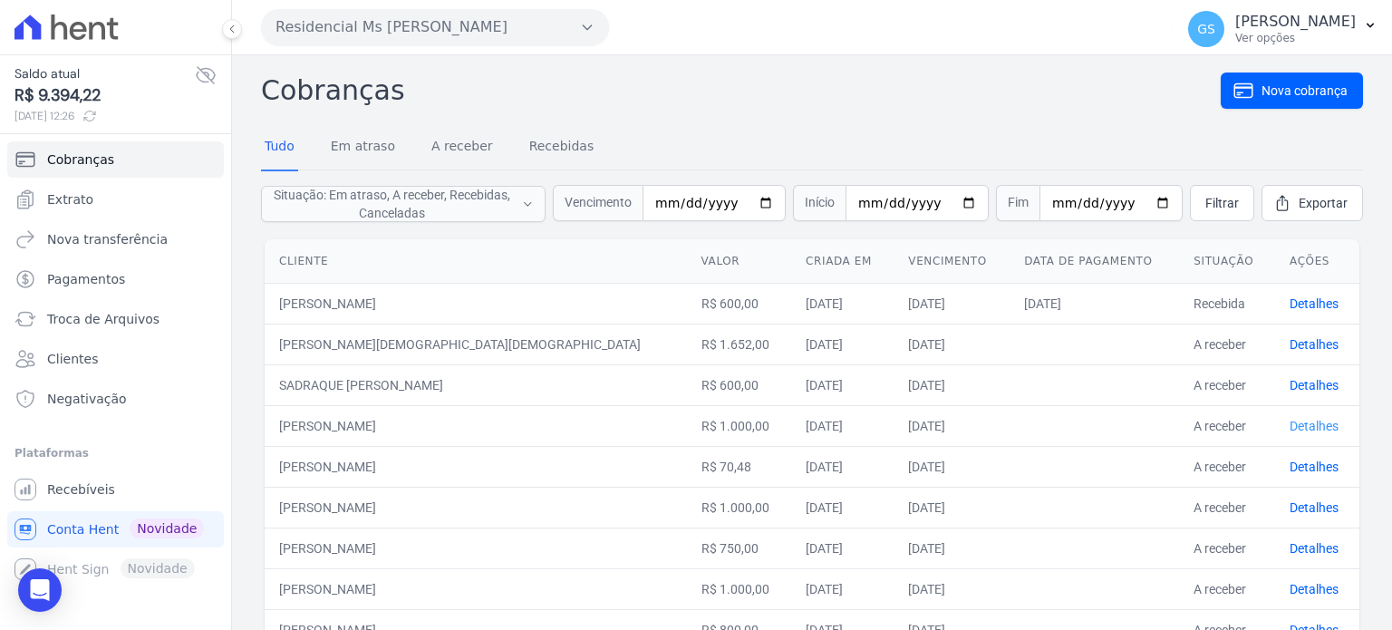
click at [1290, 428] on link "Detalhes" at bounding box center [1314, 426] width 49 height 15
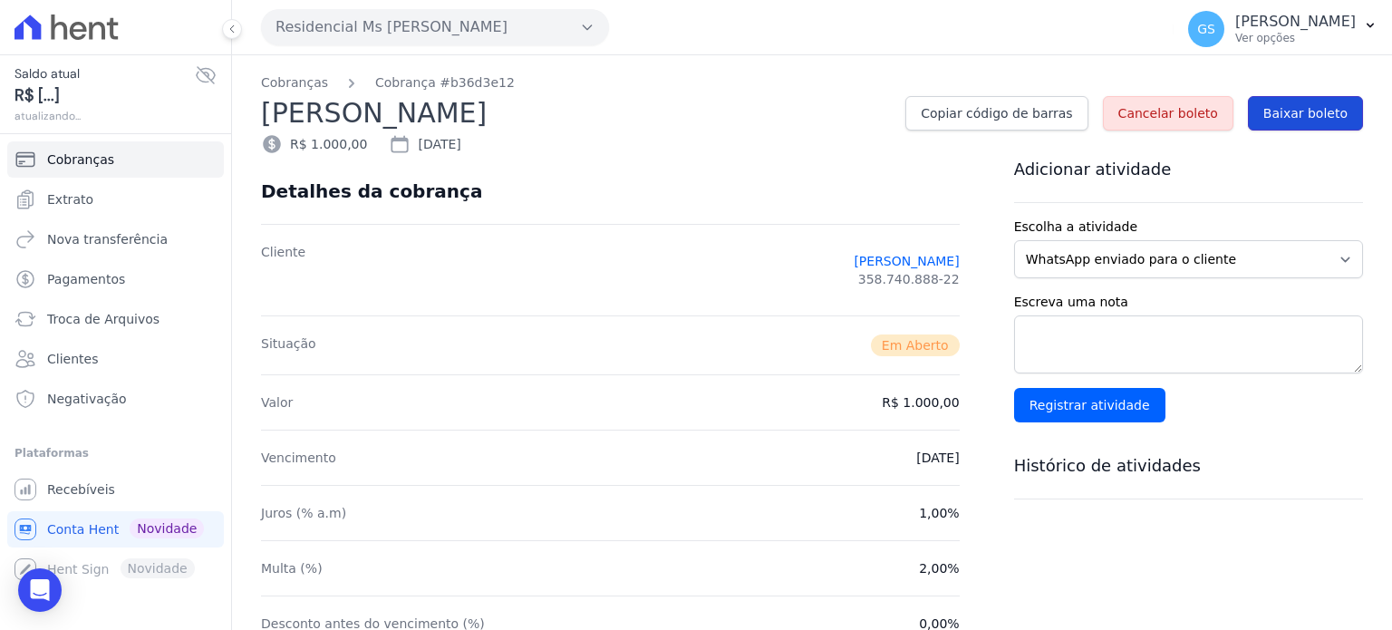
click at [1276, 124] on link "Baixar boleto" at bounding box center [1305, 113] width 115 height 34
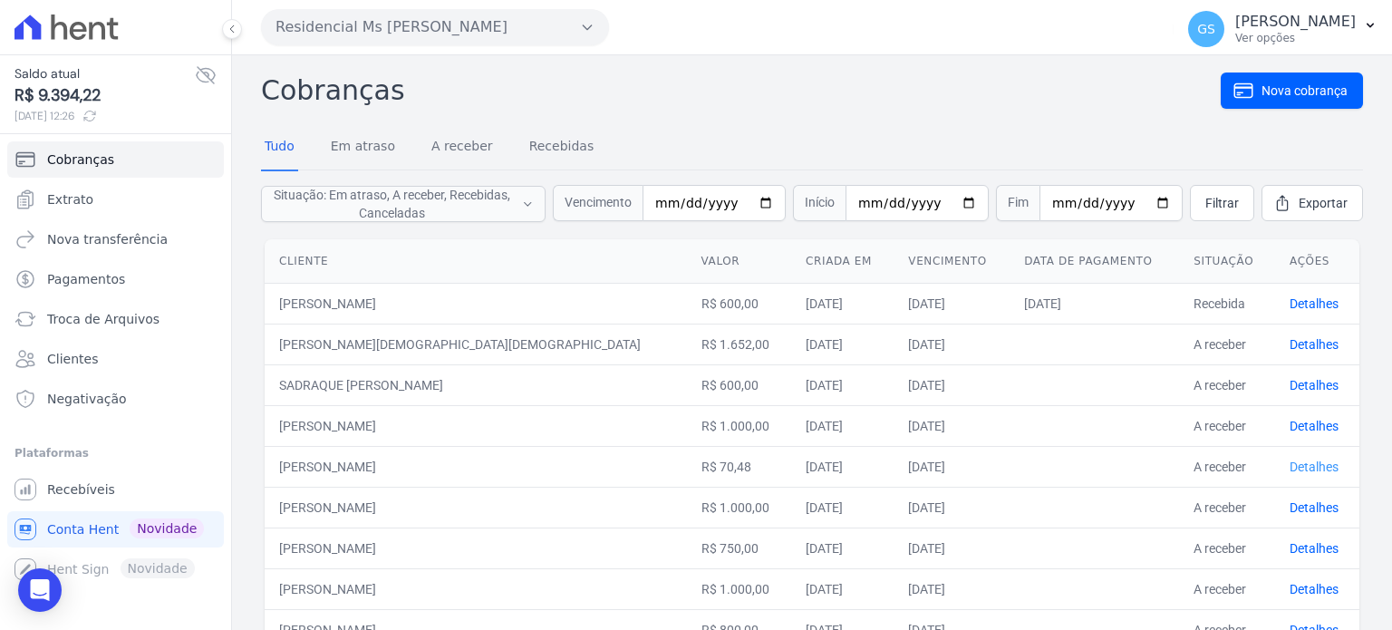
click at [1294, 467] on link "Detalhes" at bounding box center [1314, 467] width 49 height 15
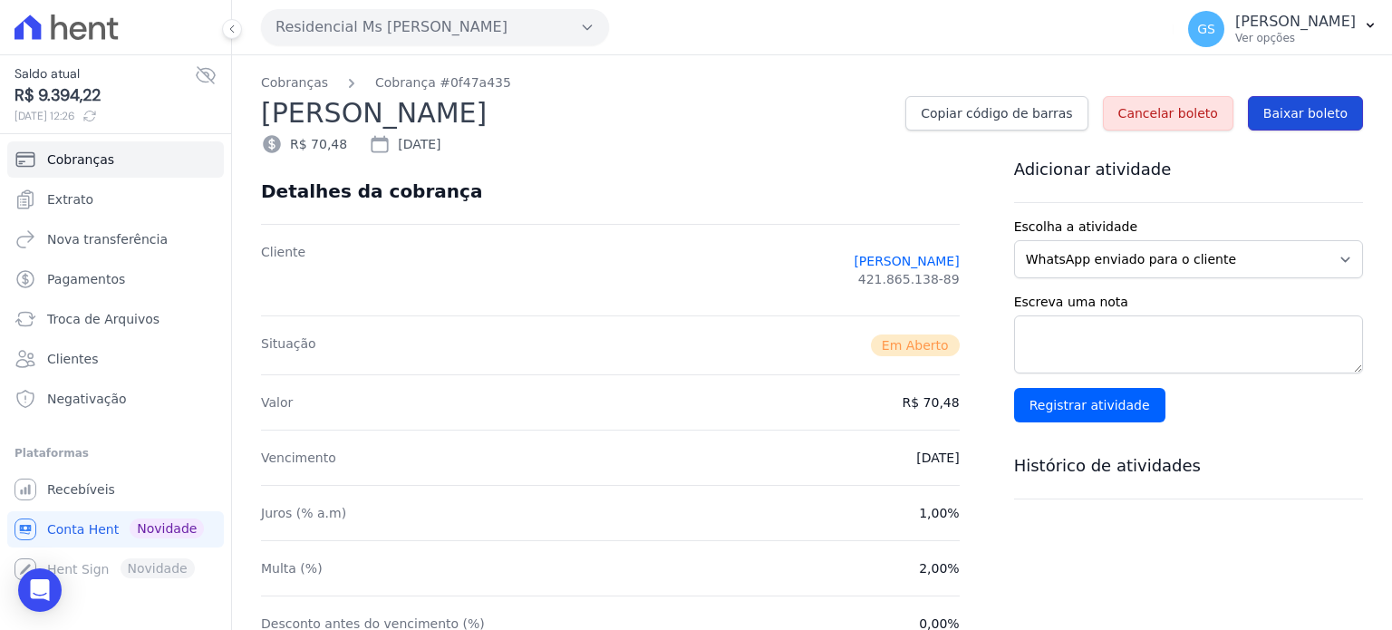
click at [1291, 121] on span "Baixar boleto" at bounding box center [1306, 113] width 84 height 18
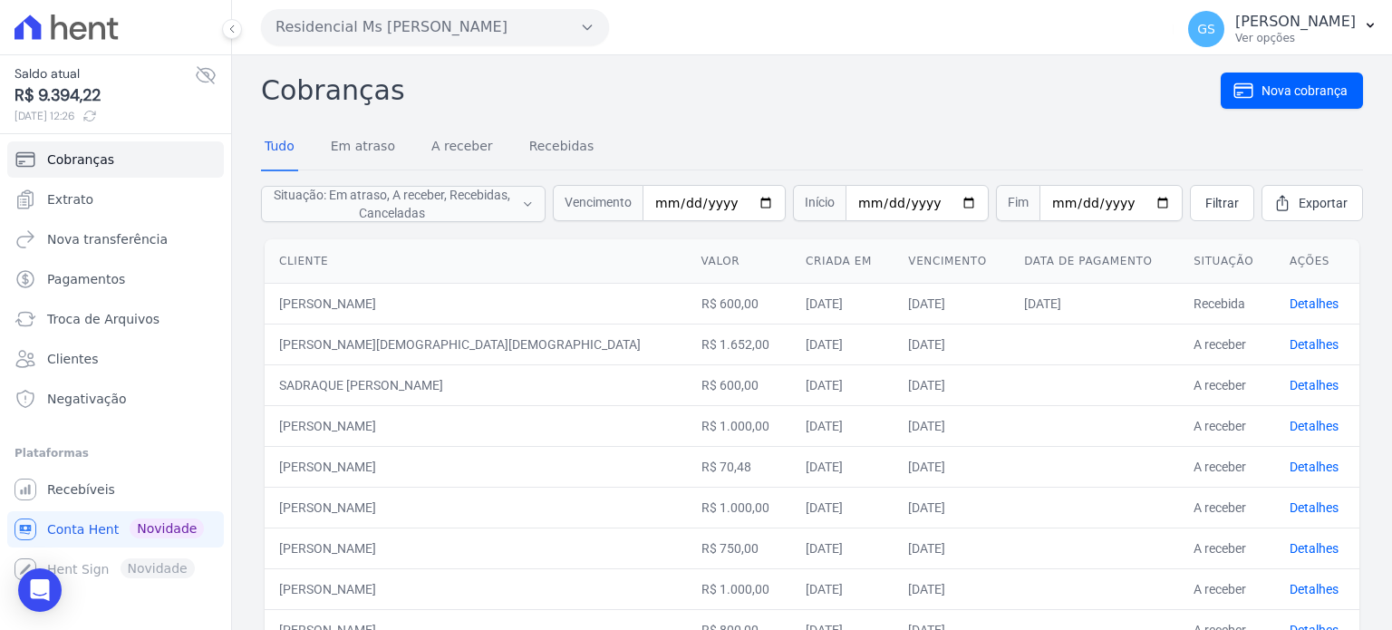
drag, startPoint x: 329, startPoint y: 500, endPoint x: 741, endPoint y: 498, distance: 411.5
click at [741, 498] on tr "MIRIAM SODRE DA SILVA R$ 1.000,00 01/10/2025 10/10/2025 A receber Detalhes" at bounding box center [812, 507] width 1095 height 41
click at [1308, 510] on link "Detalhes" at bounding box center [1314, 507] width 49 height 15
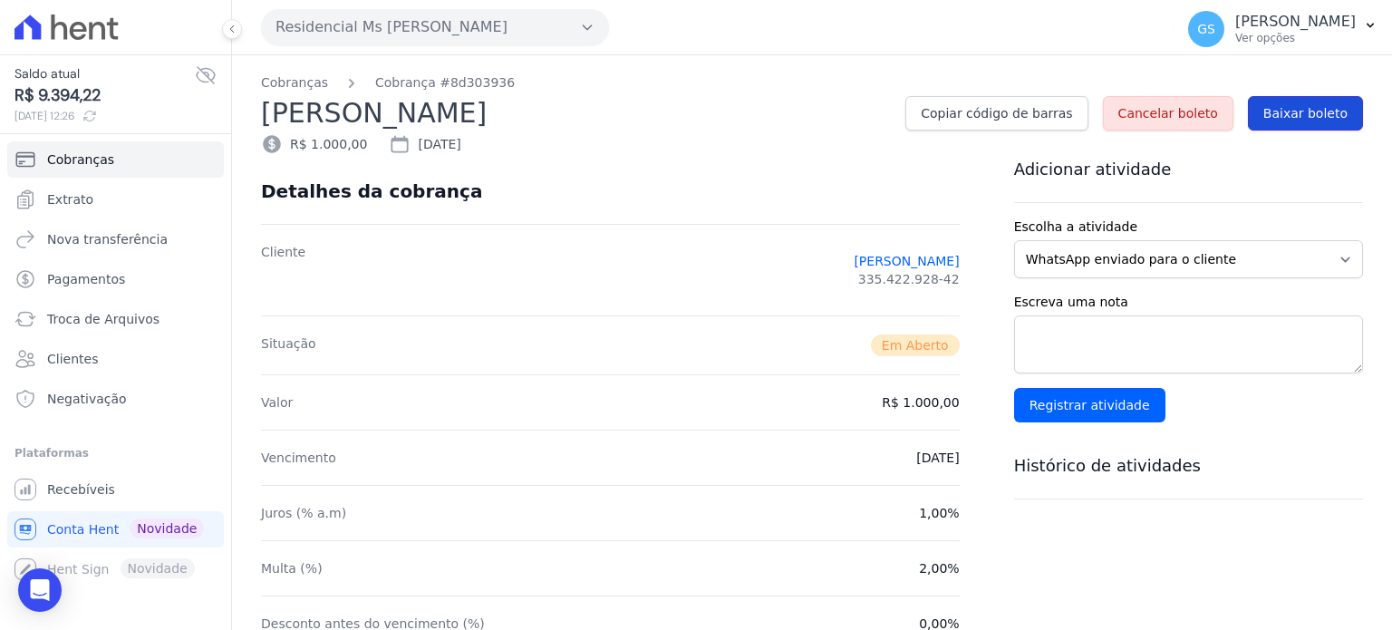
click at [1286, 124] on link "Baixar boleto" at bounding box center [1305, 113] width 115 height 34
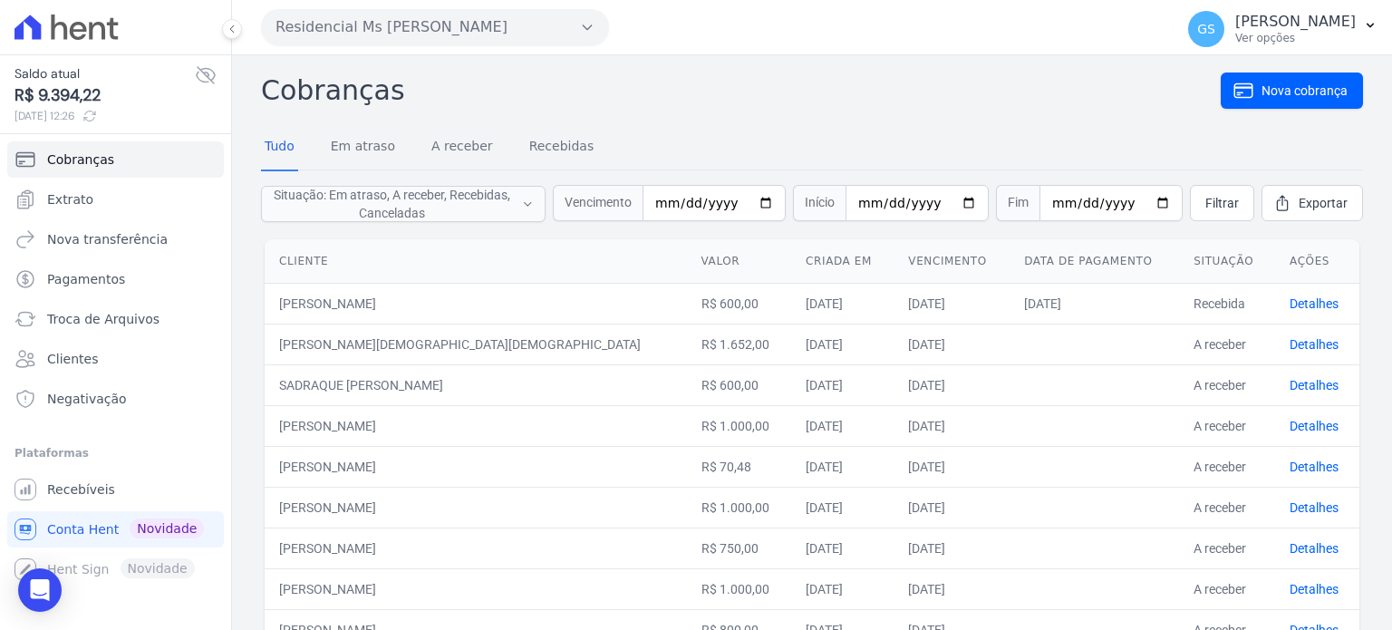
drag, startPoint x: 509, startPoint y: 550, endPoint x: 918, endPoint y: 544, distance: 408.9
click at [918, 544] on tr "DENILSON DE ANDRADE PEREIRA R$ 750,00 01/10/2025 10/10/2025 A receber Detalhes" at bounding box center [812, 548] width 1095 height 41
click at [1290, 545] on link "Detalhes" at bounding box center [1314, 548] width 49 height 15
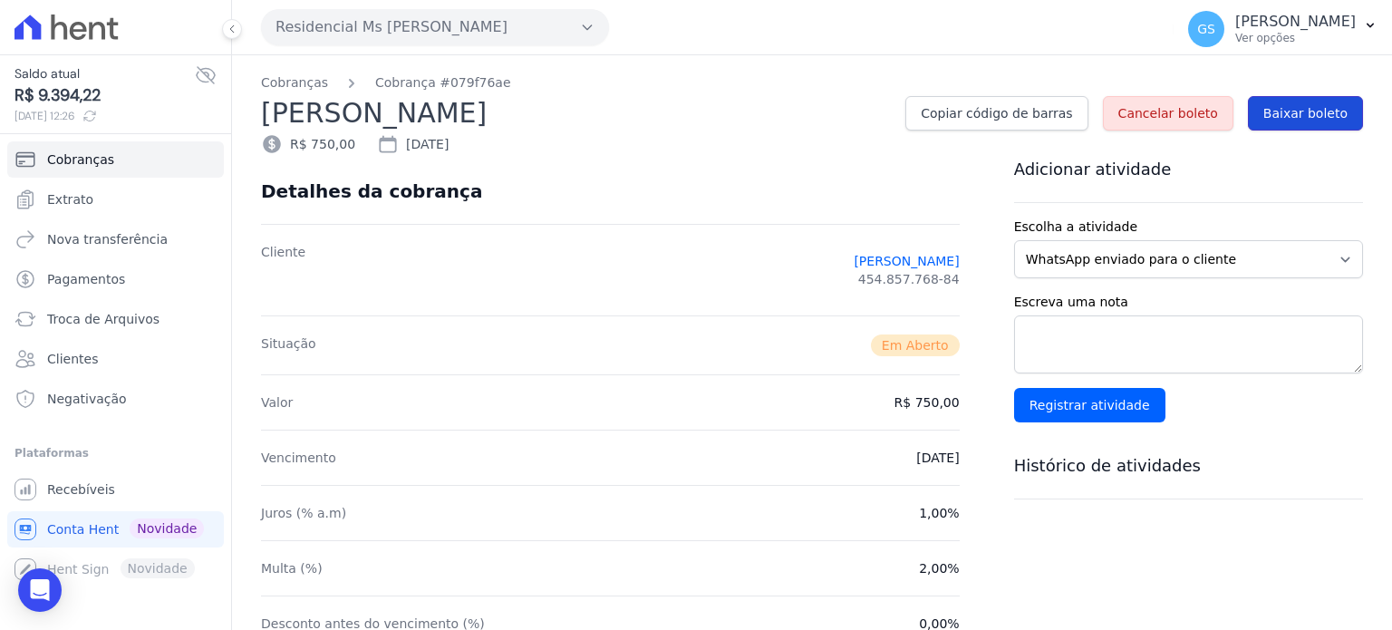
click at [1279, 111] on span "Baixar boleto" at bounding box center [1306, 113] width 84 height 18
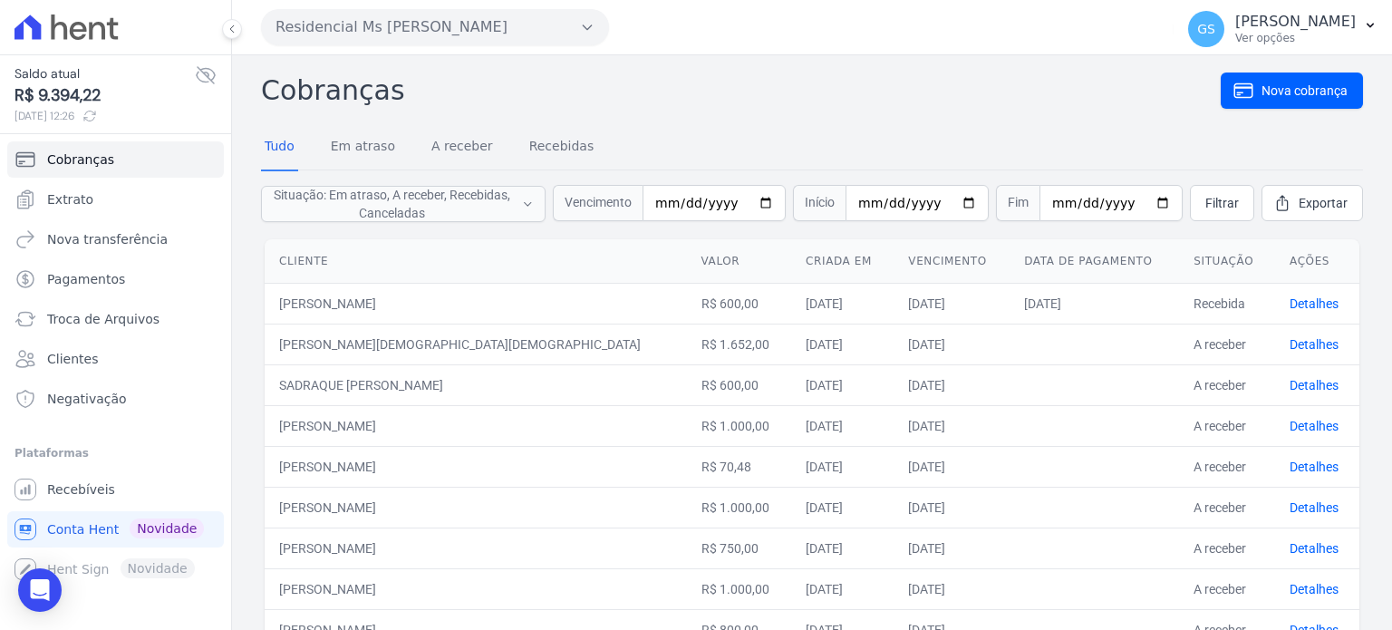
scroll to position [91, 0]
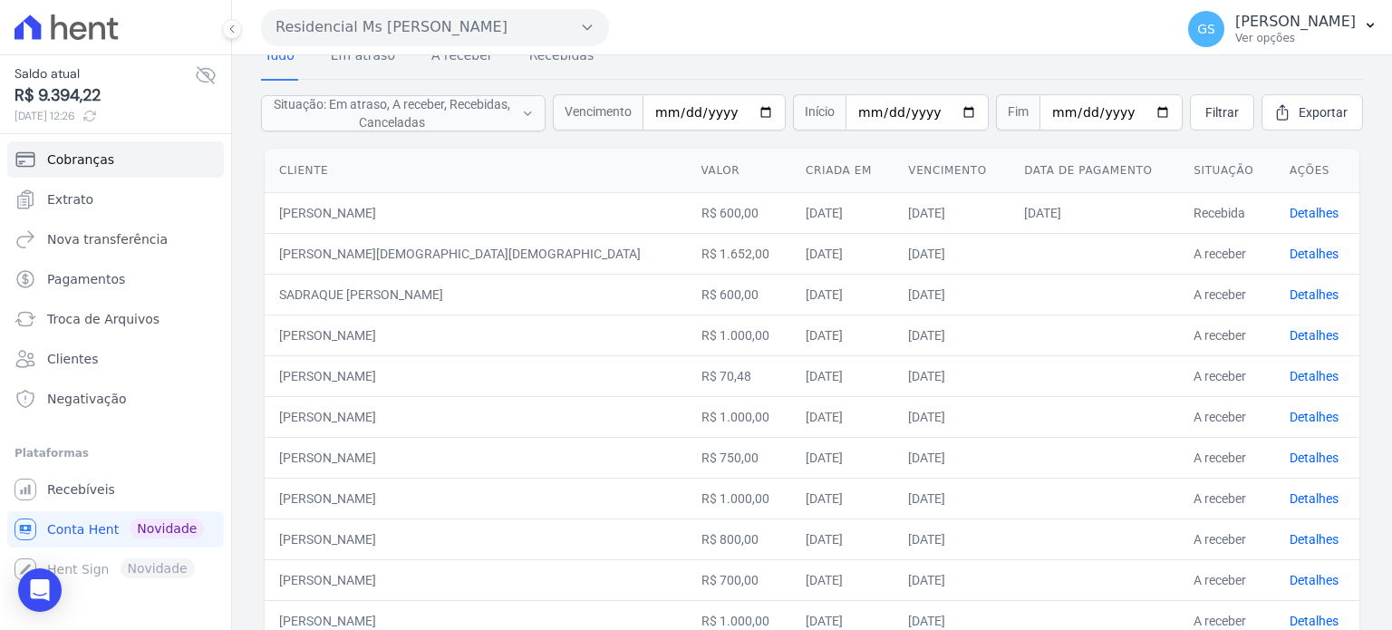
drag, startPoint x: 332, startPoint y: 499, endPoint x: 1115, endPoint y: 486, distance: 783.3
click at [1115, 486] on tr "BRUNO SOUZA MOTA R$ 1.000,00 01/10/2025 10/10/2025 A receber Detalhes" at bounding box center [812, 498] width 1095 height 41
click at [1294, 496] on link "Detalhes" at bounding box center [1314, 498] width 49 height 15
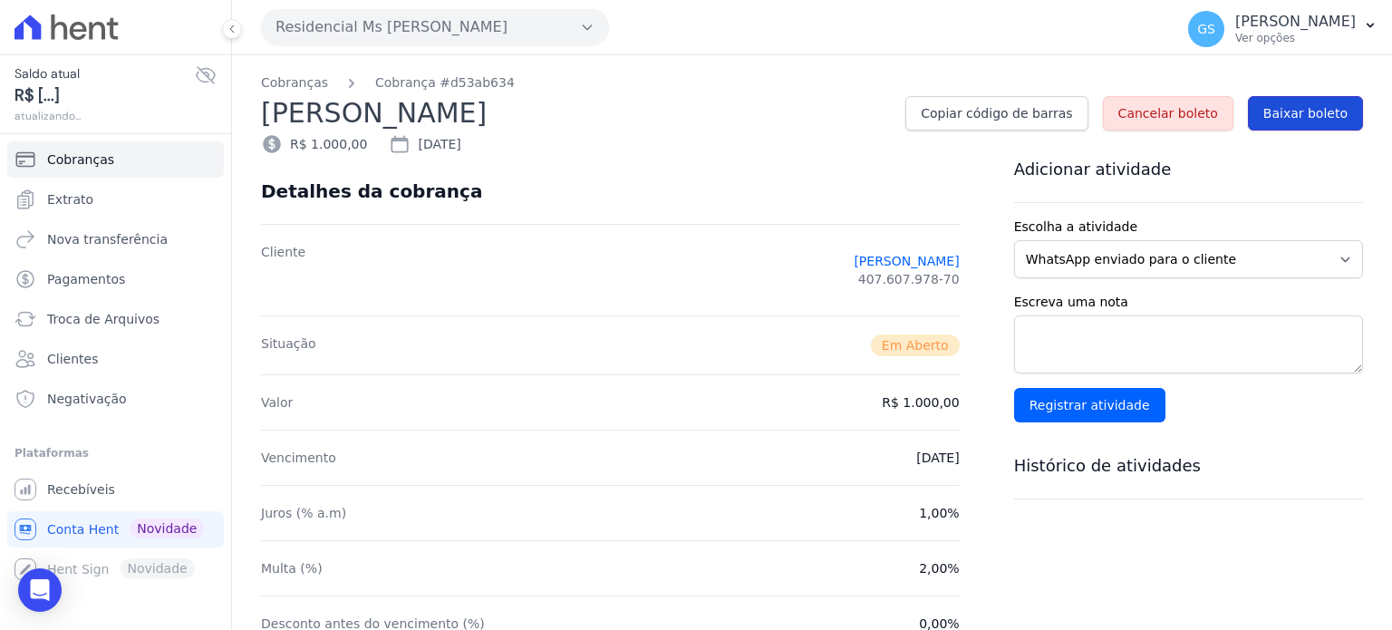
click at [1310, 108] on span "Baixar boleto" at bounding box center [1306, 113] width 84 height 18
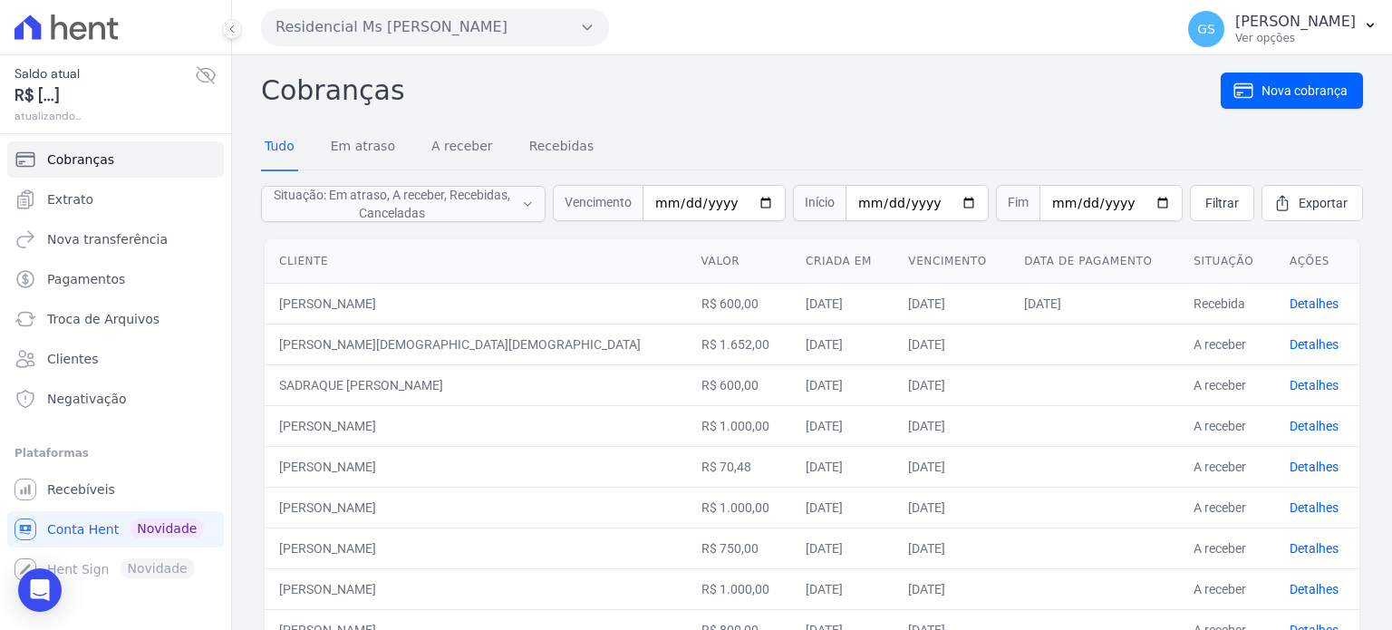
scroll to position [91, 0]
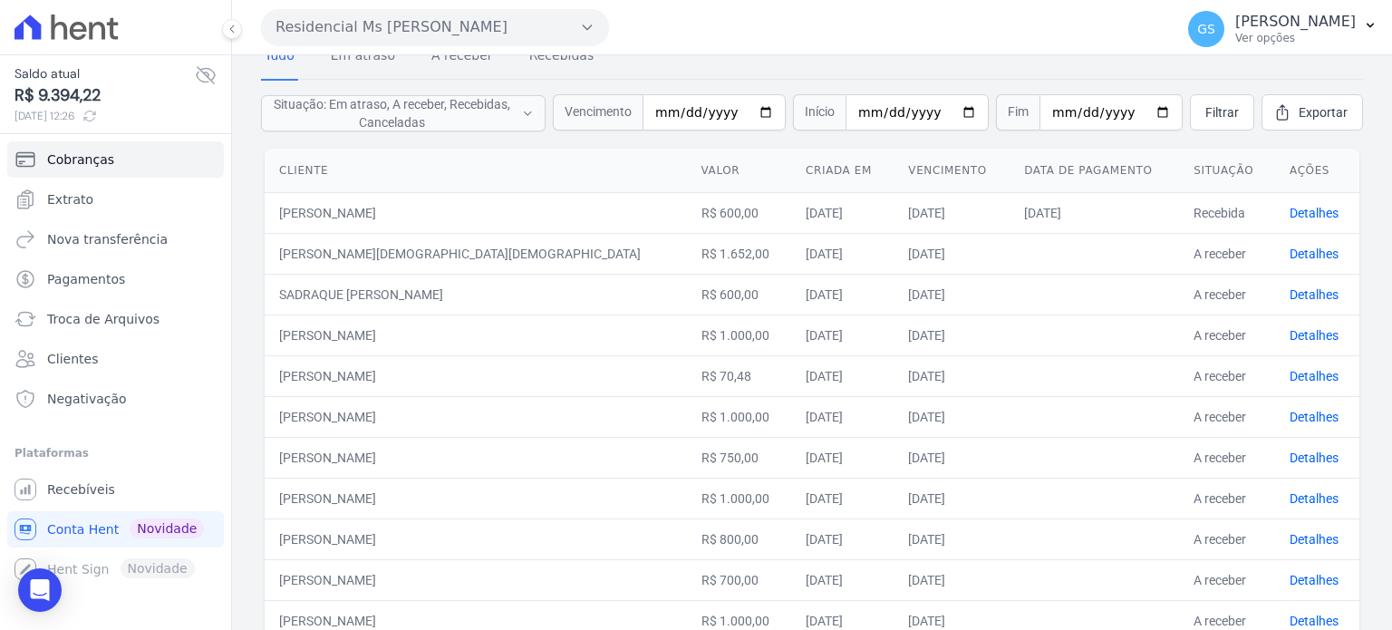
drag, startPoint x: 353, startPoint y: 536, endPoint x: 1216, endPoint y: 543, distance: 863.9
click at [1108, 553] on tr "CLEITON LOUREIRO SAMPAIO R$ 800,00 01/10/2025 10/10/2025 A receber Detalhes" at bounding box center [812, 538] width 1095 height 41
click at [1290, 540] on link "Detalhes" at bounding box center [1314, 539] width 49 height 15
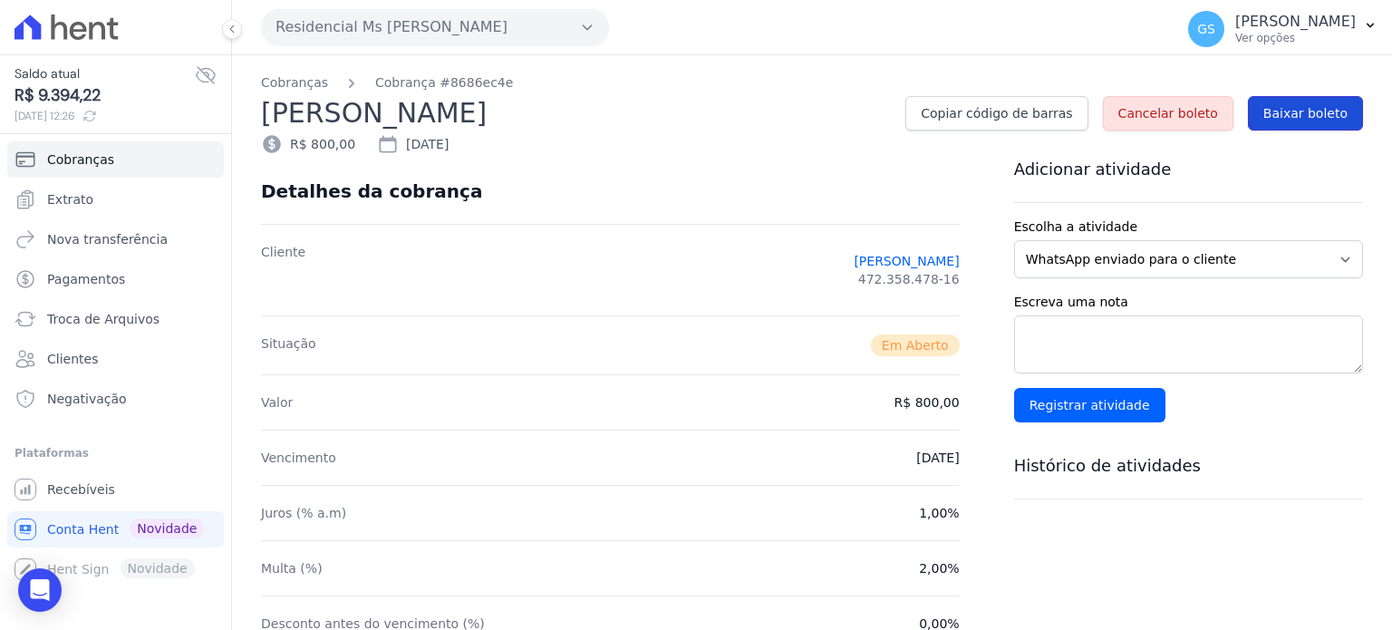
click at [1298, 113] on span "Baixar boleto" at bounding box center [1306, 113] width 84 height 18
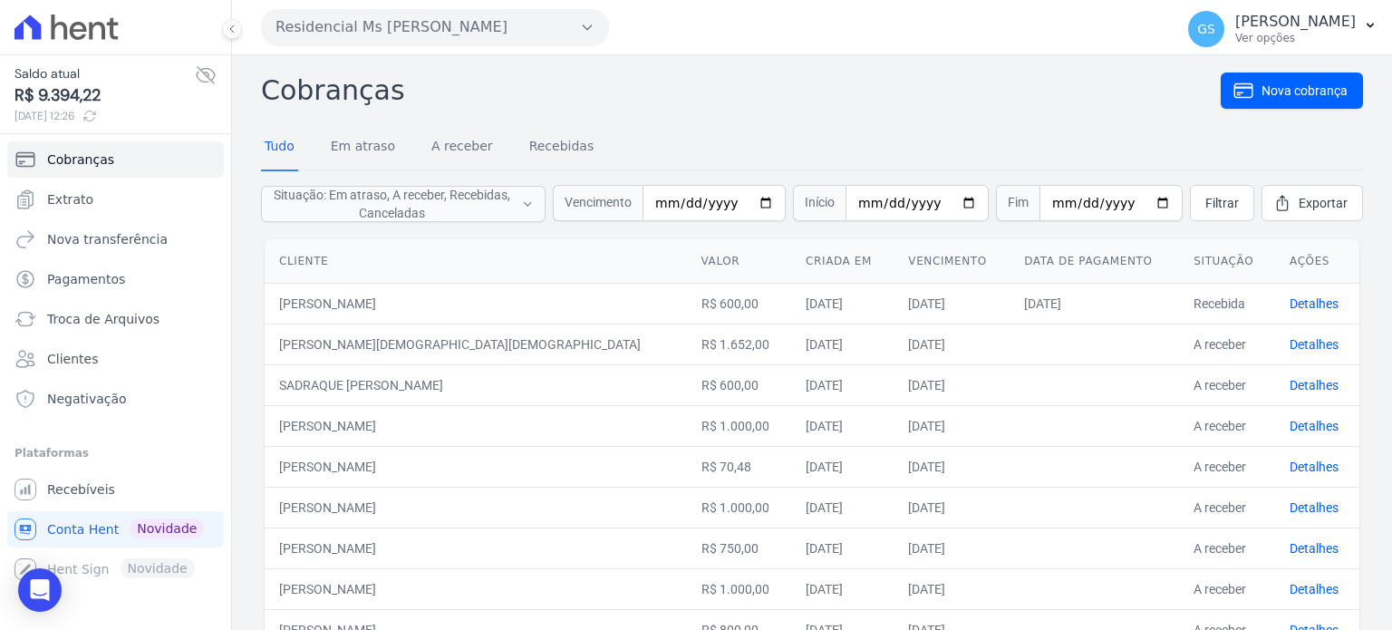
scroll to position [91, 0]
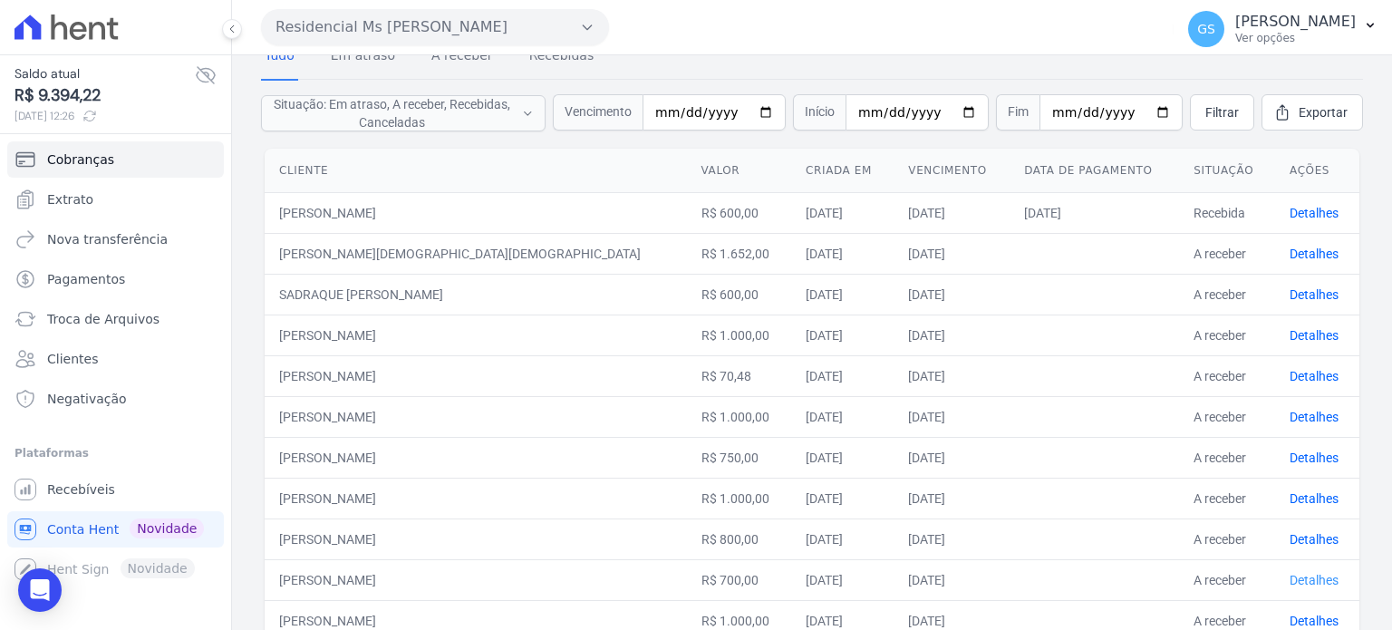
drag, startPoint x: 386, startPoint y: 579, endPoint x: 1269, endPoint y: 586, distance: 882.9
click at [1230, 585] on tr "EDERSON MARTINS DE OLIVEIRA R$ 700,00 01/10/2025 10/10/2025 A receber Detalhes" at bounding box center [812, 579] width 1095 height 41
click at [1312, 581] on link "Detalhes" at bounding box center [1314, 580] width 49 height 15
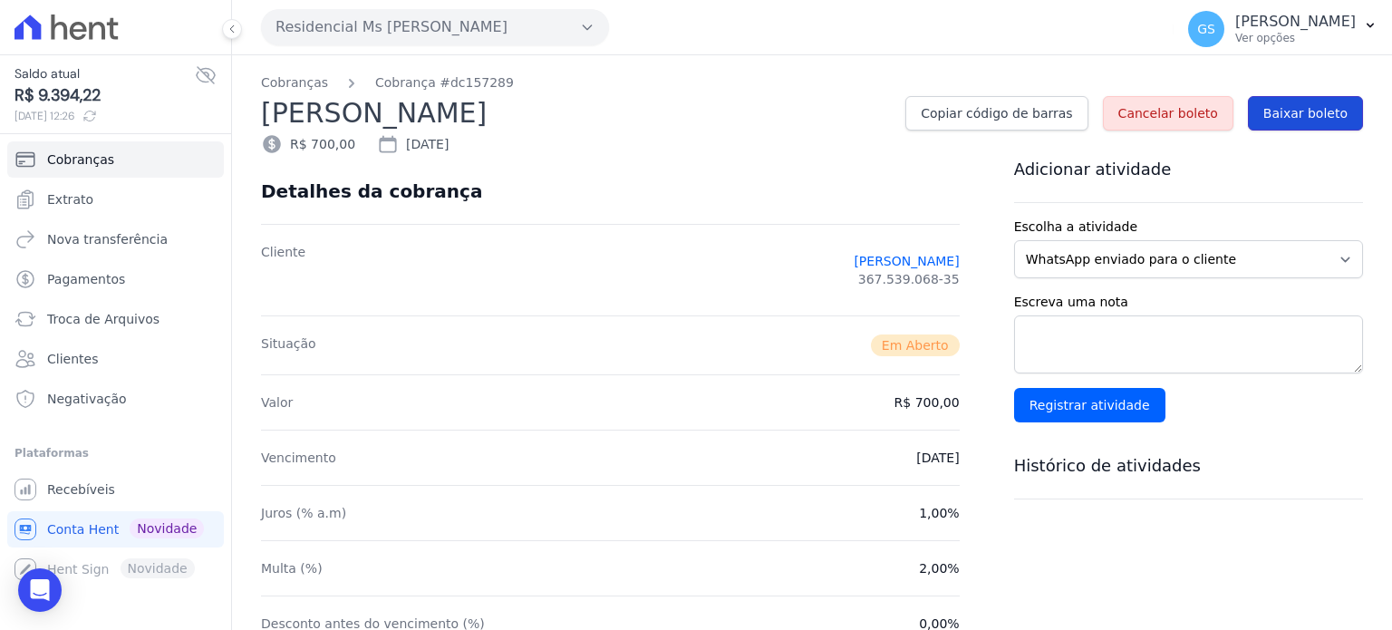
click at [1290, 108] on span "Baixar boleto" at bounding box center [1306, 113] width 84 height 18
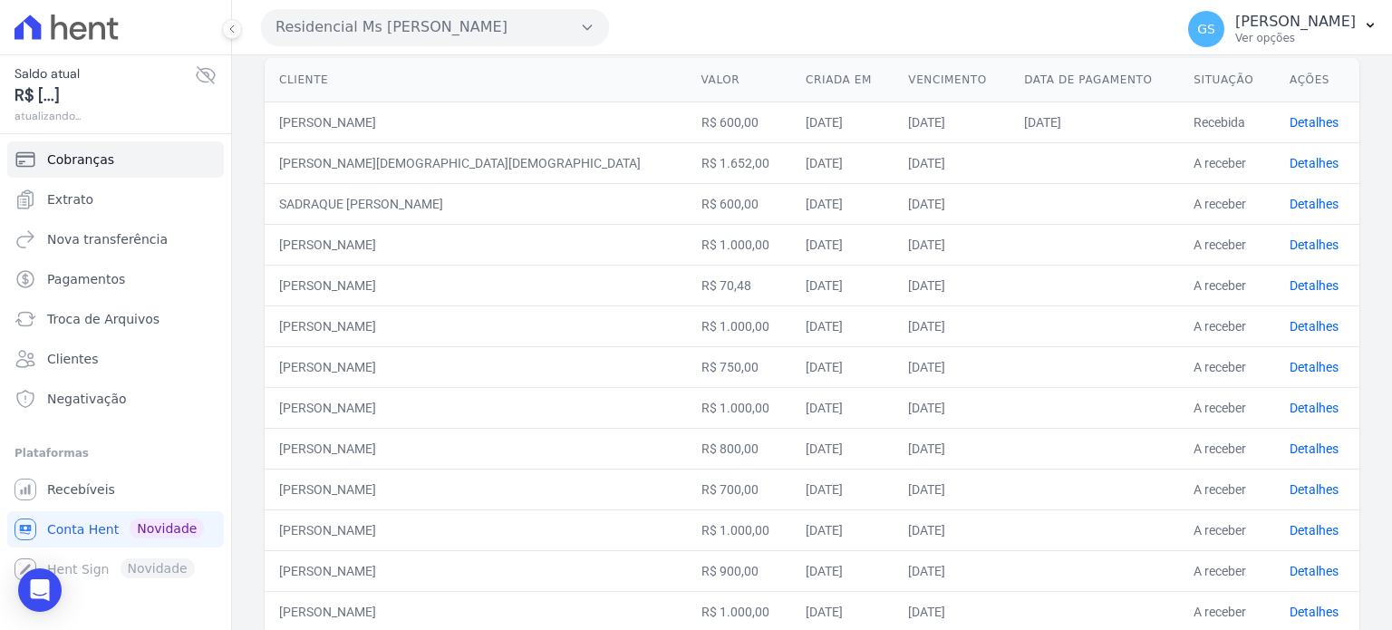
scroll to position [272, 0]
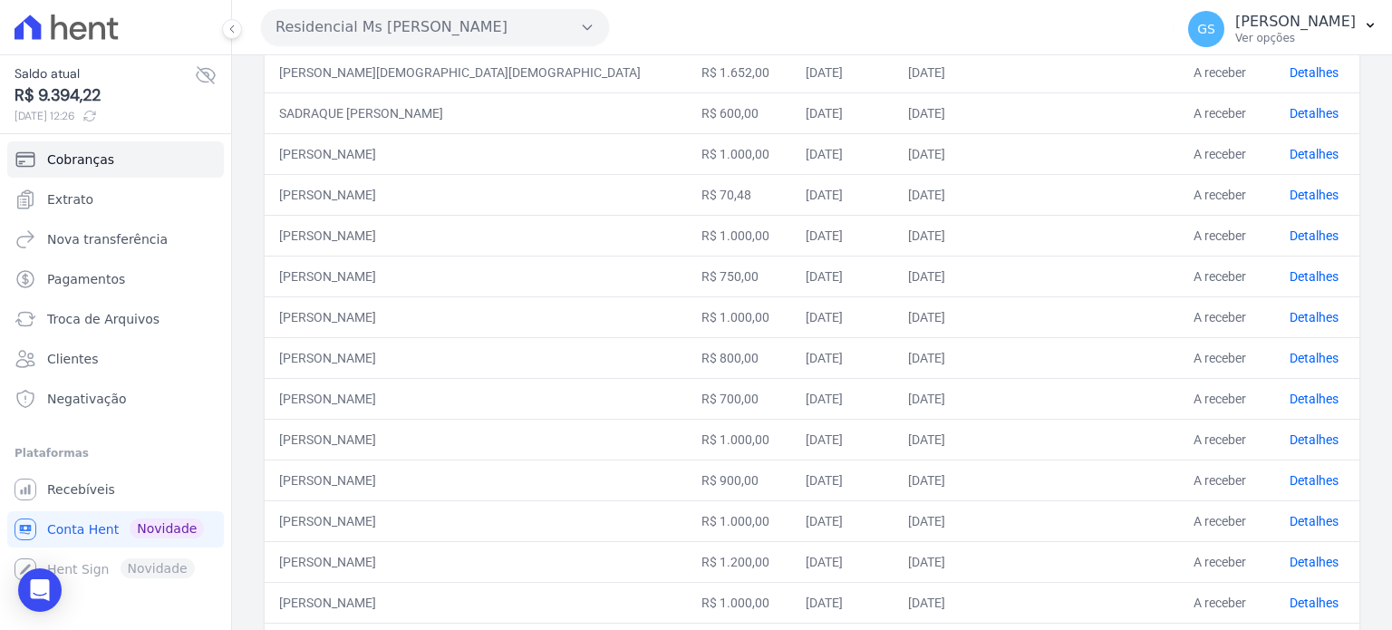
drag, startPoint x: 620, startPoint y: 452, endPoint x: 1259, endPoint y: 452, distance: 639.0
click at [1155, 452] on tr "GABRIELA LIMA DA SILVA R$ 1.000,00 01/10/2025 10/10/2025 A receber Detalhes" at bounding box center [812, 439] width 1095 height 41
click at [1300, 439] on link "Detalhes" at bounding box center [1314, 439] width 49 height 15
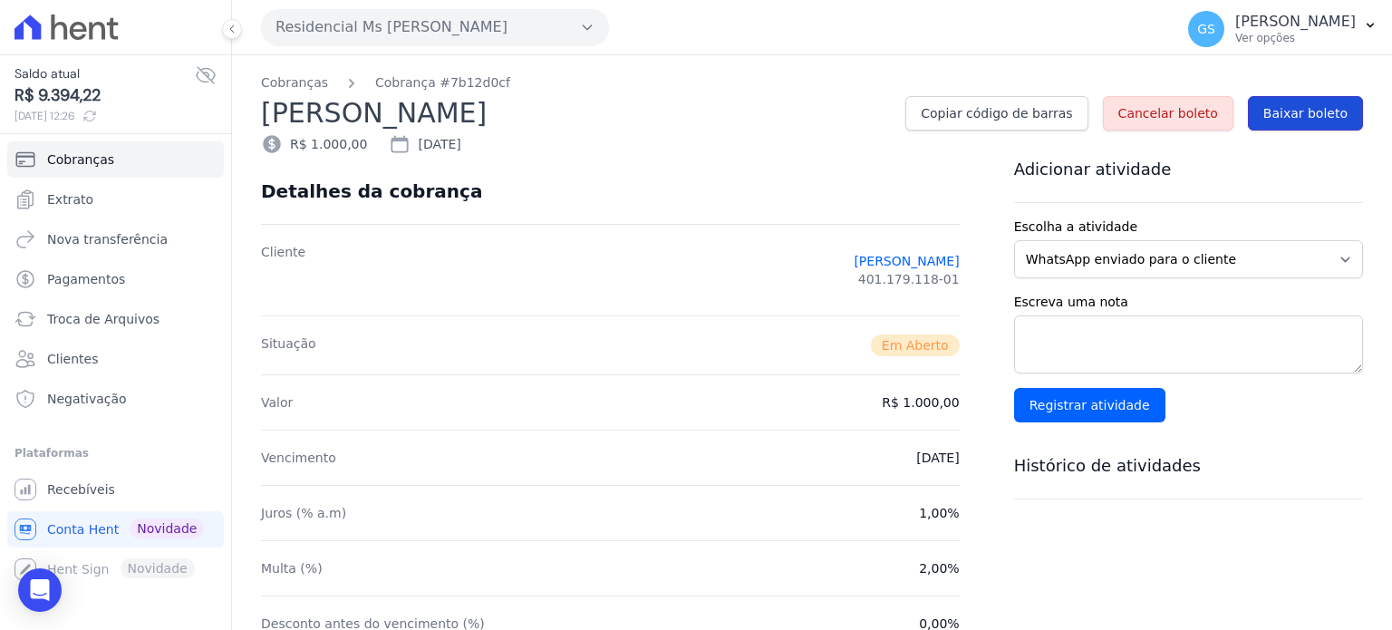
click at [1280, 112] on span "Baixar boleto" at bounding box center [1306, 113] width 84 height 18
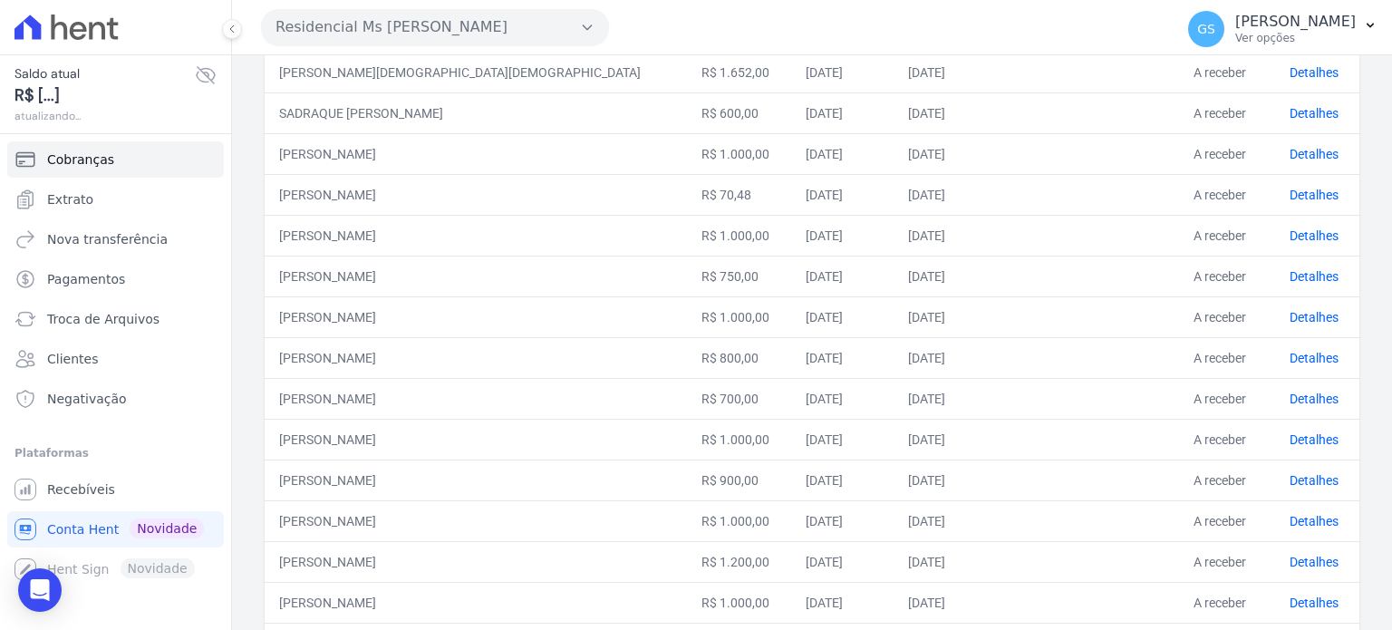
scroll to position [363, 0]
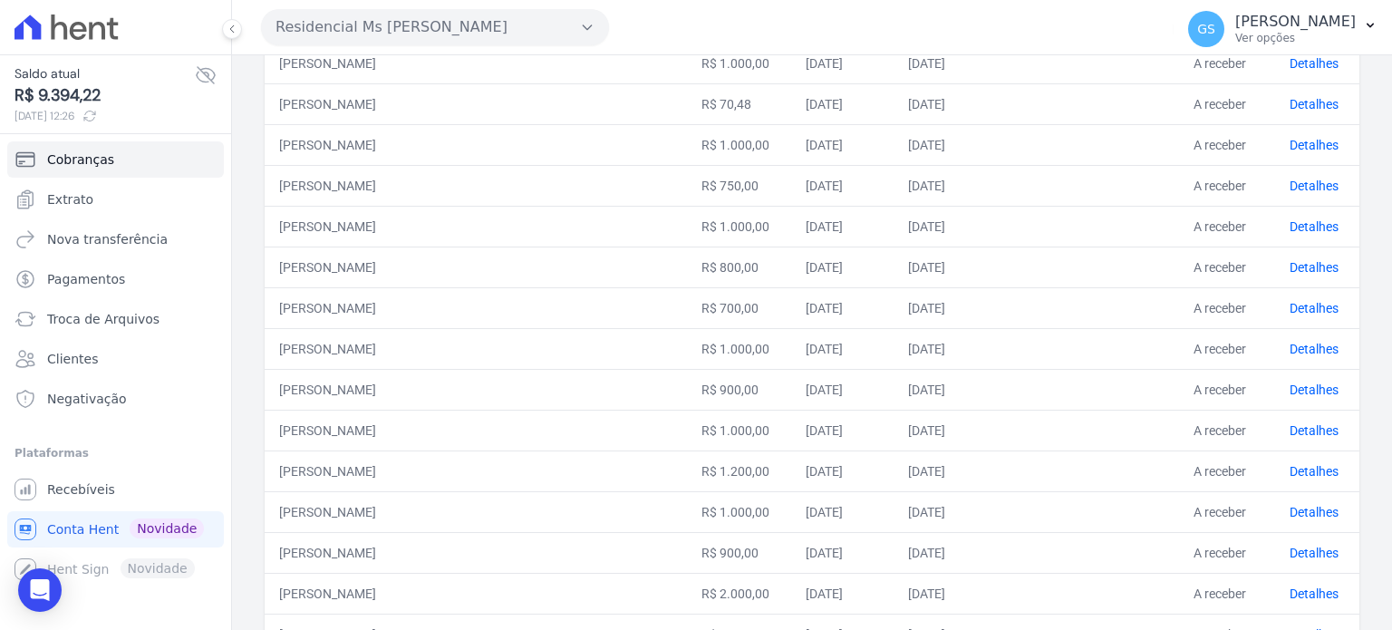
drag, startPoint x: 665, startPoint y: 402, endPoint x: 1282, endPoint y: 397, distance: 616.4
click at [1282, 397] on tr "CAROLINE GOMES DE AZEVEDO R$ 900,00 01/10/2025 10/10/2025 A receber Detalhes" at bounding box center [812, 389] width 1095 height 41
click at [1291, 390] on link "Detalhes" at bounding box center [1314, 390] width 49 height 15
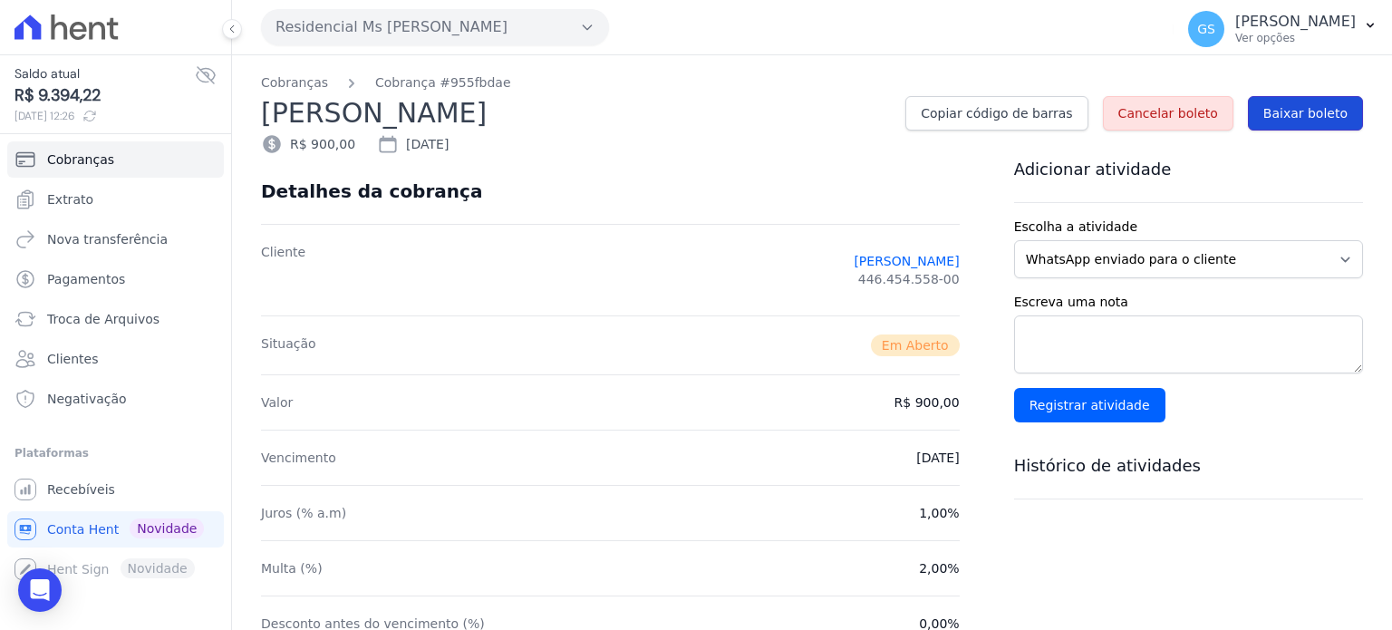
click at [1273, 120] on span "Baixar boleto" at bounding box center [1306, 113] width 84 height 18
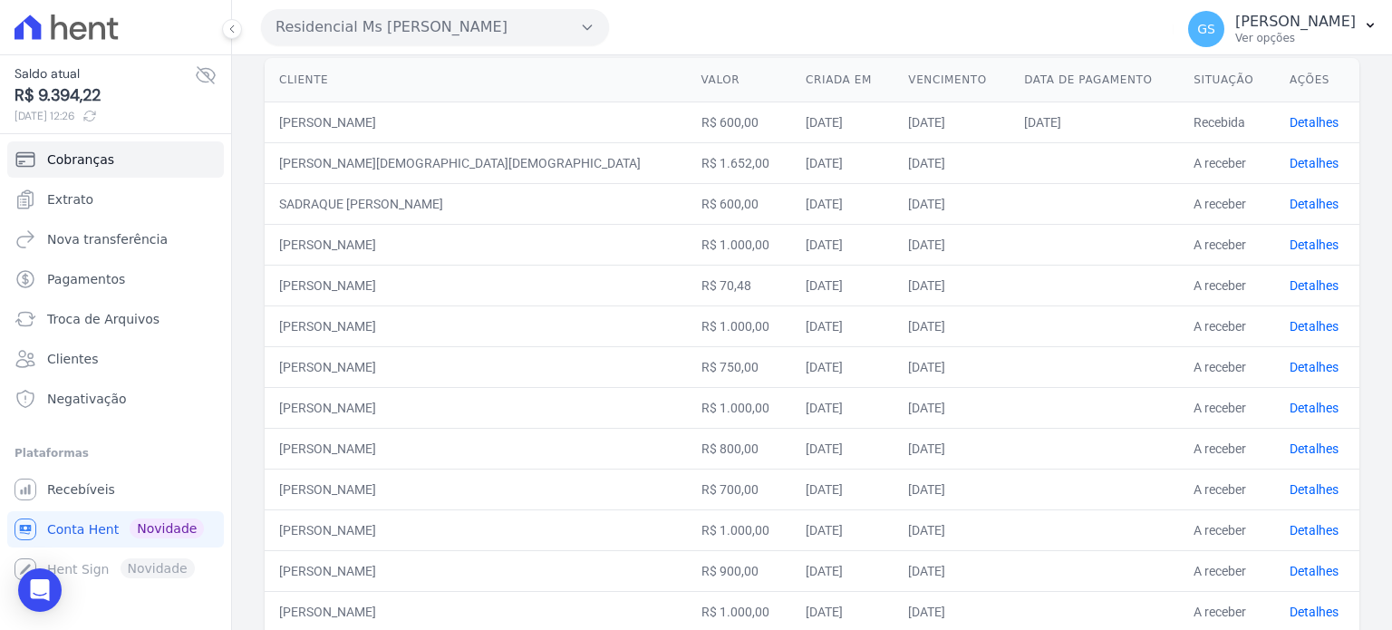
scroll to position [272, 0]
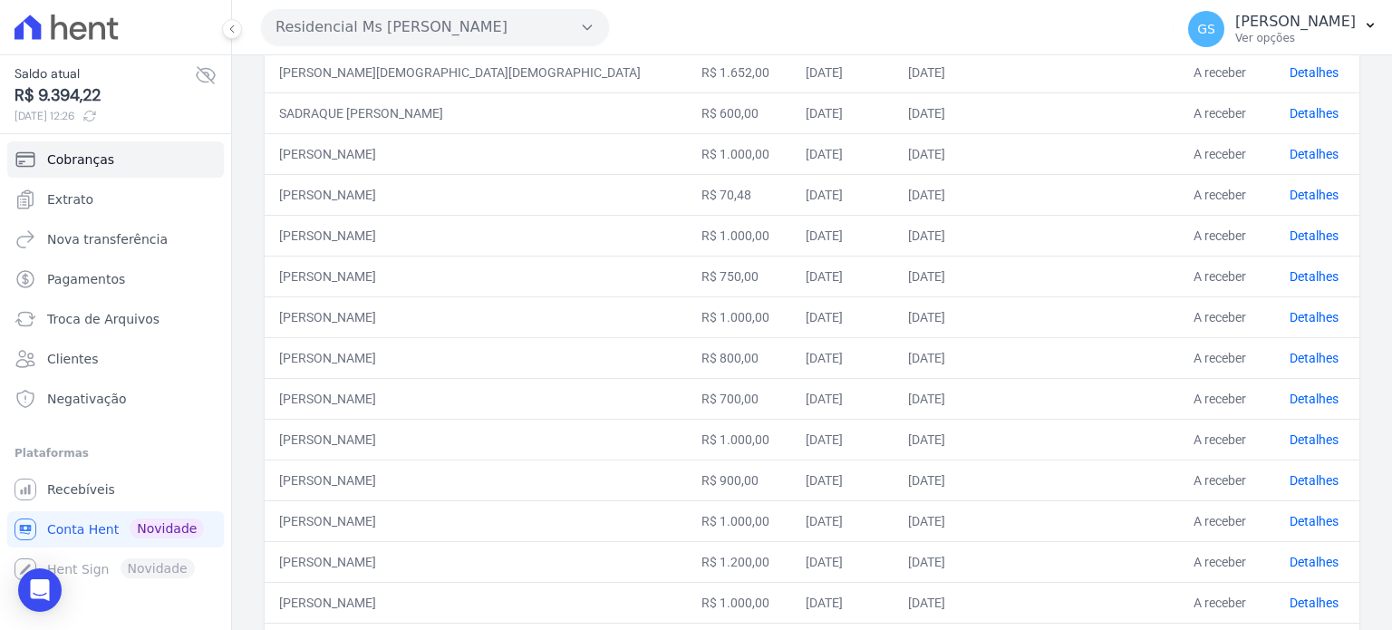
drag, startPoint x: 308, startPoint y: 518, endPoint x: 511, endPoint y: 512, distance: 203.1
click at [511, 512] on td "VANDERLEI SOARES RODRIGUES" at bounding box center [476, 520] width 422 height 41
click at [1290, 519] on link "Detalhes" at bounding box center [1314, 521] width 49 height 15
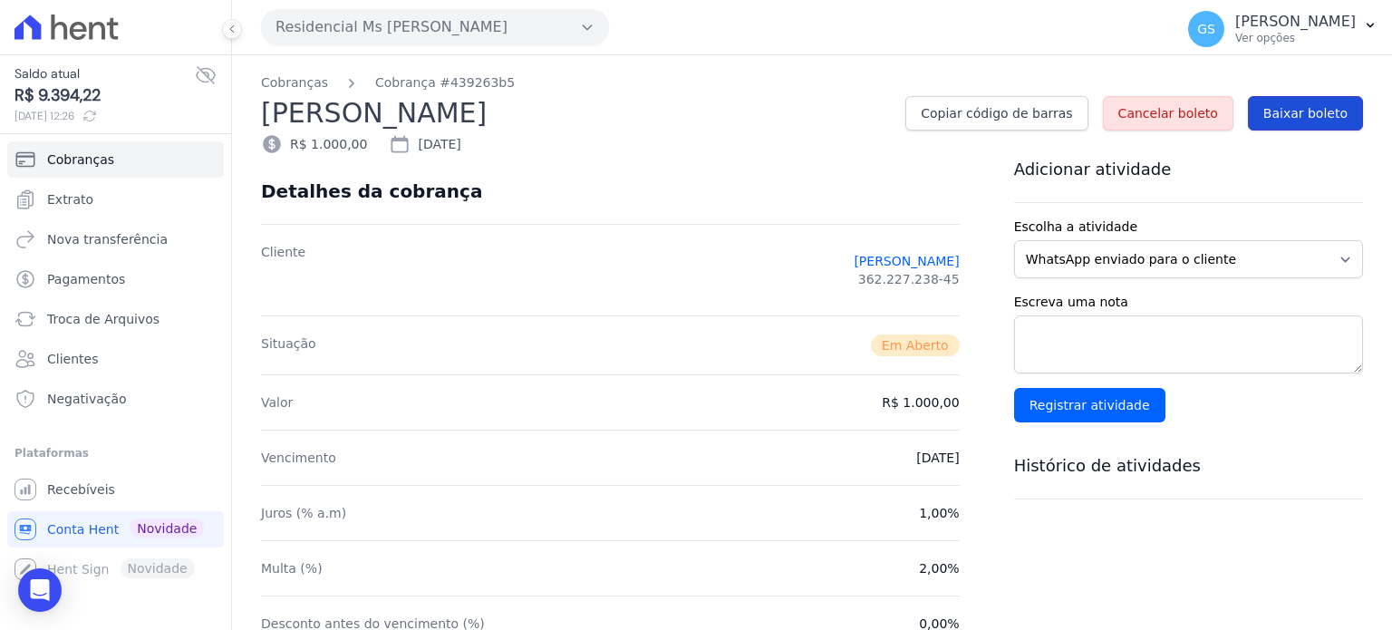
click at [1269, 112] on span "Baixar boleto" at bounding box center [1306, 113] width 84 height 18
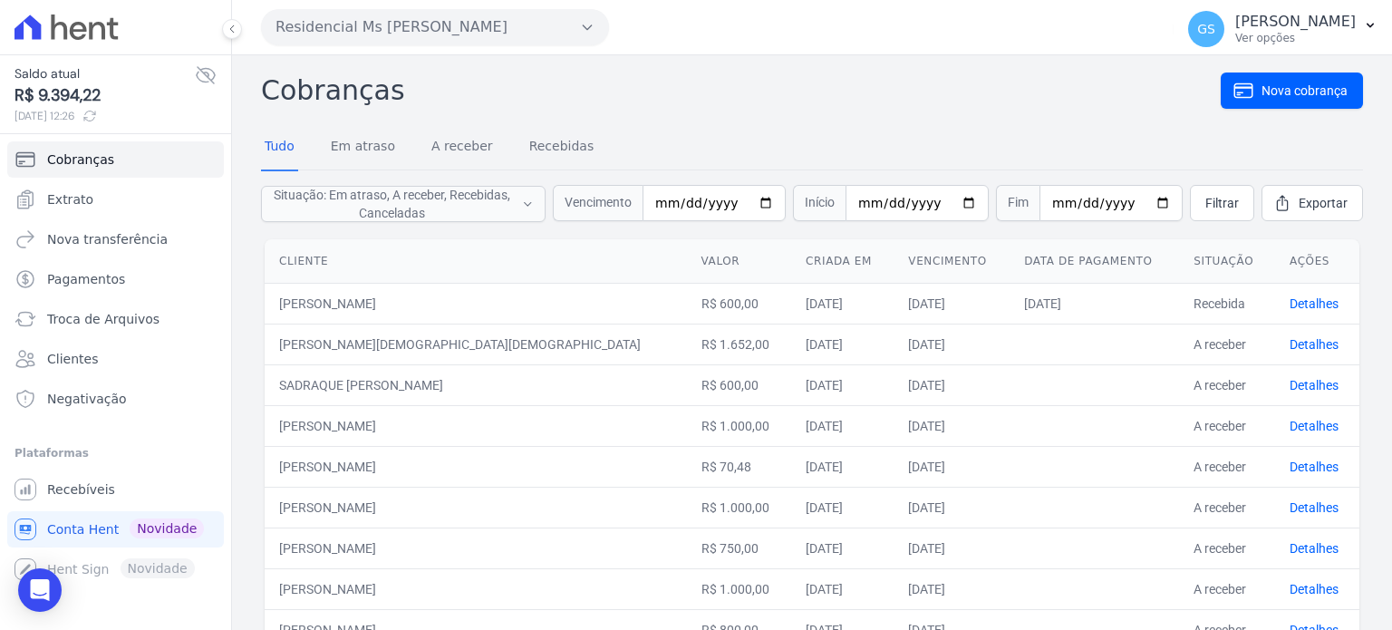
scroll to position [453, 0]
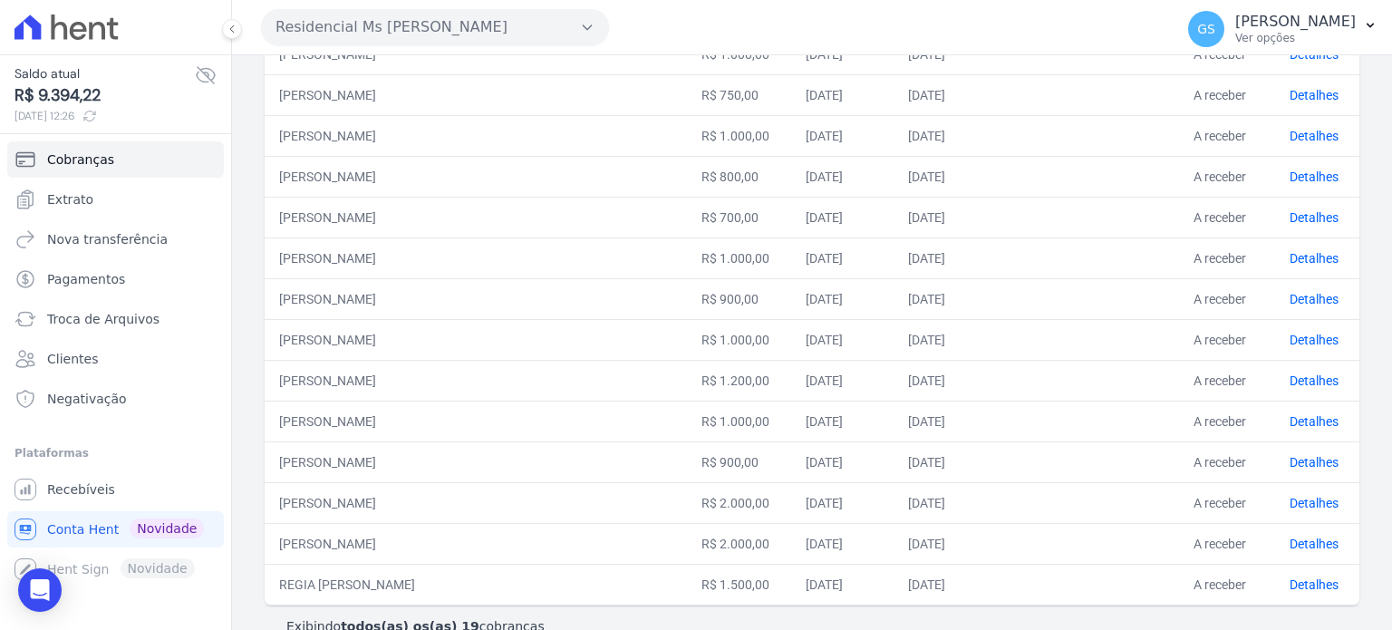
drag, startPoint x: 363, startPoint y: 376, endPoint x: 619, endPoint y: 378, distance: 256.5
click at [611, 378] on tr "LARISSA CALIXTO DA SILVA R$ 1.200,00 01/10/2025 10/10/2025 A receber Detalhes" at bounding box center [812, 380] width 1095 height 41
drag, startPoint x: 1290, startPoint y: 374, endPoint x: 1261, endPoint y: 371, distance: 29.2
click at [1290, 374] on link "Detalhes" at bounding box center [1314, 380] width 49 height 15
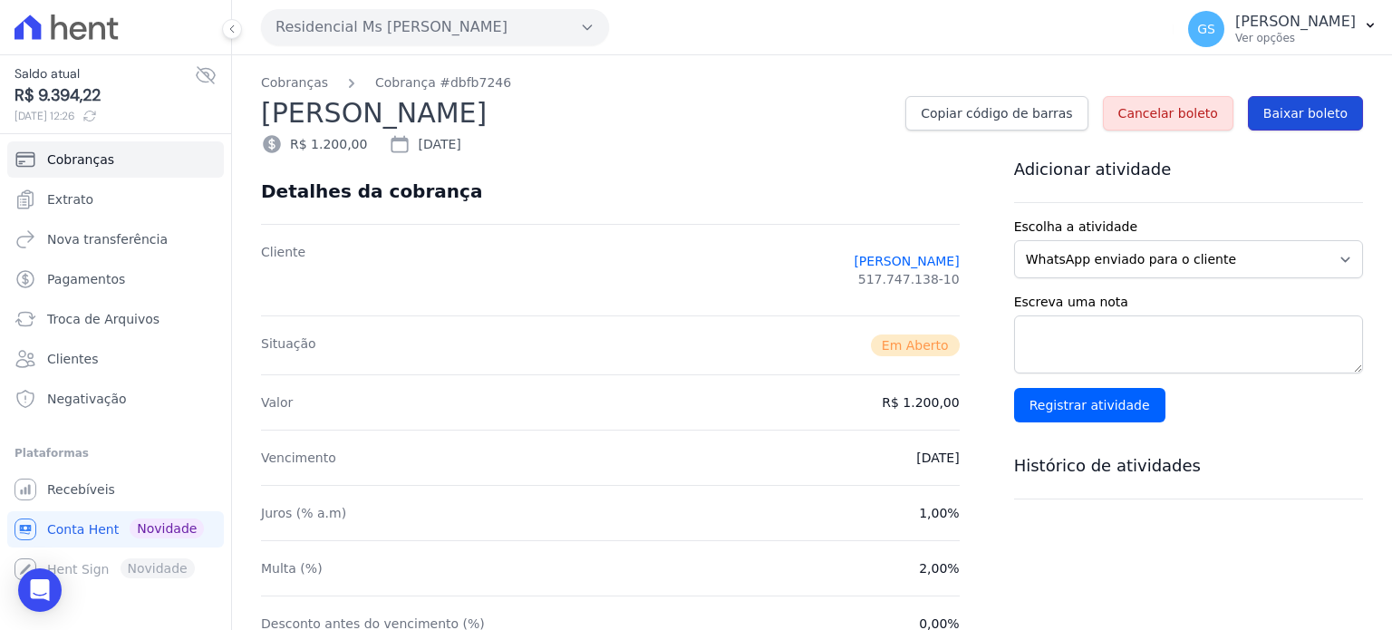
click at [1284, 121] on span "Baixar boleto" at bounding box center [1306, 113] width 84 height 18
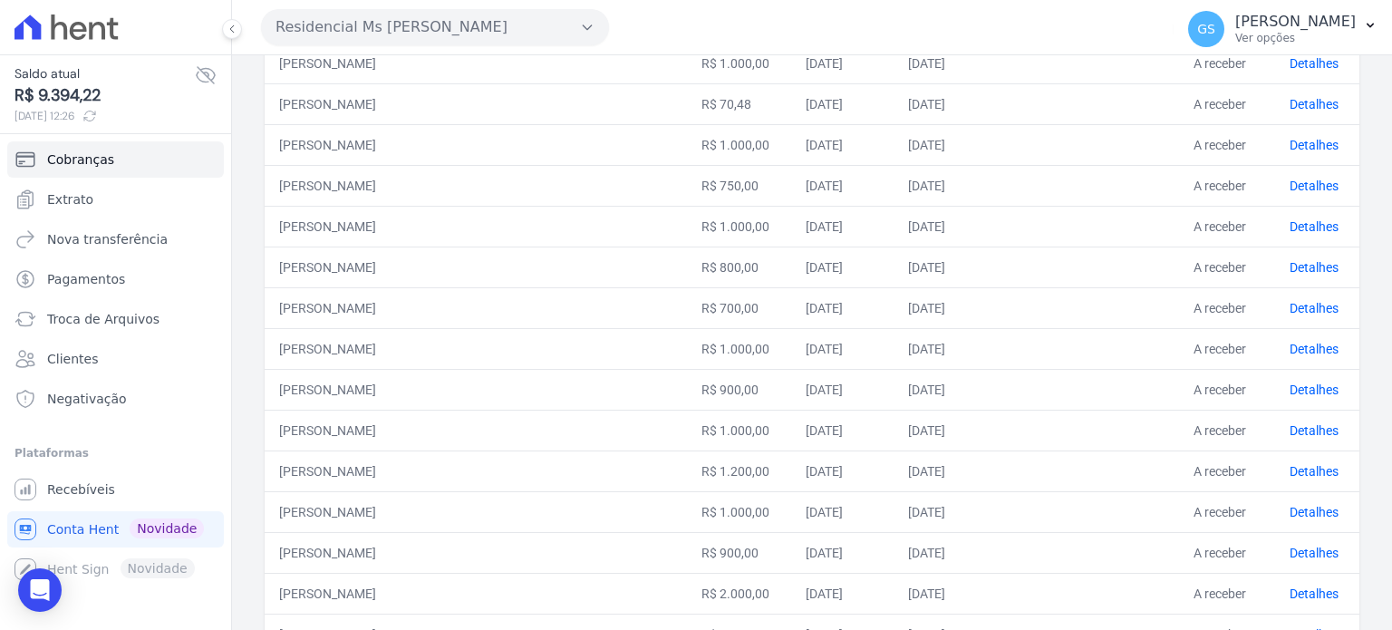
scroll to position [453, 0]
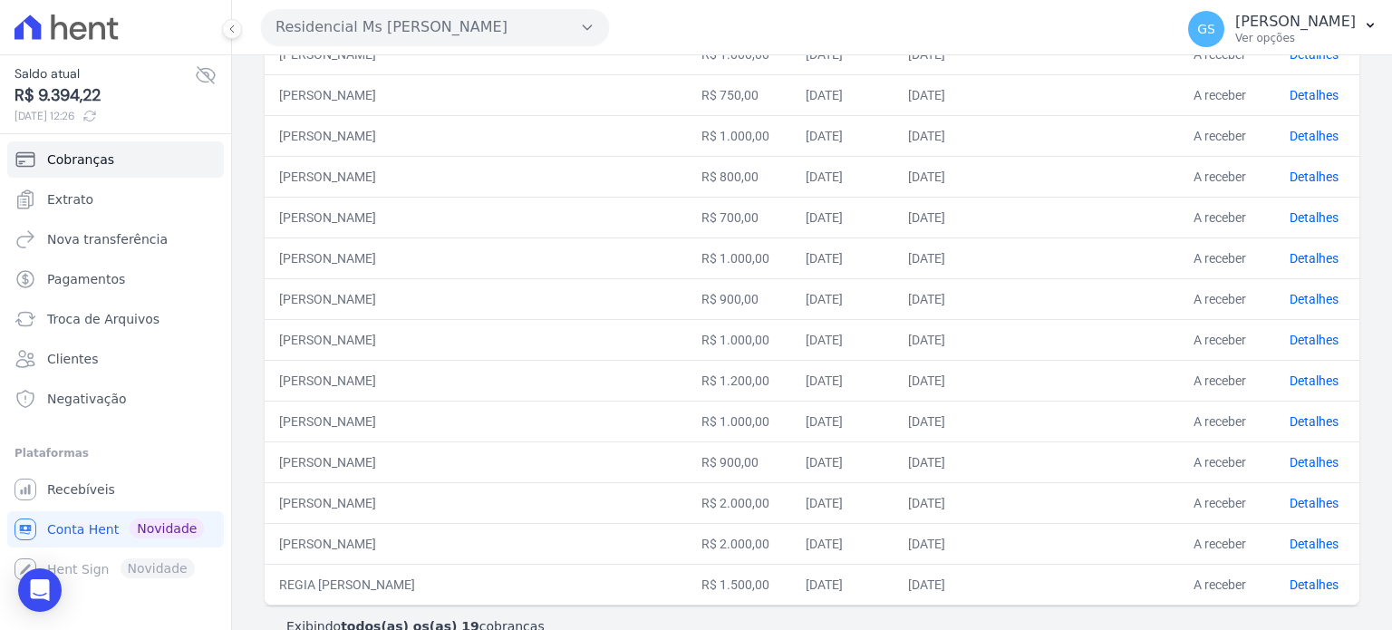
drag, startPoint x: 348, startPoint y: 421, endPoint x: 1157, endPoint y: 413, distance: 808.6
click at [1157, 413] on tr "GABRIEL VIEIRA R$ 1.000,00 01/10/2025 10/10/2025 A receber Detalhes" at bounding box center [812, 421] width 1095 height 41
click at [1308, 414] on link "Detalhes" at bounding box center [1314, 421] width 49 height 15
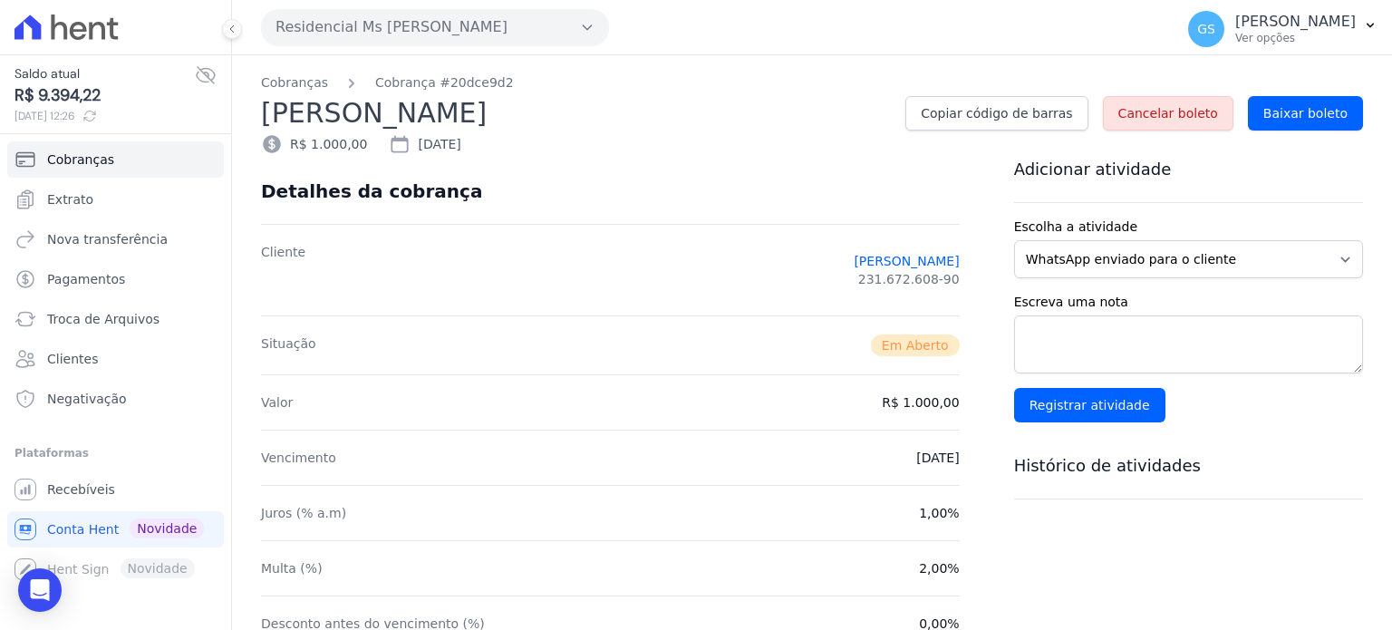
click at [1297, 133] on div "R$ 1.000,00 10/10/2025" at bounding box center [812, 144] width 1102 height 22
click at [1304, 115] on span "Baixar boleto" at bounding box center [1306, 113] width 84 height 18
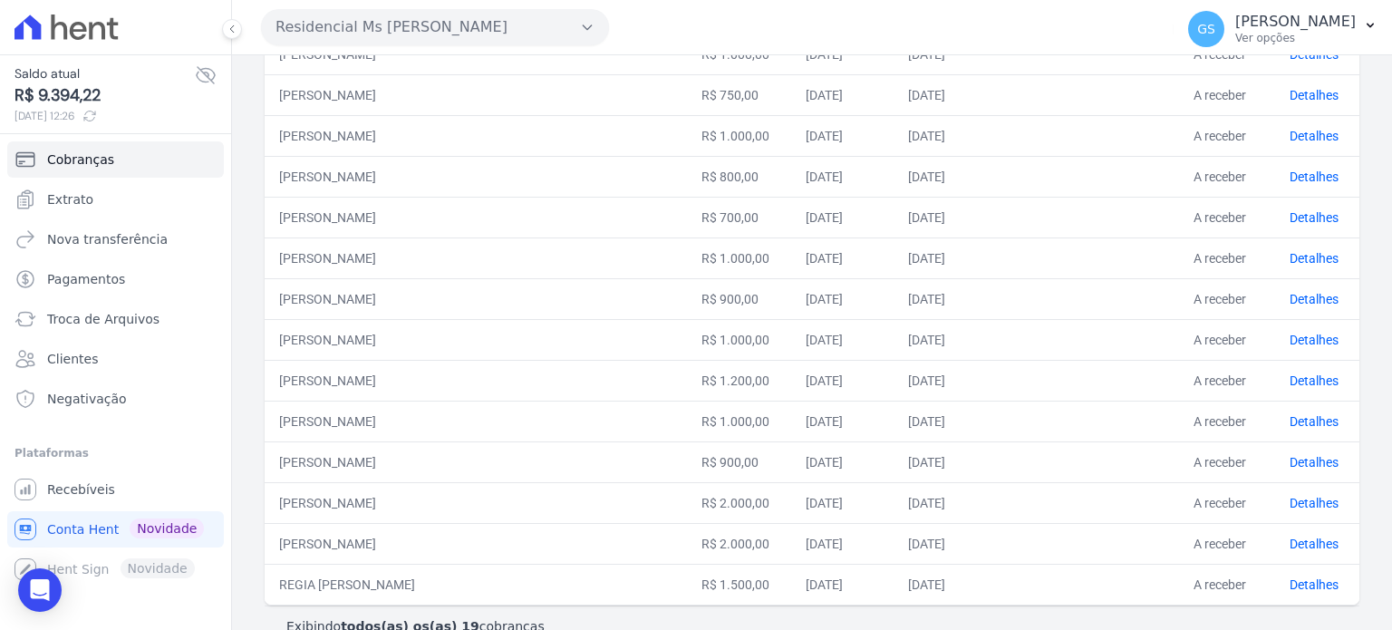
scroll to position [484, 0]
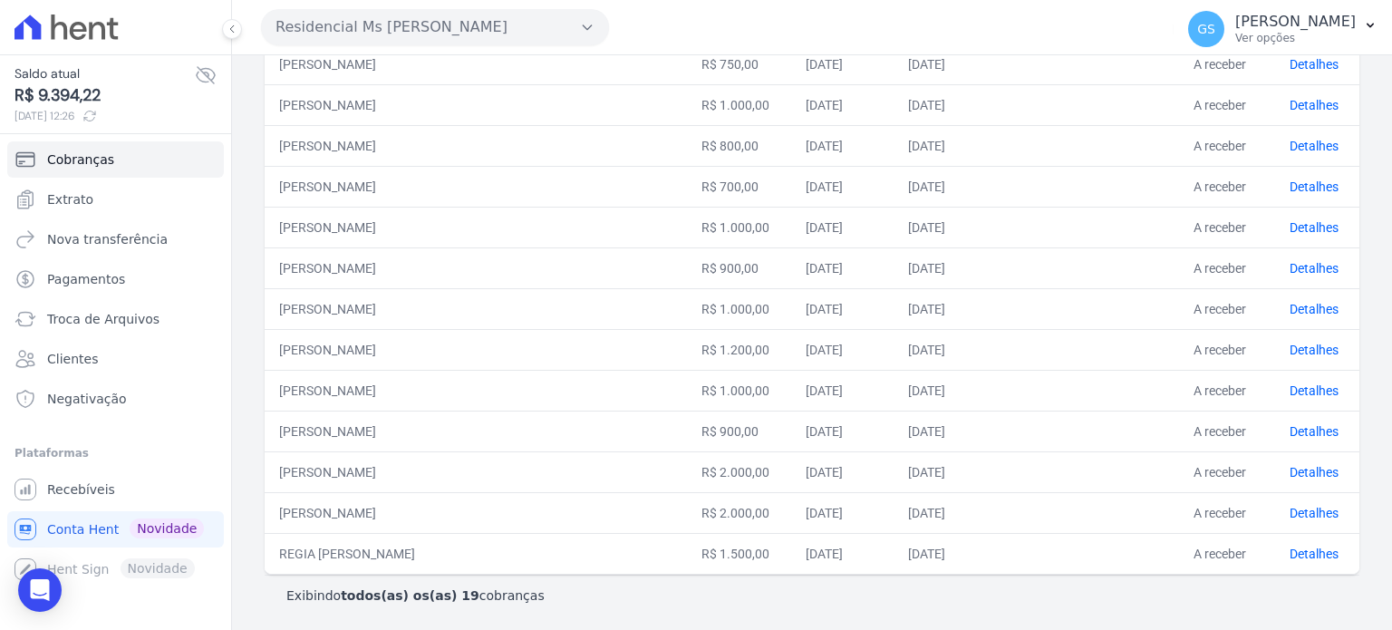
drag, startPoint x: 614, startPoint y: 422, endPoint x: 722, endPoint y: 421, distance: 107.9
click at [722, 421] on tr "LUANA SILVA R$ 900,00 01/10/2025 10/10/2025 A receber Detalhes" at bounding box center [812, 431] width 1095 height 41
click at [1291, 431] on link "Detalhes" at bounding box center [1314, 431] width 49 height 15
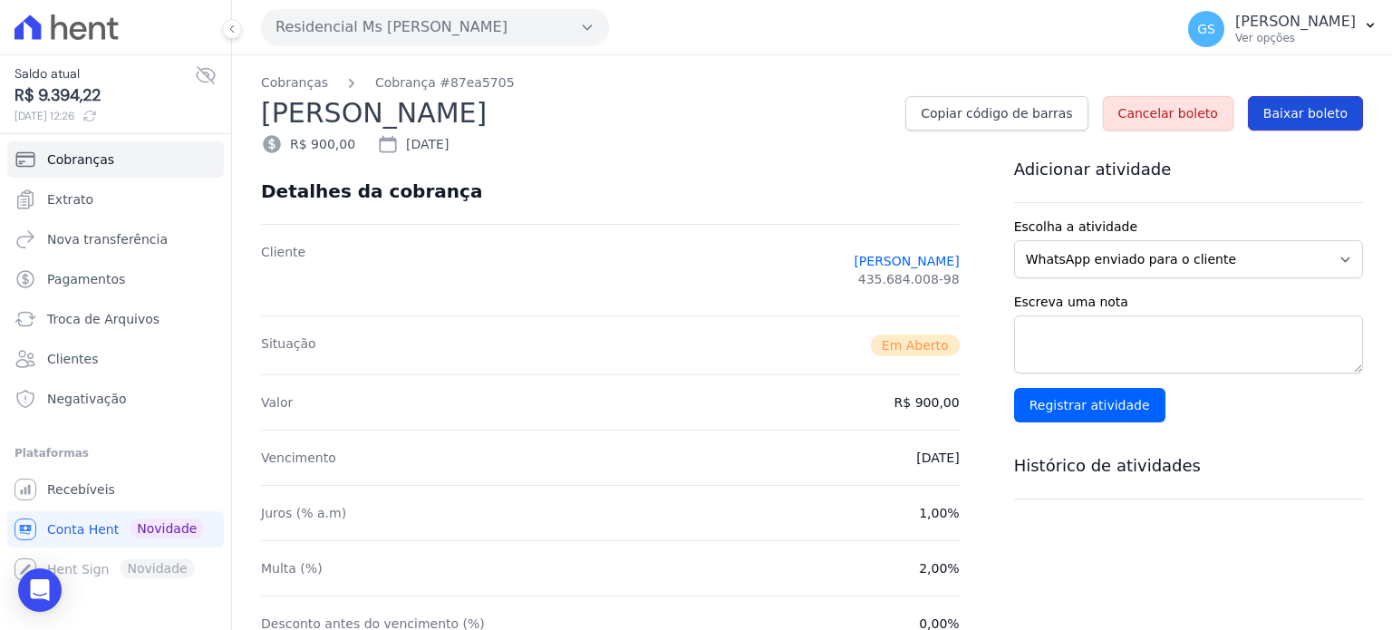
click at [1310, 122] on link "Baixar boleto" at bounding box center [1305, 113] width 115 height 34
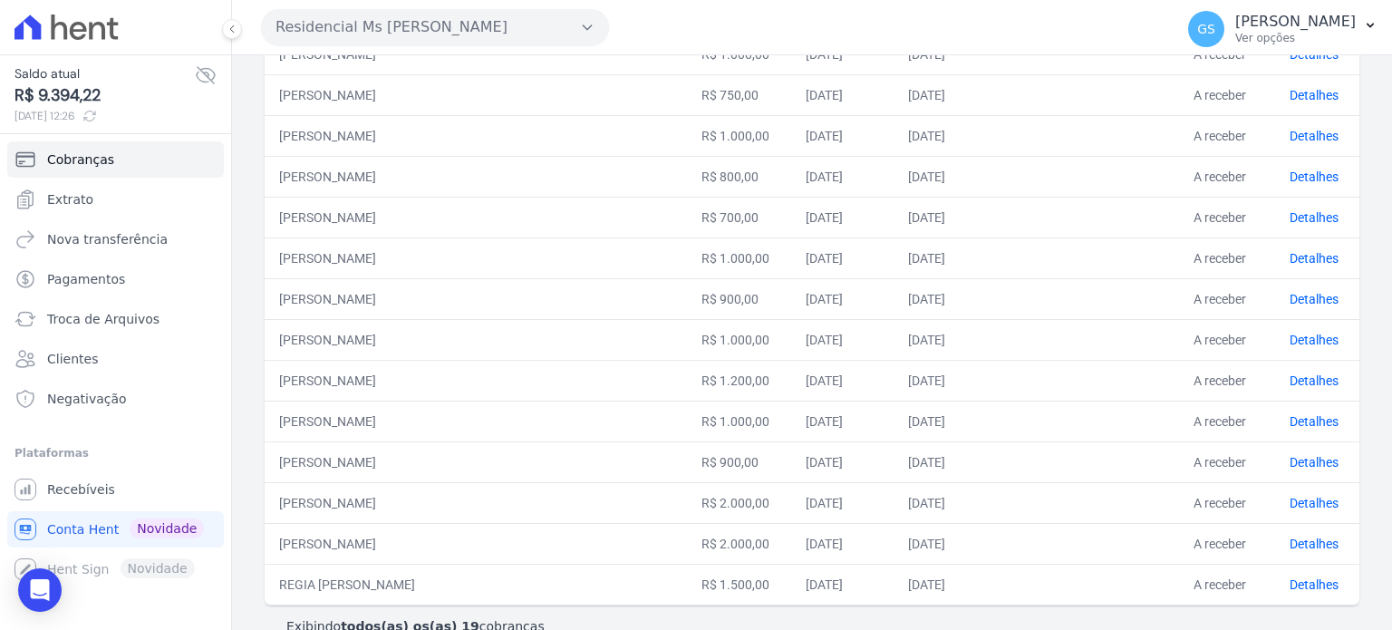
scroll to position [484, 0]
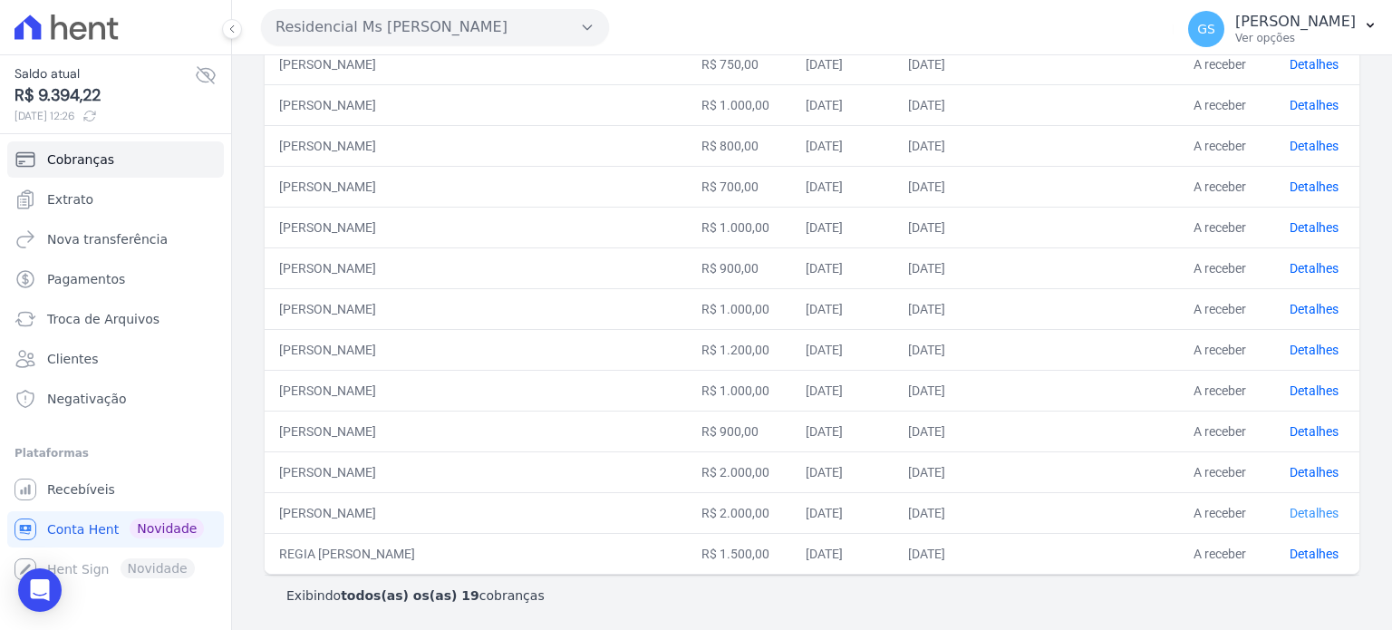
click at [1290, 506] on link "Detalhes" at bounding box center [1314, 513] width 49 height 15
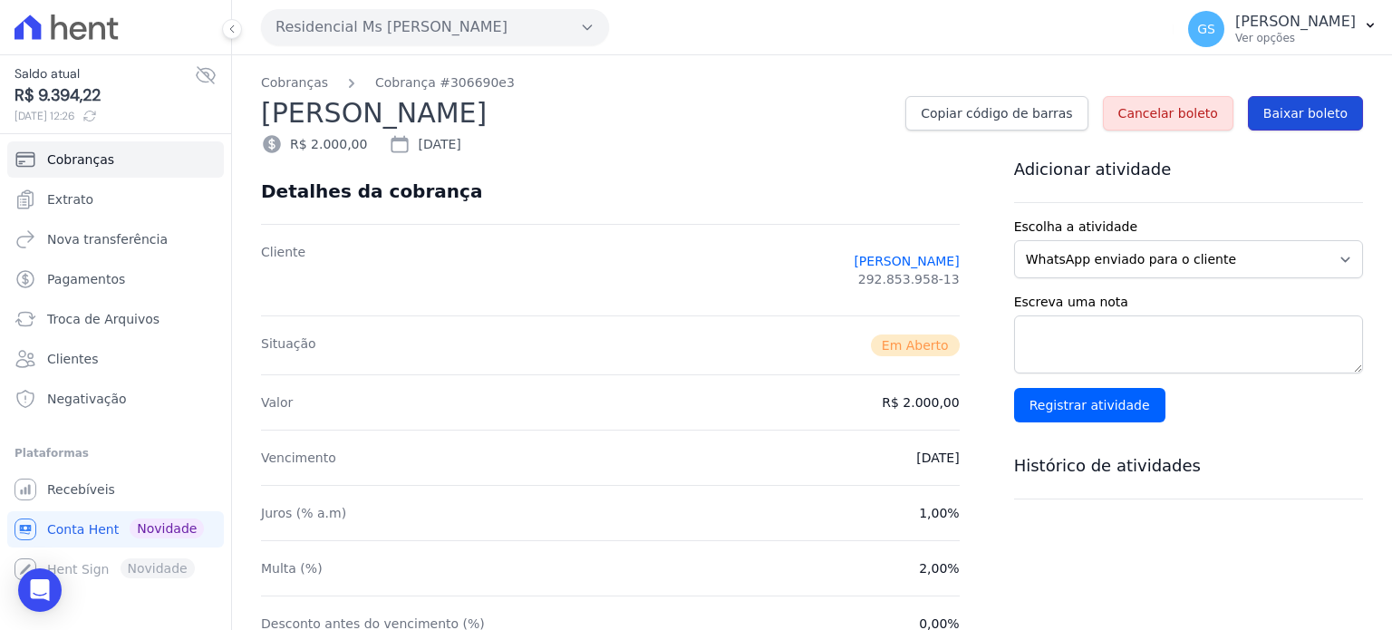
click at [1274, 120] on span "Baixar boleto" at bounding box center [1306, 113] width 84 height 18
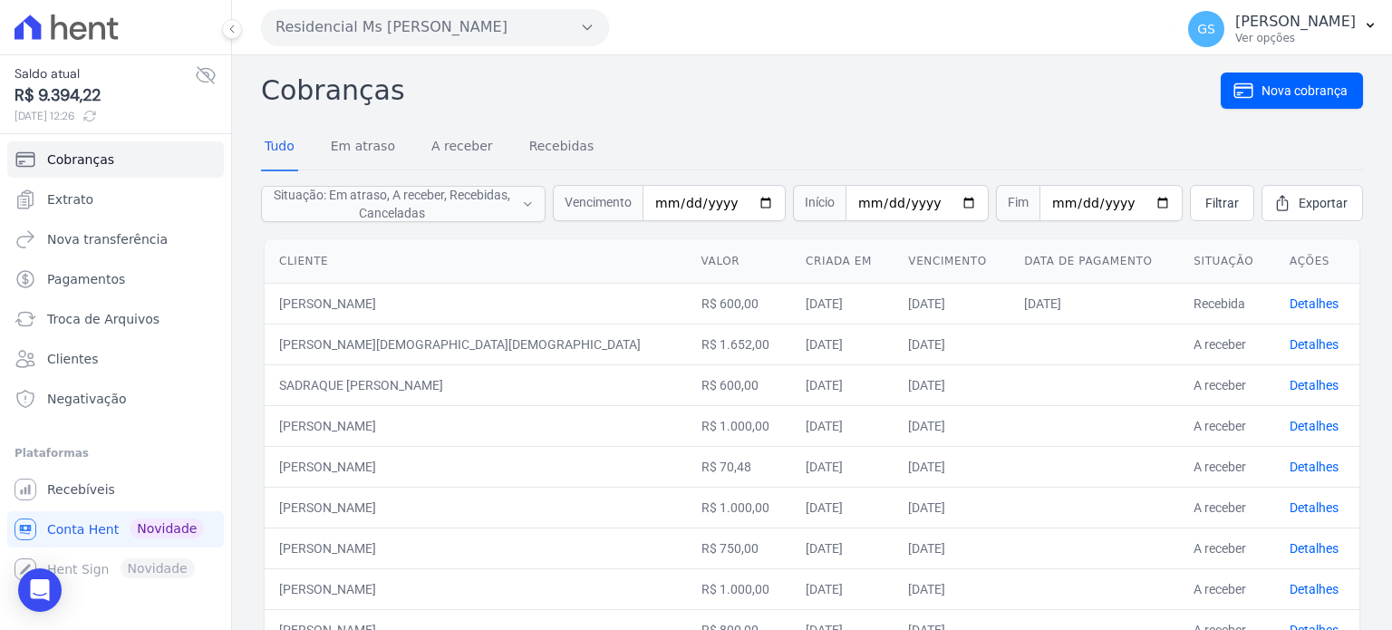
scroll to position [453, 0]
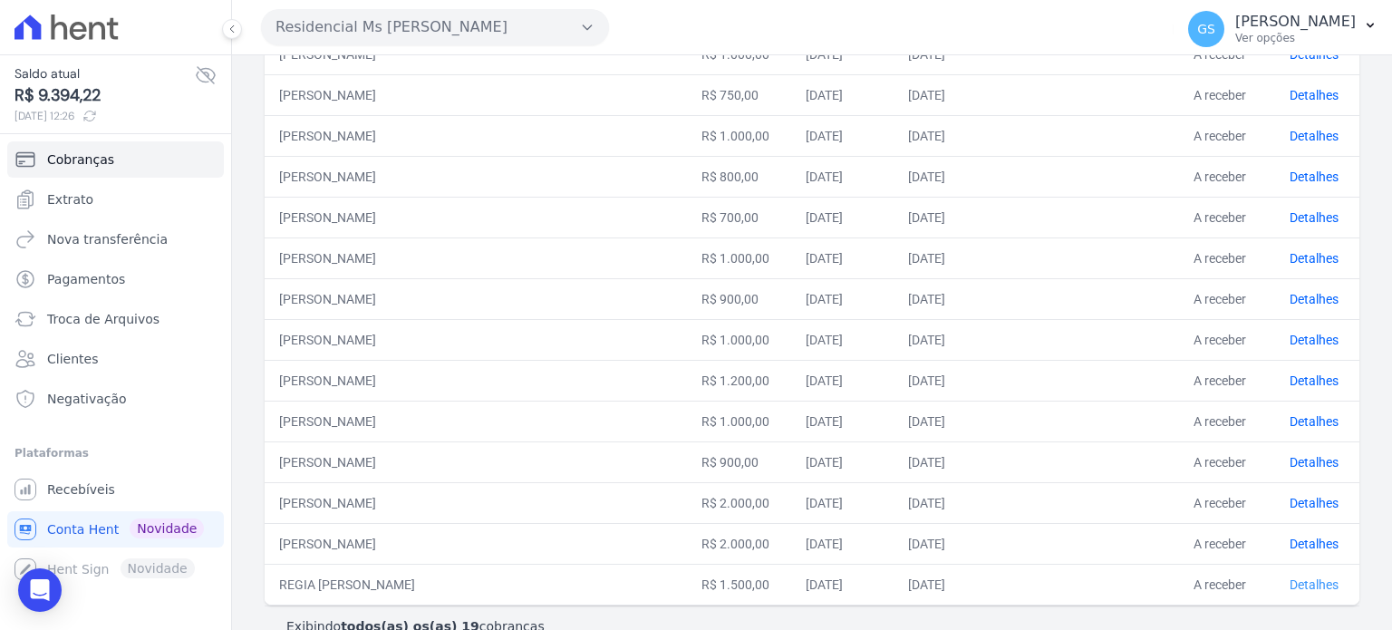
click at [1290, 586] on link "Detalhes" at bounding box center [1314, 584] width 49 height 15
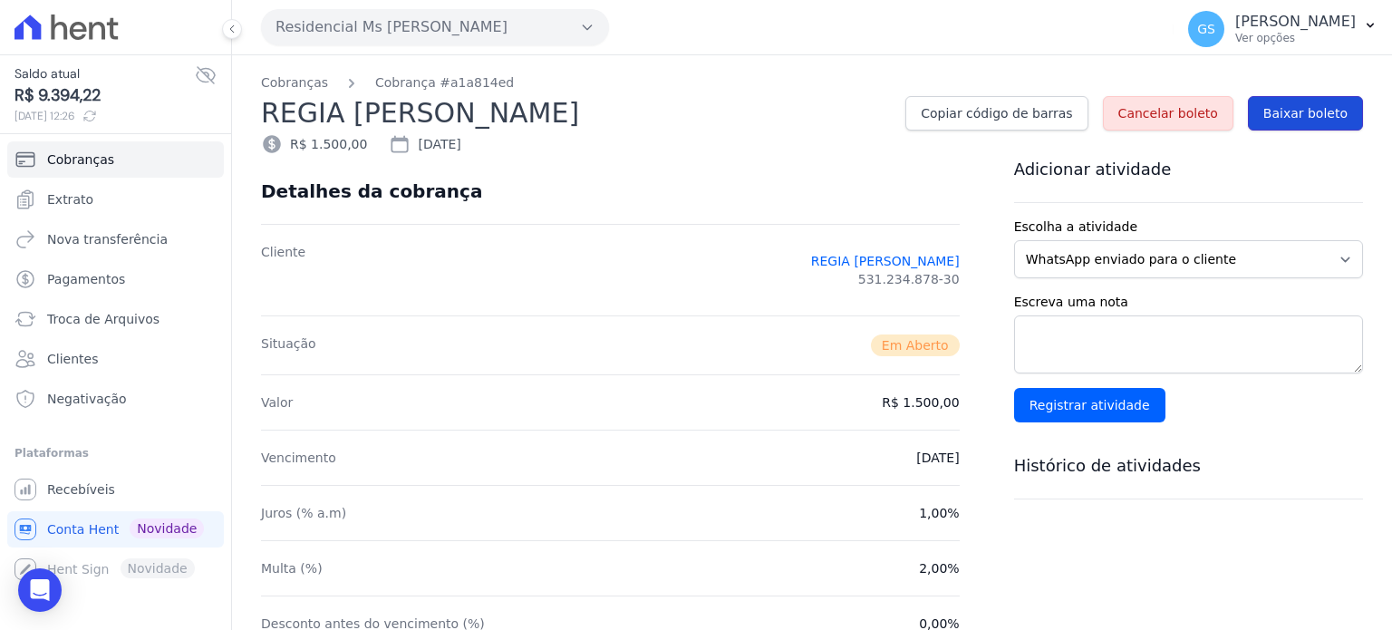
click at [1252, 116] on link "Baixar boleto" at bounding box center [1305, 113] width 115 height 34
click at [84, 155] on span "Cobranças" at bounding box center [80, 159] width 67 height 18
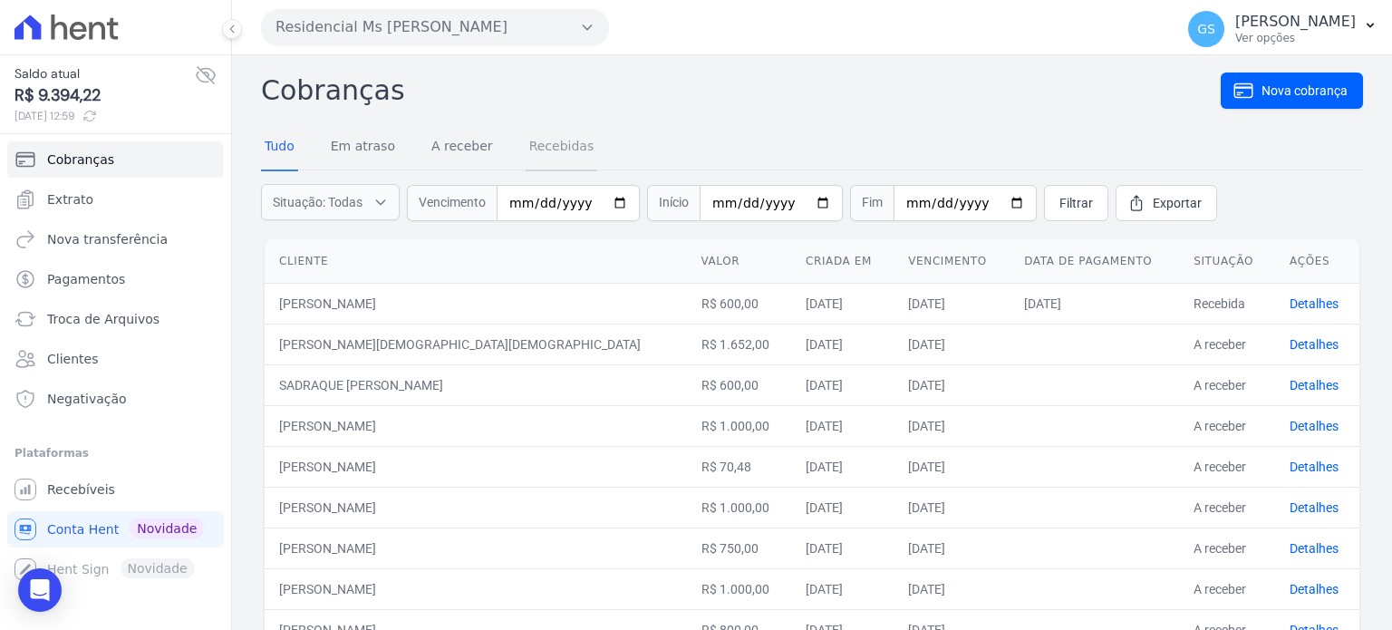
click at [583, 151] on link "Recebidas" at bounding box center [562, 147] width 73 height 47
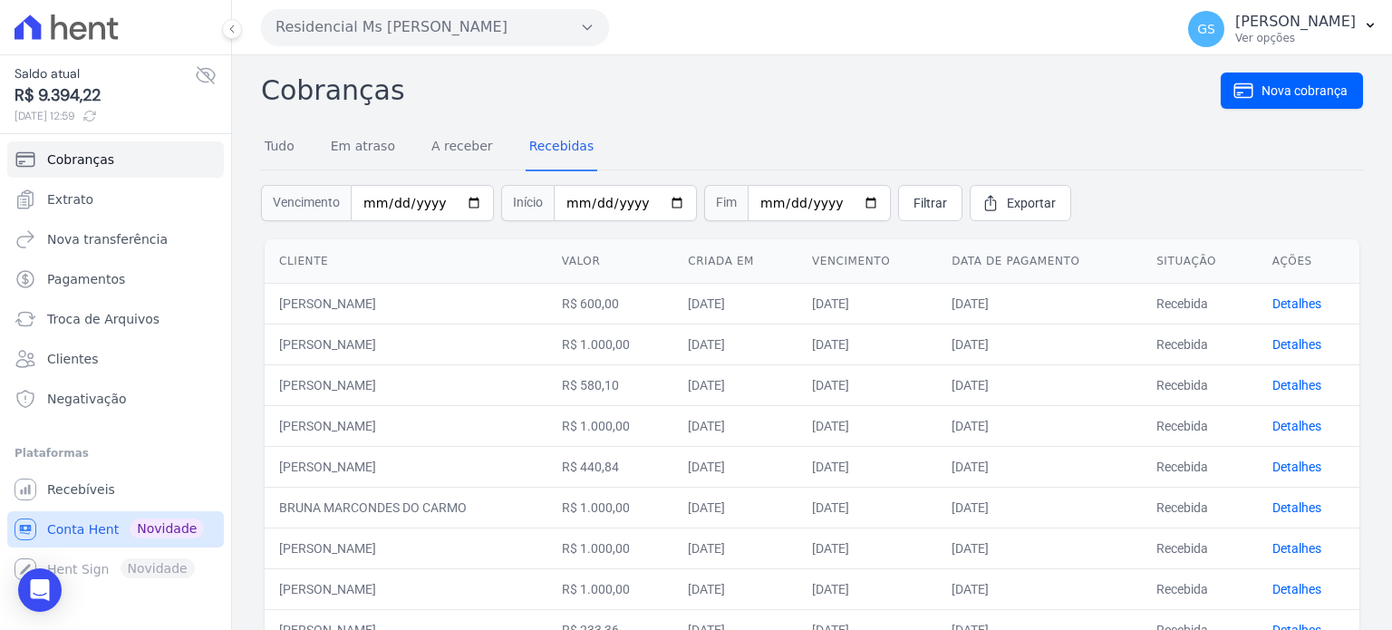
drag, startPoint x: 68, startPoint y: 529, endPoint x: 107, endPoint y: 509, distance: 44.2
click at [69, 529] on span "Conta Hent" at bounding box center [83, 529] width 72 height 18
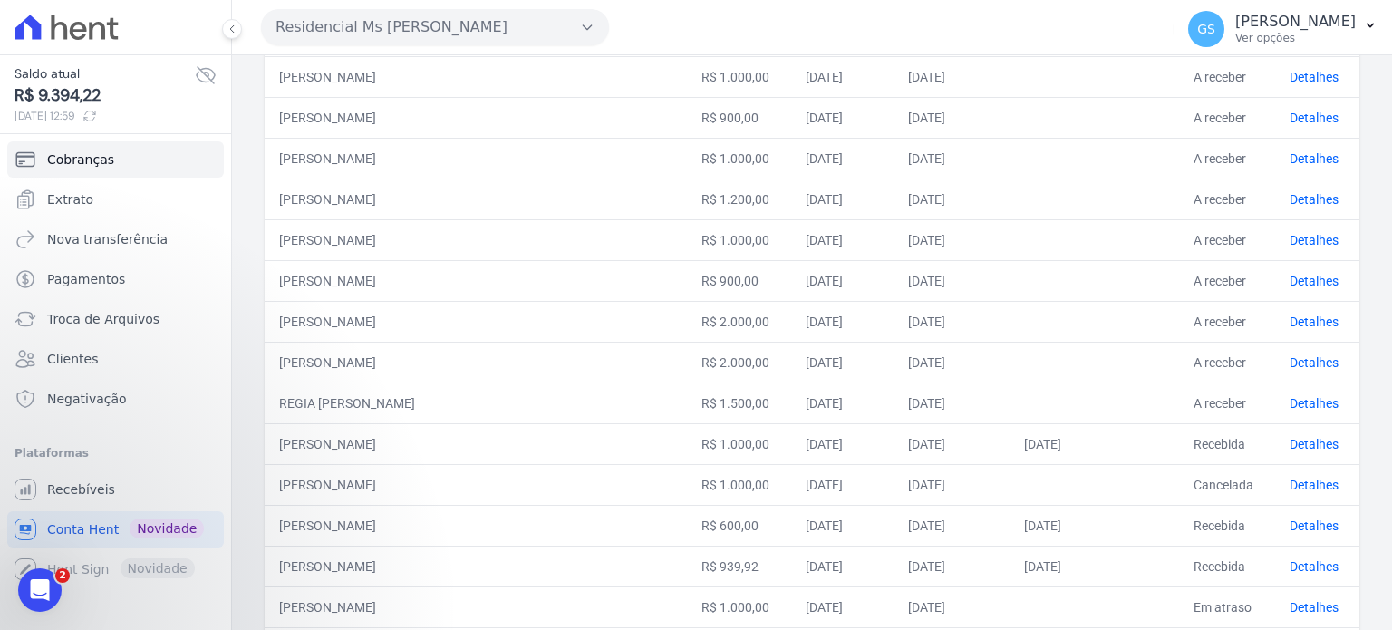
scroll to position [749, 0]
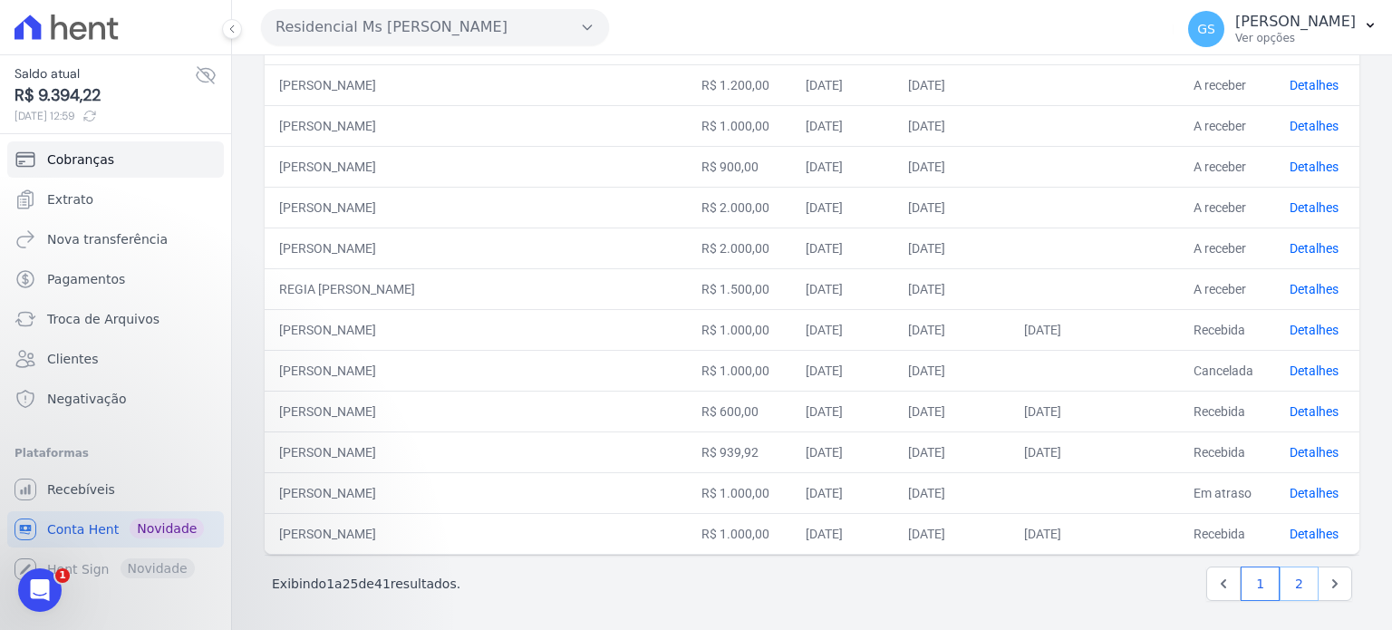
click at [1280, 580] on link "2" at bounding box center [1299, 584] width 39 height 34
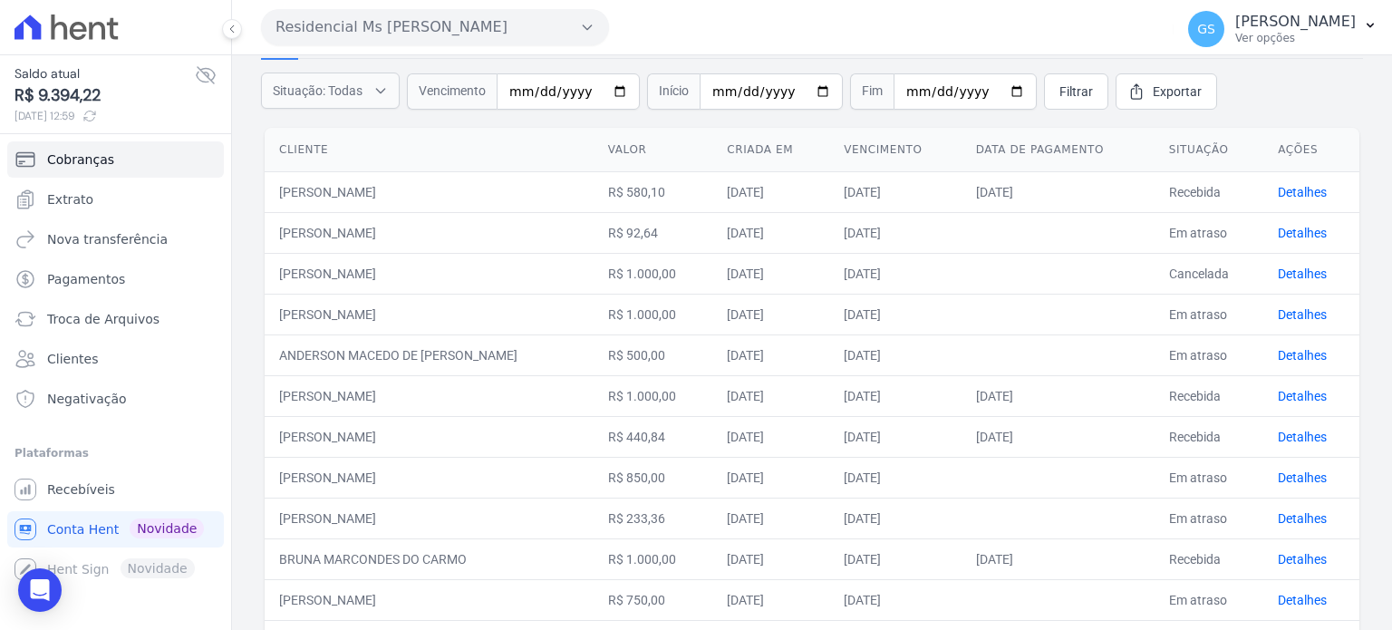
scroll to position [383, 0]
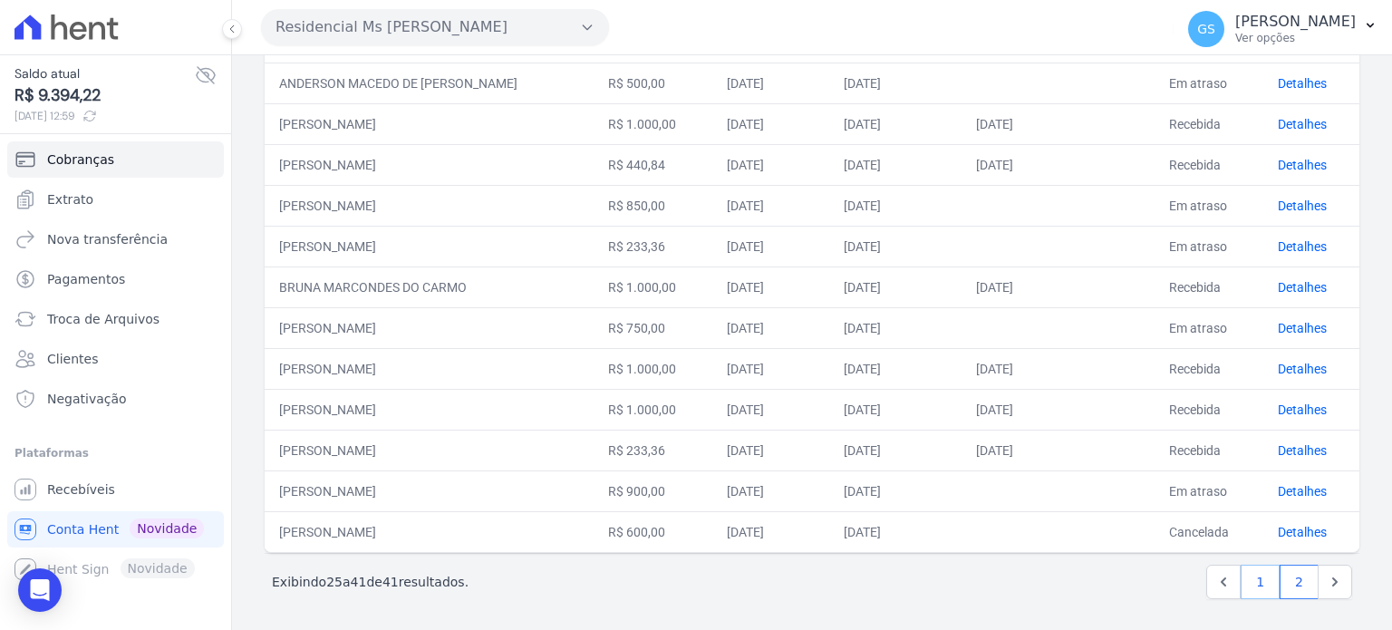
click at [1247, 573] on link "1" at bounding box center [1260, 582] width 39 height 34
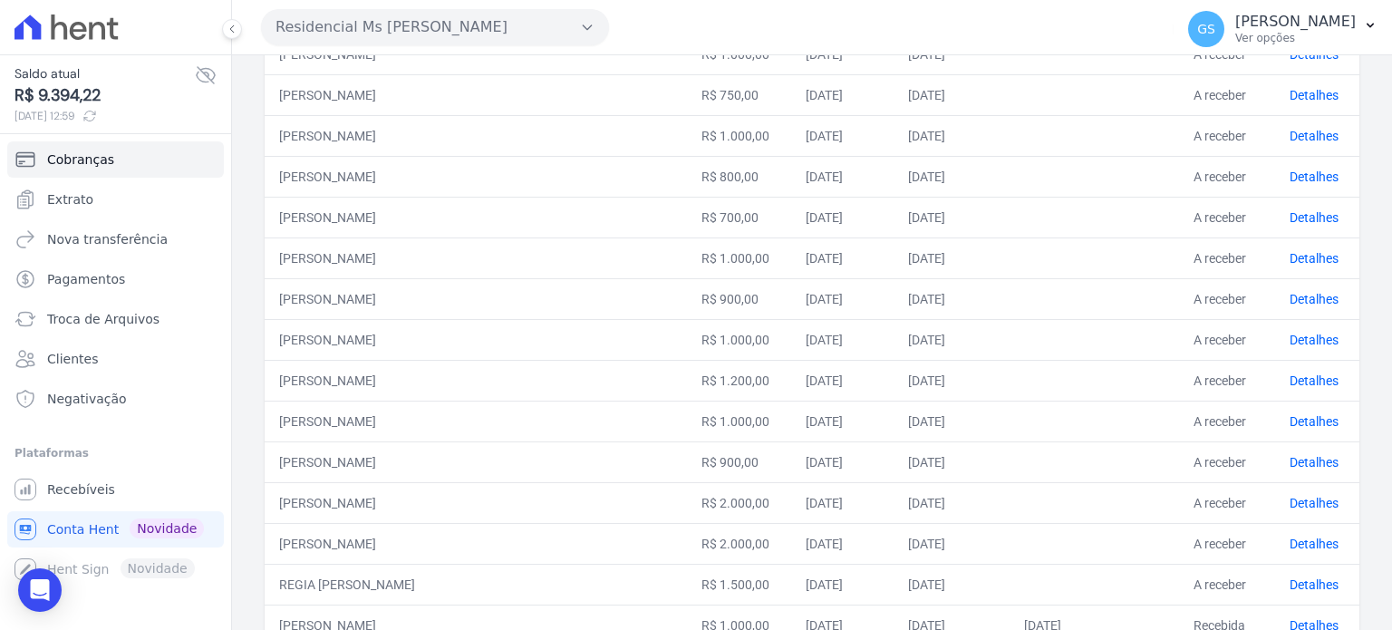
scroll to position [749, 0]
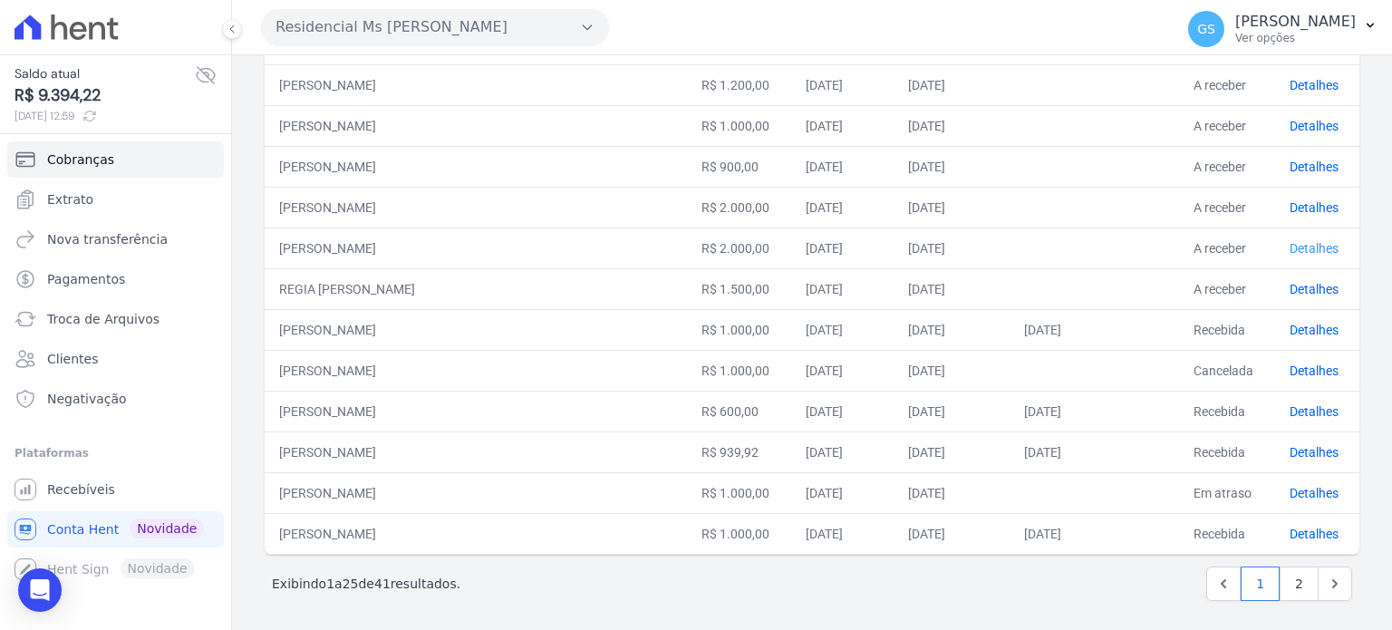
click at [1300, 246] on link "Detalhes" at bounding box center [1314, 248] width 49 height 15
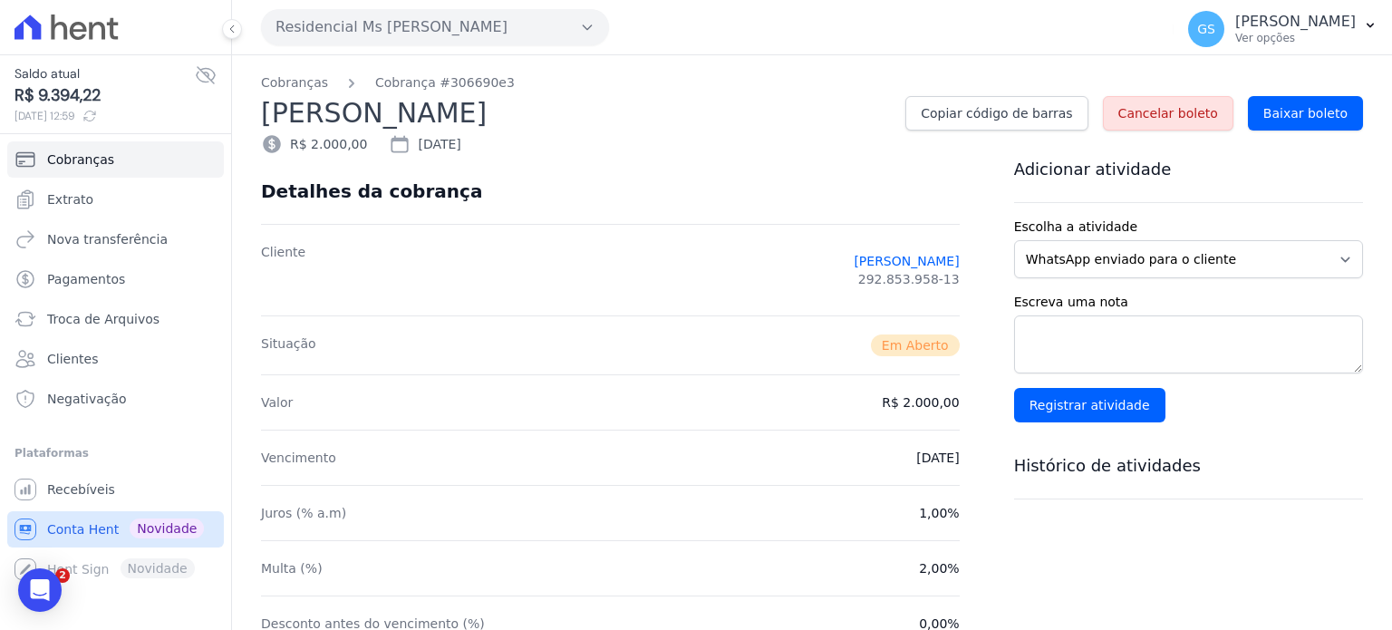
click at [69, 523] on span "Conta Hent" at bounding box center [83, 529] width 72 height 18
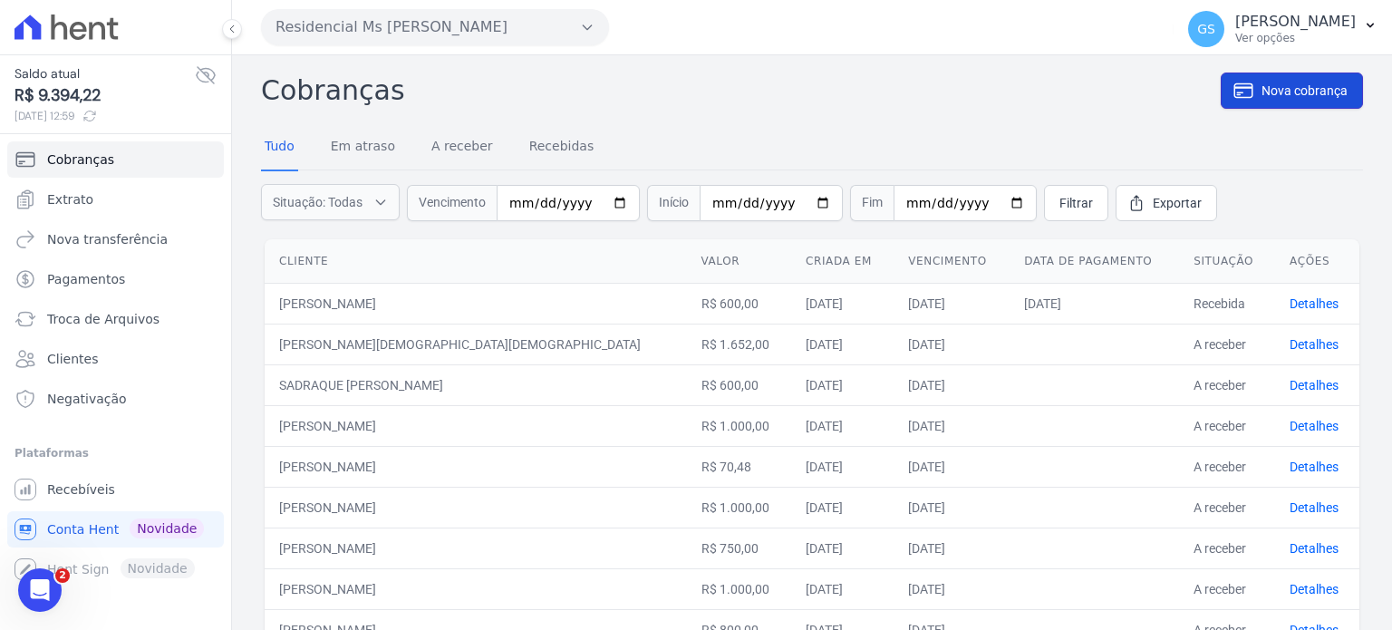
click at [1243, 84] on link "Nova cobrança" at bounding box center [1292, 91] width 142 height 36
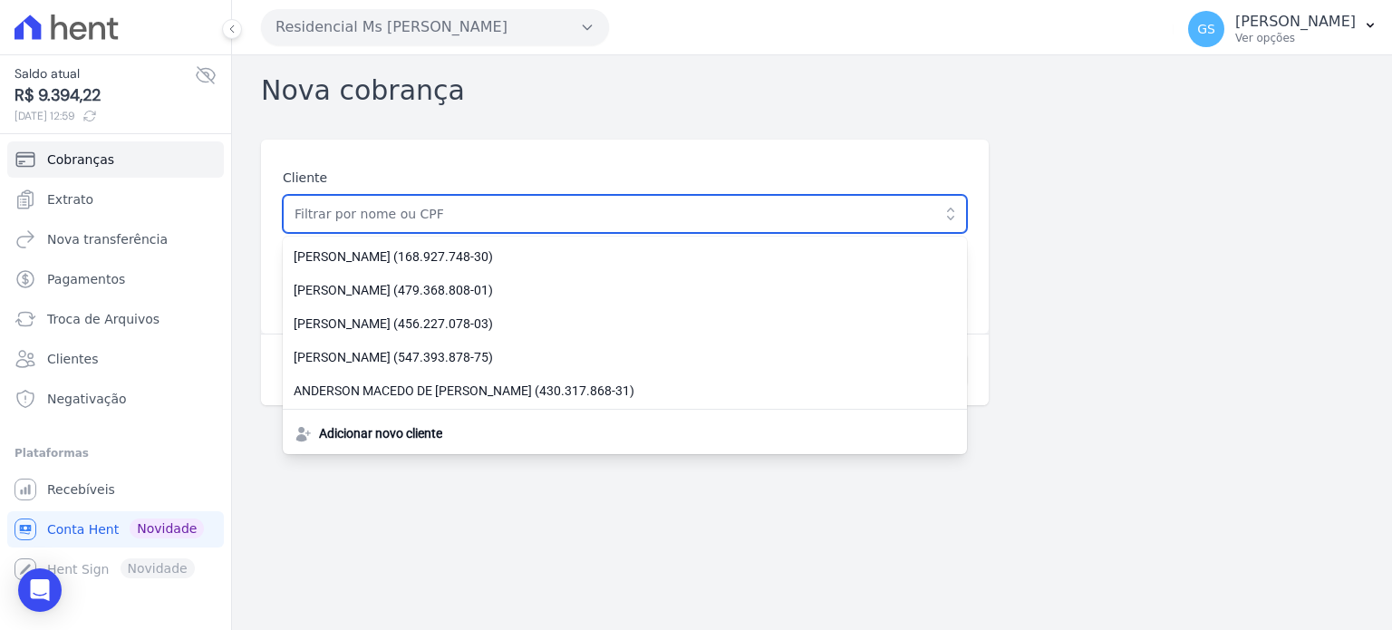
click at [645, 220] on input "text" at bounding box center [625, 214] width 684 height 38
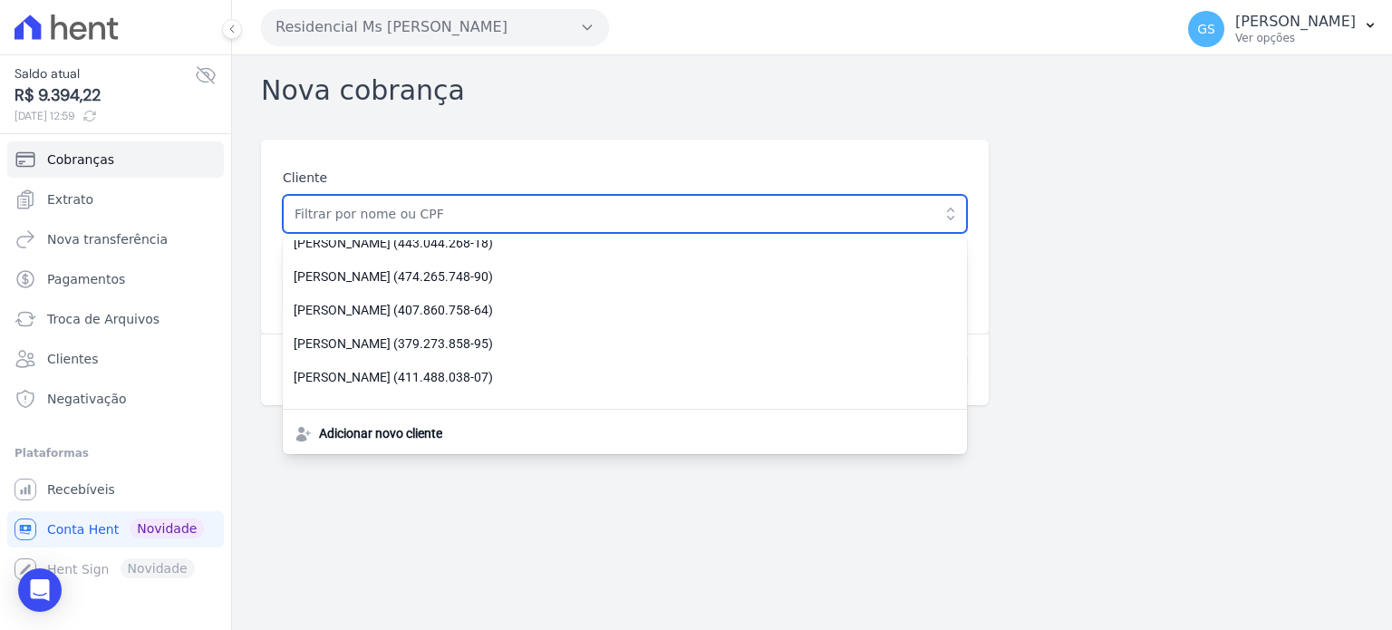
scroll to position [272, 0]
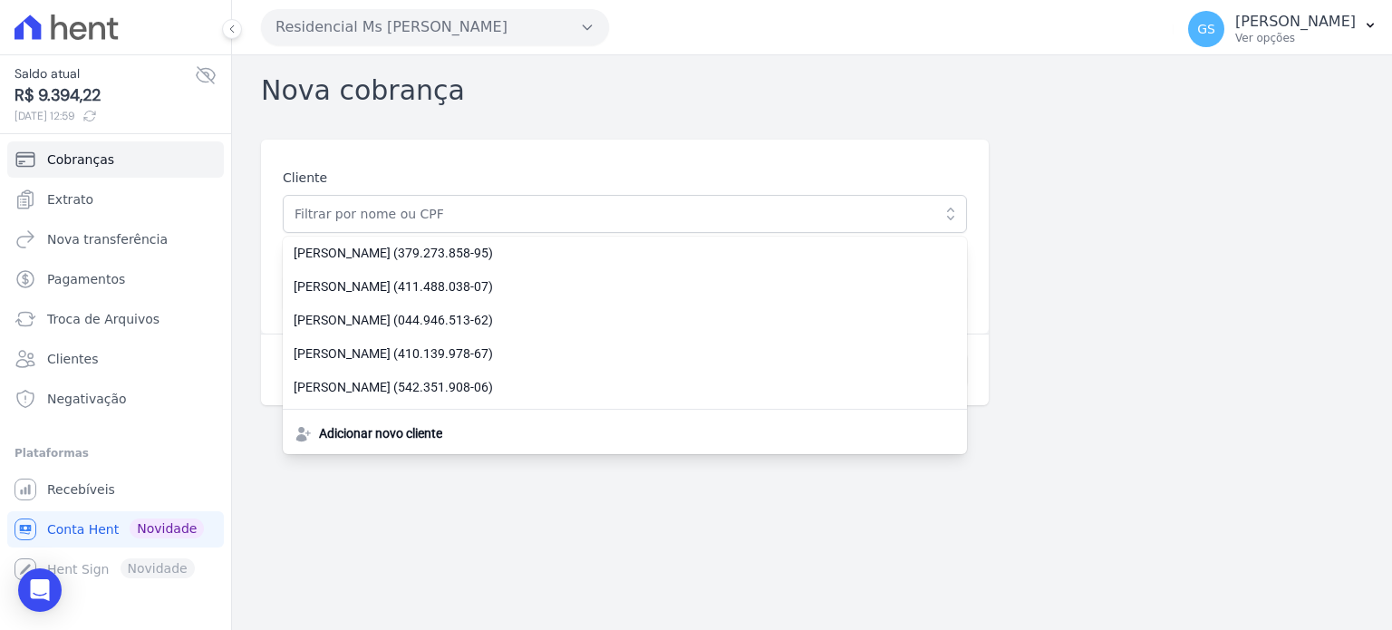
click at [383, 538] on div "Nova cobrança Cliente ALEX FERREIRA DE ALKAMIN (168.927.748-30) ALEXSSANDRA DA …" at bounding box center [812, 342] width 1160 height 575
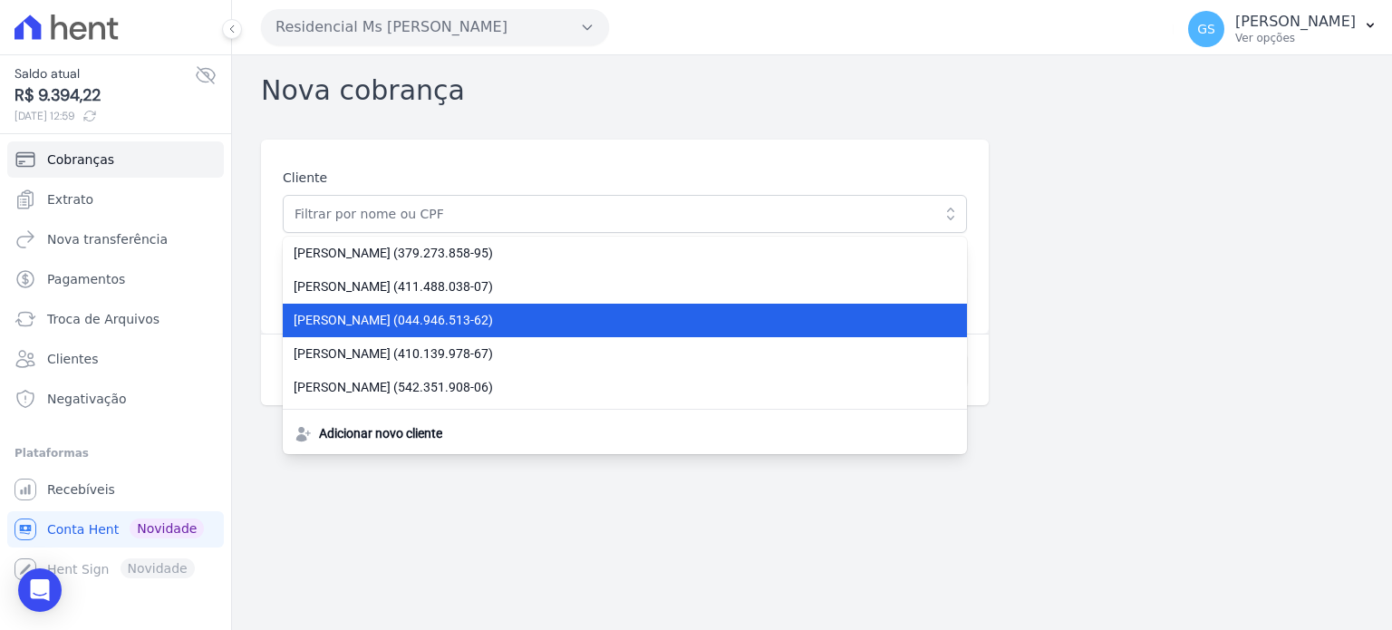
scroll to position [363, 0]
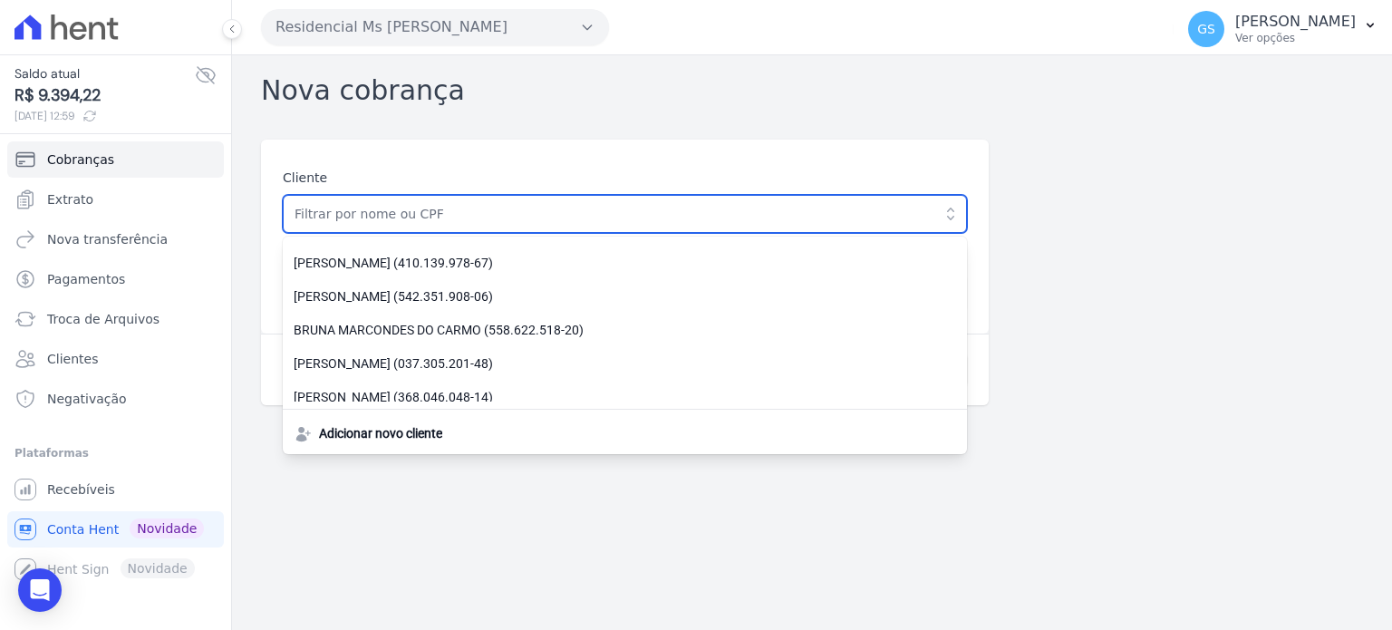
click at [477, 219] on input "text" at bounding box center [625, 214] width 684 height 38
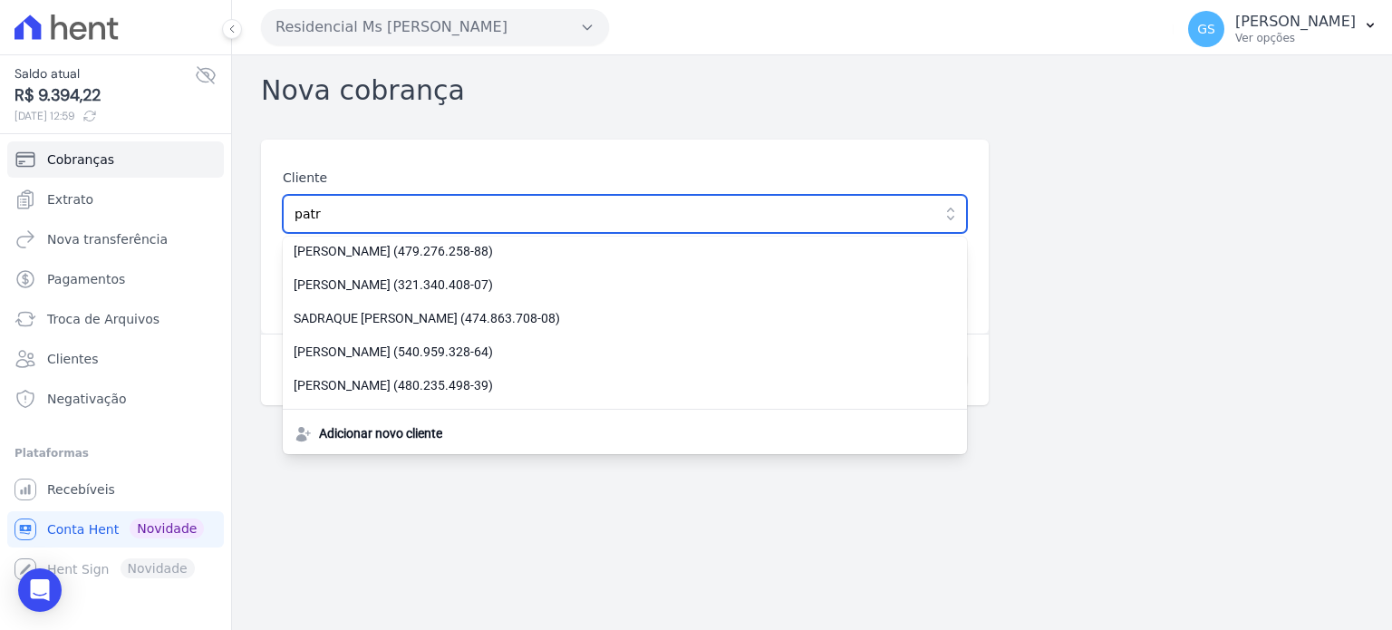
scroll to position [0, 0]
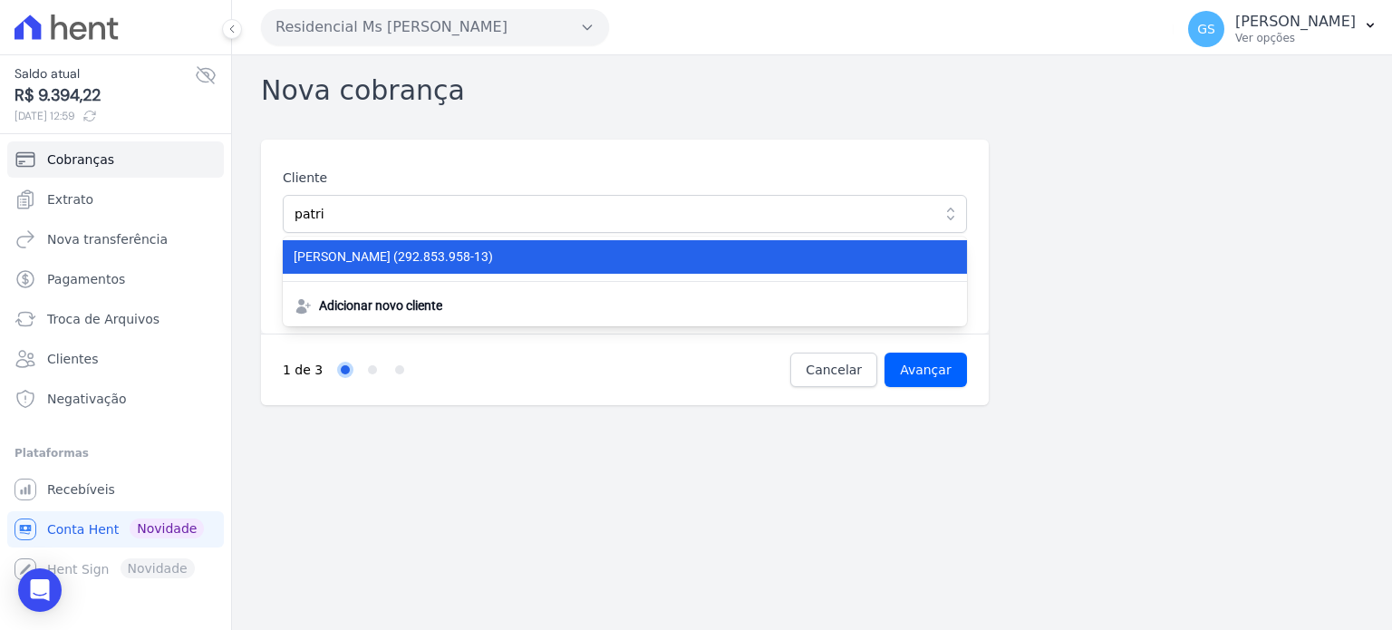
click at [363, 257] on span "PATRICIA FERREIRA DE JESUS (292.853.958-13)" at bounding box center [614, 256] width 641 height 19
type input "[PERSON_NAME]"
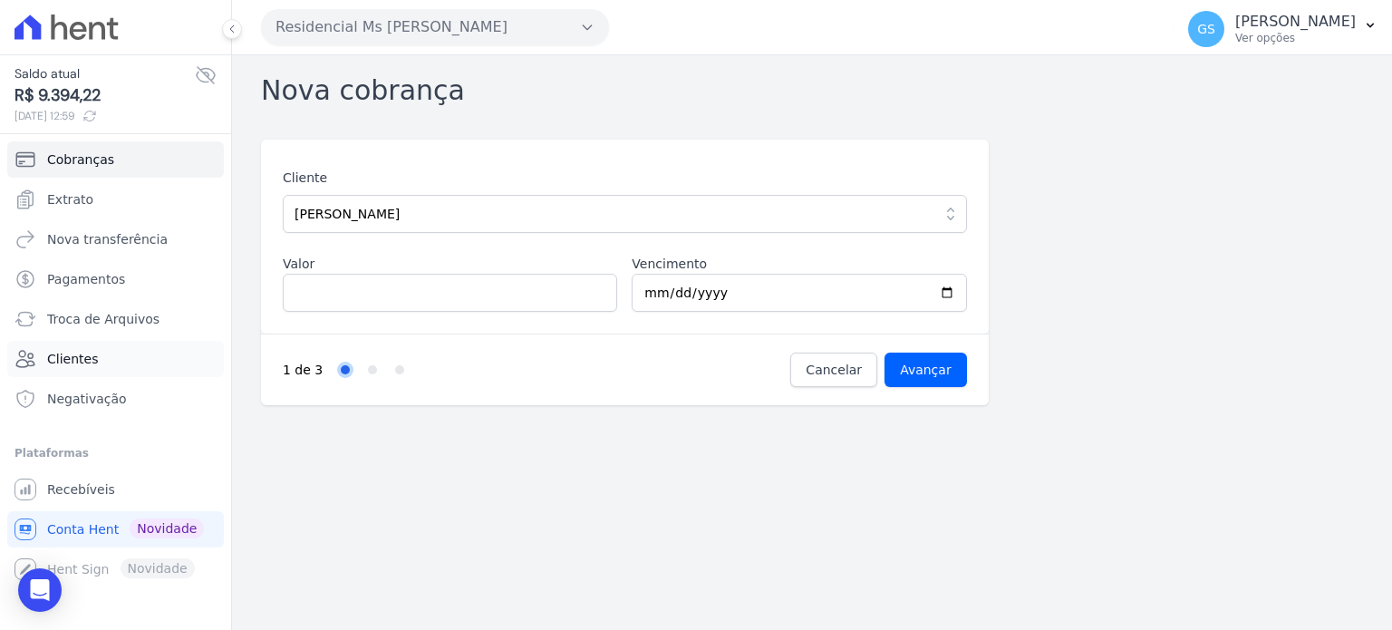
click at [131, 372] on link "Clientes" at bounding box center [115, 359] width 217 height 36
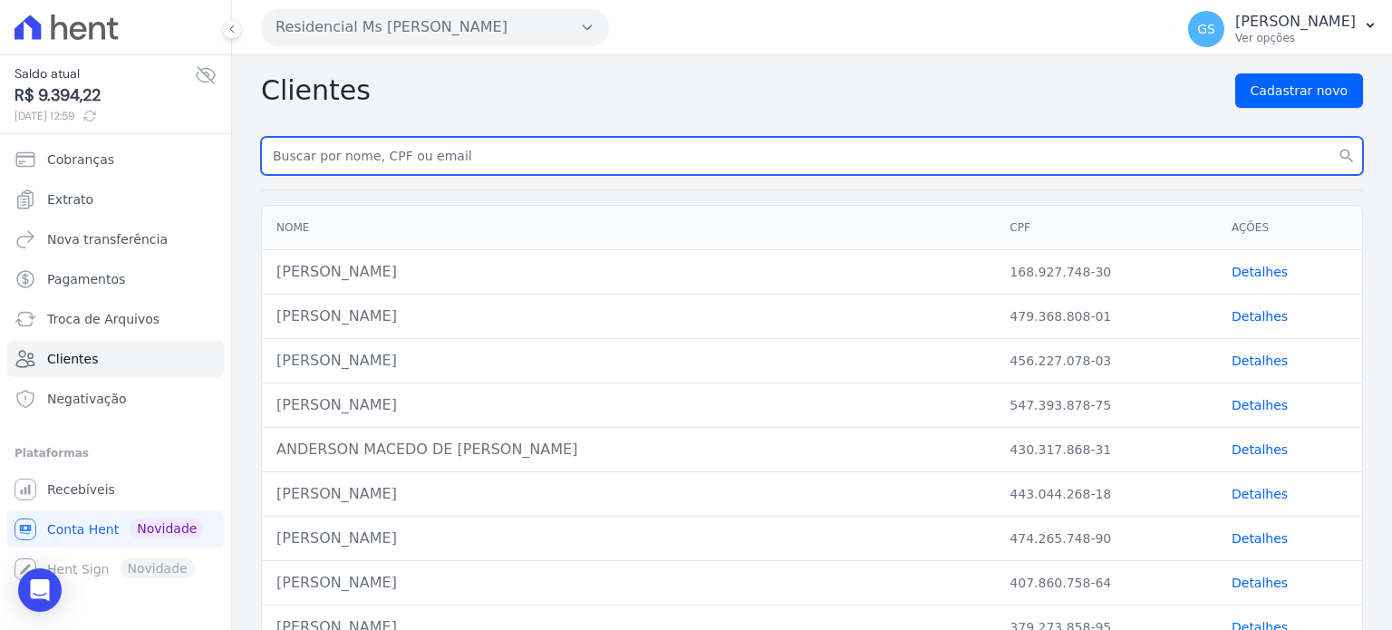
click at [592, 157] on input "text" at bounding box center [812, 156] width 1102 height 38
type input "patricia ferreira"
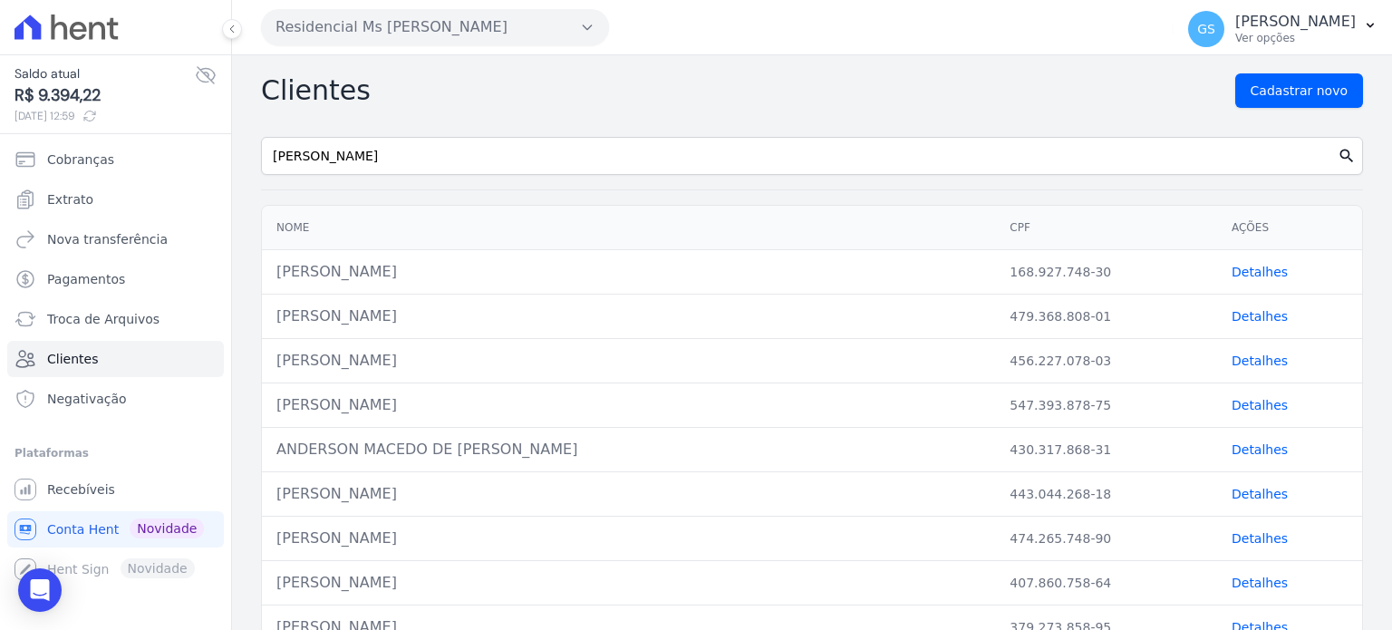
click at [1331, 154] on button "search" at bounding box center [1347, 156] width 33 height 38
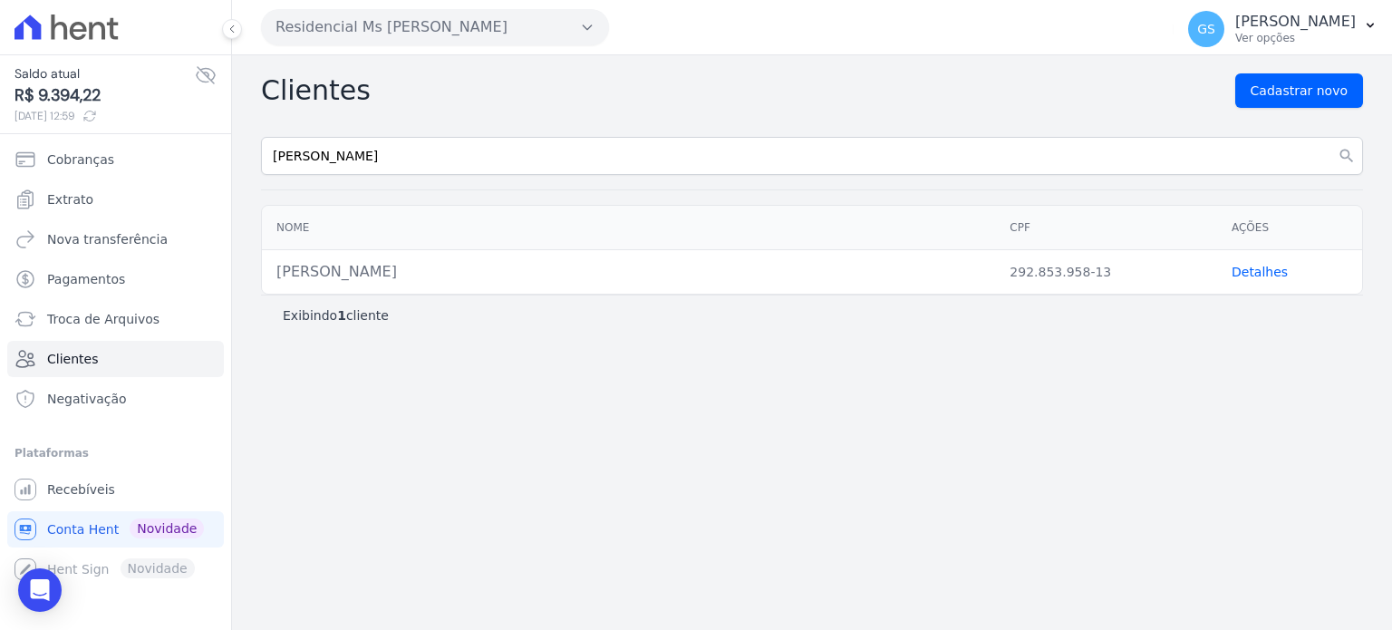
click at [1244, 271] on link "Detalhes" at bounding box center [1260, 272] width 56 height 15
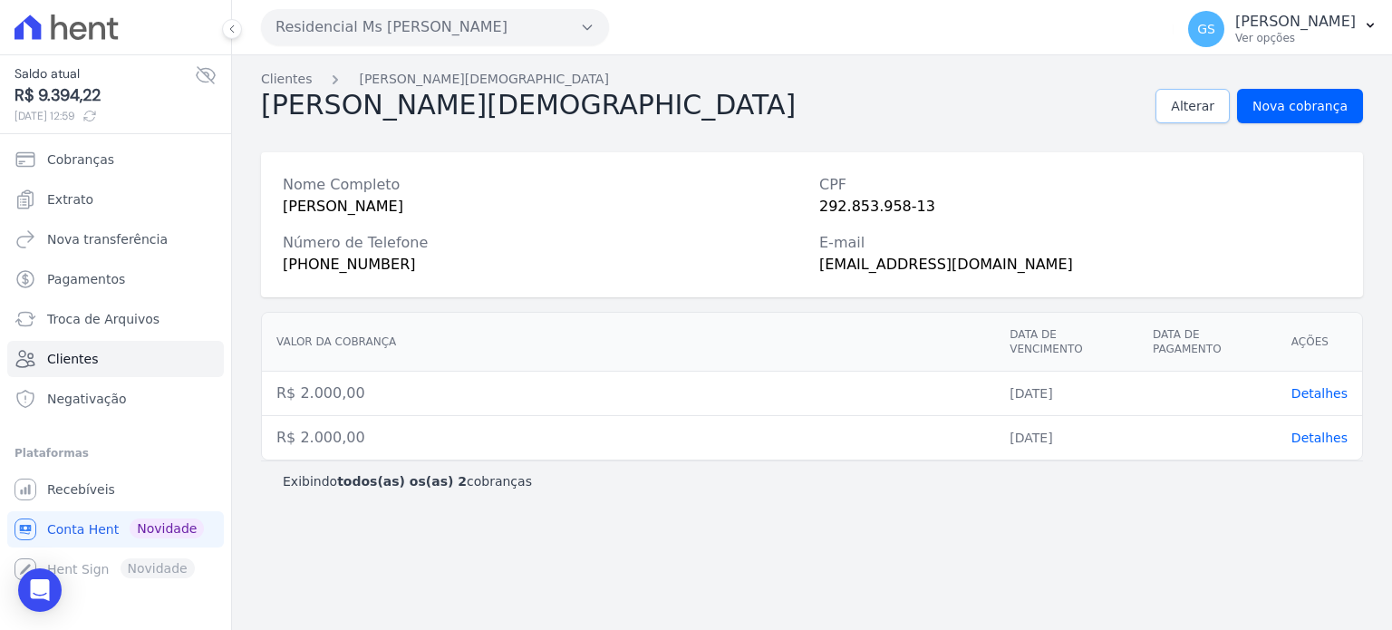
click at [1211, 111] on span "Alterar" at bounding box center [1193, 106] width 44 height 18
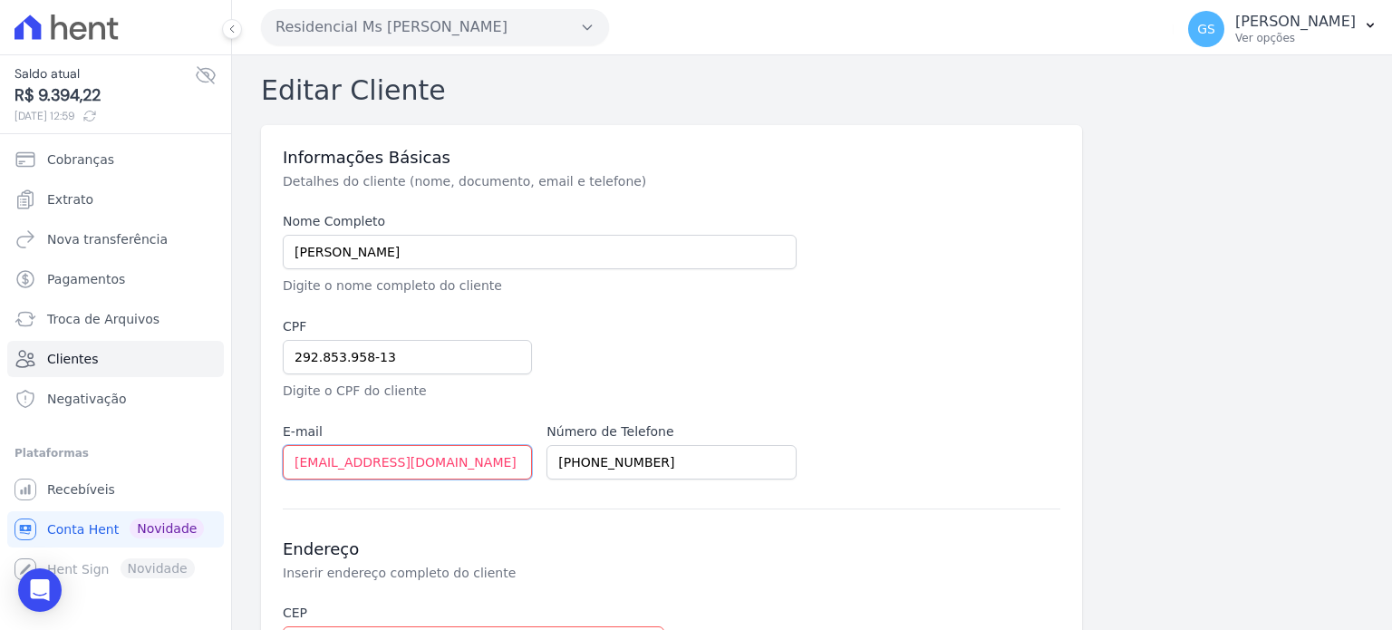
click at [486, 468] on input "mylenacosta65@gmail.com" at bounding box center [407, 462] width 249 height 34
paste input "patriciaferreirajesus@prof.educao.sp.gov.br"
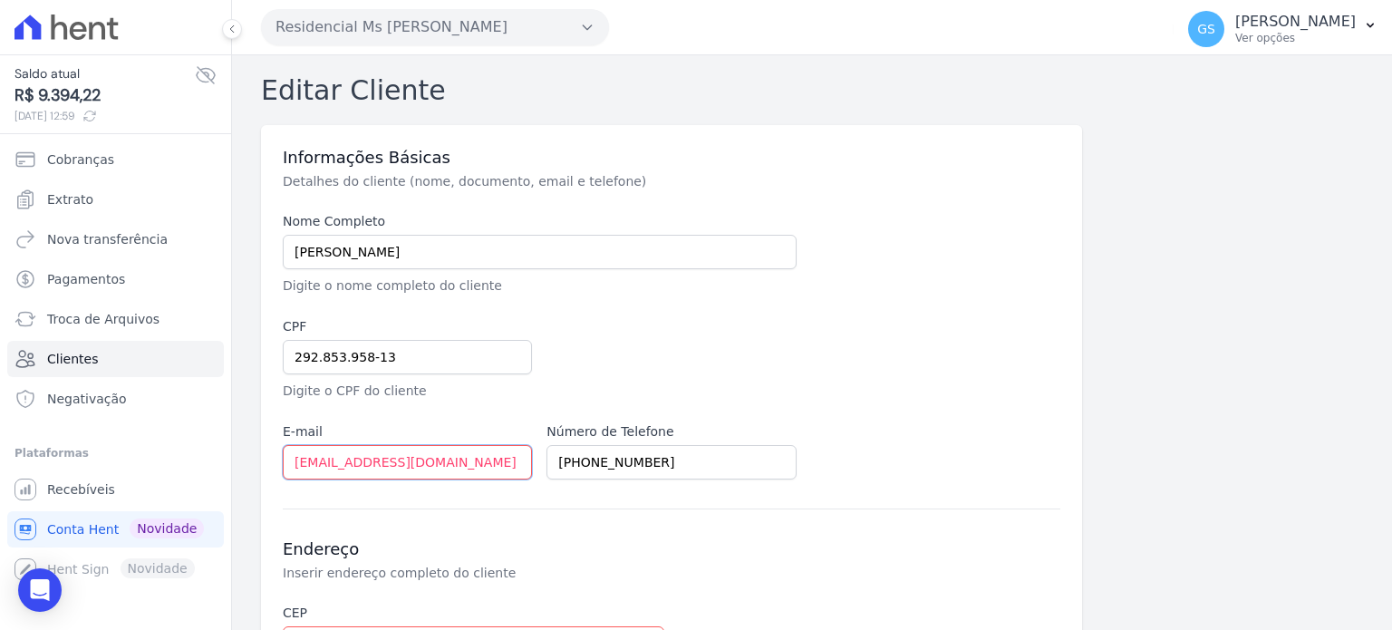
type input "patriciaferreirajesus@prof.educao.sp.gov.br"
click at [735, 459] on input "(11) 93490-5796" at bounding box center [671, 462] width 249 height 34
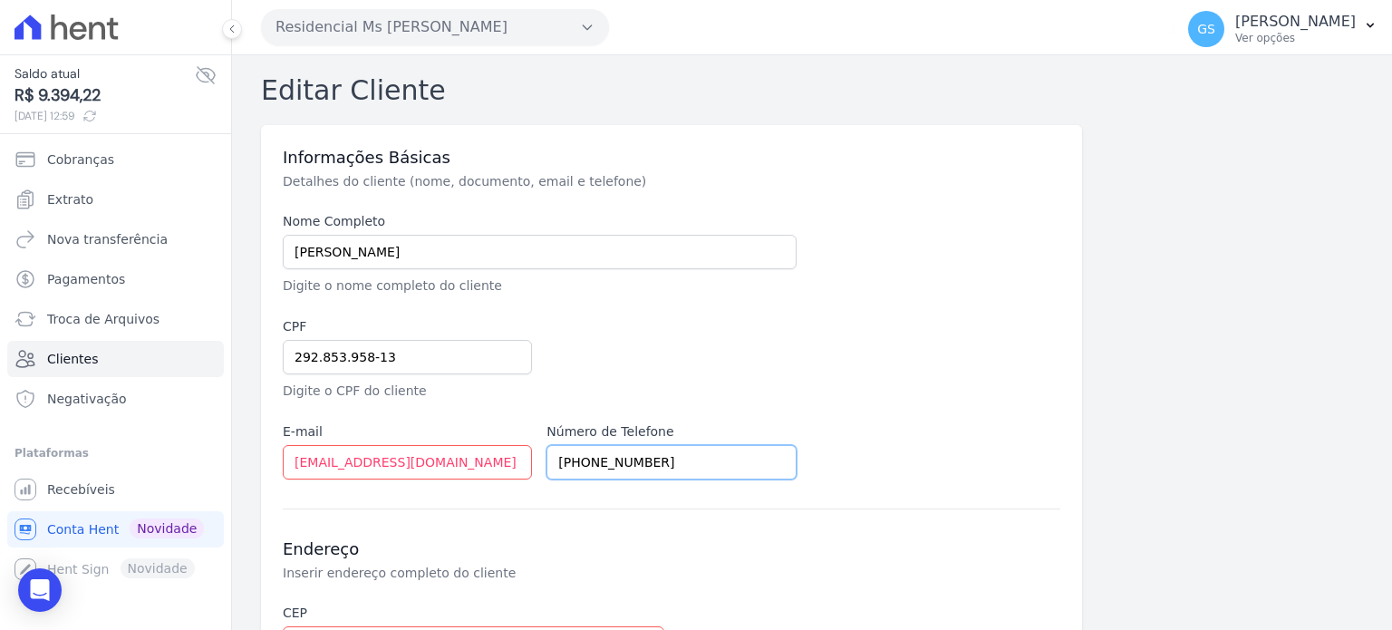
paste input "6702-4394"
type input "(11) 96702-4394"
click at [863, 379] on div at bounding box center [804, 358] width 514 height 83
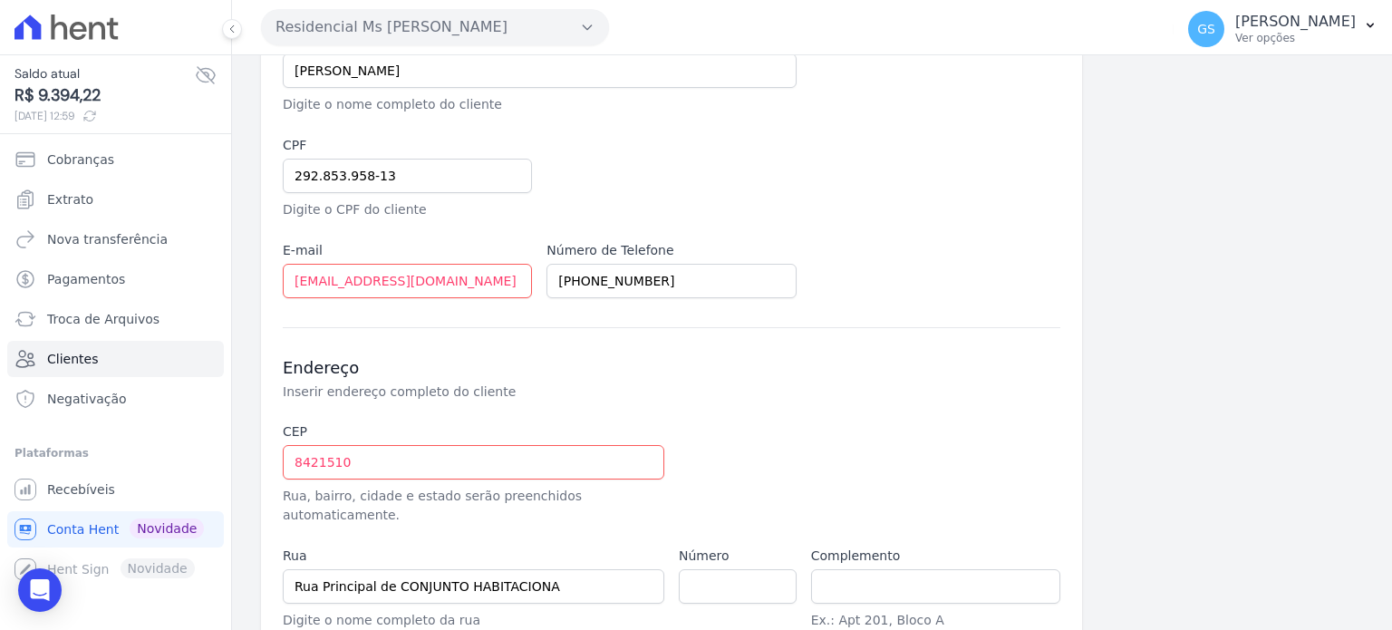
scroll to position [272, 0]
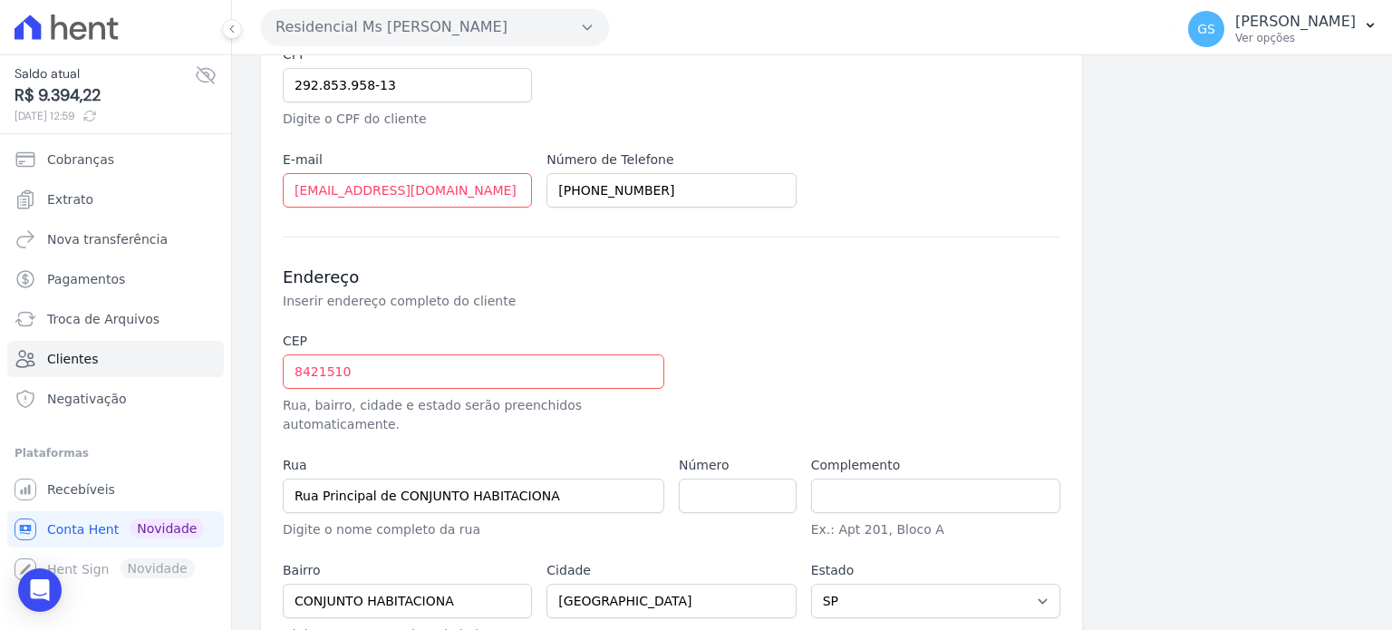
click at [563, 388] on div "CEP 8421510 Rua, bairro, cidade e estado serão preenchidos automaticamente." at bounding box center [474, 383] width 382 height 102
click at [568, 378] on input "8421510" at bounding box center [474, 371] width 382 height 34
click at [572, 367] on input "8421510" at bounding box center [474, 371] width 382 height 34
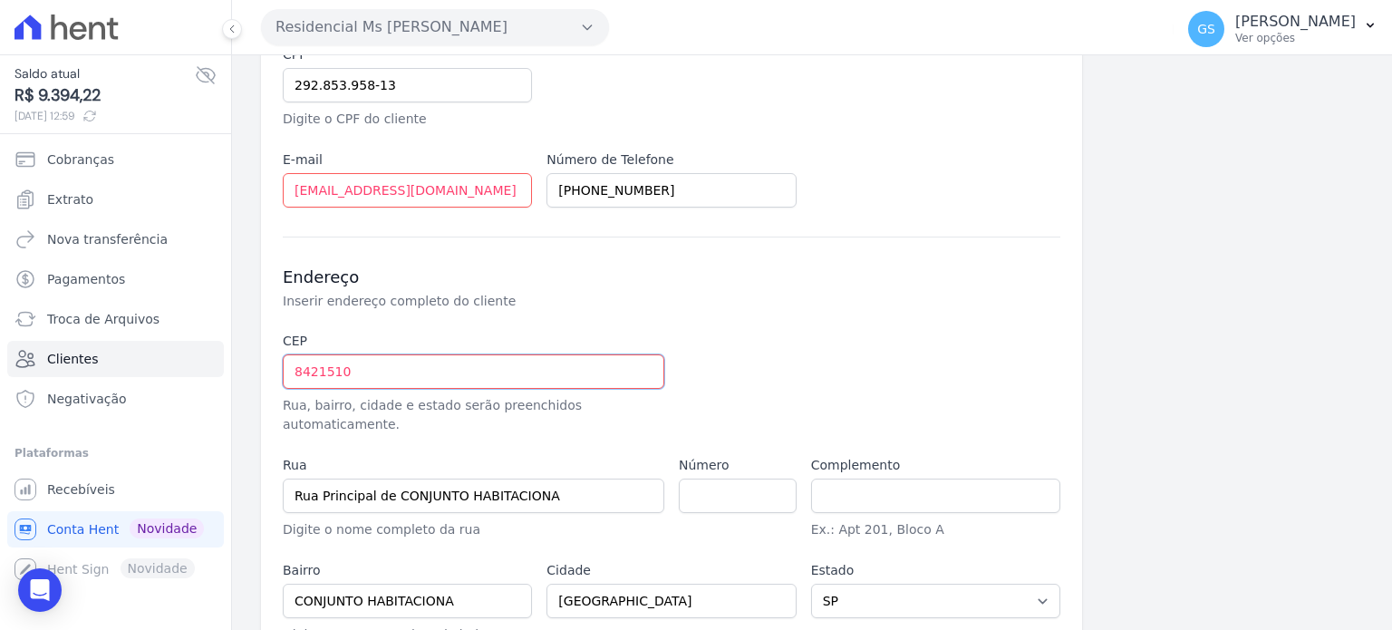
paste input "08.421-"
type input "08.421-510"
type input "Avenida 24 de Agosto"
type input "Conjunto Habitacional Fazenda do Carmo"
type input "São Paulo"
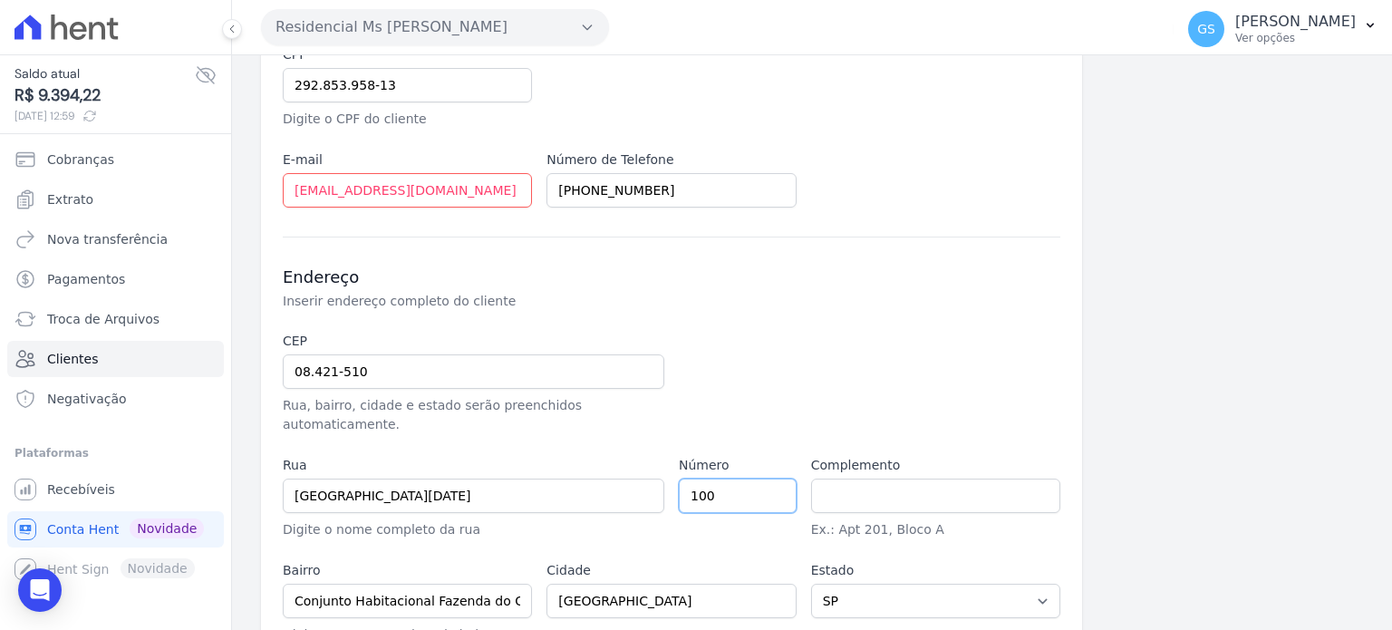
scroll to position [356, 0]
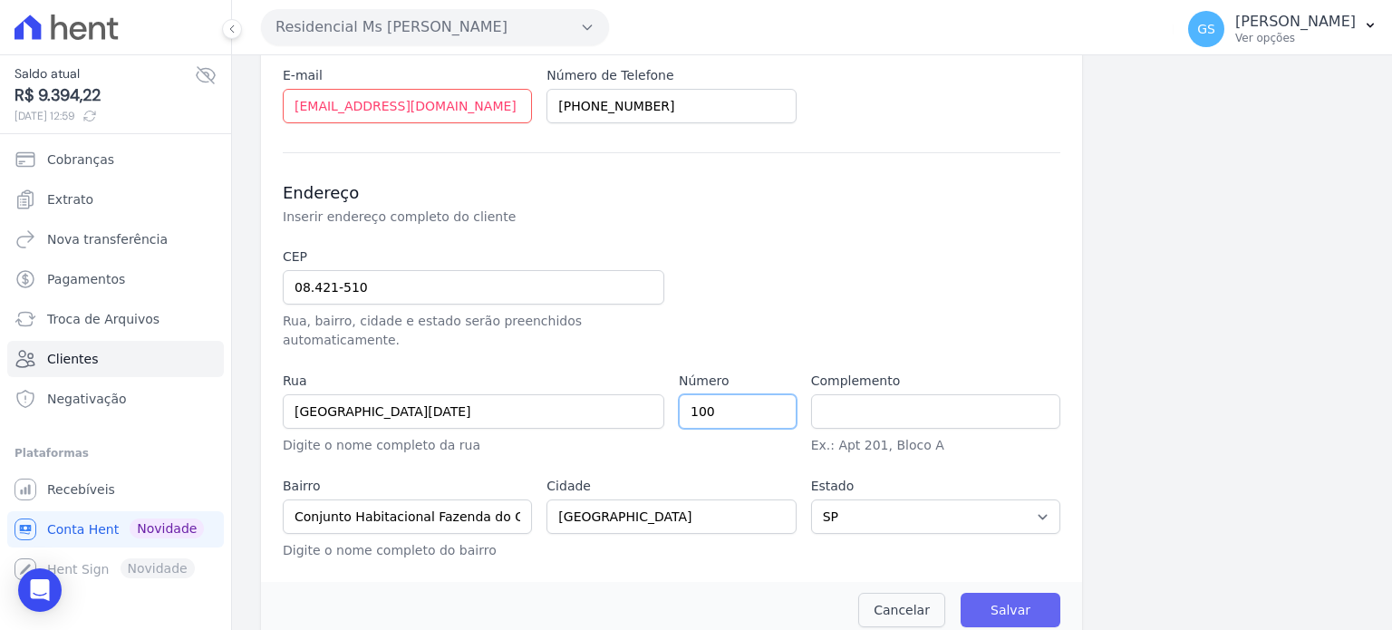
type input "100"
click at [971, 593] on input "Salvar" at bounding box center [1011, 610] width 100 height 34
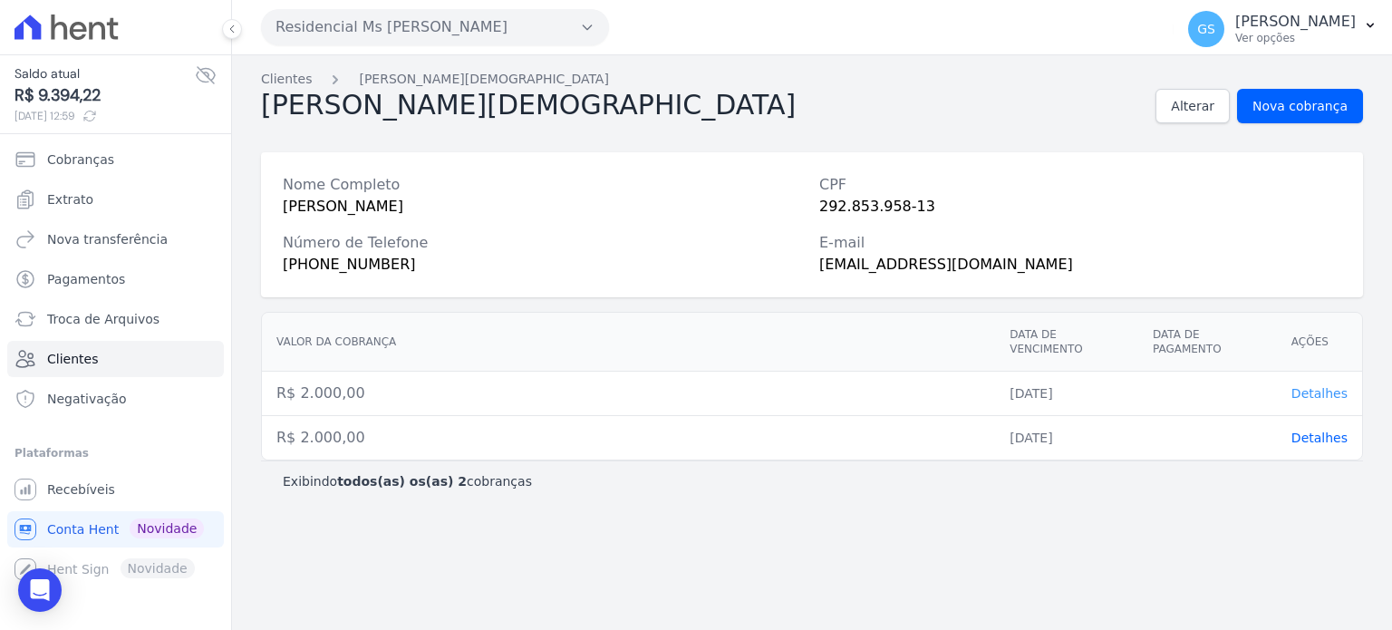
click at [1327, 386] on span "Detalhes" at bounding box center [1320, 393] width 56 height 15
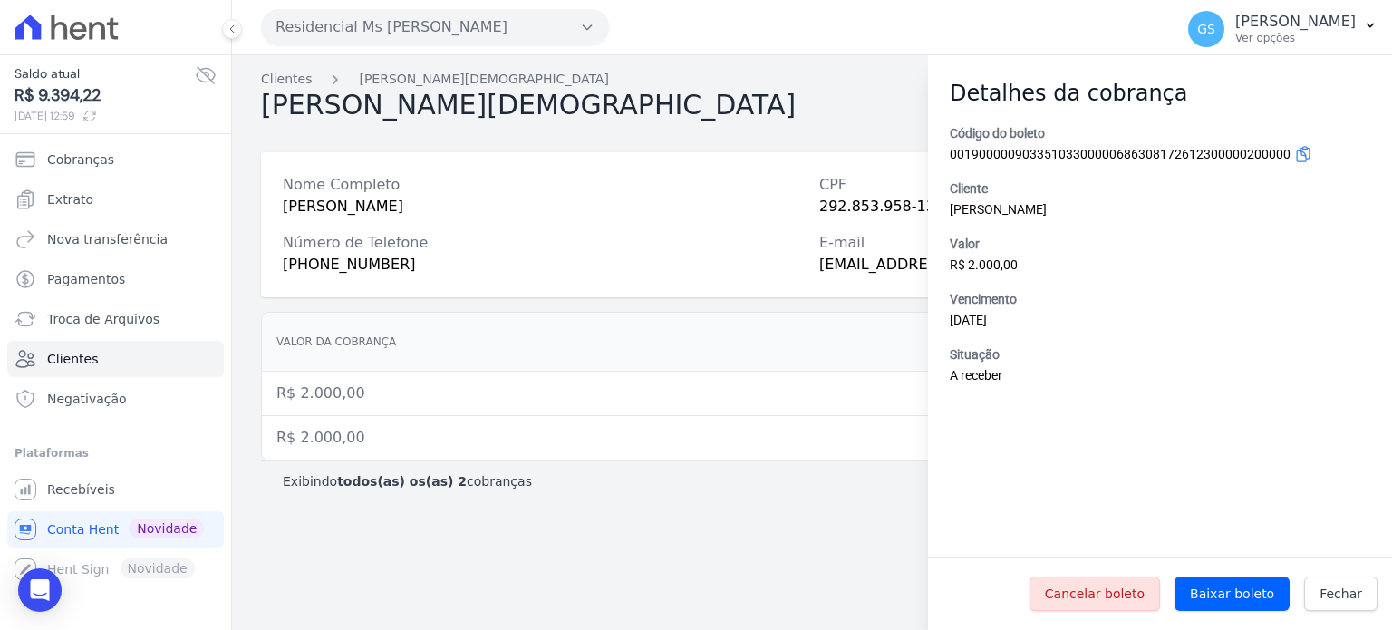
click at [795, 489] on div "Clientes Patricia Jesus Patricia Jesus Alterar Nova cobrança Nome Completo PATR…" at bounding box center [812, 342] width 1160 height 575
click at [1331, 590] on span "Fechar" at bounding box center [1341, 594] width 43 height 18
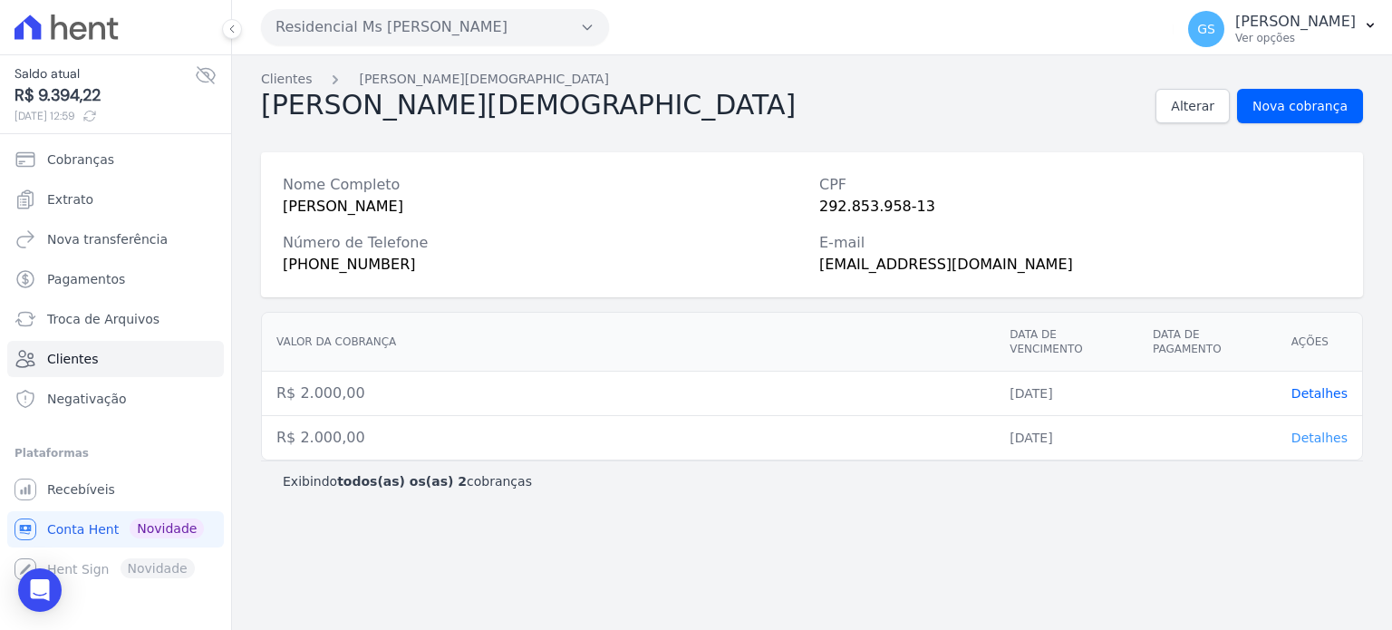
click at [1336, 431] on span "Detalhes" at bounding box center [1320, 438] width 56 height 15
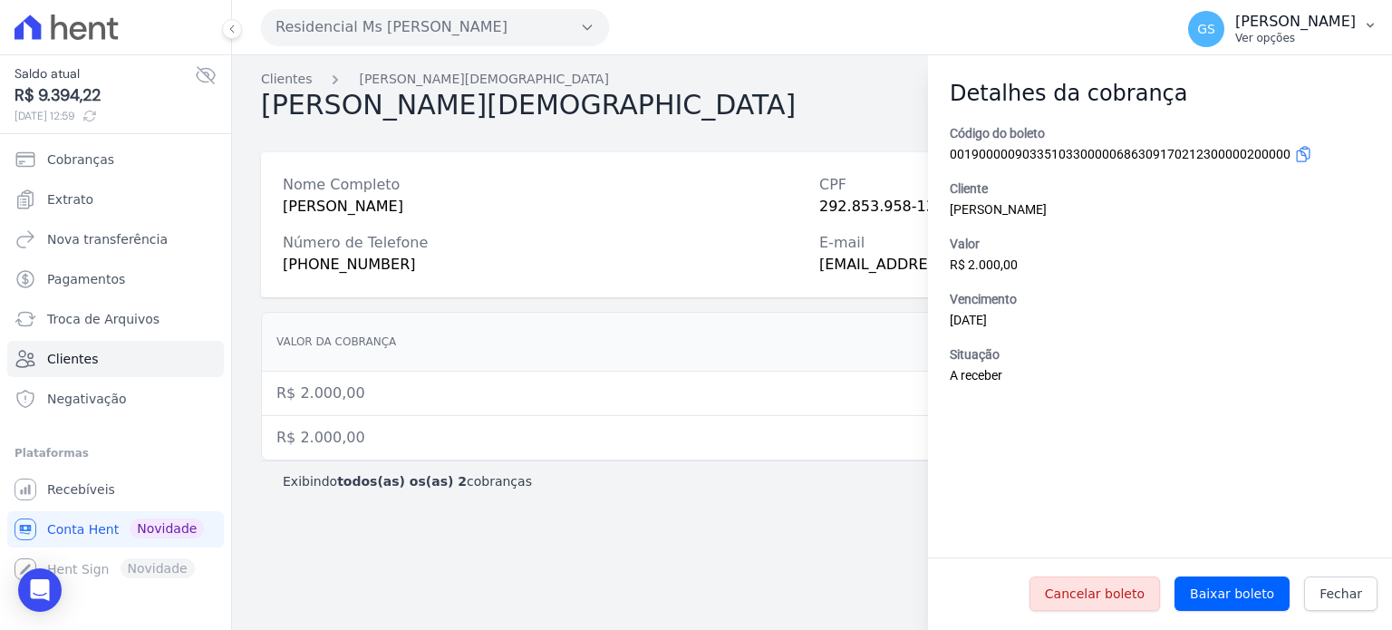
click at [1359, 32] on button "GS Gabriel Souza Silva Ver opções" at bounding box center [1283, 29] width 218 height 51
click at [745, 134] on div "Clientes Patricia Jesus Patricia Jesus Alterar Nova cobrança Nome Completo PATR…" at bounding box center [812, 342] width 1160 height 575
click at [100, 354] on link "Clientes" at bounding box center [115, 359] width 217 height 36
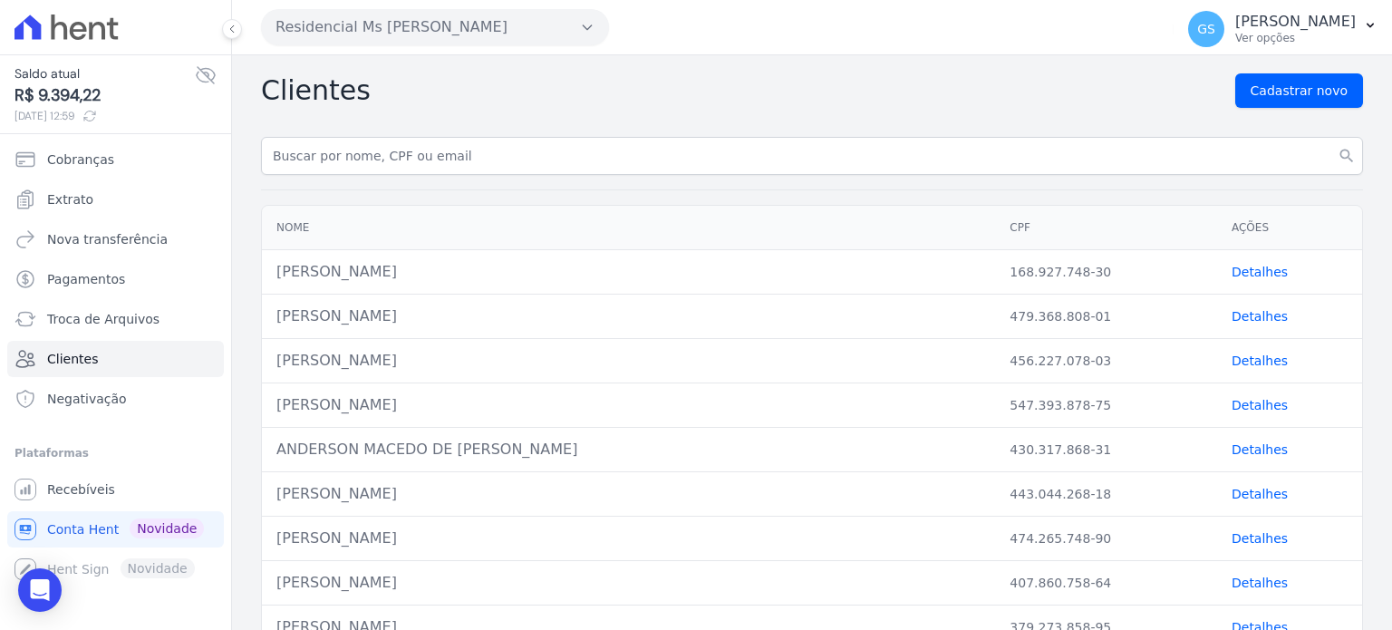
click at [1265, 268] on link "Detalhes" at bounding box center [1260, 272] width 56 height 15
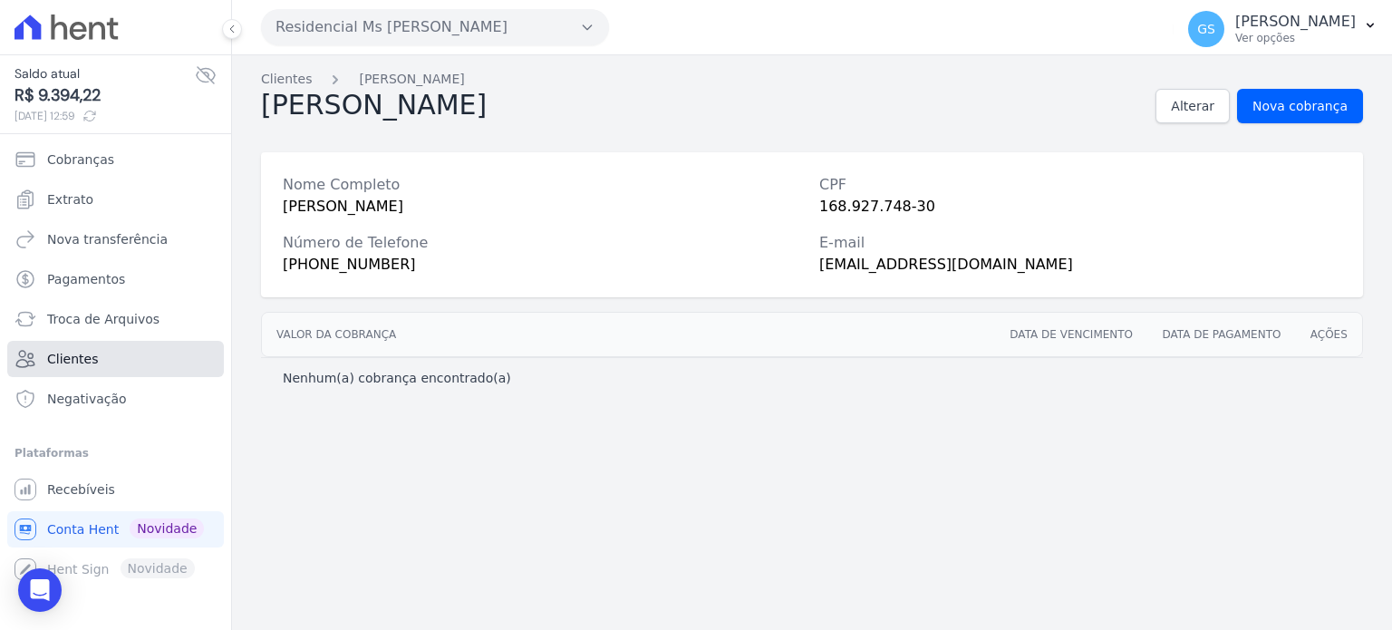
click at [85, 354] on span "Clientes" at bounding box center [72, 359] width 51 height 18
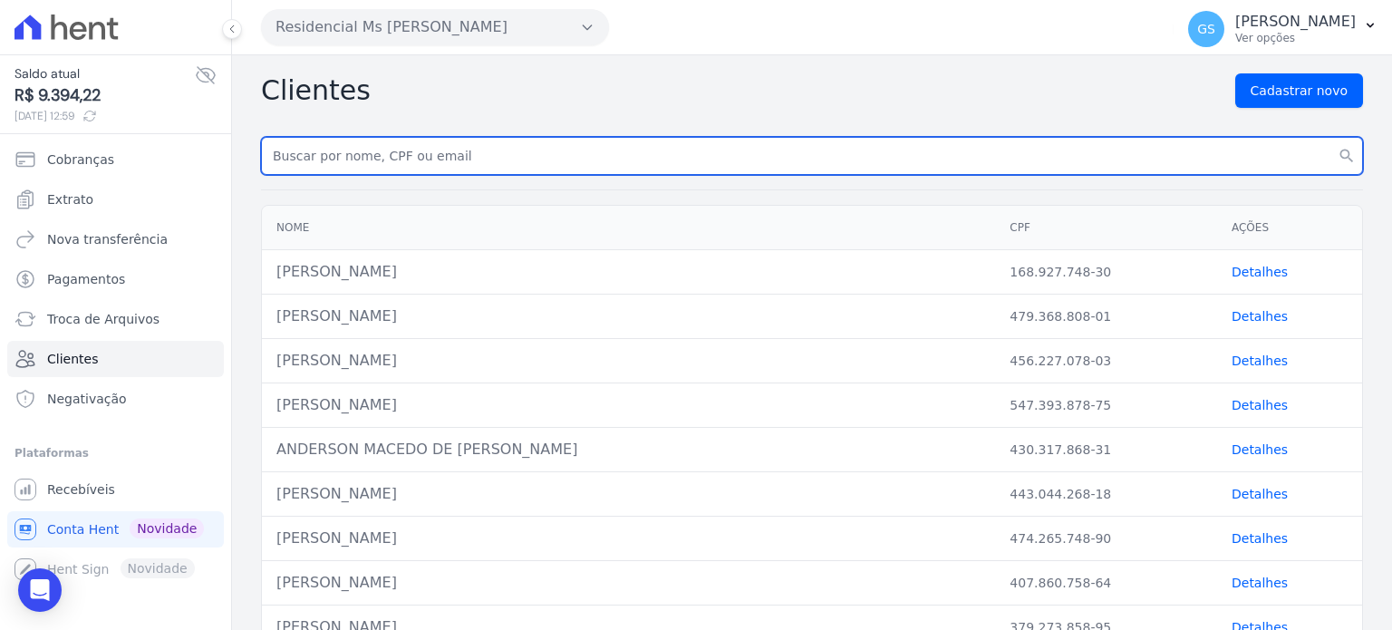
click at [546, 152] on input "text" at bounding box center [812, 156] width 1102 height 38
type input "f"
type input "patricia"
click at [1331, 137] on button "search" at bounding box center [1347, 156] width 33 height 38
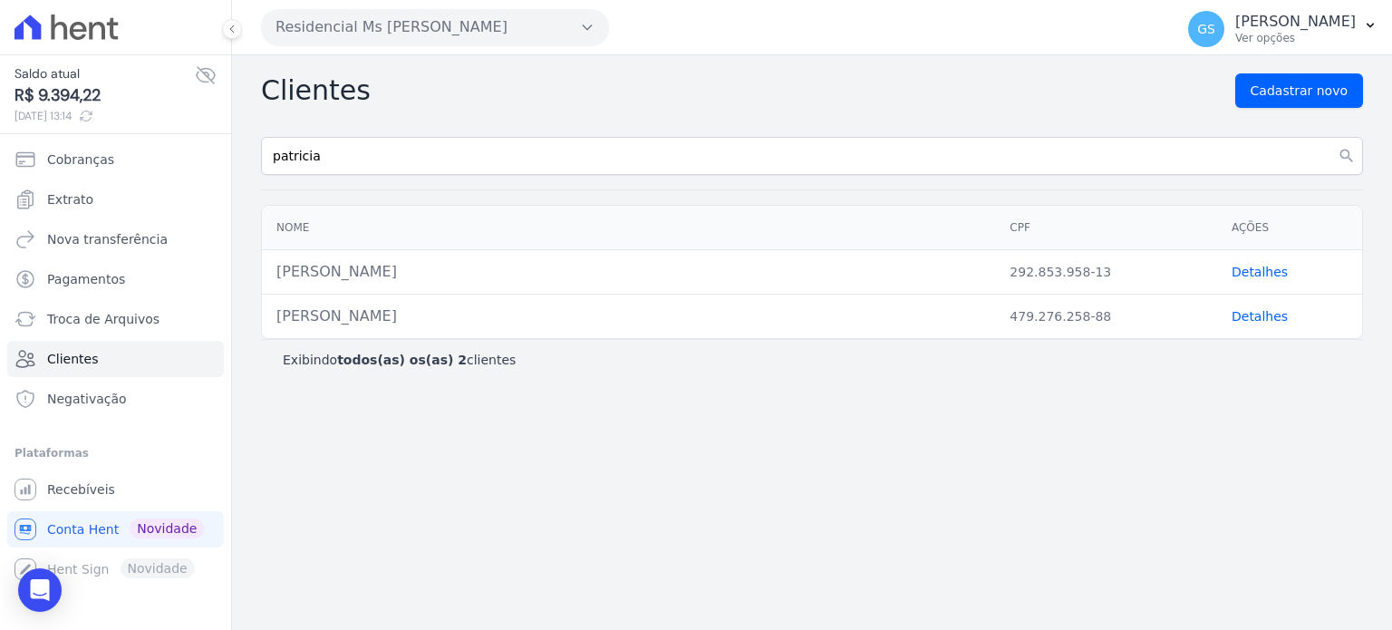
click at [1257, 270] on link "Detalhes" at bounding box center [1260, 272] width 56 height 15
click at [95, 27] on icon at bounding box center [67, 27] width 104 height 25
click at [99, 533] on span "Conta Hent" at bounding box center [83, 529] width 72 height 18
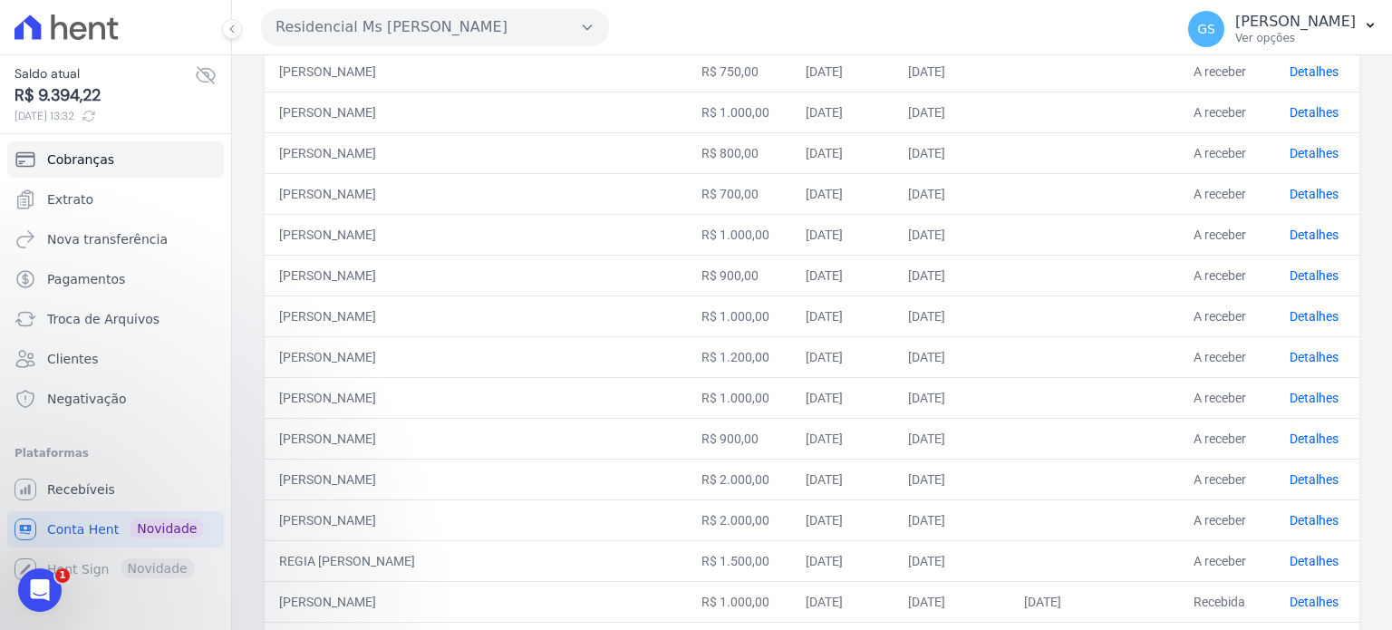
scroll to position [749, 0]
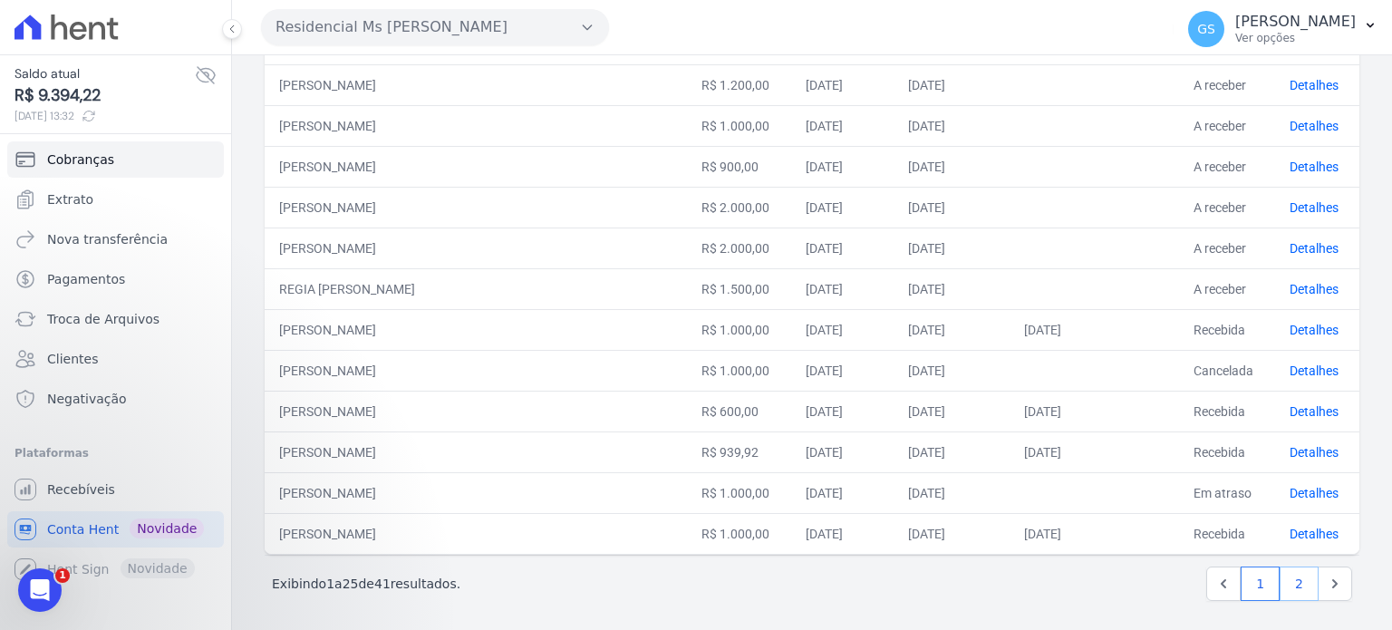
click at [1292, 582] on link "2" at bounding box center [1299, 584] width 39 height 34
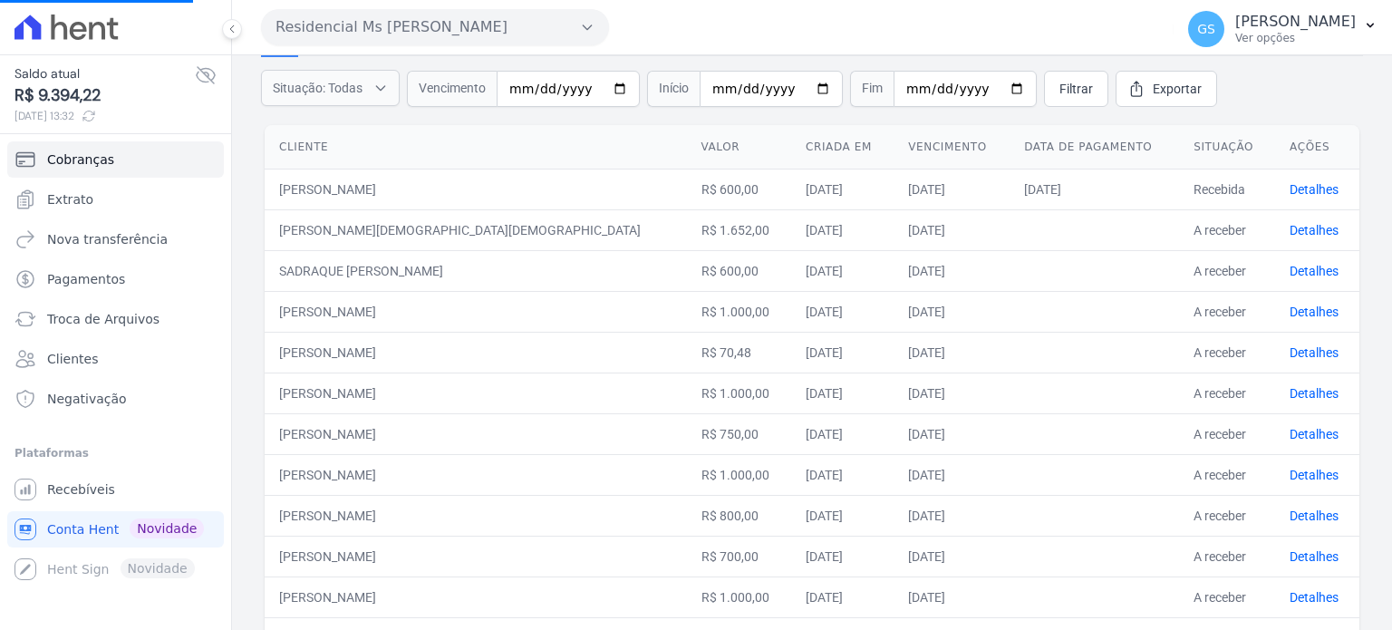
scroll to position [24, 0]
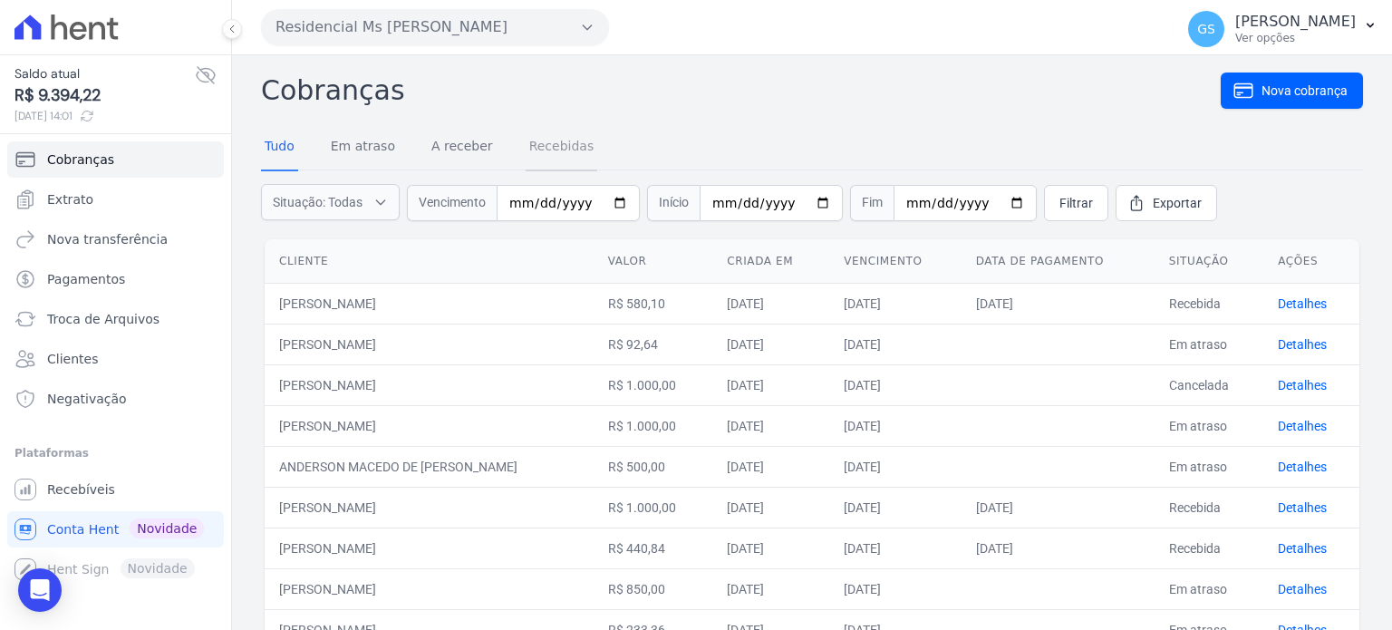
click at [577, 147] on link "Recebidas" at bounding box center [562, 147] width 73 height 47
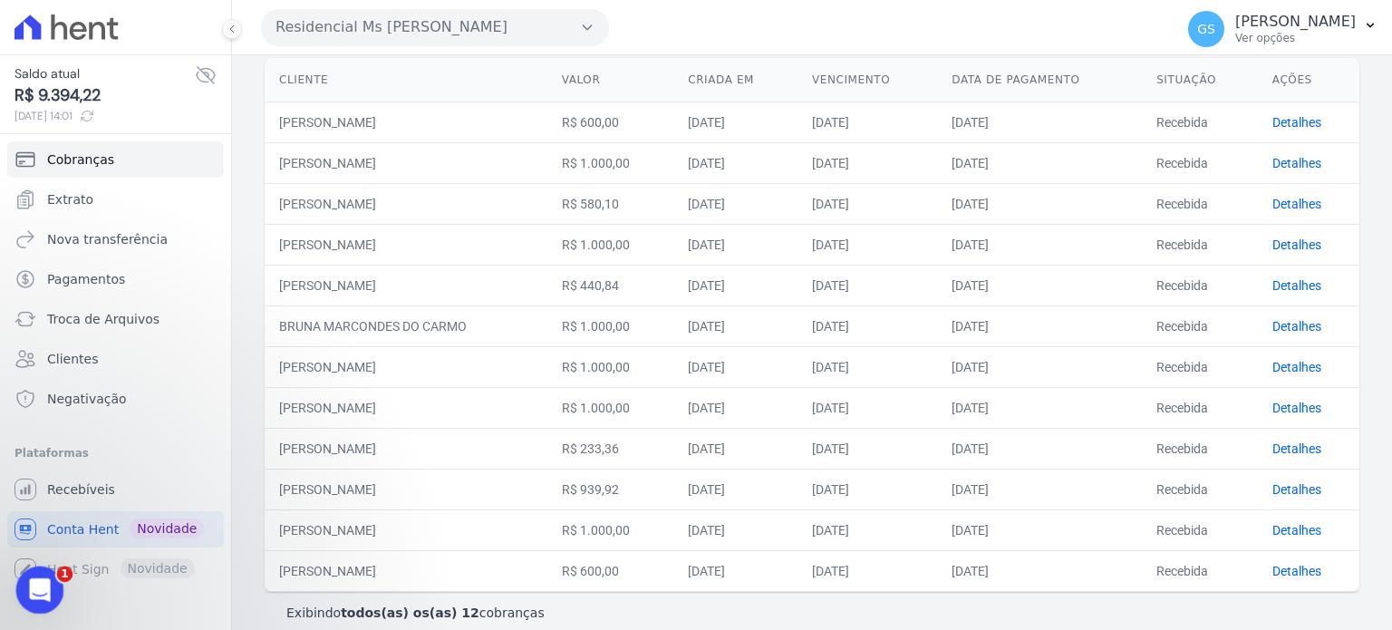
click at [31, 590] on icon "Abertura do Messenger da Intercom" at bounding box center [37, 587] width 13 height 15
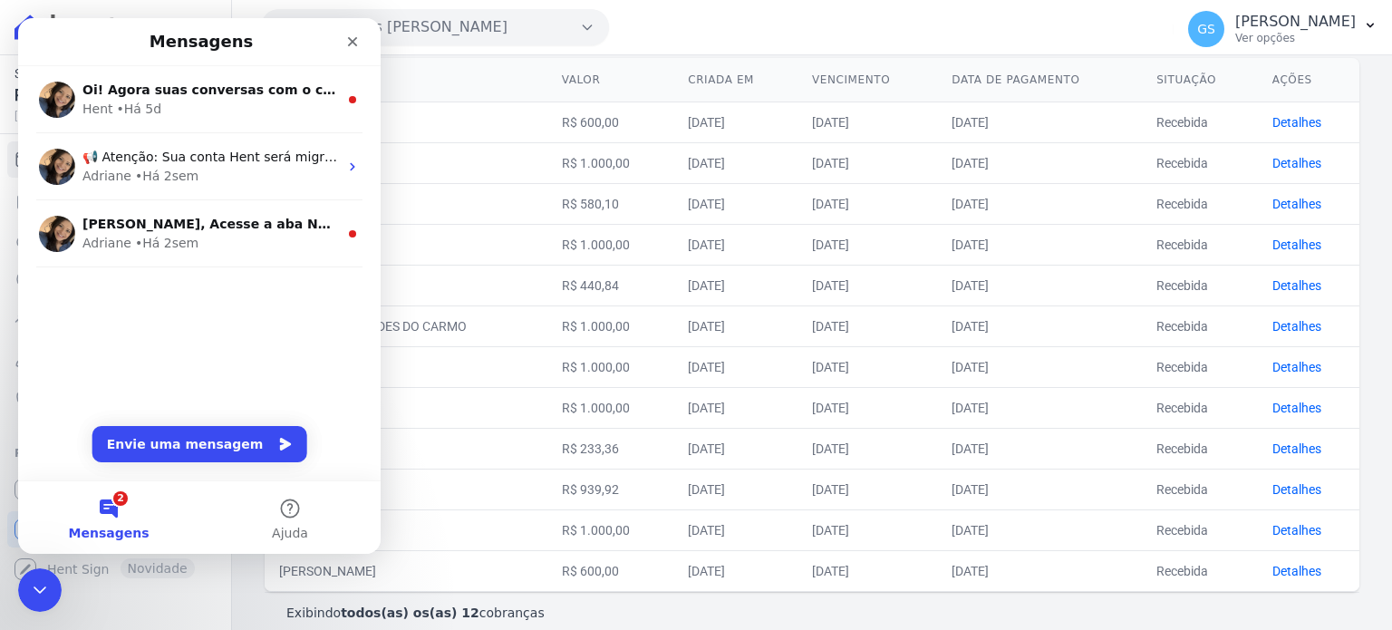
click at [436, 80] on th "Cliente" at bounding box center [406, 80] width 283 height 44
click at [353, 49] on div "Fechar" at bounding box center [352, 41] width 33 height 33
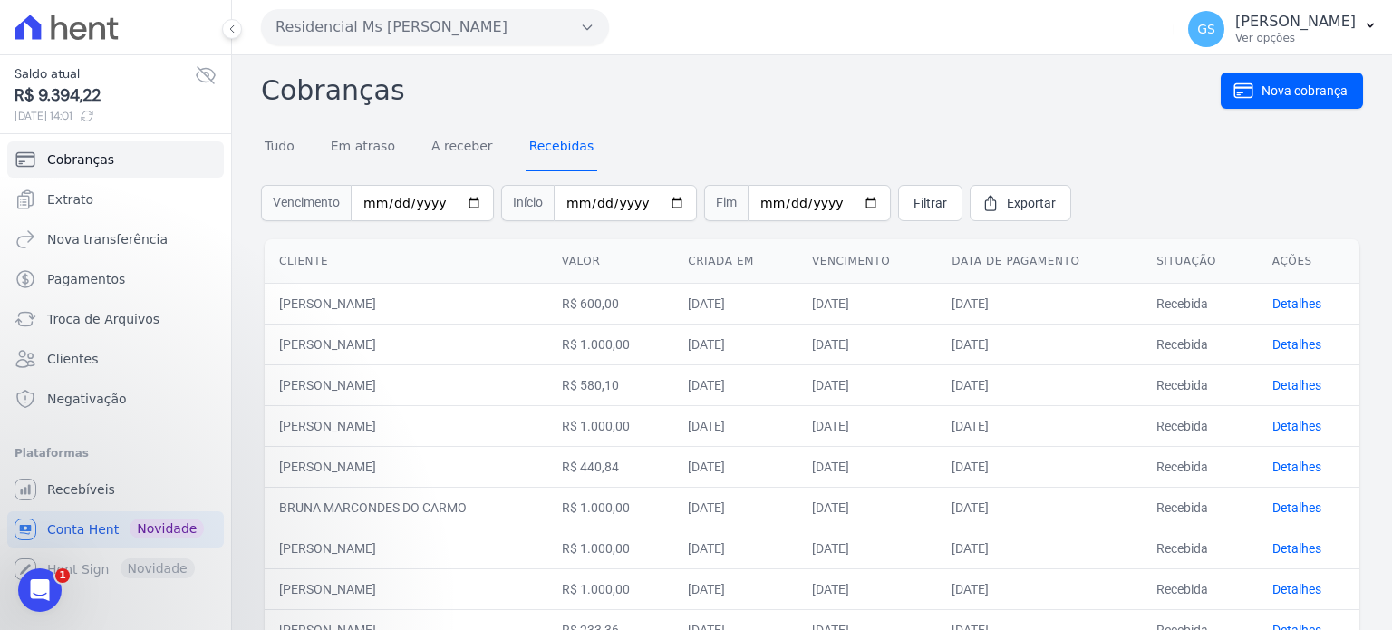
click at [537, 146] on link "Recebidas" at bounding box center [562, 147] width 73 height 47
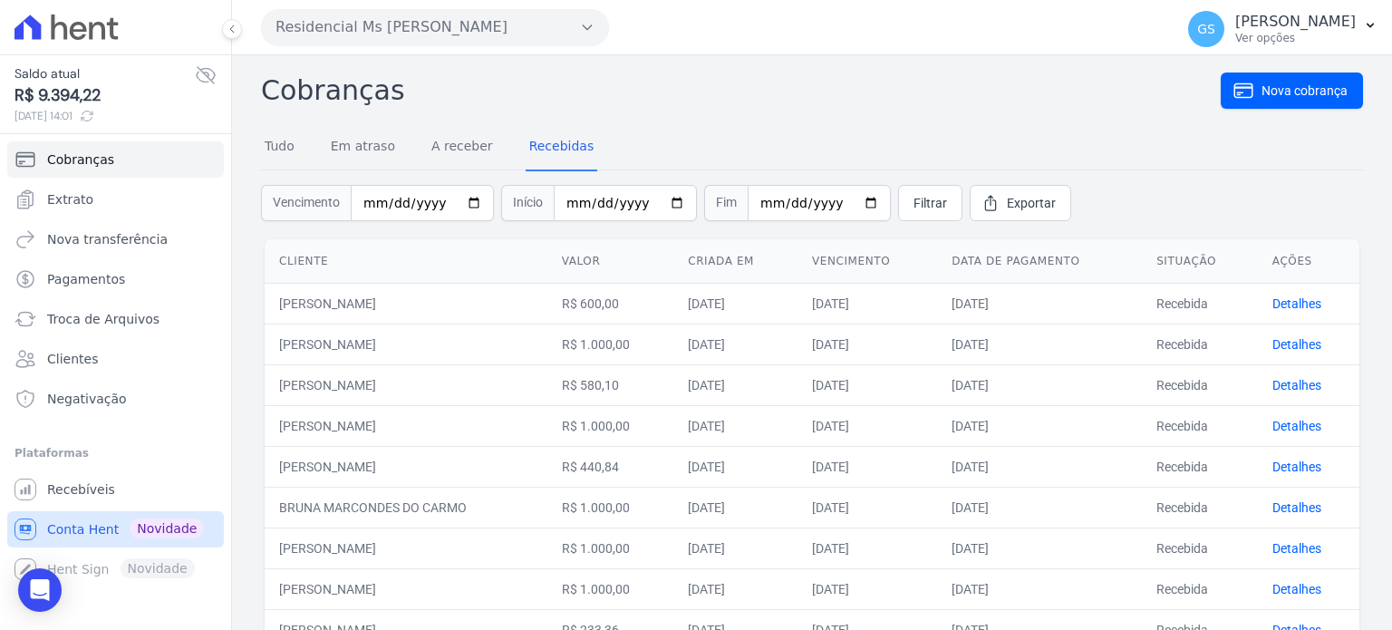
drag, startPoint x: 105, startPoint y: 529, endPoint x: 120, endPoint y: 519, distance: 17.6
click at [105, 529] on span "Conta Hent" at bounding box center [83, 529] width 72 height 18
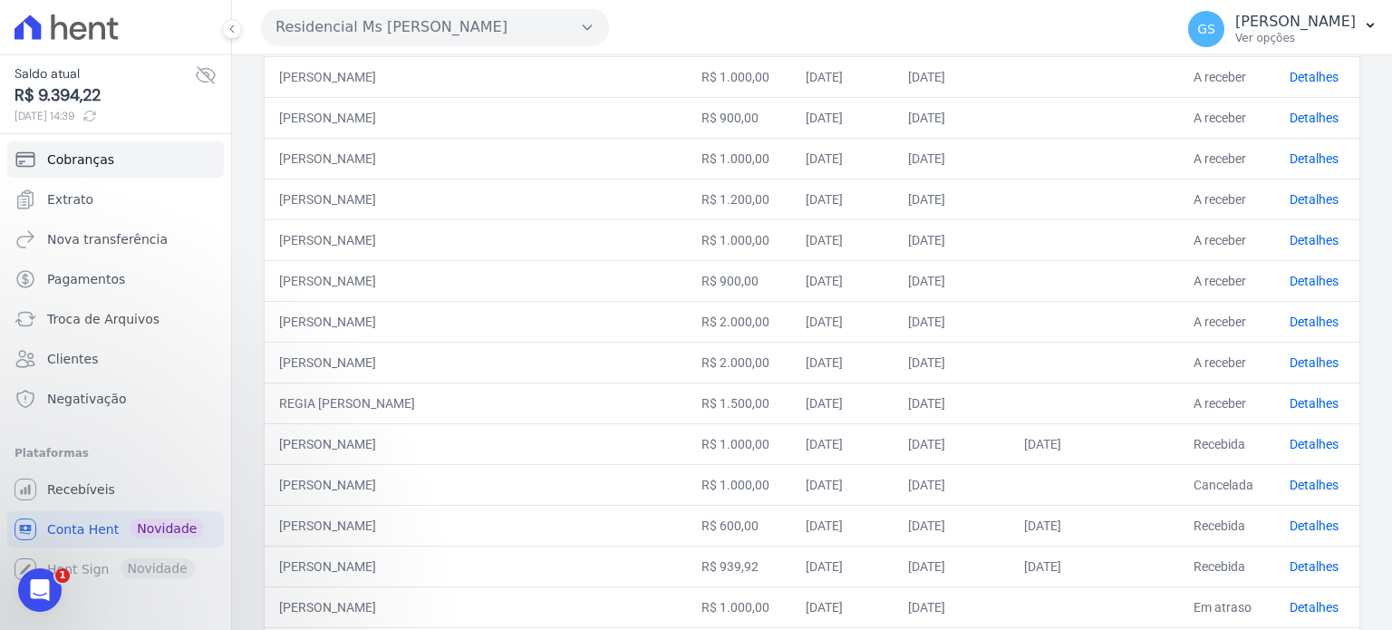
scroll to position [749, 0]
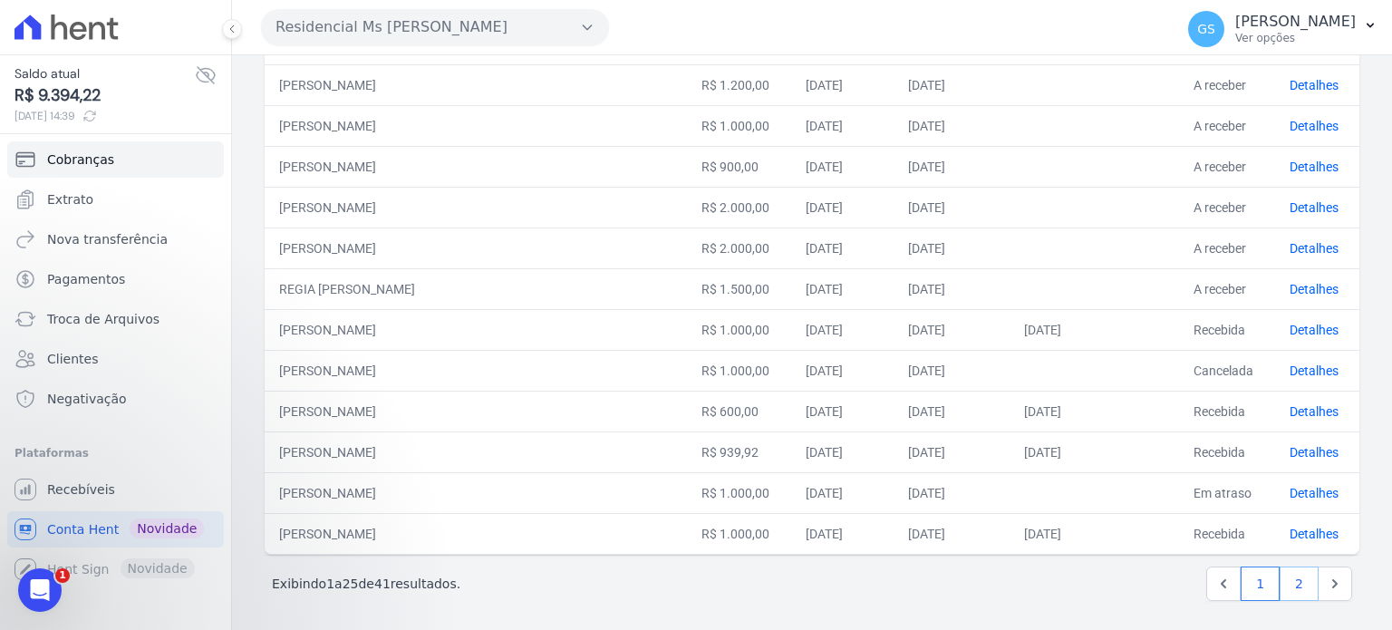
click at [1294, 573] on link "2" at bounding box center [1299, 584] width 39 height 34
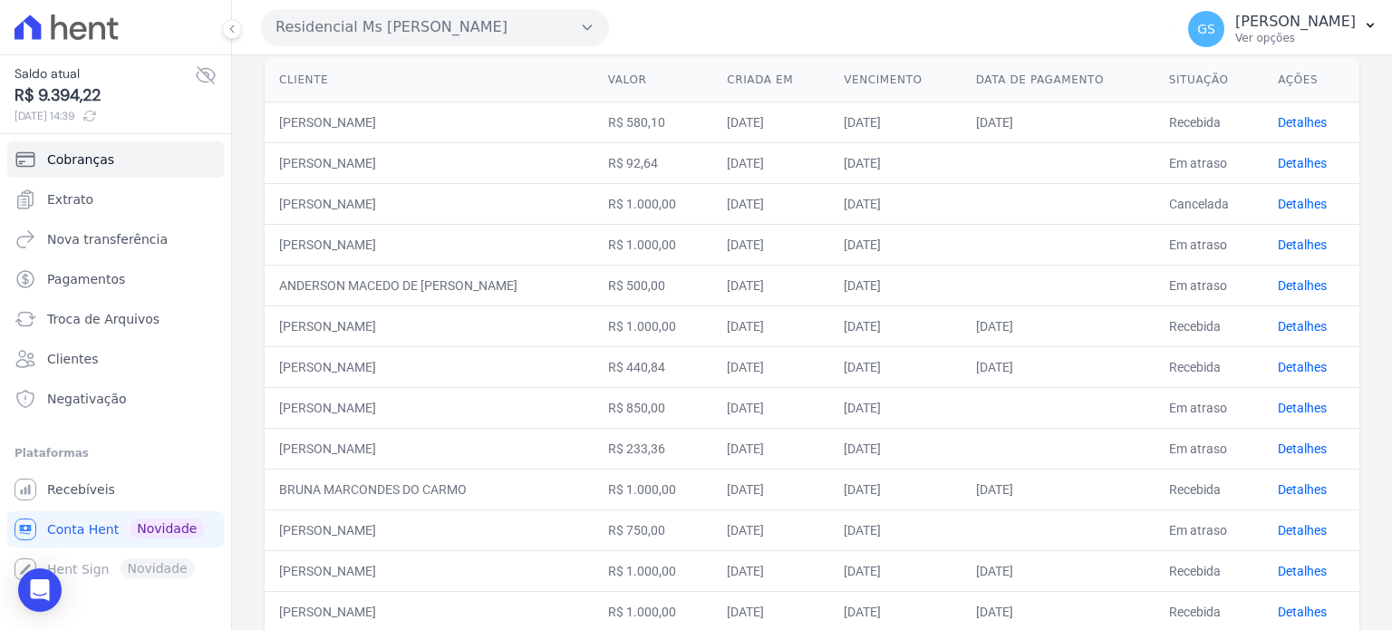
scroll to position [383, 0]
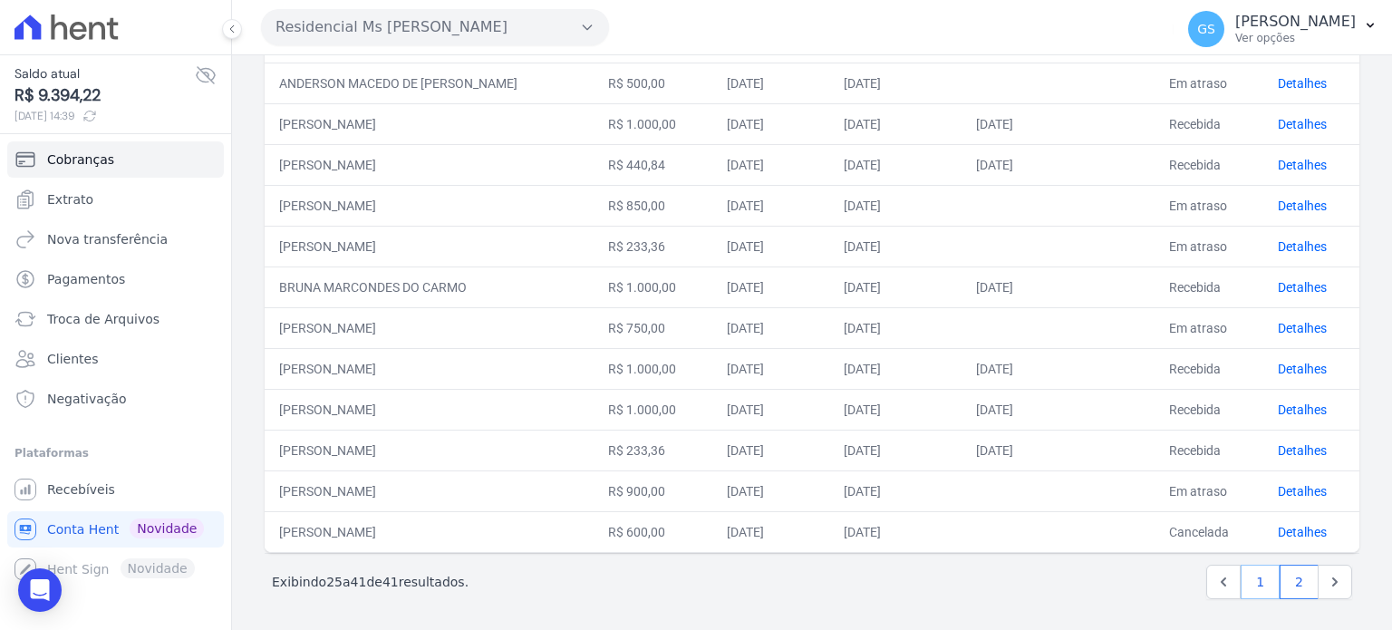
click at [1245, 586] on link "1" at bounding box center [1260, 582] width 39 height 34
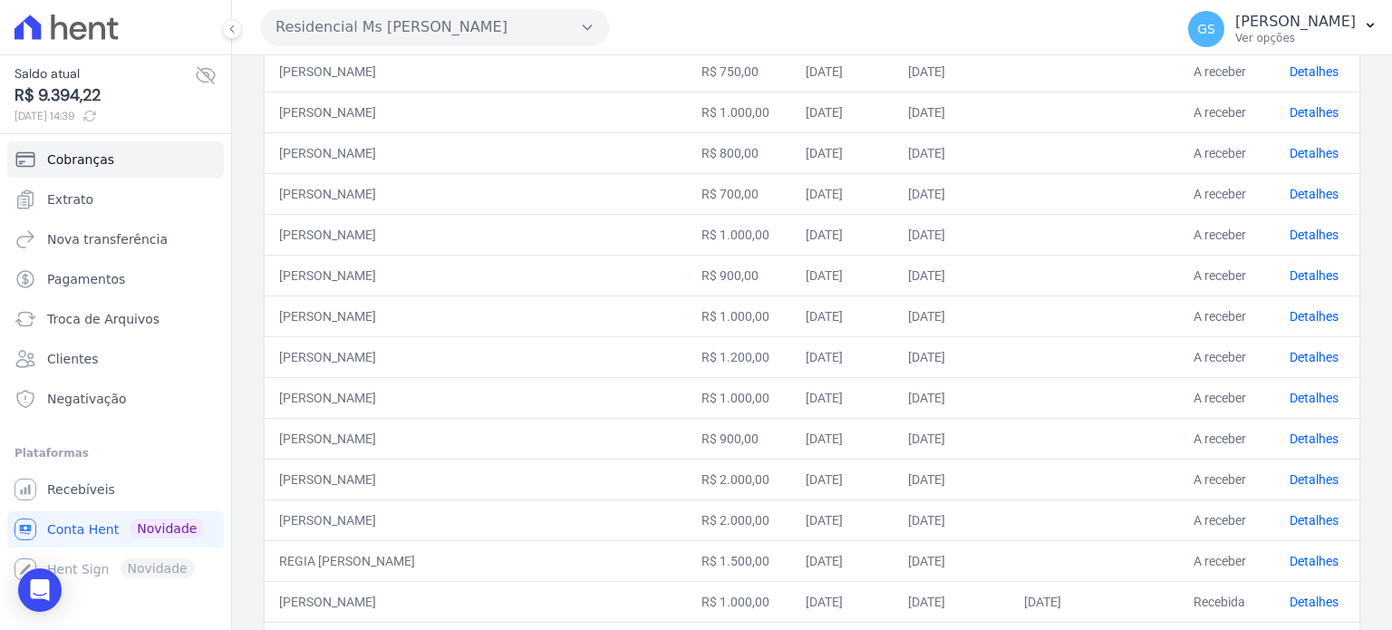
scroll to position [749, 0]
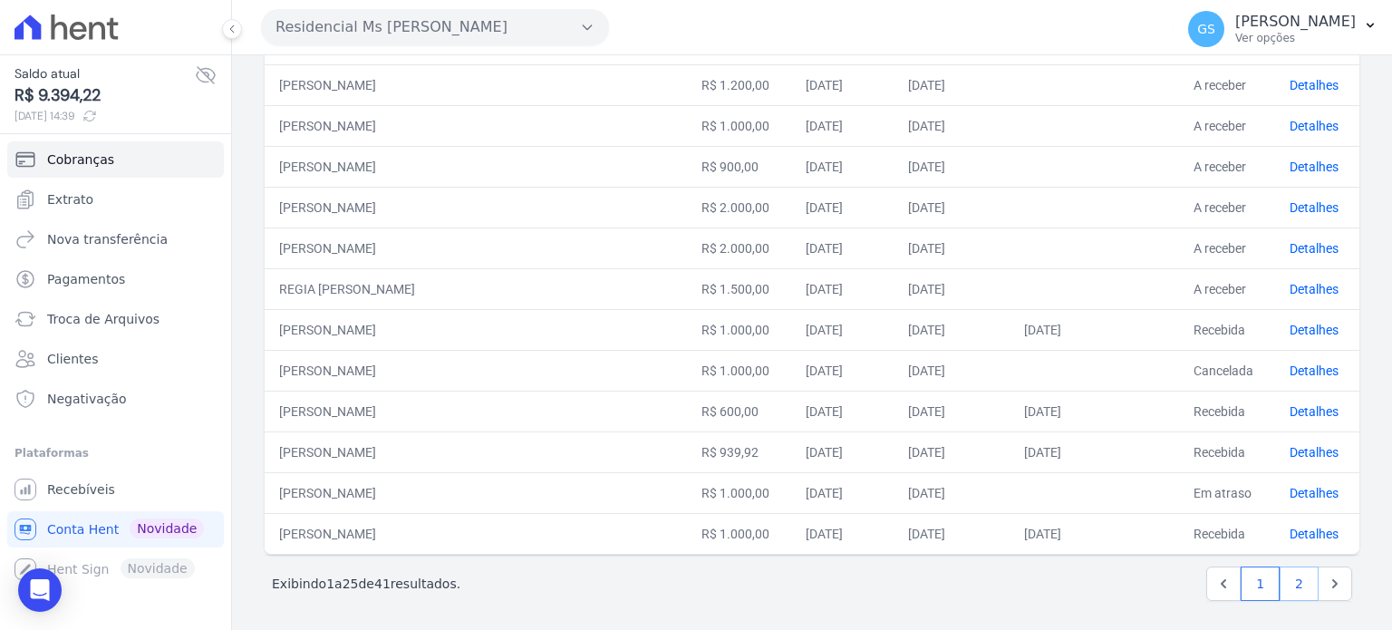
click at [1280, 585] on link "2" at bounding box center [1299, 584] width 39 height 34
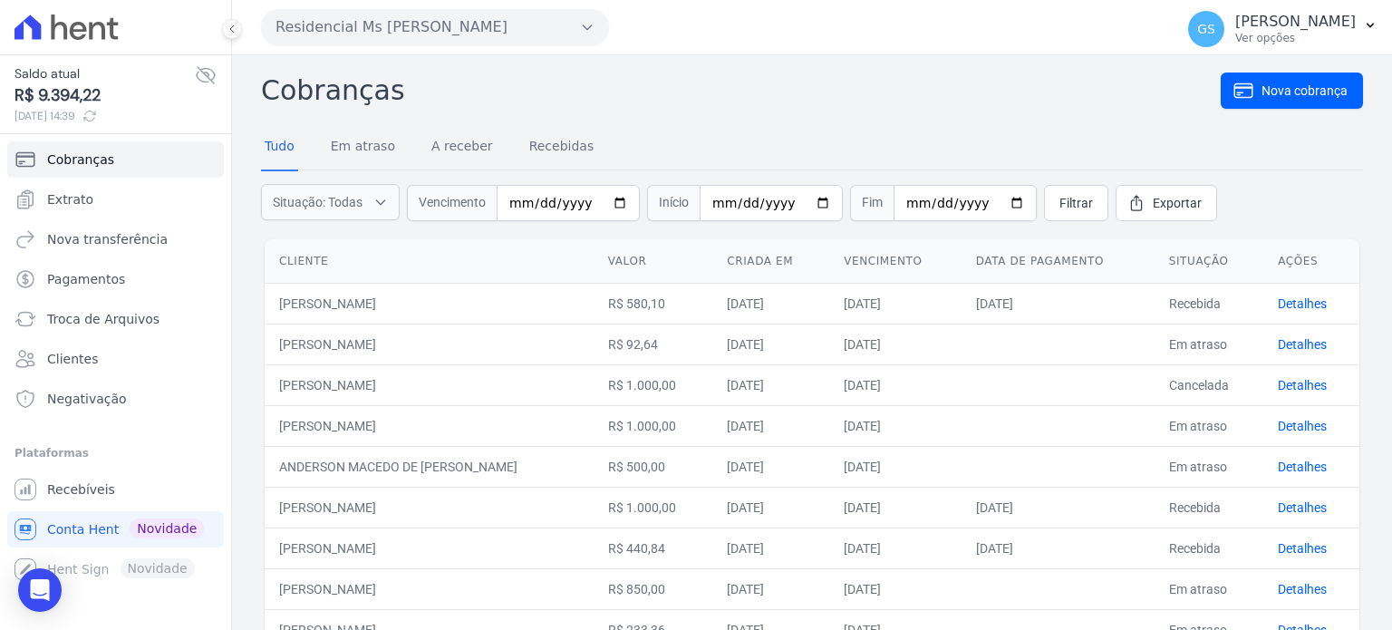
click at [897, 122] on div "Cobranças Nova cobrança Tudo Em atraso A receber Recebidas Situação: Todas Em a…" at bounding box center [812, 537] width 1102 height 935
